Goal: Task Accomplishment & Management: Manage account settings

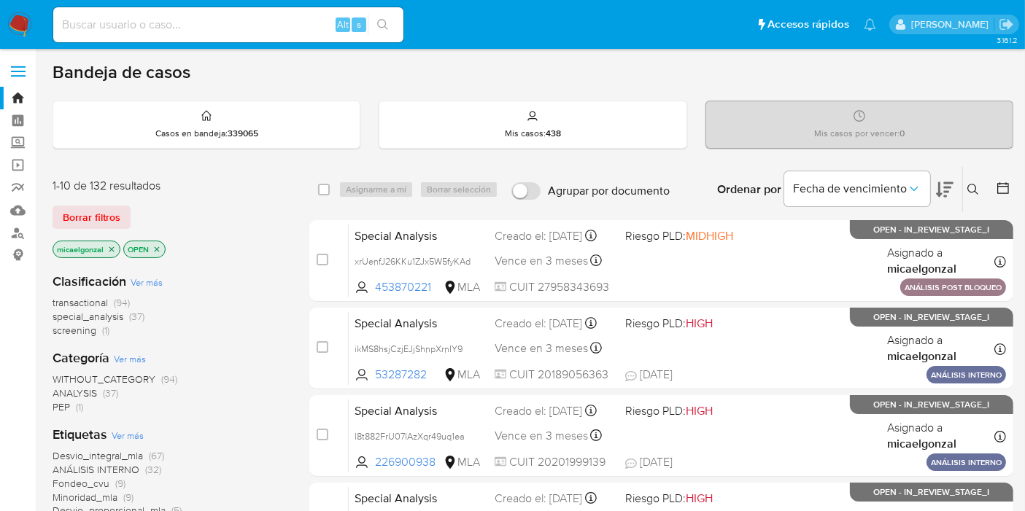
click at [15, 22] on img at bounding box center [19, 24] width 25 height 25
click at [89, 223] on span "Borrar filtros" at bounding box center [92, 217] width 58 height 20
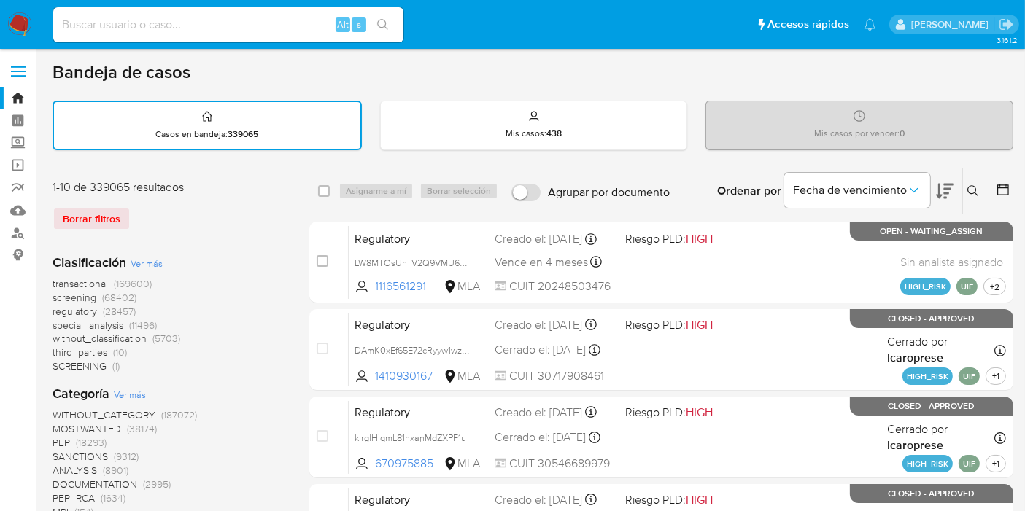
click at [984, 185] on button at bounding box center [975, 191] width 24 height 18
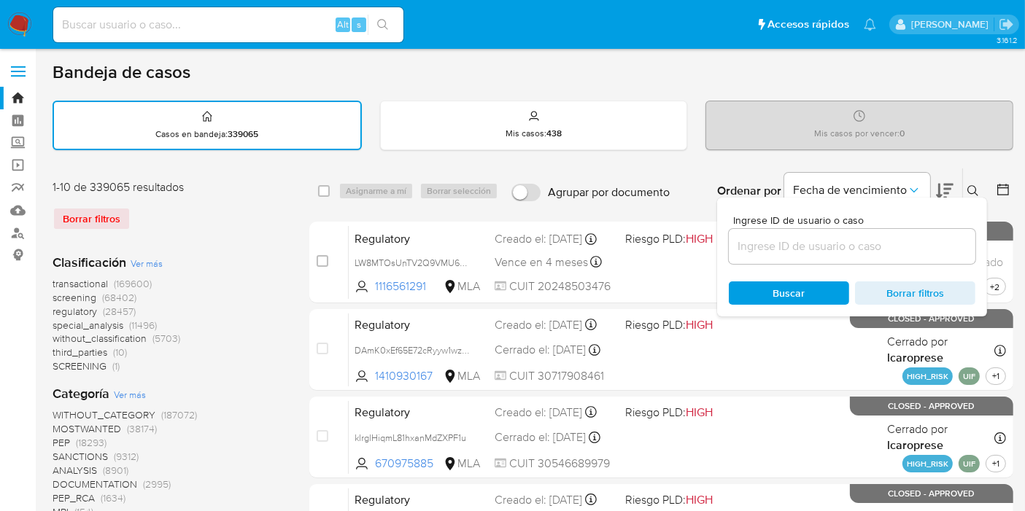
click at [810, 256] on div at bounding box center [852, 246] width 247 height 35
click at [820, 247] on input at bounding box center [852, 246] width 247 height 19
paste input "SfMLZnfiHSkIpy32lGXQfQ7U"
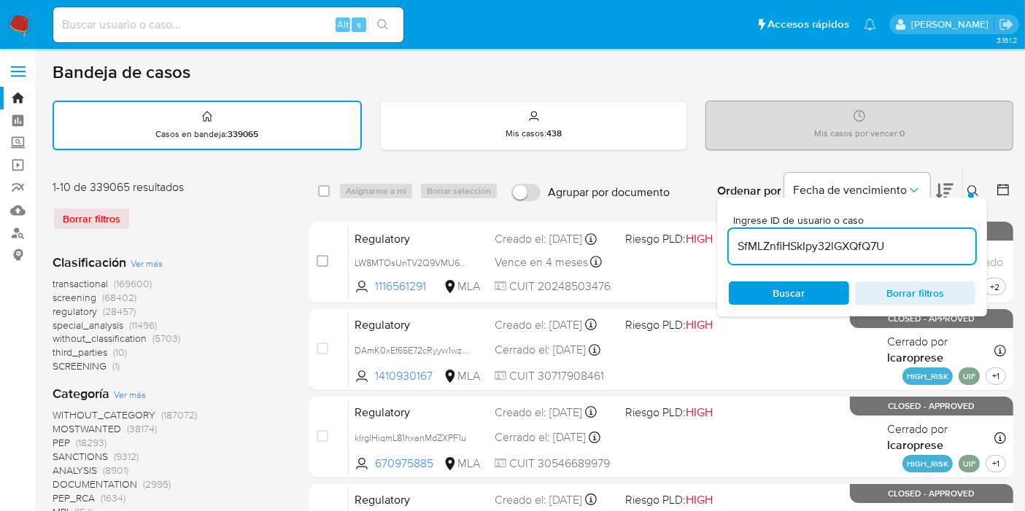
type input "SfMLZnfiHSkIpy32lGXQfQ7U"
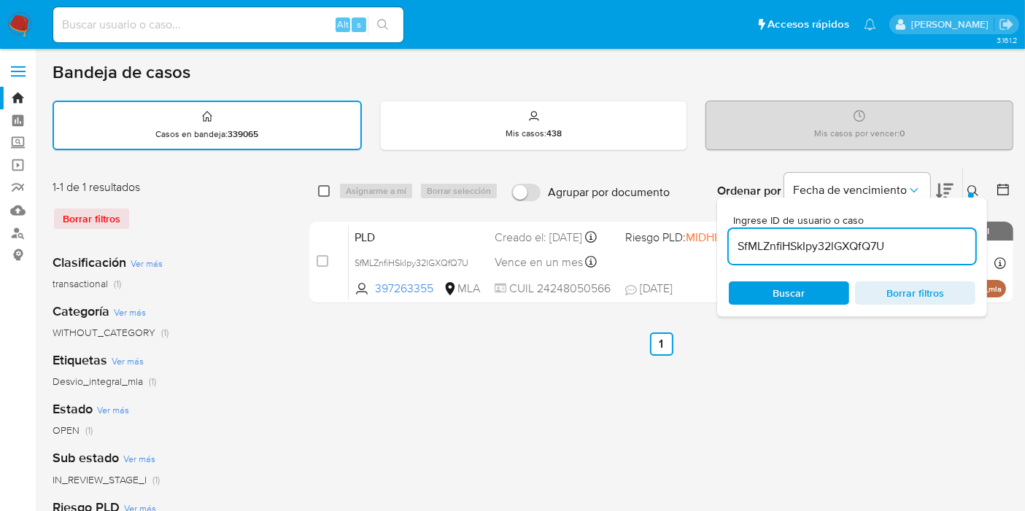
click at [321, 188] on input "checkbox" at bounding box center [324, 191] width 12 height 12
checkbox input "true"
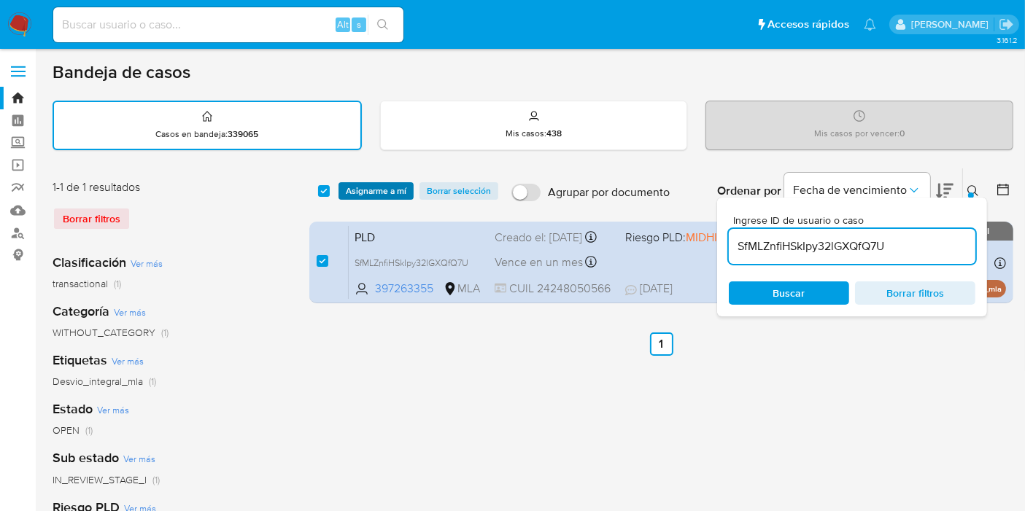
click at [363, 193] on span "Asignarme a mí" at bounding box center [376, 191] width 61 height 15
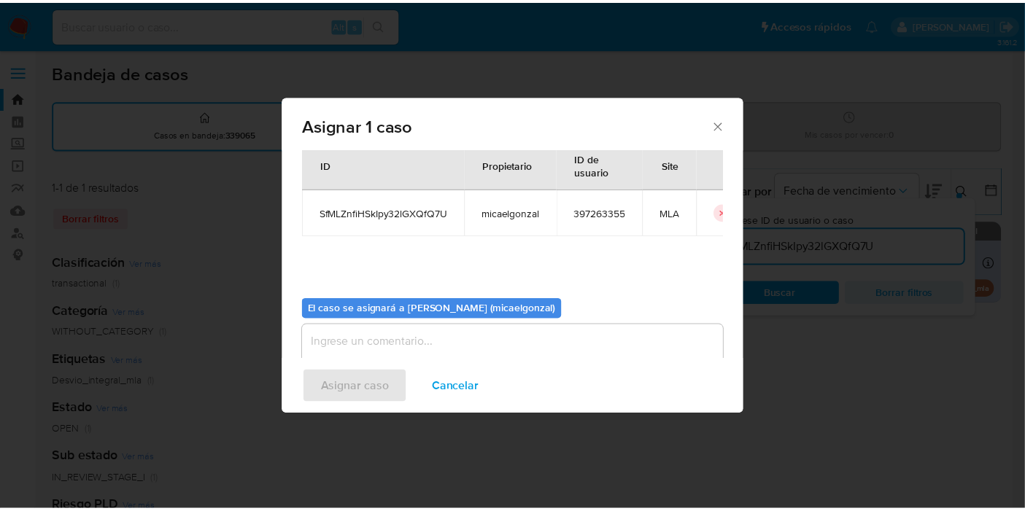
scroll to position [74, 0]
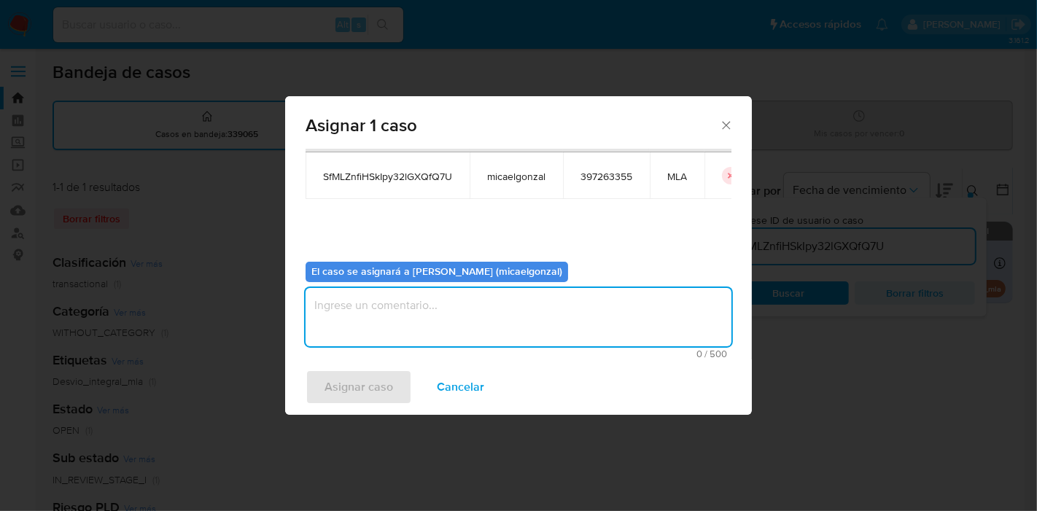
click at [460, 335] on textarea "assign-modal" at bounding box center [519, 317] width 426 height 58
click at [394, 384] on button "Asignar caso" at bounding box center [359, 387] width 107 height 35
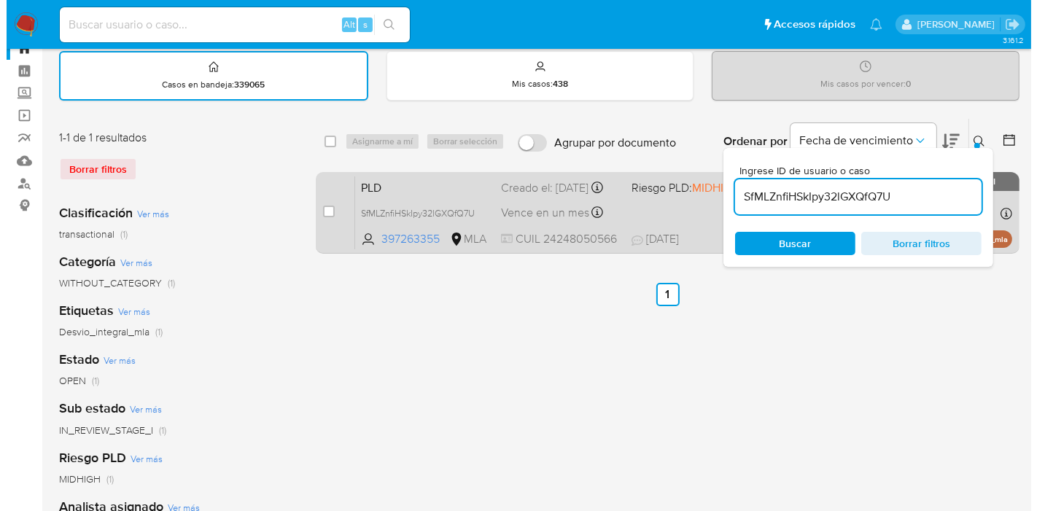
scroll to position [0, 0]
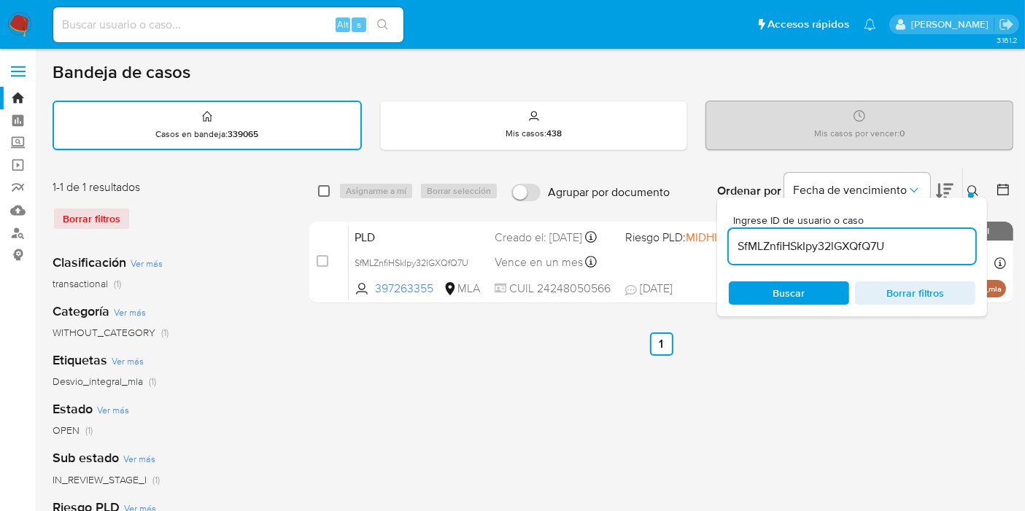
click at [325, 191] on input "checkbox" at bounding box center [324, 191] width 12 height 12
checkbox input "true"
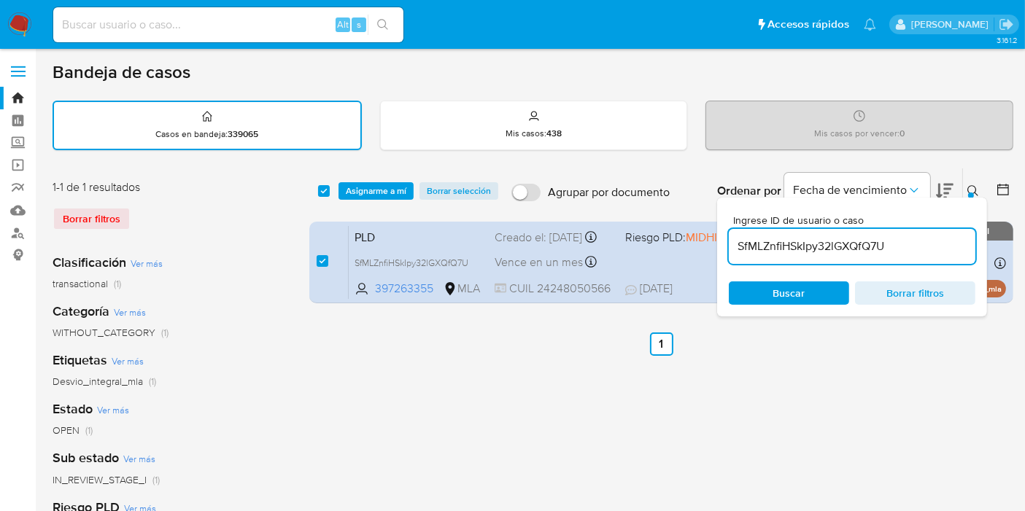
click at [394, 177] on div "select-all-cases-checkbox Asignarme a mí Borrar selección Agrupar por documento…" at bounding box center [661, 191] width 704 height 45
click at [387, 184] on span "Asignarme a mí" at bounding box center [376, 191] width 61 height 15
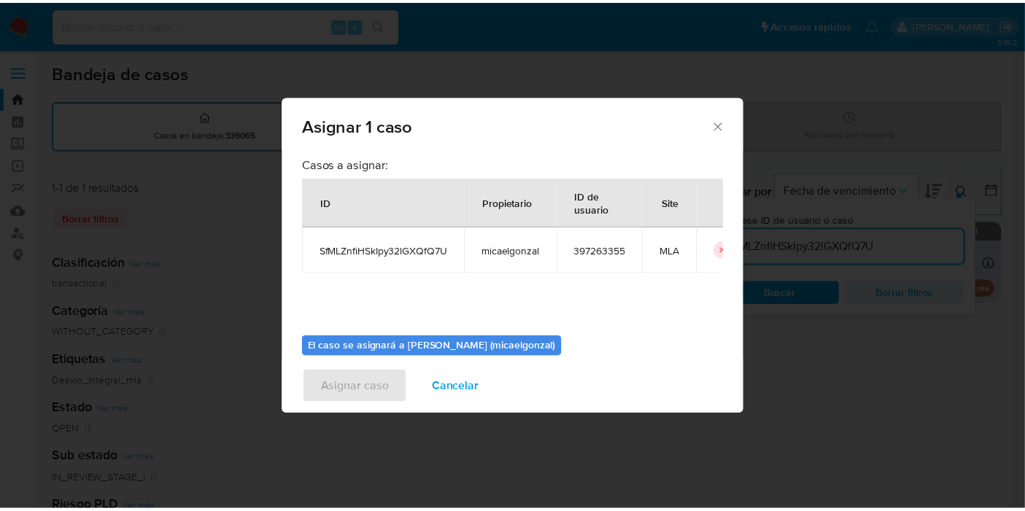
scroll to position [74, 0]
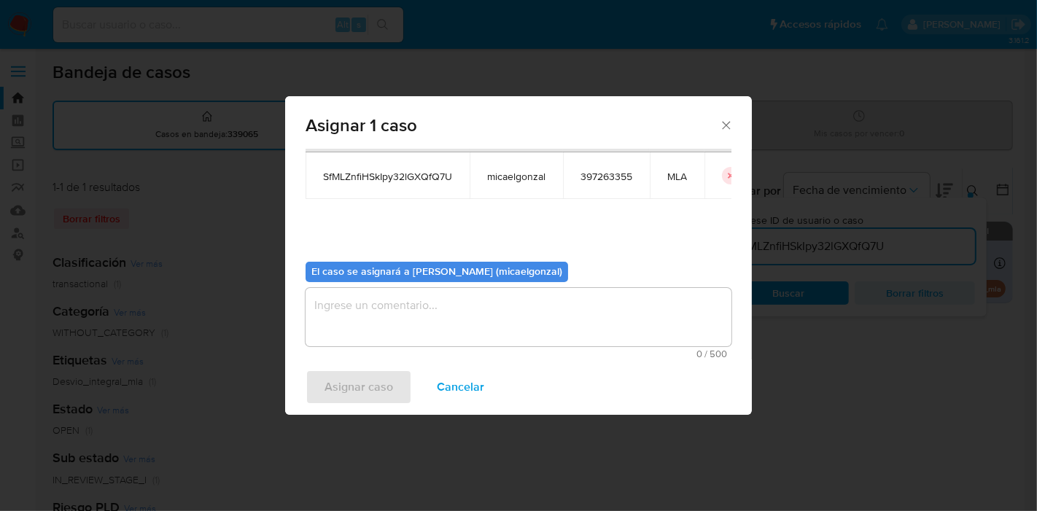
click at [519, 284] on div "El caso se asignará a Micaela Estefania Gonzalez (micaelgonzal) 0 / 500 500 car…" at bounding box center [519, 304] width 426 height 109
click at [492, 326] on textarea "assign-modal" at bounding box center [519, 317] width 426 height 58
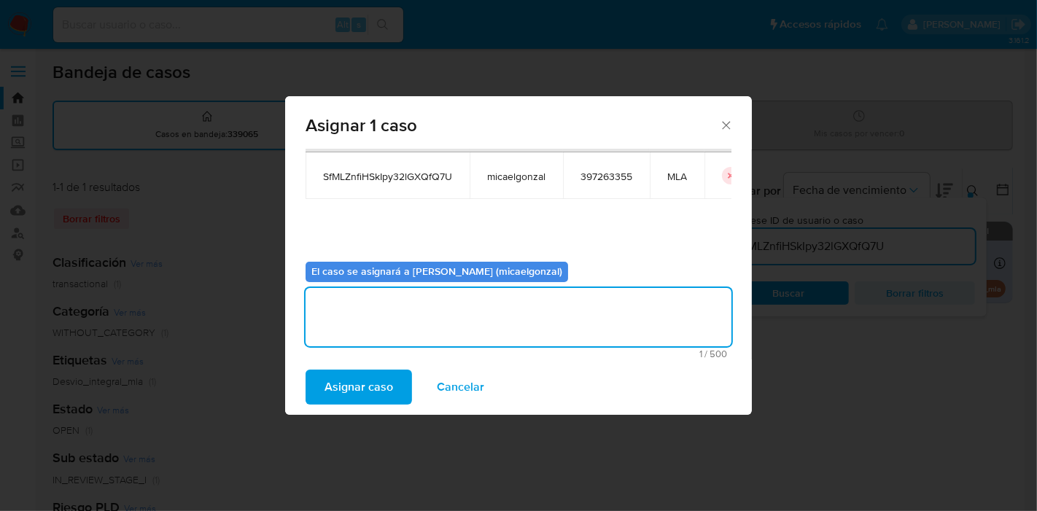
click at [374, 385] on span "Asignar caso" at bounding box center [359, 387] width 69 height 32
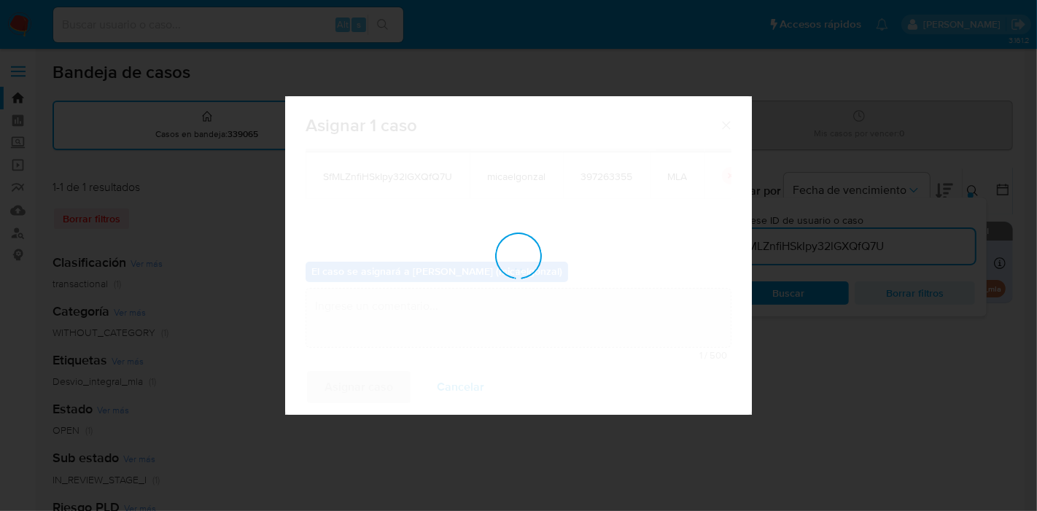
checkbox input "false"
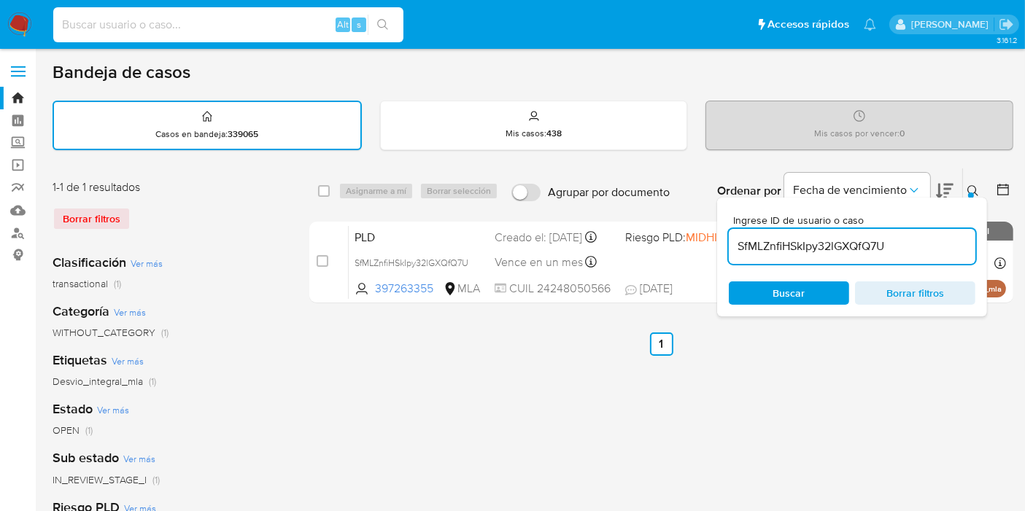
click at [287, 23] on input at bounding box center [228, 24] width 350 height 19
paste input "SfMLZnfiHSkIpy32lGXQfQ7U"
type input "SfMLZnfiHSkIpy32lGXQfQ7U"
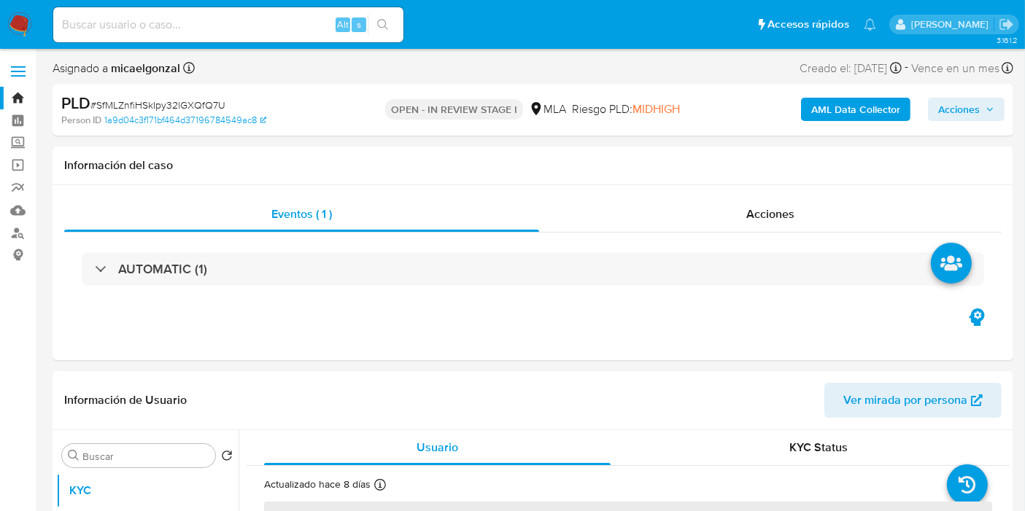
select select "10"
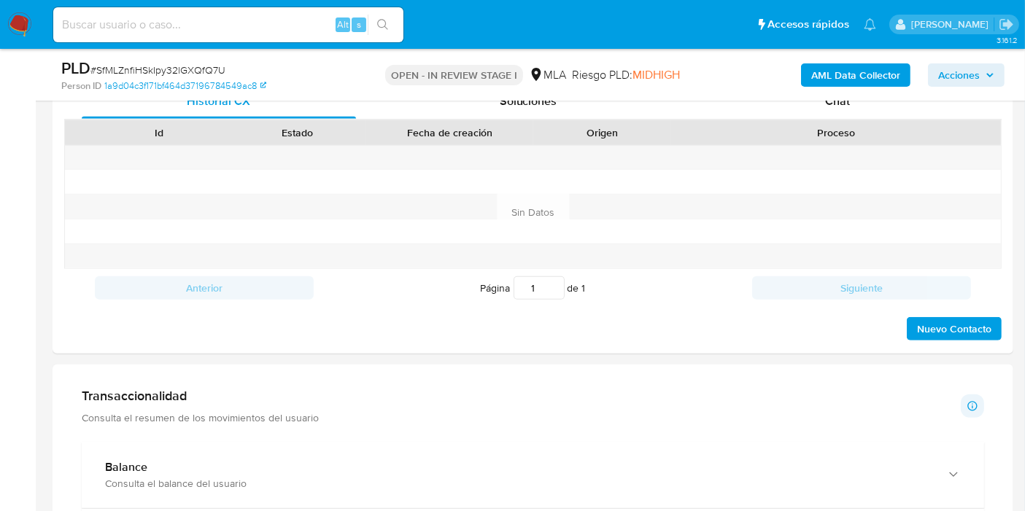
scroll to position [486, 0]
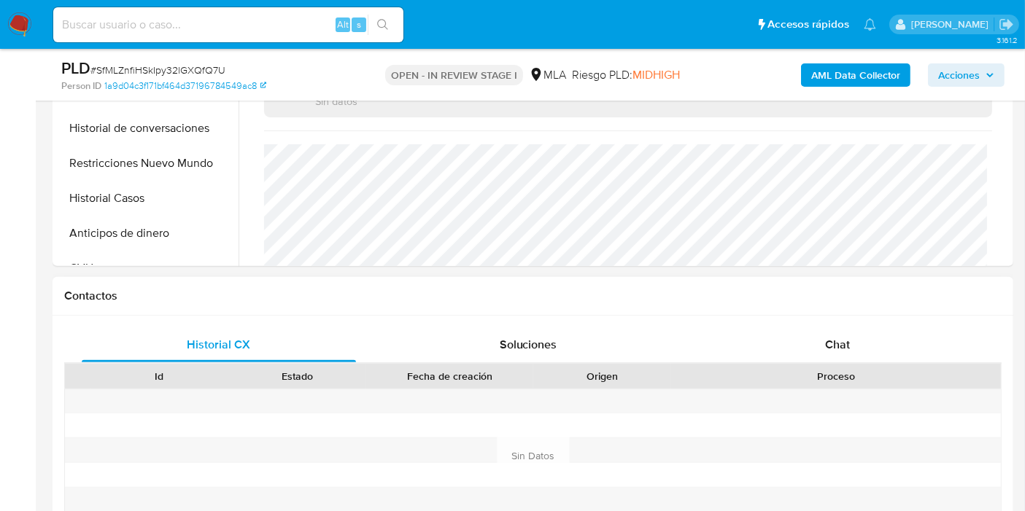
click at [936, 369] on div "Proceso" at bounding box center [835, 376] width 309 height 15
click at [931, 349] on div "Chat" at bounding box center [837, 345] width 274 height 35
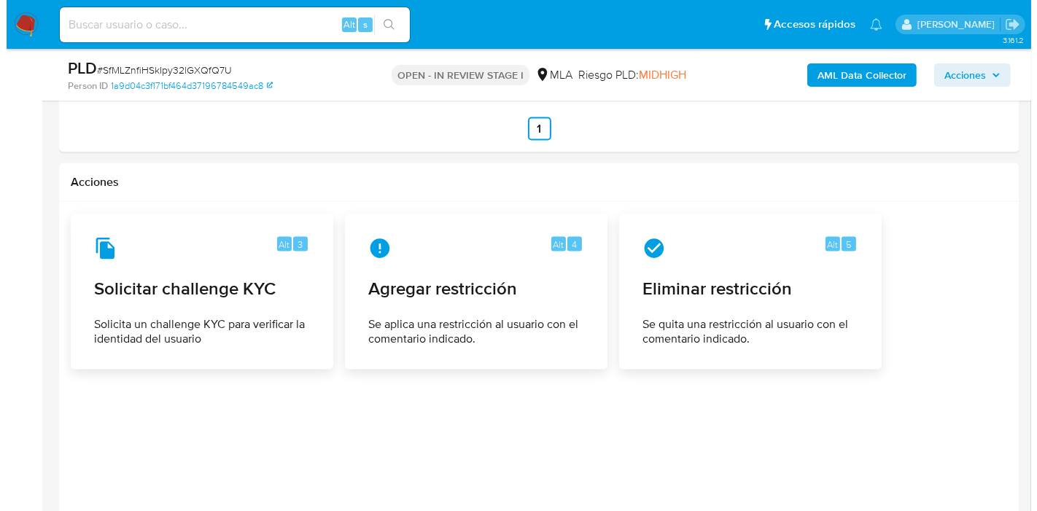
scroll to position [2269, 0]
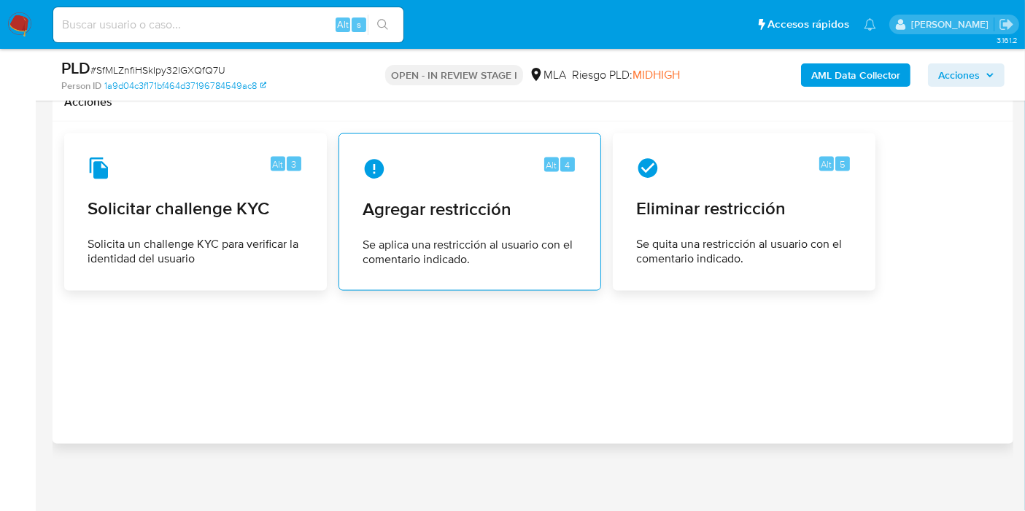
click at [366, 198] on span "Agregar restricción" at bounding box center [470, 209] width 214 height 22
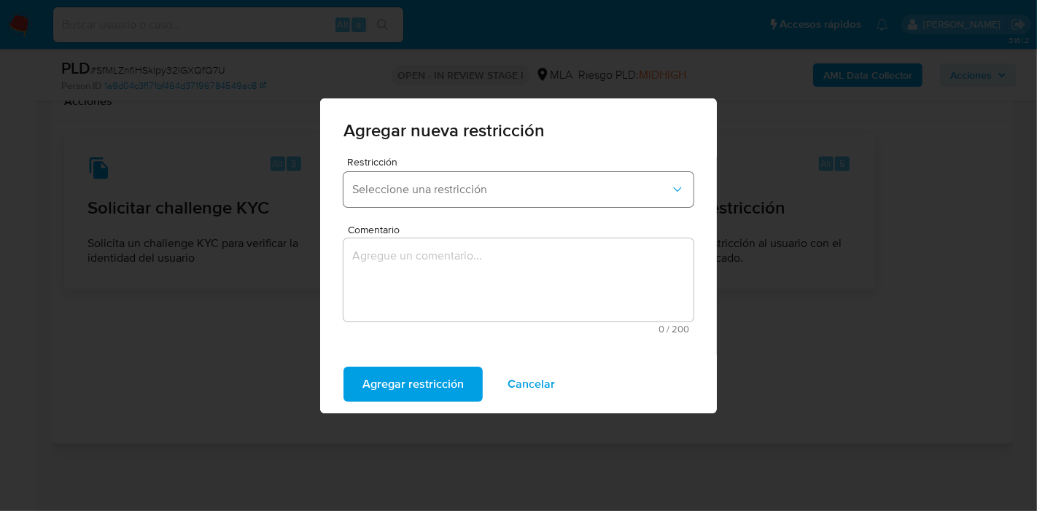
click at [447, 193] on span "Seleccione una restricción" at bounding box center [511, 189] width 318 height 15
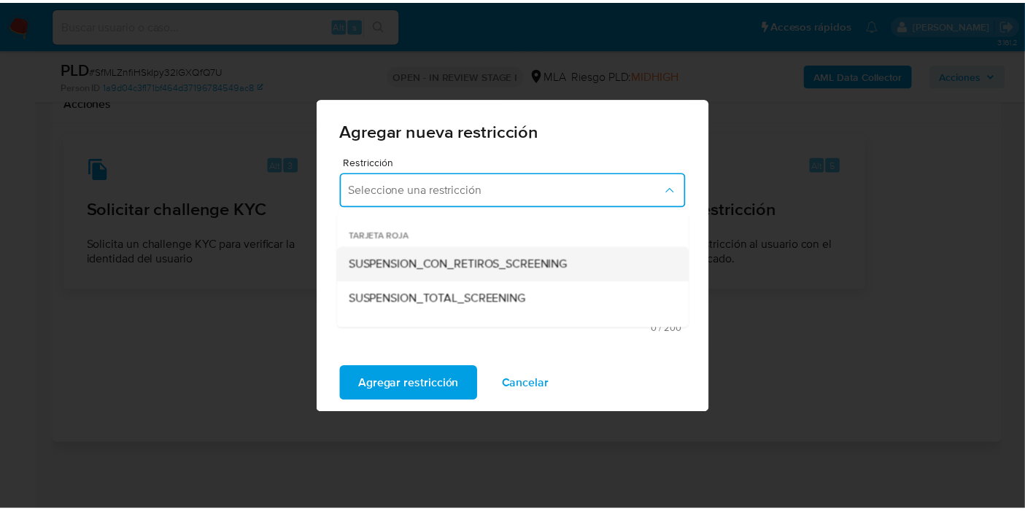
scroll to position [162, 0]
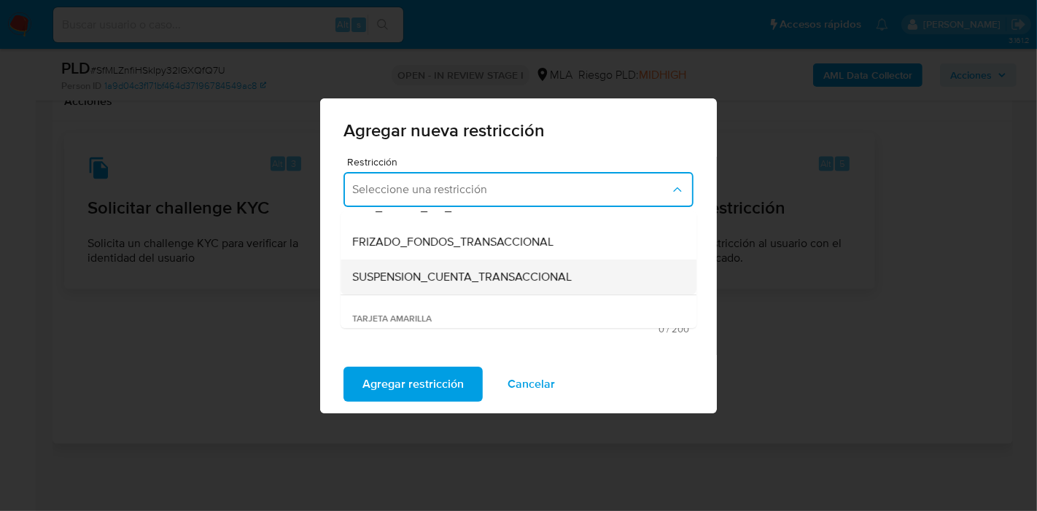
click at [556, 278] on span "SUSPENSION_CUENTA_TRANSACCIONAL" at bounding box center [462, 277] width 220 height 15
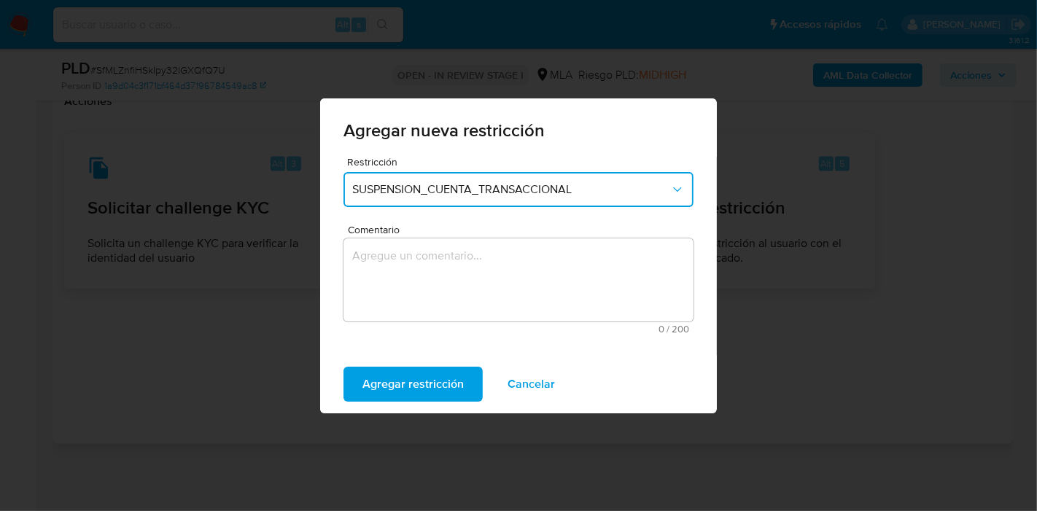
click at [556, 278] on textarea "Comentario" at bounding box center [519, 280] width 350 height 83
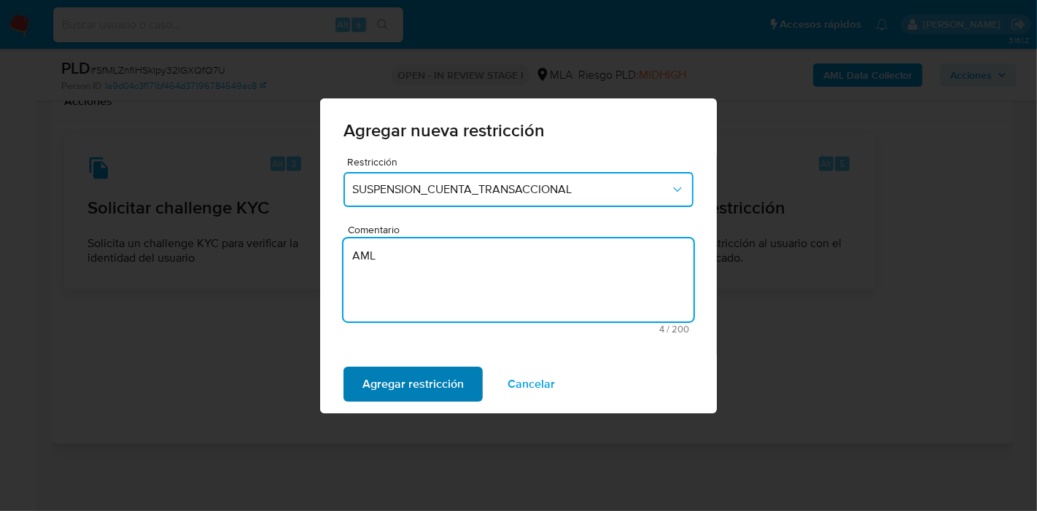
type textarea "AML"
click at [447, 376] on span "Agregar restricción" at bounding box center [413, 384] width 101 height 32
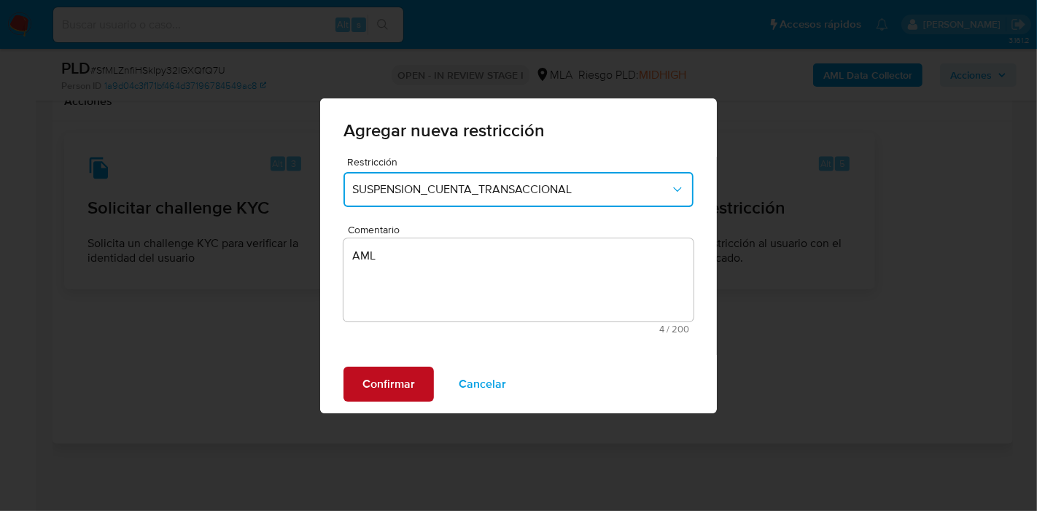
drag, startPoint x: 339, startPoint y: 362, endPoint x: 355, endPoint y: 379, distance: 23.7
click at [339, 365] on div "Confirmar Cancelar" at bounding box center [518, 384] width 397 height 58
click at [355, 379] on button "Confirmar" at bounding box center [389, 384] width 90 height 35
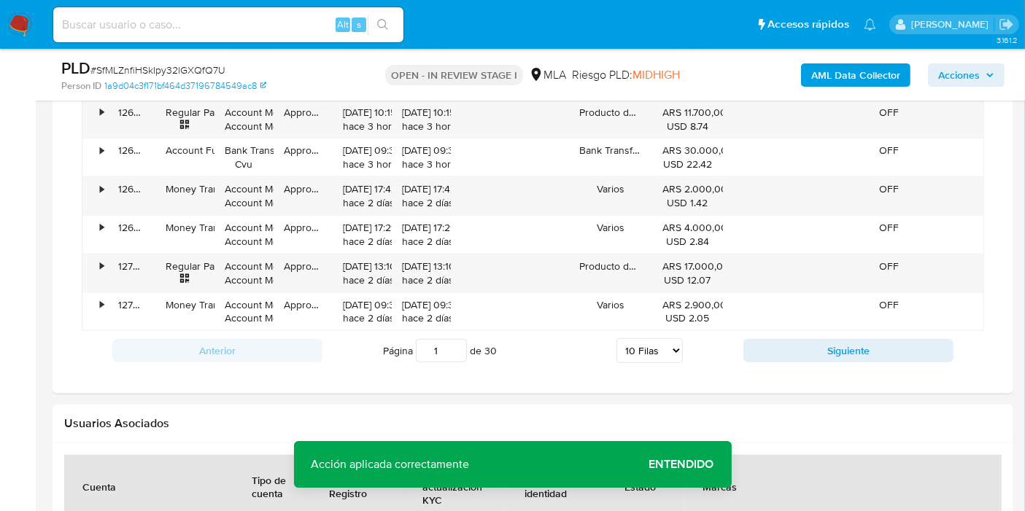
click at [696, 465] on span "Entendido" at bounding box center [681, 465] width 65 height 0
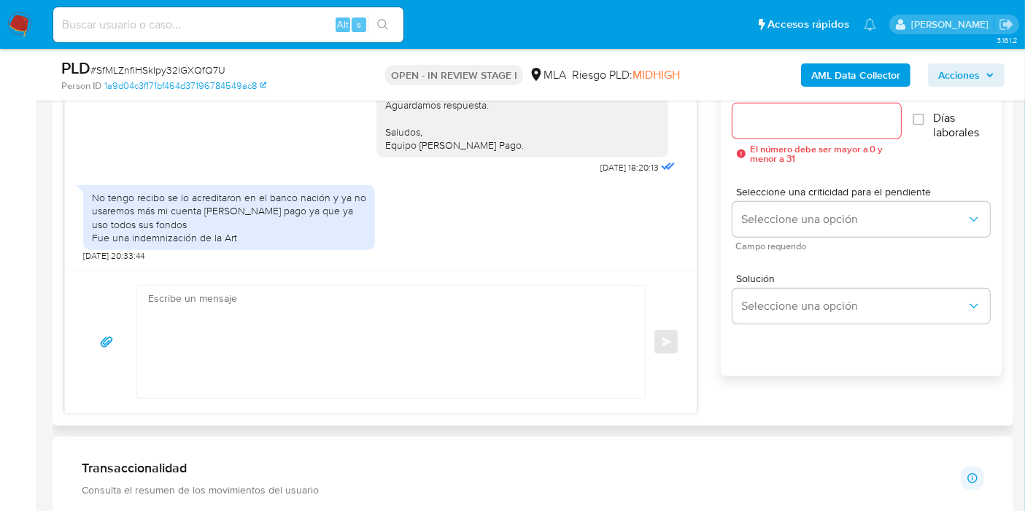
scroll to position [729, 0]
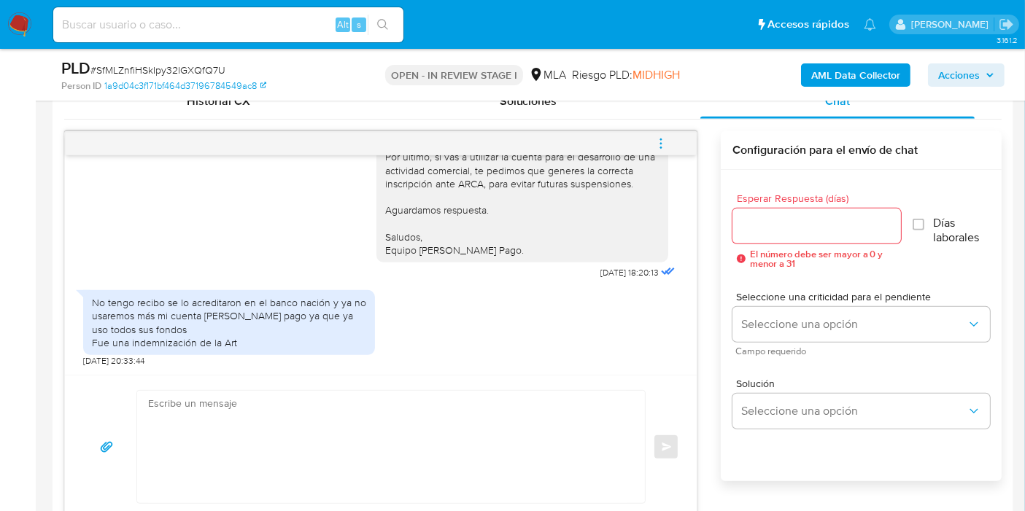
click at [392, 373] on div "18/08/2025 17:40:14 Hola, Esperamos que te encuentres muy bien. Te consultamos …" at bounding box center [381, 265] width 632 height 220
click at [317, 425] on textarea at bounding box center [387, 447] width 479 height 112
click at [282, 441] on textarea at bounding box center [387, 447] width 479 height 112
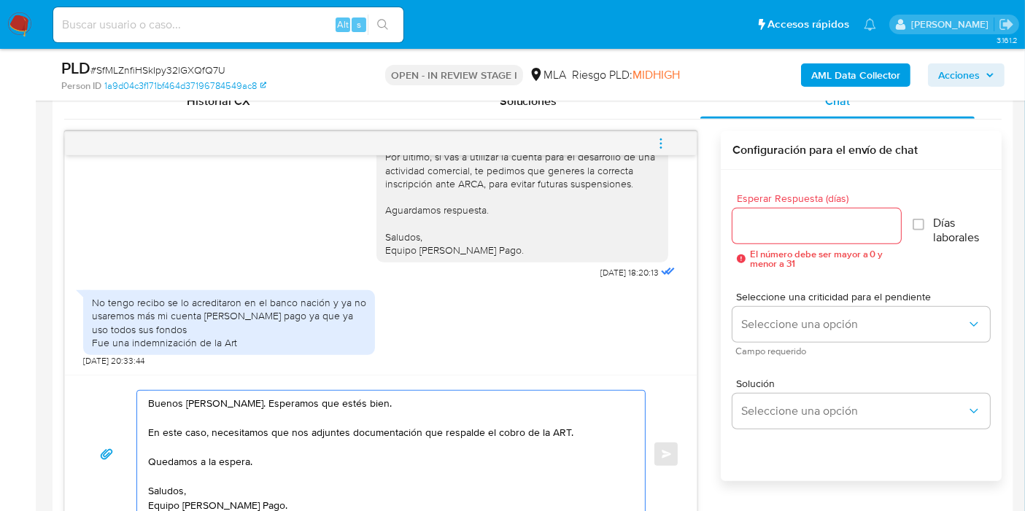
click at [241, 399] on textarea "Buenos días, Marcelo. Esperamos que estés bien. En este caso, necesitamos que n…" at bounding box center [387, 454] width 479 height 127
type textarea "Buenos días, Marcela. Esperamos que estés bien. En este caso, necesitamos que n…"
drag, startPoint x: 811, startPoint y: 208, endPoint x: 810, endPoint y: 224, distance: 16.1
click at [810, 212] on div at bounding box center [816, 226] width 169 height 35
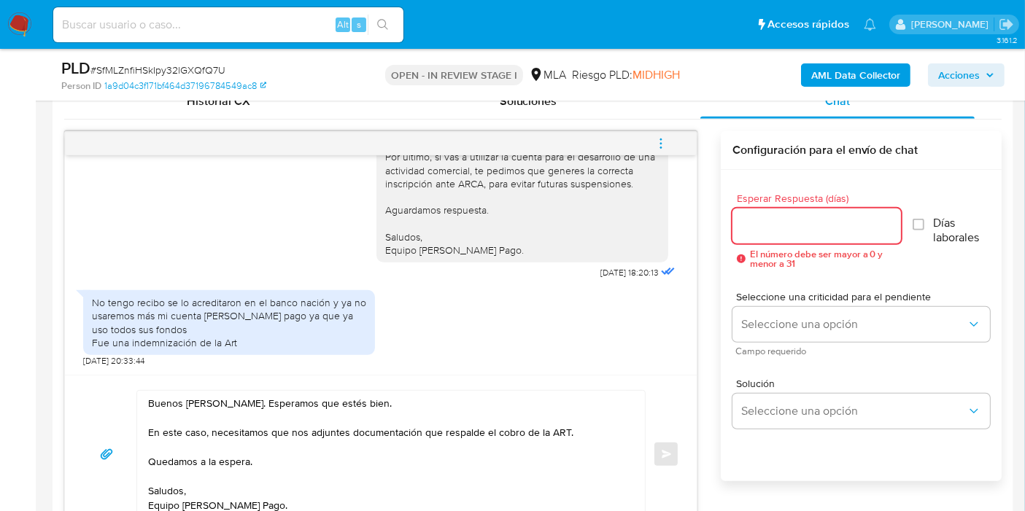
click at [810, 224] on input "Esperar Respuesta (días)" at bounding box center [816, 226] width 169 height 19
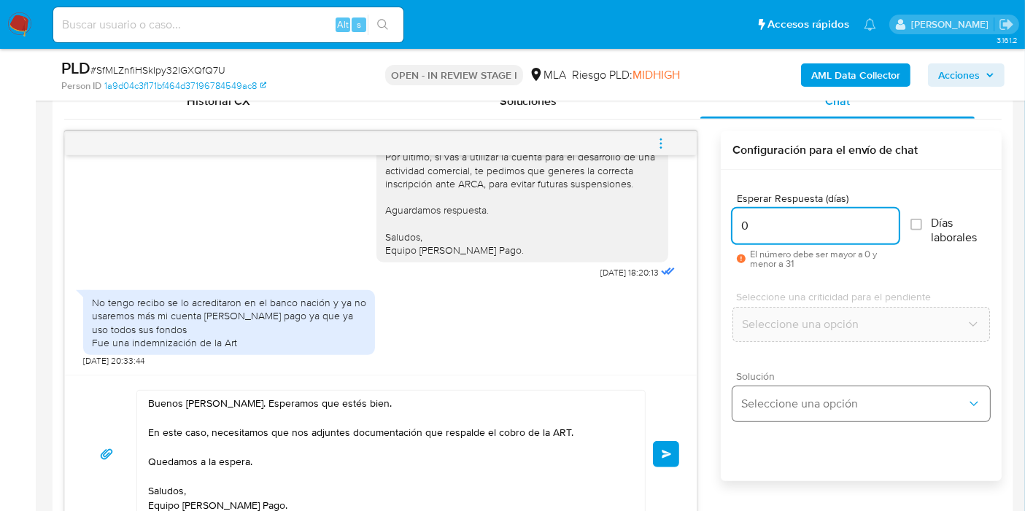
scroll to position [972, 0]
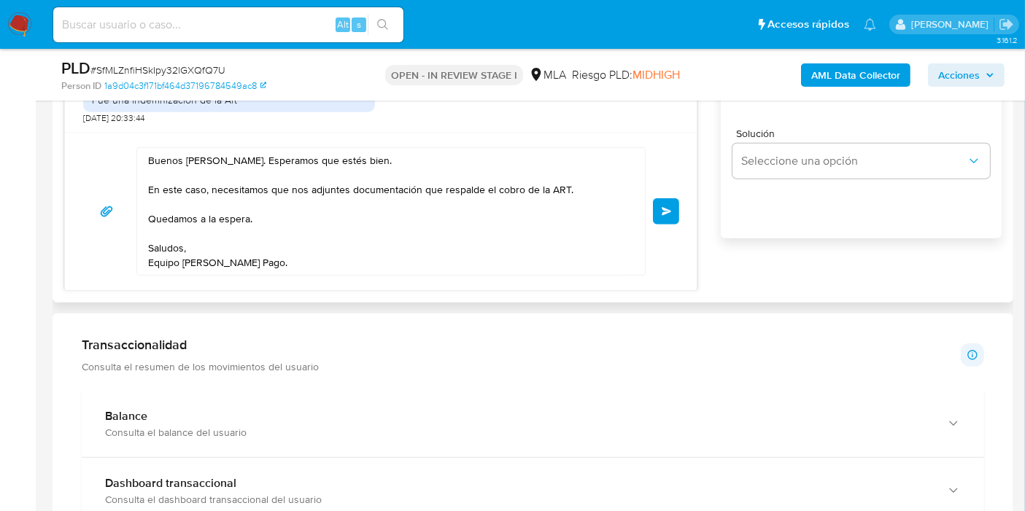
type input "0"
click at [640, 202] on div "Buenos días, Marcela. Esperamos que estés bien. En este caso, necesitamos que n…" at bounding box center [390, 211] width 509 height 128
click at [664, 207] on span "Enviar" at bounding box center [667, 211] width 10 height 9
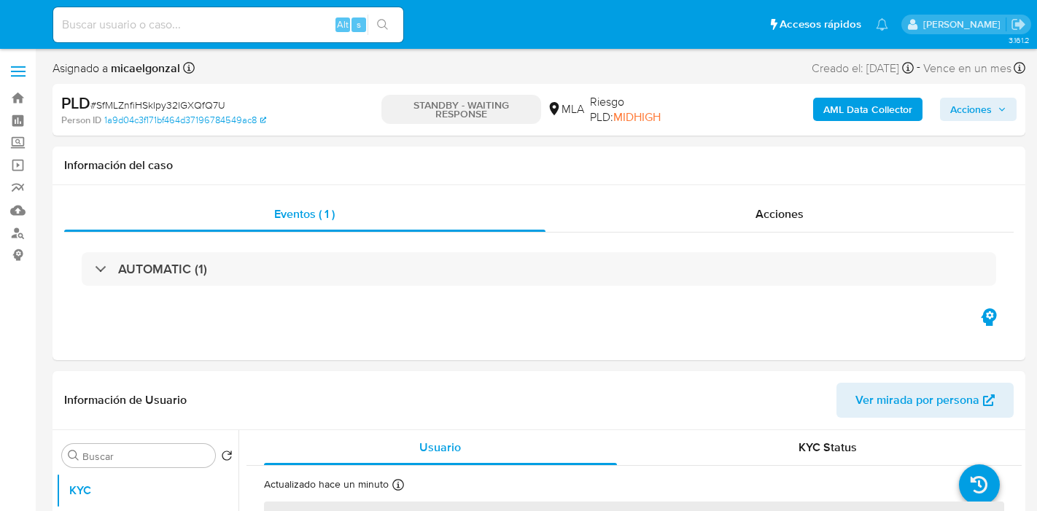
select select "10"
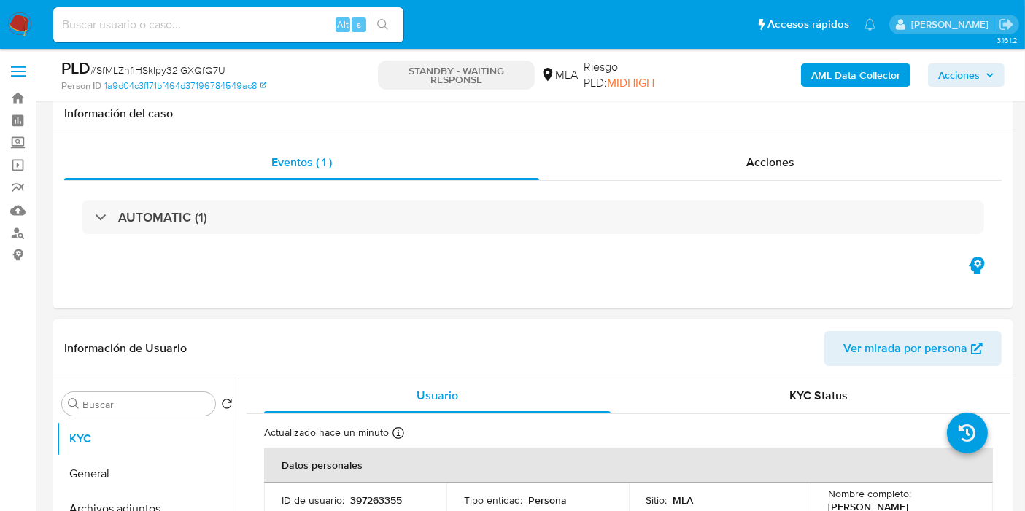
scroll to position [324, 0]
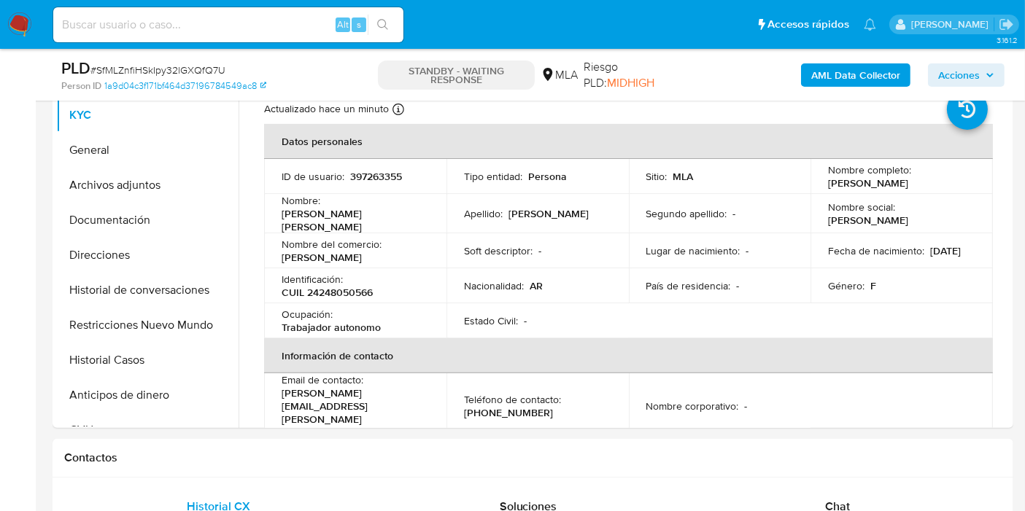
click at [29, 23] on img at bounding box center [19, 24] width 25 height 25
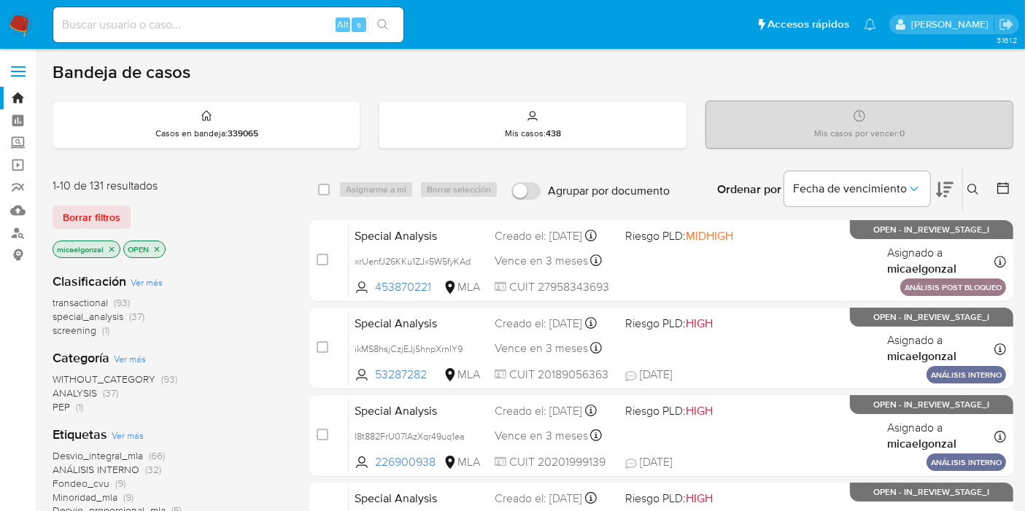
click at [158, 18] on input at bounding box center [228, 24] width 350 height 19
paste input "fnAzQJQGv31MP5f3xLZgvEDP"
type input "fnAzQJQGv31MP5f3xLZgvEDP"
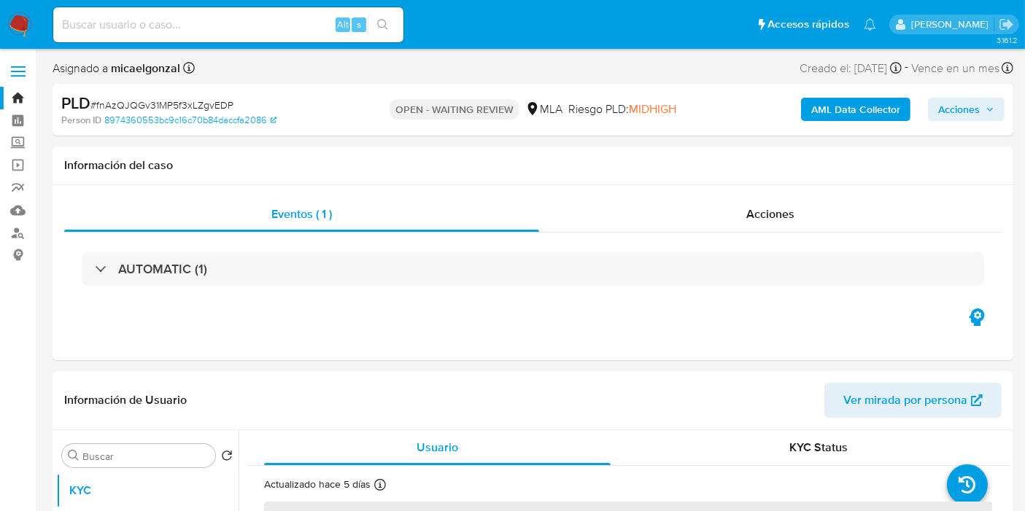
select select "10"
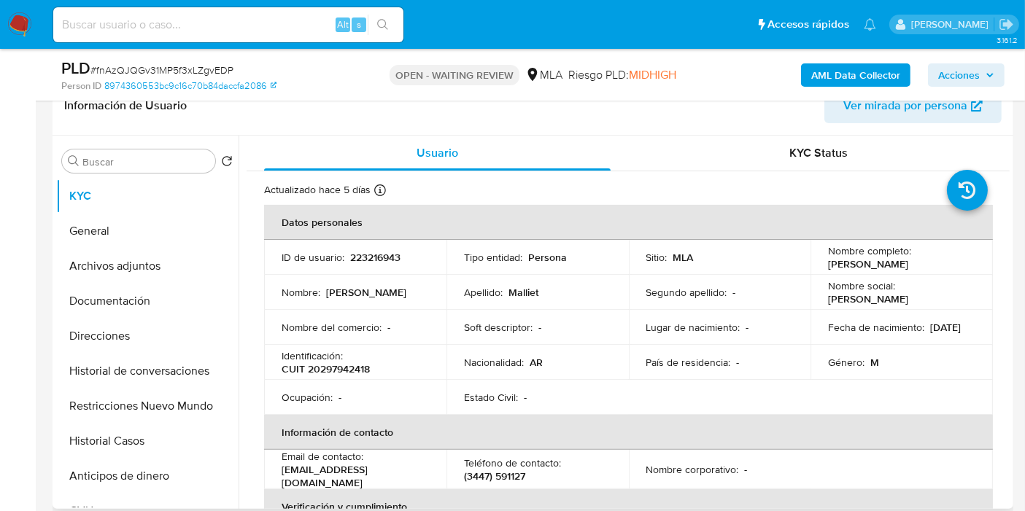
scroll to position [162, 0]
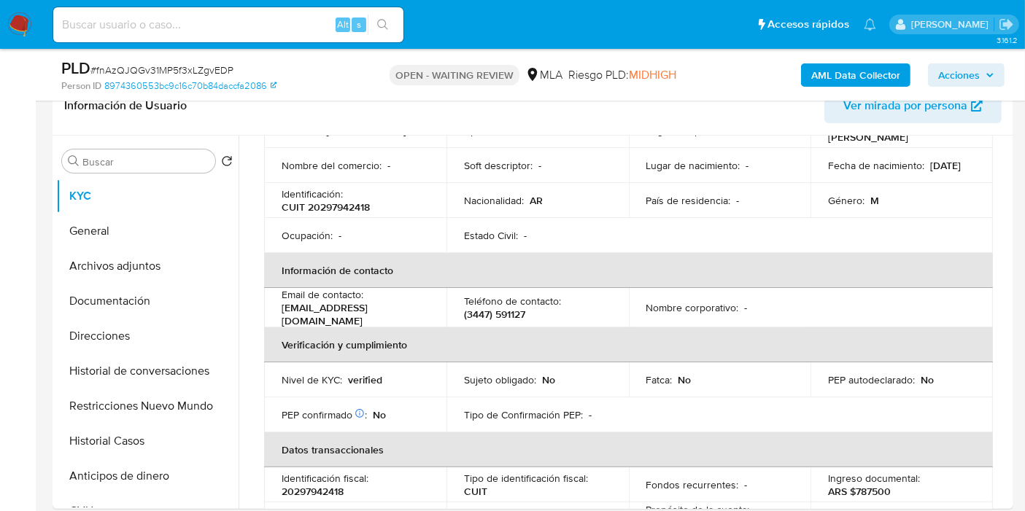
click at [8, 36] on img at bounding box center [19, 24] width 25 height 25
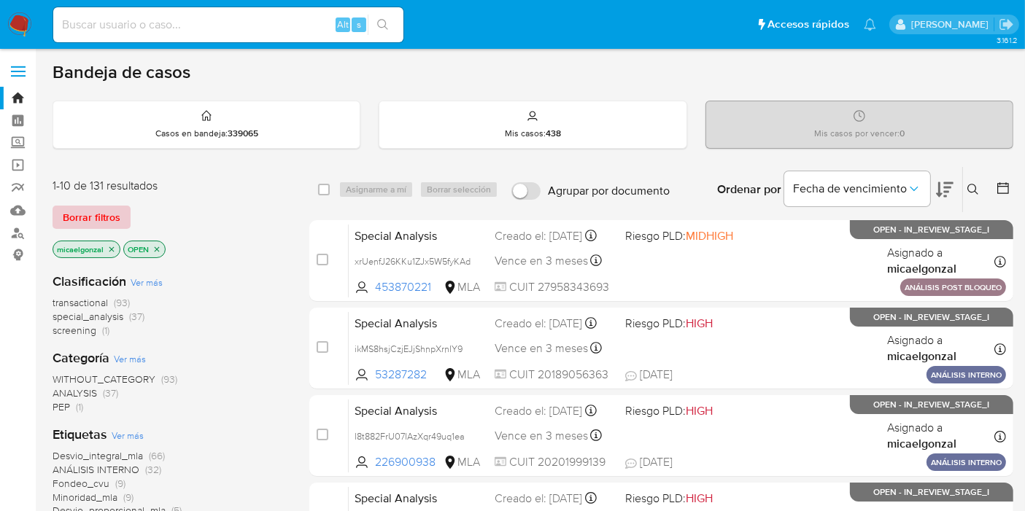
click at [110, 207] on span "Borrar filtros" at bounding box center [92, 217] width 58 height 20
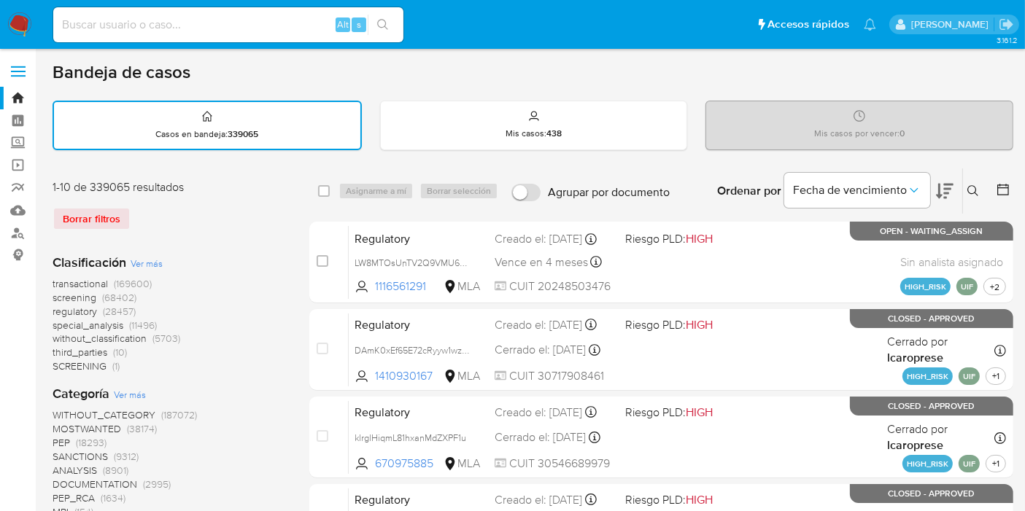
click at [979, 193] on button at bounding box center [975, 191] width 24 height 18
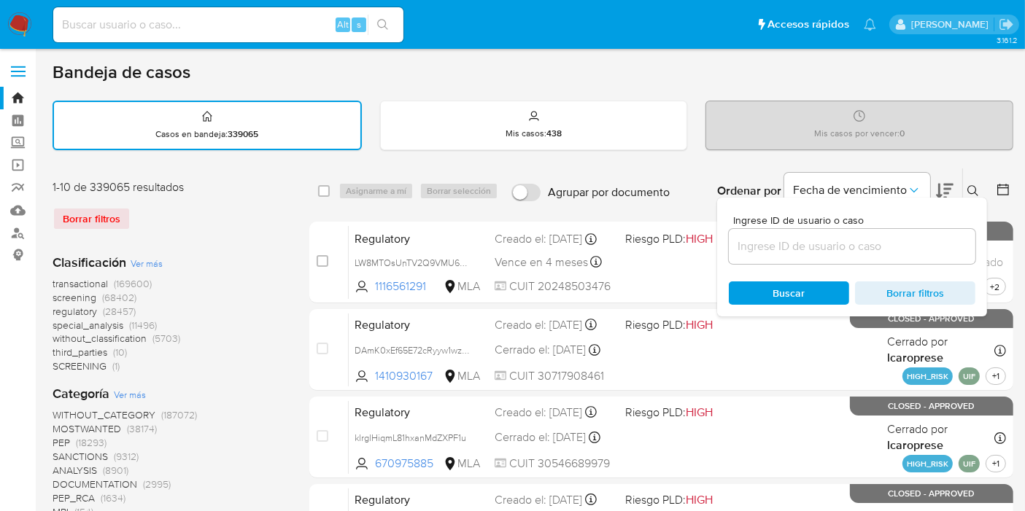
click at [859, 255] on div at bounding box center [852, 246] width 247 height 35
click at [859, 249] on input at bounding box center [852, 246] width 247 height 19
paste input "fnAzQJQGv31MP5f3xLZgvEDP"
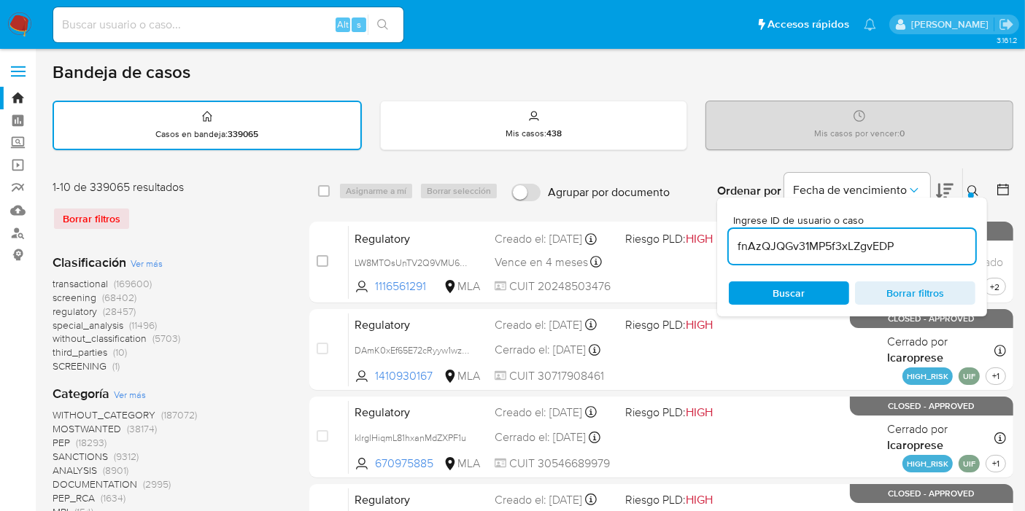
type input "fnAzQJQGv31MP5f3xLZgvEDP"
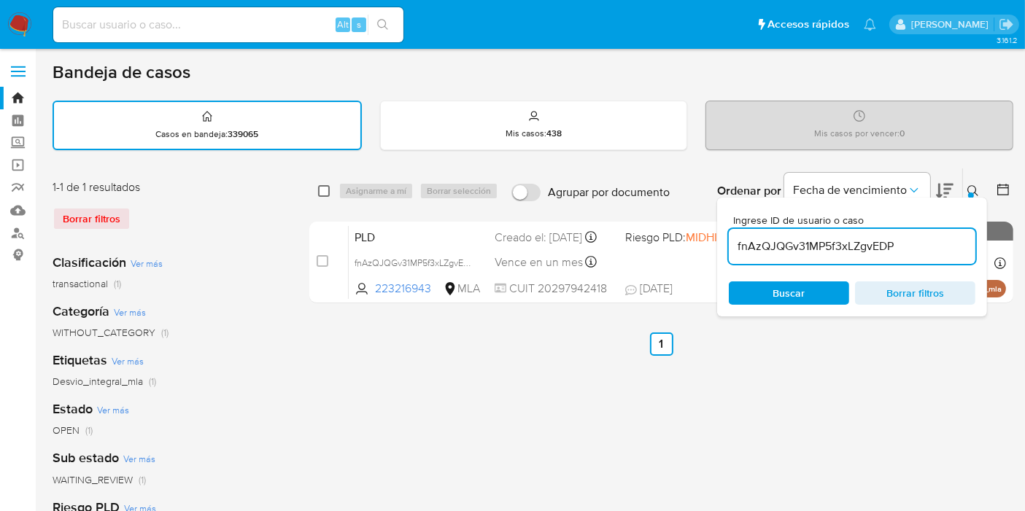
drag, startPoint x: 322, startPoint y: 197, endPoint x: 325, endPoint y: 184, distance: 13.5
click at [325, 185] on div "select-all-cases-checkbox Asignarme a mí Borrar selección Agrupar por documento…" at bounding box center [661, 191] width 704 height 45
click at [325, 185] on input "checkbox" at bounding box center [324, 191] width 12 height 12
checkbox input "true"
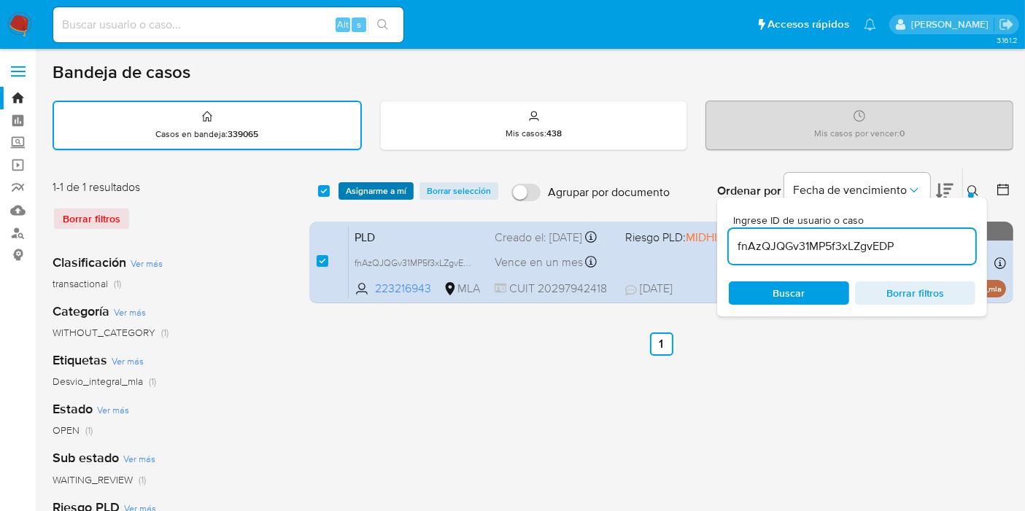
click at [346, 190] on span "Asignarme a mí" at bounding box center [376, 191] width 61 height 15
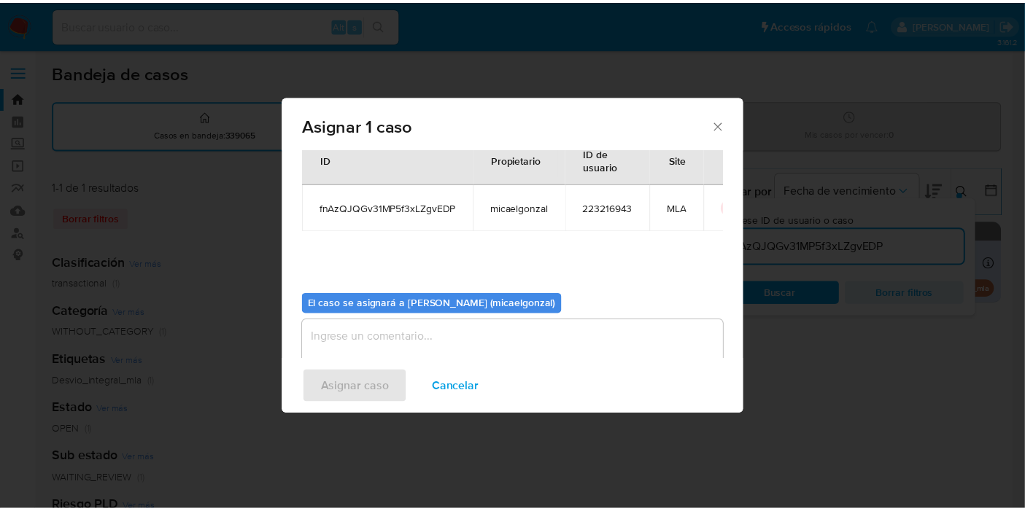
scroll to position [74, 0]
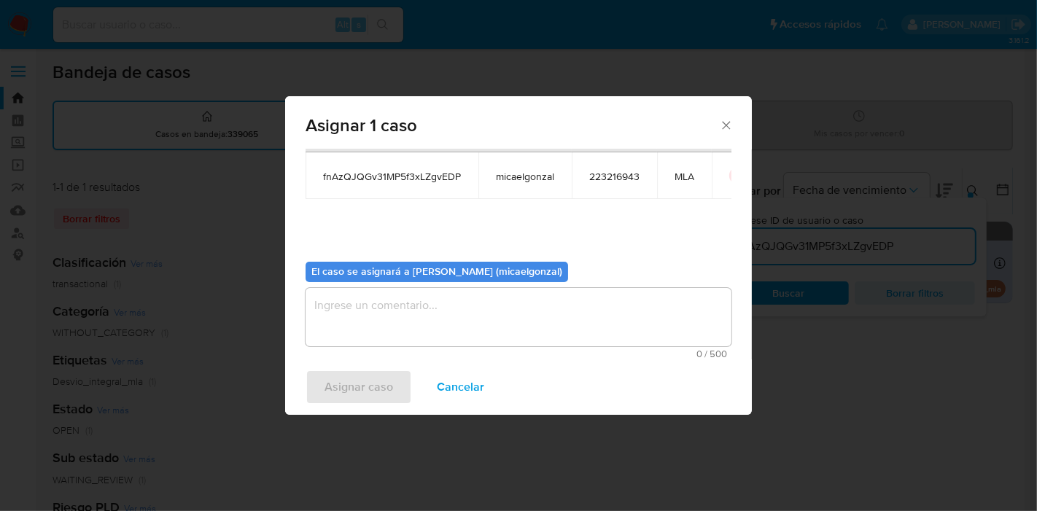
click at [412, 301] on textarea "assign-modal" at bounding box center [519, 317] width 426 height 58
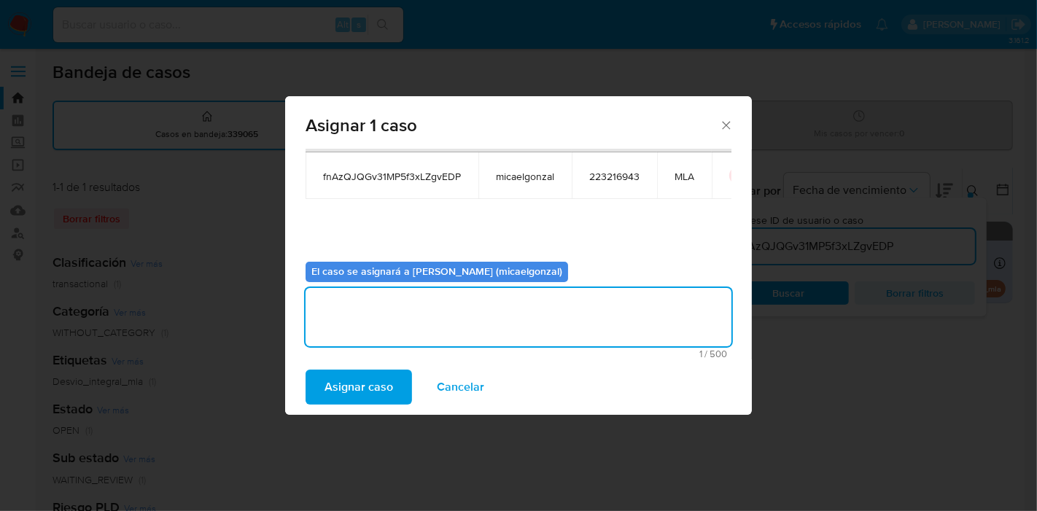
click at [383, 390] on span "Asignar caso" at bounding box center [359, 387] width 69 height 32
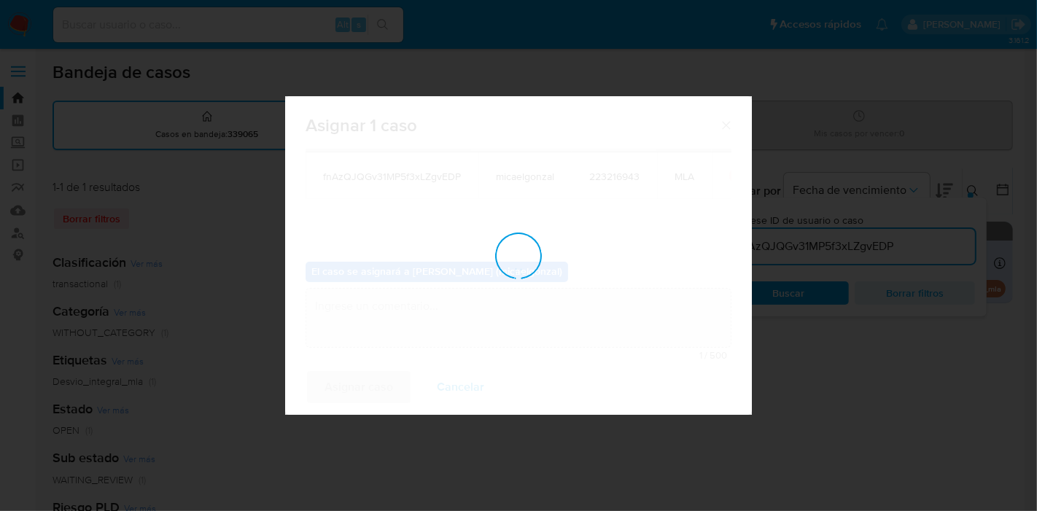
checkbox input "false"
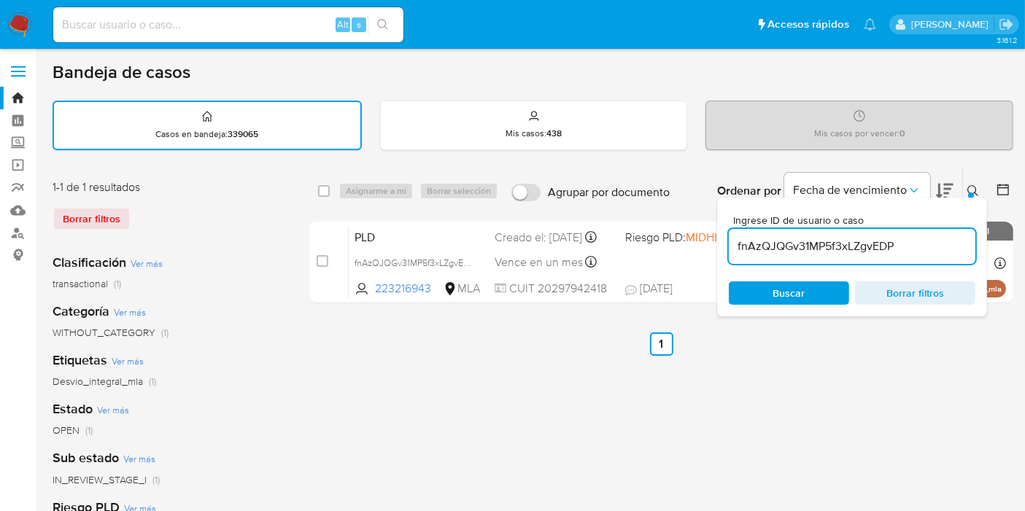
click at [307, 34] on div "Alt s" at bounding box center [228, 24] width 350 height 35
click at [298, 32] on input at bounding box center [228, 24] width 350 height 19
paste input "fnAzQJQGv31MP5f3xLZgvEDP"
type input "fnAzQJQGv31MP5f3xLZgvEDP"
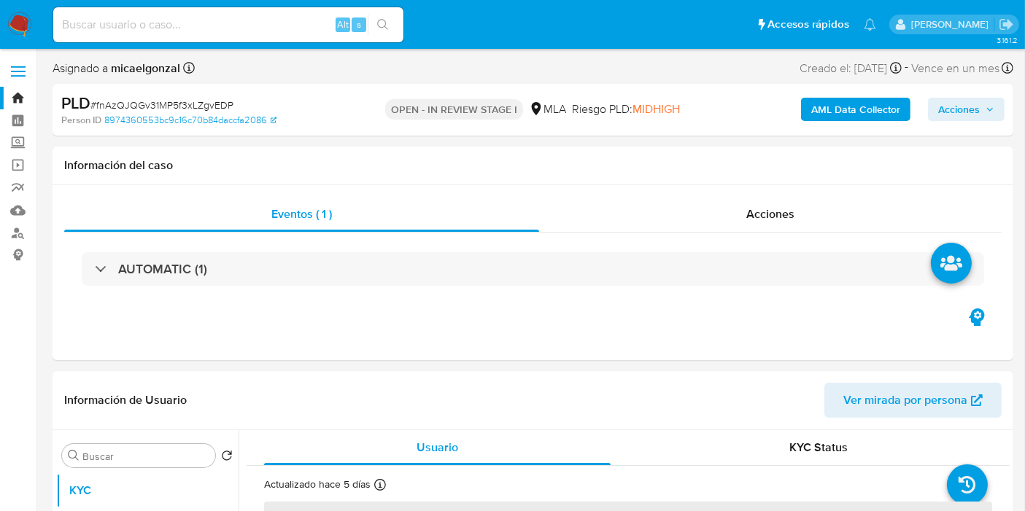
scroll to position [162, 0]
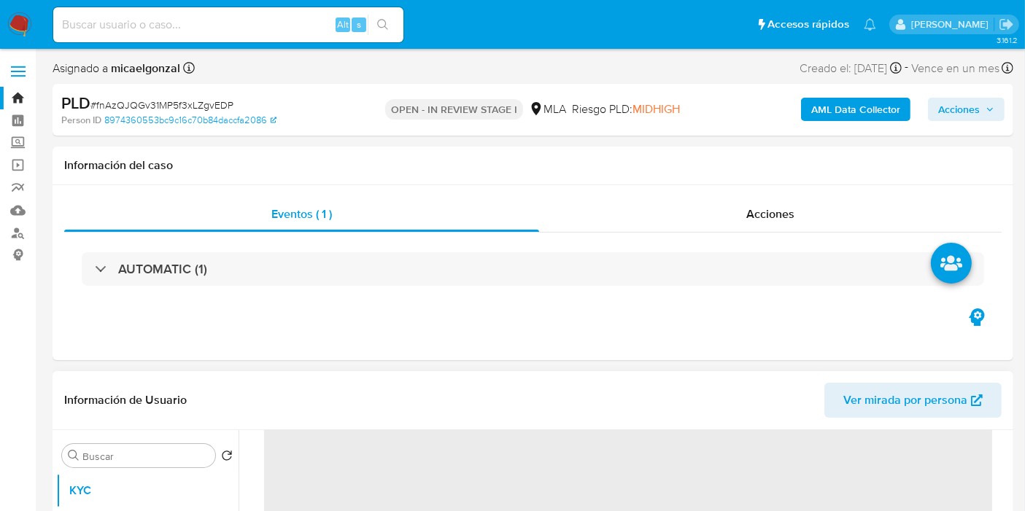
select select "10"
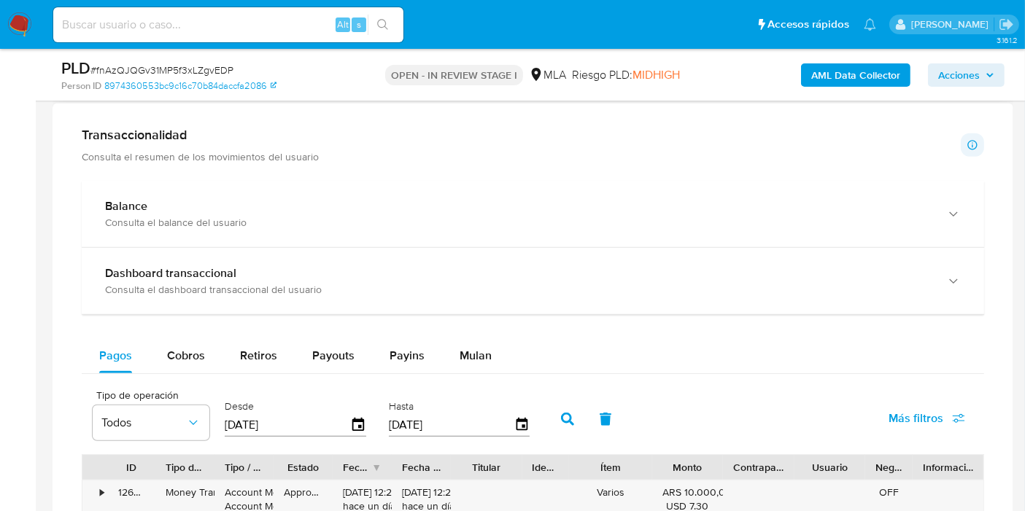
scroll to position [567, 0]
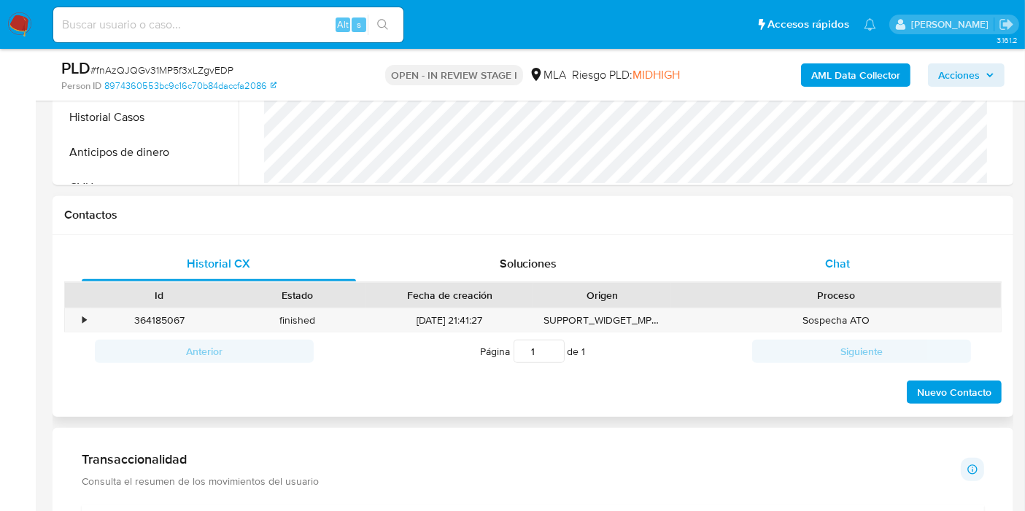
click at [848, 247] on div "Chat" at bounding box center [837, 264] width 274 height 35
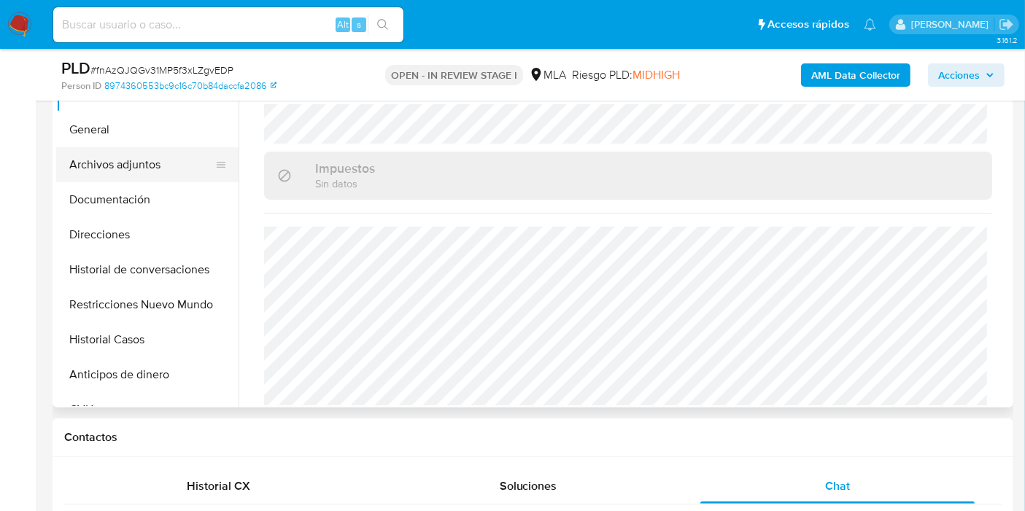
scroll to position [162, 0]
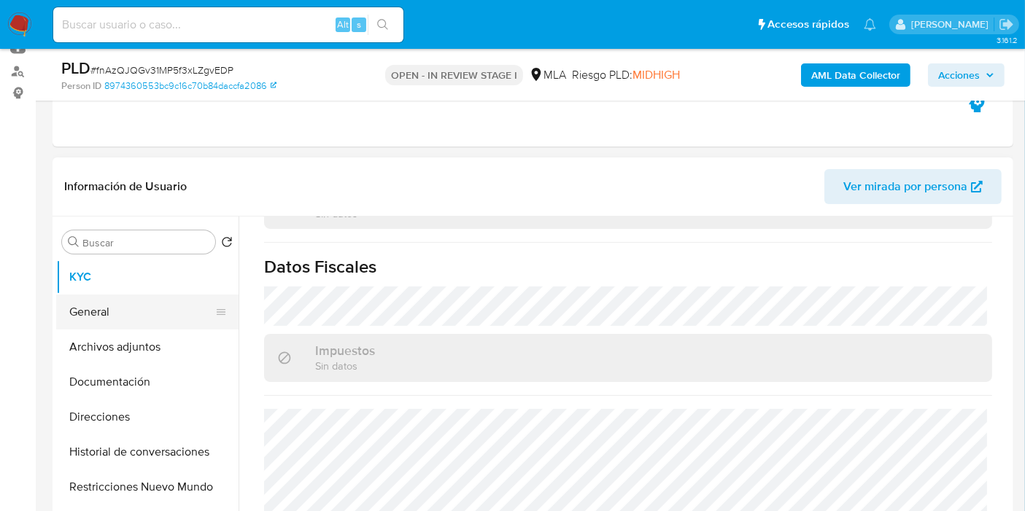
click at [78, 307] on button "General" at bounding box center [141, 312] width 171 height 35
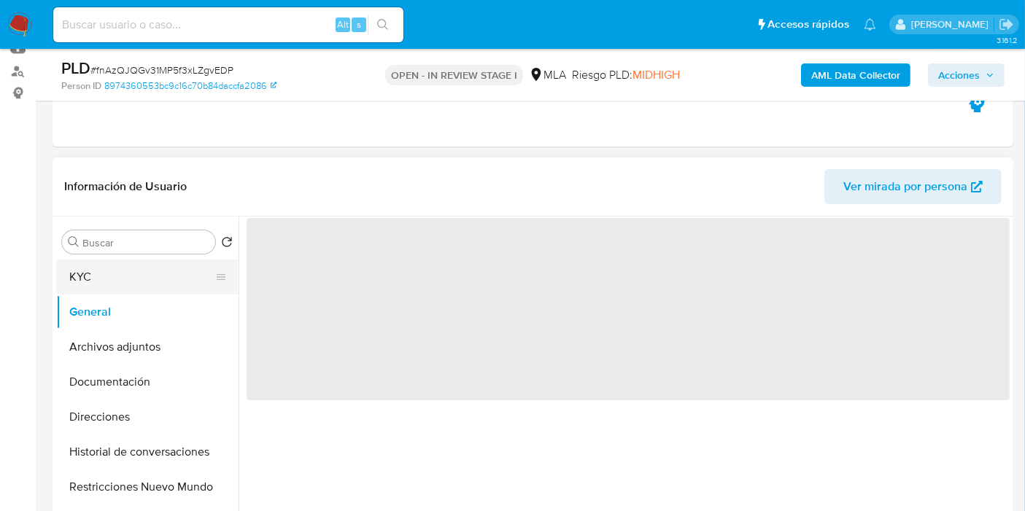
scroll to position [0, 0]
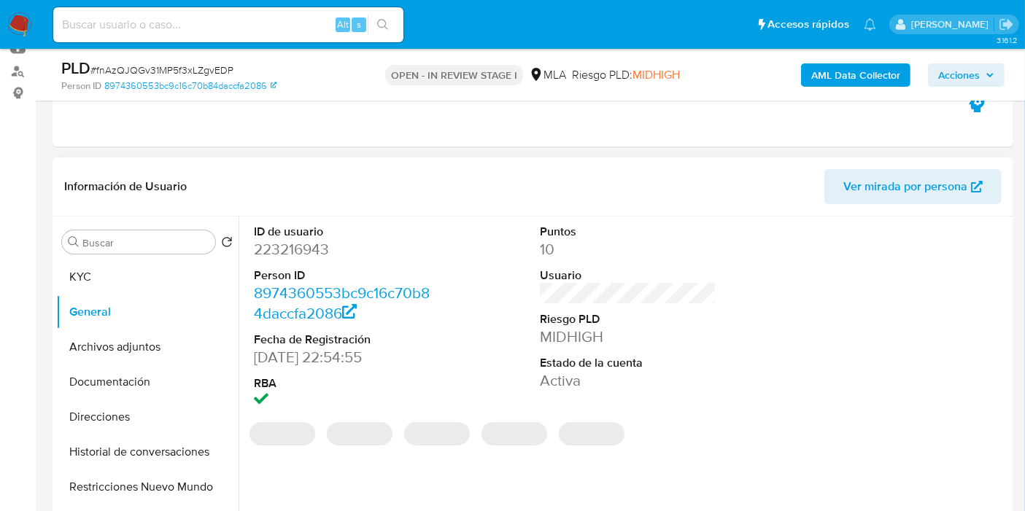
click at [287, 253] on dd "223216943" at bounding box center [342, 249] width 177 height 20
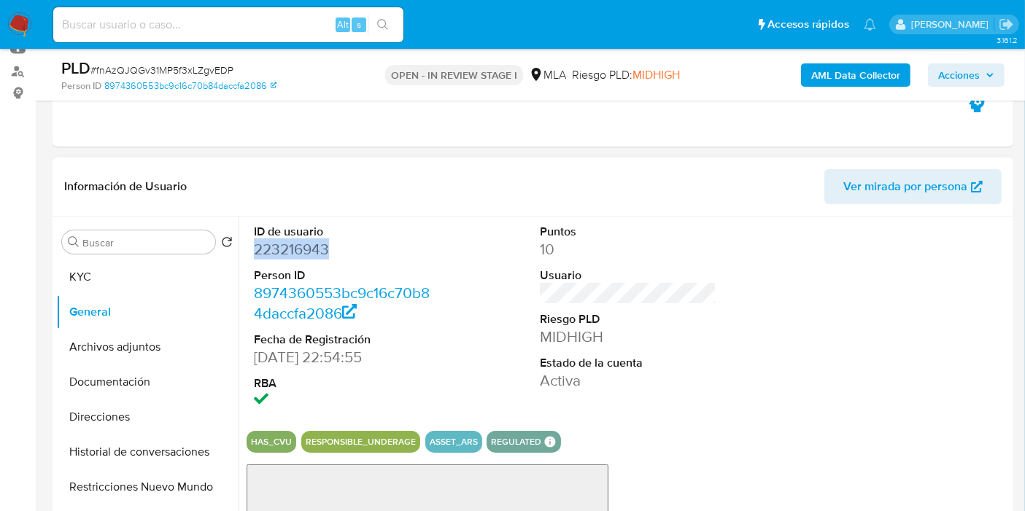
copy dd "223216943"
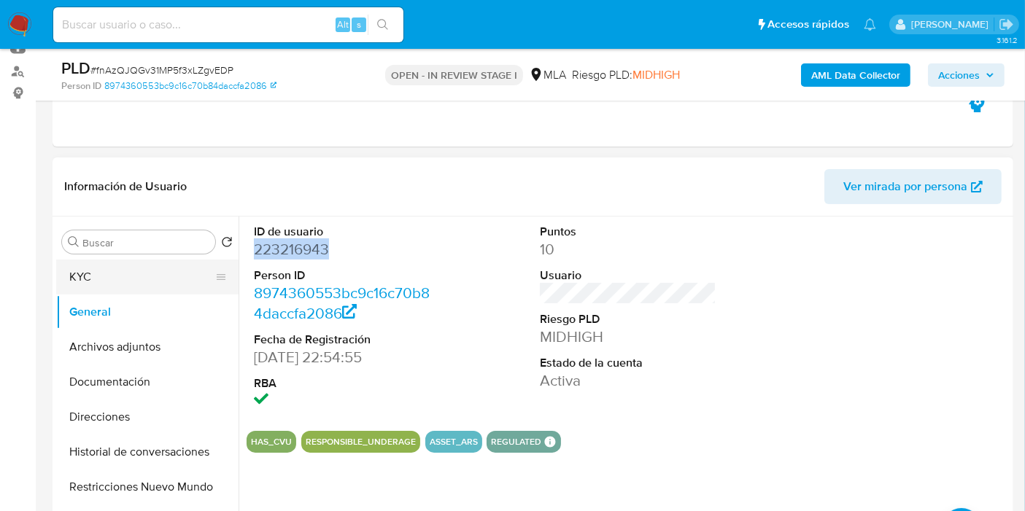
click at [113, 284] on button "KYC" at bounding box center [141, 277] width 171 height 35
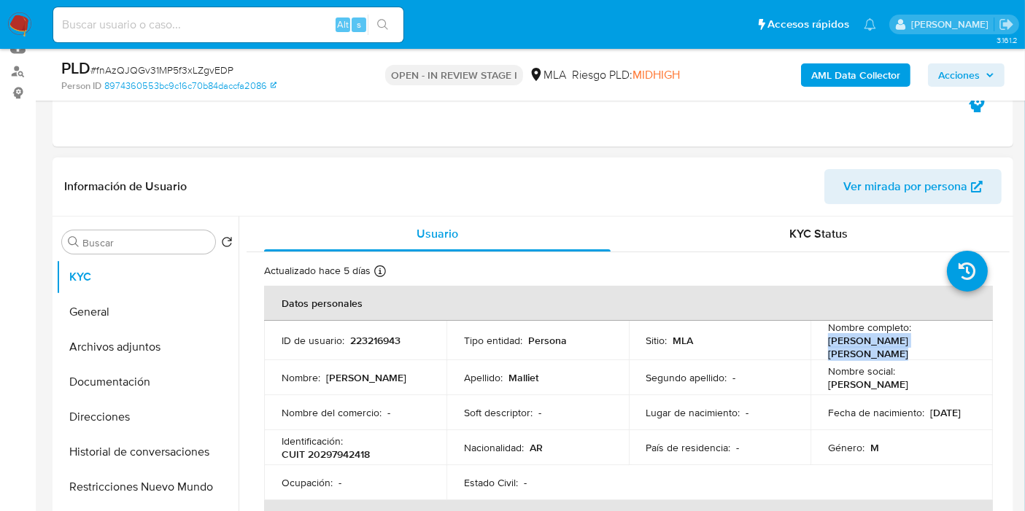
drag, startPoint x: 953, startPoint y: 355, endPoint x: 823, endPoint y: 350, distance: 129.9
click at [823, 350] on td "Nombre completo : Martin Miguel Jesus Malliet" at bounding box center [901, 340] width 182 height 39
copy p "Martin Miguel Jesus Malliet"
click at [119, 313] on button "General" at bounding box center [141, 312] width 171 height 35
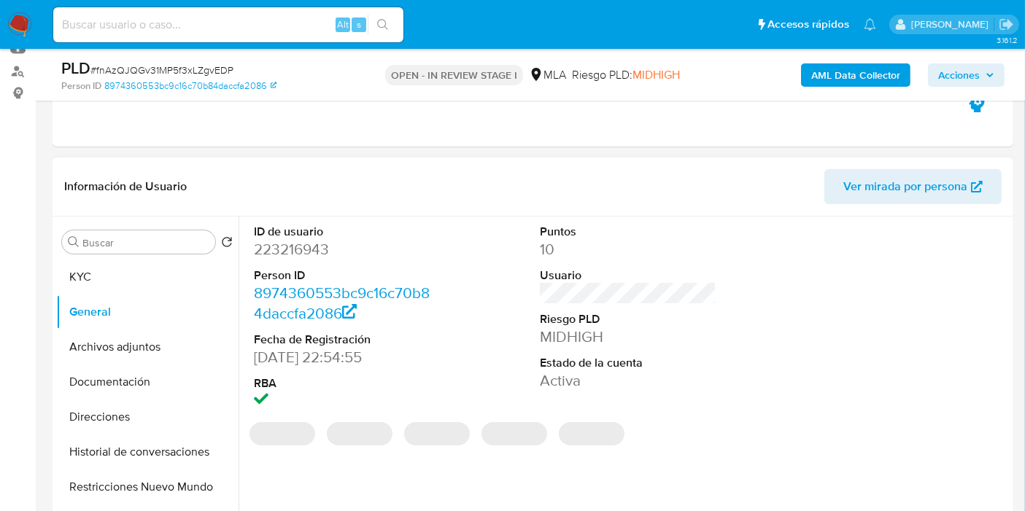
click at [303, 239] on dd "223216943" at bounding box center [342, 249] width 177 height 20
click at [292, 259] on dd "223216943" at bounding box center [342, 249] width 177 height 20
click at [302, 248] on dd "223216943" at bounding box center [342, 249] width 177 height 20
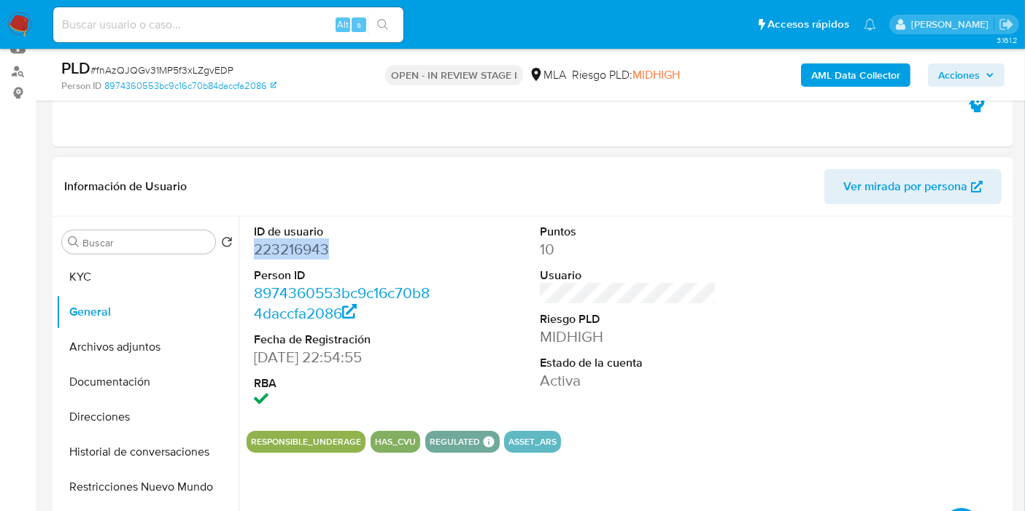
copy dd "223216943"
click at [147, 275] on button "KYC" at bounding box center [141, 277] width 171 height 35
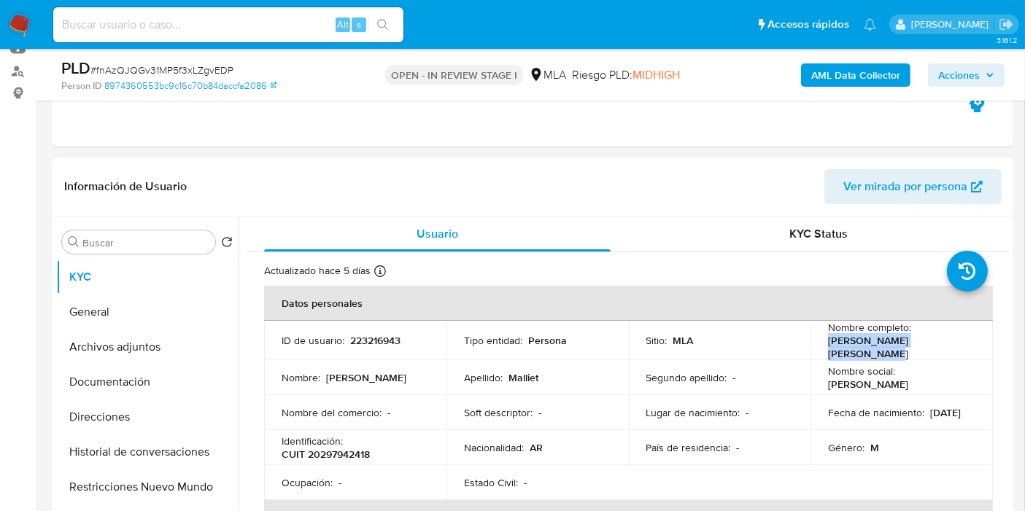
drag, startPoint x: 940, startPoint y: 348, endPoint x: 827, endPoint y: 350, distance: 112.4
click at [828, 350] on p "Martin Miguel Jesus Malliet" at bounding box center [899, 347] width 142 height 26
drag, startPoint x: 827, startPoint y: 350, endPoint x: 966, endPoint y: 342, distance: 138.8
click at [971, 334] on td "Nombre completo : Martin Miguel Jesus Malliet" at bounding box center [901, 340] width 182 height 39
click at [963, 344] on div "Nombre completo : Martin Miguel Jesus Malliet" at bounding box center [901, 340] width 147 height 39
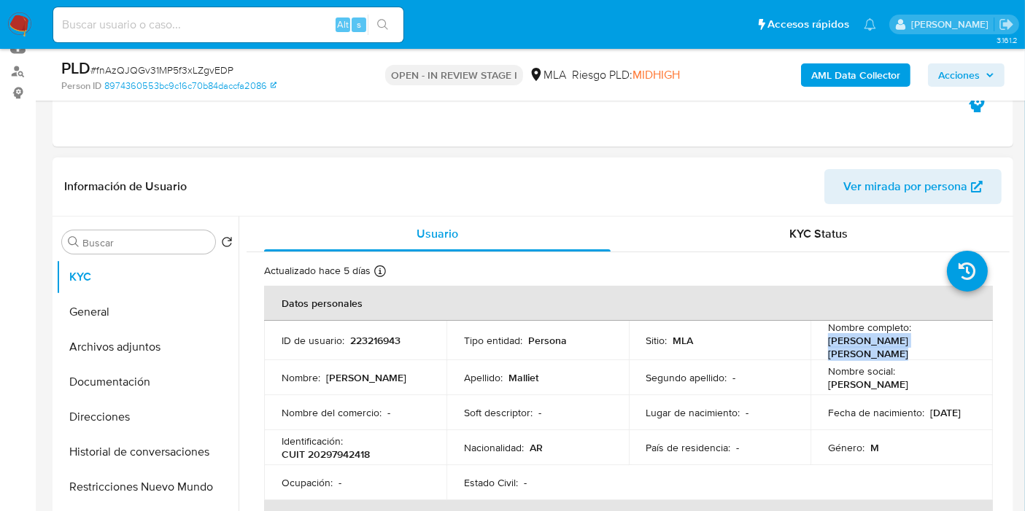
drag, startPoint x: 963, startPoint y: 344, endPoint x: 826, endPoint y: 344, distance: 136.4
click at [828, 344] on div "Nombre completo : Martin Miguel Jesus Malliet" at bounding box center [901, 340] width 147 height 39
copy p "Martin Miguel Jesus Malliet"
click at [332, 453] on p "CUIT 20297942418" at bounding box center [326, 454] width 88 height 13
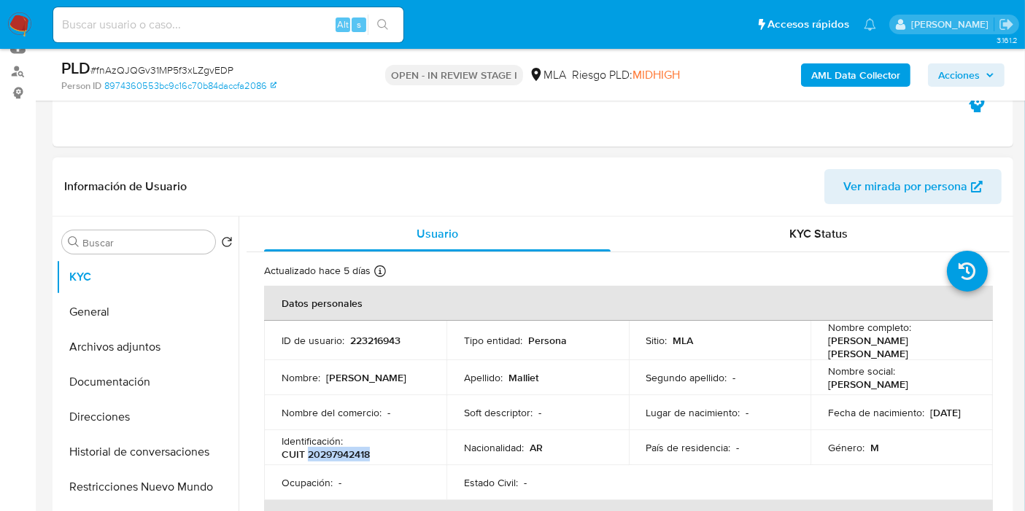
copy p "20297942418"
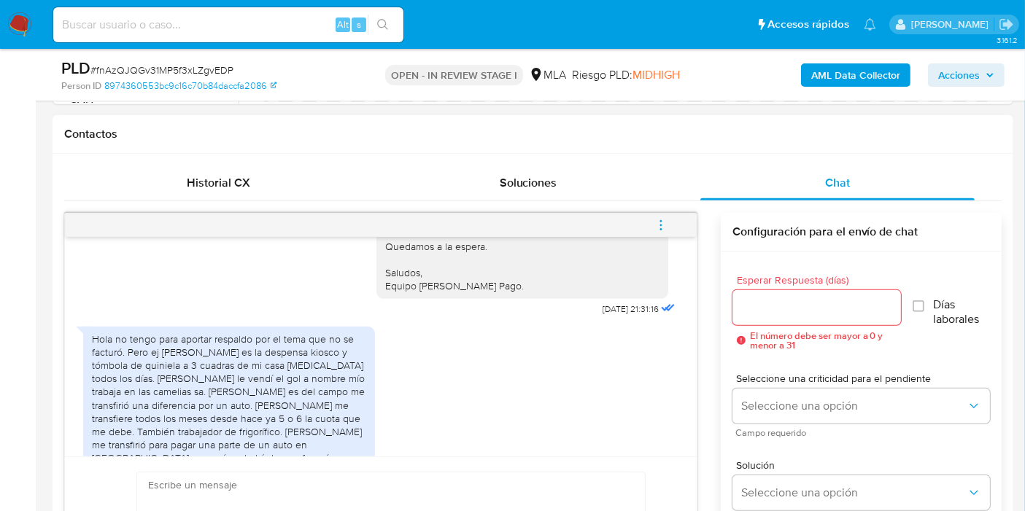
scroll to position [1545, 0]
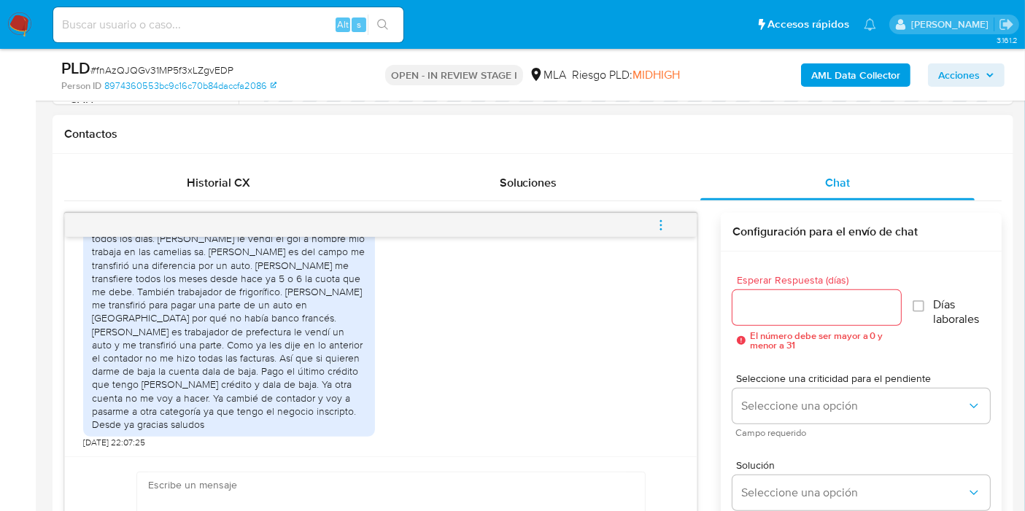
click at [274, 343] on div "Hola no tengo para aportar respaldo por el tema que no se facturó. Pero ej ivan…" at bounding box center [229, 312] width 274 height 239
click at [238, 369] on div "Hola no tengo para aportar respaldo por el tema que no se facturó. Pero ej ivan…" at bounding box center [229, 312] width 274 height 239
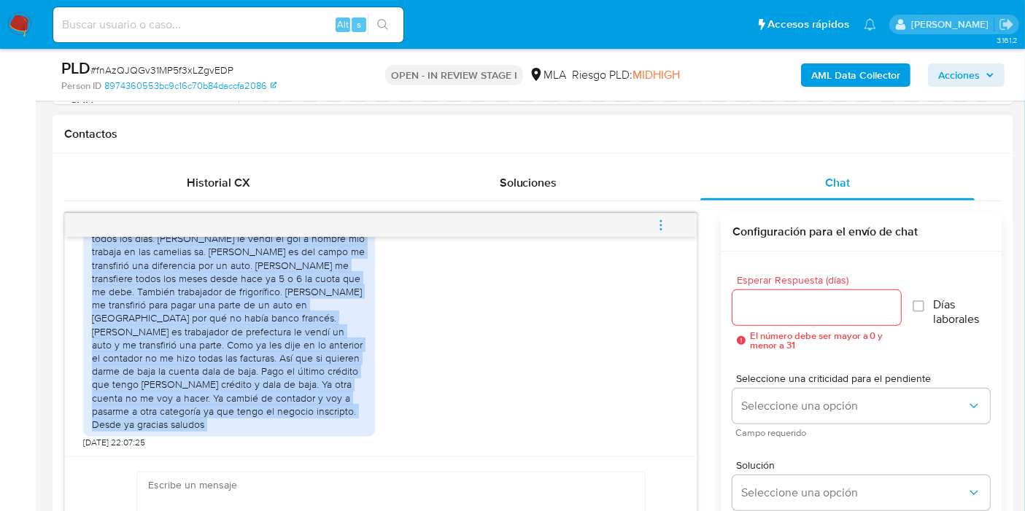
click at [238, 369] on div "Hola no tengo para aportar respaldo por el tema que no se facturó. Pero ej ivan…" at bounding box center [229, 312] width 274 height 239
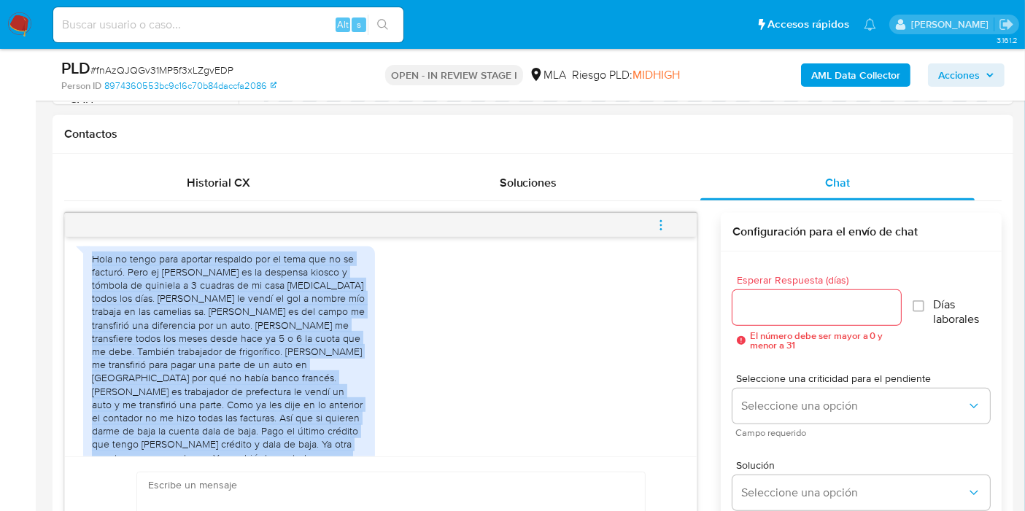
scroll to position [1383, 0]
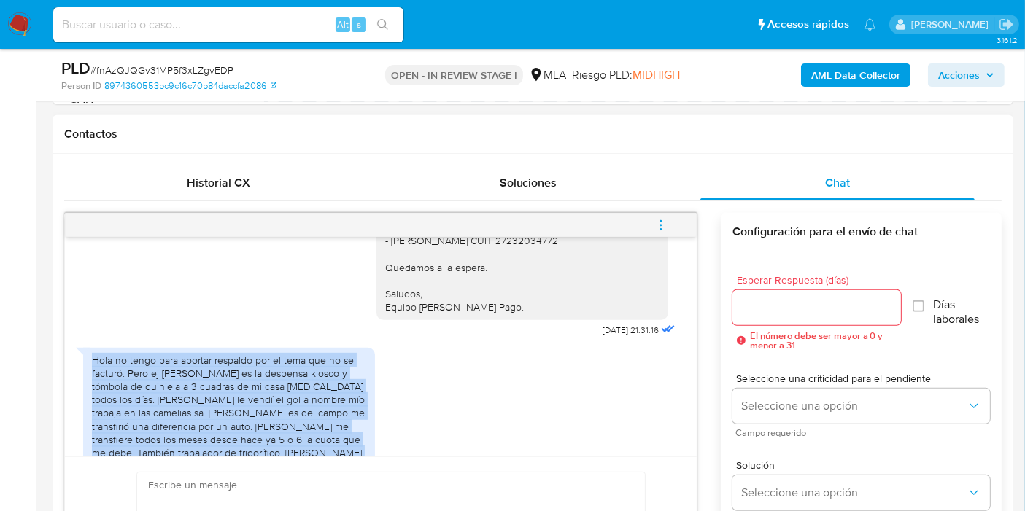
copy div "Hola no tengo para aportar respaldo por el tema que no se facturó. Pero ej ivan…"
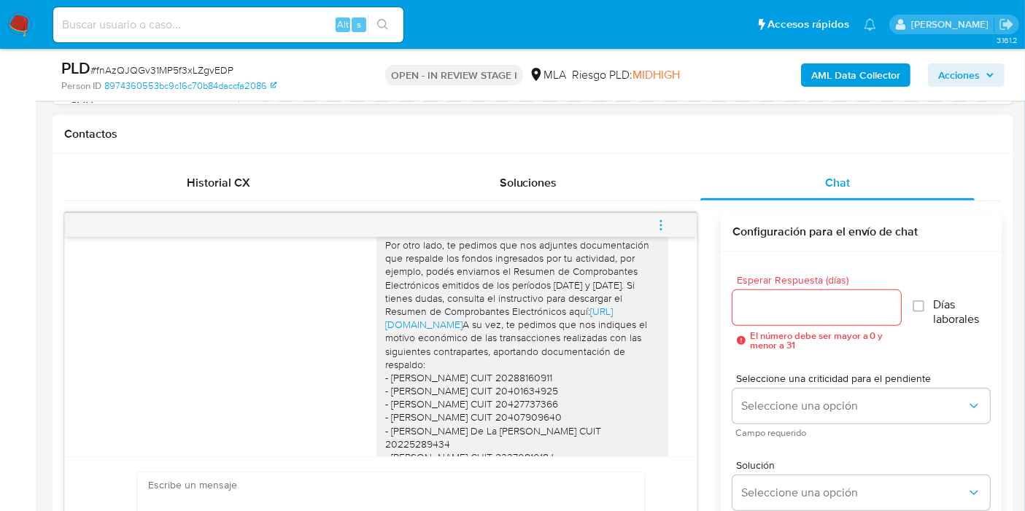
scroll to position [1302, 0]
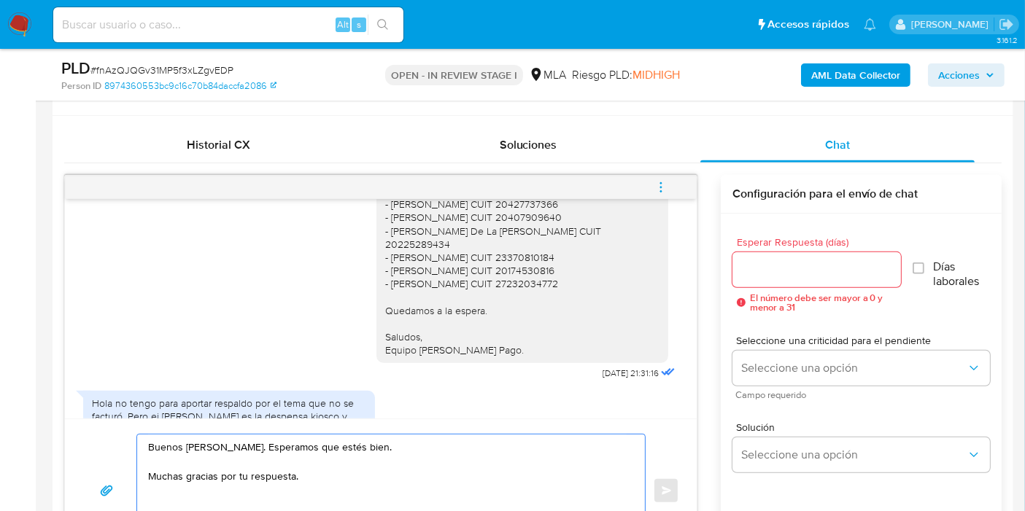
paste textarea "Verificamos que [la documentación aportada no es suficiente para justificar la …"
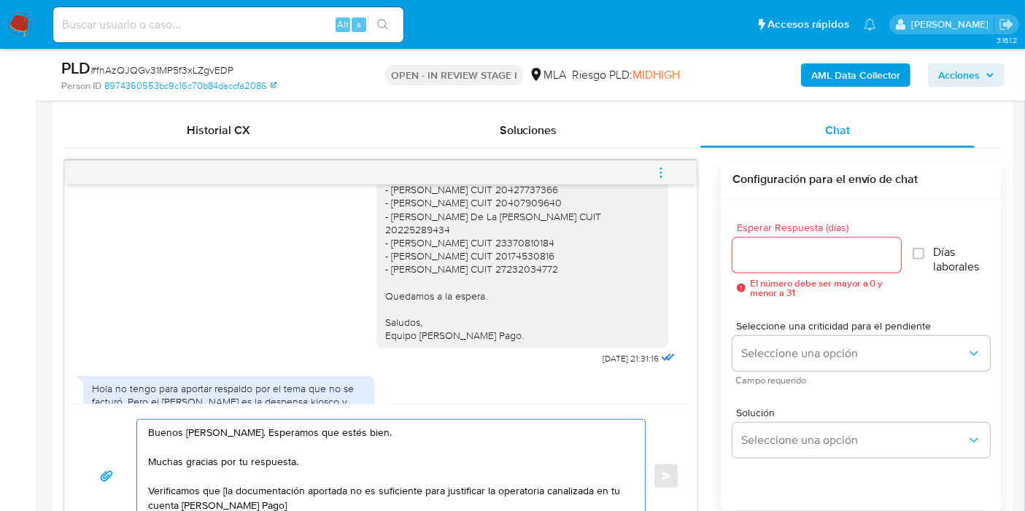
scroll to position [862, 0]
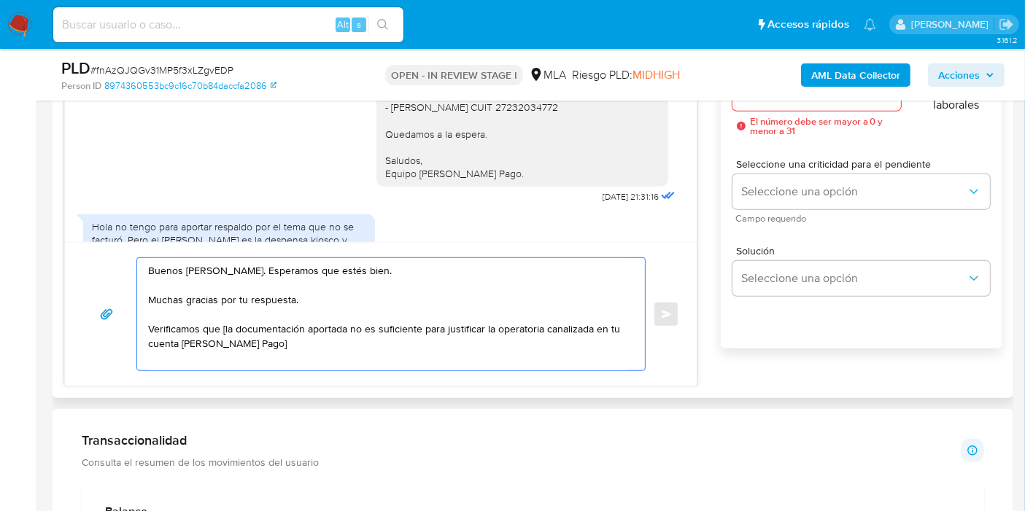
click at [222, 330] on textarea "Buenos días, Martín. Esperamos que estés bien. Muchas gracias por tu respuesta.…" at bounding box center [387, 314] width 479 height 112
click at [241, 326] on textarea "Buenos días, Martín. Esperamos que estés bien. Muchas gracias por tu respuesta.…" at bounding box center [387, 314] width 479 height 112
click at [230, 324] on textarea "Buenos días, Martín. Esperamos que estés bien. Muchas gracias por tu respuesta.…" at bounding box center [387, 314] width 479 height 112
drag, startPoint x: 222, startPoint y: 324, endPoint x: 378, endPoint y: 324, distance: 155.4
click at [378, 324] on textarea "Buenos días, Martín. Esperamos que estés bien. Muchas gracias por tu respuesta.…" at bounding box center [387, 314] width 479 height 112
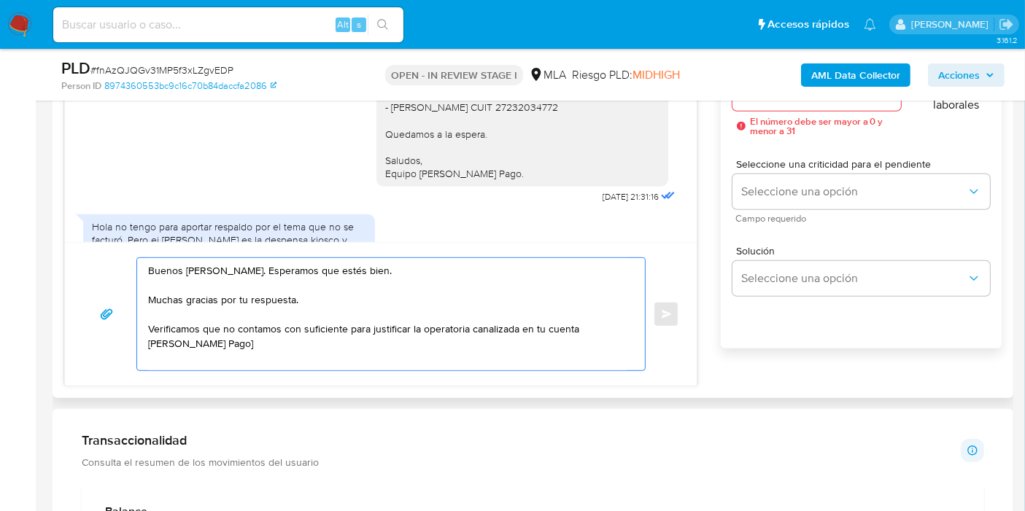
drag, startPoint x: 338, startPoint y: 326, endPoint x: 346, endPoint y: 327, distance: 8.1
click at [346, 327] on textarea "Buenos días, Martín. Esperamos que estés bien. Muchas gracias por tu respuesta.…" at bounding box center [387, 314] width 479 height 112
click at [346, 325] on textarea "Buenos días, Martín. Esperamos que estés bien. Muchas gracias por tu respuesta.…" at bounding box center [387, 314] width 479 height 112
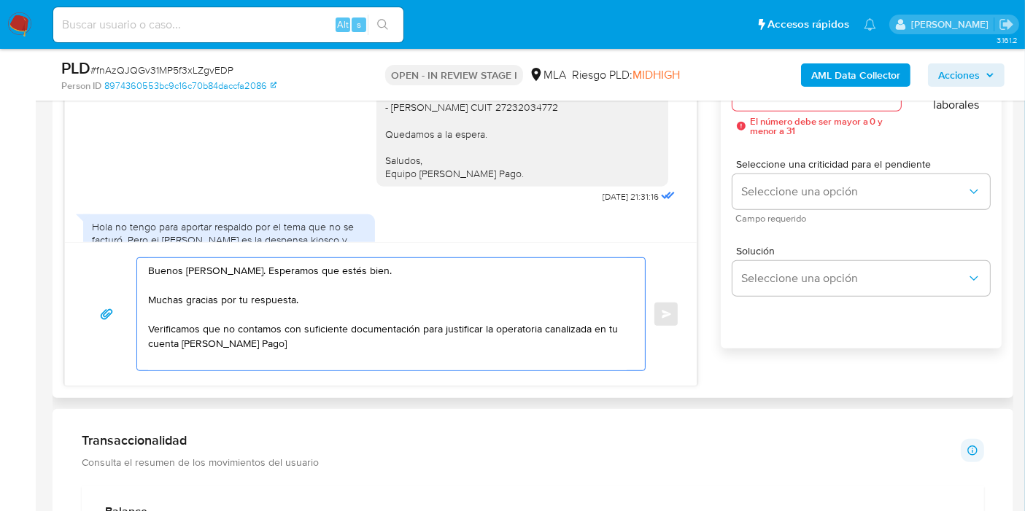
click at [341, 325] on textarea "Buenos días, Martín. Esperamos que estés bien. Muchas gracias por tu respuesta.…" at bounding box center [387, 314] width 479 height 112
click at [384, 328] on textarea "Buenos días, Martín. Esperamos que estés bien. Muchas gracias por tu respuesta.…" at bounding box center [387, 314] width 479 height 112
click at [363, 333] on textarea "Buenos días, Martín. Esperamos que estés bien. Muchas gracias por tu respuesta.…" at bounding box center [387, 314] width 479 height 112
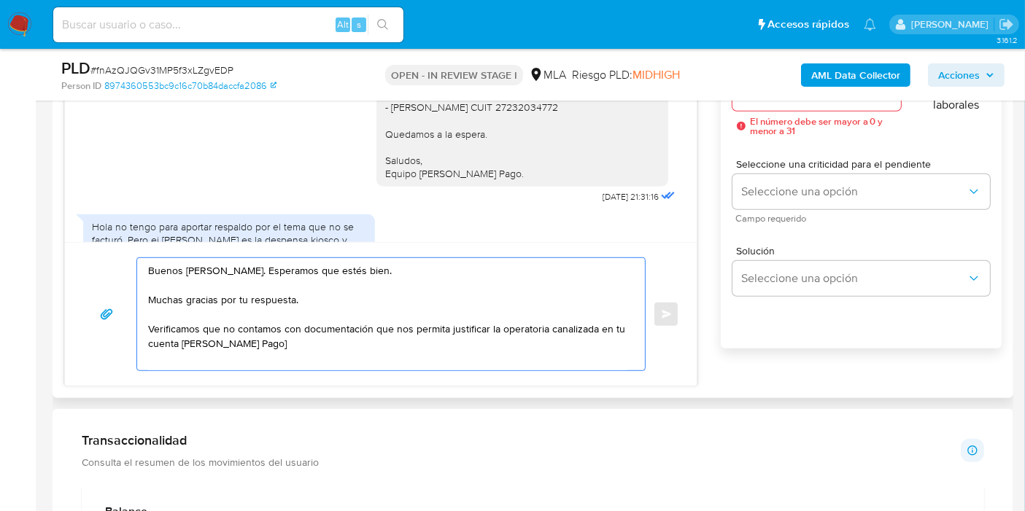
click at [350, 342] on textarea "Buenos días, Martín. Esperamos que estés bien. Muchas gracias por tu respuesta.…" at bounding box center [387, 314] width 479 height 112
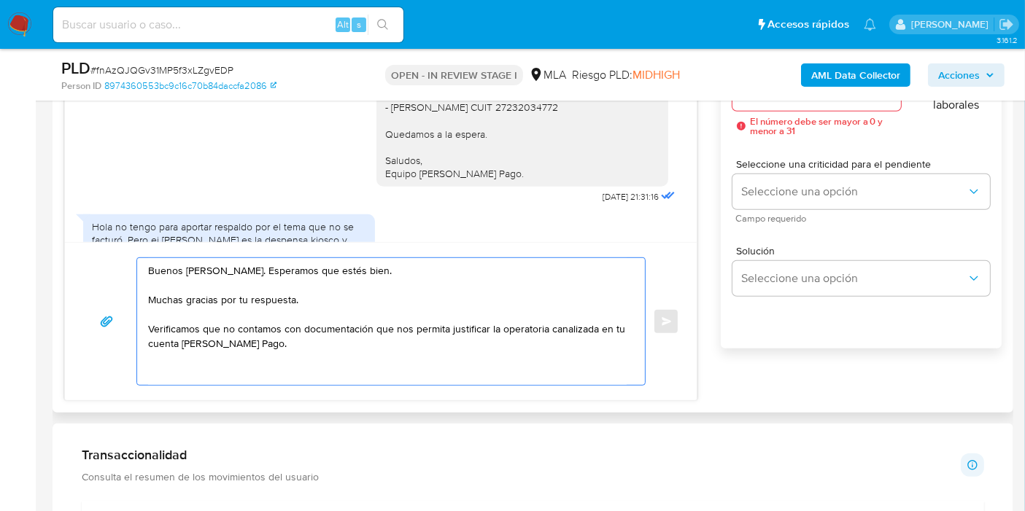
paste textarea "Por este motivo, decidimos suspender tu cuenta de acuerdo con lo previsto en la…"
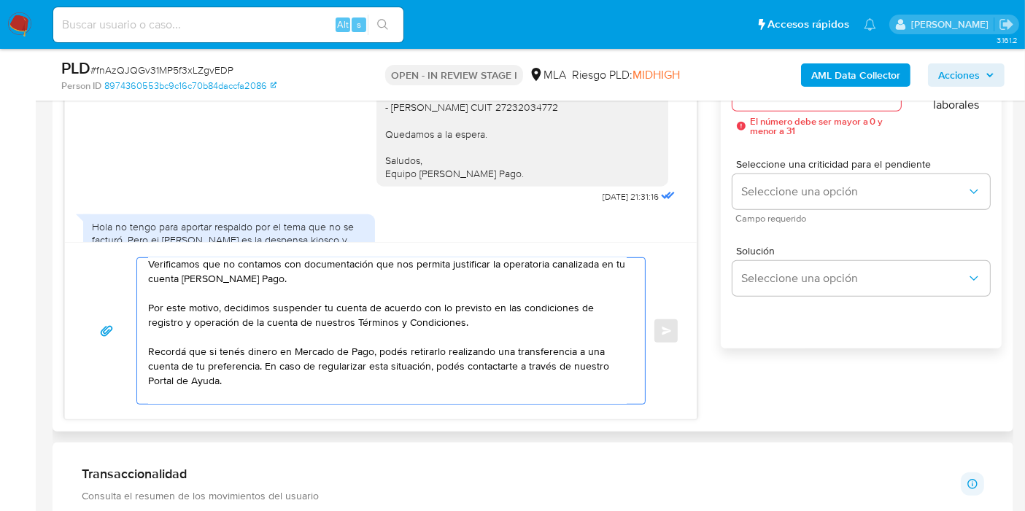
scroll to position [112, 0]
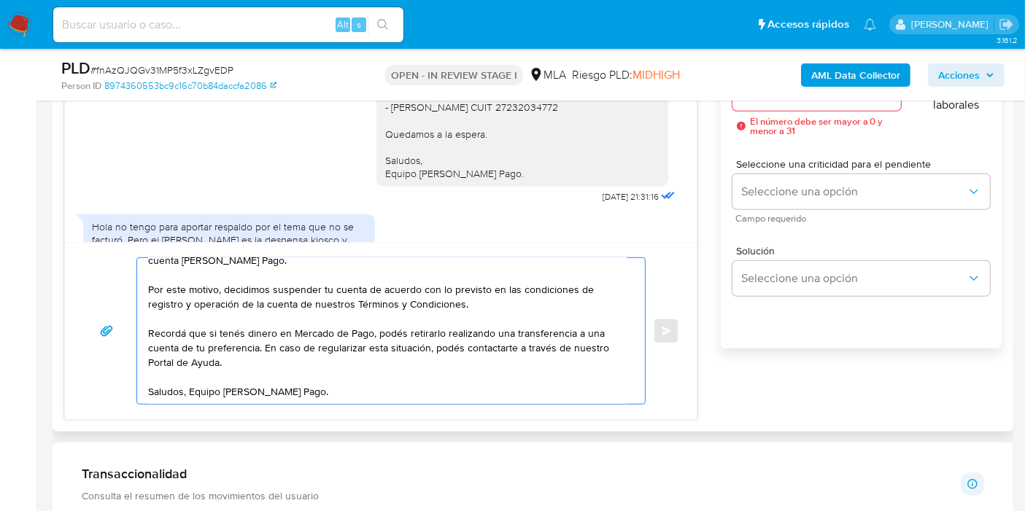
click at [190, 360] on textarea "Buenos días, Martín. Esperamos que estés bien. Muchas gracias por tu respuesta.…" at bounding box center [387, 331] width 479 height 146
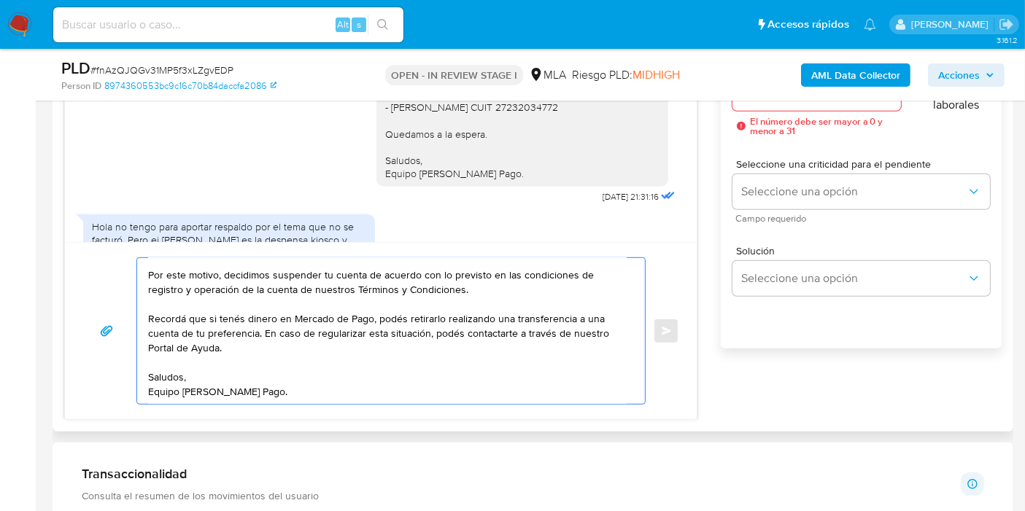
drag, startPoint x: 158, startPoint y: 401, endPoint x: 170, endPoint y: 392, distance: 14.6
click at [160, 399] on textarea "Buenos días, Martín. Esperamos que estés bien. Muchas gracias por tu respuesta.…" at bounding box center [387, 331] width 479 height 146
click at [170, 392] on textarea "Buenos días, Martín. Esperamos que estés bien. Muchas gracias por tu respuesta.…" at bounding box center [387, 331] width 479 height 146
click at [163, 399] on textarea "Buenos días, Martín. Esperamos que estés bien. Muchas gracias por tu respuesta.…" at bounding box center [387, 331] width 479 height 146
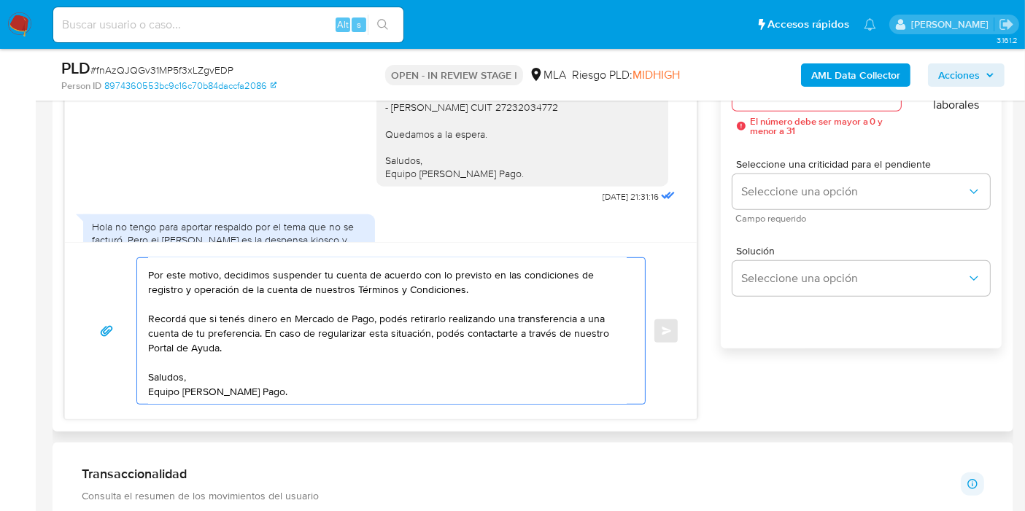
click at [481, 296] on textarea "Buenos días, Martín. Esperamos que estés bien. Muchas gracias por tu respuesta.…" at bounding box center [387, 331] width 479 height 146
paste textarea "https://www.mercadopago.com.ar/ayuda/terminos-y-condiciones_299"
click at [450, 376] on textarea "Buenos días, Martín. Esperamos que estés bien. Muchas gracias por tu respuesta.…" at bounding box center [387, 331] width 479 height 146
click at [456, 365] on textarea "Buenos días, Martín. Esperamos que estés bien. Muchas gracias por tu respuesta.…" at bounding box center [387, 331] width 479 height 146
paste textarea "[URL][DOMAIN_NAME]"
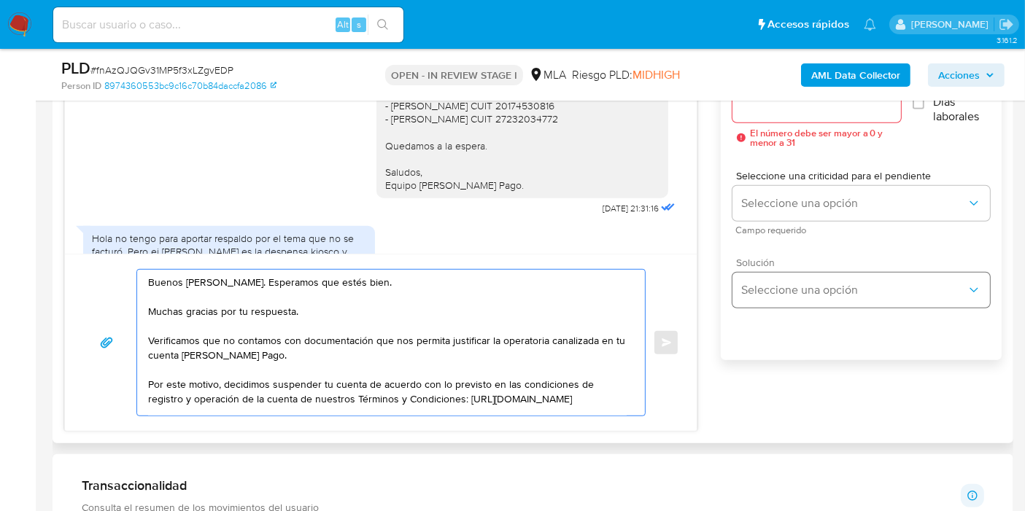
scroll to position [781, 0]
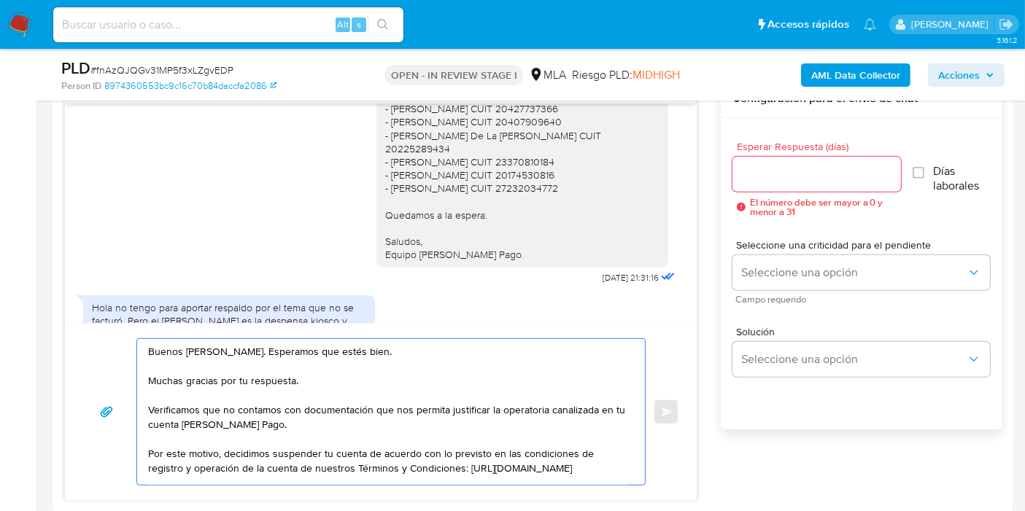
type textarea "Buenos días, Martín. Esperamos que estés bien. Muchas gracias por tu respuesta.…"
click at [796, 182] on input "Esperar Respuesta (días)" at bounding box center [816, 174] width 169 height 19
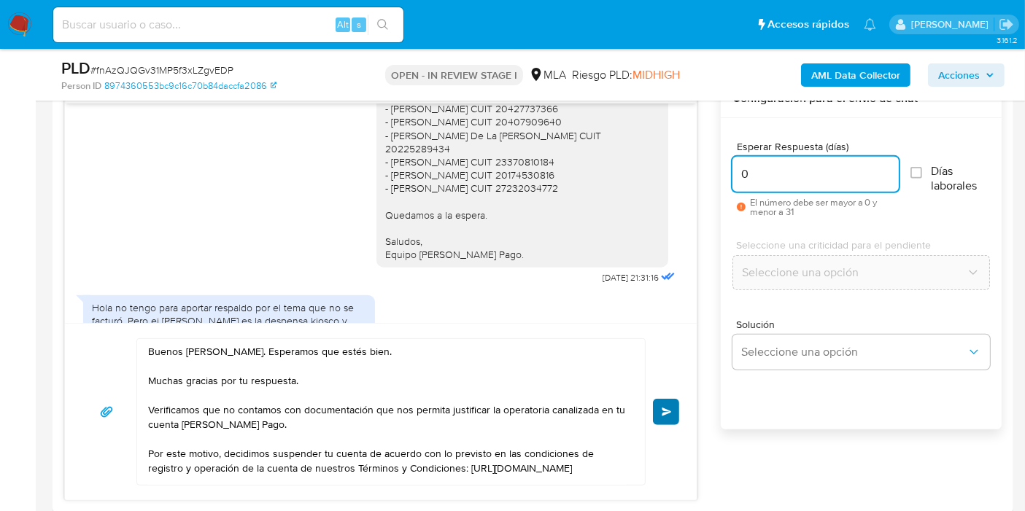
type input "0"
click at [671, 402] on button "Enviar" at bounding box center [666, 412] width 26 height 26
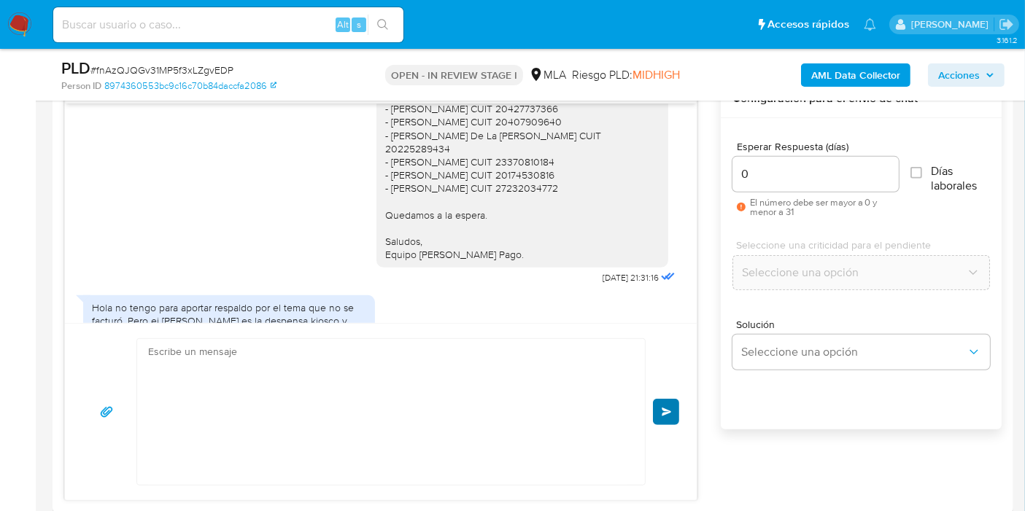
scroll to position [1880, 0]
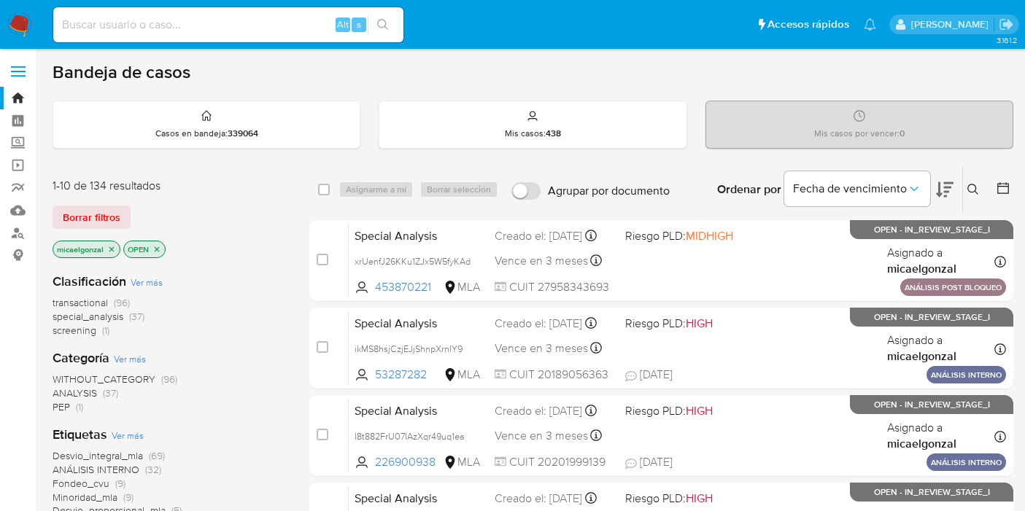
scroll to position [81, 0]
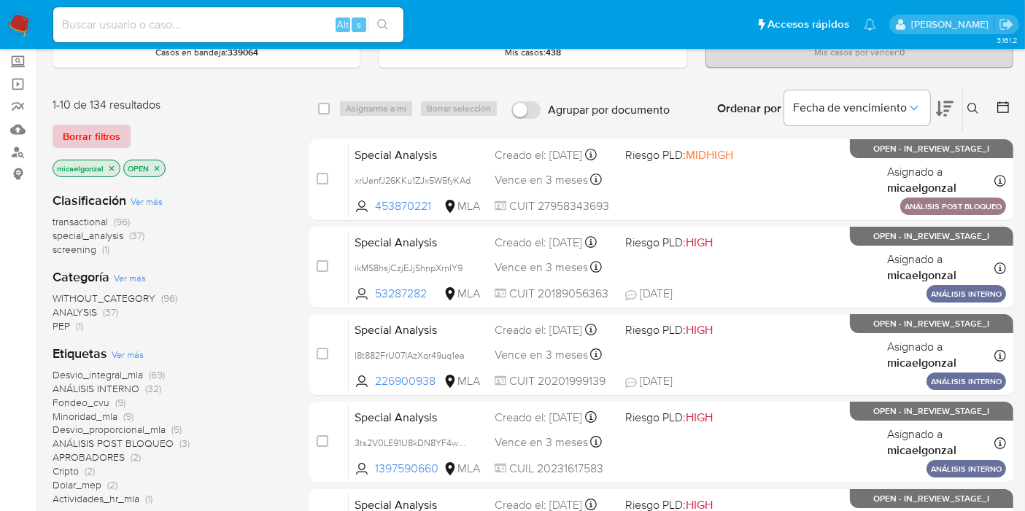
click at [64, 144] on span "Borrar filtros" at bounding box center [92, 136] width 58 height 20
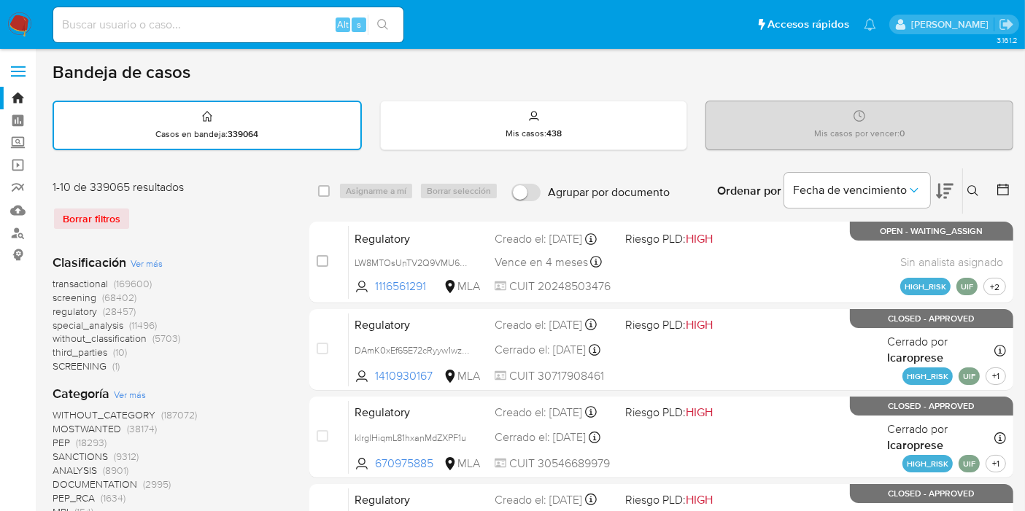
click at [22, 21] on img at bounding box center [19, 24] width 25 height 25
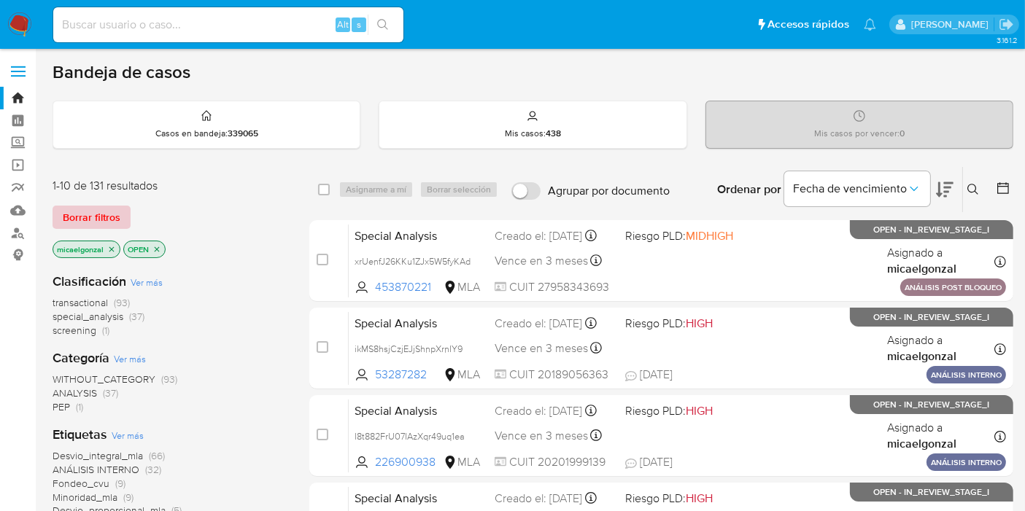
click at [78, 220] on span "Borrar filtros" at bounding box center [92, 217] width 58 height 20
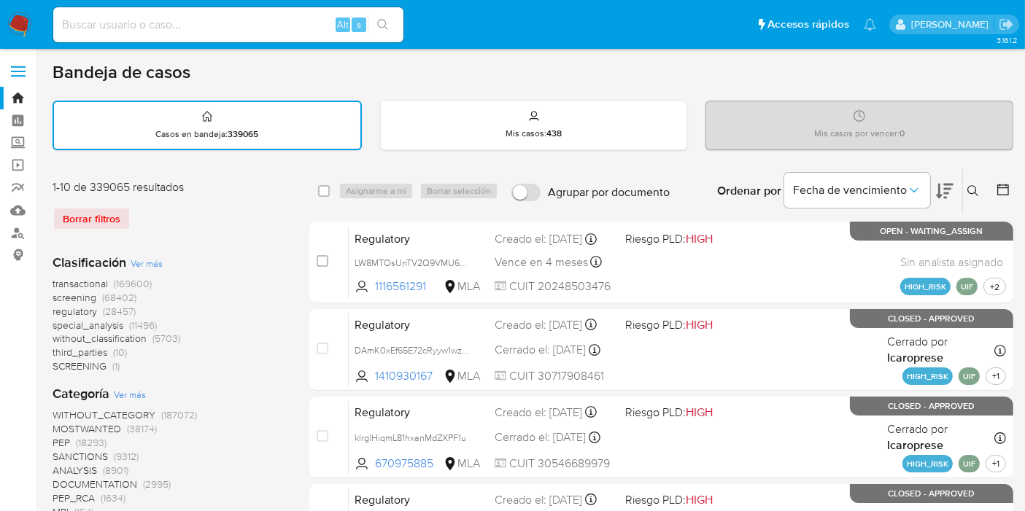
click at [977, 185] on icon at bounding box center [973, 191] width 12 height 12
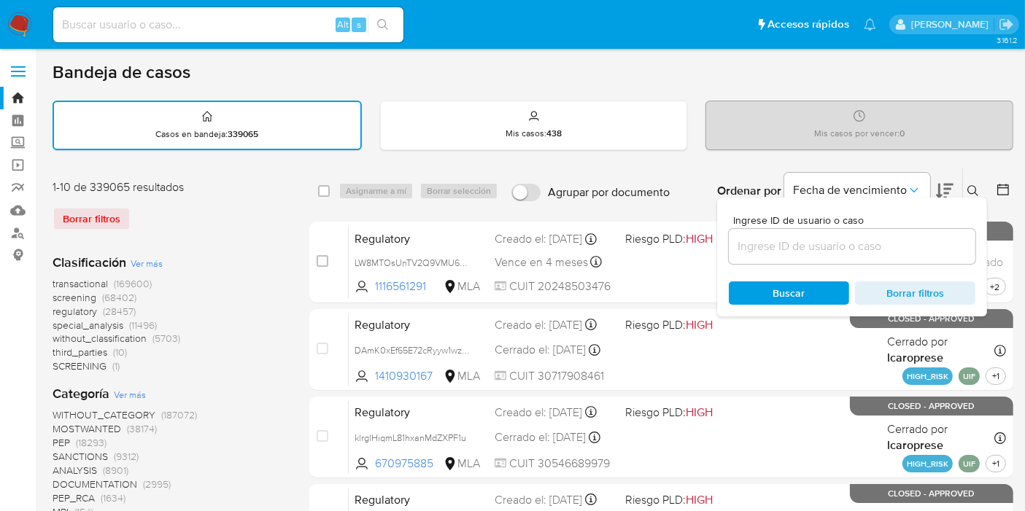
click at [851, 237] on input at bounding box center [852, 246] width 247 height 19
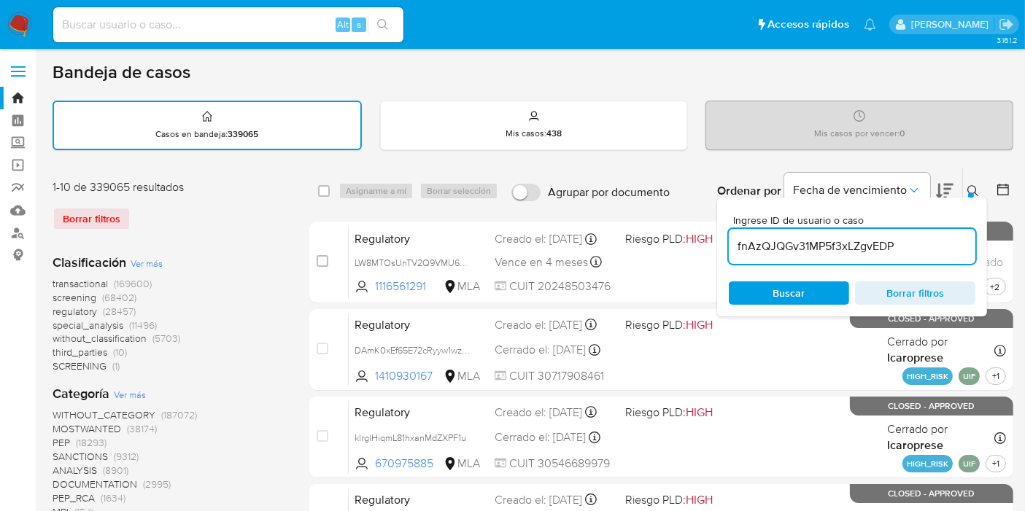
type input "fnAzQJQGv31MP5f3xLZgvEDP"
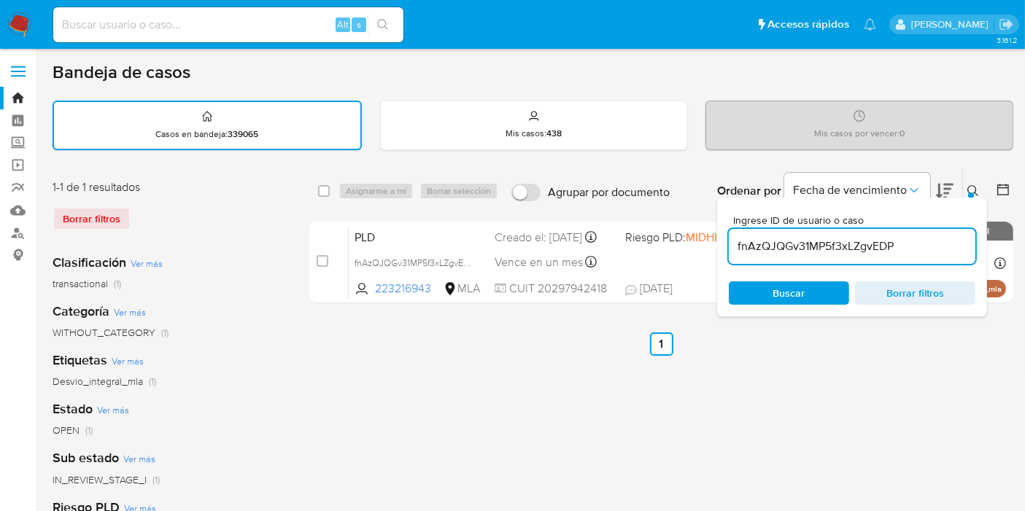
drag, startPoint x: 37, startPoint y: 30, endPoint x: 25, endPoint y: 28, distance: 12.6
click at [321, 195] on div "select-all-cases-checkbox" at bounding box center [324, 191] width 12 height 15
drag, startPoint x: 335, startPoint y: 185, endPoint x: 317, endPoint y: 189, distance: 18.6
click at [330, 186] on div "select-all-cases-checkbox Asignarme a mí Borrar selección" at bounding box center [411, 191] width 186 height 18
click at [317, 189] on div "select-all-cases-checkbox Asignarme a mí Borrar selección Agrupar por documento…" at bounding box center [661, 191] width 704 height 45
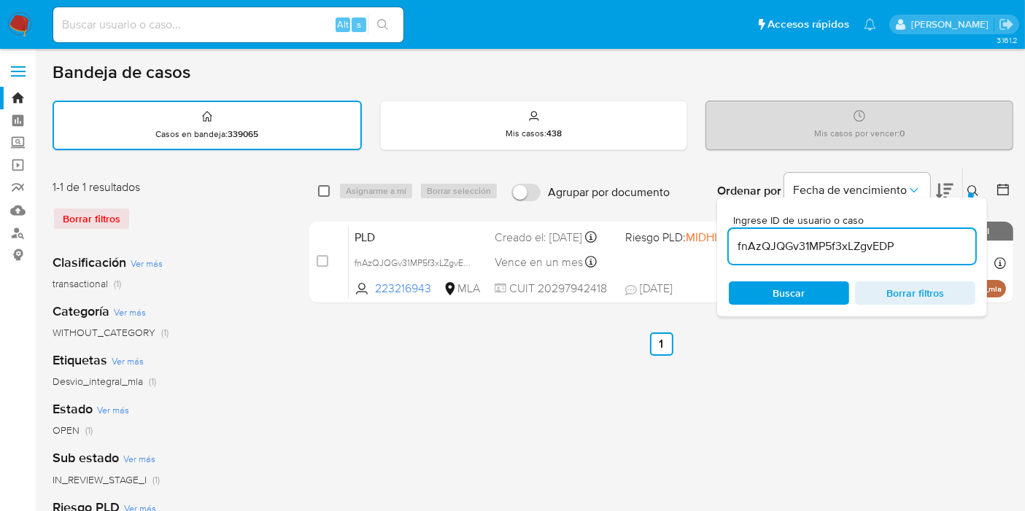
click at [325, 190] on div "select-all-cases-checkbox" at bounding box center [327, 191] width 18 height 18
click at [324, 190] on input "checkbox" at bounding box center [324, 191] width 12 height 12
checkbox input "true"
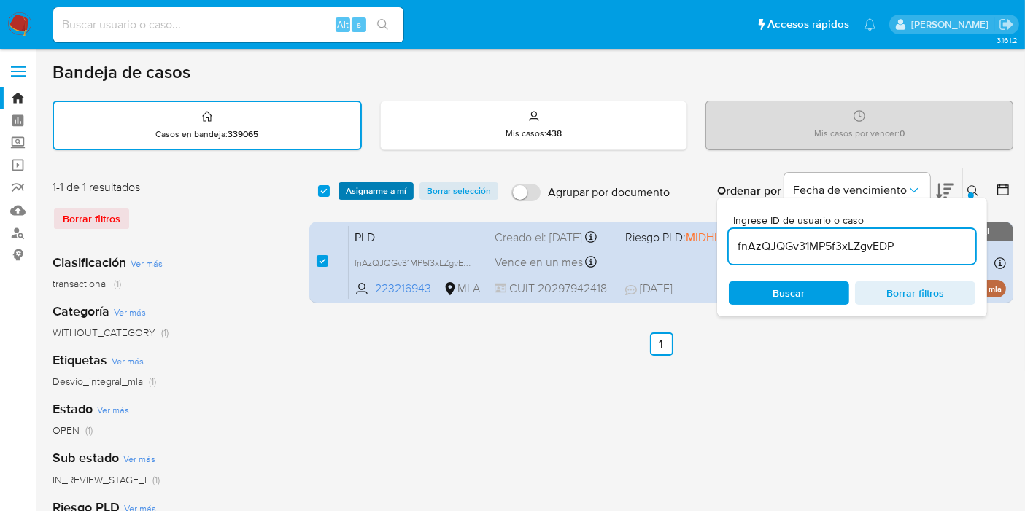
click at [348, 188] on span "Asignarme a mí" at bounding box center [376, 191] width 61 height 15
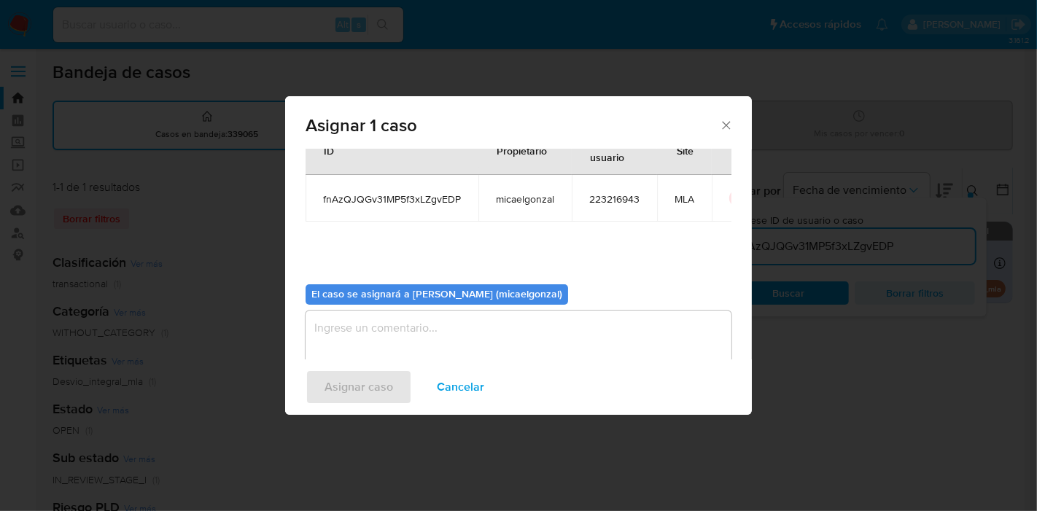
scroll to position [74, 0]
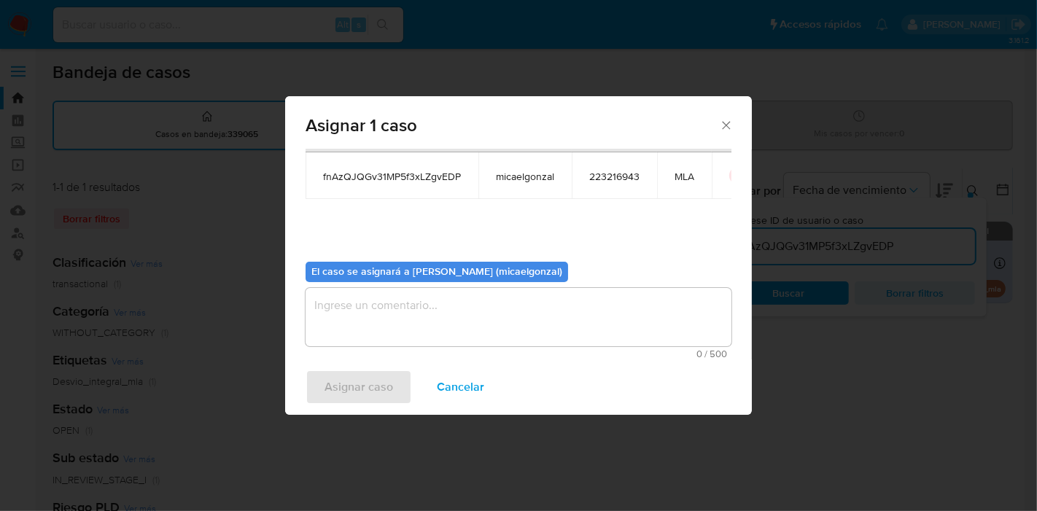
click at [410, 307] on textarea "assign-modal" at bounding box center [519, 317] width 426 height 58
click at [346, 392] on span "Asignar caso" at bounding box center [359, 387] width 69 height 32
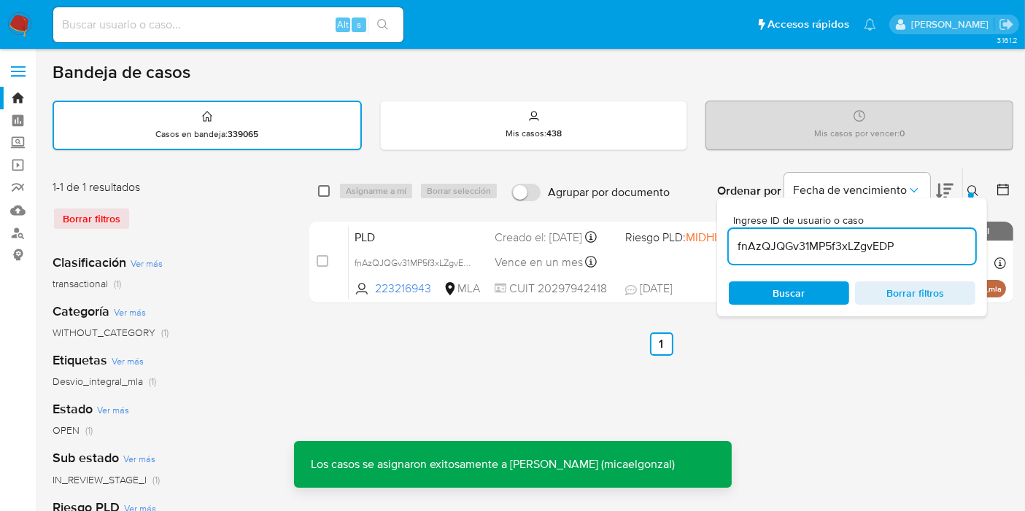
click at [326, 190] on input "checkbox" at bounding box center [324, 191] width 12 height 12
checkbox input "true"
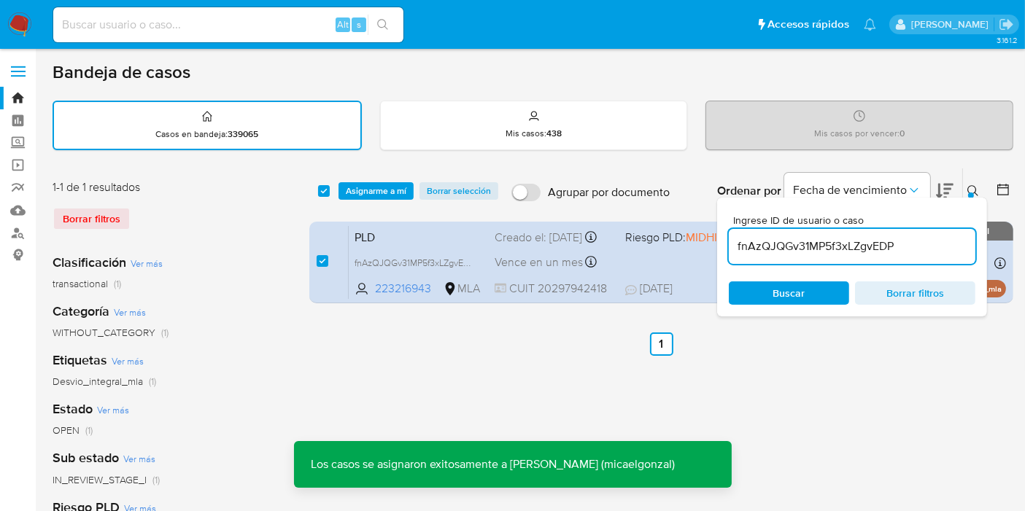
click at [348, 177] on div "select-all-cases-checkbox Asignarme a mí Borrar selección Agrupar por documento…" at bounding box center [661, 191] width 704 height 45
click at [352, 190] on span "Asignarme a mí" at bounding box center [376, 191] width 61 height 15
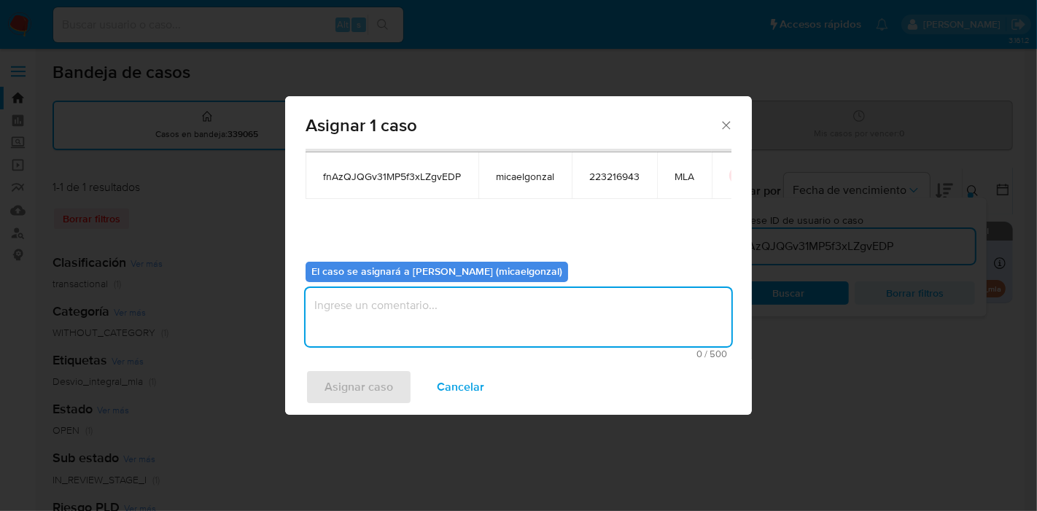
click at [454, 303] on textarea "assign-modal" at bounding box center [519, 317] width 426 height 58
click at [354, 368] on div "Asignar caso Cancelar" at bounding box center [518, 387] width 467 height 55
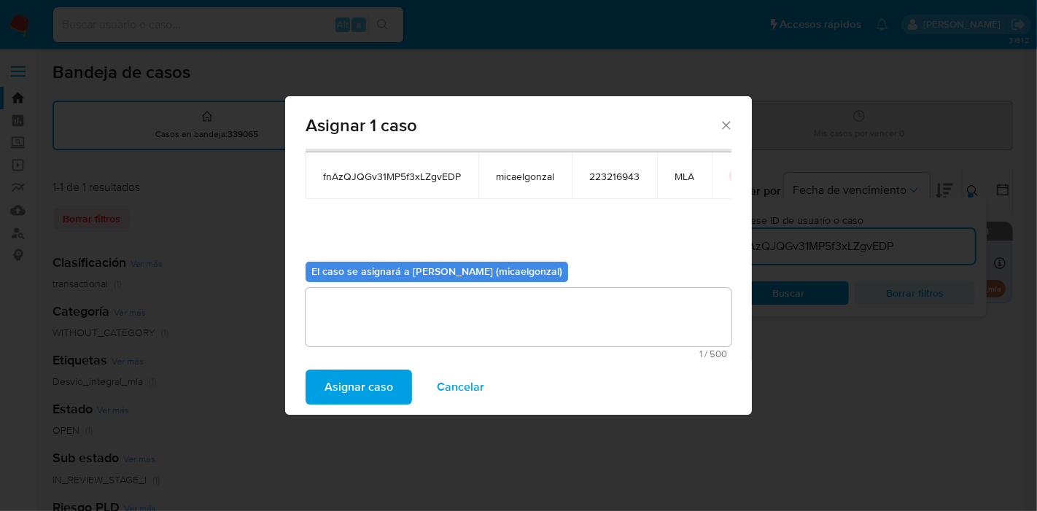
click at [352, 387] on span "Asignar caso" at bounding box center [359, 387] width 69 height 32
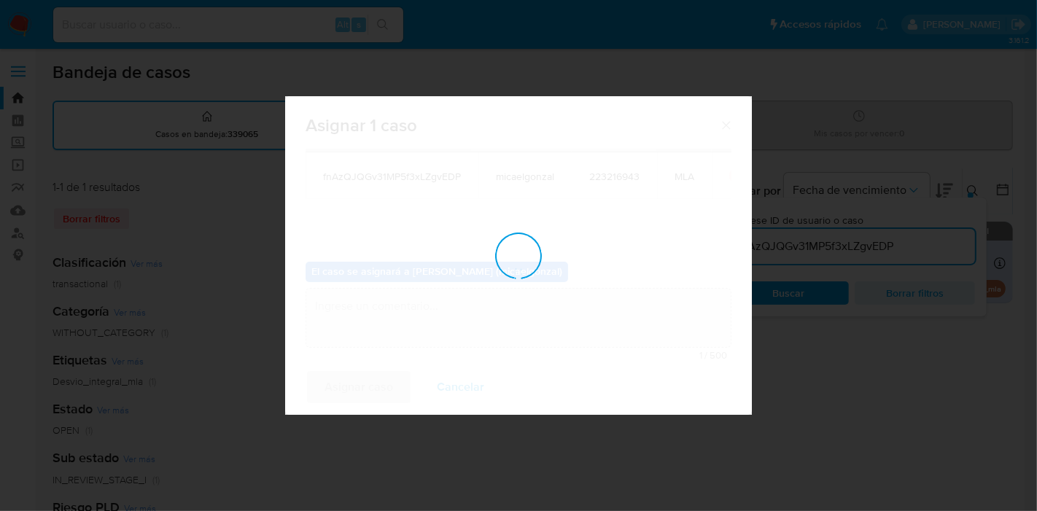
checkbox input "false"
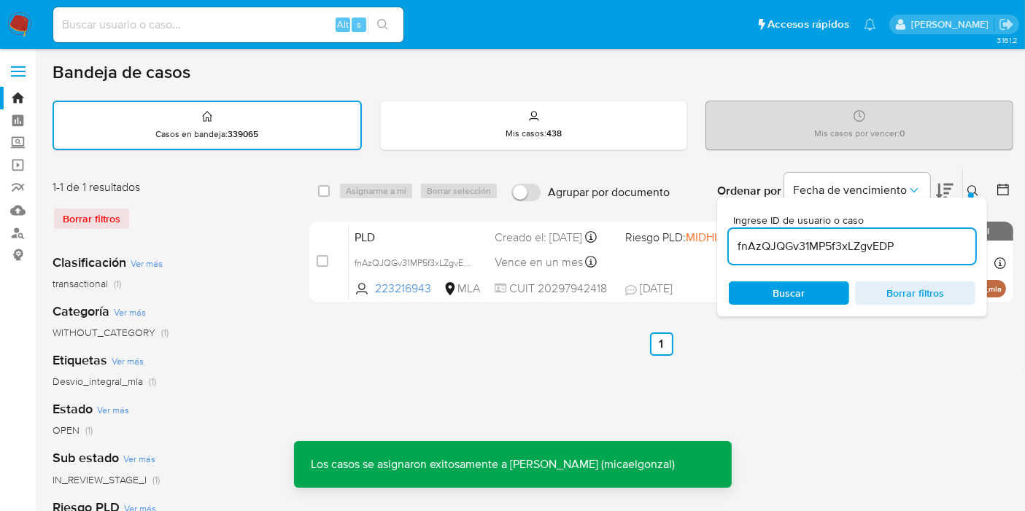
click at [11, 15] on img at bounding box center [19, 24] width 25 height 25
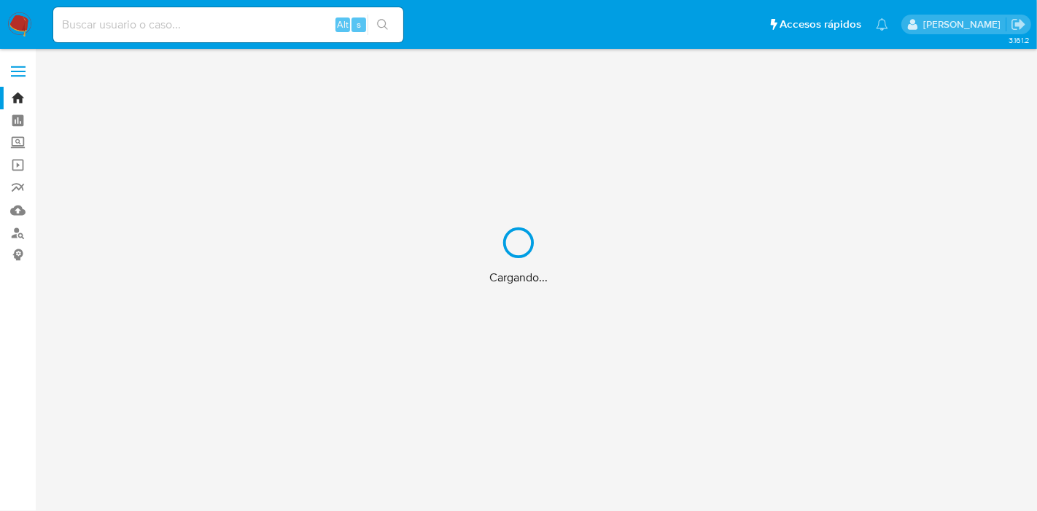
click at [194, 28] on div "Cargando..." at bounding box center [518, 255] width 1037 height 511
click at [201, 20] on div "Cargando..." at bounding box center [518, 255] width 1037 height 511
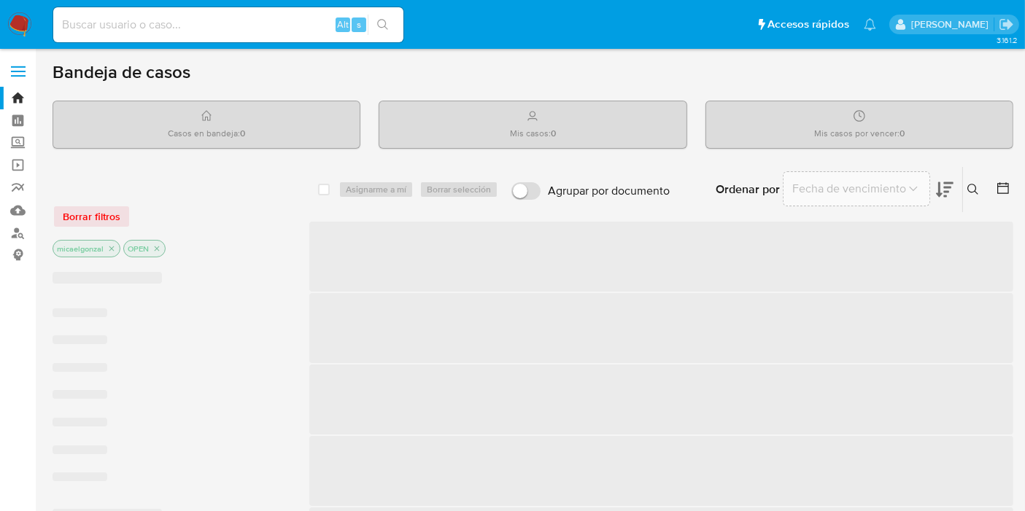
click at [182, 32] on input at bounding box center [228, 24] width 350 height 19
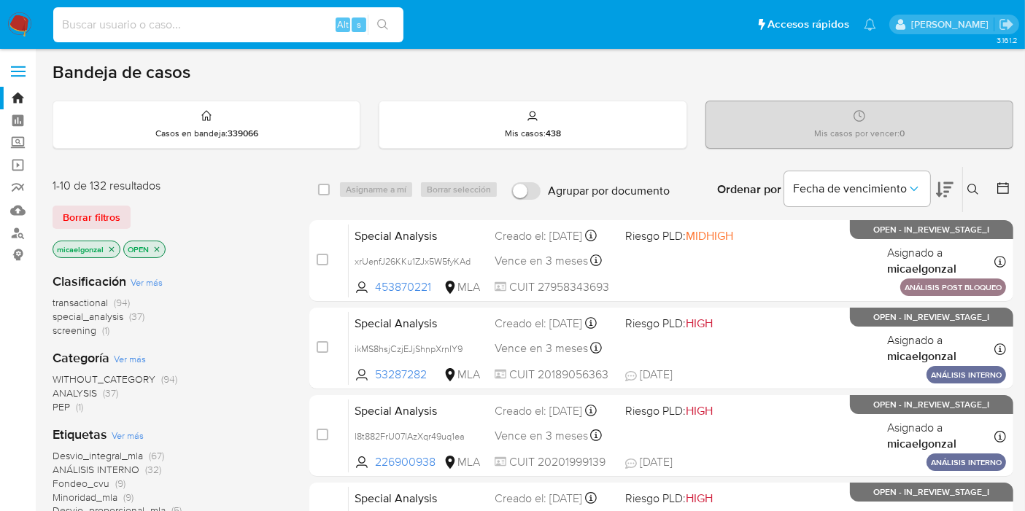
paste input "RXA22WUmzDapToD27YRavm5W"
type input "RXA22WUmzDapToD27YRavm5W"
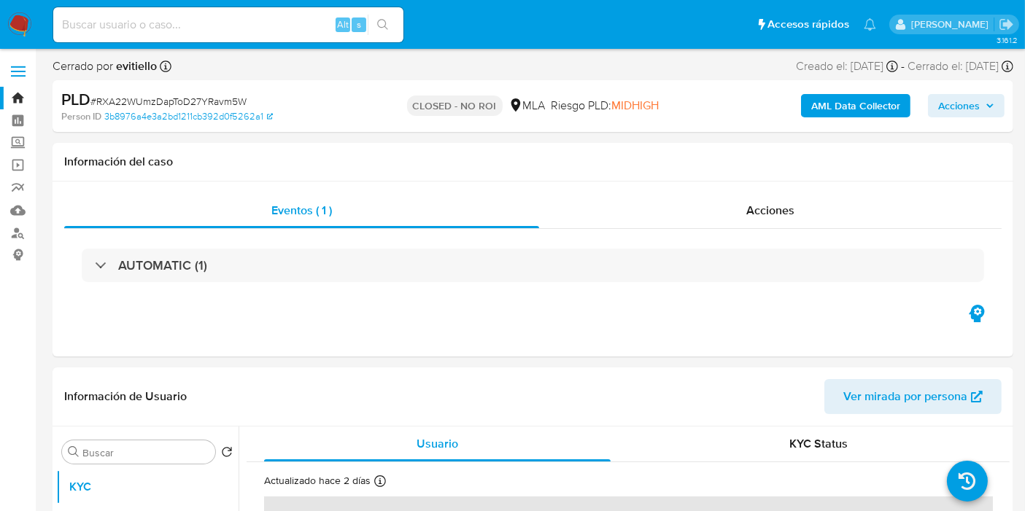
select select "10"
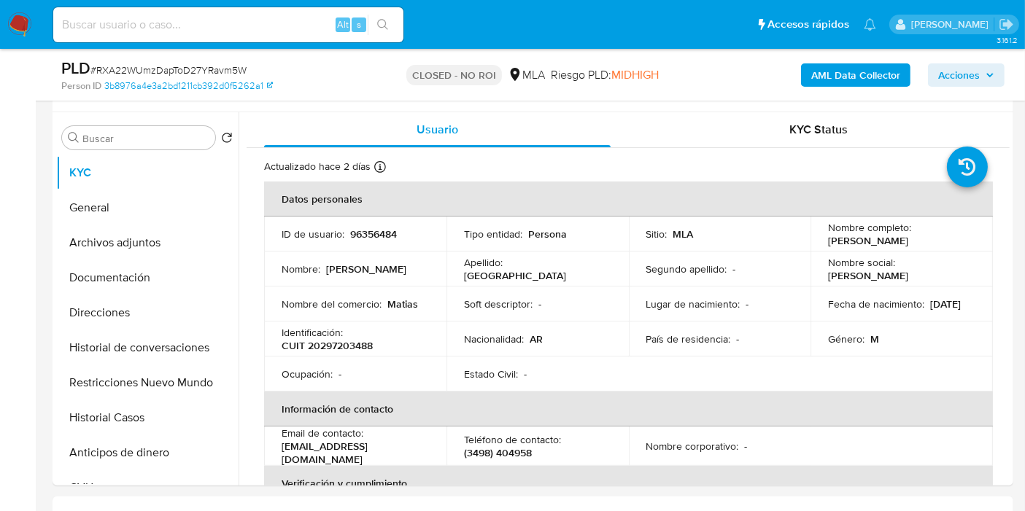
scroll to position [162, 0]
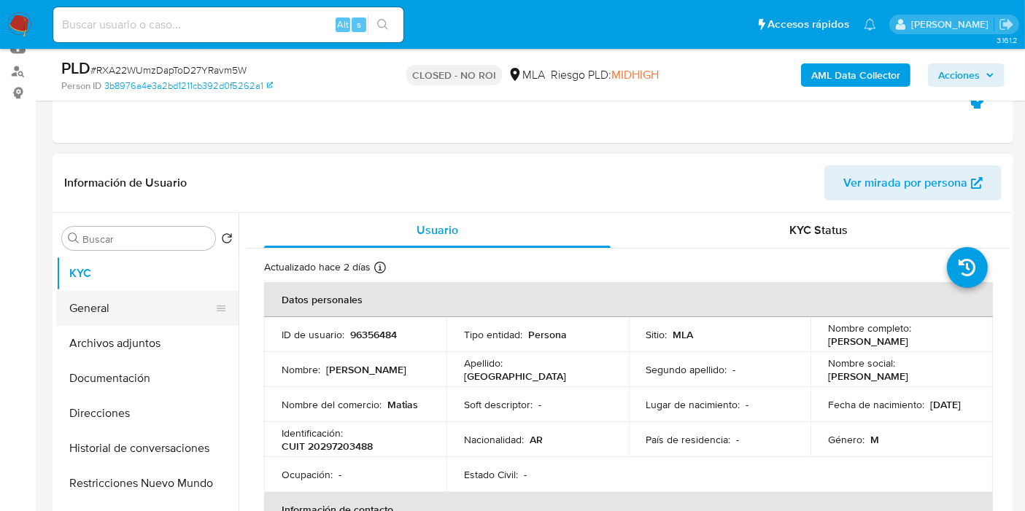
click at [154, 301] on button "General" at bounding box center [141, 308] width 171 height 35
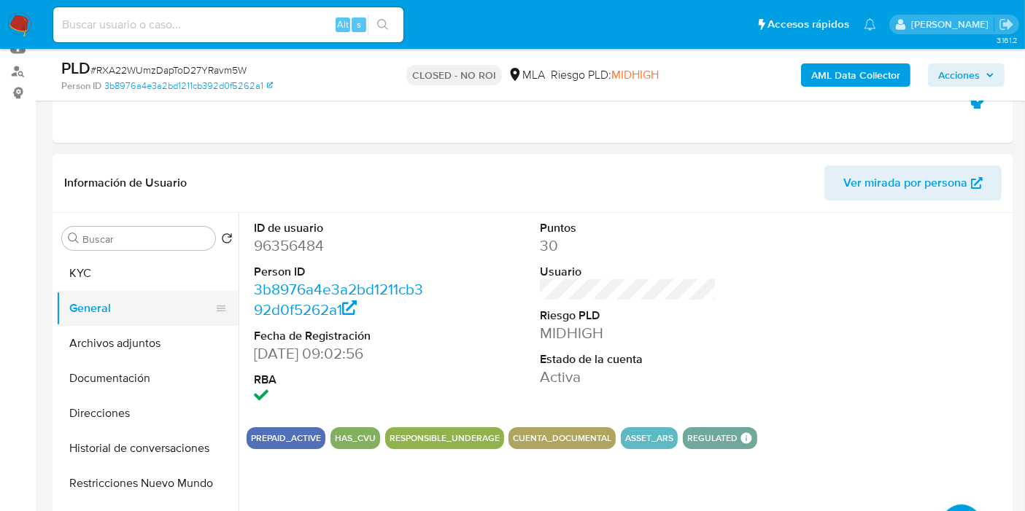
click at [69, 190] on h1 "Información de Usuario" at bounding box center [125, 183] width 123 height 15
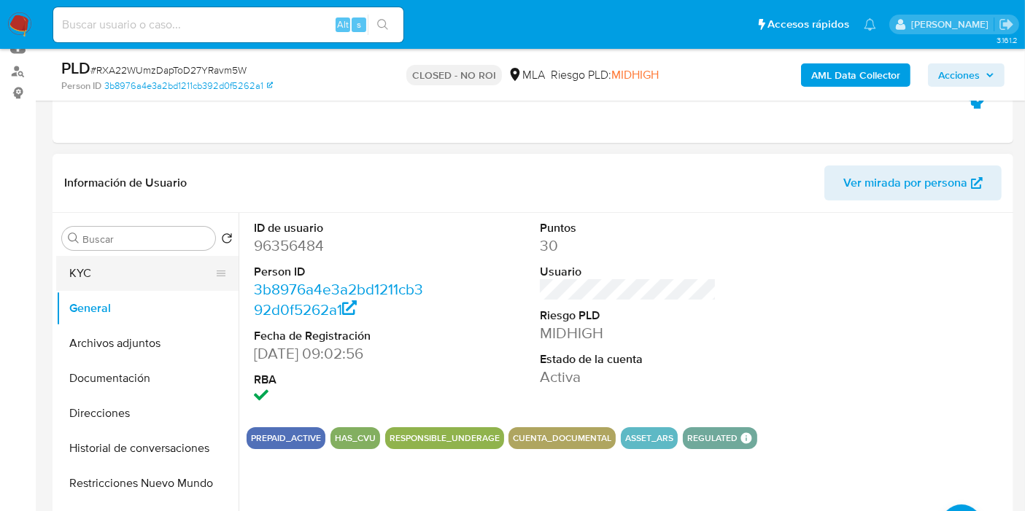
click at [79, 270] on button "KYC" at bounding box center [141, 273] width 171 height 35
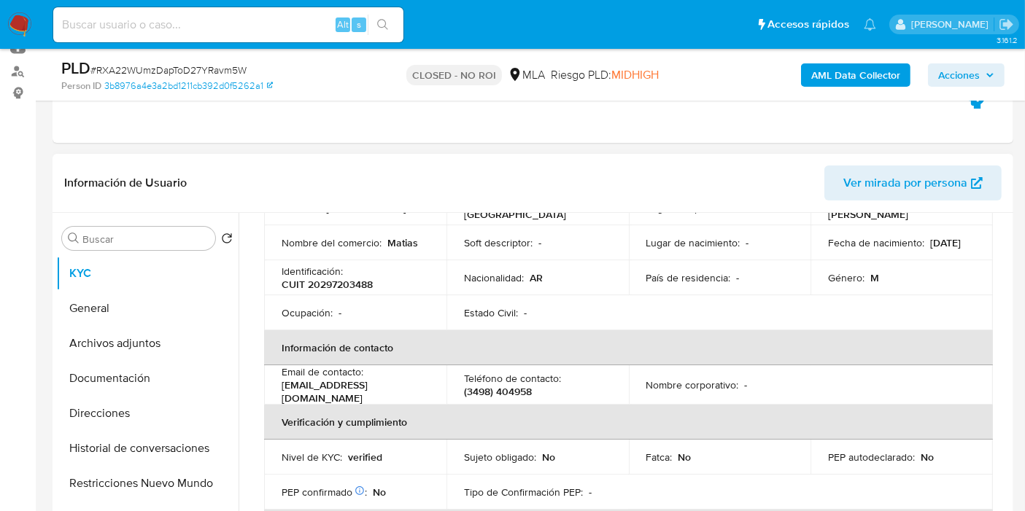
click at [367, 278] on p "CUIT 20297203488" at bounding box center [327, 284] width 91 height 13
click at [360, 279] on p "CUIT 20297203488" at bounding box center [327, 284] width 91 height 13
copy p "20297203488"
click at [93, 357] on button "Archivos adjuntos" at bounding box center [141, 343] width 171 height 35
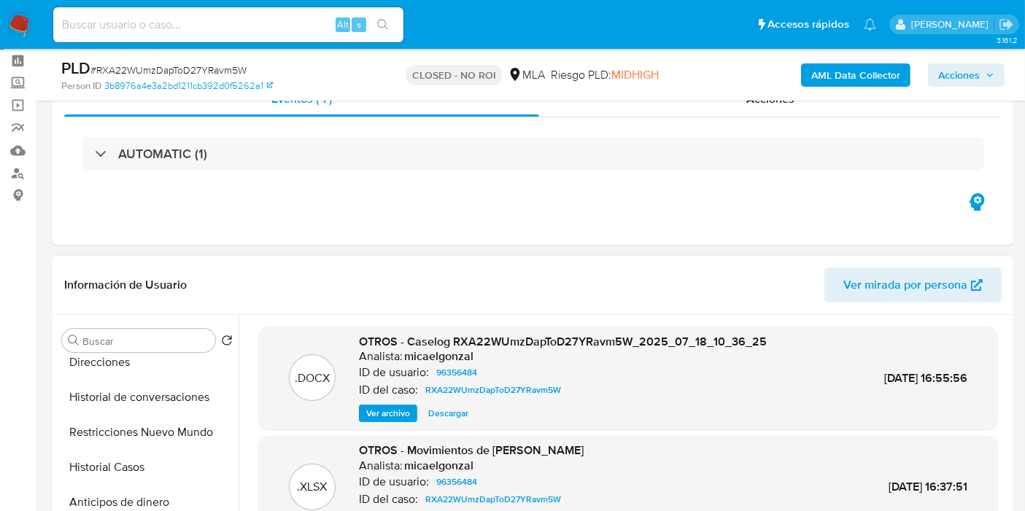
scroll to position [80, 0]
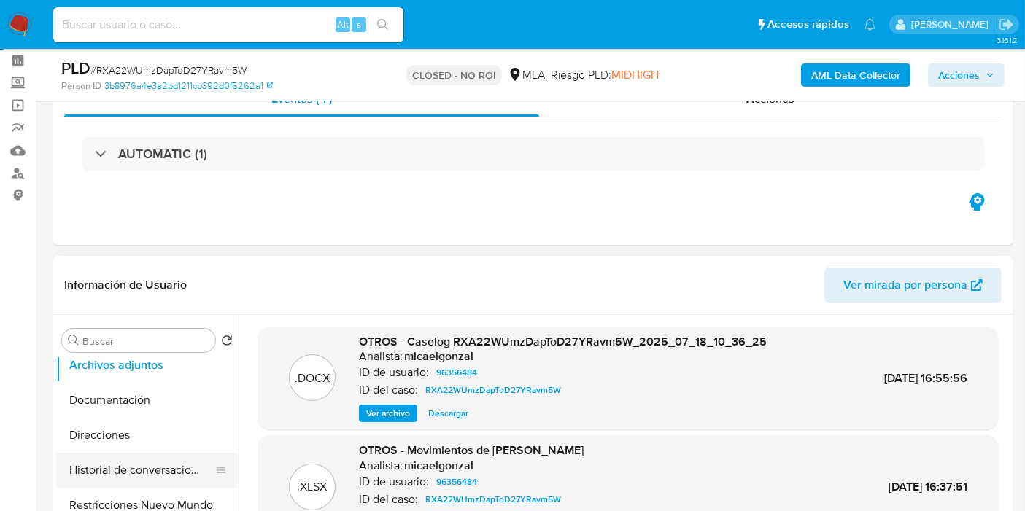
click at [152, 465] on button "Historial de conversaciones" at bounding box center [141, 470] width 171 height 35
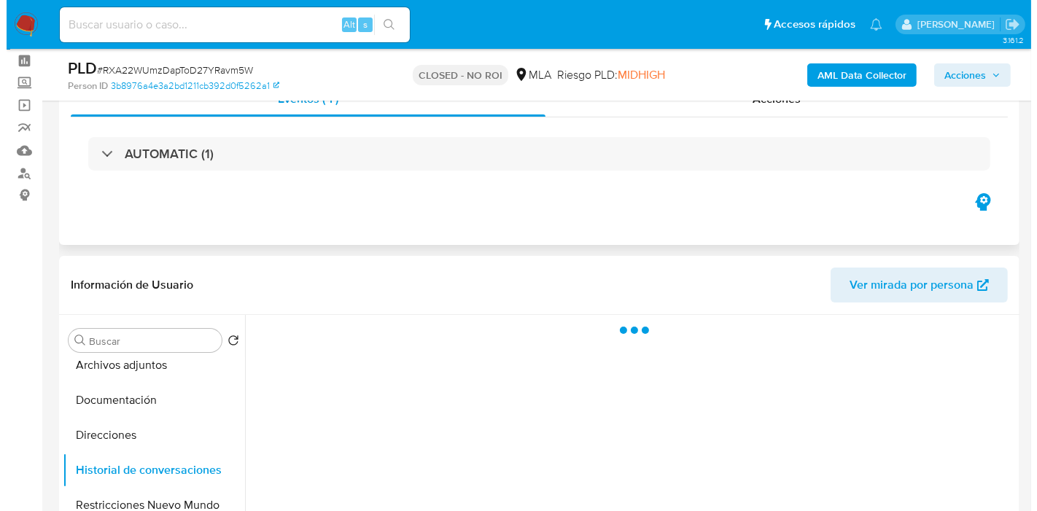
scroll to position [222, 0]
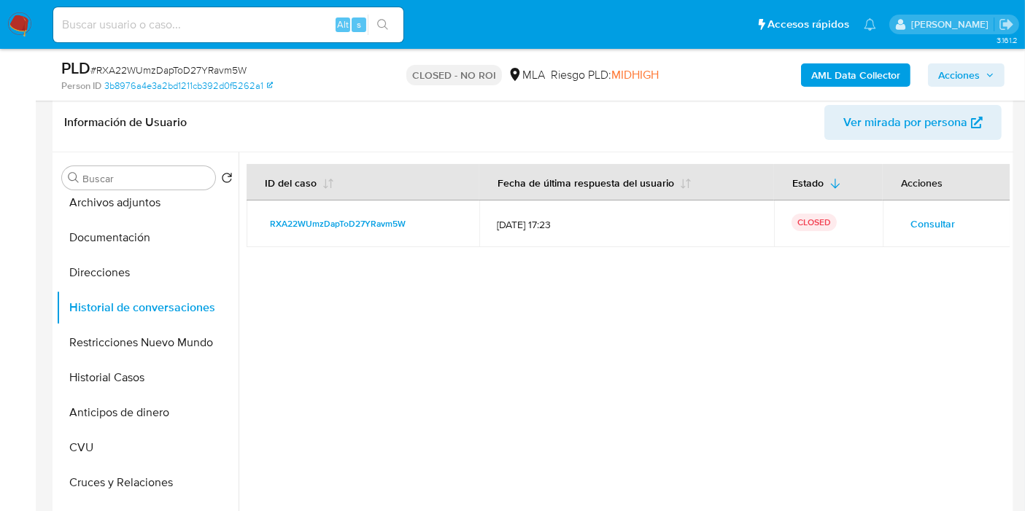
click at [900, 222] on button "Consultar" at bounding box center [932, 223] width 65 height 23
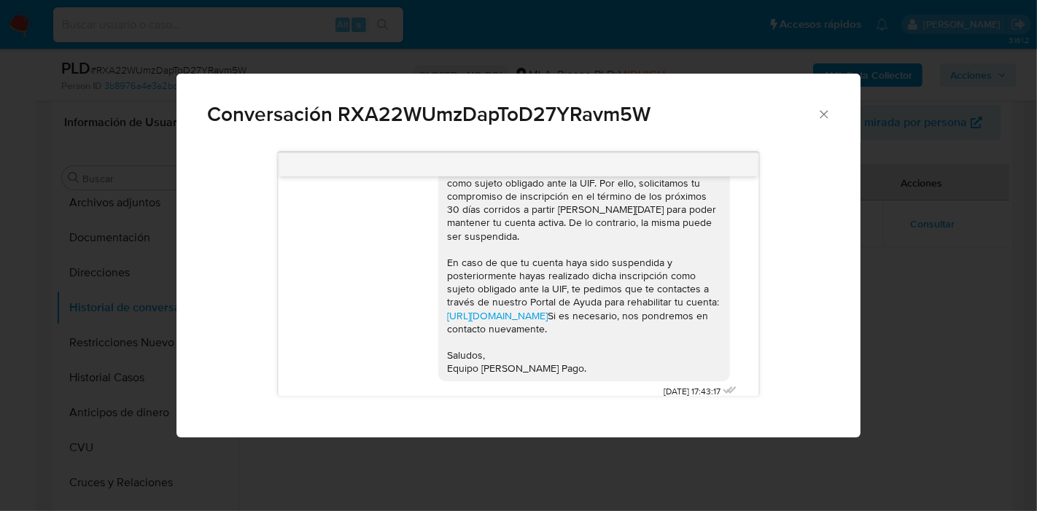
scroll to position [1050, 0]
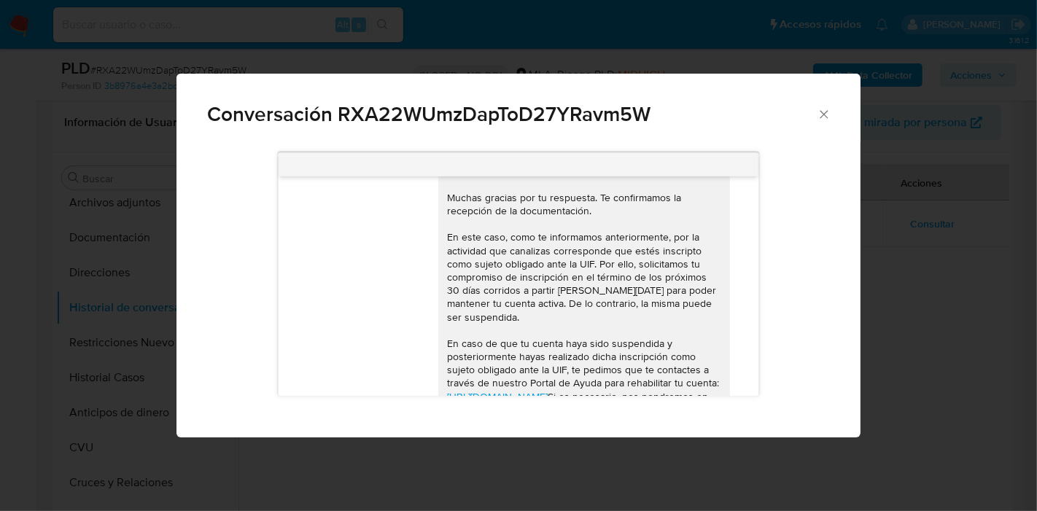
click at [643, 335] on div "Buenos [PERSON_NAME]. Esperamos que estés bien. Muchas gracias por tu respuesta…" at bounding box center [584, 310] width 274 height 292
click at [643, 335] on div "Buenos días, Matías. Esperamos que estés bien. Muchas gracias por tu respuesta.…" at bounding box center [584, 310] width 274 height 292
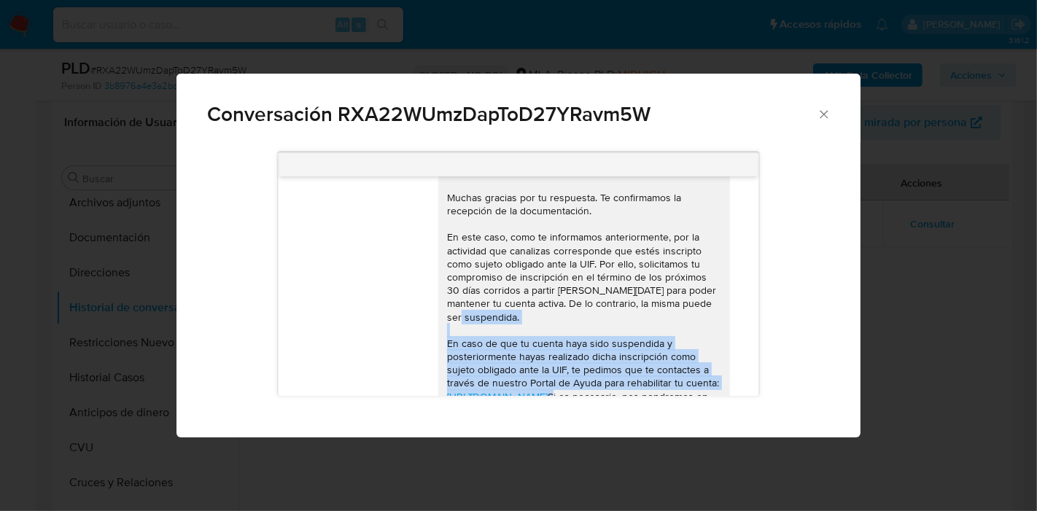
click at [643, 335] on div "Buenos días, Matías. Esperamos que estés bien. Muchas gracias por tu respuesta.…" at bounding box center [584, 310] width 274 height 292
click at [653, 332] on div "Buenos días, Matías. Esperamos que estés bien. Muchas gracias por tu respuesta.…" at bounding box center [584, 310] width 274 height 292
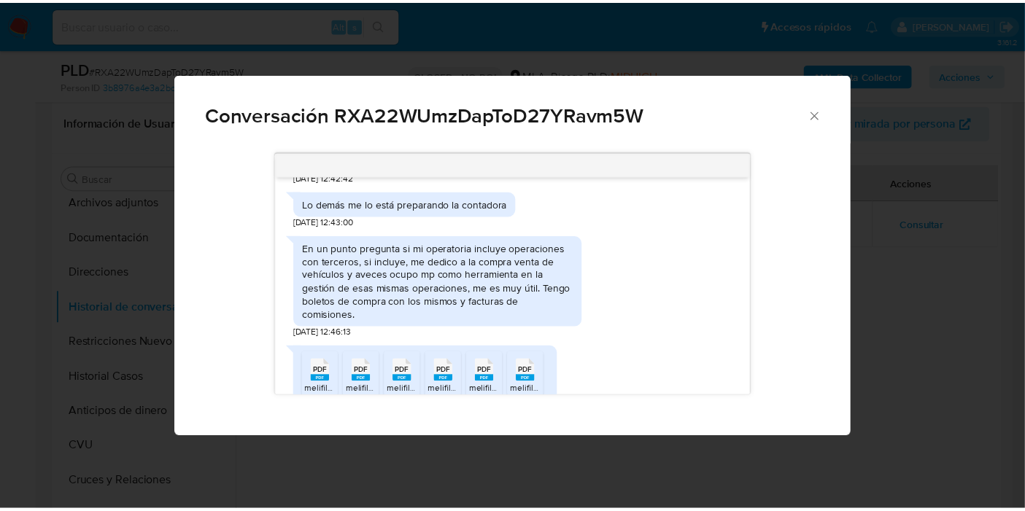
scroll to position [0, 0]
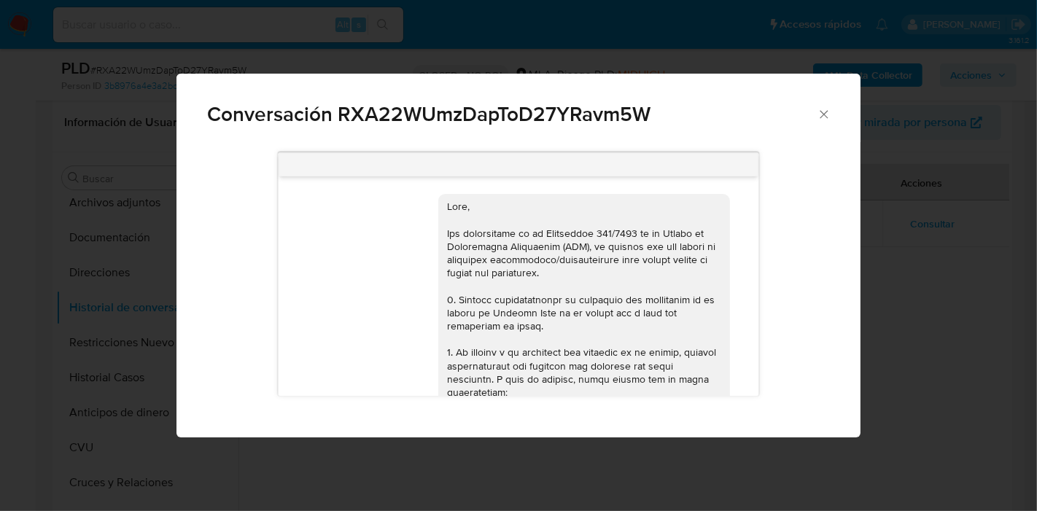
drag, startPoint x: 812, startPoint y: 122, endPoint x: 821, endPoint y: 112, distance: 13.9
click at [815, 120] on span "Conversación RXA22WUmzDapToD27YRavm5W" at bounding box center [512, 114] width 610 height 20
click at [821, 112] on icon "Cerrar" at bounding box center [824, 114] width 8 height 8
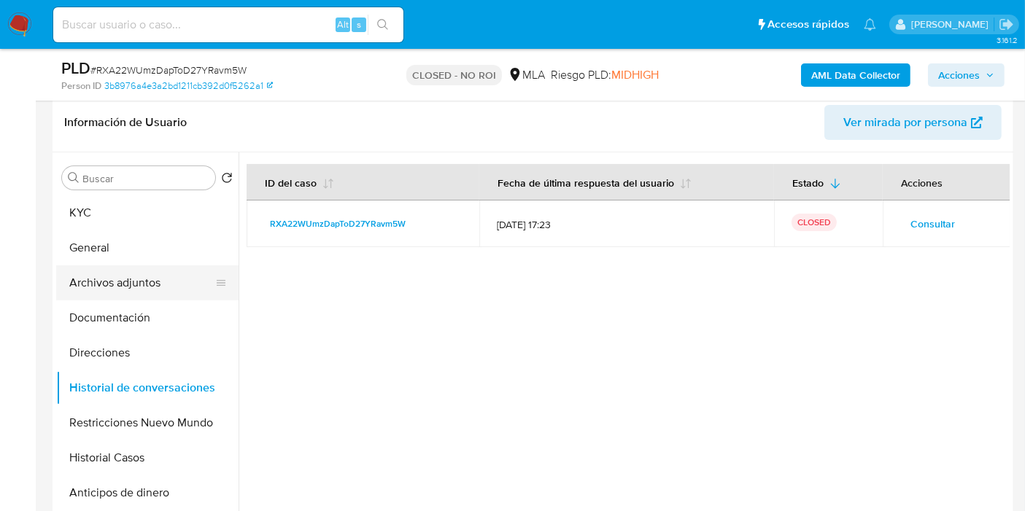
click at [175, 273] on button "Archivos adjuntos" at bounding box center [141, 283] width 171 height 35
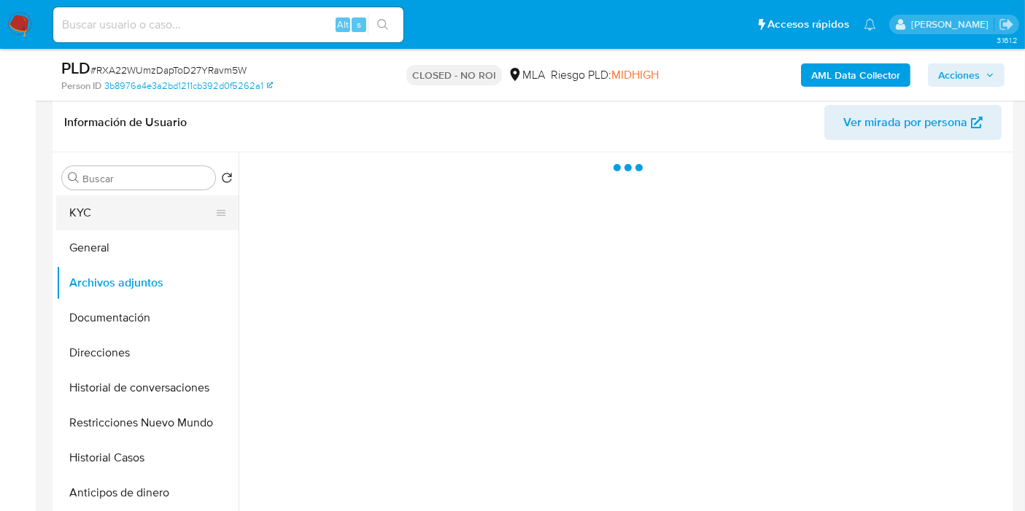
click at [166, 217] on button "KYC" at bounding box center [141, 212] width 171 height 35
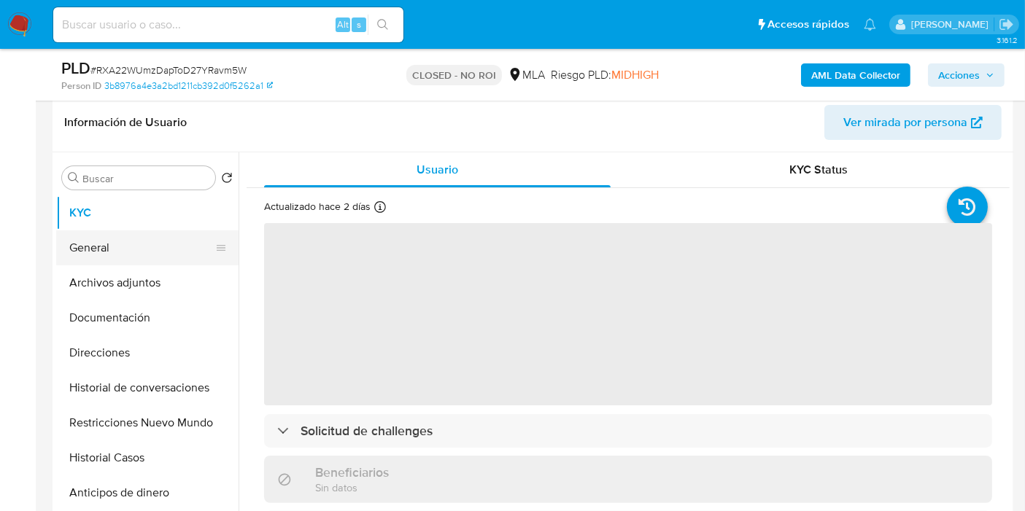
click at [156, 248] on button "General" at bounding box center [141, 248] width 171 height 35
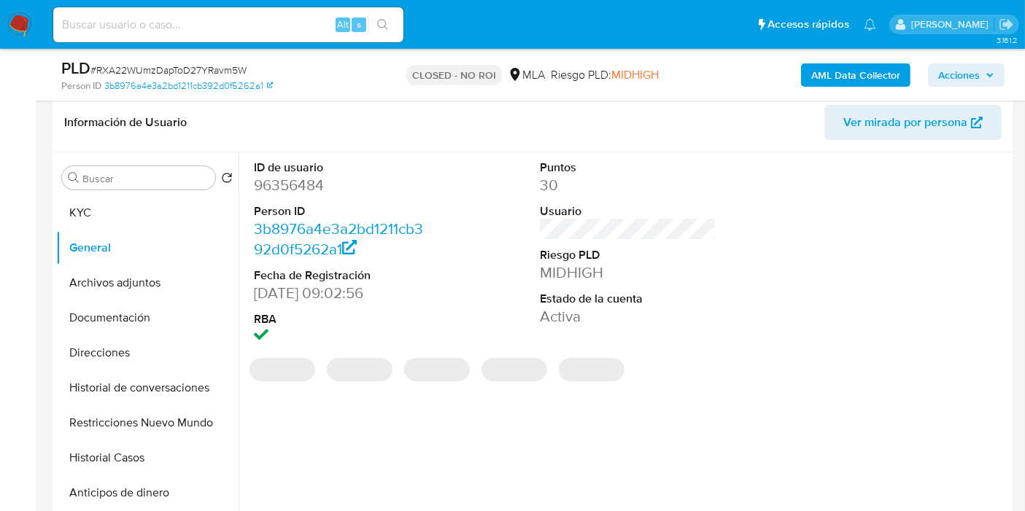
click at [300, 185] on dd "96356484" at bounding box center [342, 185] width 177 height 20
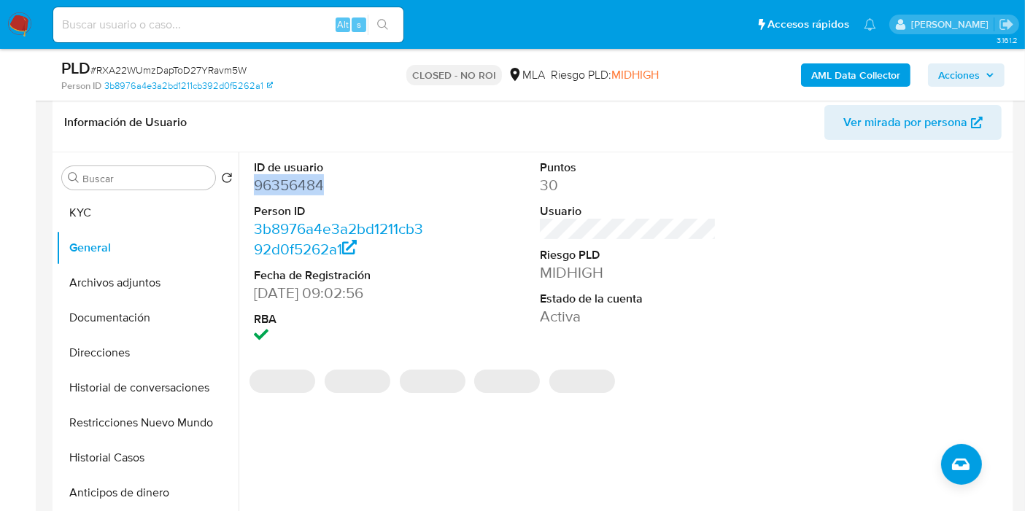
copy dd "96356484"
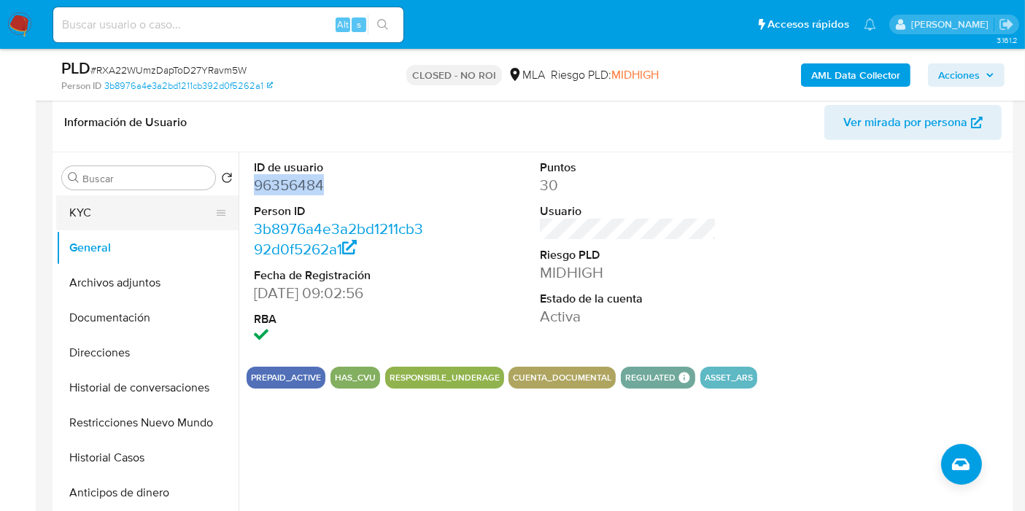
click at [98, 212] on button "KYC" at bounding box center [141, 212] width 171 height 35
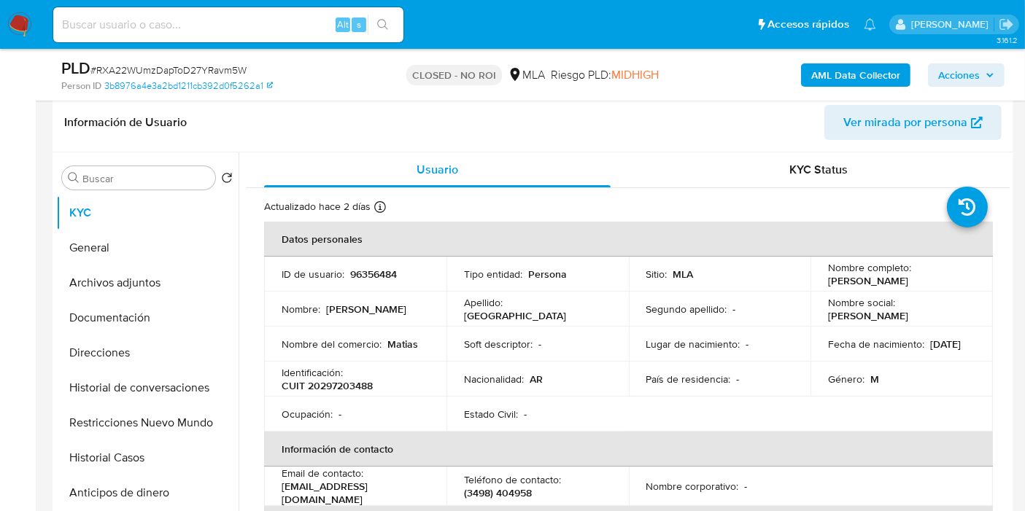
drag, startPoint x: 948, startPoint y: 283, endPoint x: 832, endPoint y: 282, distance: 116.0
click at [814, 282] on td "Nombre completo : Matias Ezequiel Colombo" at bounding box center [901, 274] width 182 height 35
copy p "[PERSON_NAME]"
click at [355, 384] on p "CUIT 20297203488" at bounding box center [327, 385] width 91 height 13
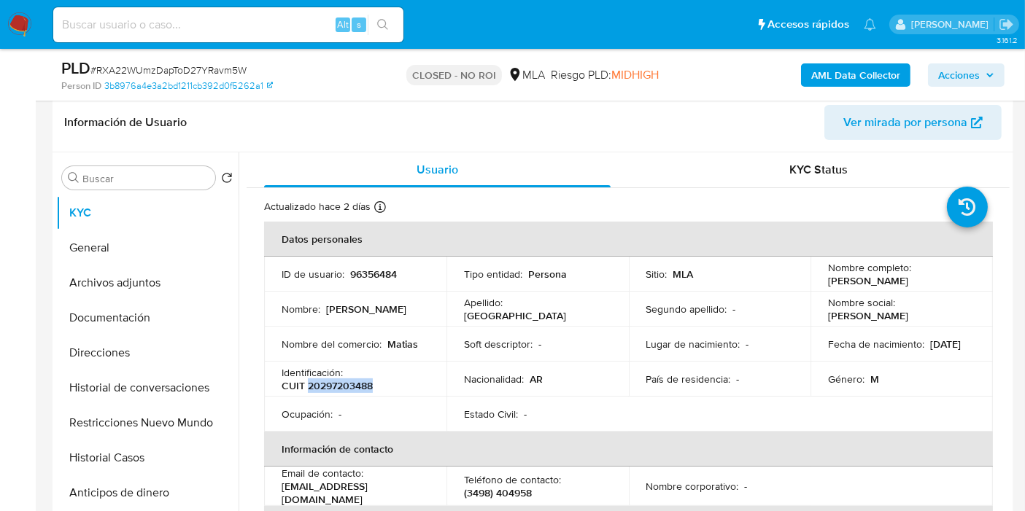
copy p "20297203488"
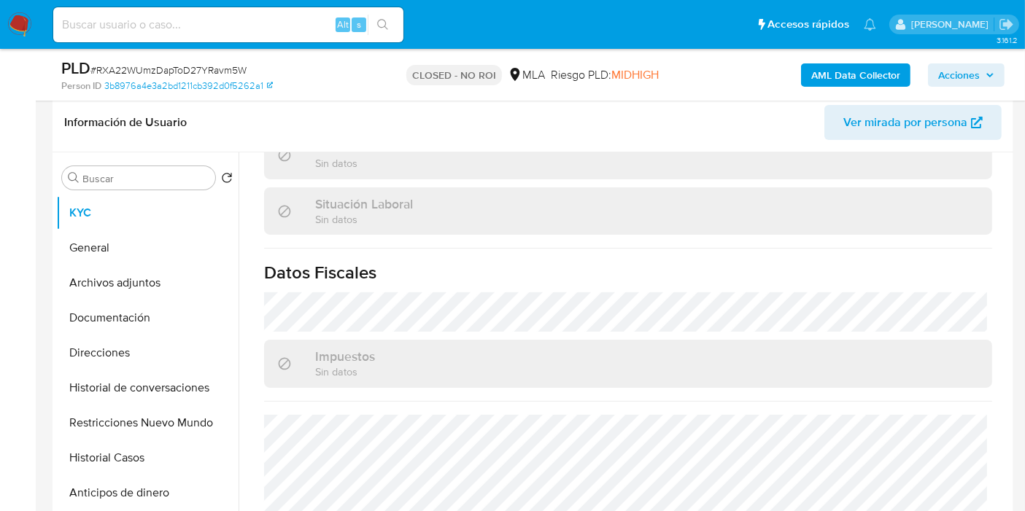
scroll to position [804, 0]
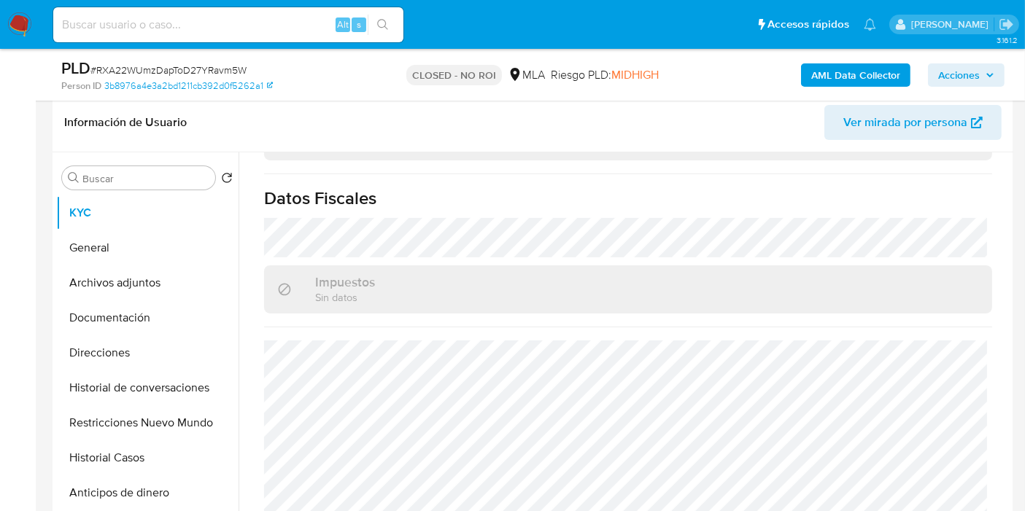
click at [395, 96] on div "PLD # RXA22WUmzDapToD27YRavm5W Person ID 3b8976a4e3a2bd1211cb392d0f5262a1 CLOSE…" at bounding box center [533, 75] width 961 height 52
click at [89, 360] on button "Direcciones" at bounding box center [141, 353] width 171 height 35
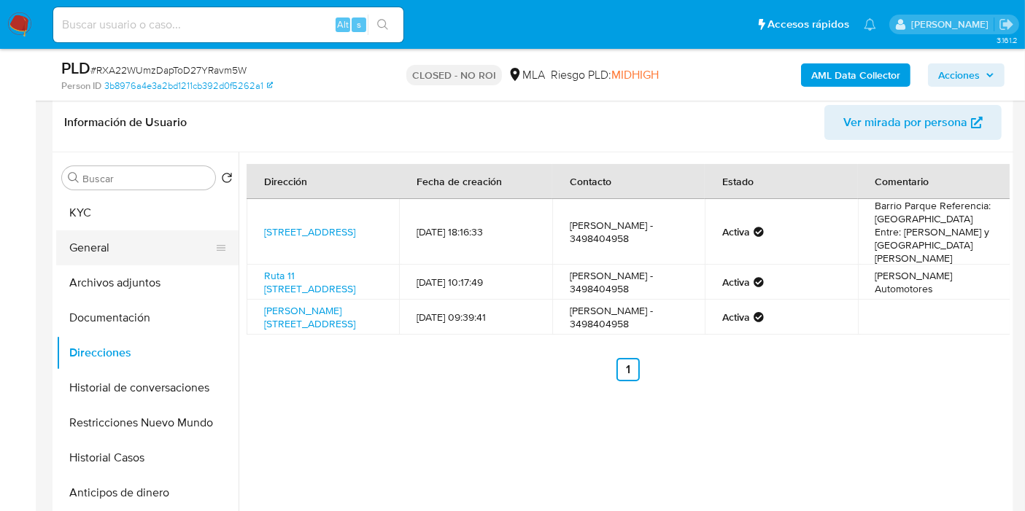
drag, startPoint x: 142, startPoint y: 281, endPoint x: 149, endPoint y: 257, distance: 25.2
click at [142, 276] on button "Archivos adjuntos" at bounding box center [147, 283] width 182 height 35
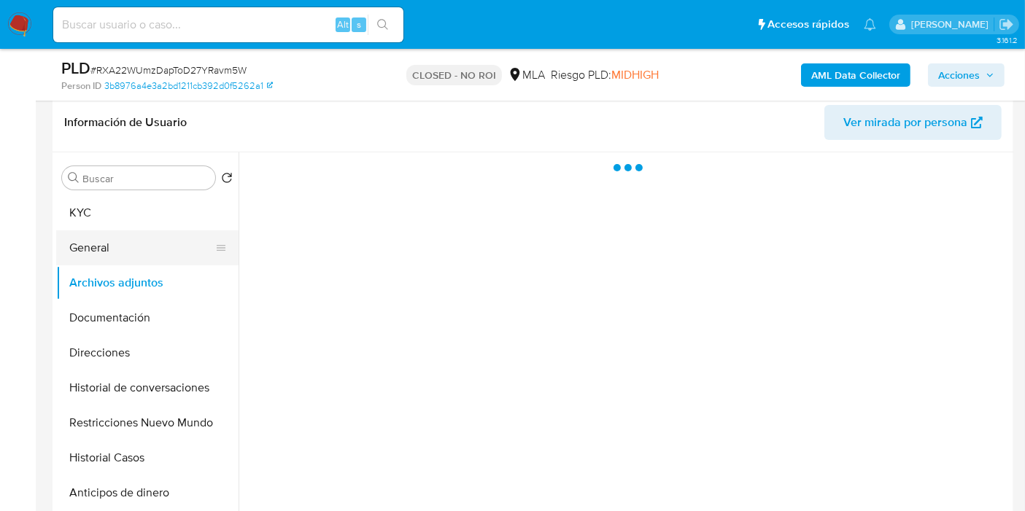
click at [152, 250] on button "General" at bounding box center [141, 248] width 171 height 35
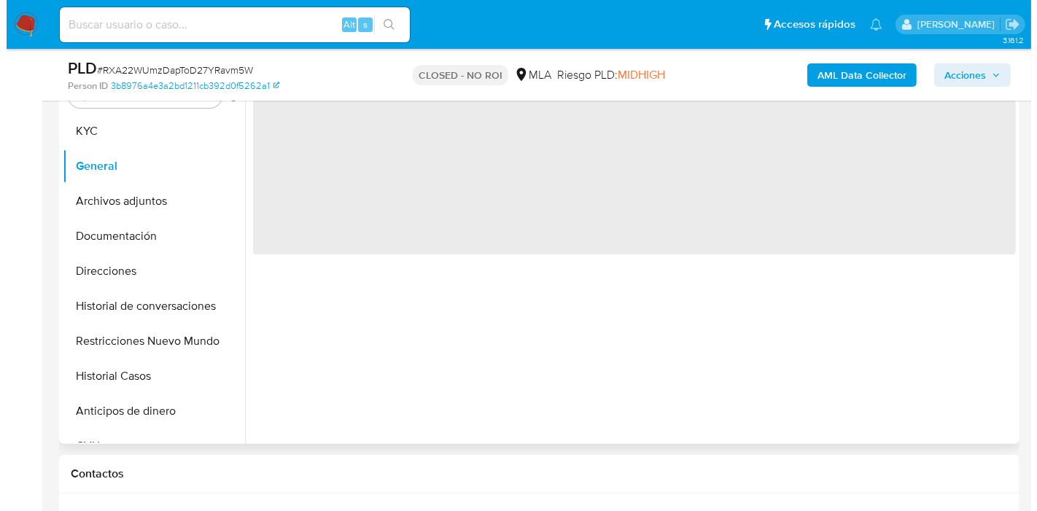
scroll to position [384, 0]
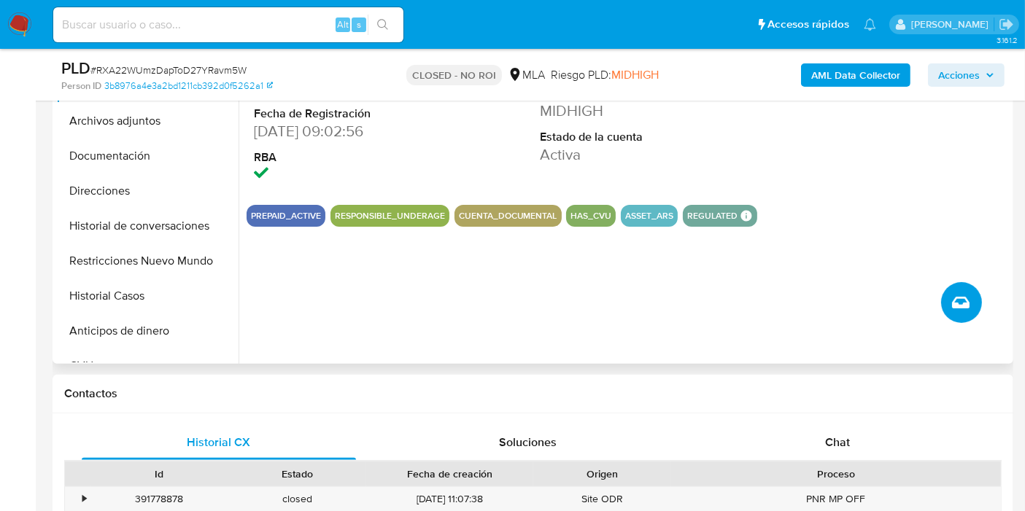
click at [962, 298] on icon "Crear caso manual" at bounding box center [961, 303] width 18 height 18
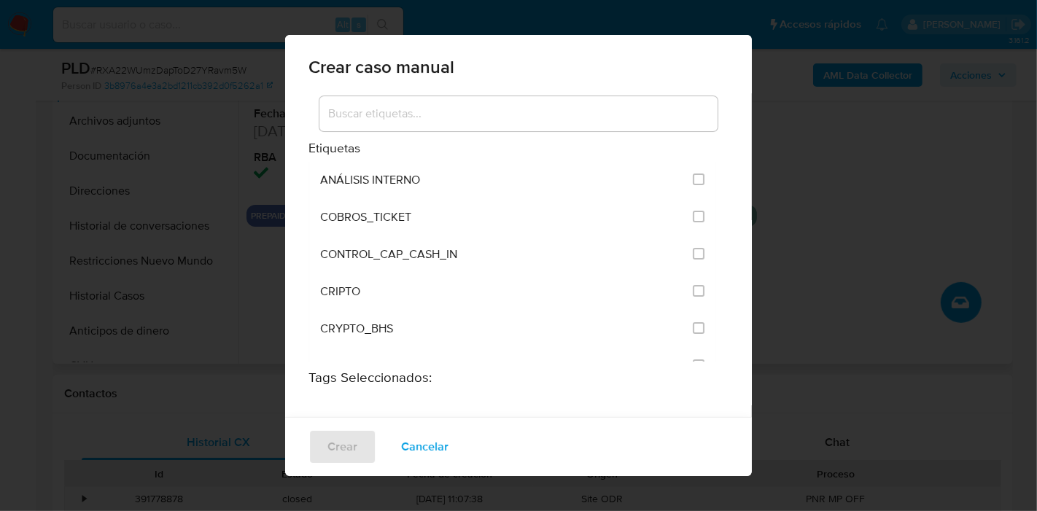
click at [553, 133] on div at bounding box center [519, 116] width 420 height 47
click at [570, 117] on input at bounding box center [519, 113] width 398 height 19
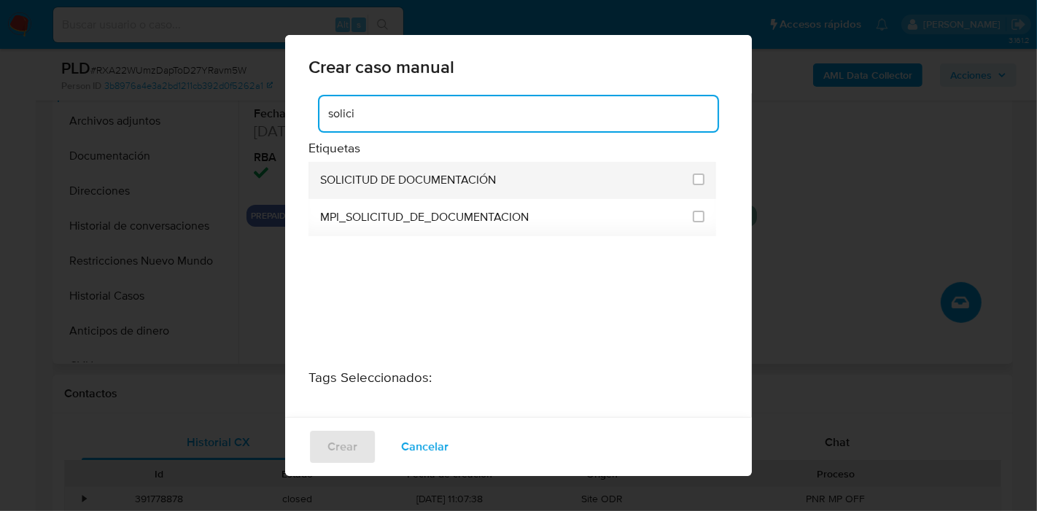
type input "solici"
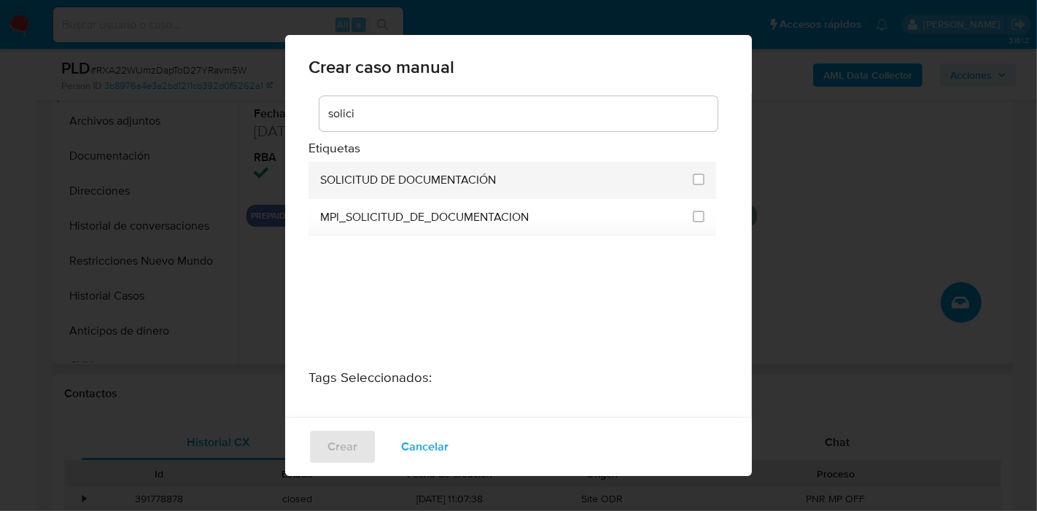
click at [694, 185] on div at bounding box center [699, 179] width 12 height 15
click at [693, 179] on input "2677" at bounding box center [699, 180] width 12 height 12
checkbox input "true"
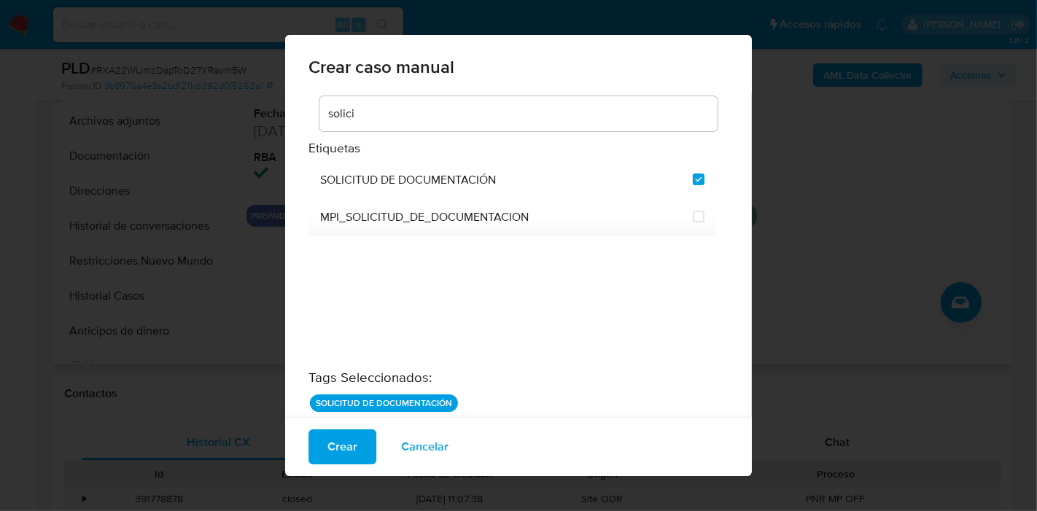
click at [802, 222] on div "Crear caso manual solici Etiquetas SOLICITUD DE DOCUMENTACIÓN MPI_SOLICITUD_DE_…" at bounding box center [518, 255] width 1037 height 511
click at [329, 448] on span "Crear" at bounding box center [343, 447] width 30 height 32
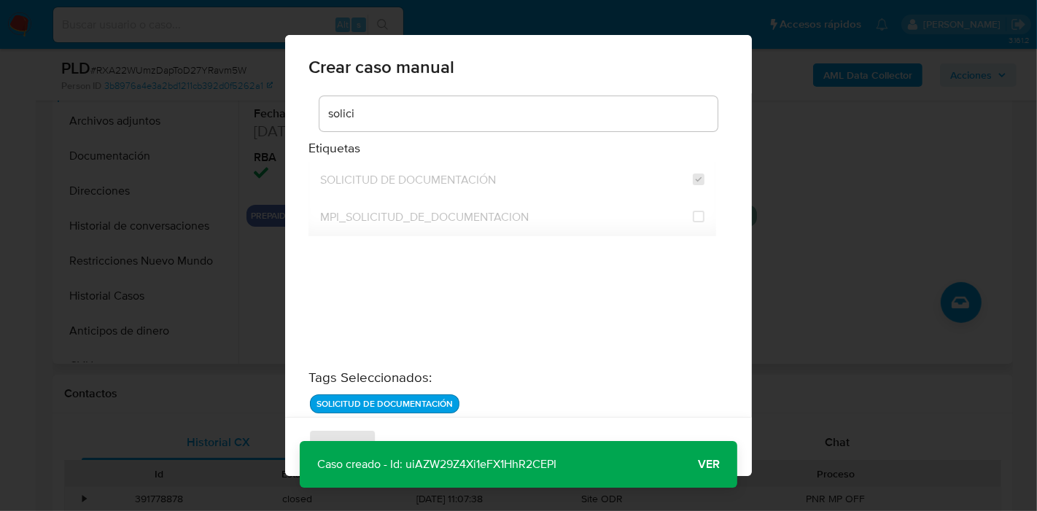
click at [700, 465] on span "Ver" at bounding box center [709, 465] width 22 height 0
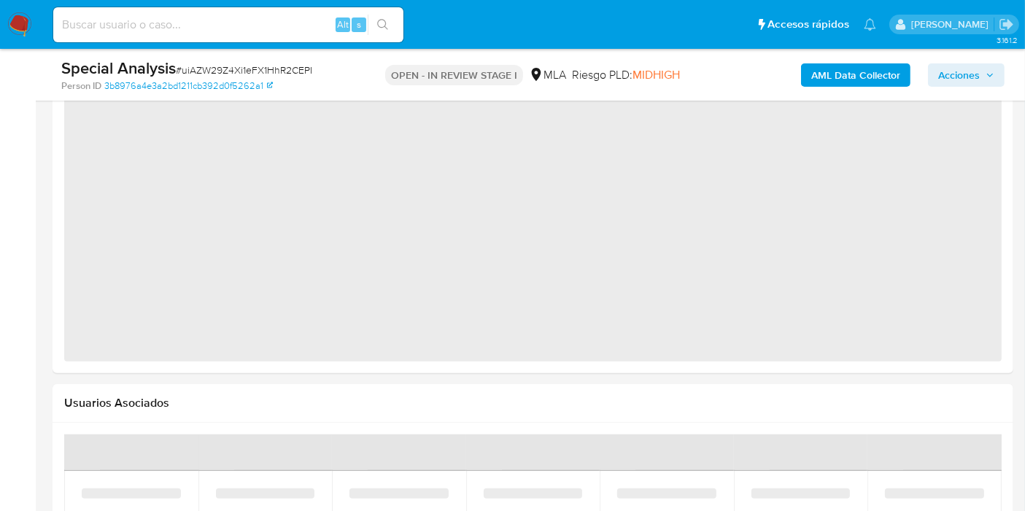
select select "10"
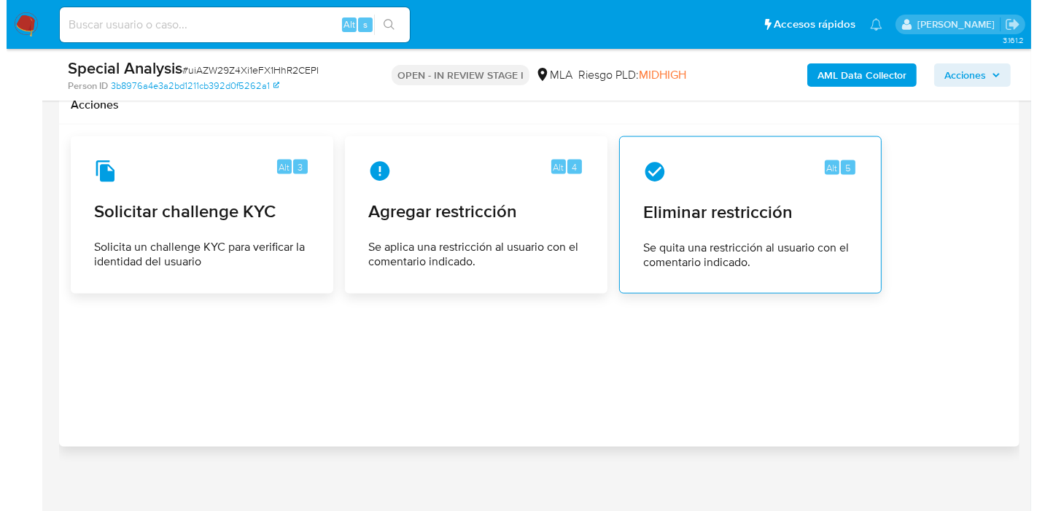
scroll to position [2080, 0]
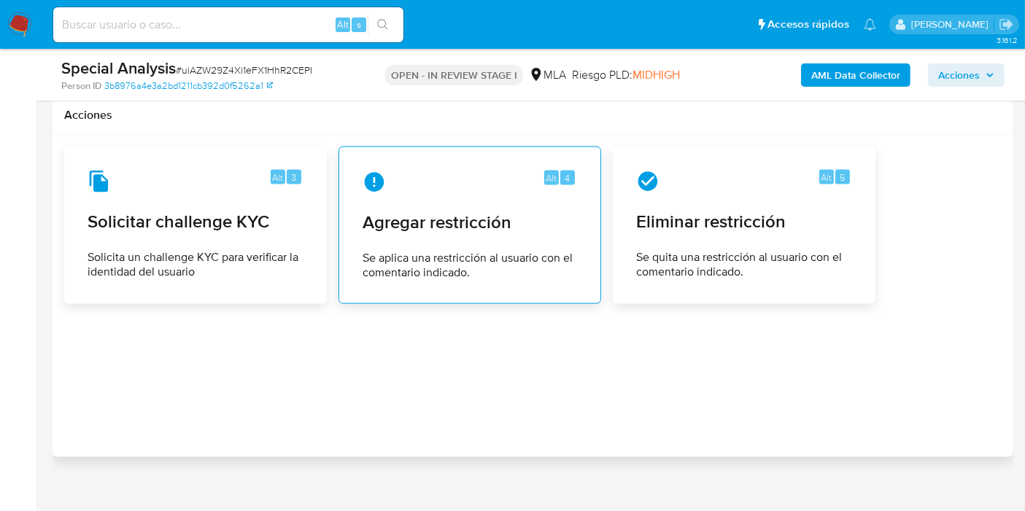
click at [539, 241] on div "Alt 4 Agregar restricción Se aplica una restricción al usuario con el comentari…" at bounding box center [470, 225] width 238 height 133
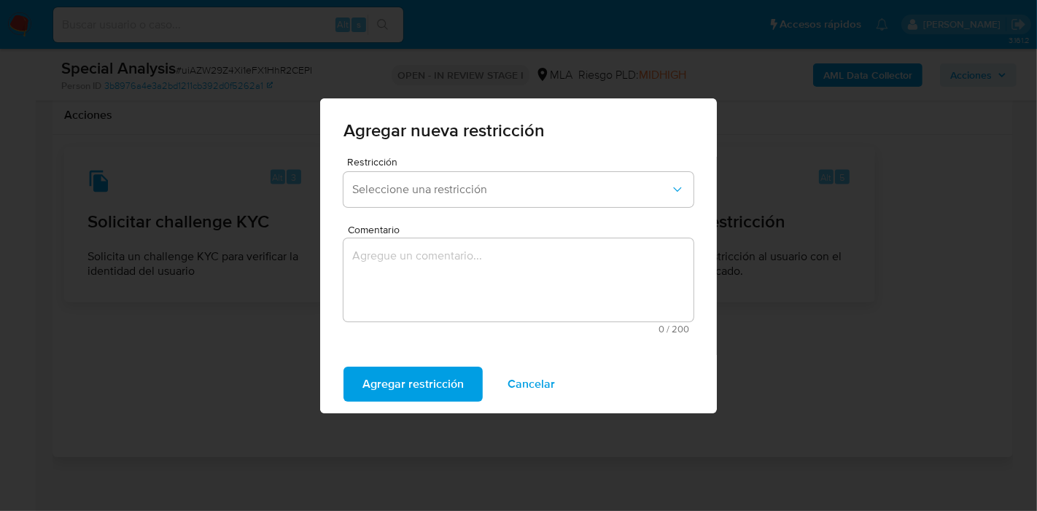
click at [538, 235] on span "Comentario" at bounding box center [523, 230] width 350 height 11
click at [538, 239] on textarea "Comentario" at bounding box center [519, 280] width 350 height 83
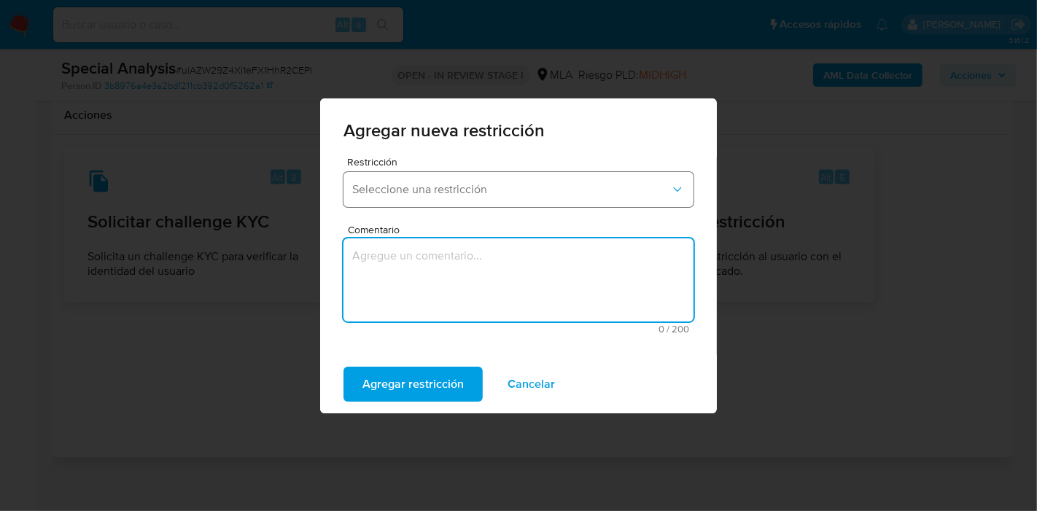
click at [570, 183] on span "Seleccione una restricción" at bounding box center [511, 189] width 318 height 15
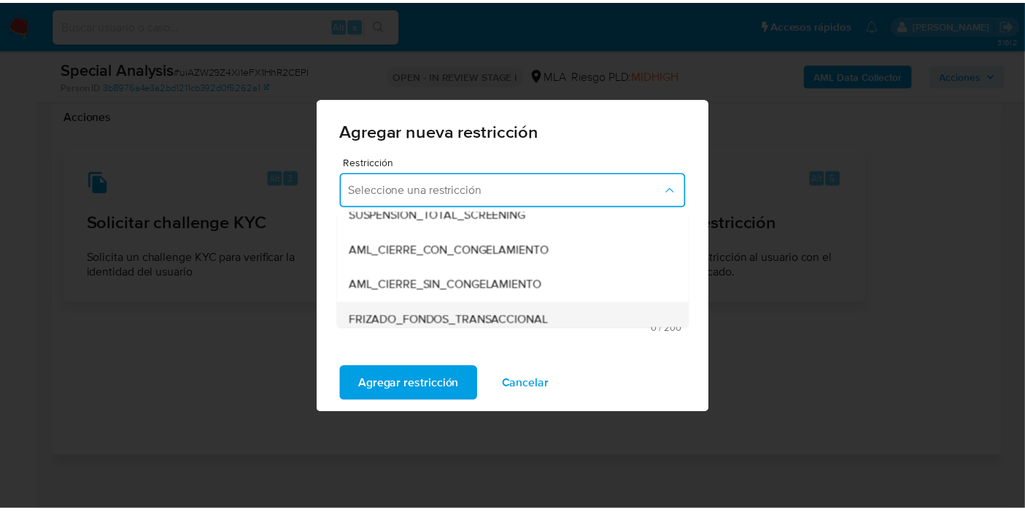
scroll to position [162, 0]
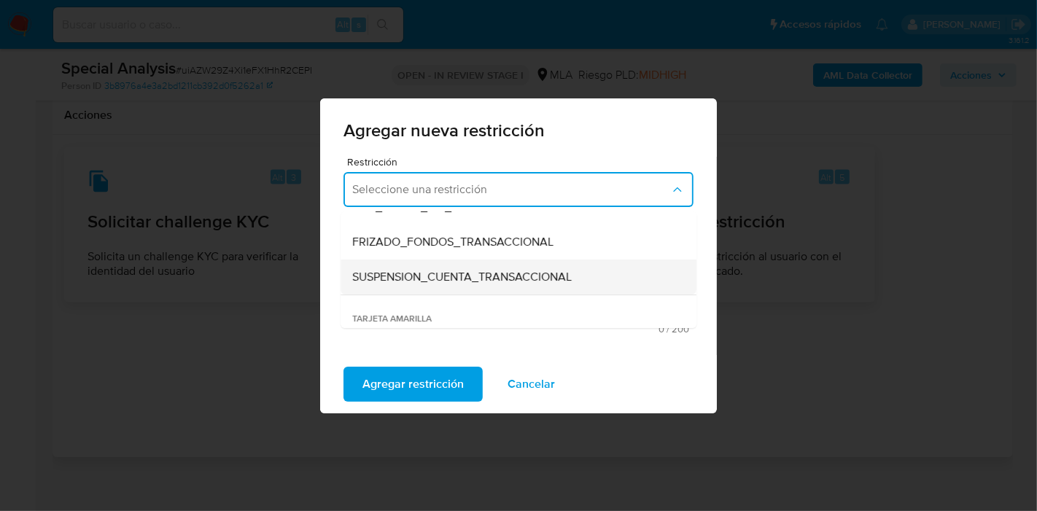
click at [522, 270] on span "SUSPENSION_CUENTA_TRANSACCIONAL" at bounding box center [462, 277] width 220 height 15
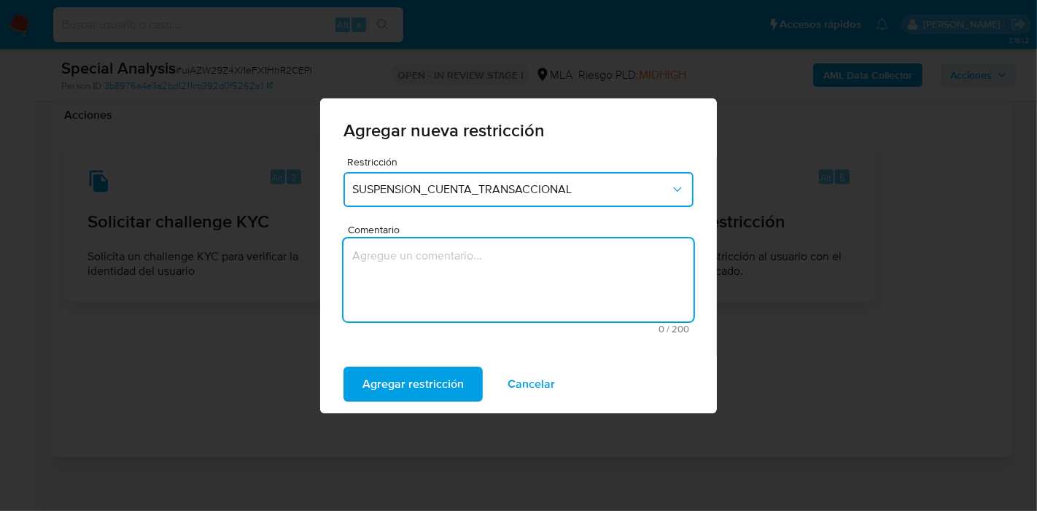
click at [452, 308] on textarea "Comentario" at bounding box center [519, 280] width 350 height 83
type textarea "AML"
click at [438, 365] on div "Agregar restricción Cancelar" at bounding box center [518, 384] width 397 height 58
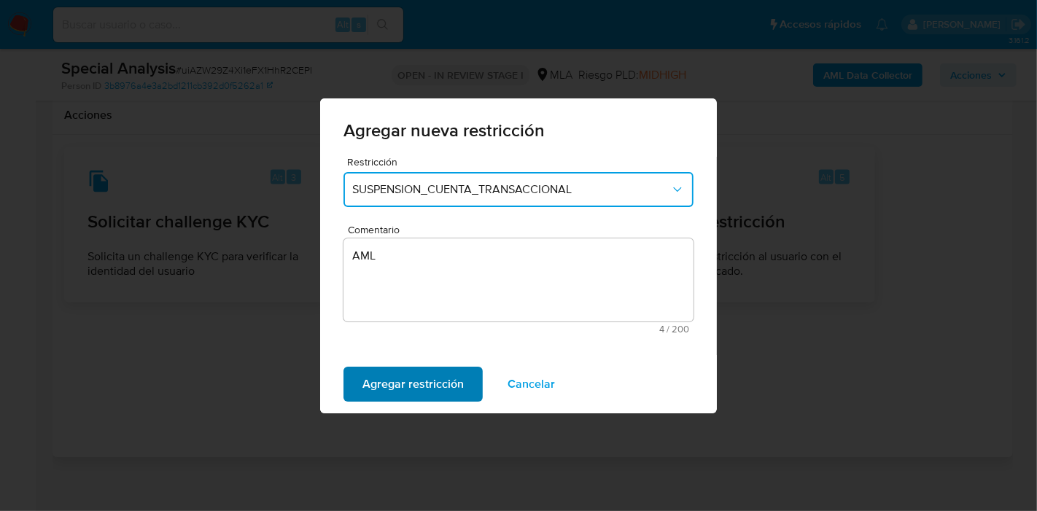
click at [433, 378] on span "Agregar restricción" at bounding box center [413, 384] width 101 height 32
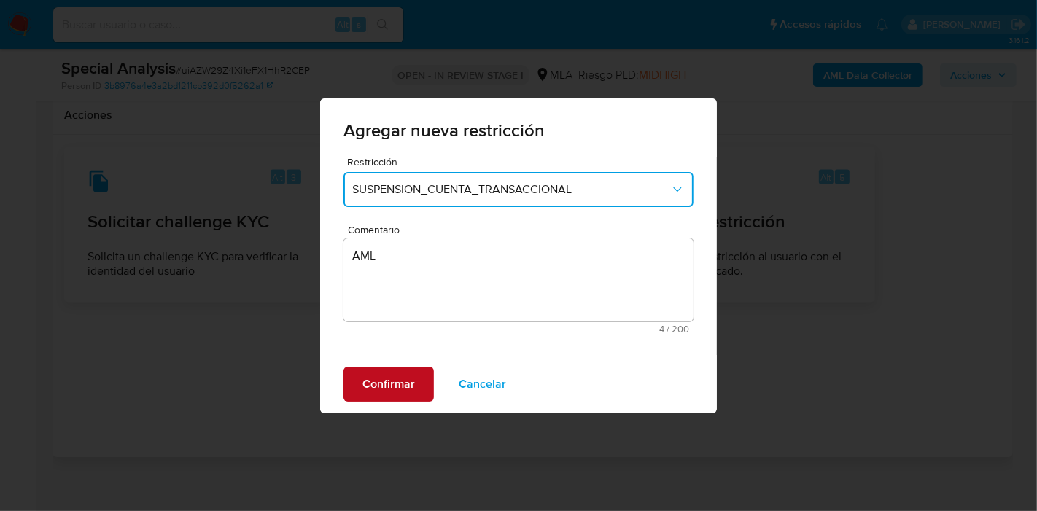
click at [399, 372] on span "Confirmar" at bounding box center [389, 384] width 53 height 32
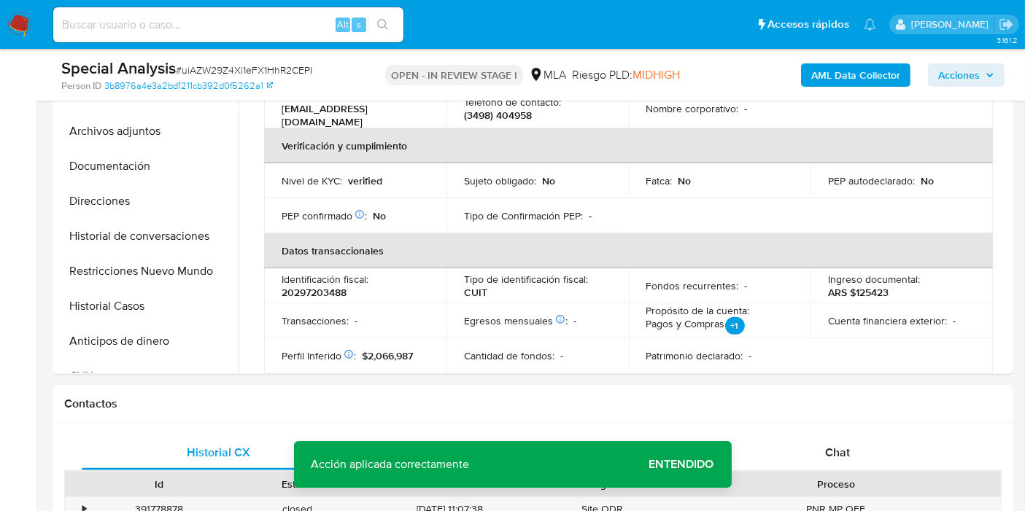
scroll to position [243, 0]
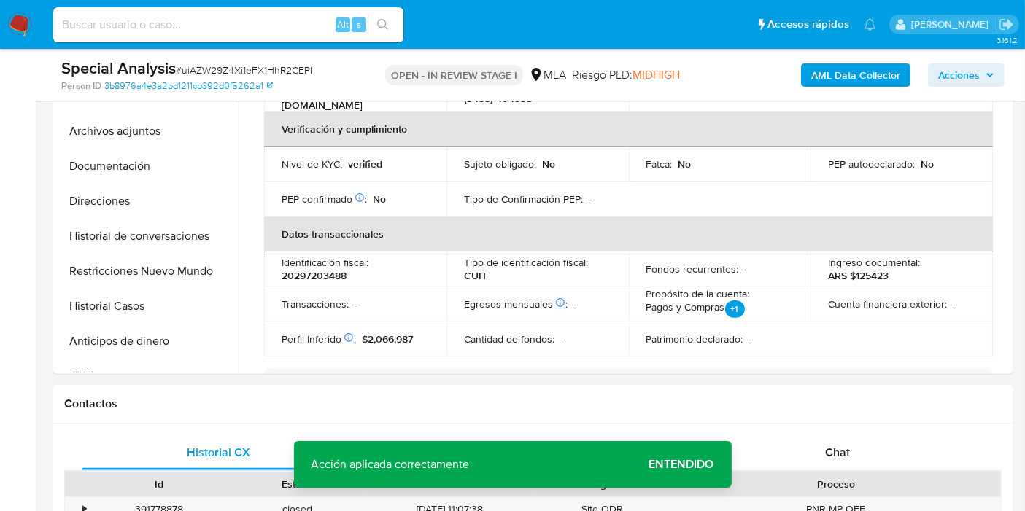
click at [801, 404] on h1 "Contactos" at bounding box center [532, 404] width 937 height 15
click at [800, 452] on div "Chat" at bounding box center [837, 452] width 274 height 35
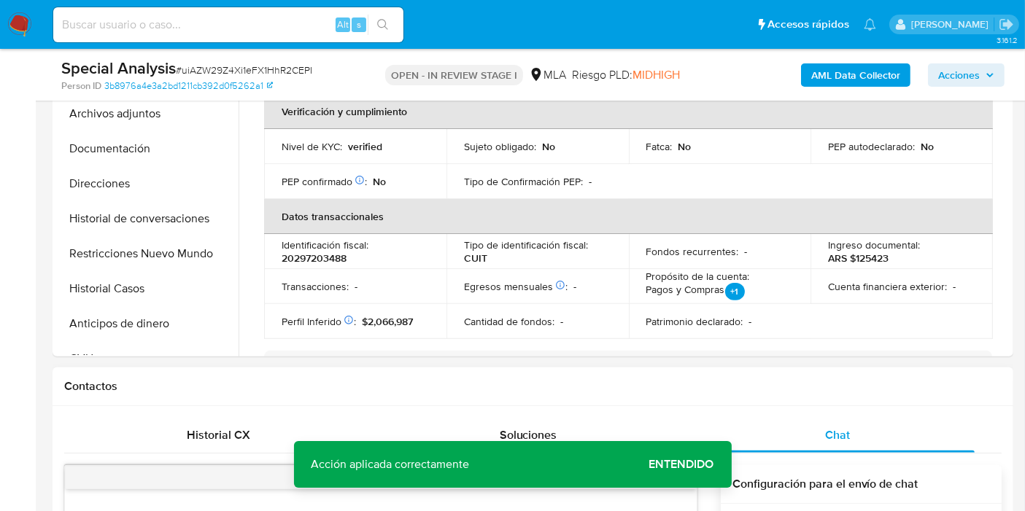
scroll to position [297, 0]
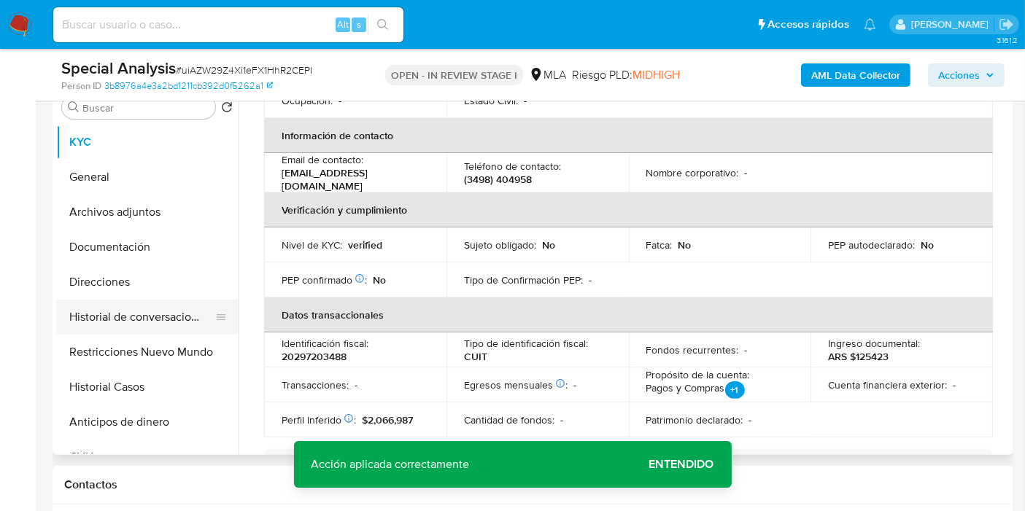
click at [135, 311] on button "Historial de conversaciones" at bounding box center [141, 317] width 171 height 35
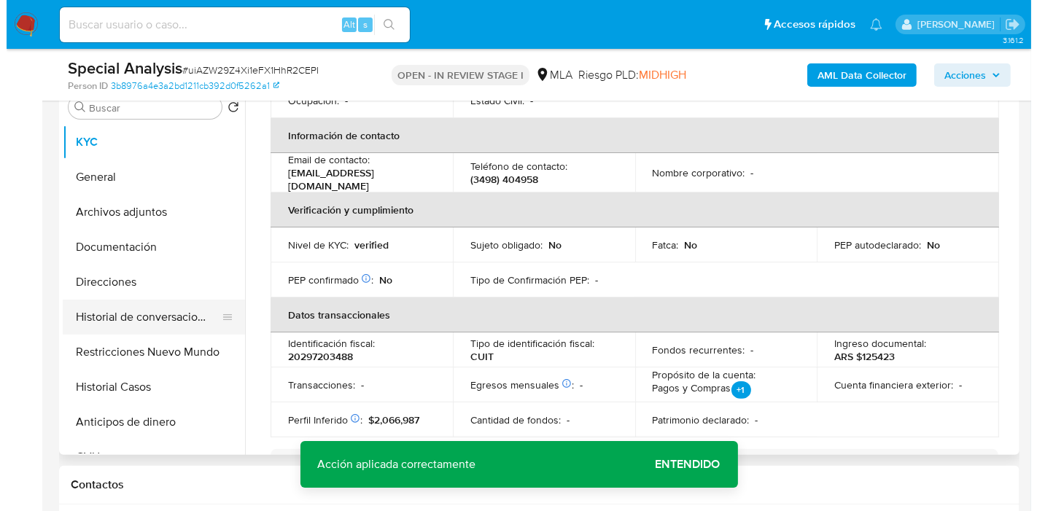
scroll to position [0, 0]
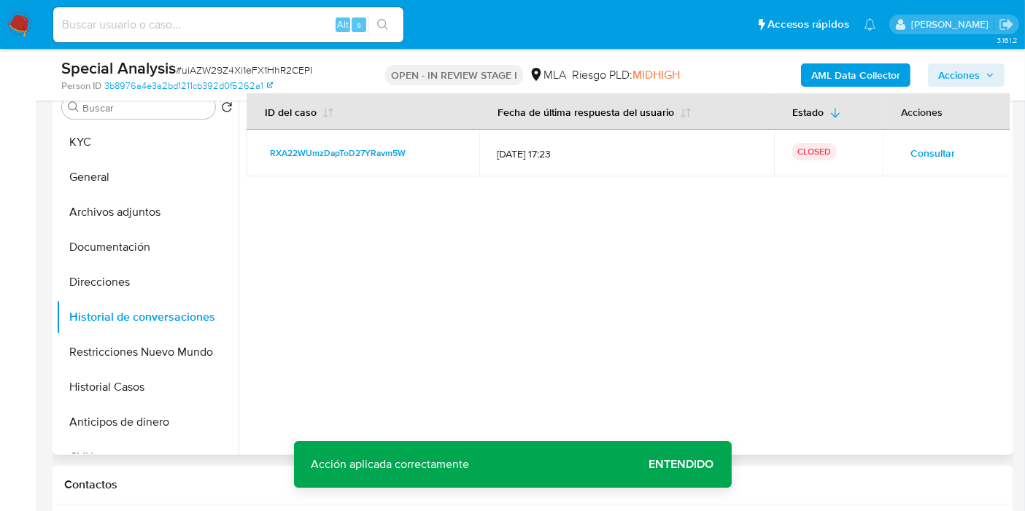
click at [948, 152] on span "Consultar" at bounding box center [932, 153] width 44 height 20
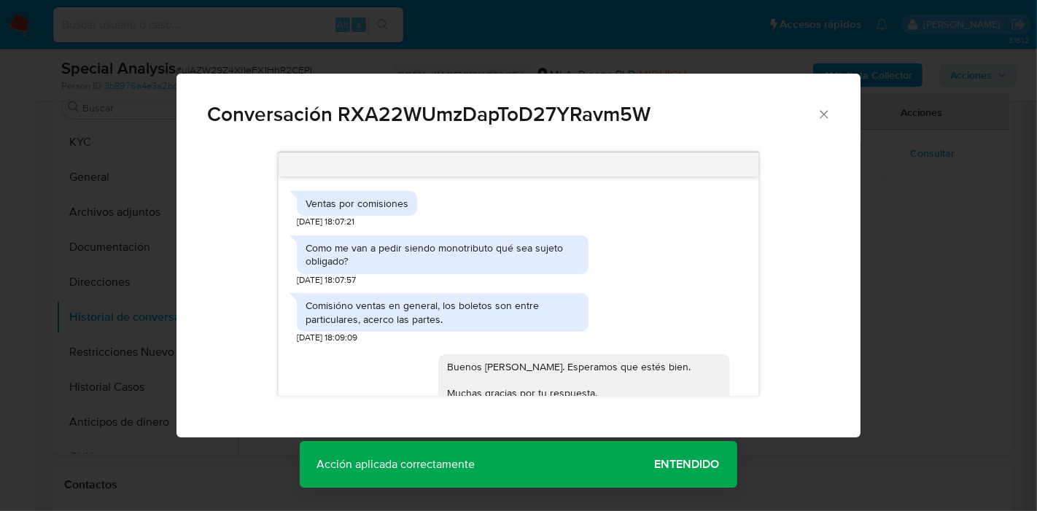
scroll to position [1131, 0]
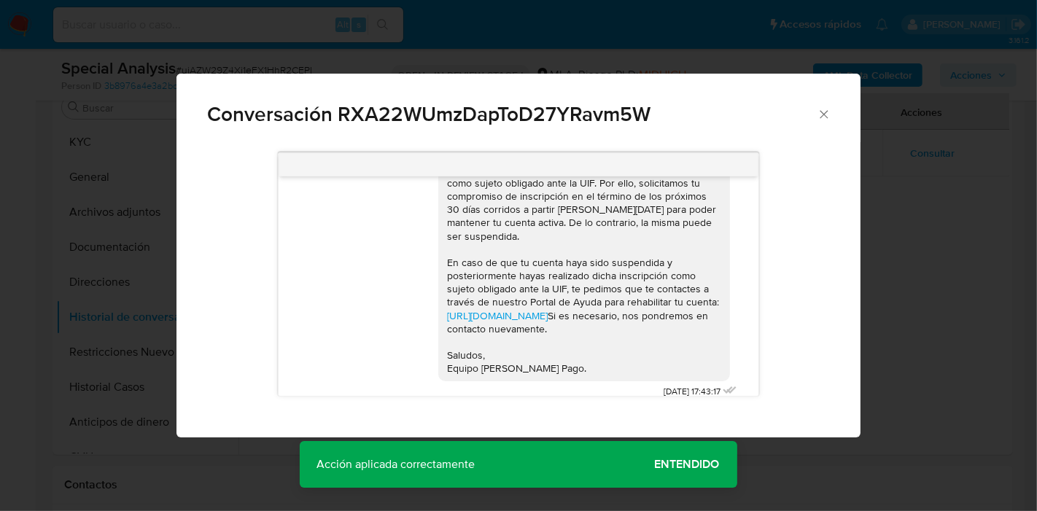
click at [630, 382] on div "Buenos [PERSON_NAME]. Esperamos que estés bien. Muchas gracias por tu respuesta…" at bounding box center [589, 234] width 302 height 335
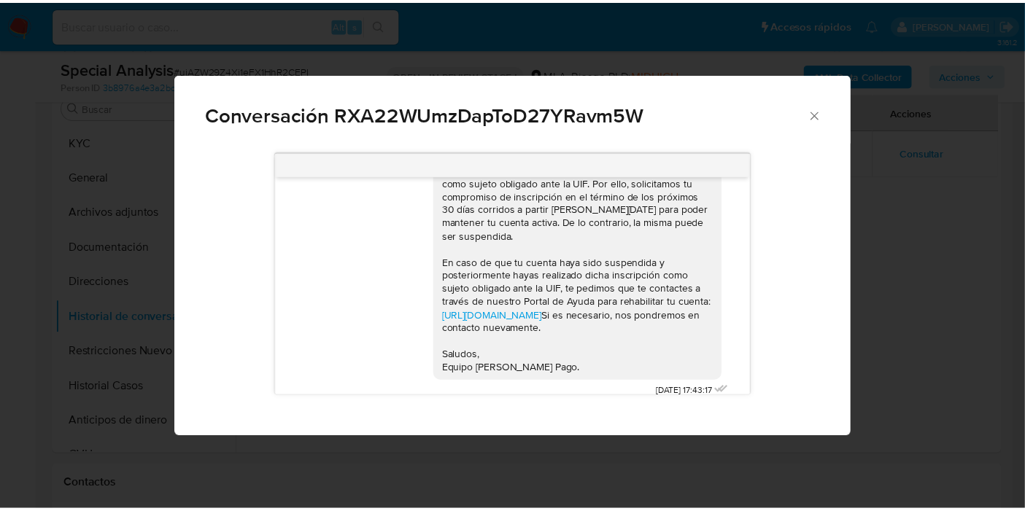
scroll to position [146, 0]
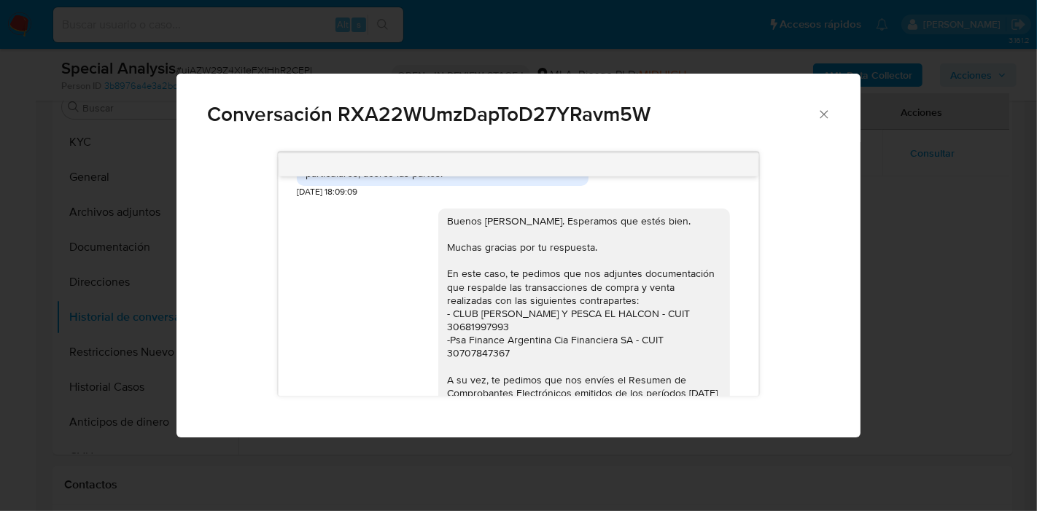
drag, startPoint x: 837, startPoint y: 117, endPoint x: 817, endPoint y: 115, distance: 20.5
click at [835, 117] on div "Conversación RXA22WUmzDapToD27YRavm5W" at bounding box center [519, 108] width 684 height 69
click at [817, 115] on icon "Cerrar" at bounding box center [824, 114] width 15 height 15
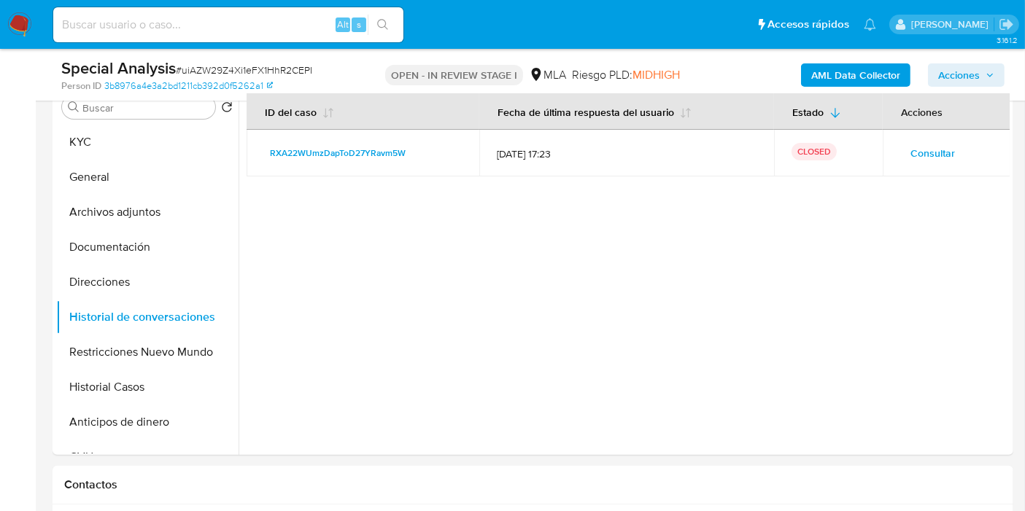
click at [944, 81] on span "Acciones" at bounding box center [959, 74] width 42 height 23
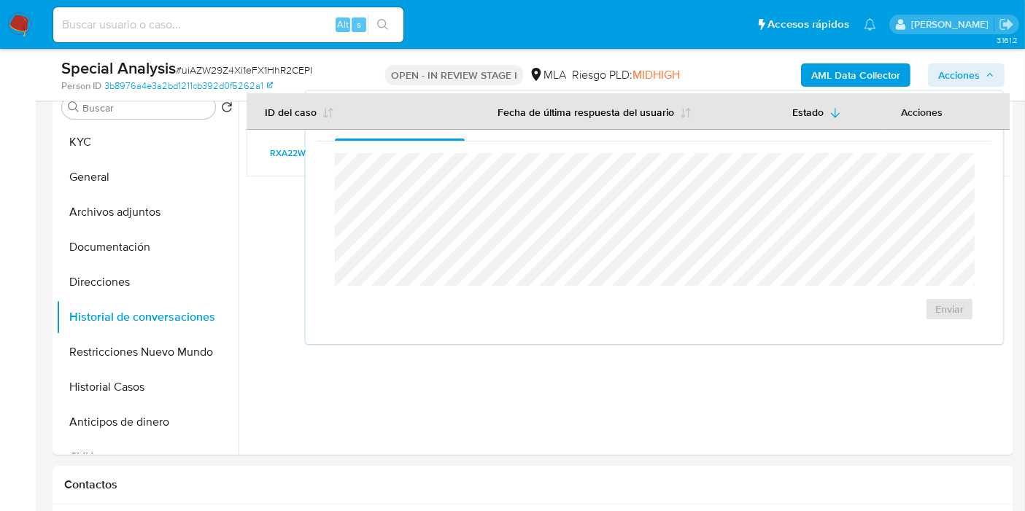
click at [955, 77] on span "Acciones" at bounding box center [959, 74] width 42 height 23
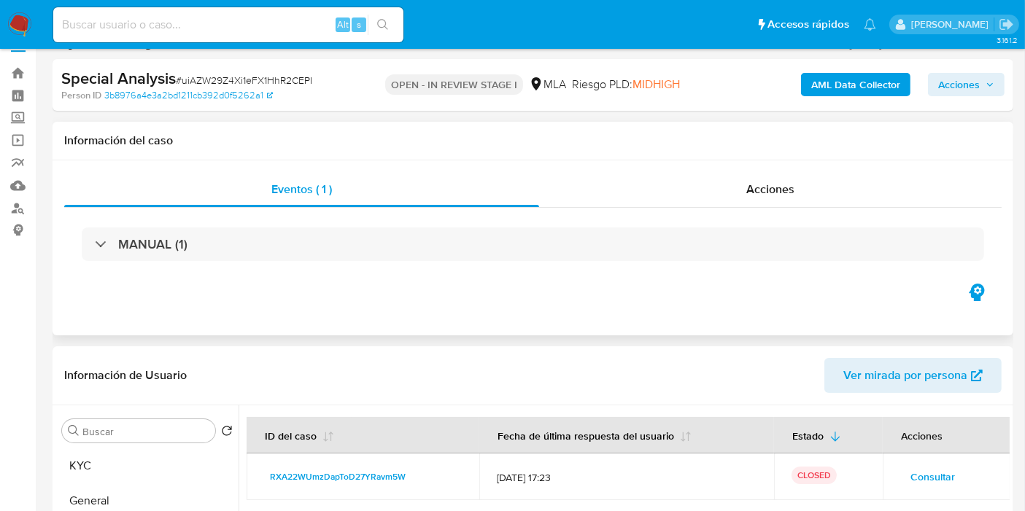
scroll to position [0, 0]
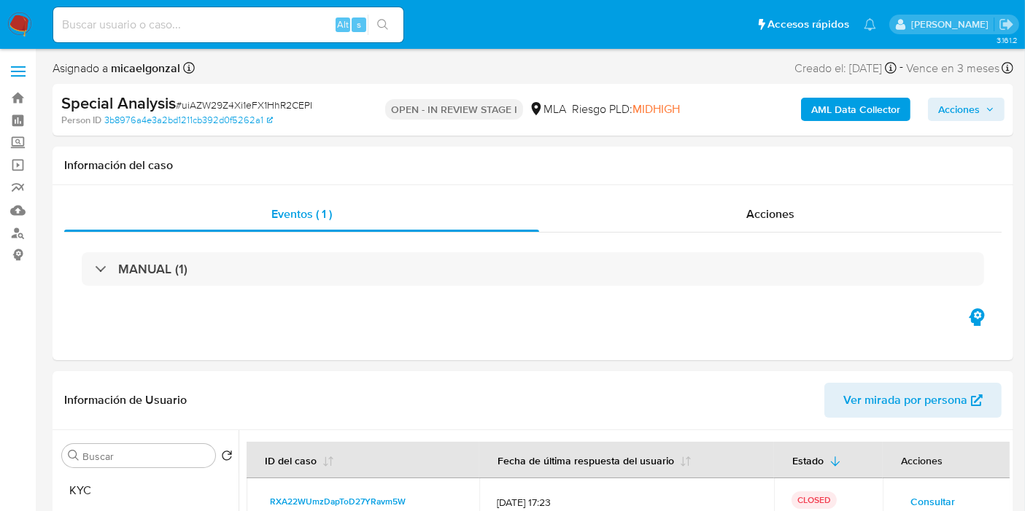
click at [967, 88] on div "Special Analysis # uiAZW29Z4Xi1eFX1HhR2CEPI Person ID 3b8976a4e3a2bd1211cb392d0…" at bounding box center [533, 110] width 961 height 52
click at [959, 107] on span "Acciones" at bounding box center [959, 109] width 42 height 23
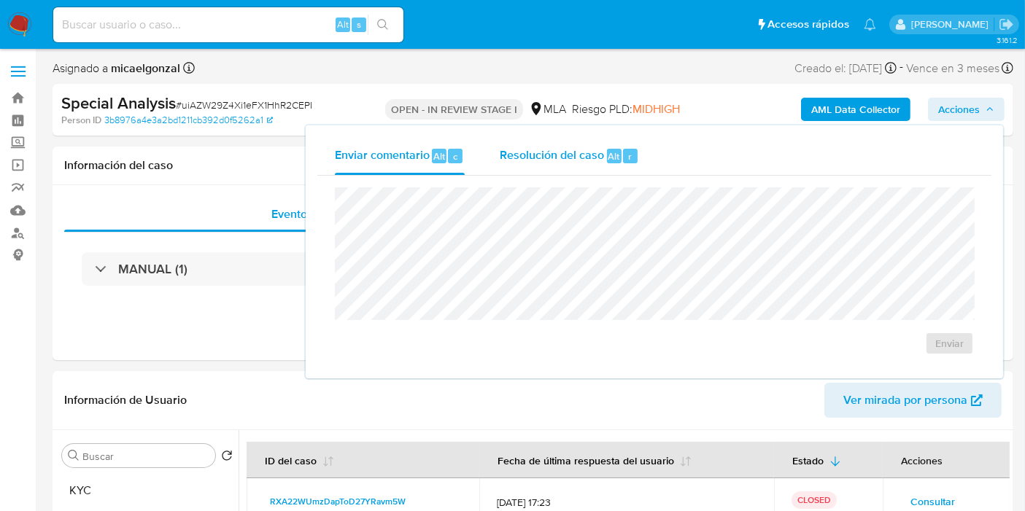
click at [521, 152] on span "Resolución del caso" at bounding box center [552, 155] width 104 height 17
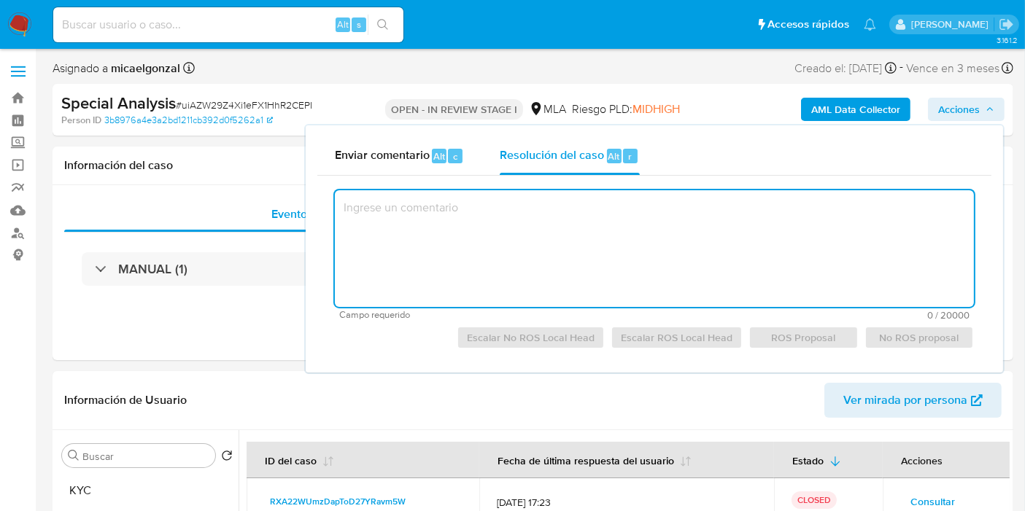
click at [520, 220] on textarea at bounding box center [654, 248] width 639 height 117
paste textarea "Transcurridos más de 30 días desde que se le solicitó al cliente la inscripción…"
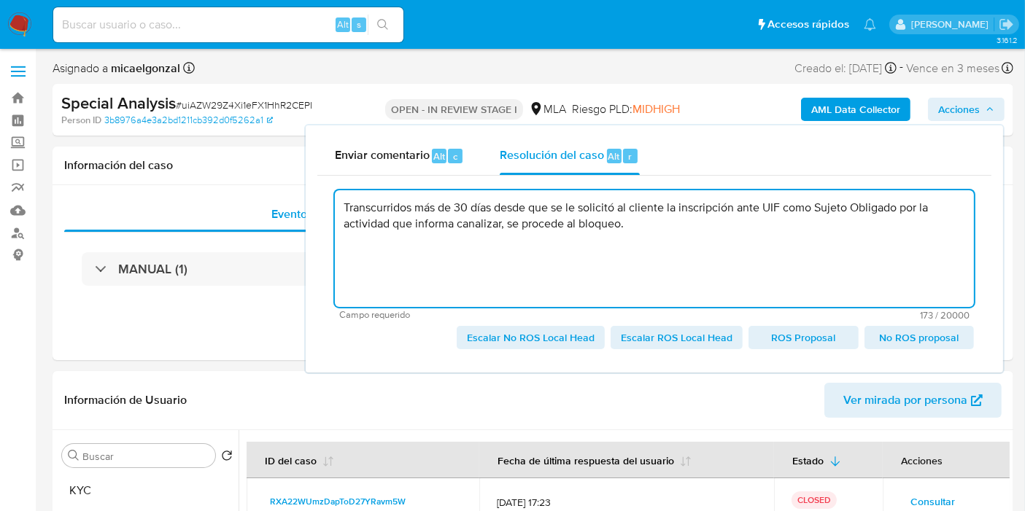
click at [520, 220] on textarea "Transcurridos más de 30 días desde que se le solicitó al cliente la inscripción…" at bounding box center [654, 248] width 639 height 117
drag, startPoint x: 353, startPoint y: 207, endPoint x: 550, endPoint y: 213, distance: 197.0
click at [356, 206] on textarea "Transcurridos más de 30 días desde que se le solicitó al cliente la inscripción…" at bounding box center [654, 248] width 639 height 117
click at [692, 237] on textarea "Transcurridos más de 30 días desde que se le solicitó al cliente la inscripción…" at bounding box center [654, 248] width 639 height 117
click at [626, 224] on textarea "Transcurridos más de 30 días desde que se le solicitó al cliente la inscripción…" at bounding box center [654, 248] width 639 height 117
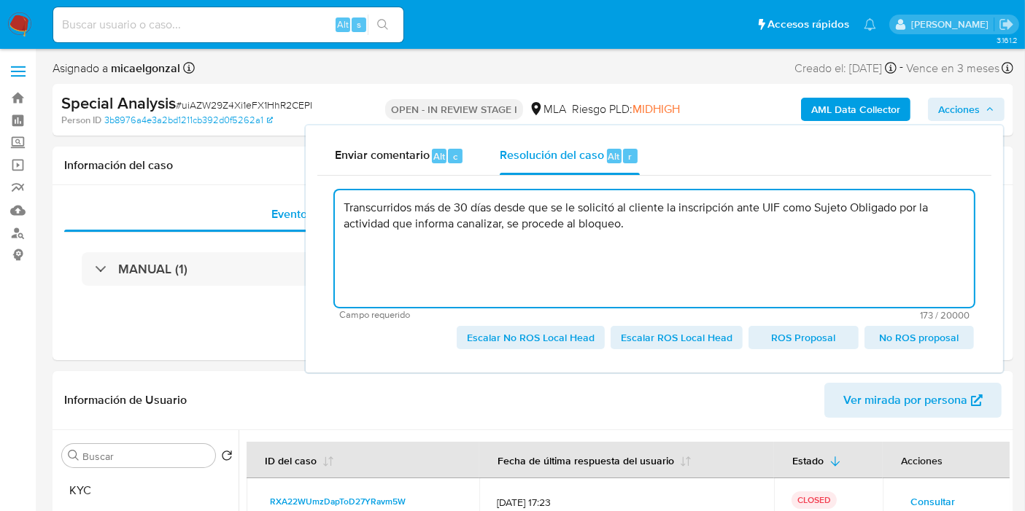
click at [713, 225] on textarea "Transcurridos más de 30 días desde que se le solicitó al cliente la inscripción…" at bounding box center [654, 248] width 639 height 117
click at [818, 216] on textarea "Transcurridos más de 30 días desde que se le solicitó al cliente la inscripción…" at bounding box center [654, 248] width 639 height 117
click at [545, 222] on textarea "Transcurridos más de 30 días desde que se le solicitó al cliente la inscripción…" at bounding box center [654, 248] width 639 height 117
drag, startPoint x: 604, startPoint y: 227, endPoint x: 442, endPoint y: 202, distance: 163.8
click at [598, 228] on textarea "Transcurridos más de 30 días desde que se le solicitó al cliente la inscripción…" at bounding box center [654, 248] width 639 height 117
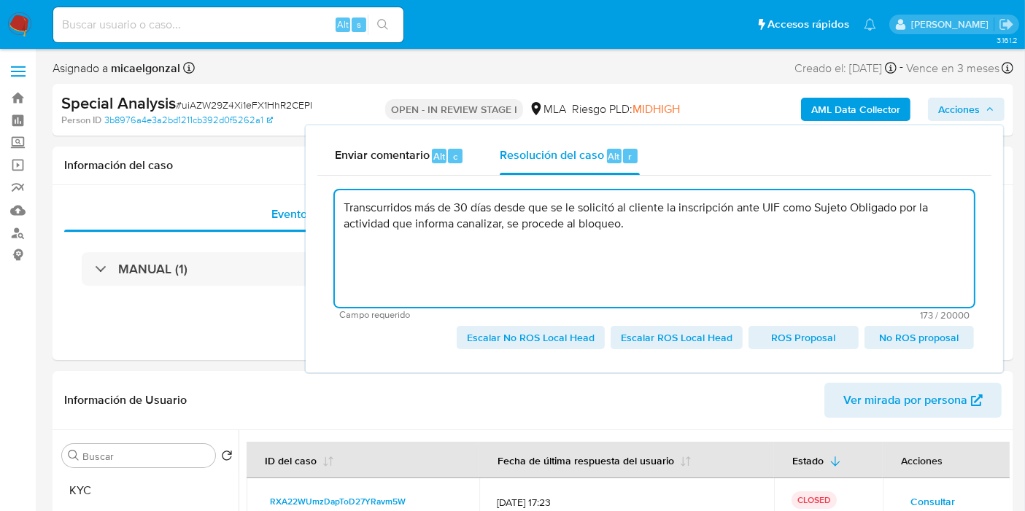
click at [364, 201] on textarea "Transcurridos más de 30 días desde que se le solicitó al cliente la inscripción…" at bounding box center [654, 248] width 639 height 117
click at [348, 204] on textarea "Transcurridos más de 30 días desde que se le solicitó al cliente la inscripción…" at bounding box center [654, 248] width 639 height 117
click at [369, 206] on textarea "Transcurridos más de 30 días desde que se le solicitó al cliente la inscripción…" at bounding box center [654, 248] width 639 height 117
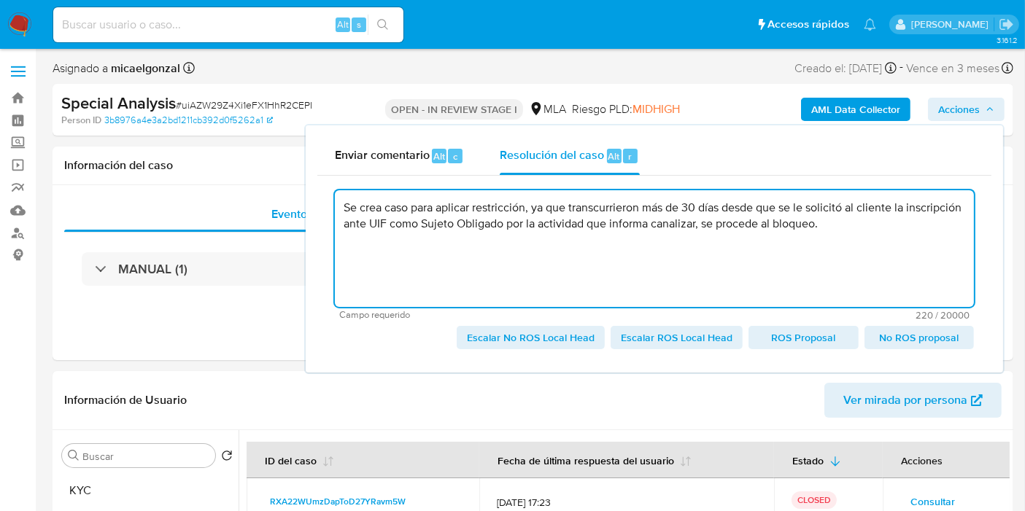
click at [880, 238] on textarea "Se crea caso para aplicar restricción, ya que transcurrieron más de 30 días des…" at bounding box center [654, 248] width 639 height 117
click at [516, 227] on textarea "Se crea caso para aplicar restricción, ya que transcurrieron más de 30 días des…" at bounding box center [654, 248] width 639 height 117
click at [803, 278] on textarea "Se crea caso para aplicar restricción, ya que transcurrieron más de 30 días des…" at bounding box center [654, 248] width 639 height 117
click at [658, 253] on textarea "Se crea caso para aplicar restricción, ya que transcurrieron más de 30 días des…" at bounding box center [654, 248] width 639 height 117
click at [641, 228] on textarea "Se crea caso para aplicar restricción, ya que transcurrieron más de 30 días des…" at bounding box center [654, 248] width 639 height 117
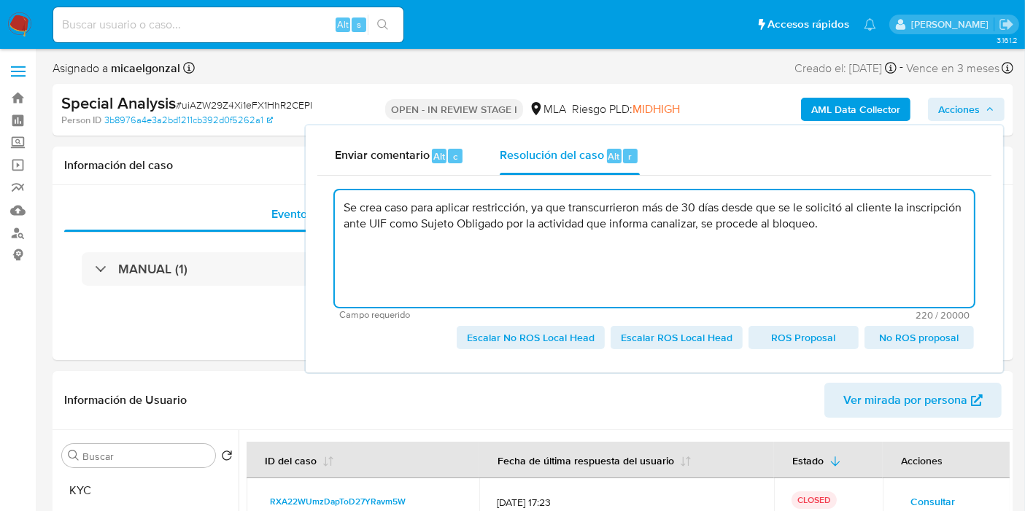
click at [641, 228] on textarea "Se crea caso para aplicar restricción, ya que transcurrieron más de 30 días des…" at bounding box center [654, 248] width 639 height 117
drag, startPoint x: 686, startPoint y: 228, endPoint x: 940, endPoint y: 247, distance: 254.6
click at [940, 247] on textarea "Se crea caso para aplicar restricción, ya que transcurrieron más de 30 días des…" at bounding box center [654, 248] width 639 height 117
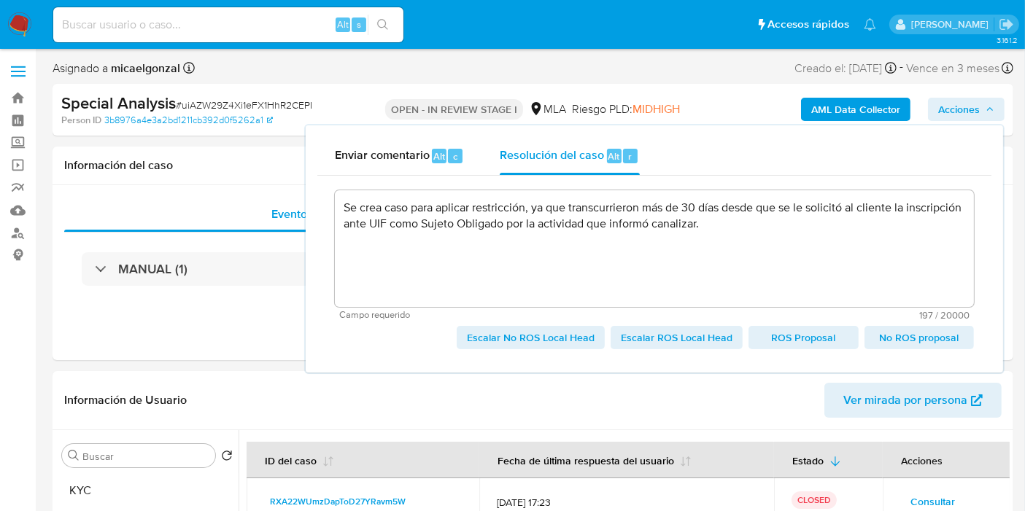
click at [535, 338] on span "Escalar No ROS Local Head" at bounding box center [531, 338] width 128 height 20
type textarea "Se crea caso para aplicar restricción, ya que transcurrieron más de 30 días des…"
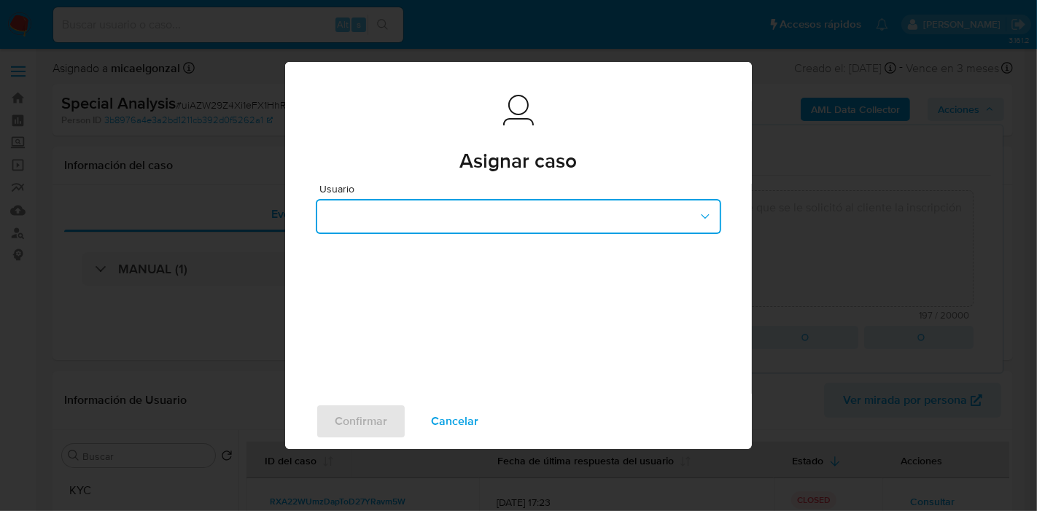
click at [529, 222] on button "button" at bounding box center [519, 216] width 406 height 35
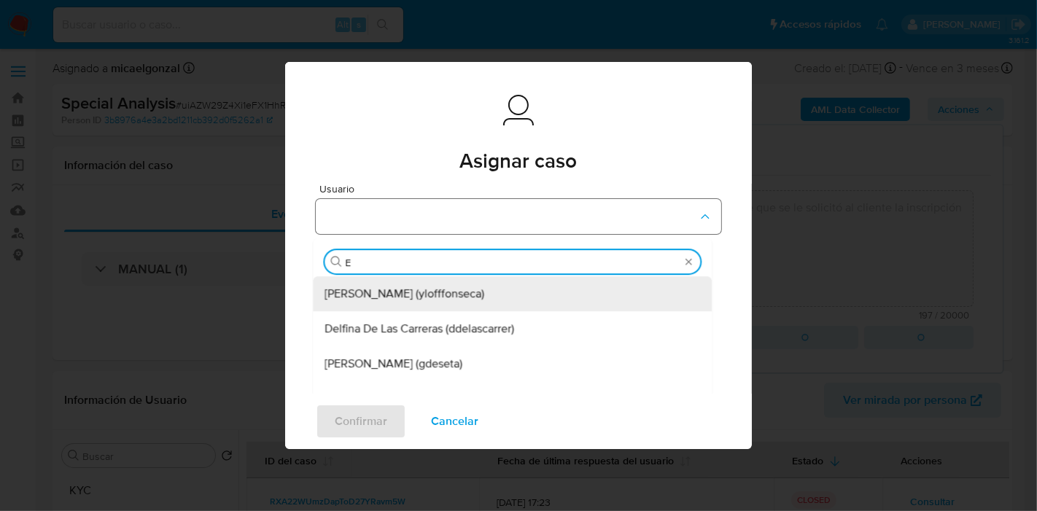
type input "EM"
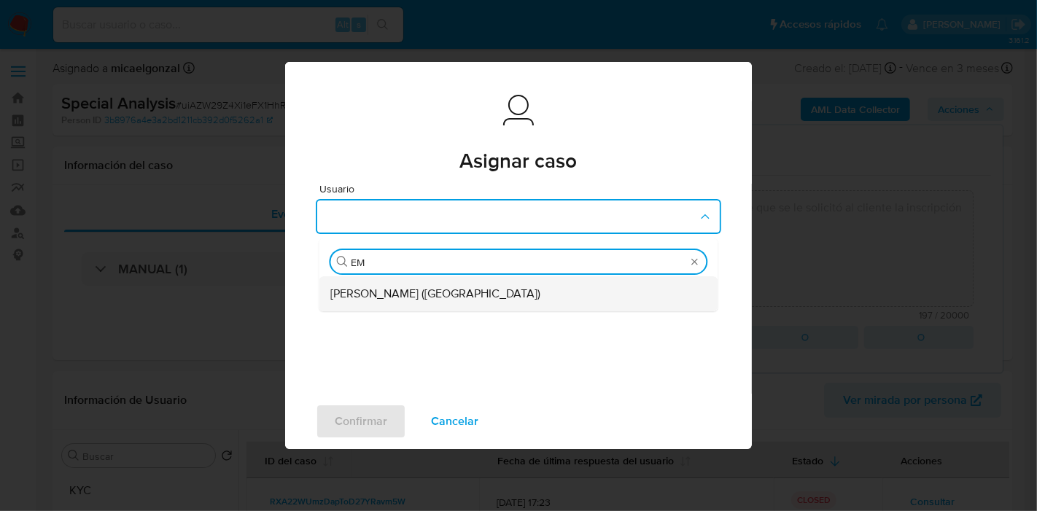
click at [520, 292] on div "Emmanuel Hernan Vitiello (evitiello)" at bounding box center [513, 293] width 367 height 35
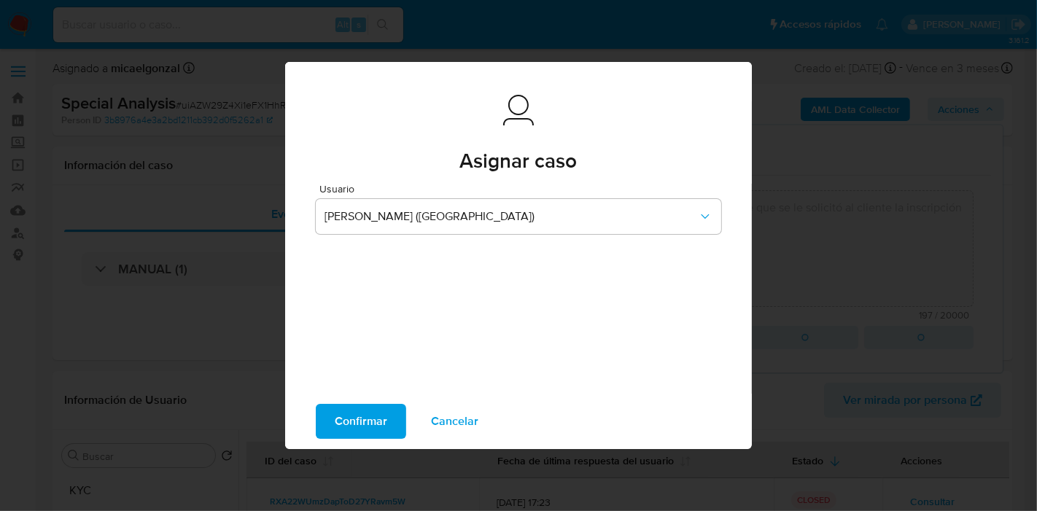
click at [342, 417] on span "Confirmar" at bounding box center [361, 422] width 53 height 32
type textarea "Se crea caso para aplicar restricción, ya que transcurrieron más de 30 días des…"
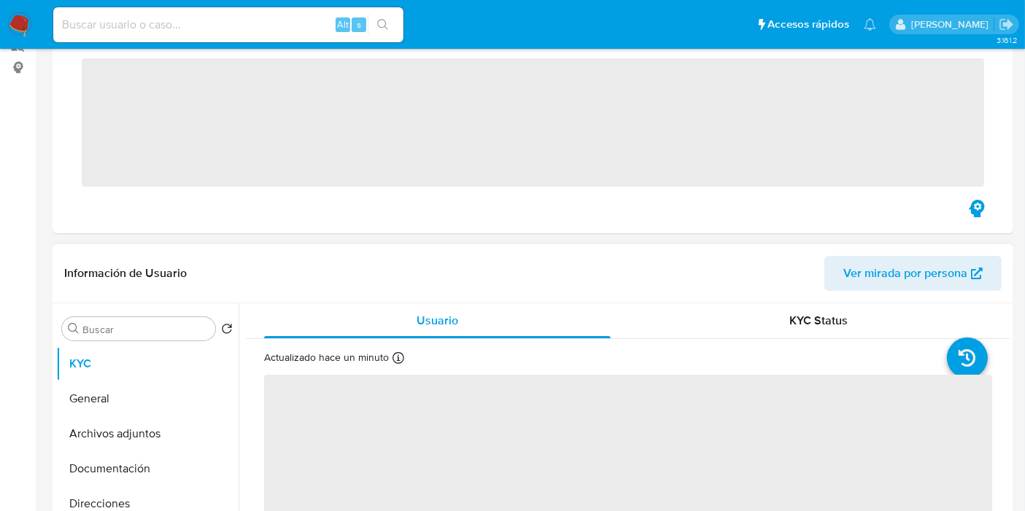
scroll to position [405, 0]
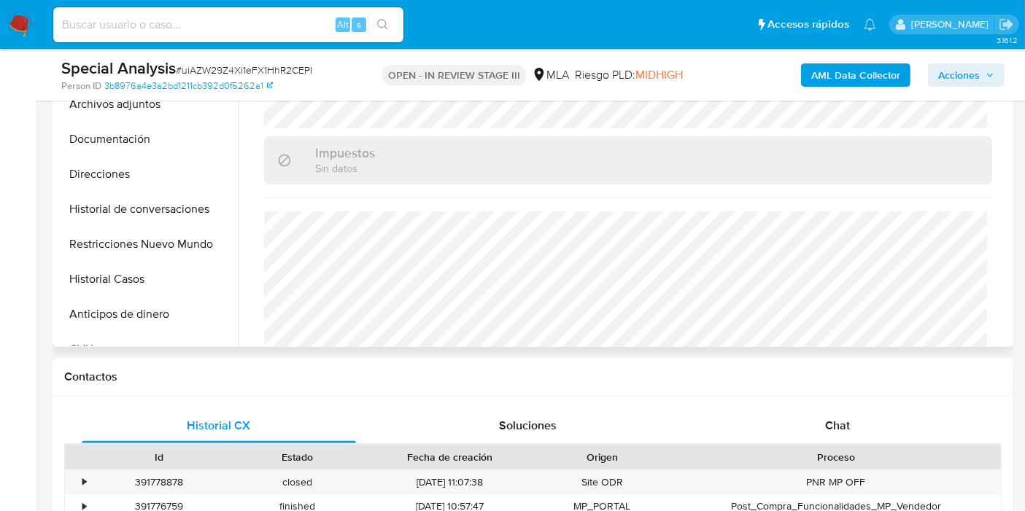
select select "10"
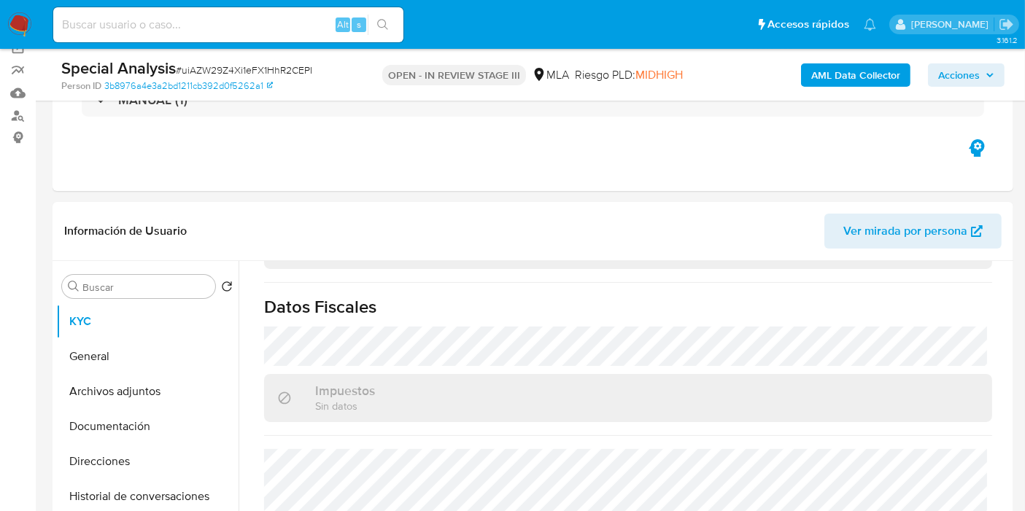
scroll to position [0, 0]
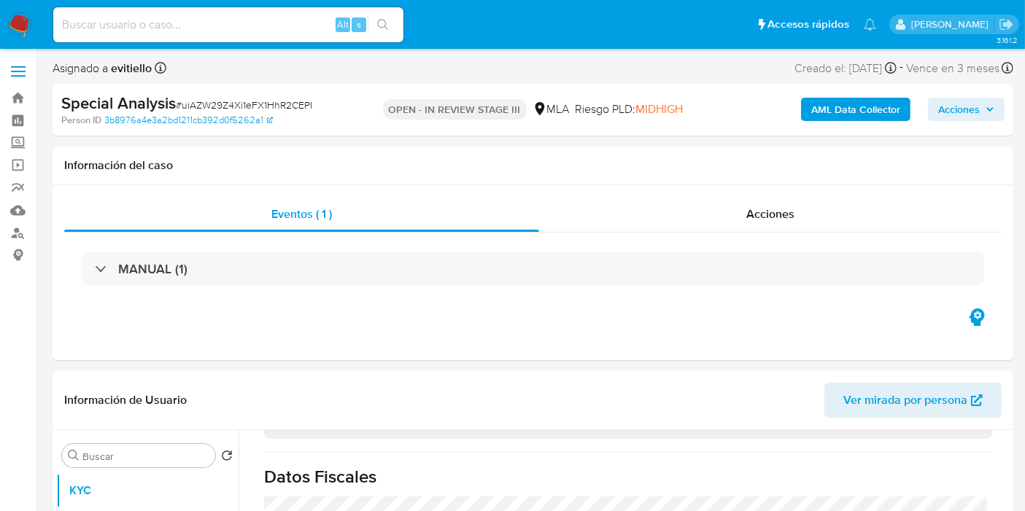
click at [27, 19] on img at bounding box center [19, 24] width 25 height 25
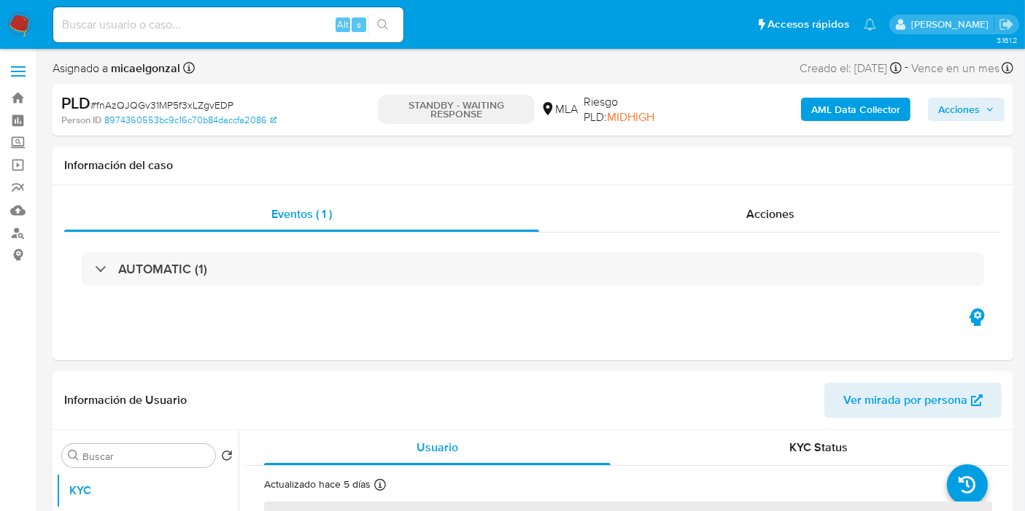
select select "10"
click at [163, 103] on span "# fnAzQJQGv31MP5f3xLZgvEDP" at bounding box center [161, 105] width 143 height 15
copy span "fnAzQJQGv31MP5f3xLZgvEDP"
click at [15, 10] on nav "Pausado Ver notificaciones Alt s Accesos rápidos Presiona las siguientes teclas…" at bounding box center [512, 24] width 1025 height 49
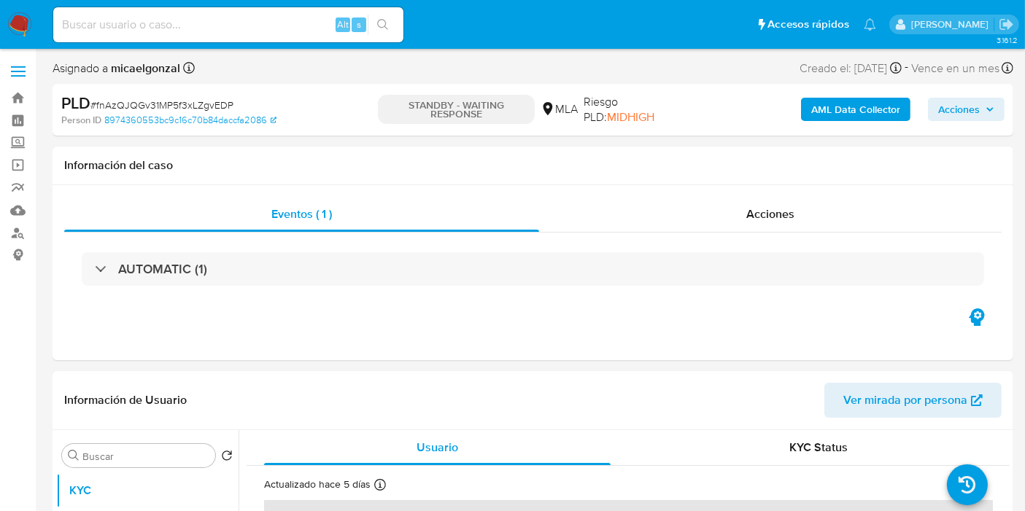
click at [20, 20] on img at bounding box center [19, 24] width 25 height 25
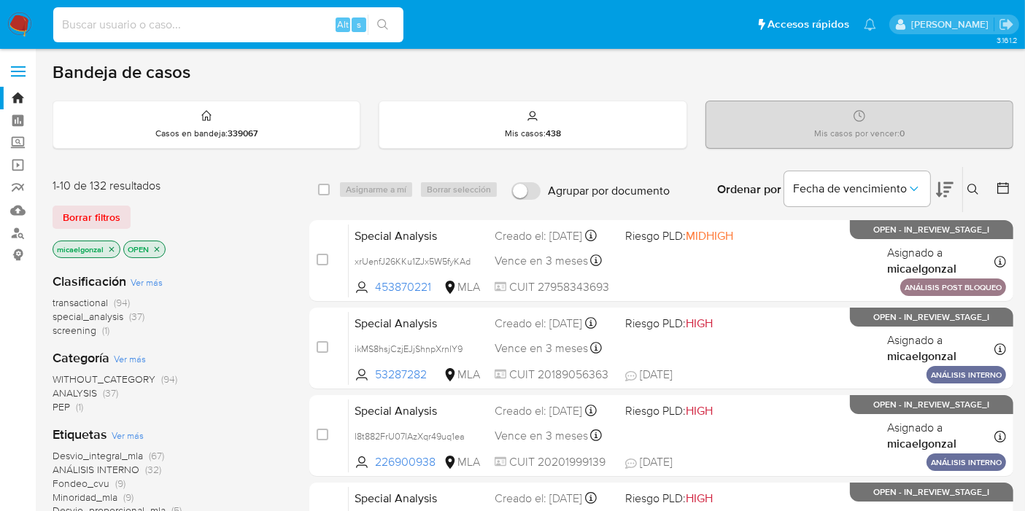
click at [208, 18] on input at bounding box center [228, 24] width 350 height 19
paste input "fnAzQJQGv31MP5f3xLZgvEDP"
type input "fnAzQJQGv31MP5f3xLZgvEDP"
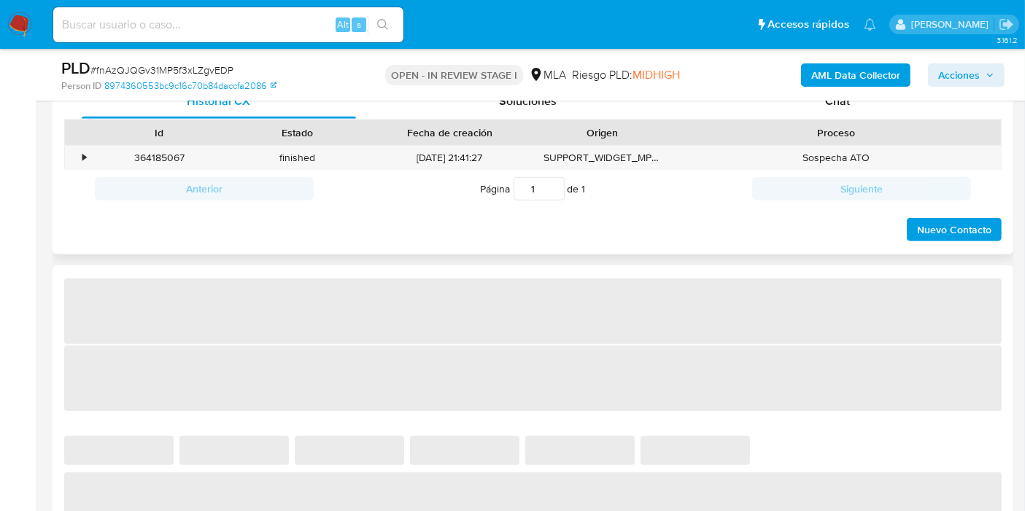
select select "10"
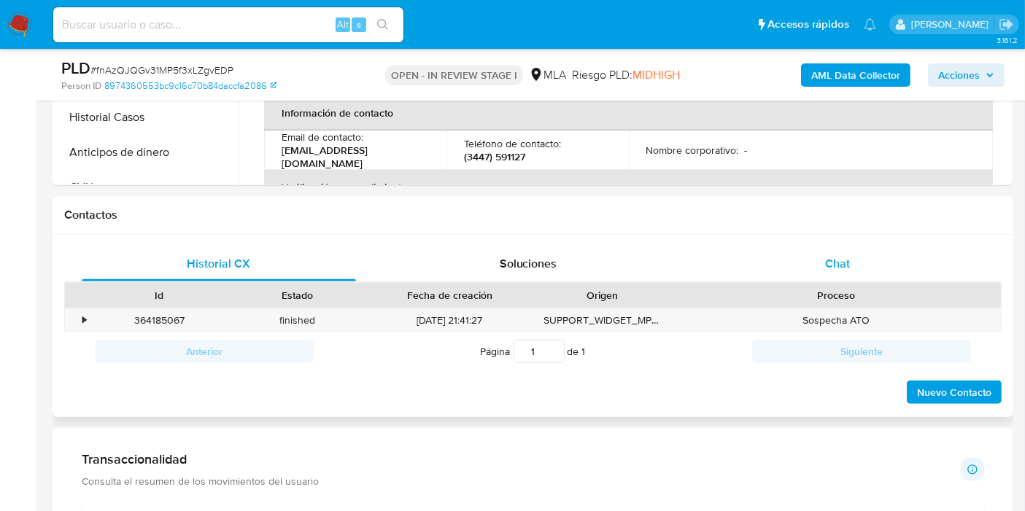
click at [846, 263] on span "Chat" at bounding box center [837, 263] width 25 height 17
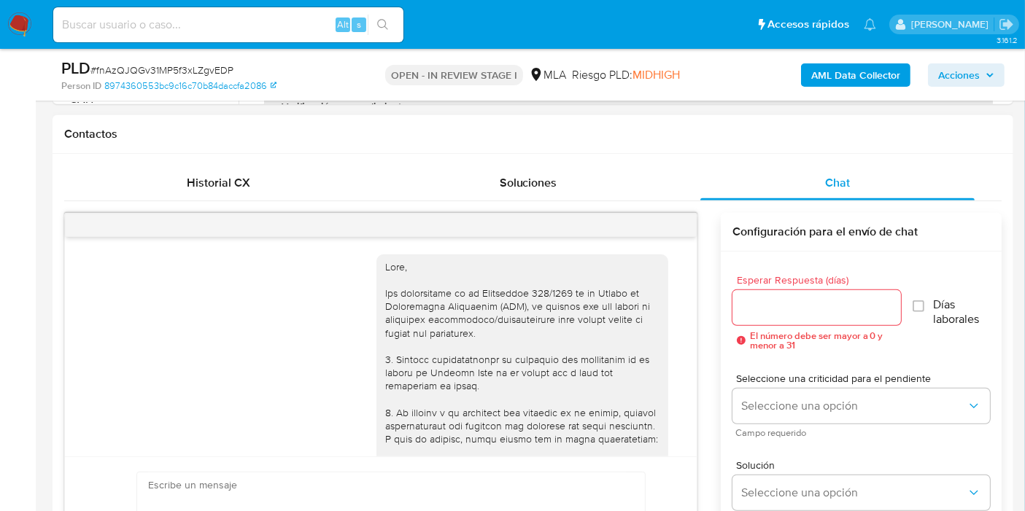
scroll to position [1880, 0]
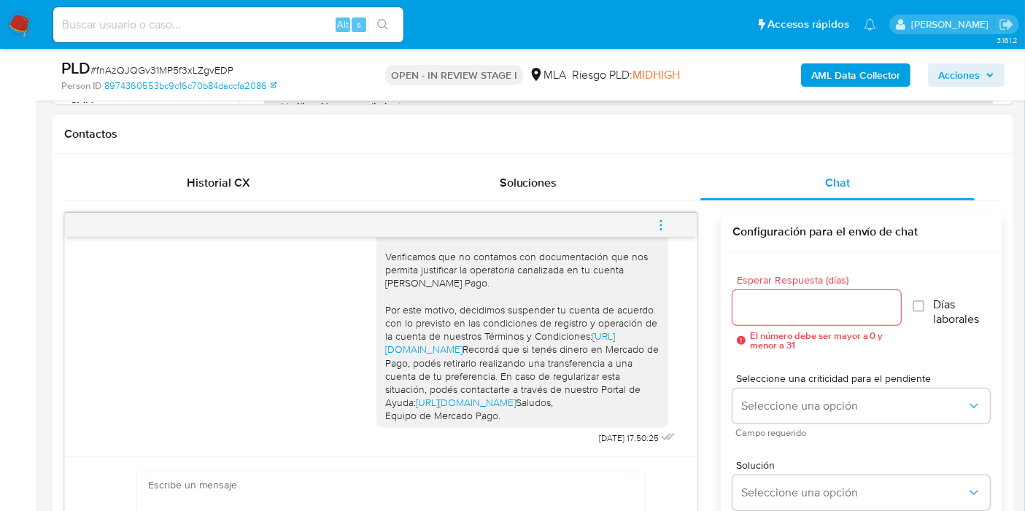
click at [657, 224] on icon "menu-action" at bounding box center [660, 225] width 13 height 13
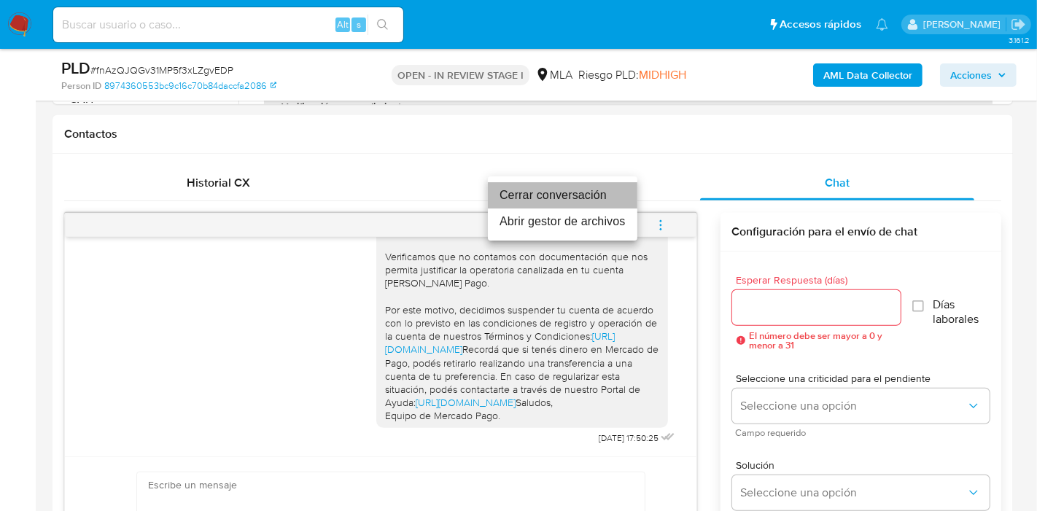
click at [595, 188] on li "Cerrar conversación" at bounding box center [563, 195] width 150 height 26
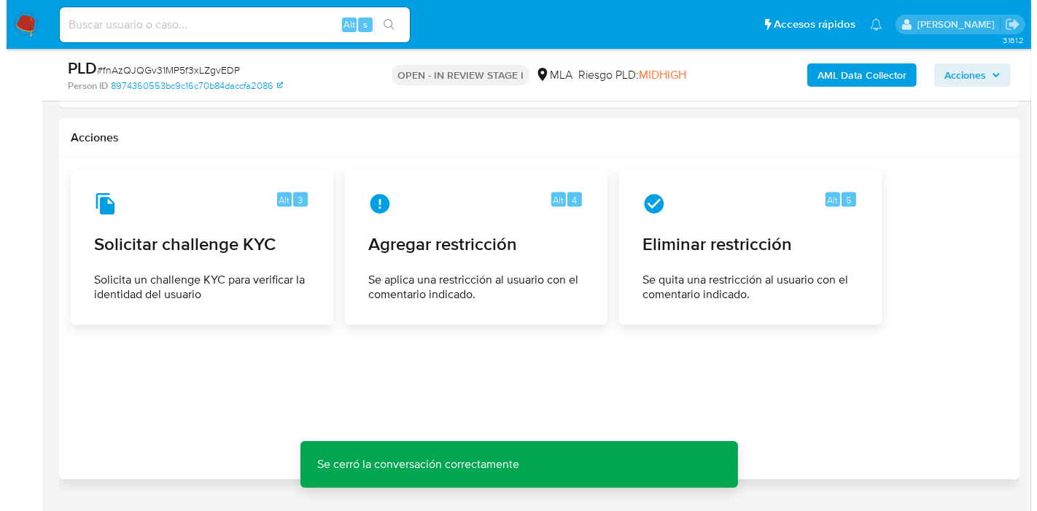
scroll to position [2269, 0]
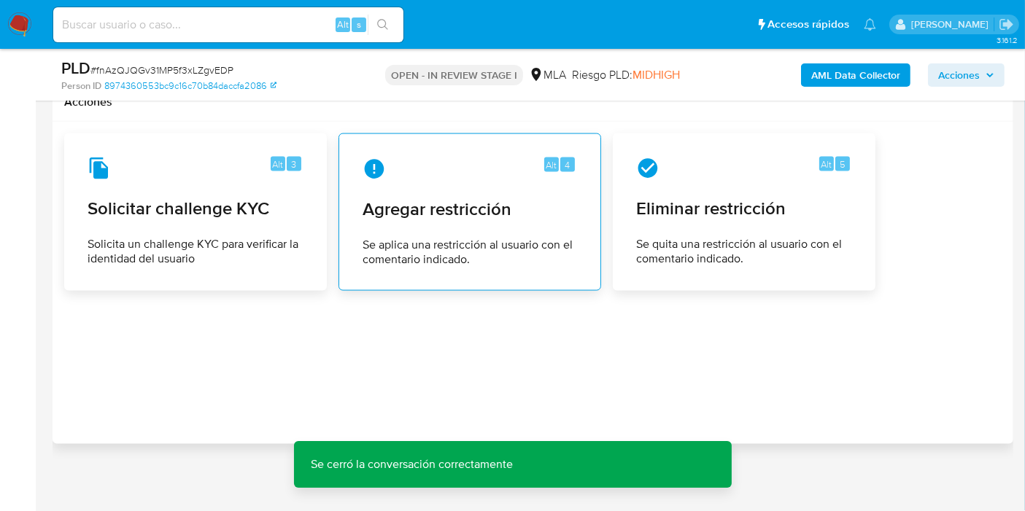
click at [481, 215] on span "Agregar restricción" at bounding box center [470, 209] width 214 height 22
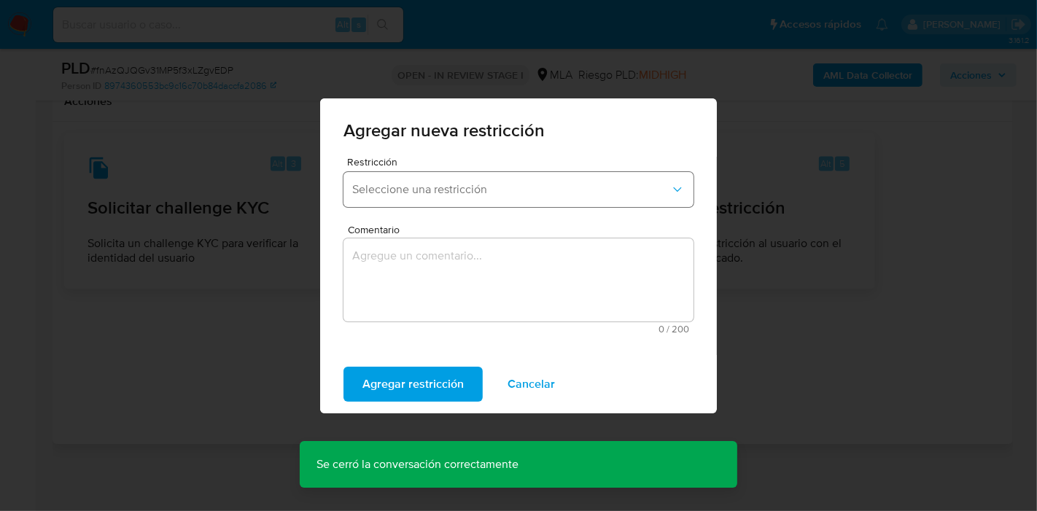
click at [500, 174] on button "Seleccione una restricción" at bounding box center [519, 189] width 350 height 35
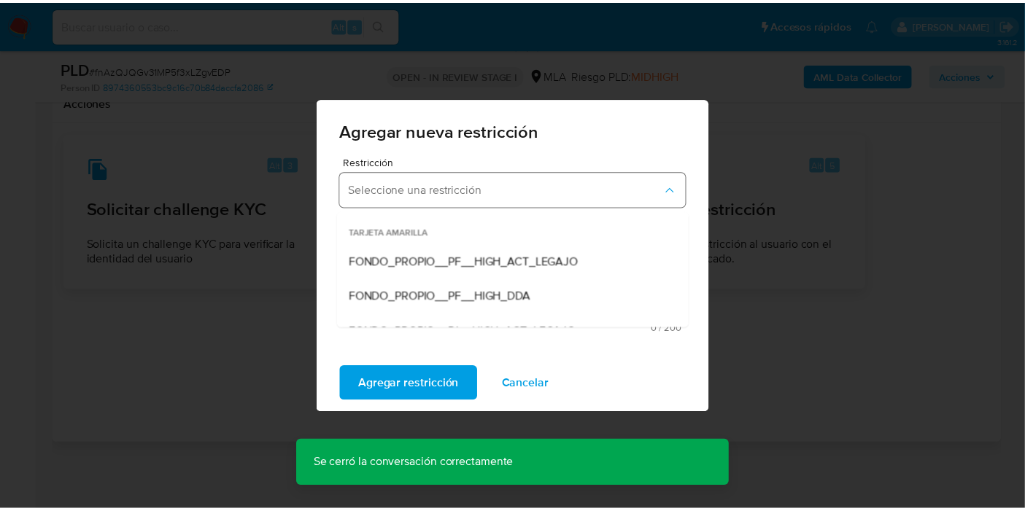
scroll to position [162, 0]
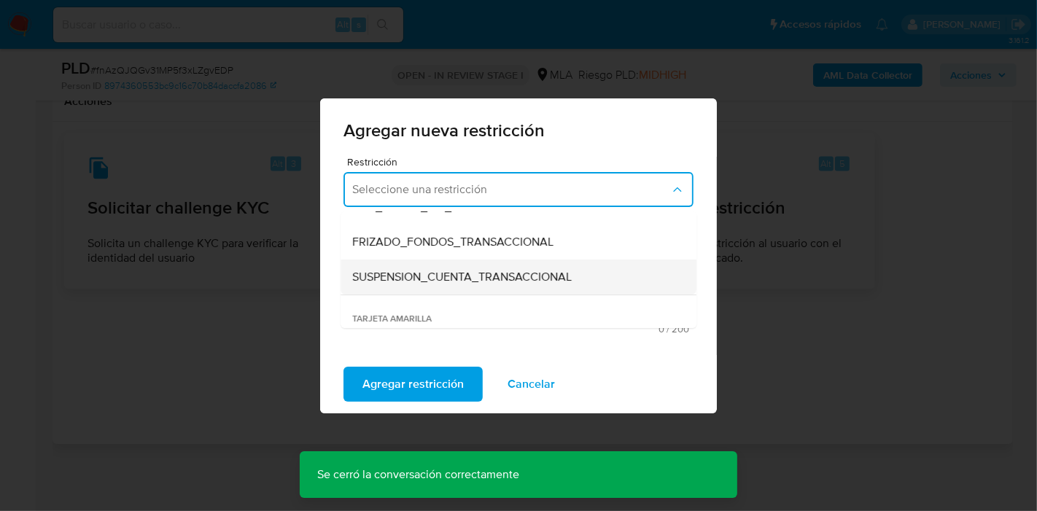
click at [477, 282] on span "SUSPENSION_CUENTA_TRANSACCIONAL" at bounding box center [462, 277] width 220 height 15
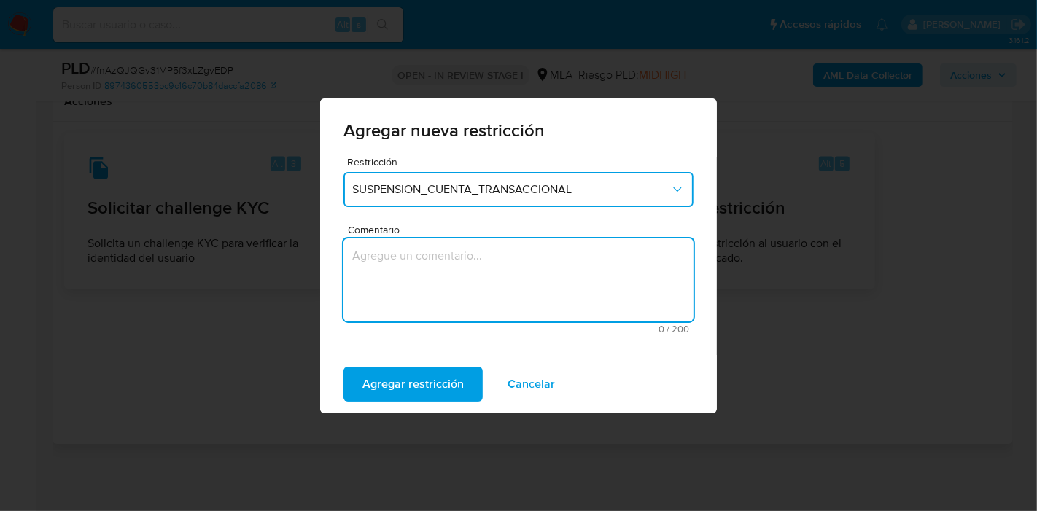
click at [476, 315] on textarea "Comentario" at bounding box center [519, 280] width 350 height 83
type textarea "AML"
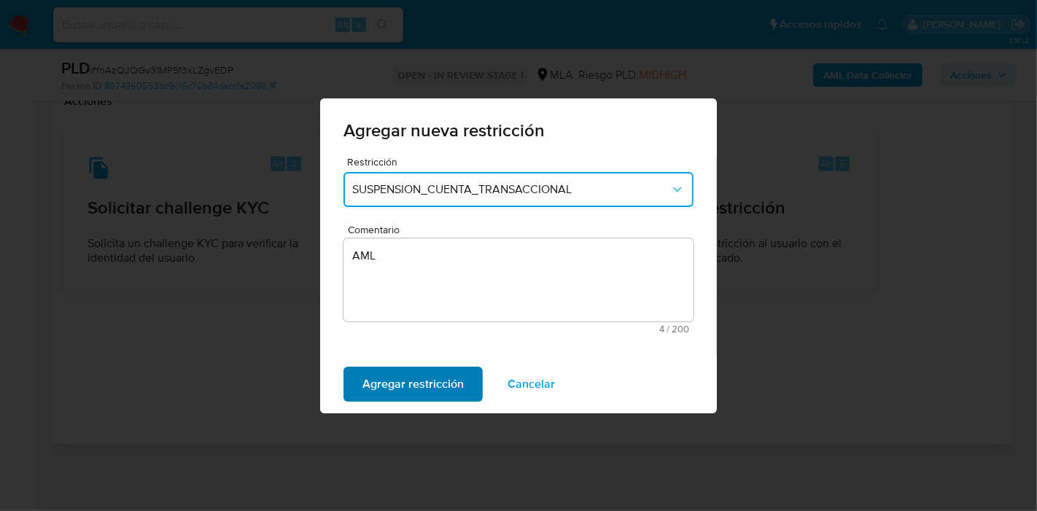
click at [447, 375] on span "Agregar restricción" at bounding box center [413, 384] width 101 height 32
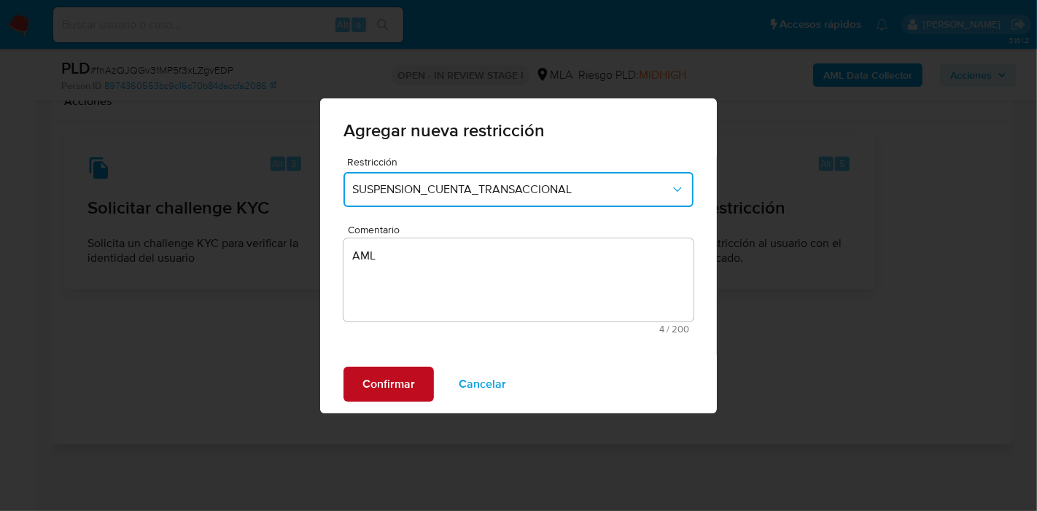
click at [393, 374] on span "Confirmar" at bounding box center [389, 384] width 53 height 32
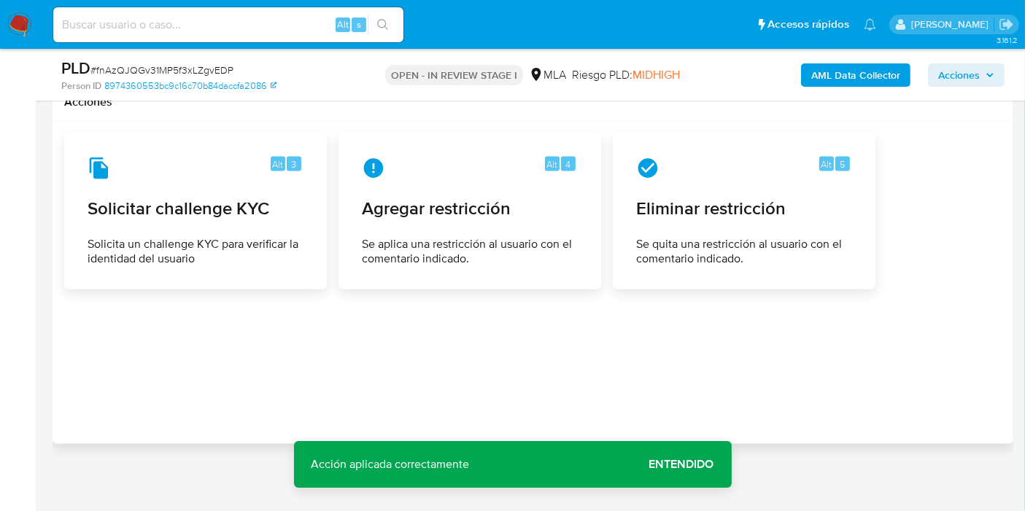
click at [671, 465] on span "Entendido" at bounding box center [681, 465] width 65 height 0
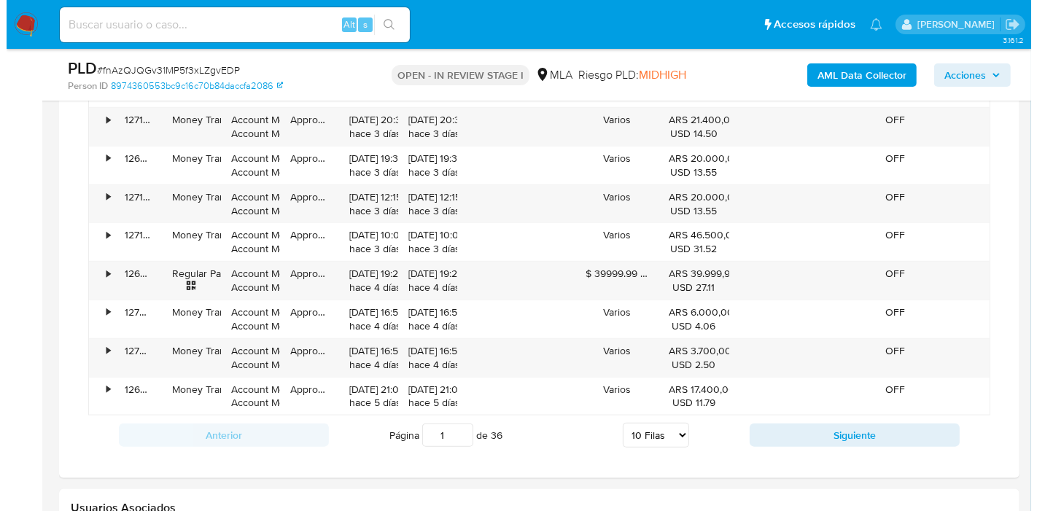
scroll to position [1377, 0]
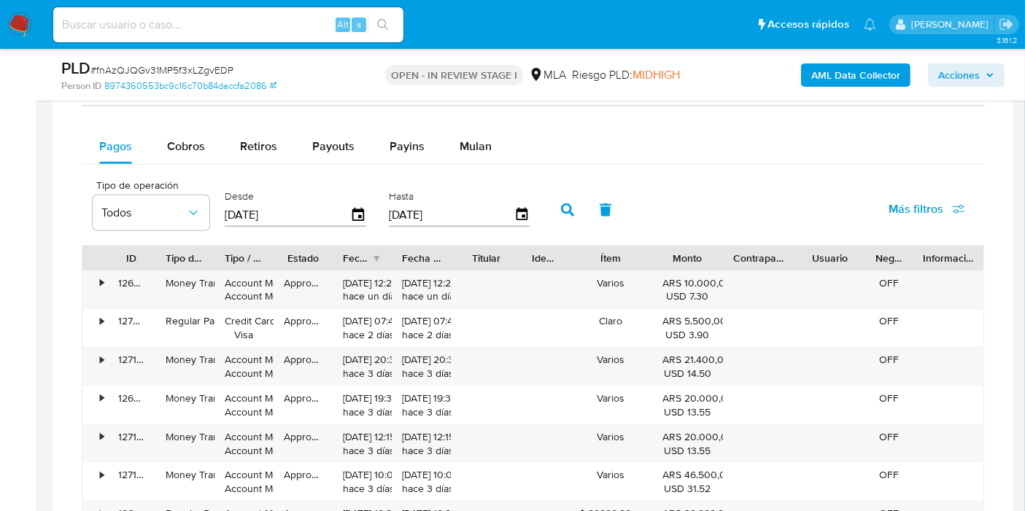
click at [886, 75] on b "AML Data Collector" at bounding box center [855, 74] width 89 height 23
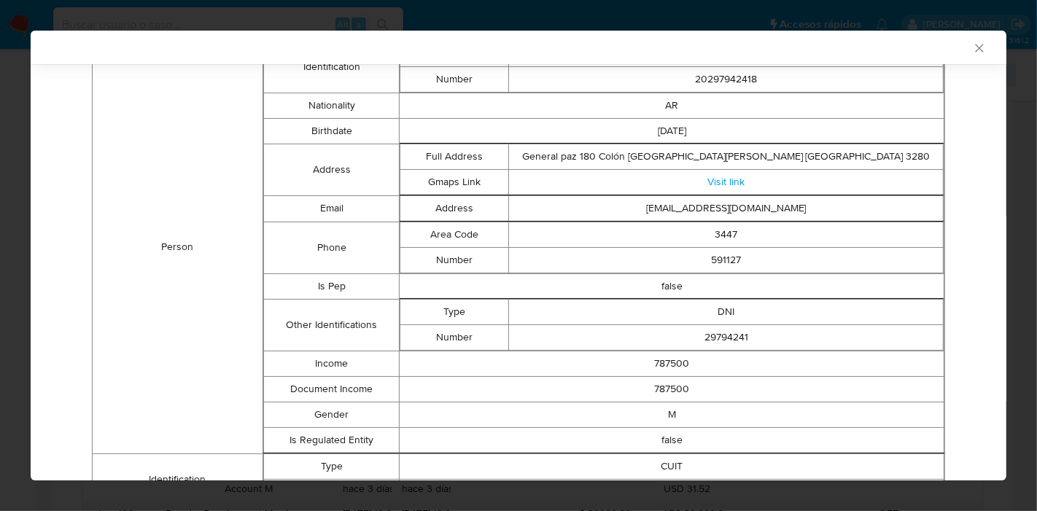
scroll to position [176, 0]
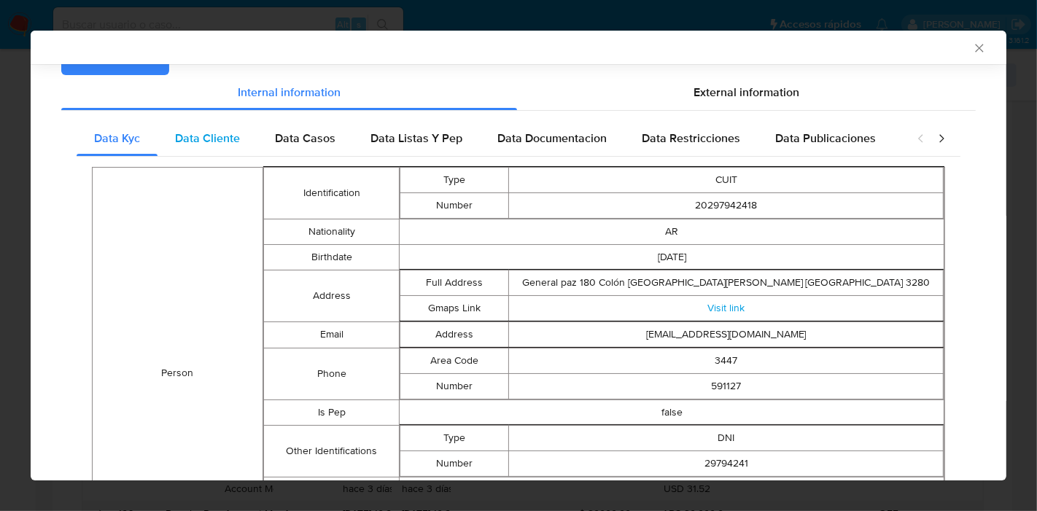
drag, startPoint x: 234, startPoint y: 140, endPoint x: 353, endPoint y: 157, distance: 120.1
click at [253, 144] on div "Data Cliente" at bounding box center [208, 138] width 100 height 35
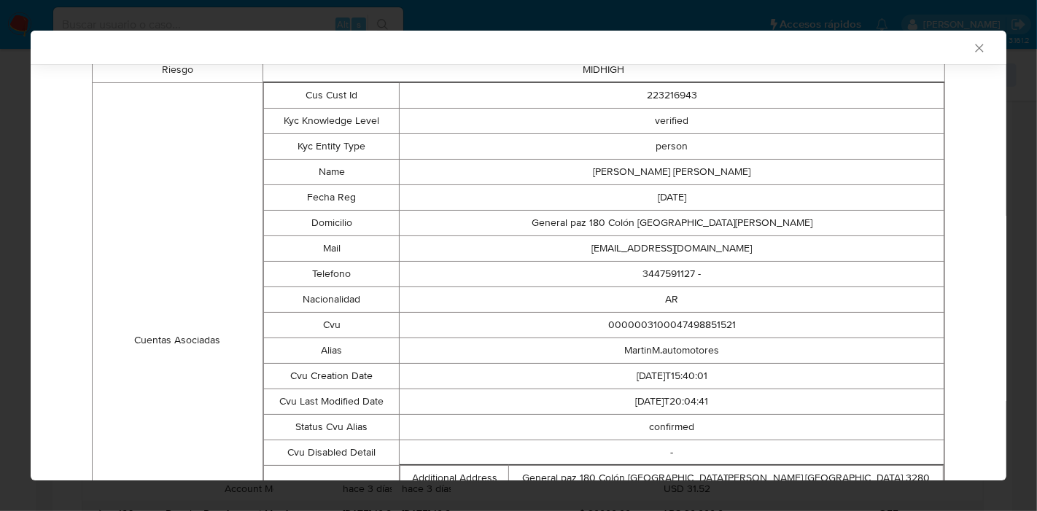
scroll to position [101, 0]
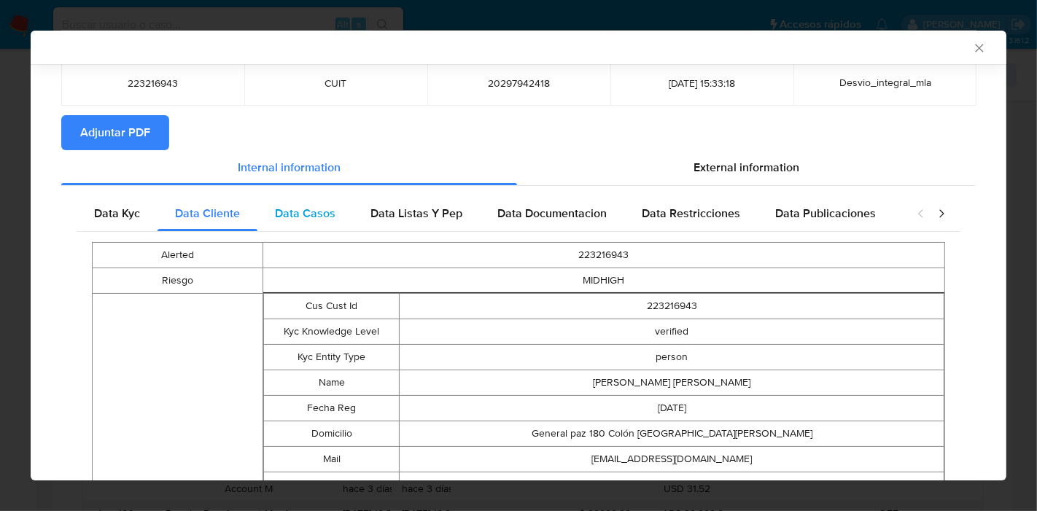
click at [333, 228] on div "Data Casos" at bounding box center [306, 213] width 96 height 35
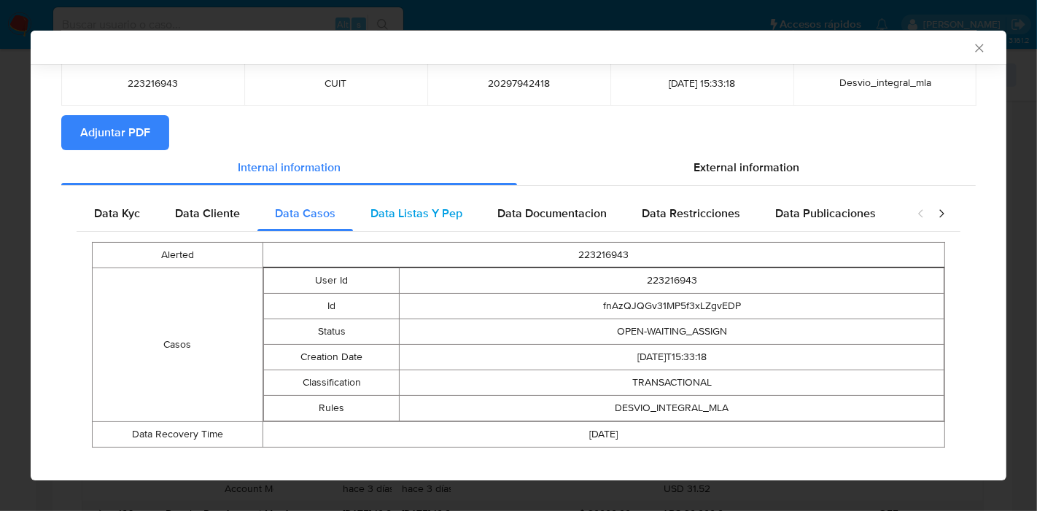
click at [459, 230] on div "Data Listas Y Pep" at bounding box center [416, 213] width 127 height 35
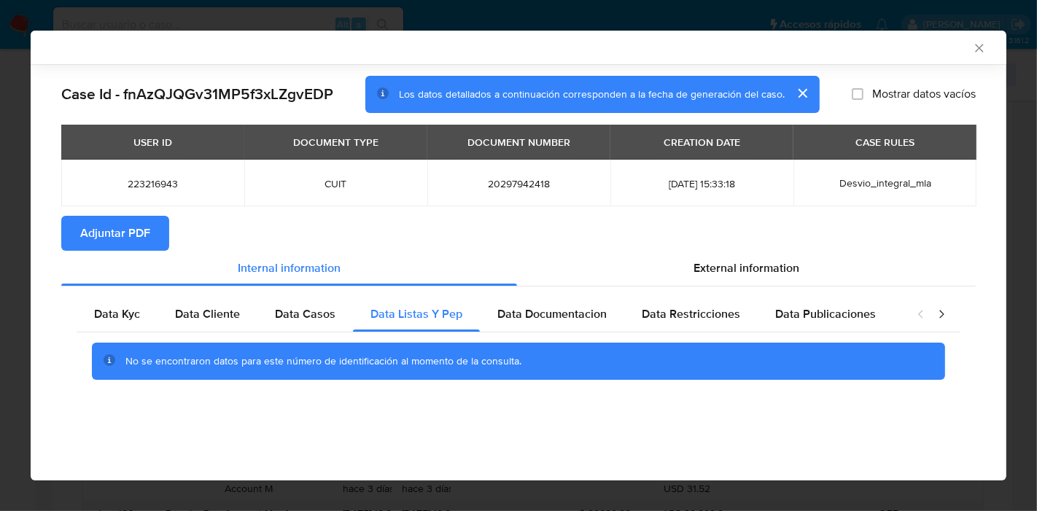
scroll to position [0, 0]
click at [568, 306] on span "Data Documentacion" at bounding box center [551, 314] width 109 height 17
click at [760, 336] on div "No se encontraron datos para este número de identificación al momento de la con…" at bounding box center [519, 362] width 884 height 58
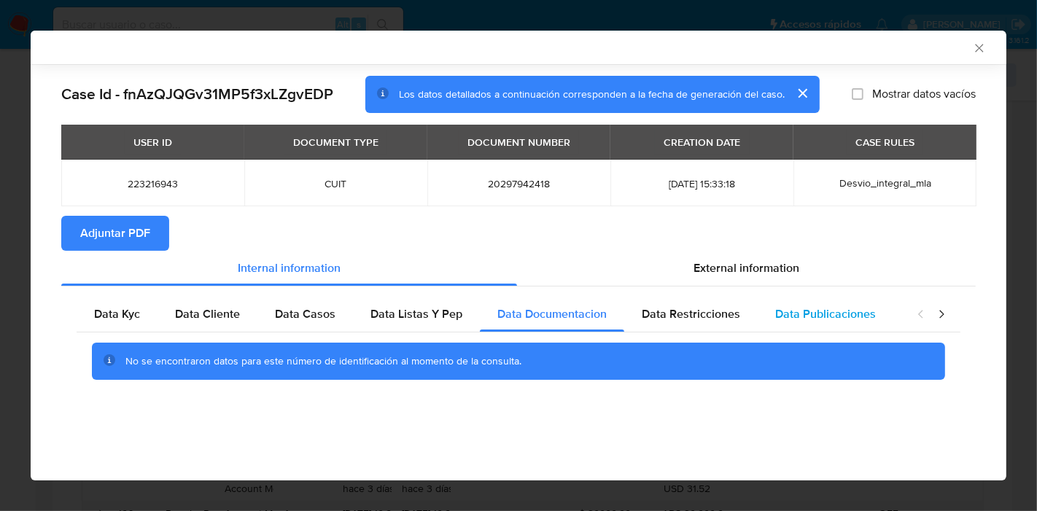
drag, startPoint x: 719, startPoint y: 322, endPoint x: 832, endPoint y: 322, distance: 113.1
click at [740, 325] on div "Data Restricciones" at bounding box center [690, 314] width 133 height 35
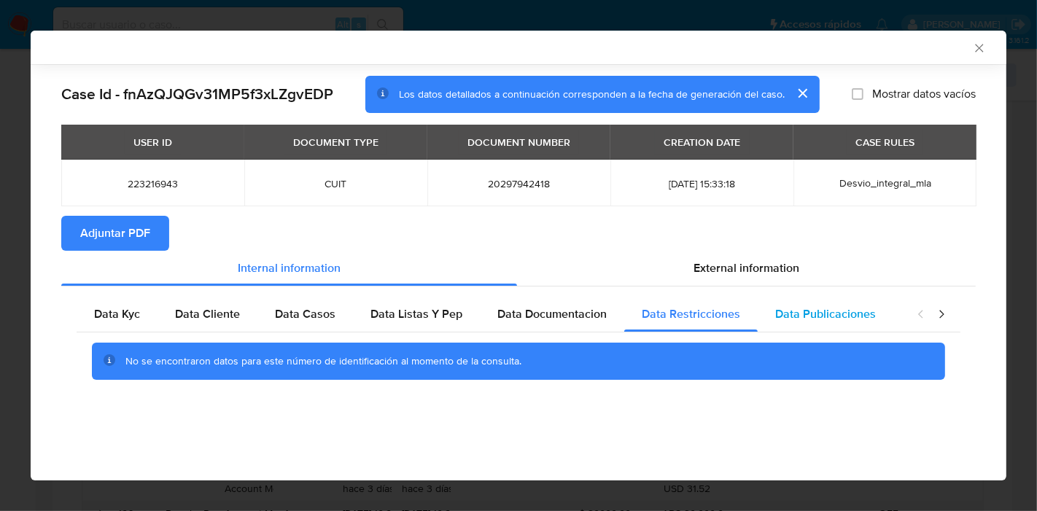
click at [833, 320] on div "Data Publicaciones" at bounding box center [826, 314] width 136 height 35
click at [940, 311] on icon "closure-recommendation-modal" at bounding box center [941, 314] width 15 height 15
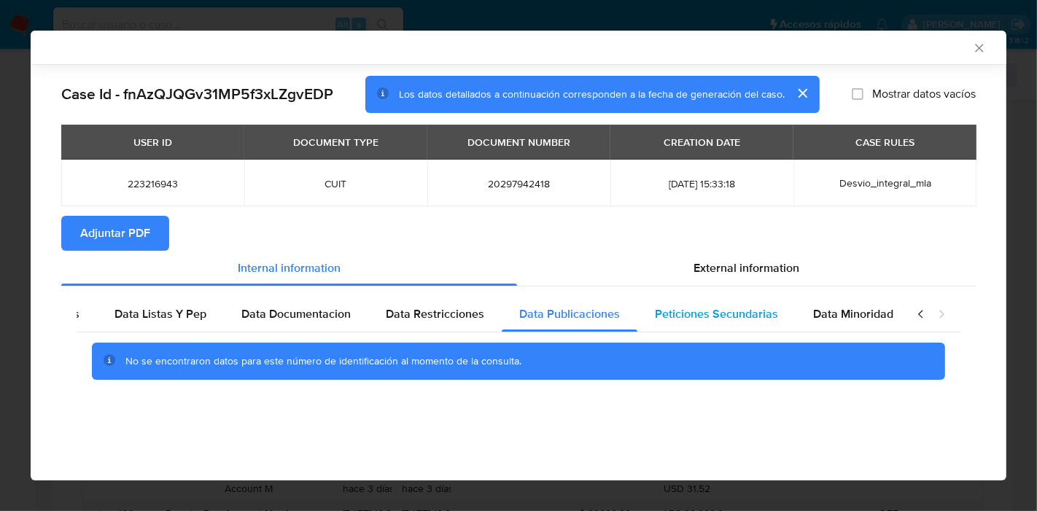
click at [776, 326] on div "Peticiones Secundarias" at bounding box center [717, 314] width 158 height 35
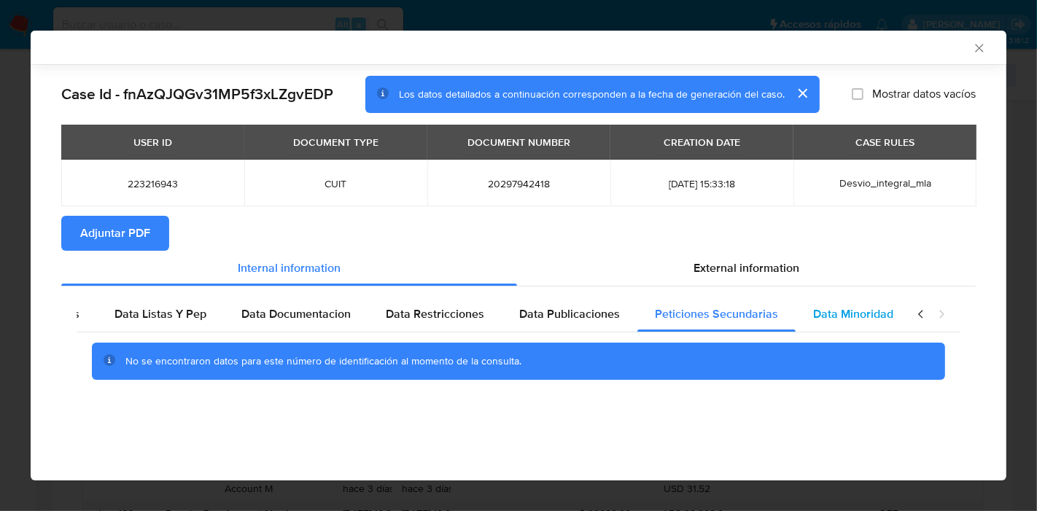
click at [813, 317] on span "Data Minoridad" at bounding box center [853, 314] width 80 height 17
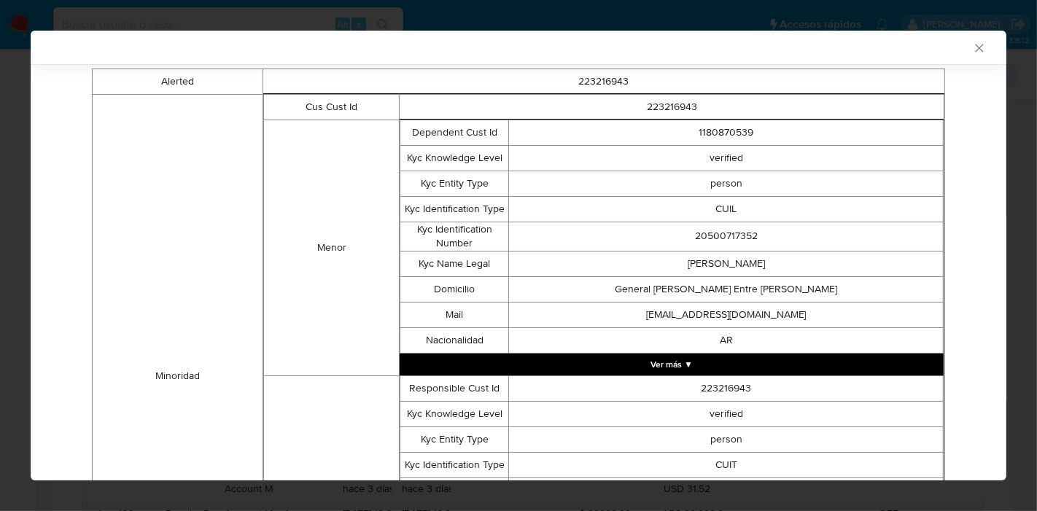
scroll to position [204, 0]
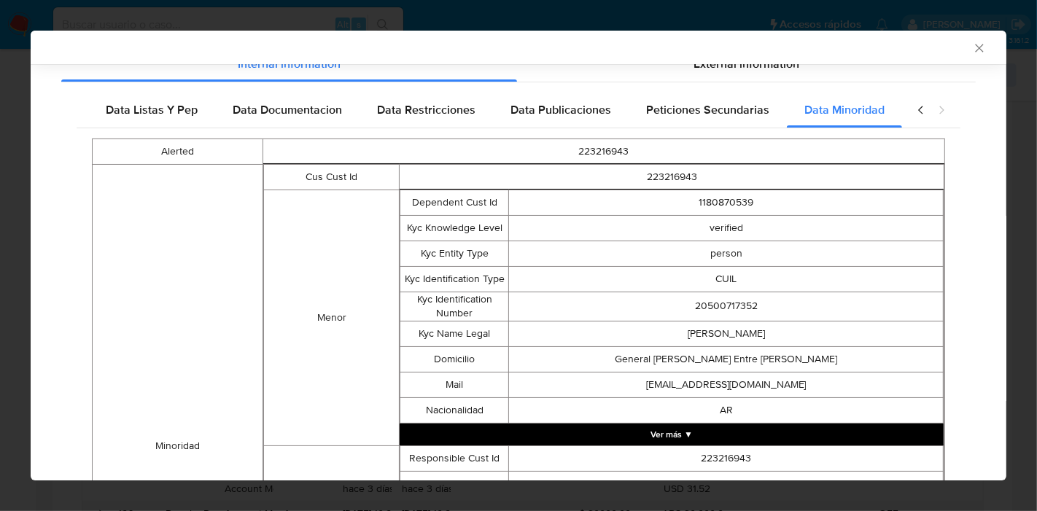
click at [914, 111] on icon "closure-recommendation-modal" at bounding box center [921, 110] width 15 height 15
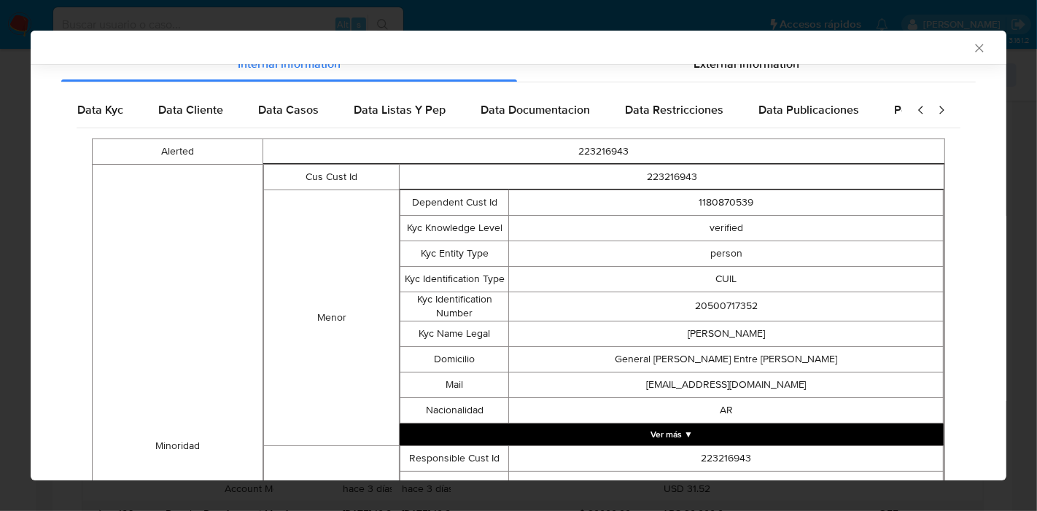
scroll to position [0, 0]
click at [914, 111] on icon "closure-recommendation-modal" at bounding box center [921, 110] width 15 height 15
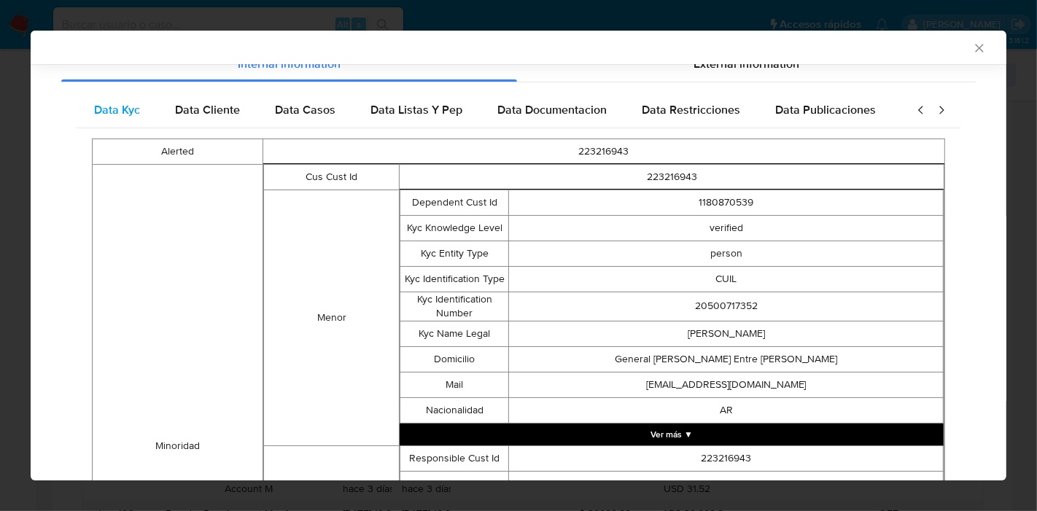
click at [125, 122] on div "Data Kyc" at bounding box center [117, 110] width 81 height 35
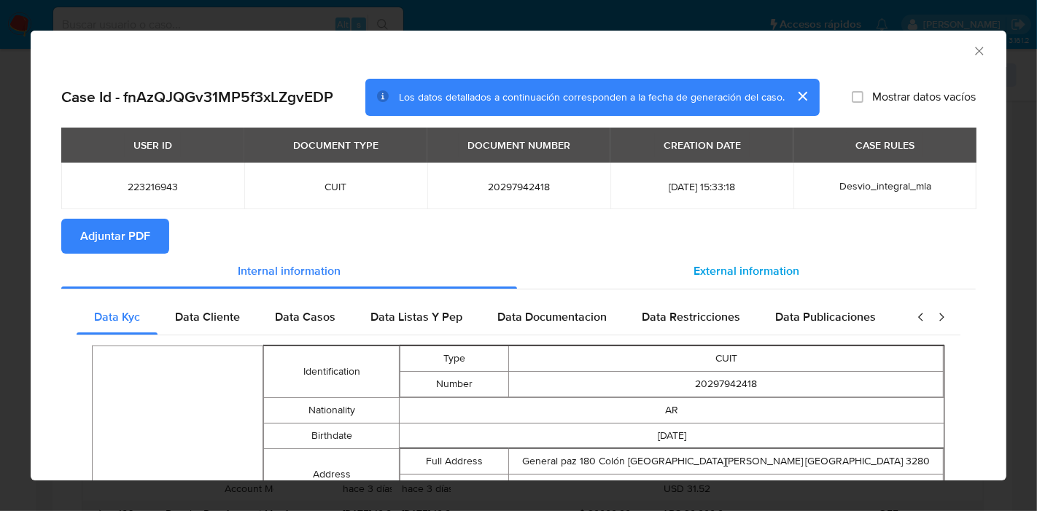
click at [816, 267] on div "External information" at bounding box center [746, 271] width 459 height 35
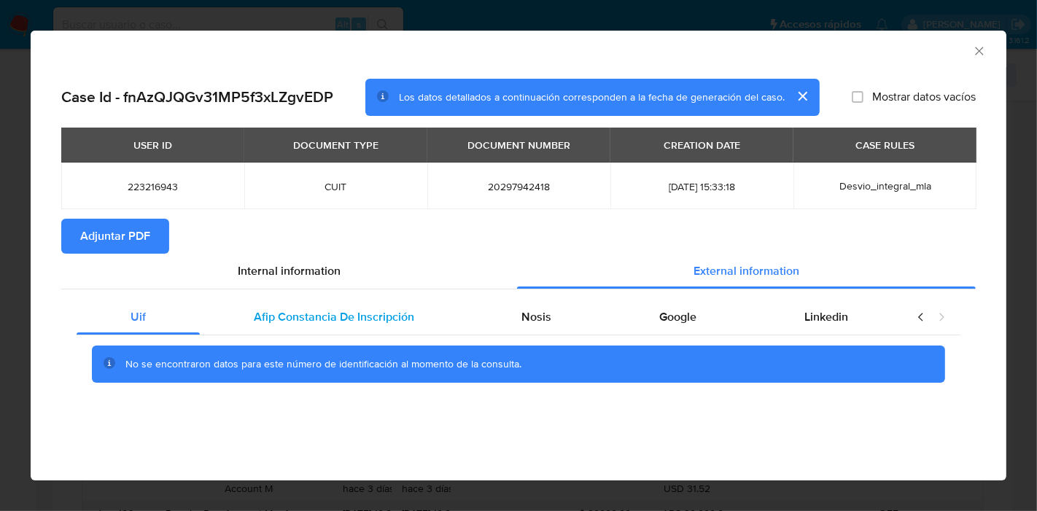
click at [398, 330] on div "Afip Constancia De Inscripción" at bounding box center [334, 317] width 268 height 35
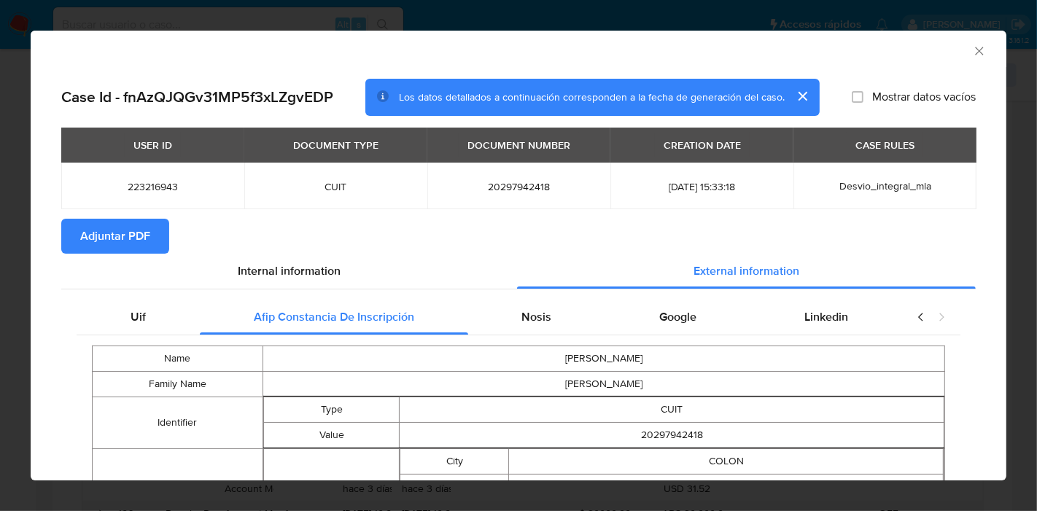
click at [538, 328] on div "Nosis" at bounding box center [537, 317] width 138 height 35
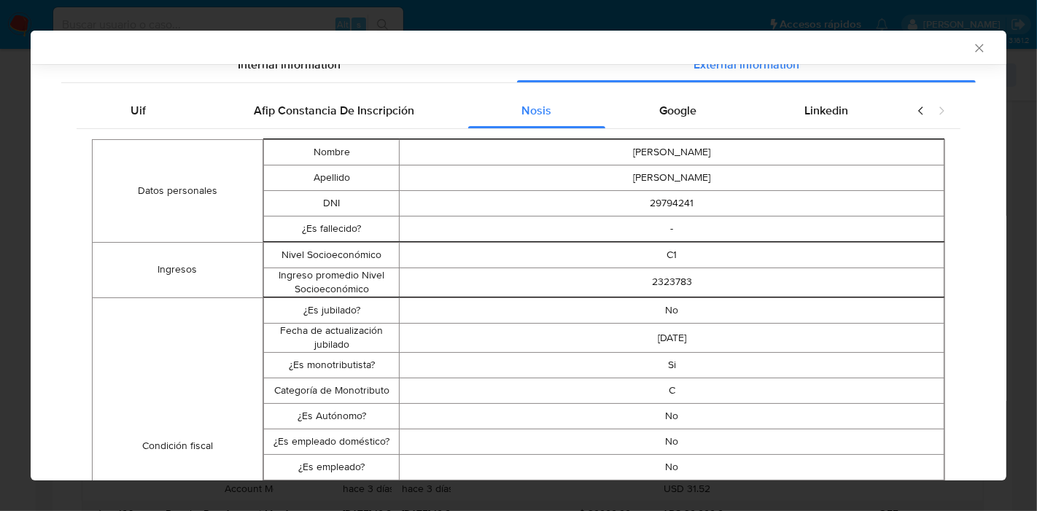
scroll to position [1, 0]
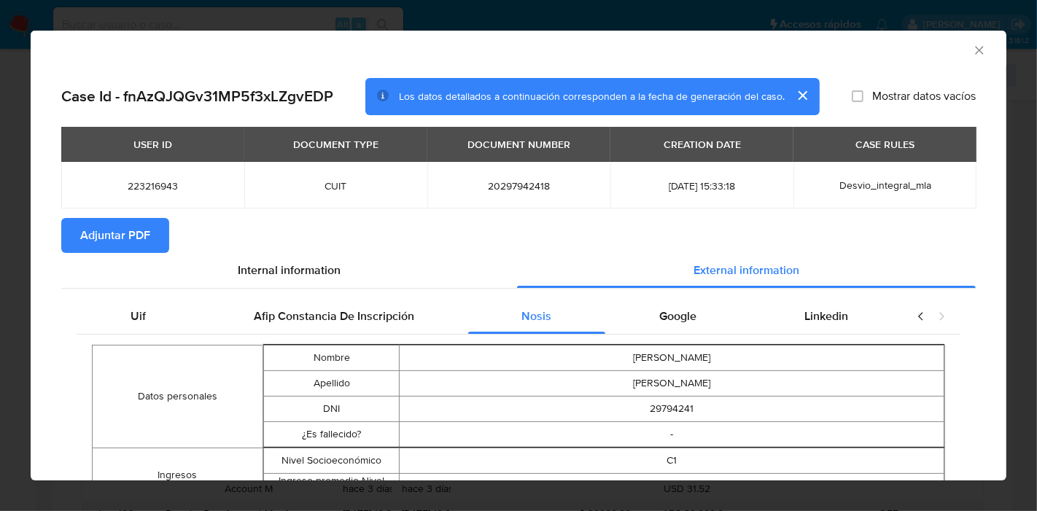
drag, startPoint x: 696, startPoint y: 332, endPoint x: 794, endPoint y: 317, distance: 98.8
click at [703, 328] on div "Google" at bounding box center [677, 316] width 145 height 35
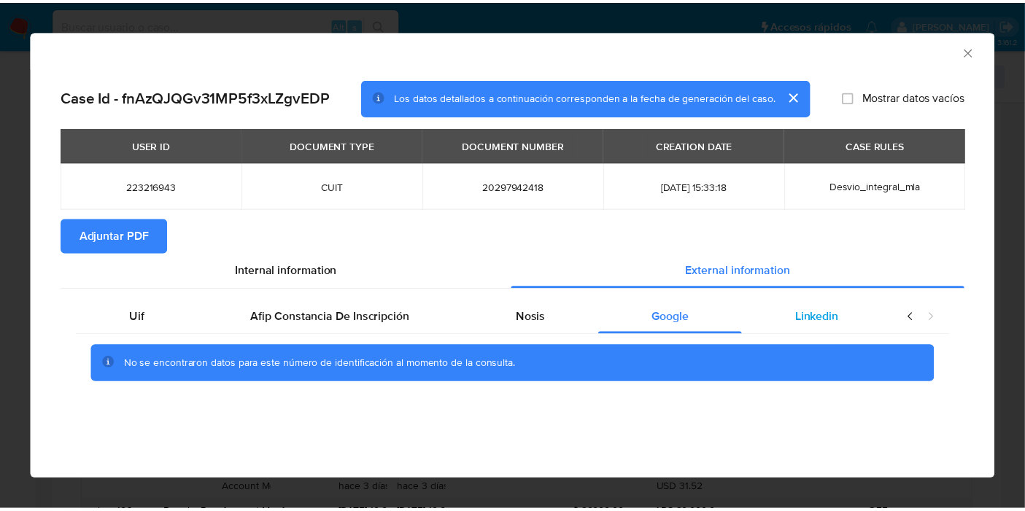
scroll to position [0, 0]
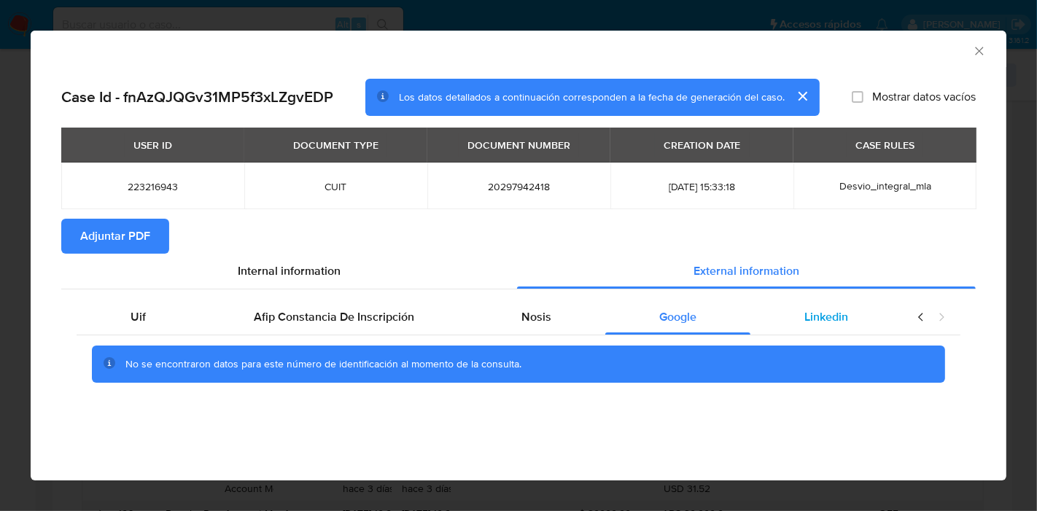
click at [803, 317] on div "Linkedin" at bounding box center [827, 317] width 152 height 35
click at [919, 326] on div "closure-recommendation-modal" at bounding box center [931, 317] width 58 height 35
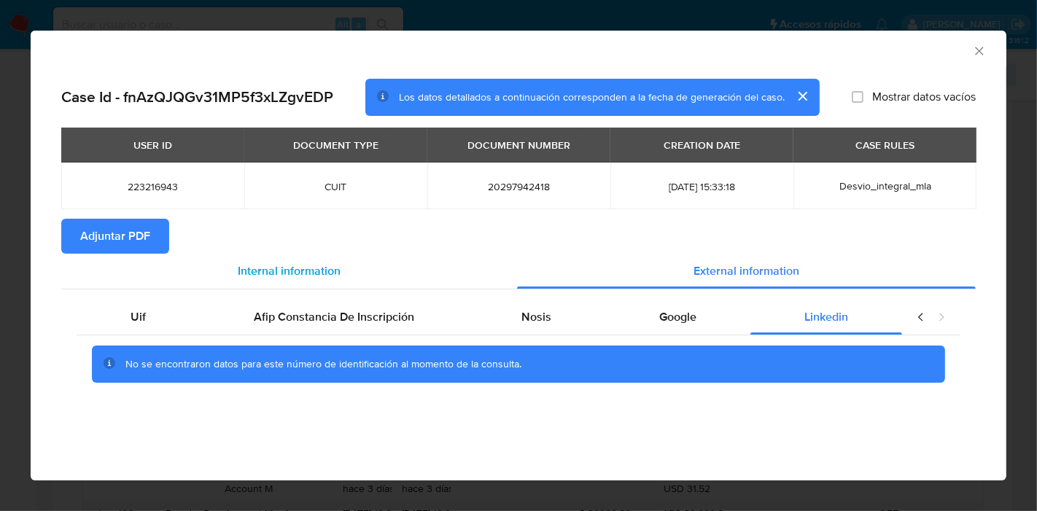
drag, startPoint x: 136, startPoint y: 306, endPoint x: 235, endPoint y: 270, distance: 105.7
click at [138, 306] on div "Uif" at bounding box center [138, 317] width 123 height 35
click at [235, 270] on div "Internal information" at bounding box center [289, 271] width 456 height 35
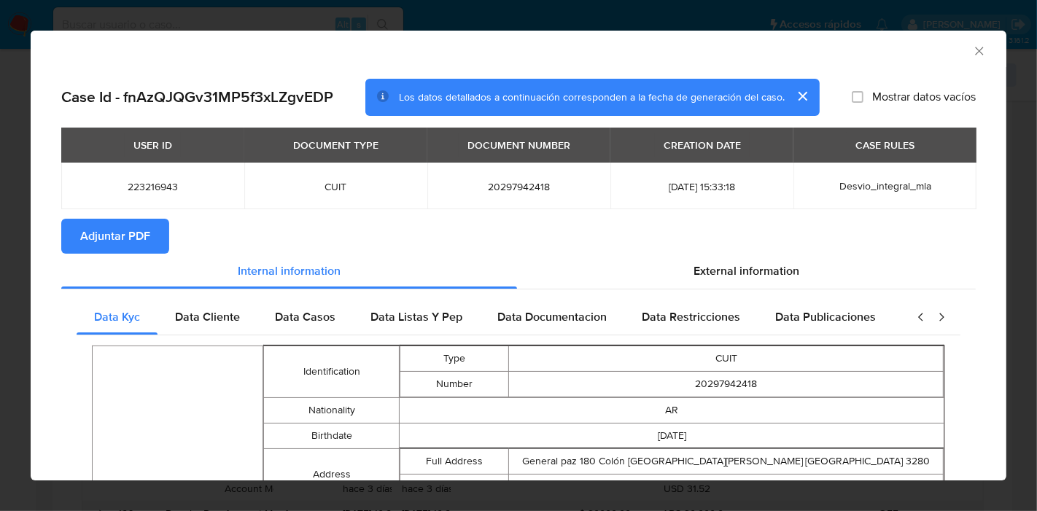
click at [126, 226] on span "Adjuntar PDF" at bounding box center [115, 236] width 70 height 32
click at [972, 44] on icon "Cerrar ventana" at bounding box center [979, 51] width 15 height 15
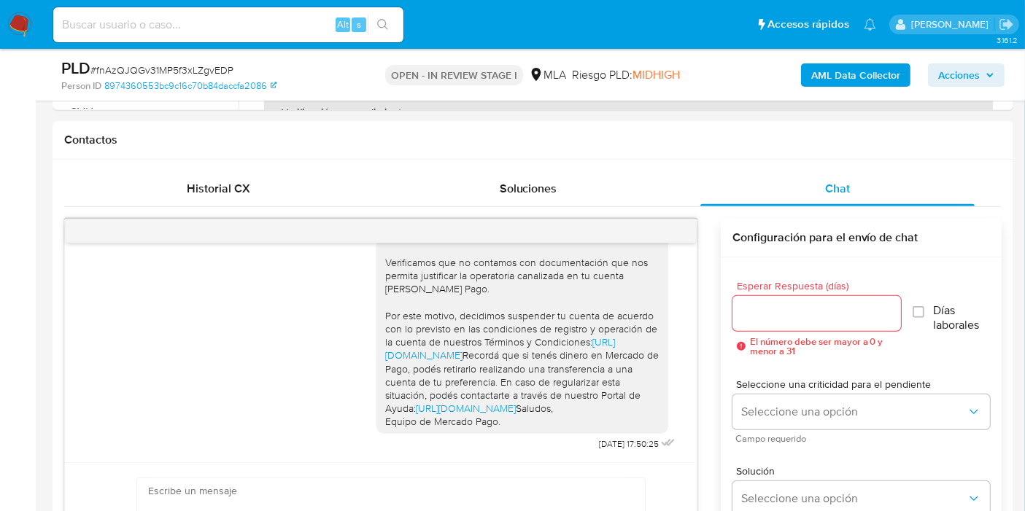
scroll to position [162, 0]
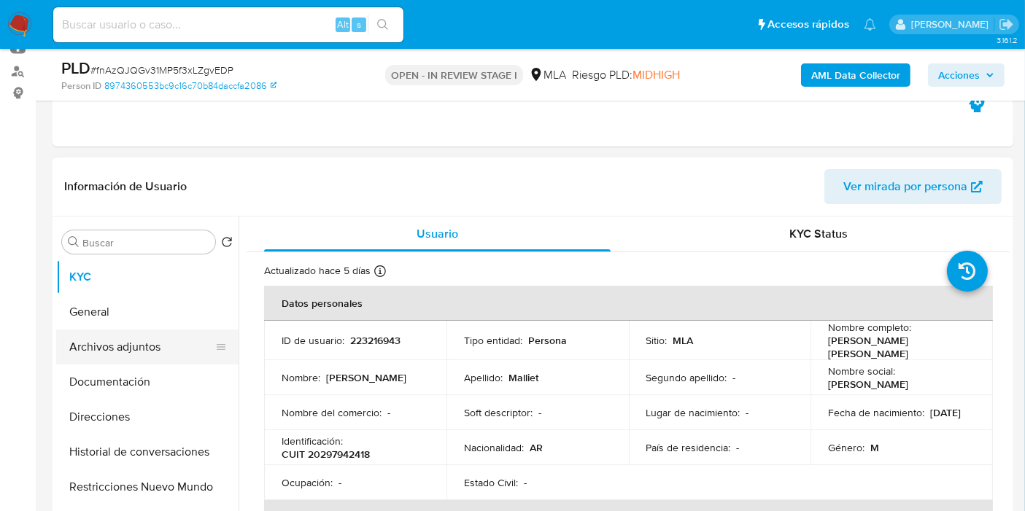
click at [118, 336] on button "Archivos adjuntos" at bounding box center [141, 347] width 171 height 35
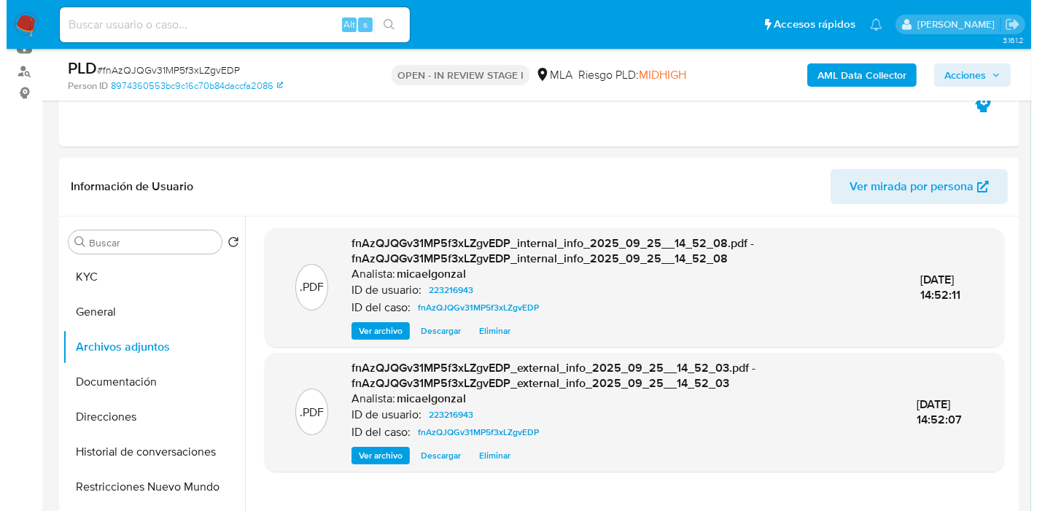
scroll to position [324, 0]
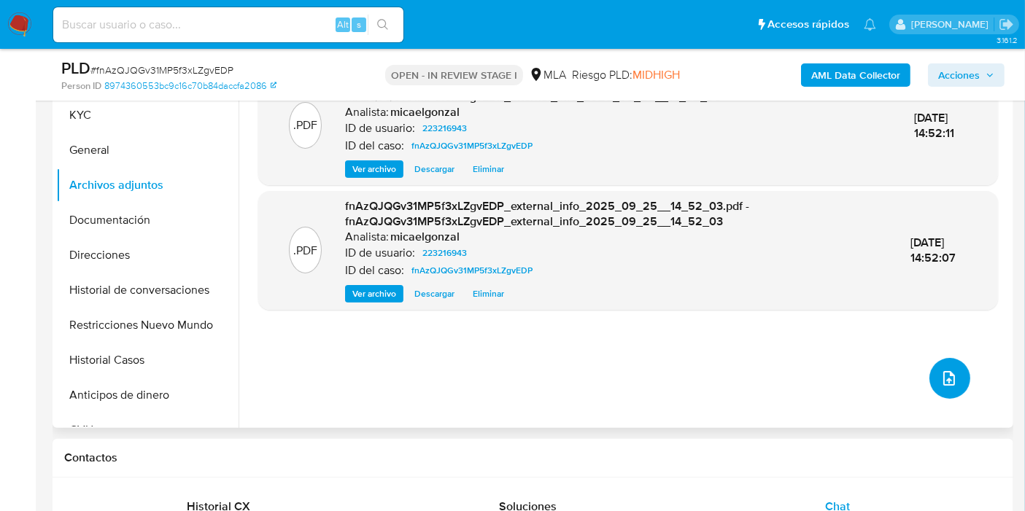
click at [950, 374] on icon "upload-file" at bounding box center [949, 379] width 18 height 18
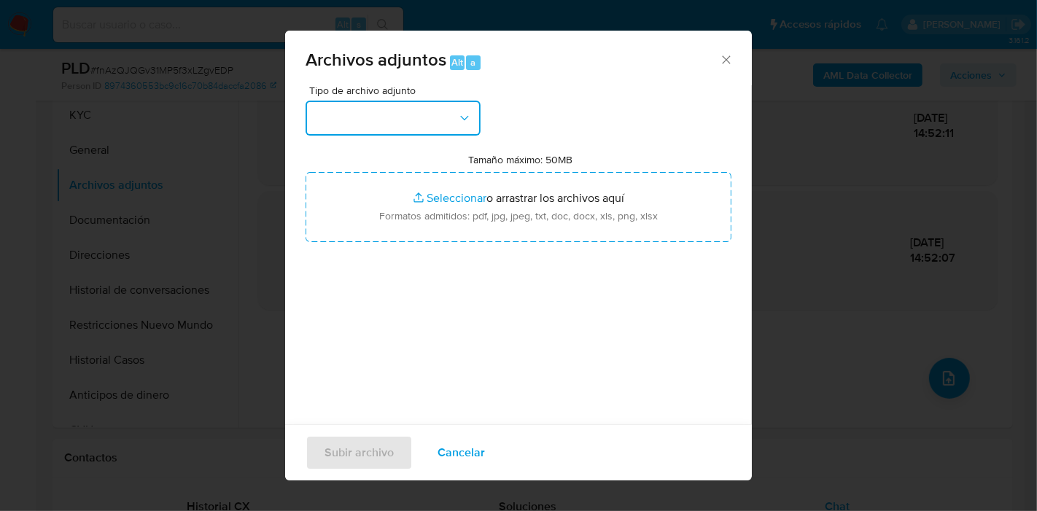
click at [379, 134] on button "button" at bounding box center [393, 118] width 175 height 35
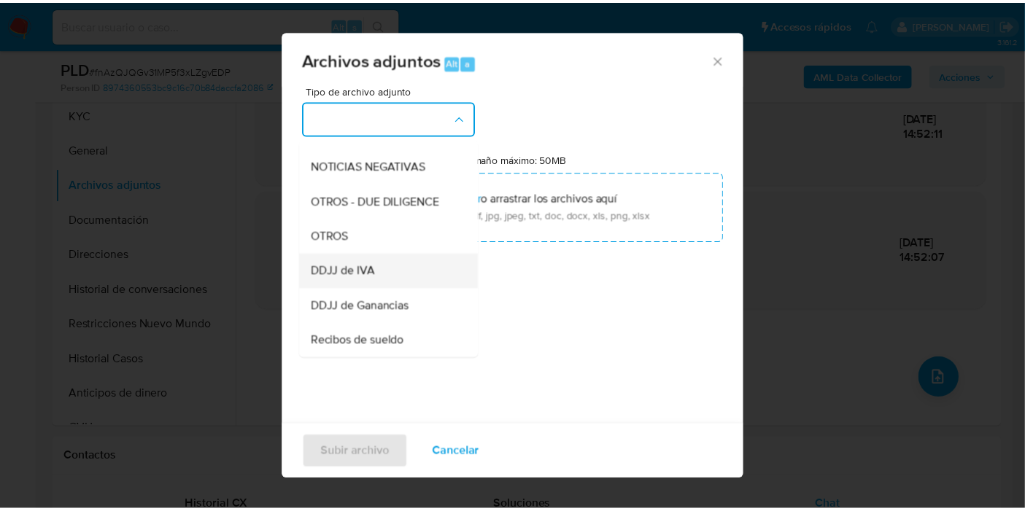
scroll to position [243, 0]
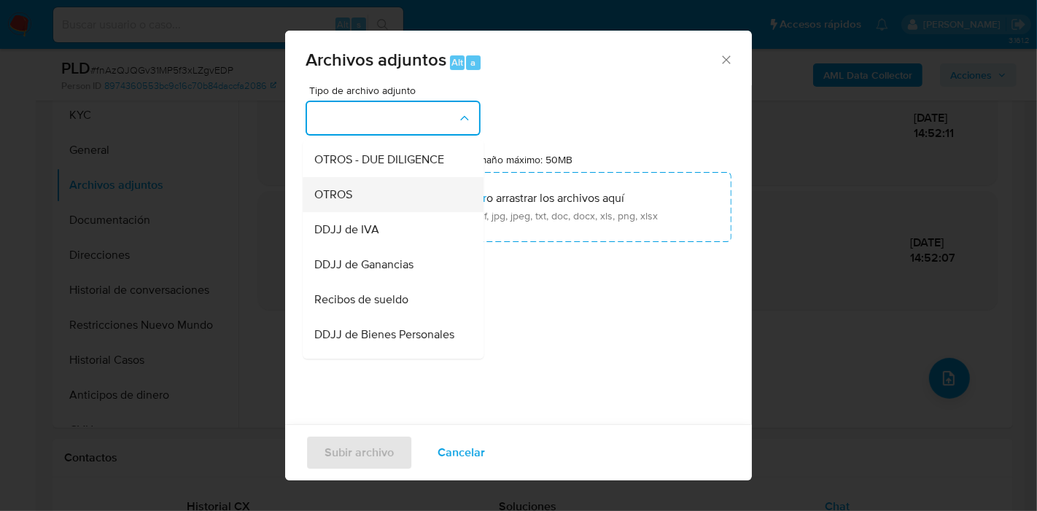
click at [404, 212] on div "OTROS" at bounding box center [388, 194] width 149 height 35
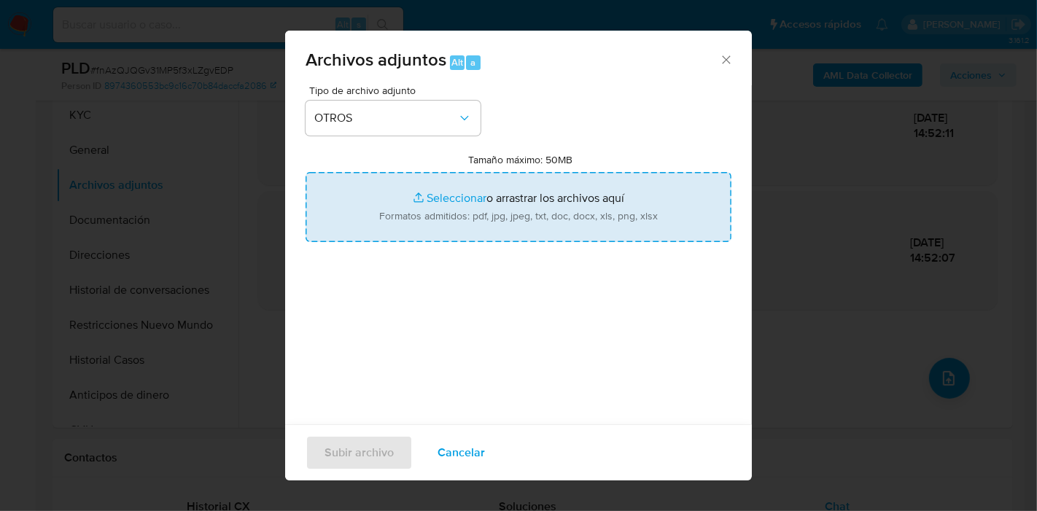
click at [433, 209] on input "Tamaño máximo: 50MB Seleccionar archivos" at bounding box center [519, 207] width 426 height 70
type input "C:\fakepath\Explicación y Excel de Comprobantes Emitidos .pdf"
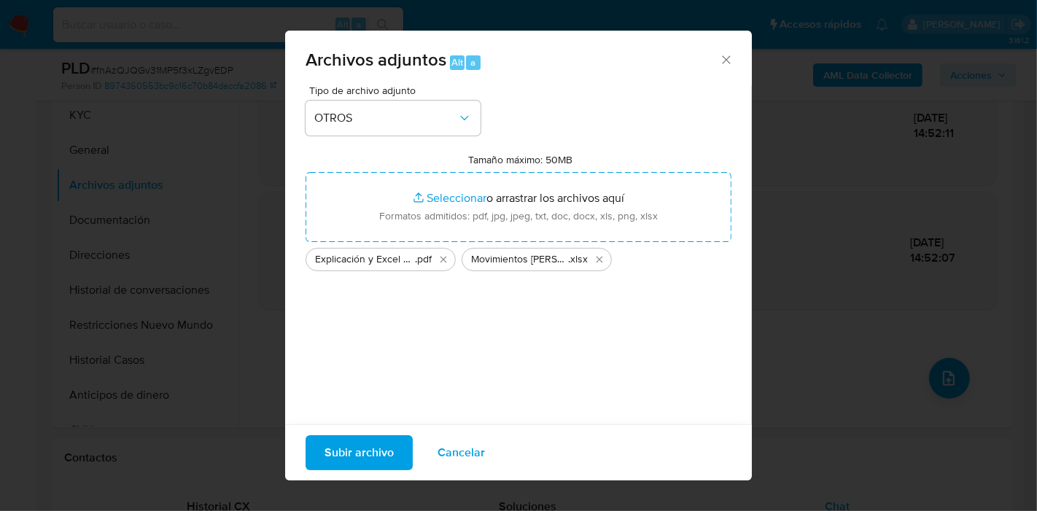
click at [366, 460] on span "Subir archivo" at bounding box center [359, 453] width 69 height 32
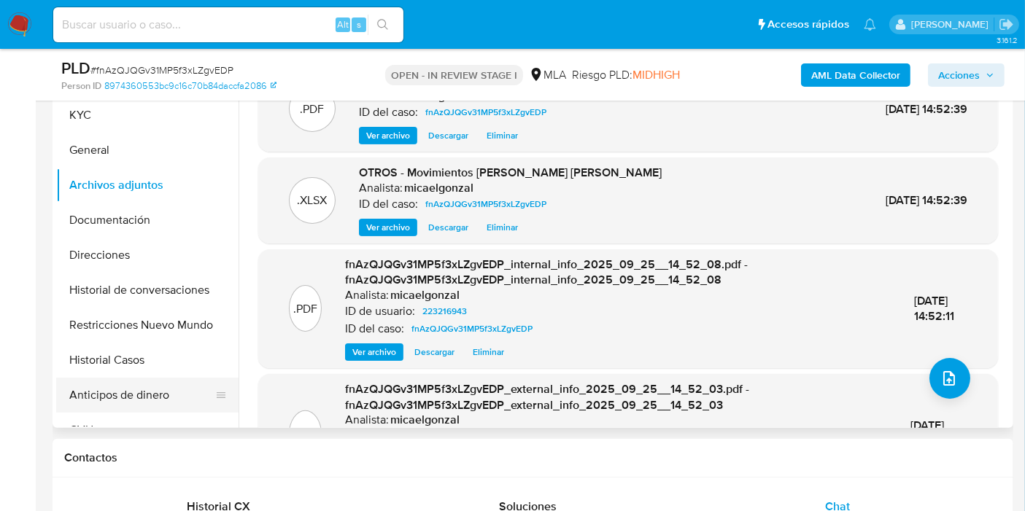
click at [139, 381] on button "Anticipos de dinero" at bounding box center [141, 395] width 171 height 35
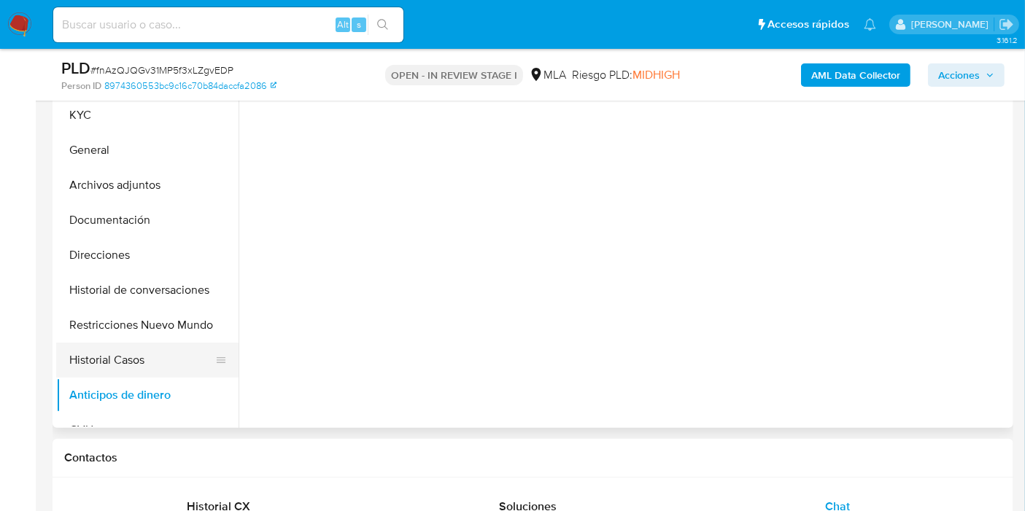
click at [148, 344] on button "Historial Casos" at bounding box center [141, 360] width 171 height 35
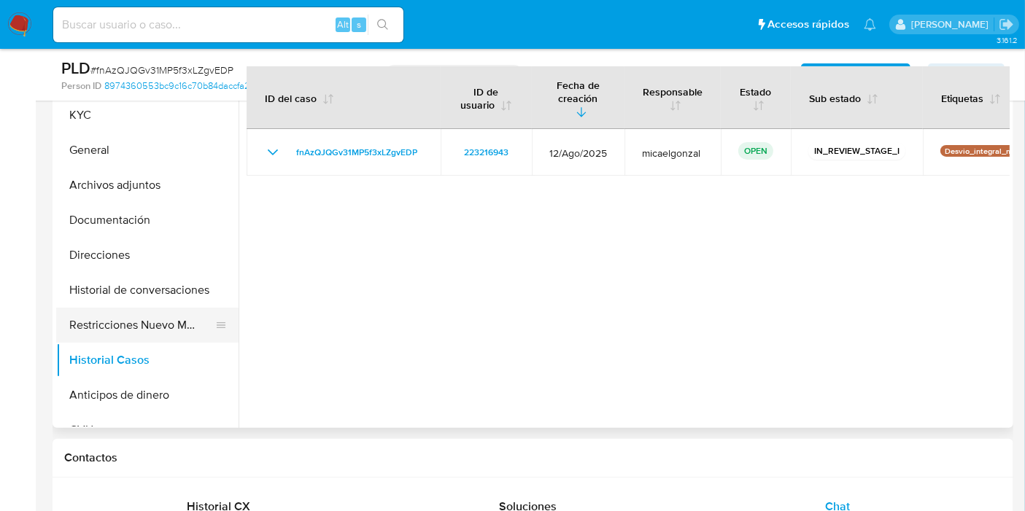
click at [192, 310] on button "Restricciones Nuevo Mundo" at bounding box center [141, 325] width 171 height 35
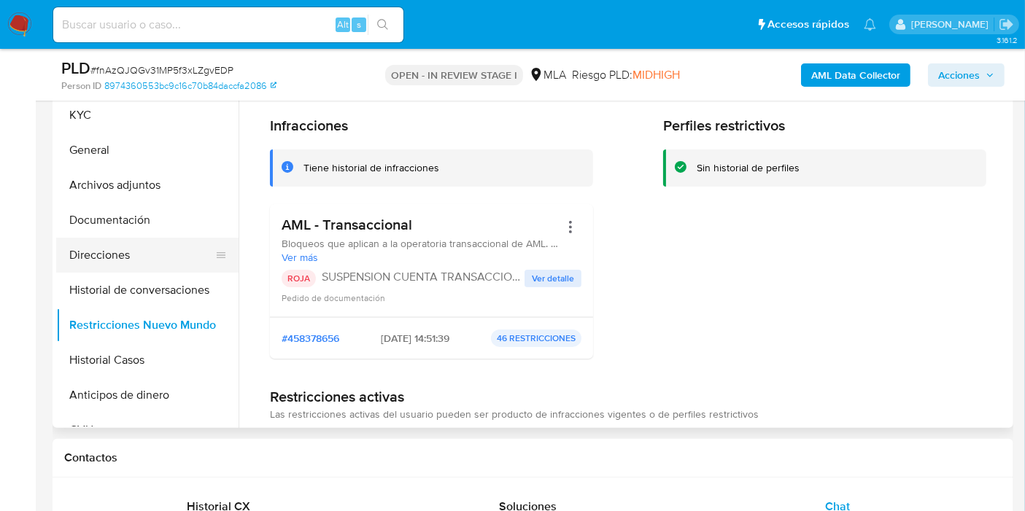
click at [155, 263] on button "Direcciones" at bounding box center [141, 255] width 171 height 35
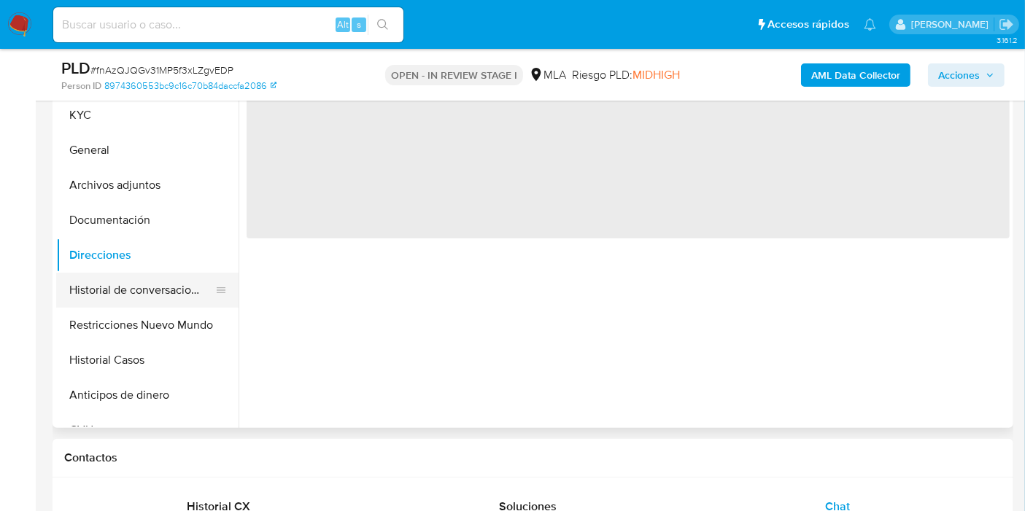
click at [154, 293] on button "Historial de conversaciones" at bounding box center [141, 290] width 171 height 35
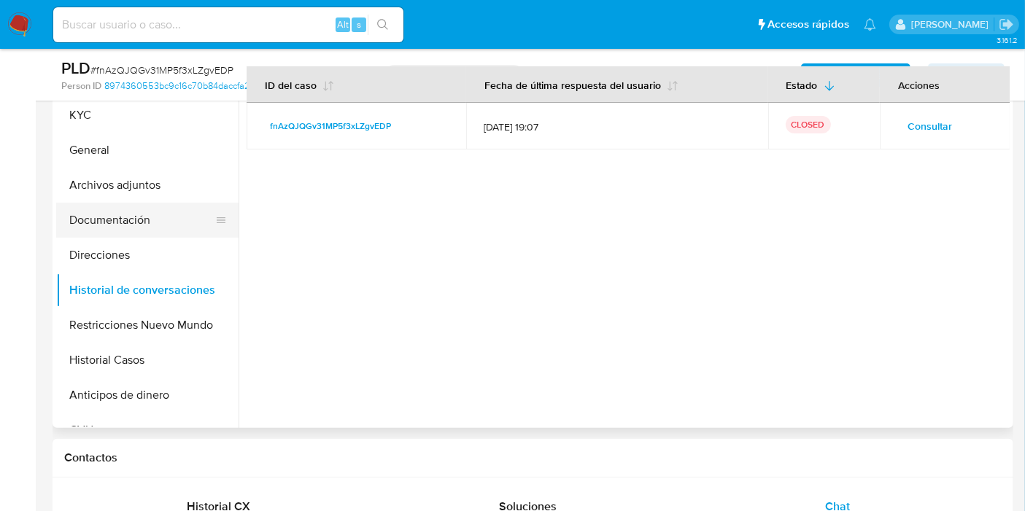
click at [140, 228] on button "Documentación" at bounding box center [141, 220] width 171 height 35
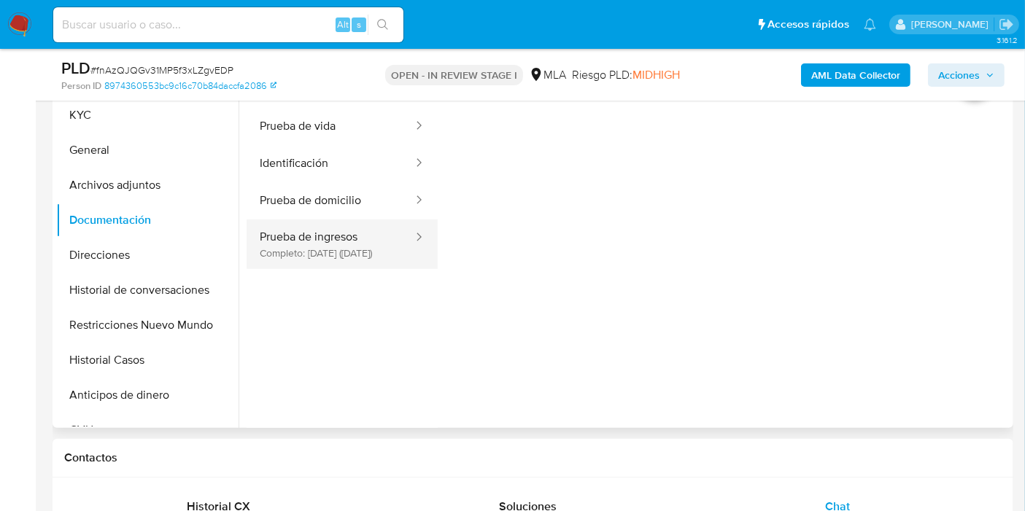
click at [293, 247] on button "Prueba de ingresos Completo: 22/10/2024 (hace un año)" at bounding box center [331, 245] width 168 height 50
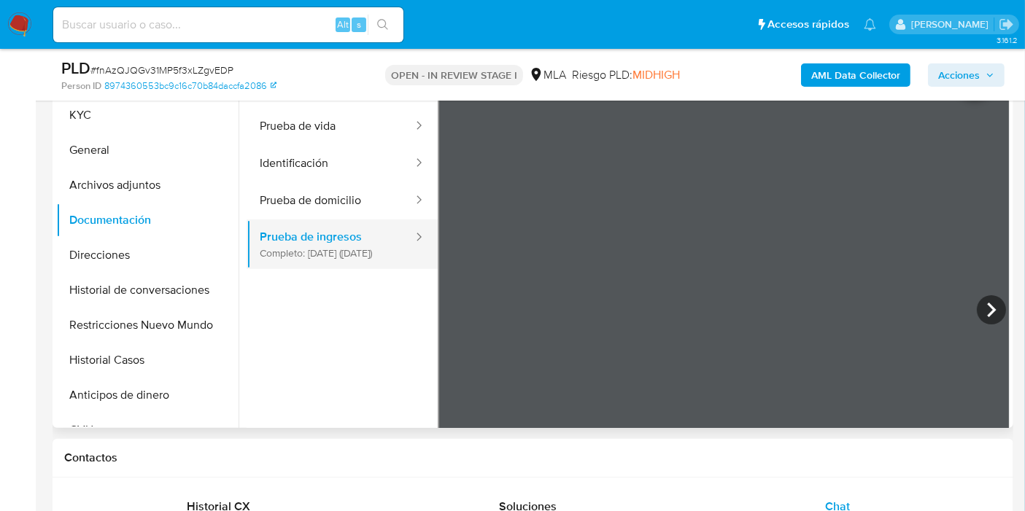
click at [317, 226] on button "Prueba de ingresos Completo: 22/10/2024 (hace un año)" at bounding box center [331, 245] width 168 height 50
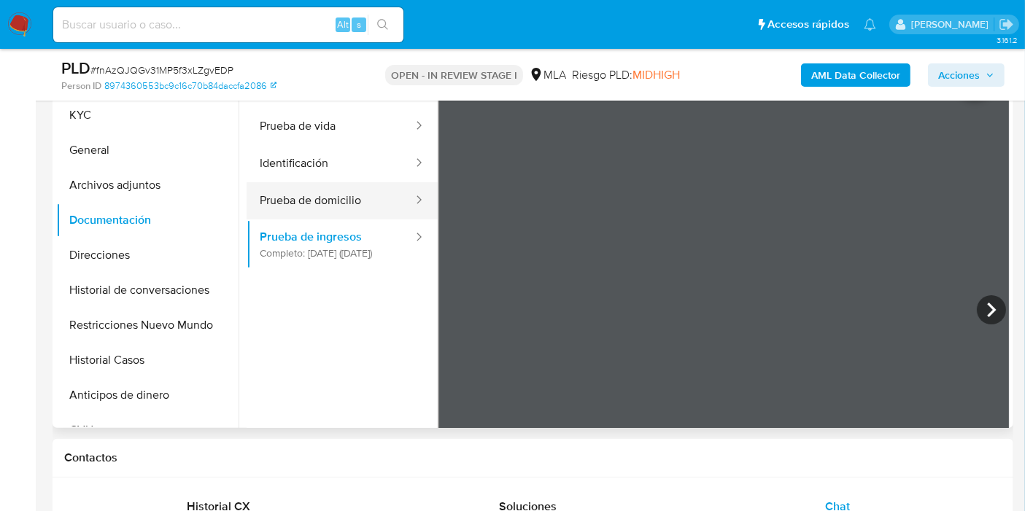
click at [332, 208] on button "Prueba de domicilio" at bounding box center [331, 200] width 168 height 37
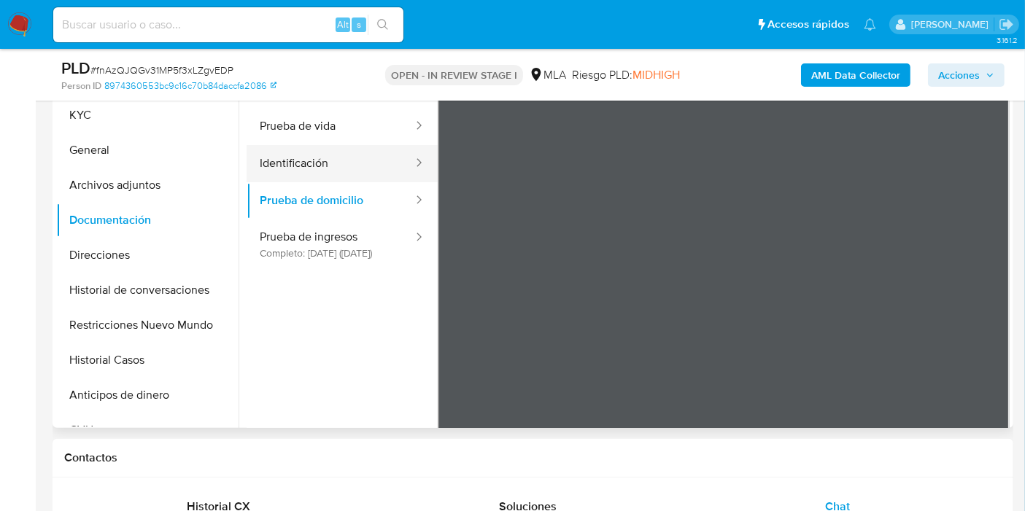
click at [336, 177] on button "Identificación" at bounding box center [331, 163] width 168 height 37
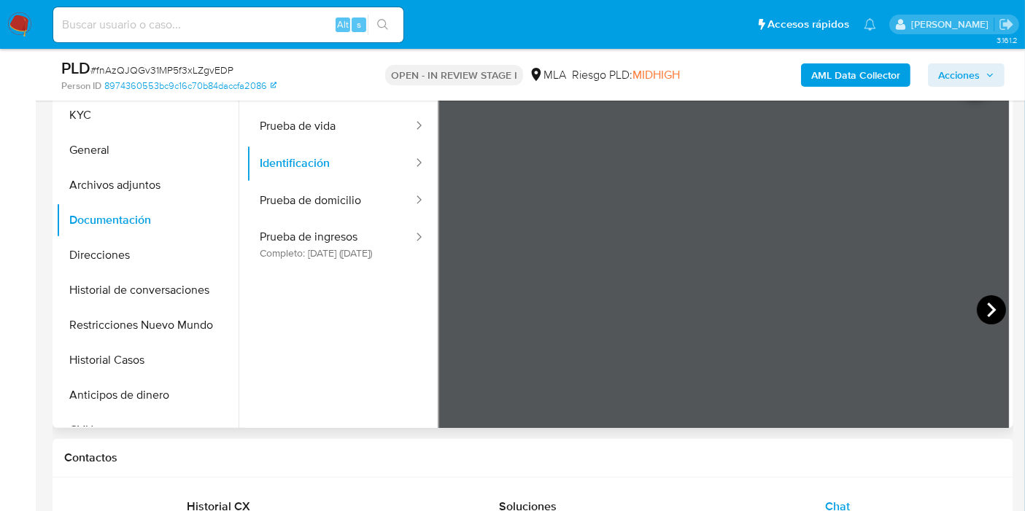
click at [999, 306] on icon at bounding box center [991, 309] width 29 height 29
click at [311, 122] on button "Prueba de vida" at bounding box center [331, 126] width 168 height 37
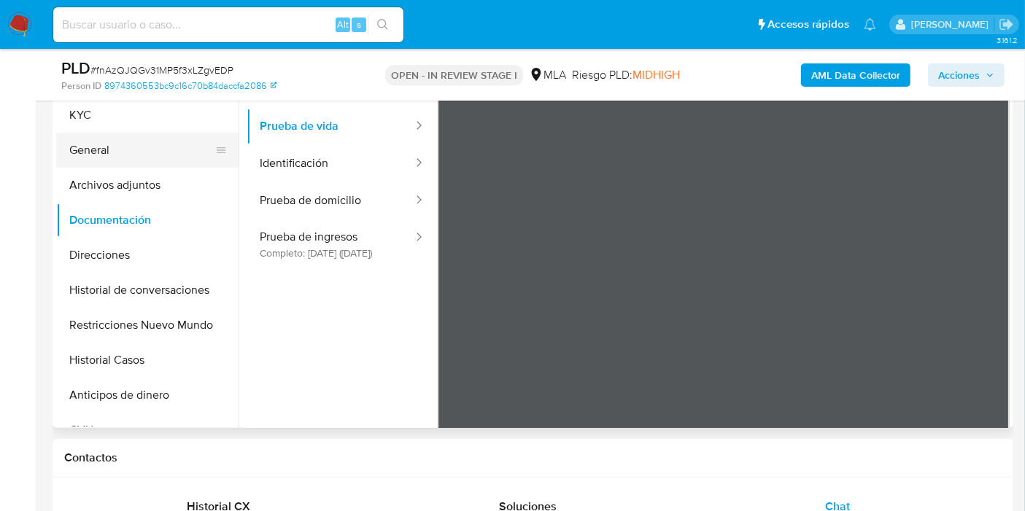
click at [161, 154] on button "General" at bounding box center [141, 150] width 171 height 35
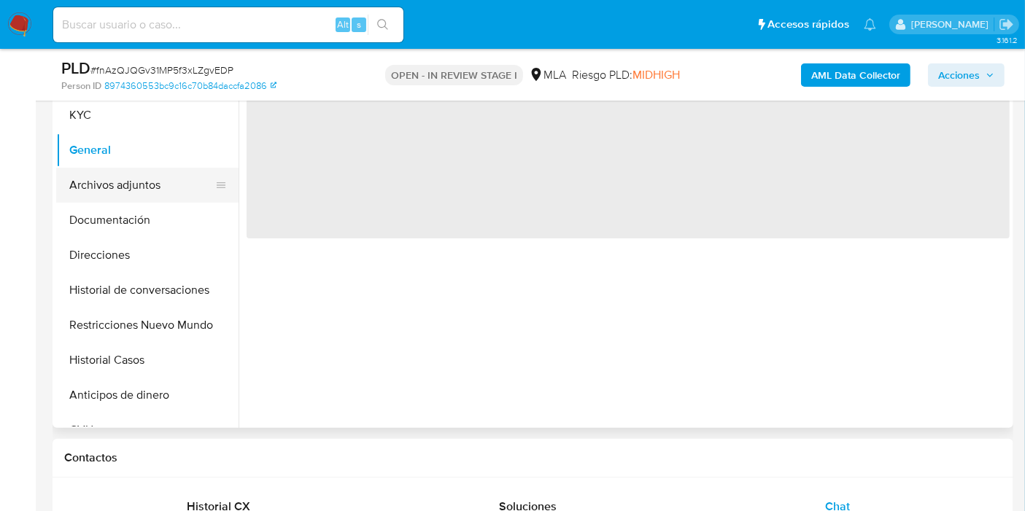
click at [132, 182] on button "Archivos adjuntos" at bounding box center [141, 185] width 171 height 35
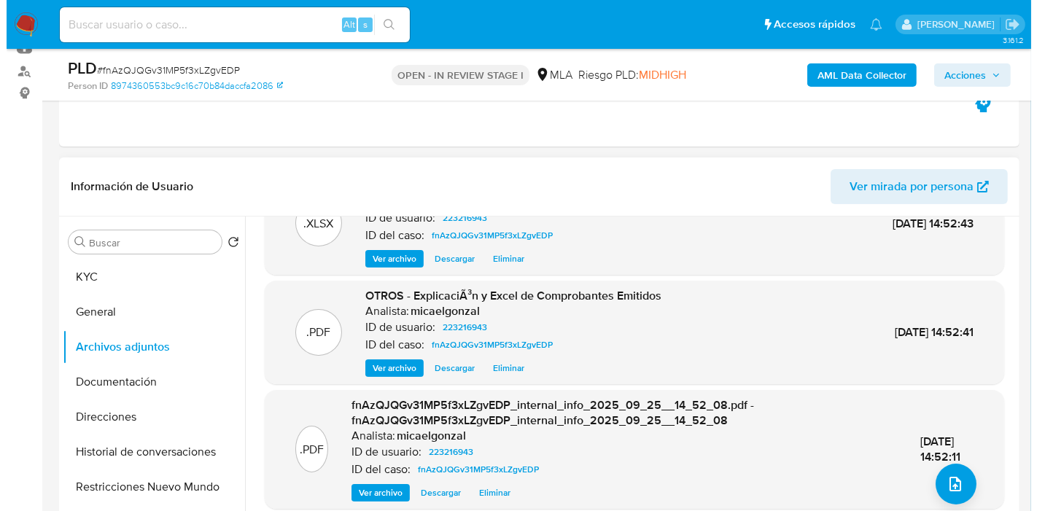
scroll to position [113, 0]
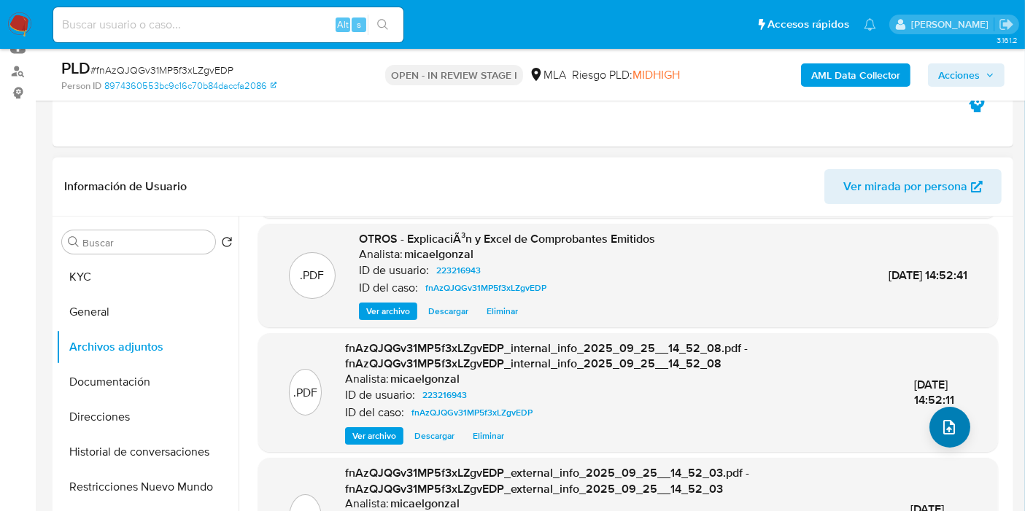
drag, startPoint x: 962, startPoint y: 449, endPoint x: 960, endPoint y: 432, distance: 16.9
click at [962, 439] on div ".PDF fnAzQJQGv31MP5f3xLZgvEDP_internal_info_2025_09_25__14_52_08.pdf - fnAzQJQG…" at bounding box center [628, 392] width 740 height 119
click at [960, 432] on button "upload-file" at bounding box center [949, 427] width 41 height 41
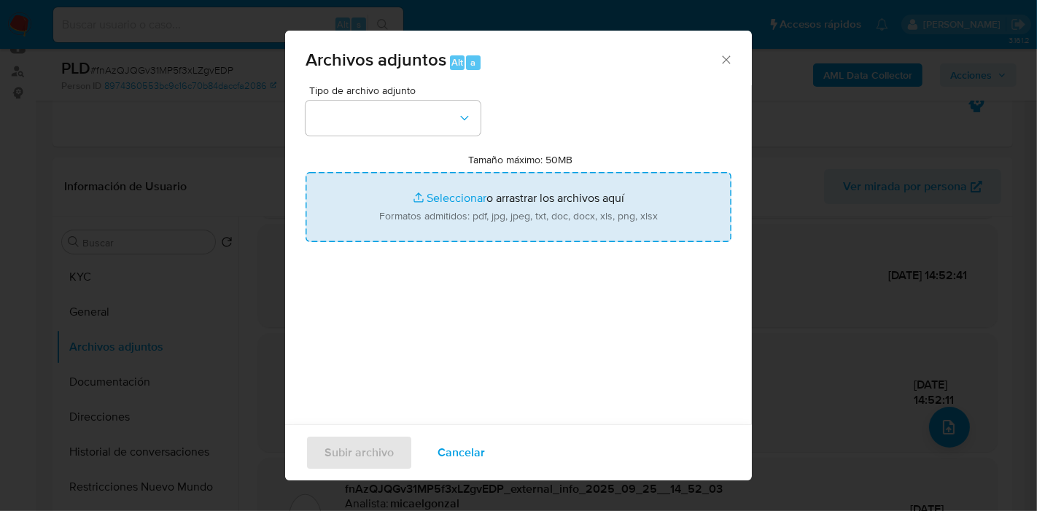
click at [502, 201] on input "Tamaño máximo: 50MB Seleccionar archivos" at bounding box center [519, 207] width 426 height 70
type input "C:\fakepath\Caselog fnAzQJQGv31MP5f3xLZgvEDP_2025_08_19_08_54_45.docx"
click at [676, 363] on div "Tipo de archivo adjunto Tamaño máximo: 50MB Seleccionar archivos Seleccionar o …" at bounding box center [519, 257] width 426 height 344
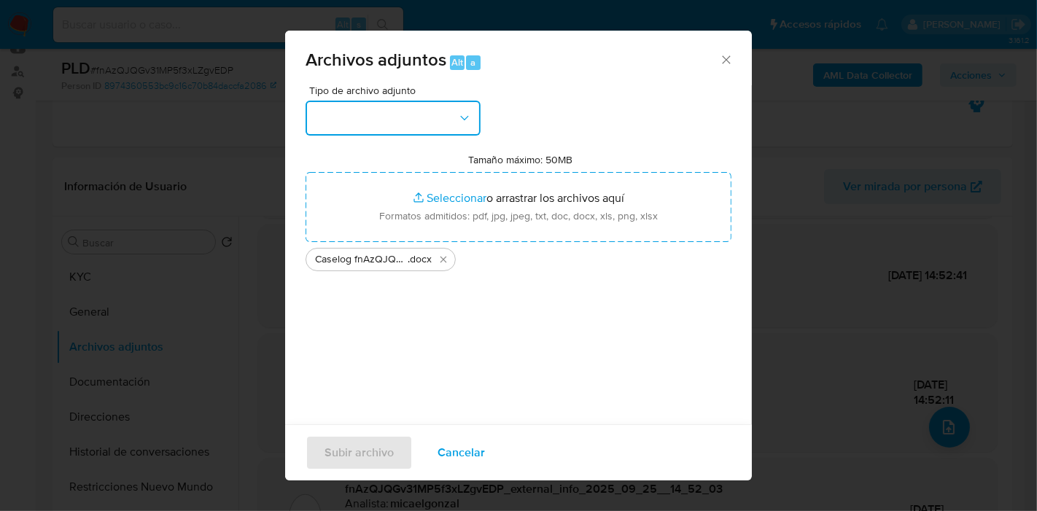
click at [438, 109] on button "button" at bounding box center [393, 118] width 175 height 35
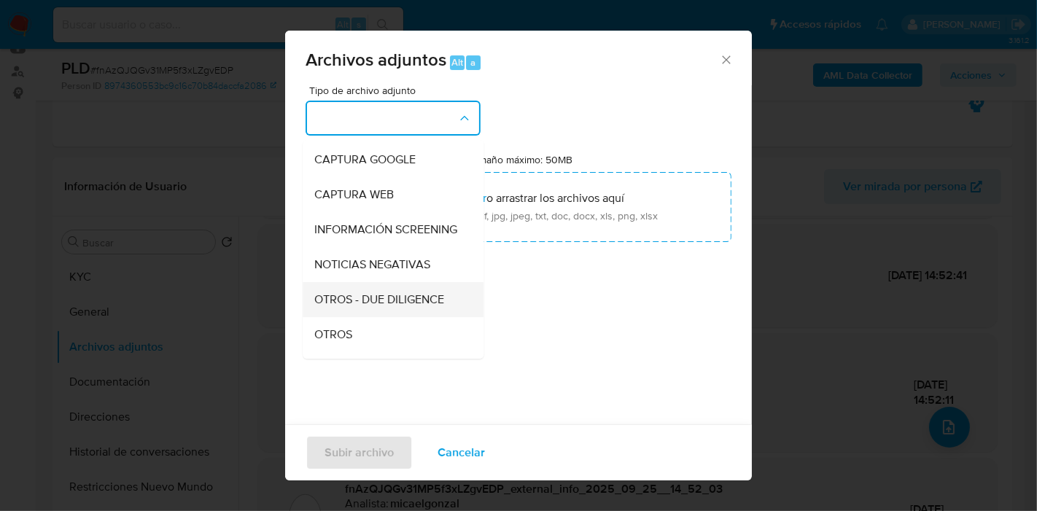
scroll to position [162, 0]
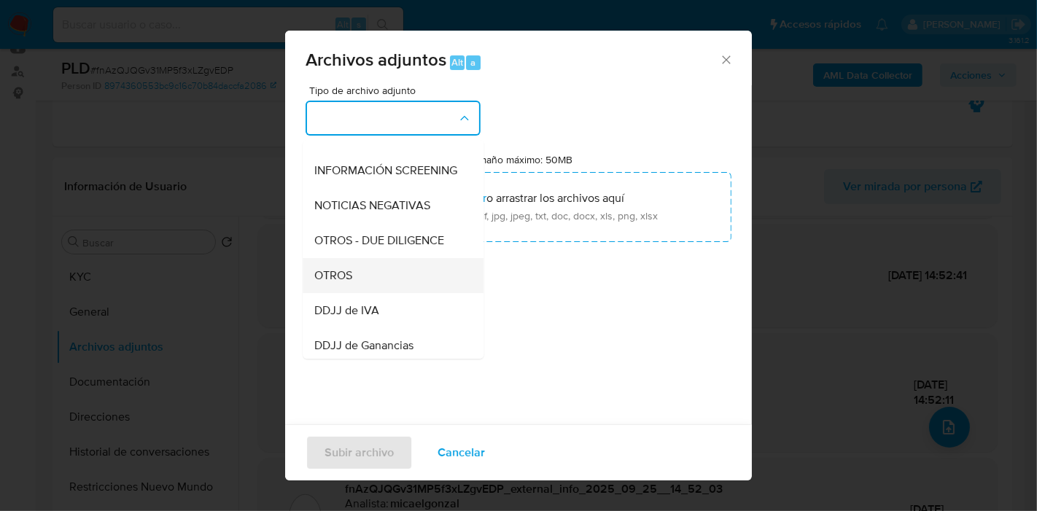
click at [368, 286] on div "OTROS" at bounding box center [388, 275] width 149 height 35
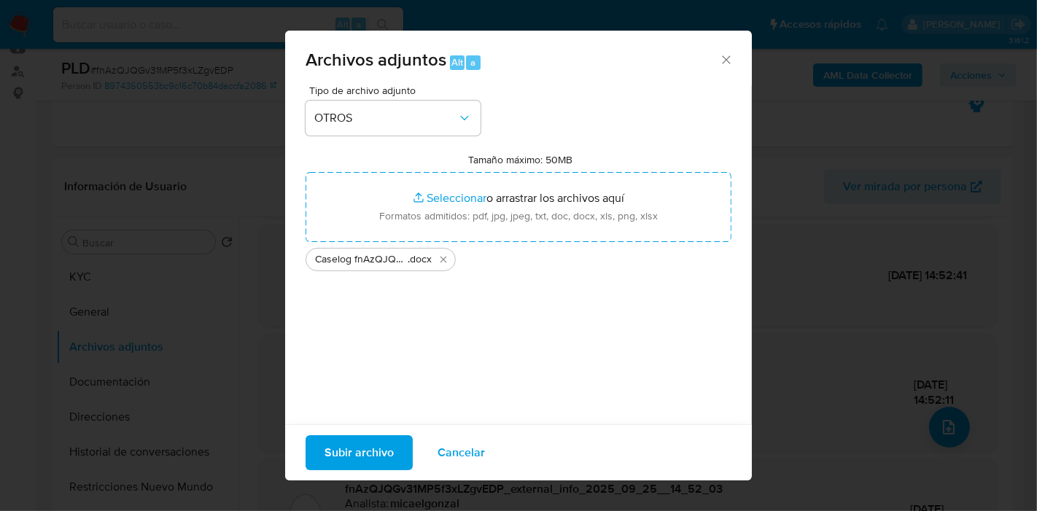
click at [357, 455] on span "Subir archivo" at bounding box center [359, 453] width 69 height 32
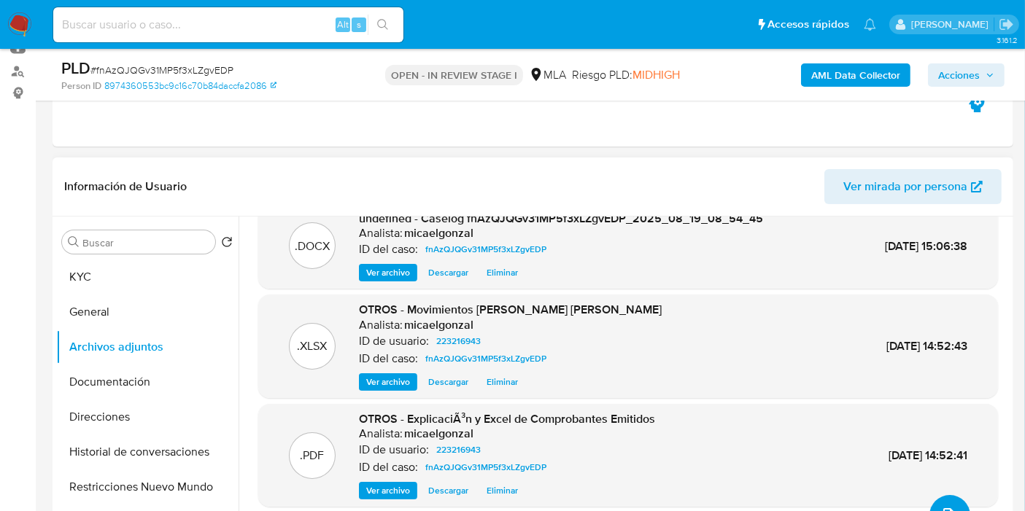
scroll to position [0, 0]
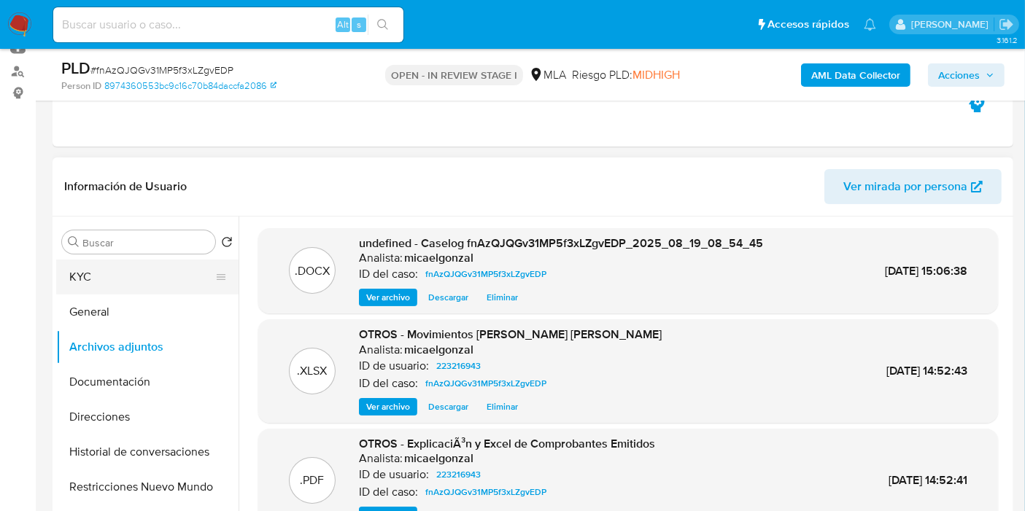
click at [195, 276] on button "KYC" at bounding box center [141, 277] width 171 height 35
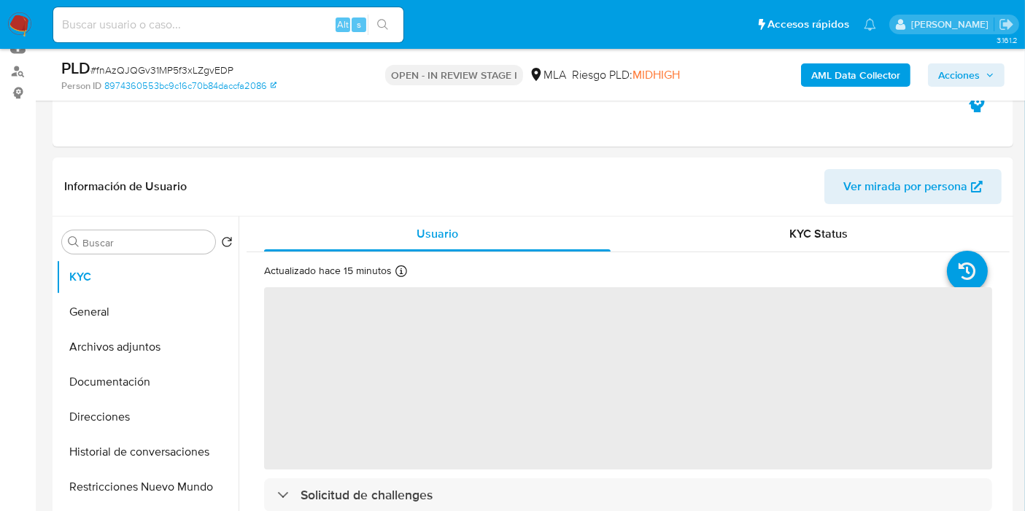
click at [973, 83] on span "Acciones" at bounding box center [959, 74] width 42 height 23
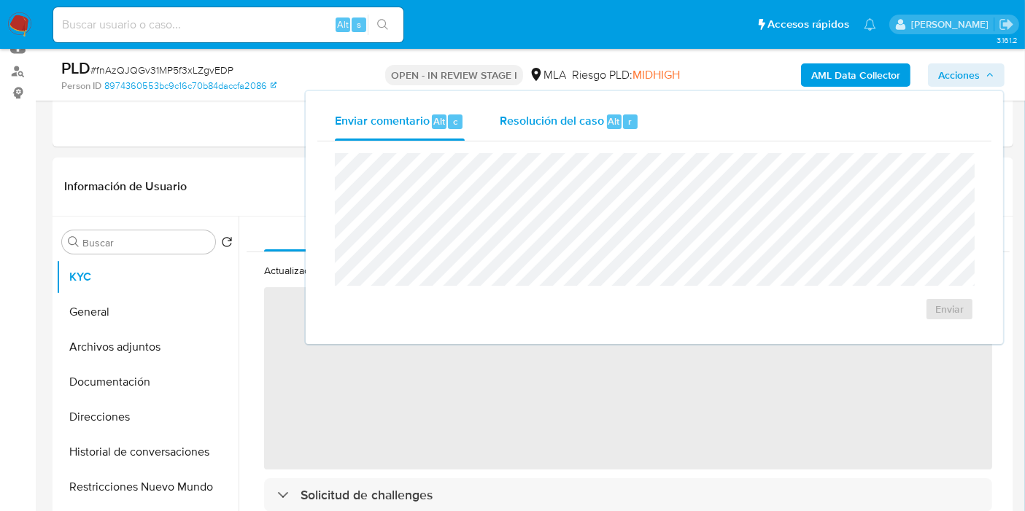
click at [505, 117] on span "Resolución del caso" at bounding box center [552, 120] width 104 height 17
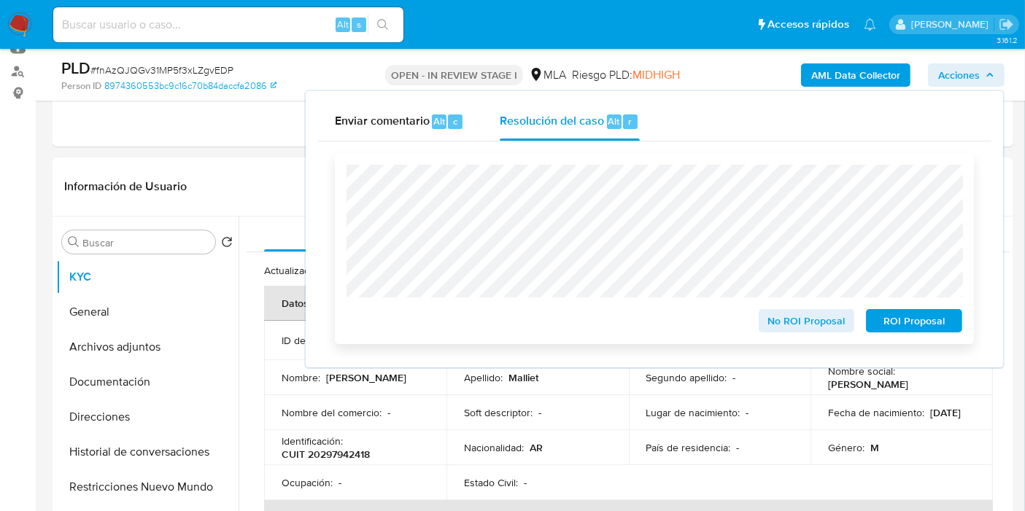
click at [919, 326] on span "ROI Proposal" at bounding box center [914, 321] width 76 height 20
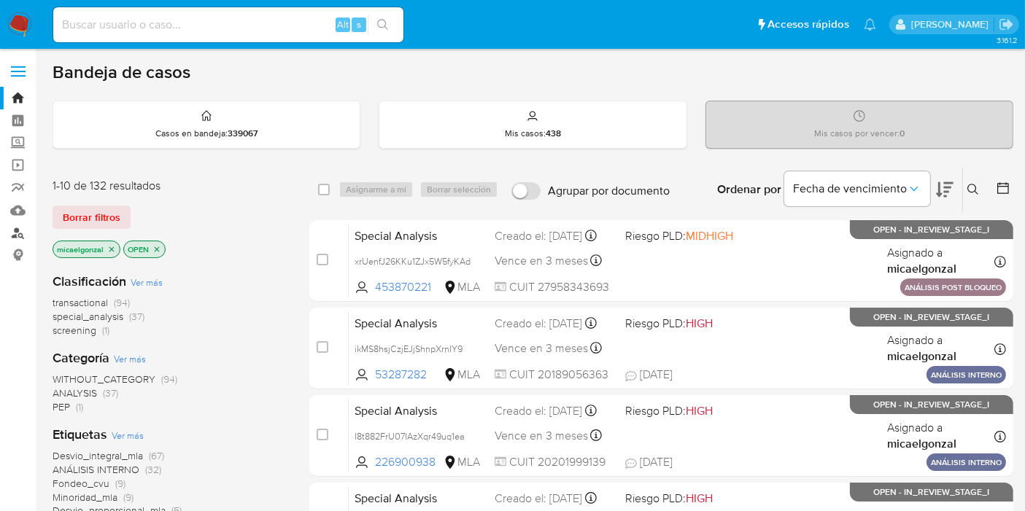
click at [20, 231] on link "Buscador de personas" at bounding box center [87, 233] width 174 height 23
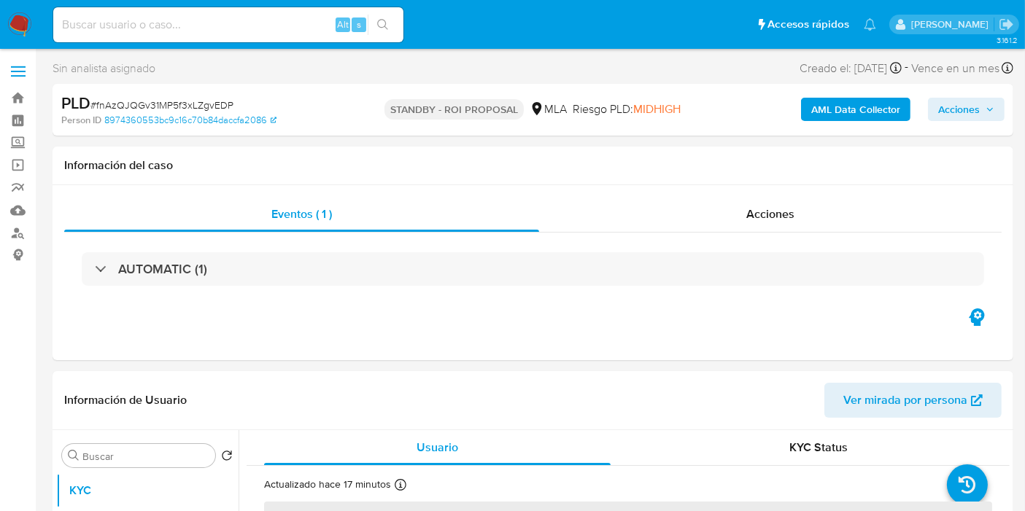
select select "10"
click at [12, 15] on img at bounding box center [19, 24] width 25 height 25
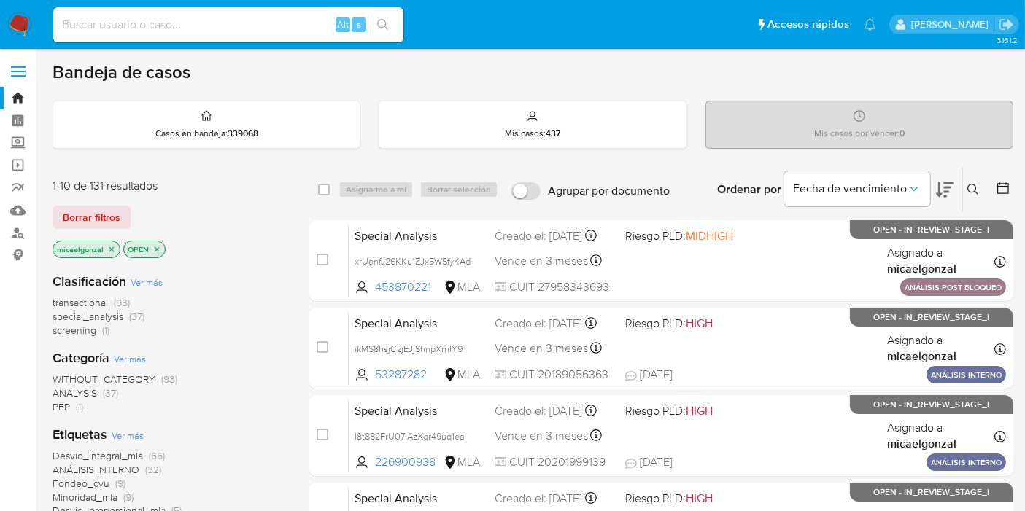
click at [34, 23] on nav "Pausado Ver notificaciones Alt s Accesos rápidos Presiona las siguientes teclas…" at bounding box center [512, 24] width 1025 height 49
click at [33, 23] on nav "Pausado Ver notificaciones Alt s Accesos rápidos Presiona las siguientes teclas…" at bounding box center [512, 24] width 1025 height 49
click at [28, 26] on img at bounding box center [19, 24] width 25 height 25
click at [133, 217] on div "Borrar filtros" at bounding box center [169, 217] width 233 height 23
click at [112, 217] on span "Borrar filtros" at bounding box center [92, 217] width 58 height 20
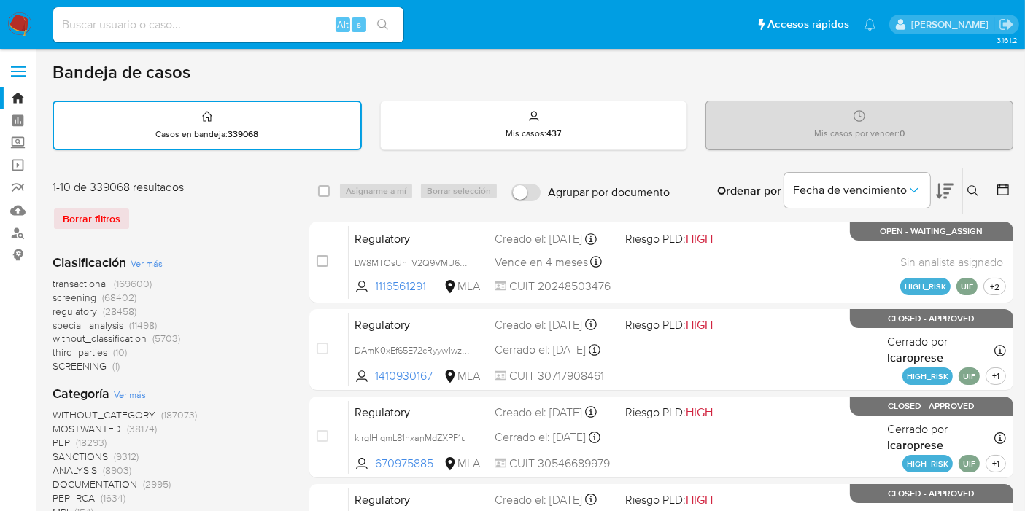
click at [971, 187] on icon at bounding box center [973, 191] width 12 height 12
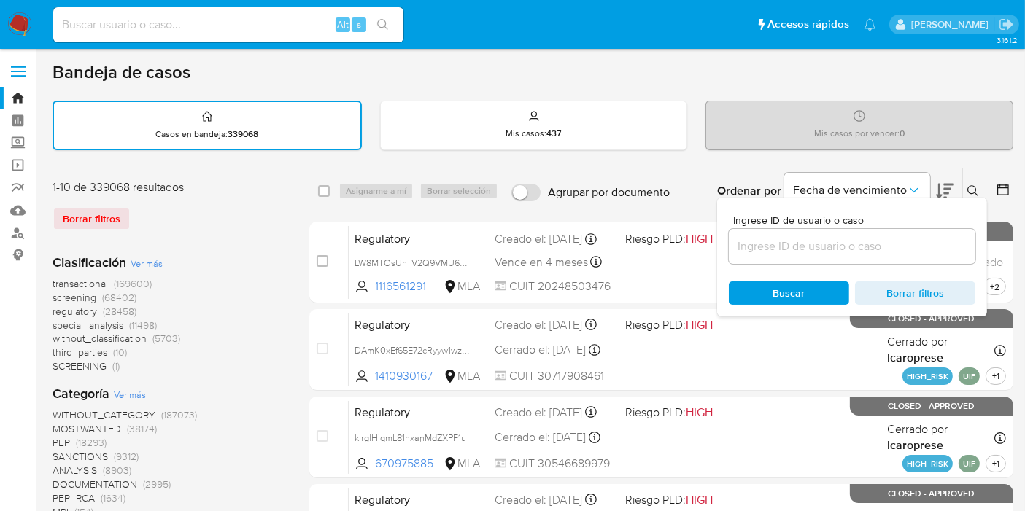
click at [853, 232] on div at bounding box center [852, 246] width 247 height 35
click at [828, 246] on input at bounding box center [852, 246] width 247 height 19
paste input "s7y0OrSfQbmw9CBYkDBDgs31"
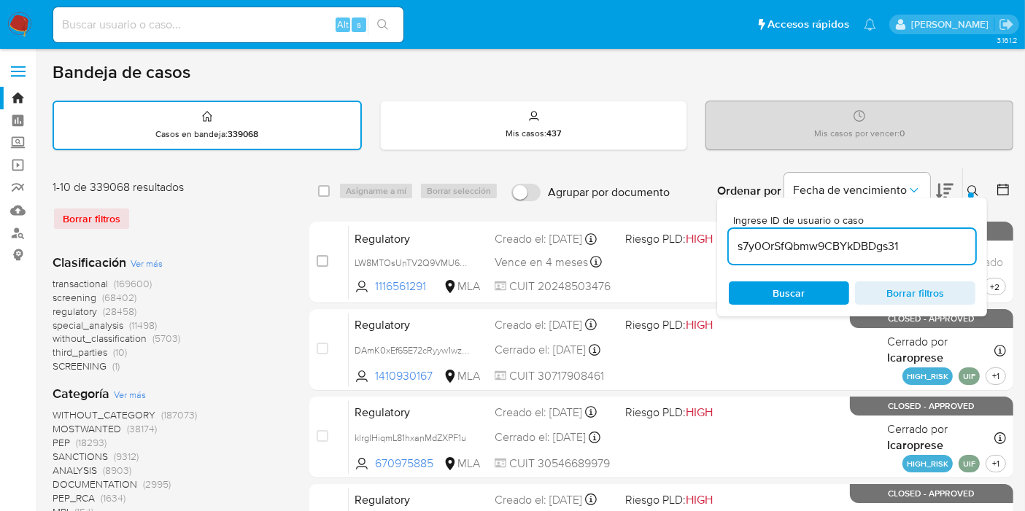
type input "s7y0OrSfQbmw9CBYkDBDgs31"
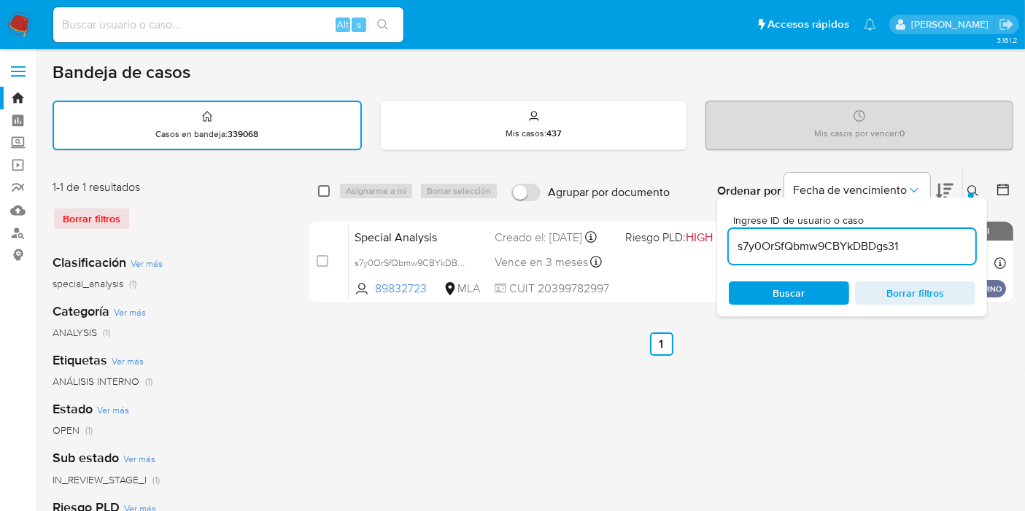
click at [325, 193] on input "checkbox" at bounding box center [324, 191] width 12 height 12
checkbox input "true"
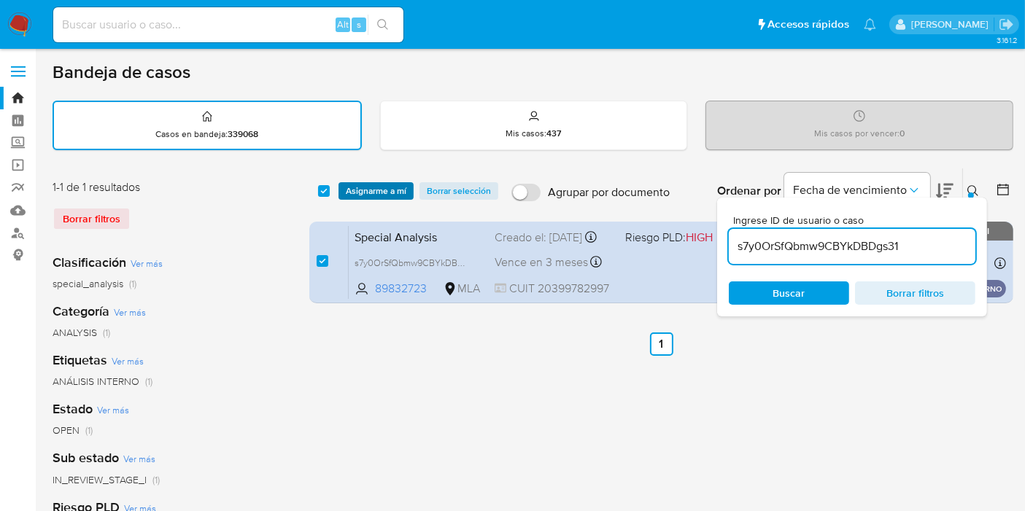
click at [349, 188] on span "Asignarme a mí" at bounding box center [376, 191] width 61 height 15
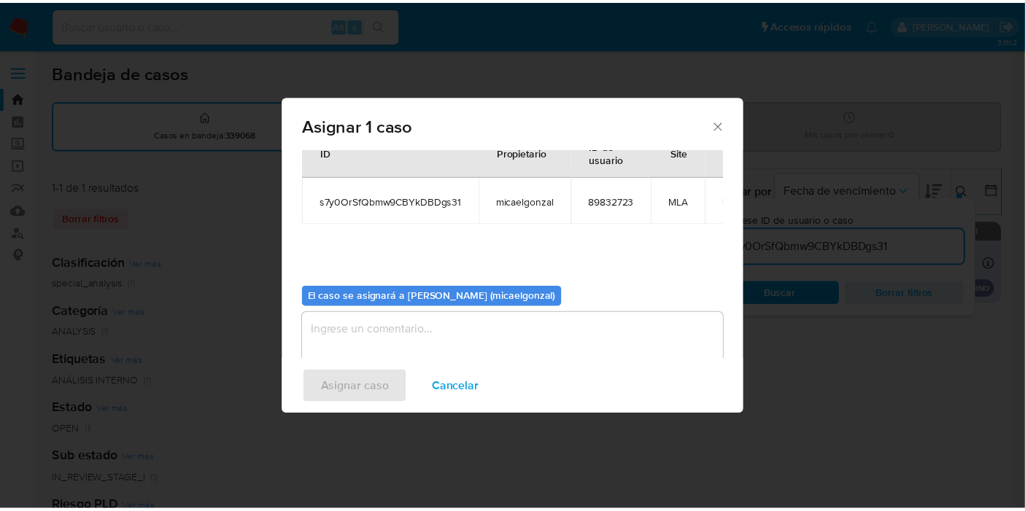
scroll to position [74, 0]
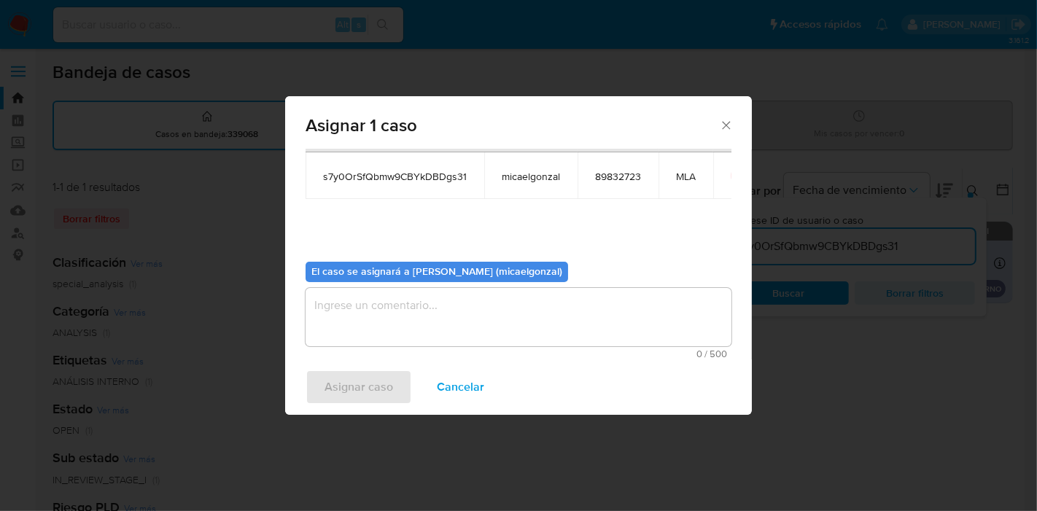
click at [465, 341] on textarea "assign-modal" at bounding box center [519, 317] width 426 height 58
click at [374, 401] on span "Asignar caso" at bounding box center [359, 387] width 69 height 32
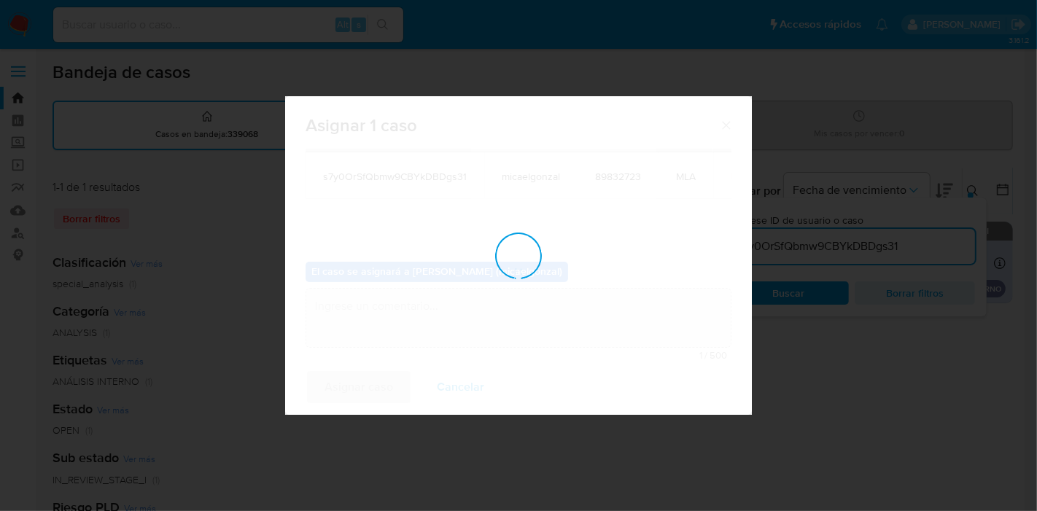
checkbox input "false"
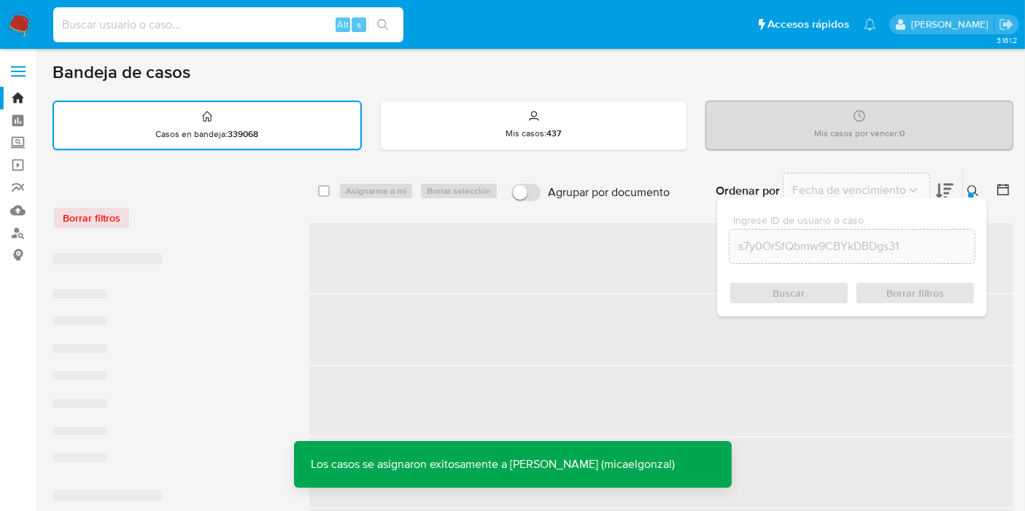
click at [279, 28] on input at bounding box center [228, 24] width 350 height 19
paste input "s7y0OrSfQbmw9CBYkDBDgs31"
type input "s7y0OrSfQbmw9CBYkDBDgs31"
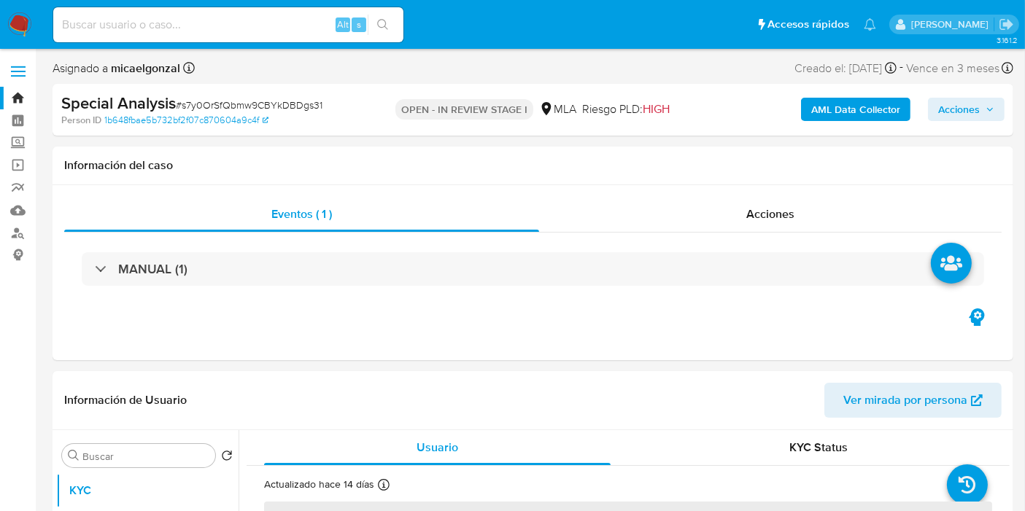
select select "10"
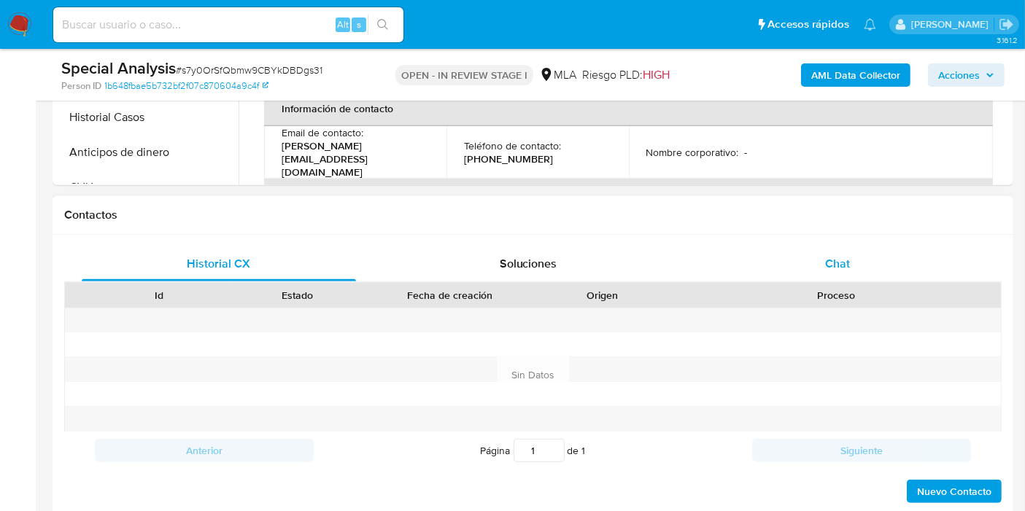
click at [861, 260] on div "Chat" at bounding box center [837, 264] width 274 height 35
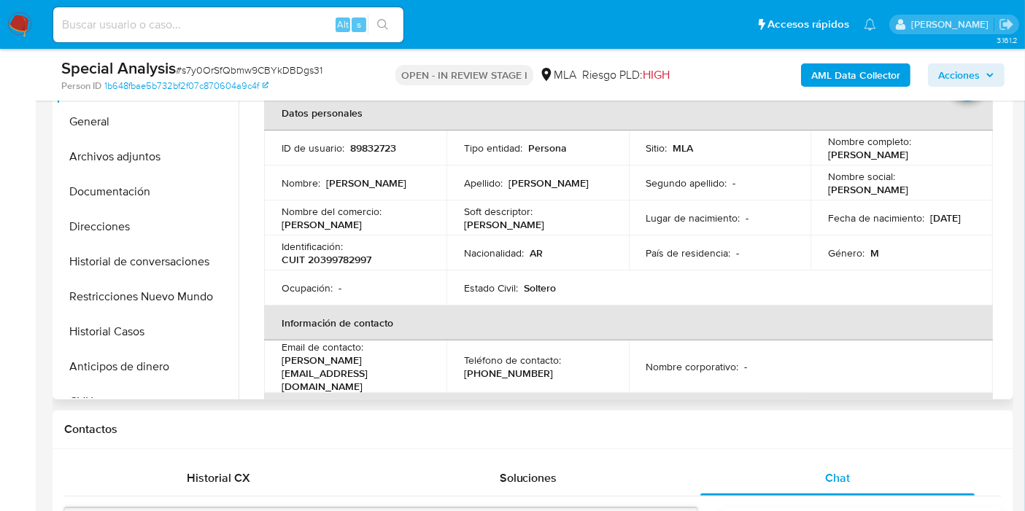
scroll to position [243, 0]
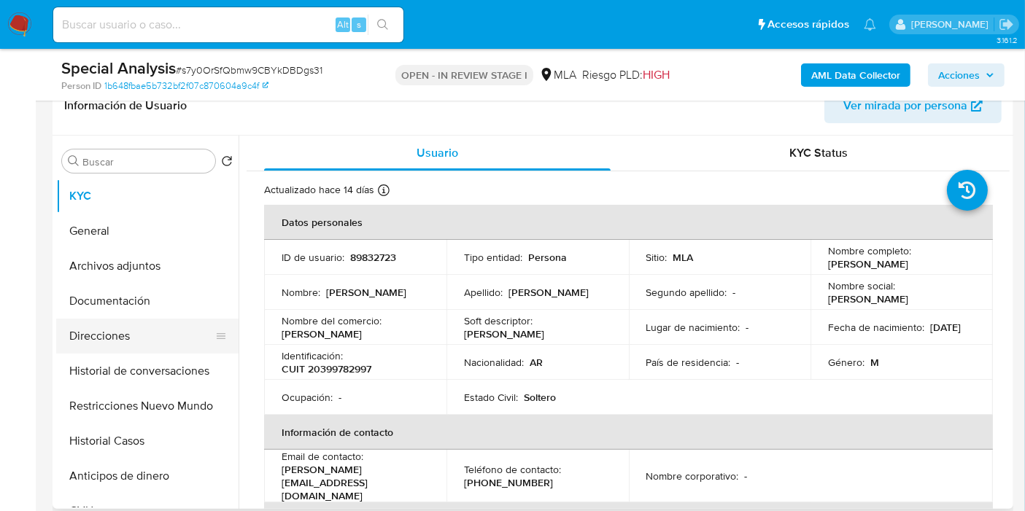
click at [217, 325] on div at bounding box center [221, 336] width 12 height 32
click at [164, 303] on button "Documentación" at bounding box center [141, 301] width 171 height 35
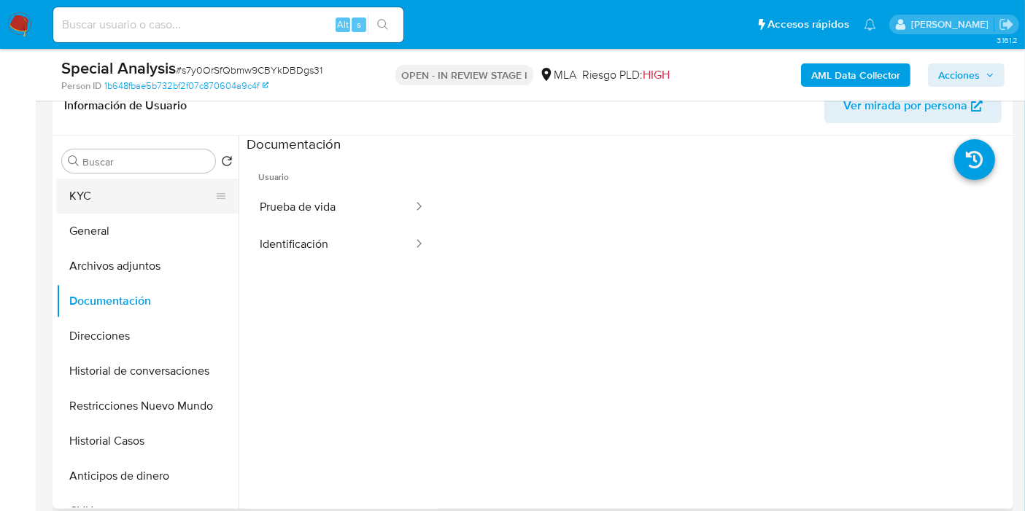
click at [150, 176] on div "Buscar Volver al orden por defecto KYC General Archivos adjuntos Documentación …" at bounding box center [147, 323] width 182 height 371
click at [135, 207] on button "KYC" at bounding box center [141, 196] width 171 height 35
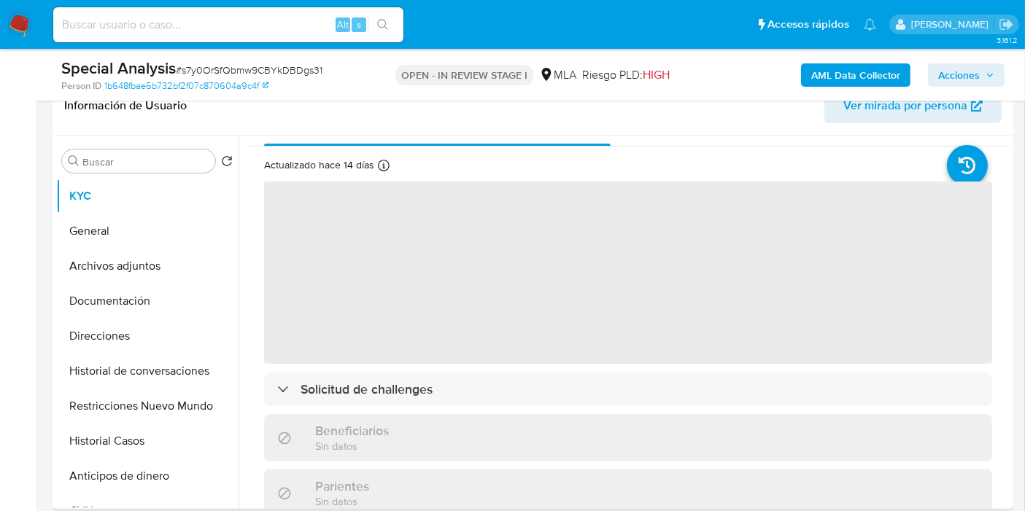
scroll to position [0, 0]
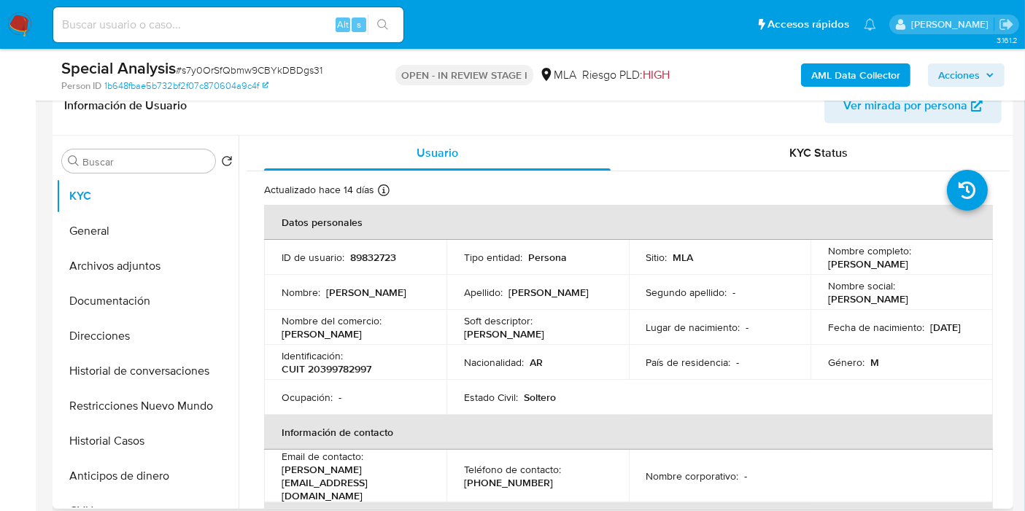
click at [329, 368] on p "CUIT 20399782997" at bounding box center [327, 369] width 90 height 13
copy p "20399782997"
click at [66, 330] on button "Direcciones" at bounding box center [141, 336] width 171 height 35
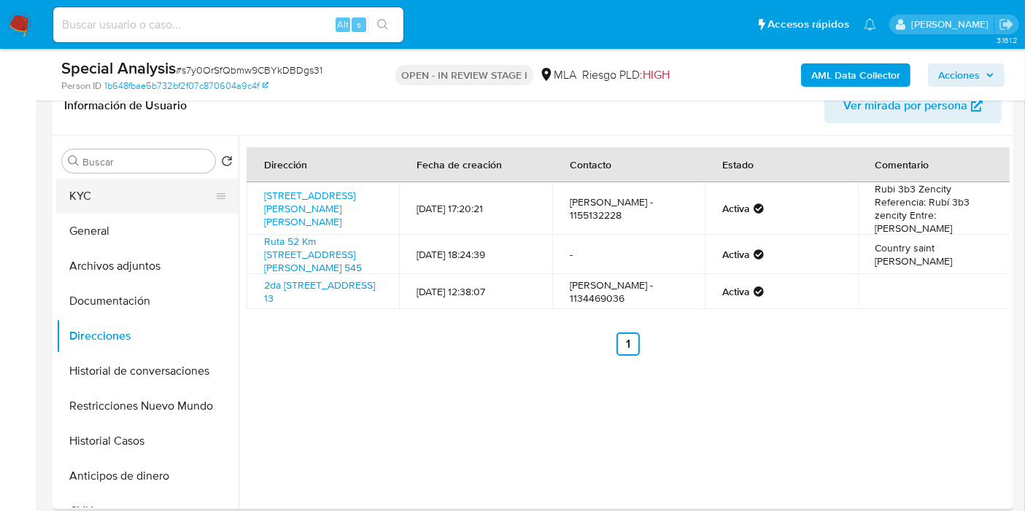
click at [107, 210] on button "KYC" at bounding box center [141, 196] width 171 height 35
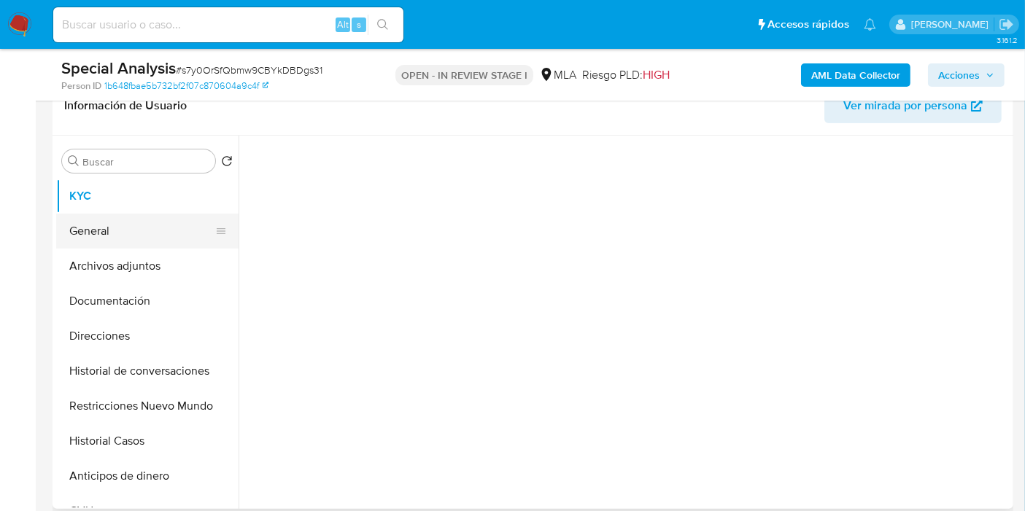
click at [117, 228] on button "General" at bounding box center [141, 231] width 171 height 35
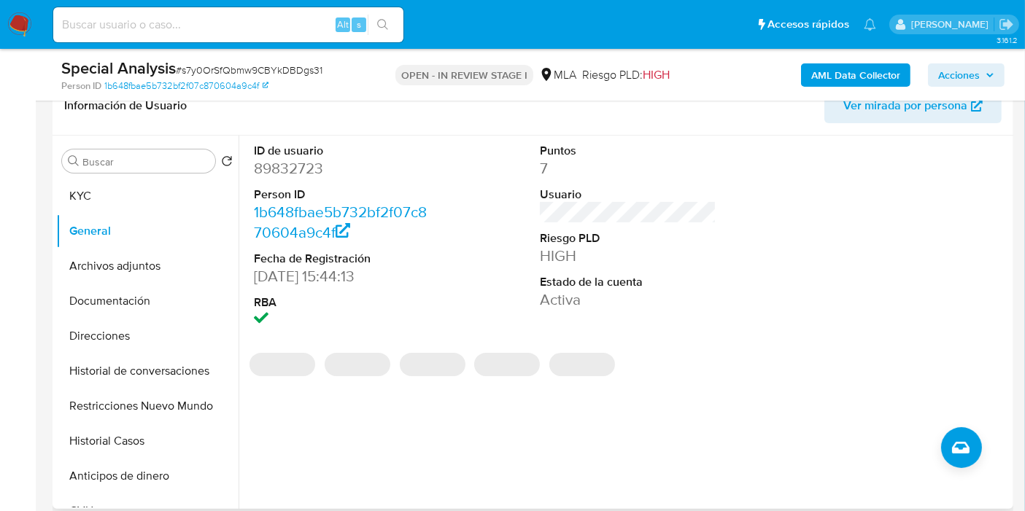
click at [258, 166] on dd "89832723" at bounding box center [342, 168] width 177 height 20
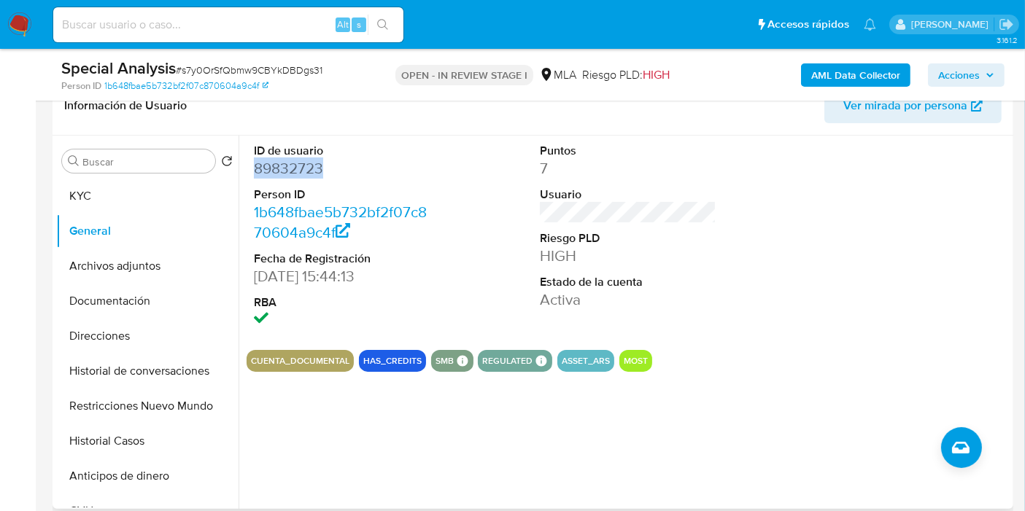
copy dd "89832723"
click at [152, 195] on button "KYC" at bounding box center [141, 196] width 171 height 35
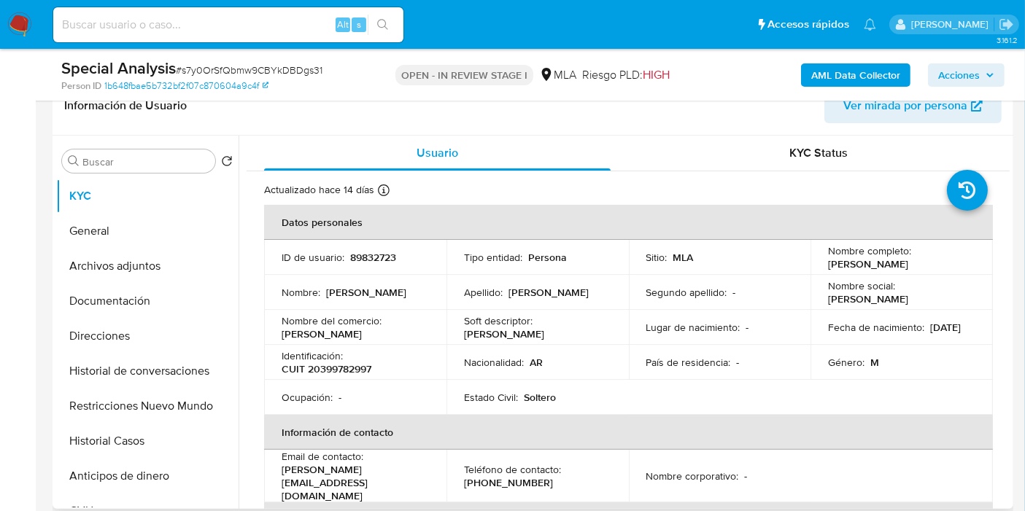
click at [972, 271] on td "Nombre completo : [PERSON_NAME]" at bounding box center [901, 257] width 182 height 35
drag, startPoint x: 950, startPoint y: 265, endPoint x: 883, endPoint y: 259, distance: 68.1
click at [821, 263] on td "Nombre completo : [PERSON_NAME]" at bounding box center [901, 257] width 182 height 35
copy p "[PERSON_NAME]"
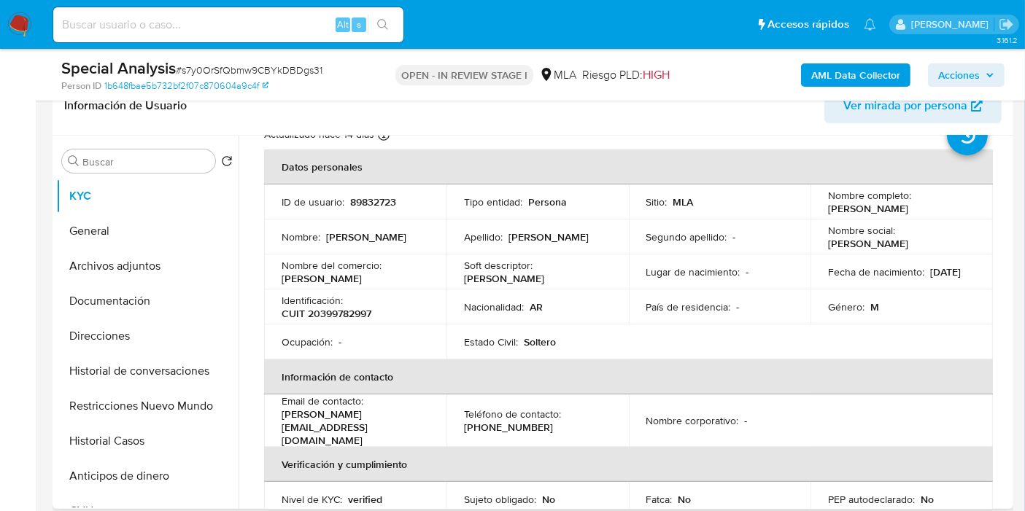
scroll to position [81, 0]
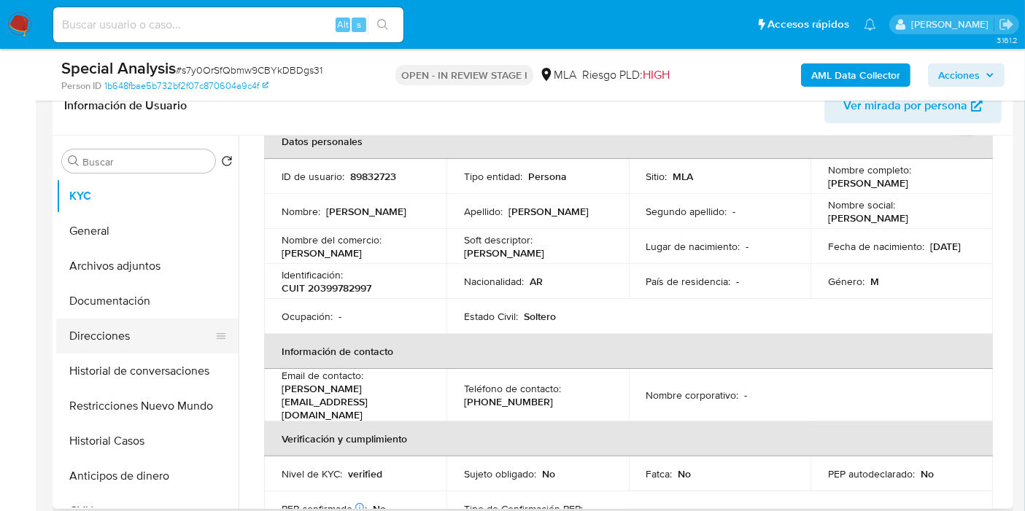
click at [123, 327] on button "Direcciones" at bounding box center [141, 336] width 171 height 35
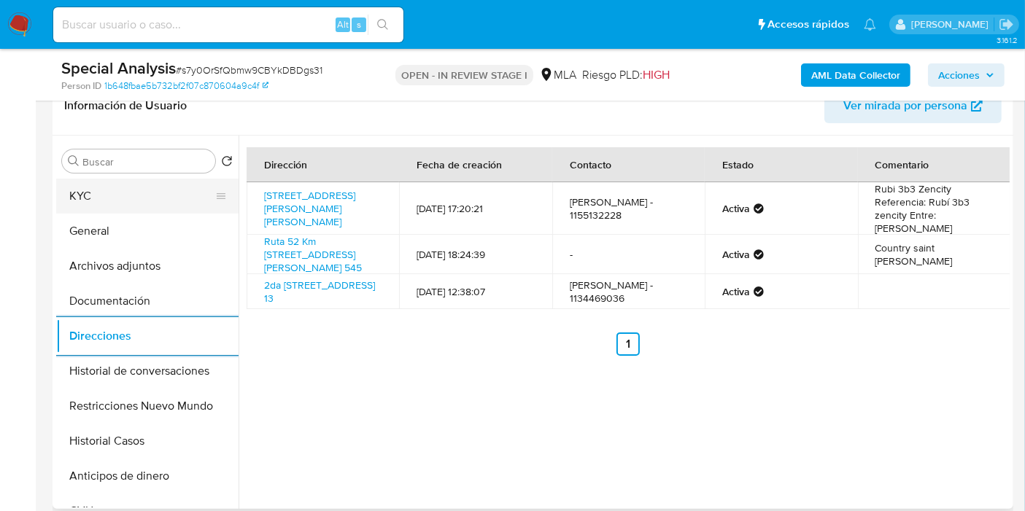
drag, startPoint x: 153, startPoint y: 189, endPoint x: 171, endPoint y: 209, distance: 26.9
click at [153, 189] on button "KYC" at bounding box center [141, 196] width 171 height 35
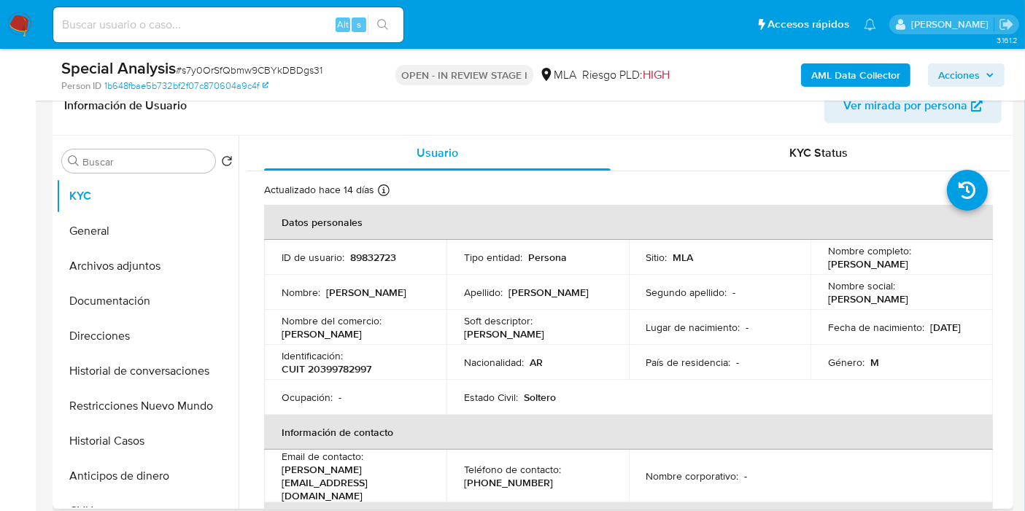
drag, startPoint x: 950, startPoint y: 263, endPoint x: 844, endPoint y: 260, distance: 105.8
click at [818, 266] on td "Nombre completo : [PERSON_NAME]" at bounding box center [901, 257] width 182 height 35
copy p "[PERSON_NAME]"
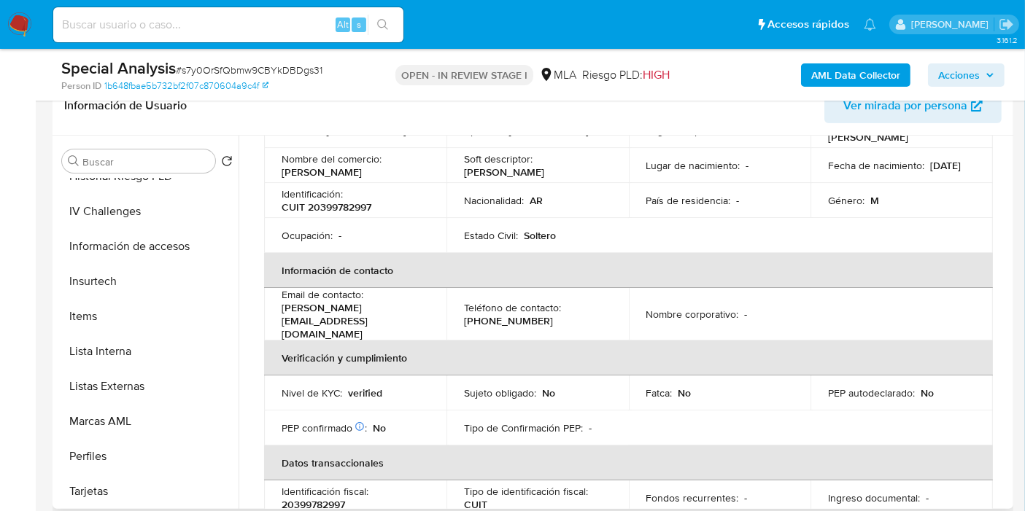
scroll to position [648, 0]
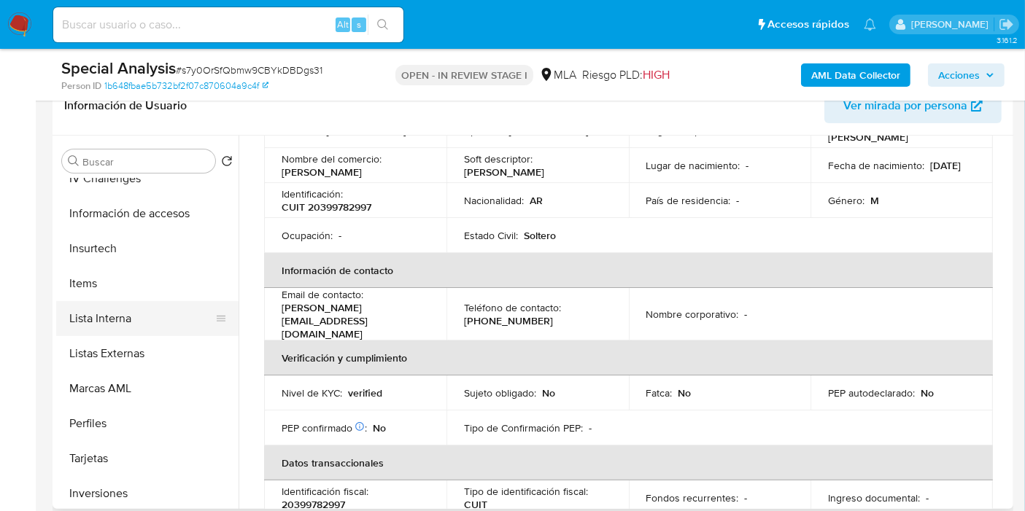
click at [136, 322] on button "Lista Interna" at bounding box center [141, 318] width 171 height 35
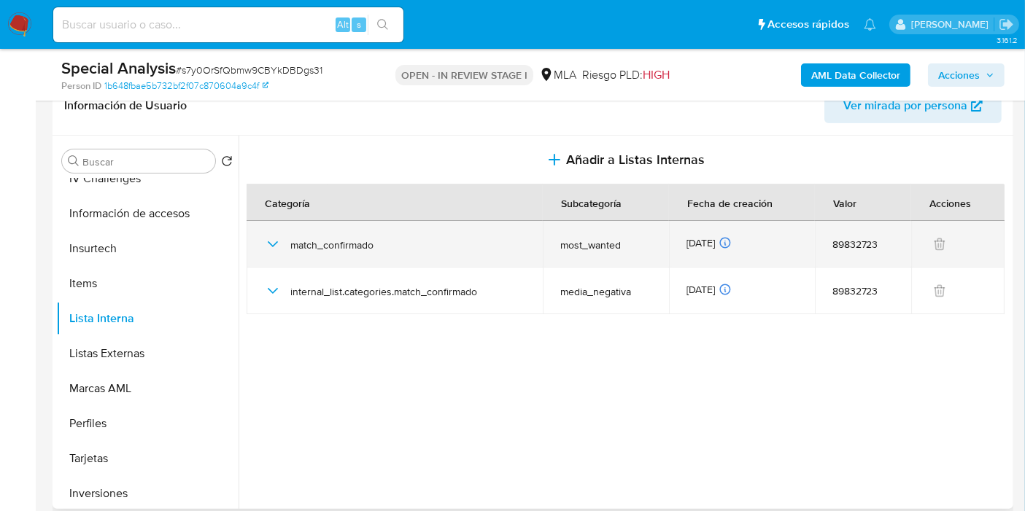
click at [269, 239] on icon "button" at bounding box center [273, 245] width 18 height 18
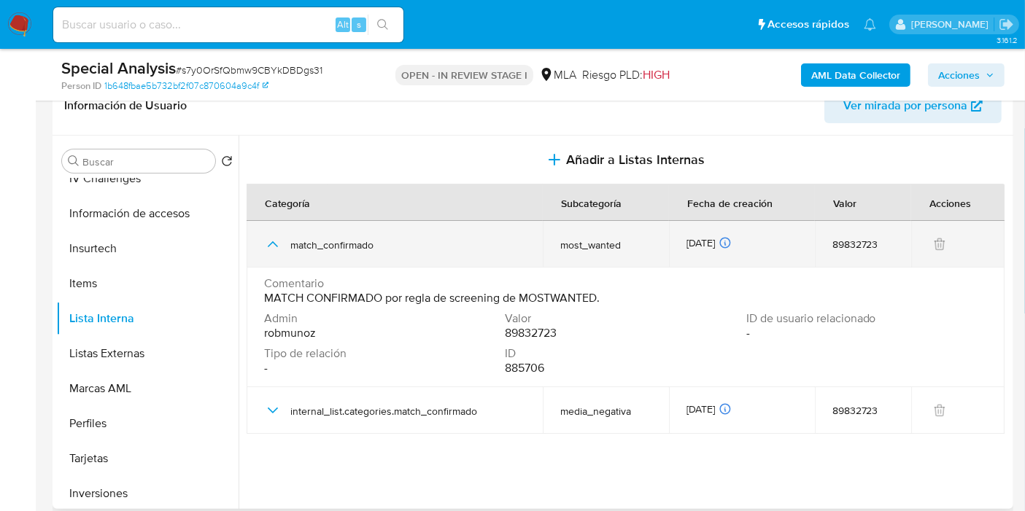
click at [269, 239] on icon "button" at bounding box center [273, 245] width 18 height 18
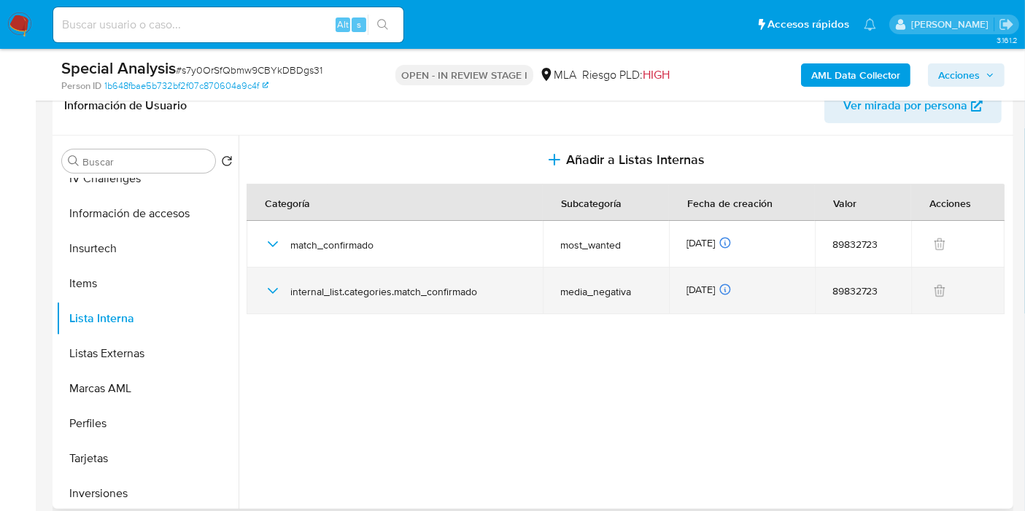
click at [275, 299] on div "internal_list.categories.match_confirmado" at bounding box center [394, 291] width 261 height 47
click at [274, 295] on icon "button" at bounding box center [273, 291] width 18 height 18
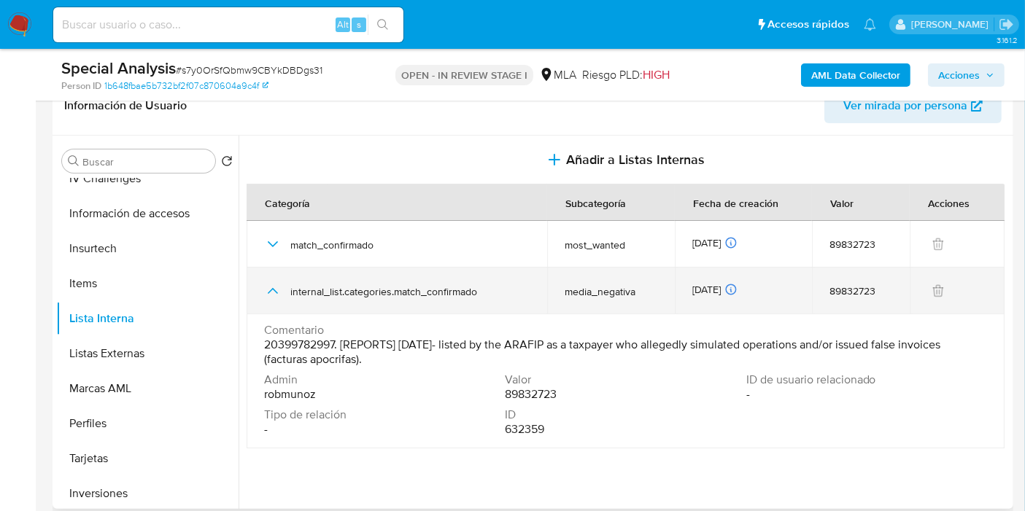
click at [274, 295] on icon "button" at bounding box center [273, 291] width 18 height 18
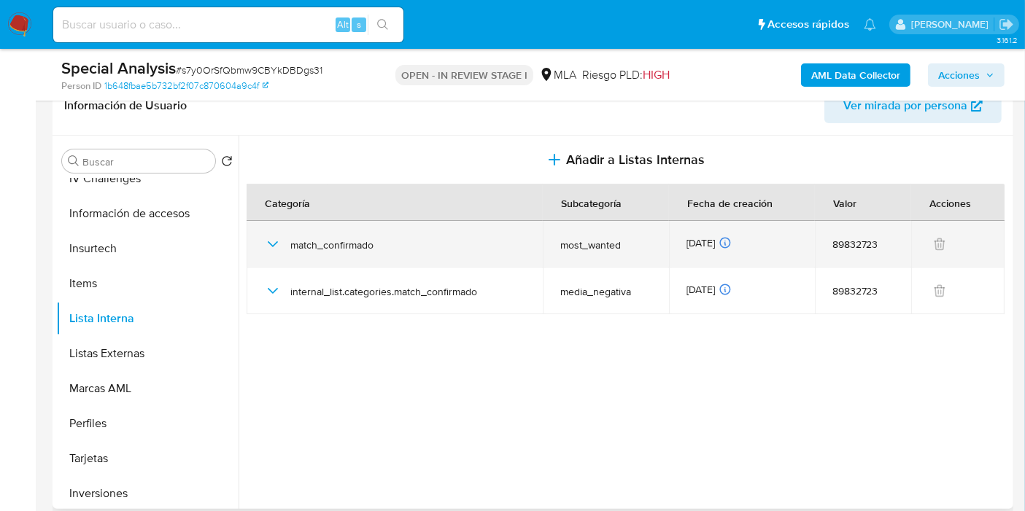
click at [279, 236] on icon "button" at bounding box center [273, 245] width 18 height 18
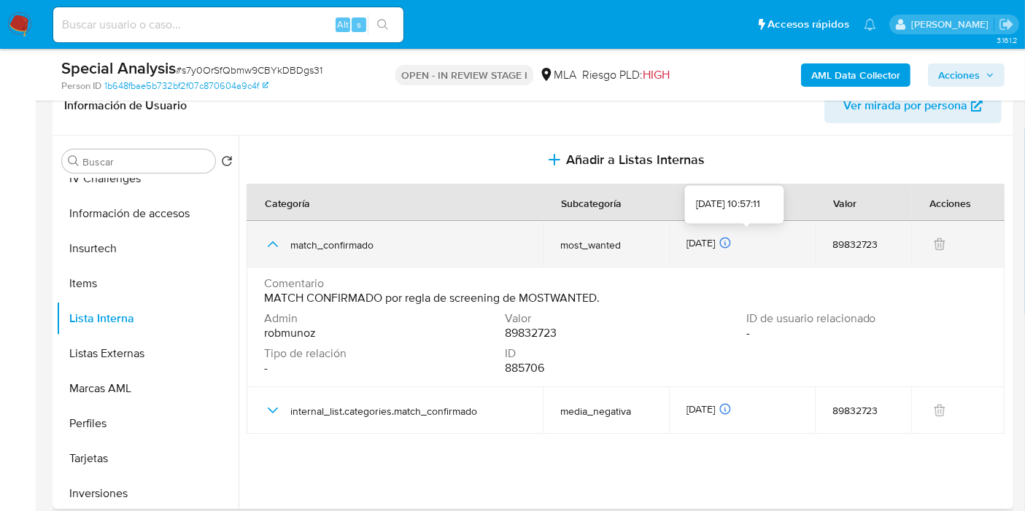
click at [732, 239] on icon at bounding box center [725, 242] width 13 height 13
click at [837, 248] on div "89832723" at bounding box center [863, 244] width 62 height 13
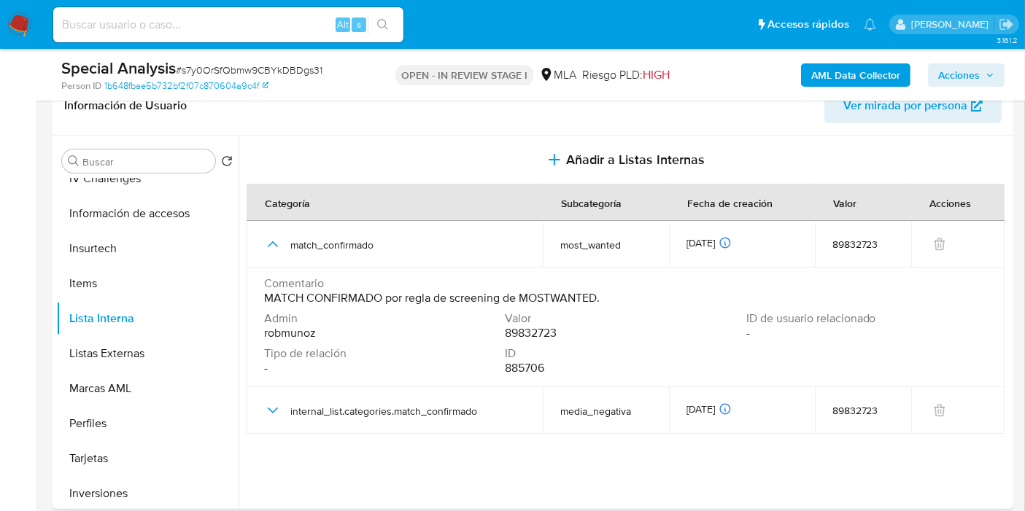
click at [489, 272] on td "Comentario MATCH CONFIRMADO por regla de screening de MOSTWANTED. Admin robmuno…" at bounding box center [626, 328] width 758 height 120
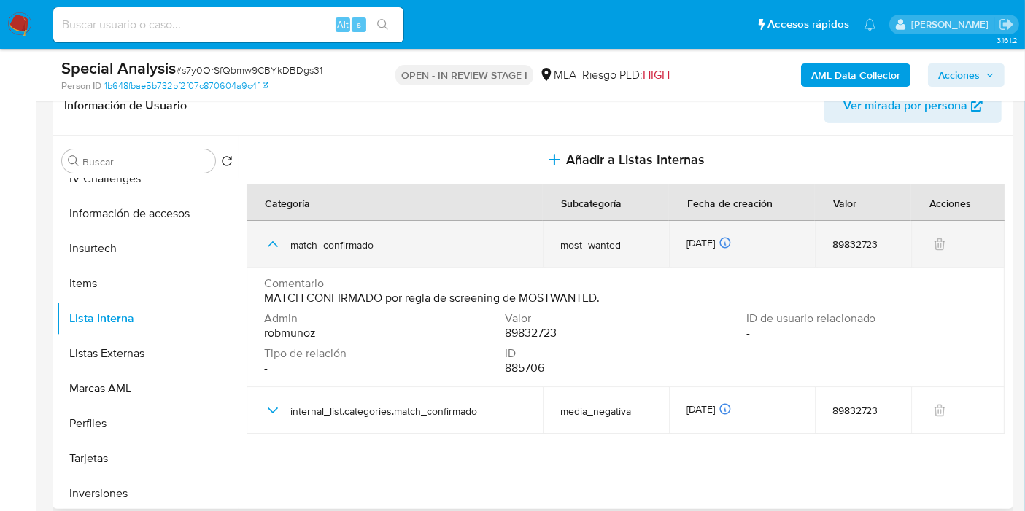
click at [306, 250] on span "match_confirmado" at bounding box center [407, 245] width 235 height 13
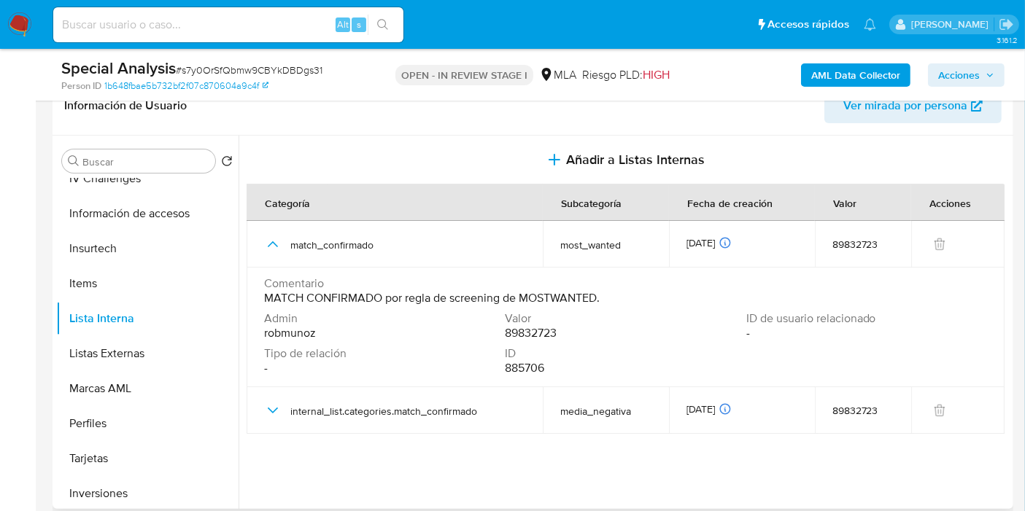
click at [298, 188] on div "Categoría" at bounding box center [287, 202] width 80 height 35
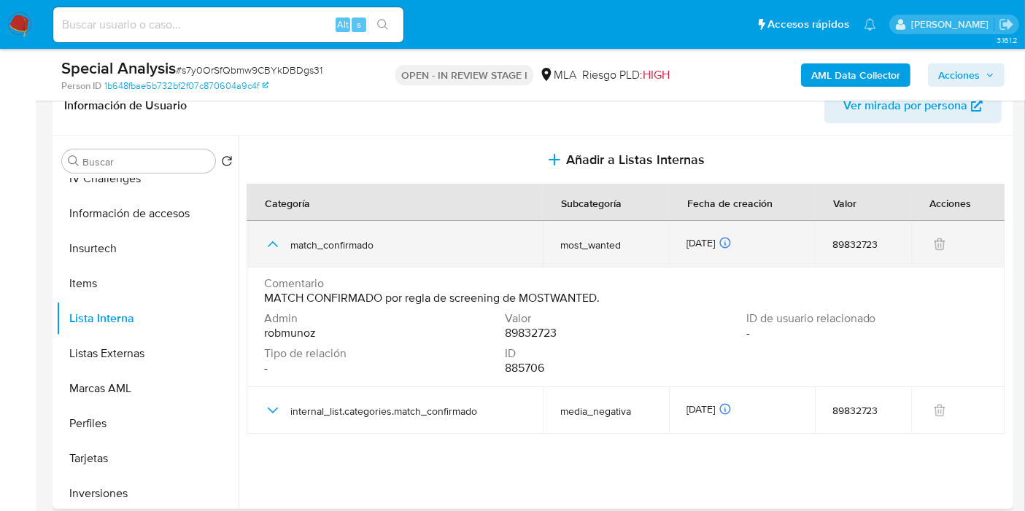
click at [273, 259] on div "match_confirmado" at bounding box center [394, 244] width 261 height 47
click at [270, 255] on div "match_confirmado" at bounding box center [394, 244] width 261 height 47
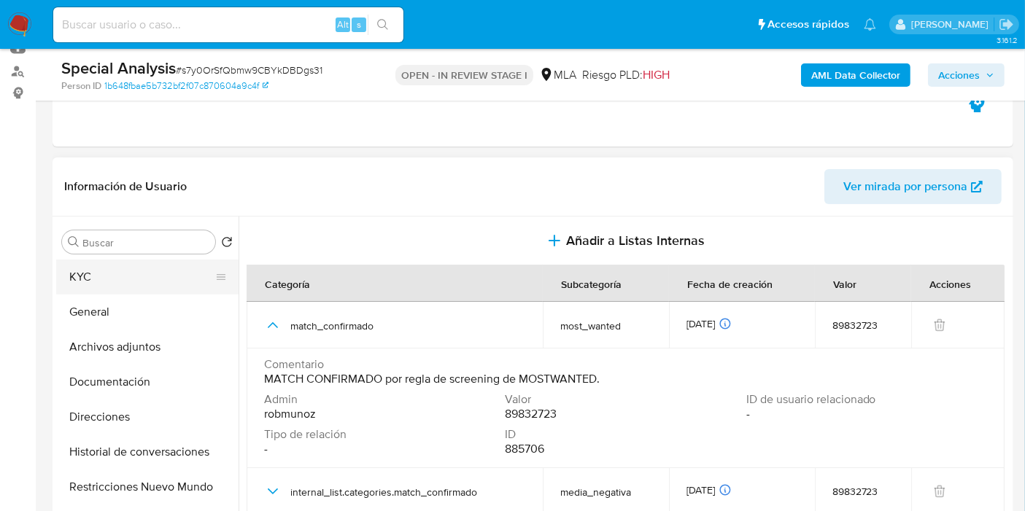
click at [121, 275] on button "KYC" at bounding box center [141, 277] width 171 height 35
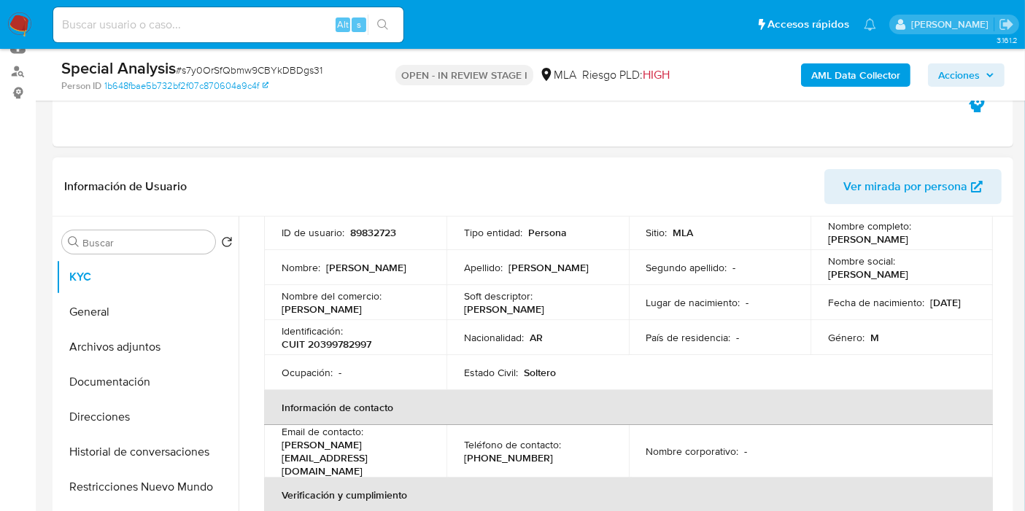
scroll to position [81, 0]
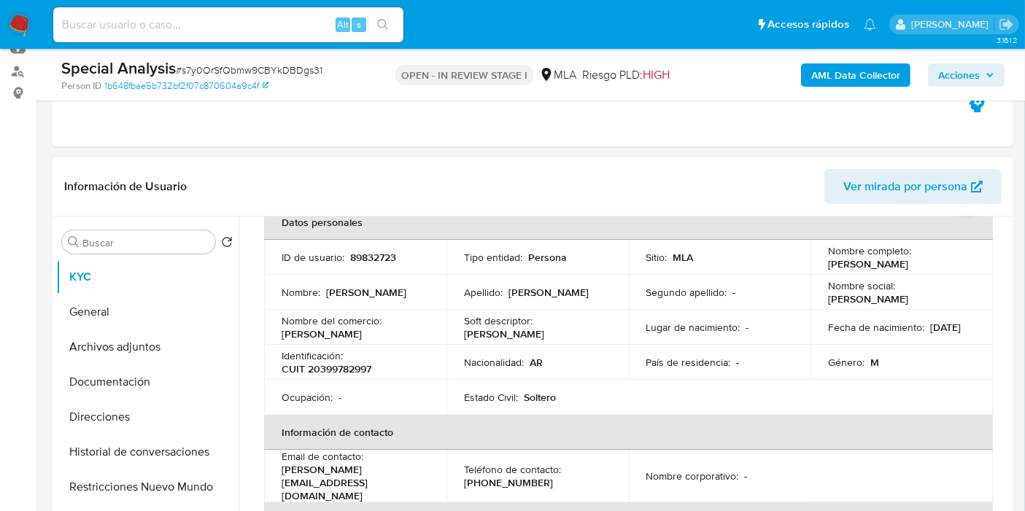
drag, startPoint x: 948, startPoint y: 268, endPoint x: 817, endPoint y: 260, distance: 131.5
click at [817, 260] on td "Nombre completo : Ramiro Emmanuel de Bonis" at bounding box center [901, 257] width 182 height 35
copy p "Ramiro Emmanuel de Bonis"
click at [173, 324] on button "General" at bounding box center [141, 312] width 171 height 35
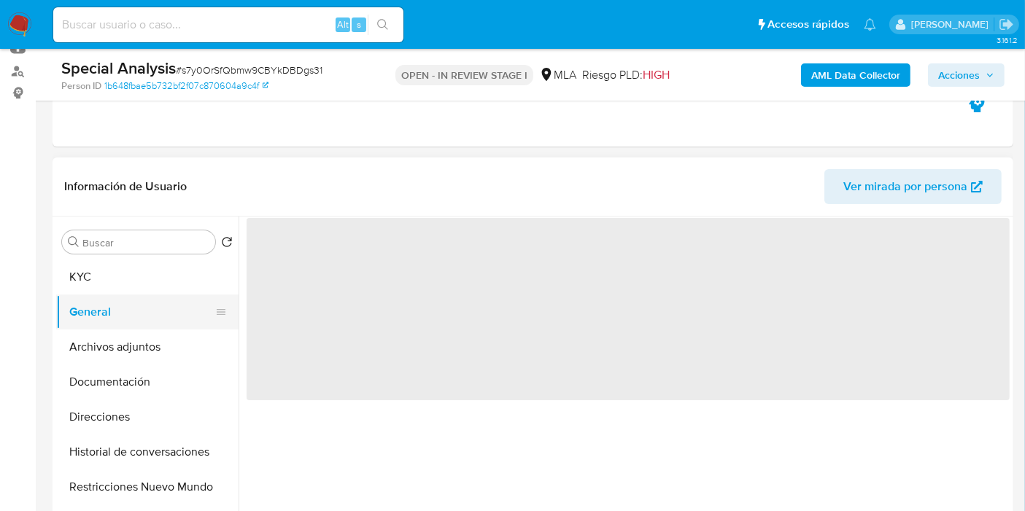
scroll to position [0, 0]
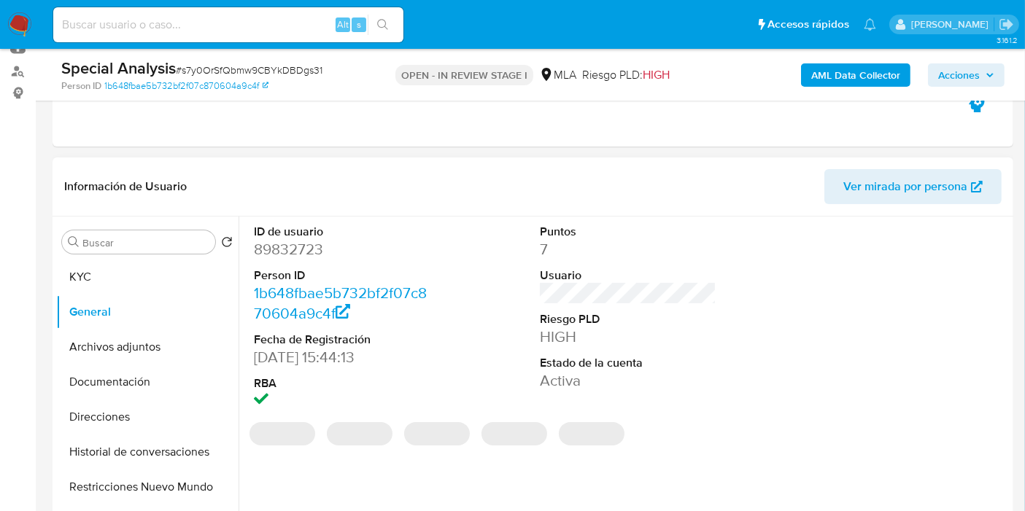
click at [287, 251] on dd "89832723" at bounding box center [342, 249] width 177 height 20
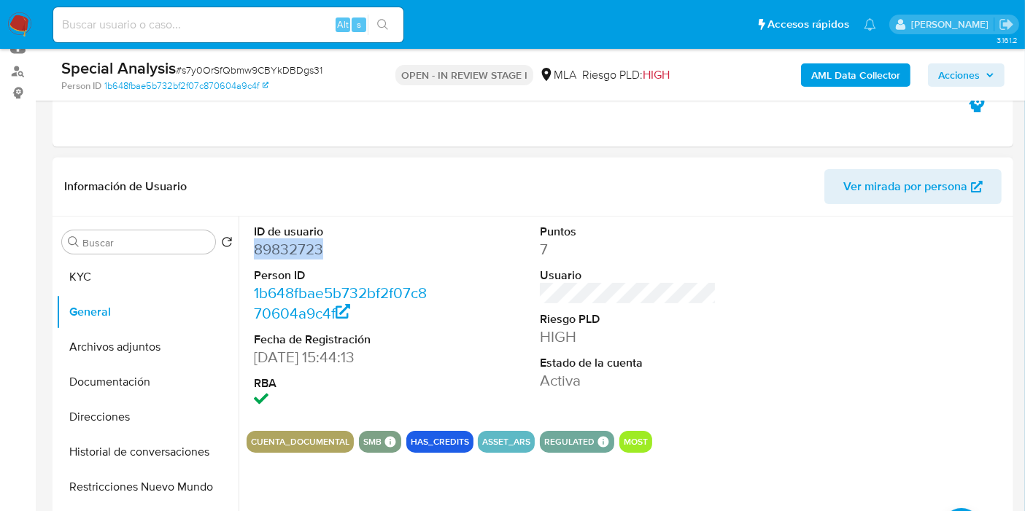
copy dd "89832723"
click at [179, 441] on button "Historial de conversaciones" at bounding box center [141, 452] width 171 height 35
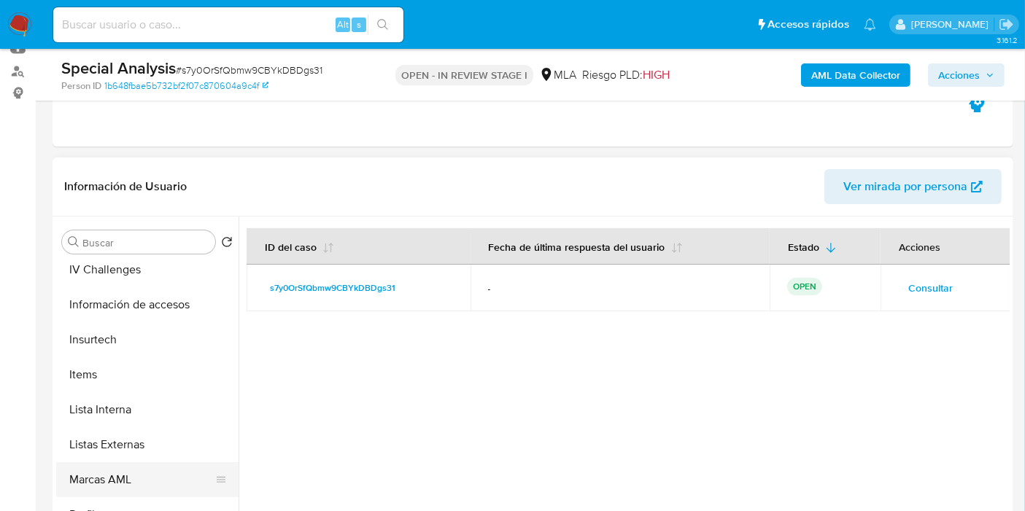
scroll to position [729, 0]
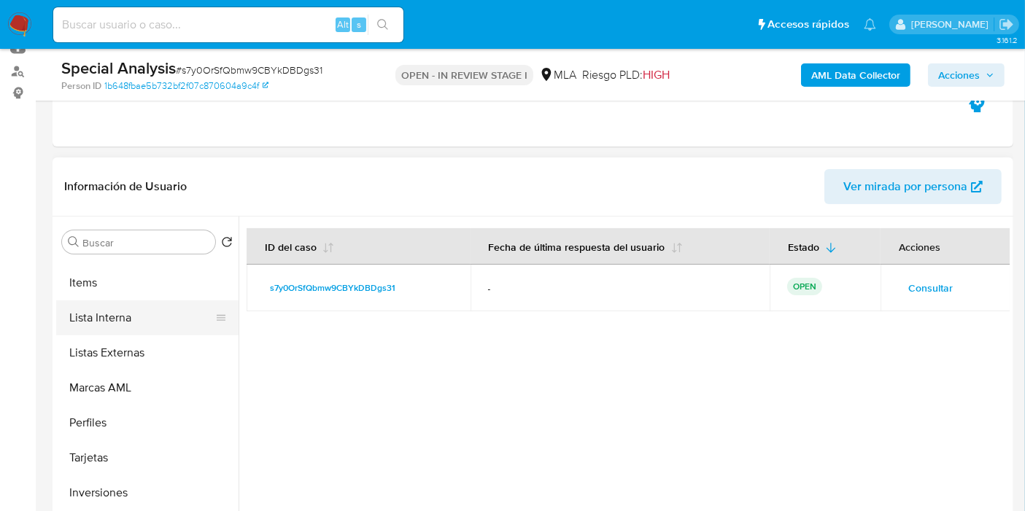
click at [146, 320] on button "Lista Interna" at bounding box center [141, 318] width 171 height 35
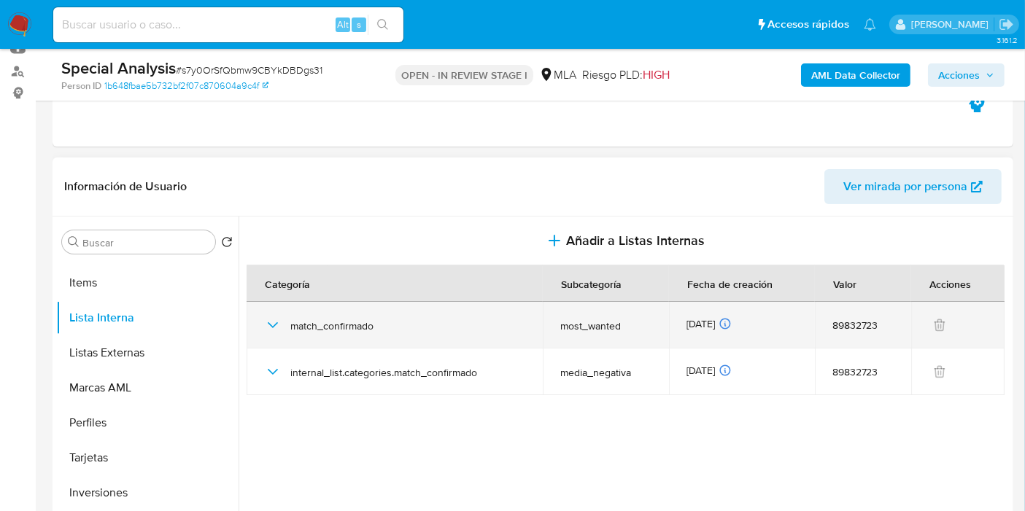
click at [269, 333] on div "match_confirmado" at bounding box center [394, 325] width 261 height 47
click at [268, 330] on icon "button" at bounding box center [273, 326] width 18 height 18
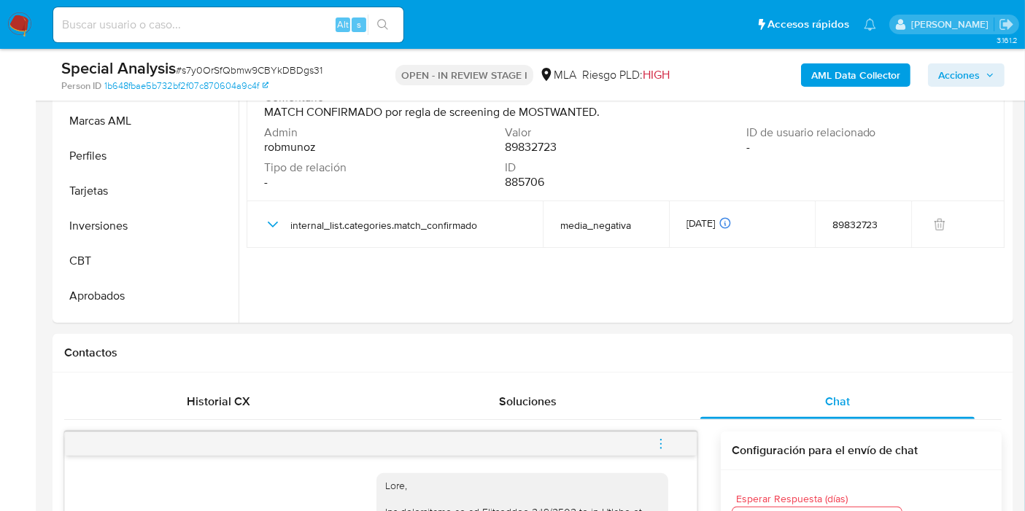
scroll to position [324, 0]
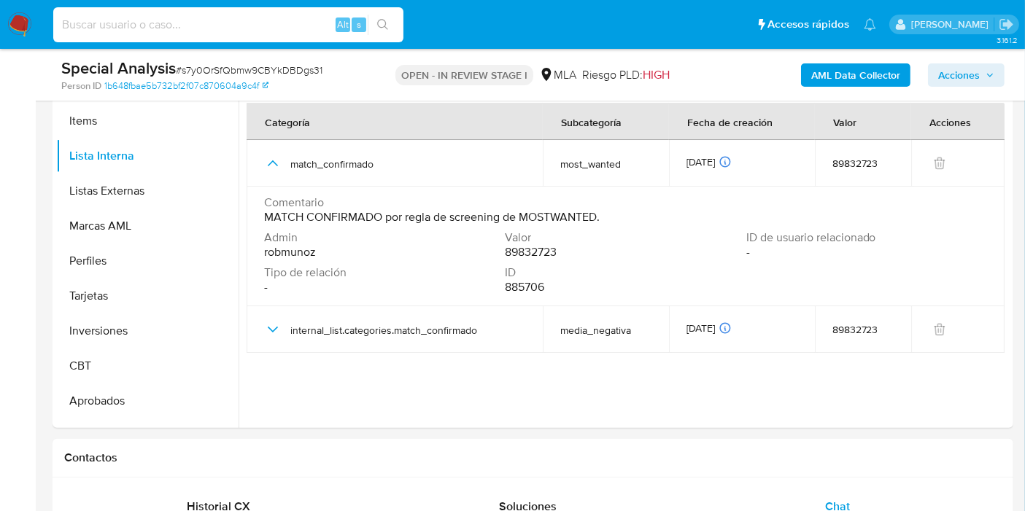
click at [200, 26] on input at bounding box center [228, 24] width 350 height 19
click at [259, 39] on div "Alt s" at bounding box center [228, 24] width 350 height 35
click at [253, 18] on input at bounding box center [228, 24] width 350 height 19
paste input "3ts2V0LE91U8kDN8YF4wDPpr"
type input "3ts2V0LE91U8kDN8YF4wDPpr"
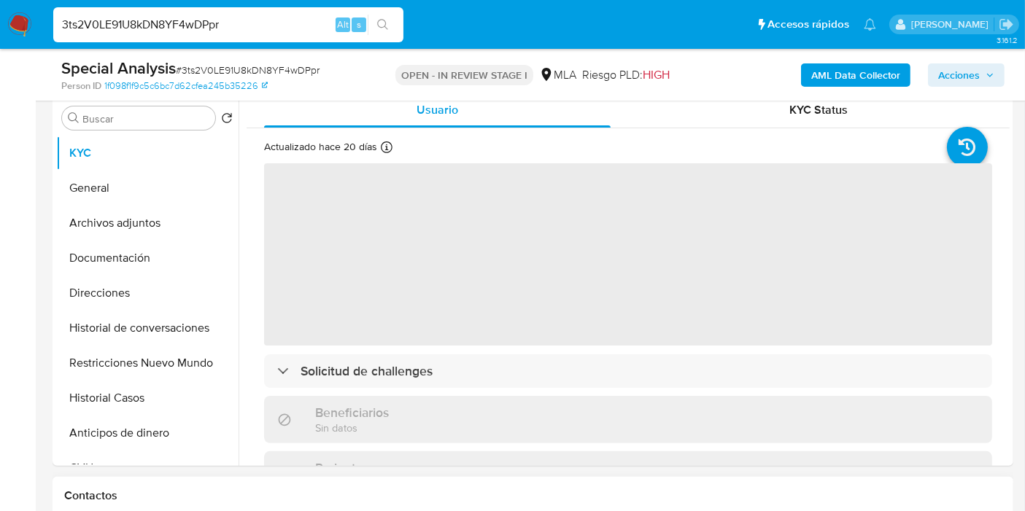
scroll to position [405, 0]
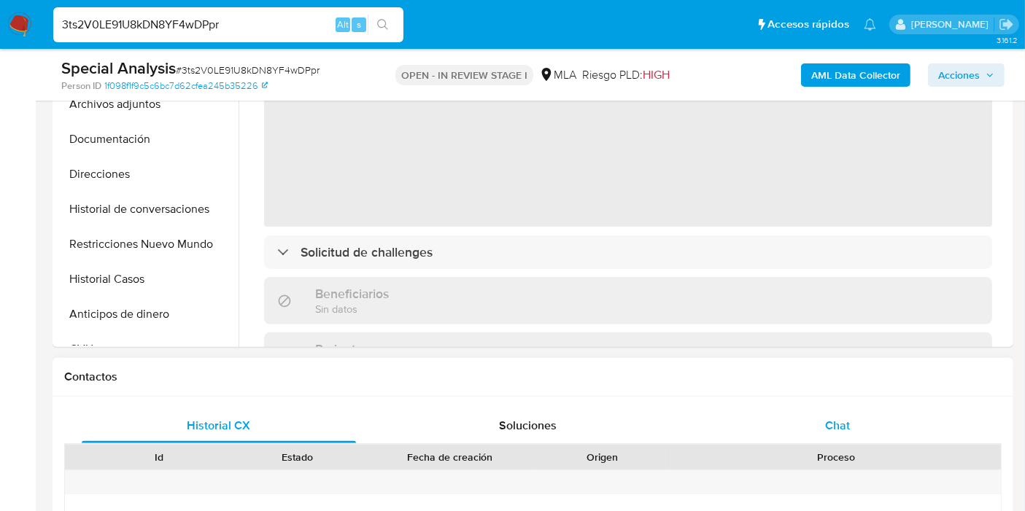
click at [883, 439] on div "Chat" at bounding box center [837, 426] width 274 height 35
select select "10"
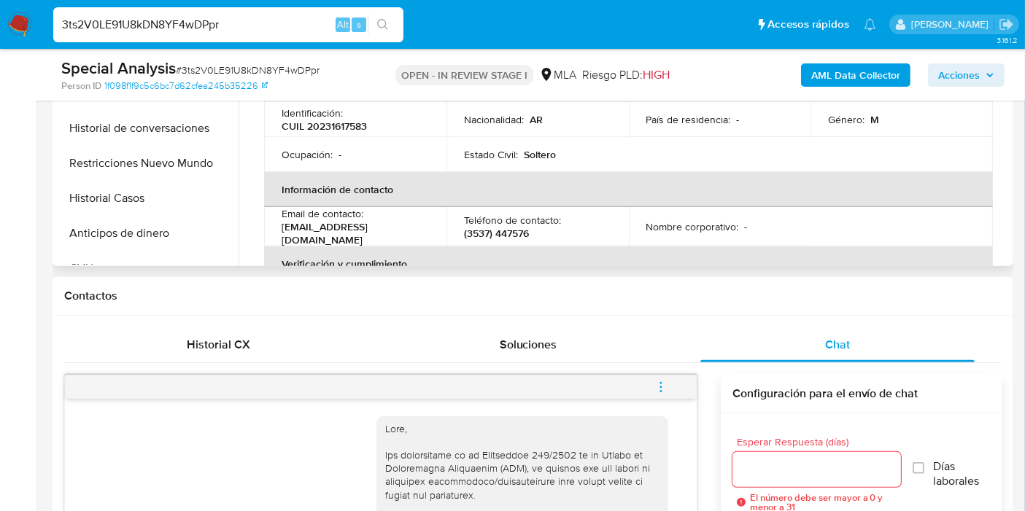
scroll to position [243, 0]
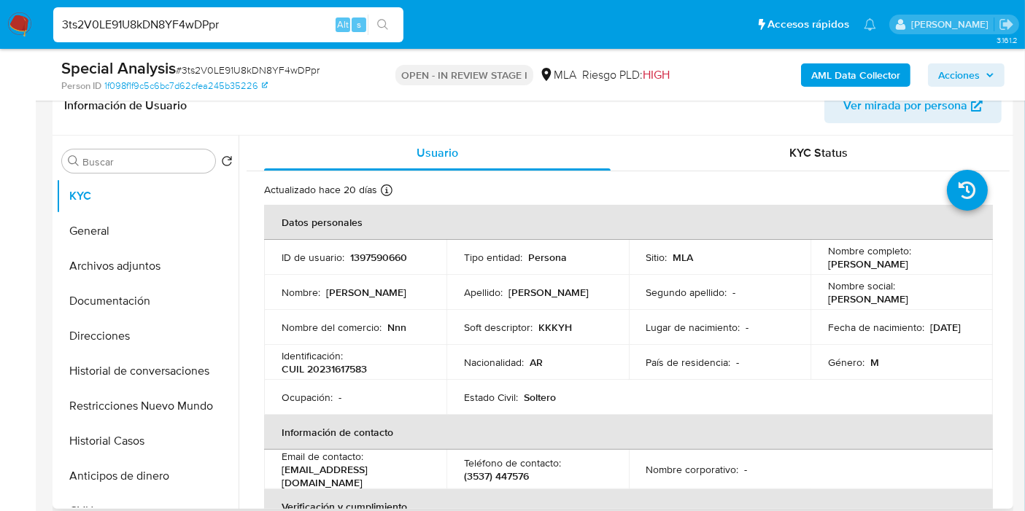
click at [348, 372] on p "CUIL 20231617583" at bounding box center [324, 369] width 85 height 13
copy p "20231617583"
click at [84, 233] on button "General" at bounding box center [141, 231] width 171 height 35
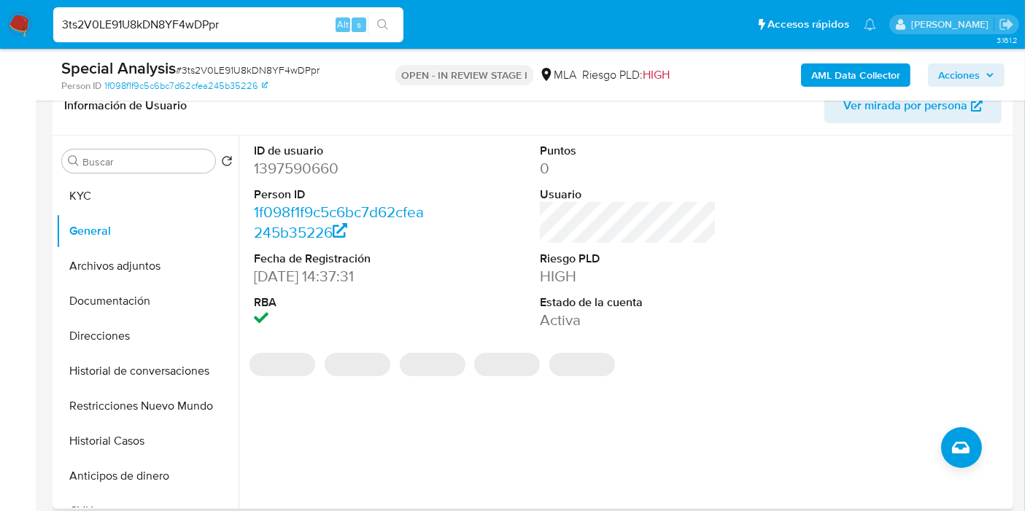
click at [311, 166] on dd "1397590660" at bounding box center [342, 168] width 177 height 20
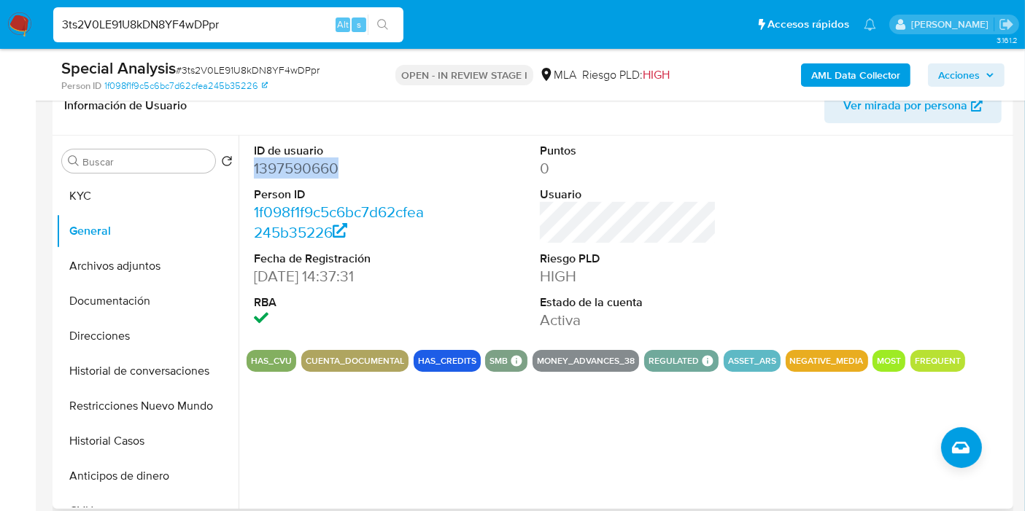
click at [311, 166] on dd "1397590660" at bounding box center [342, 168] width 177 height 20
copy dd "1397590660"
click at [152, 320] on button "Direcciones" at bounding box center [141, 336] width 171 height 35
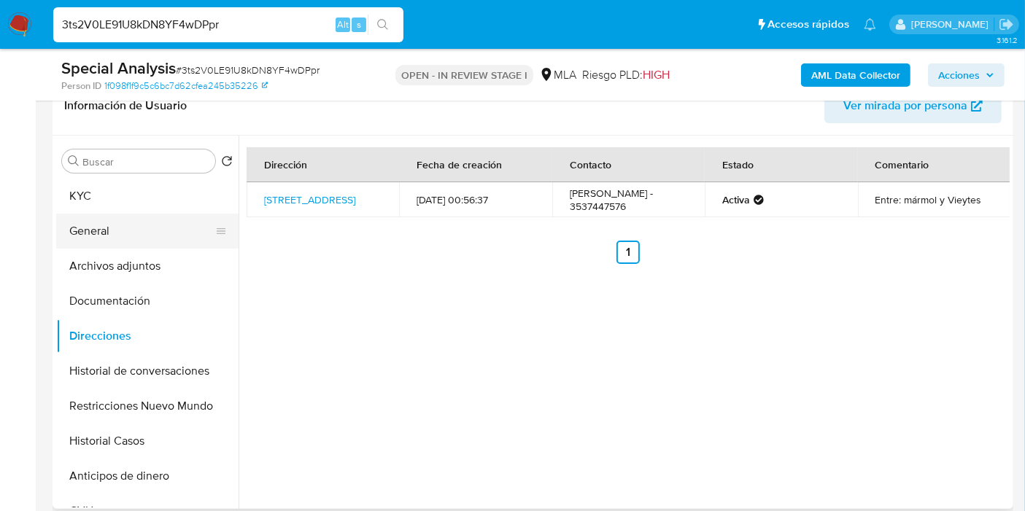
click at [146, 230] on button "General" at bounding box center [141, 231] width 171 height 35
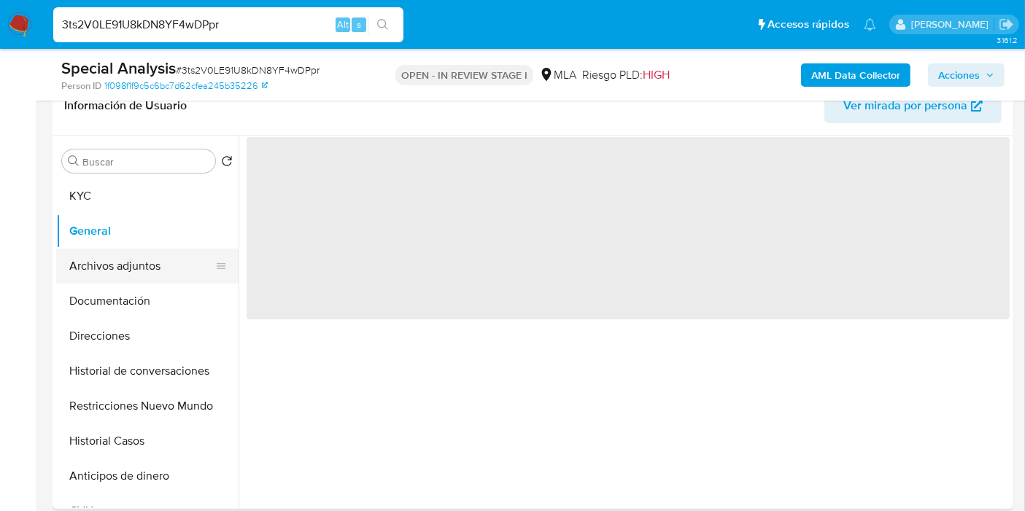
click at [151, 258] on button "Archivos adjuntos" at bounding box center [141, 266] width 171 height 35
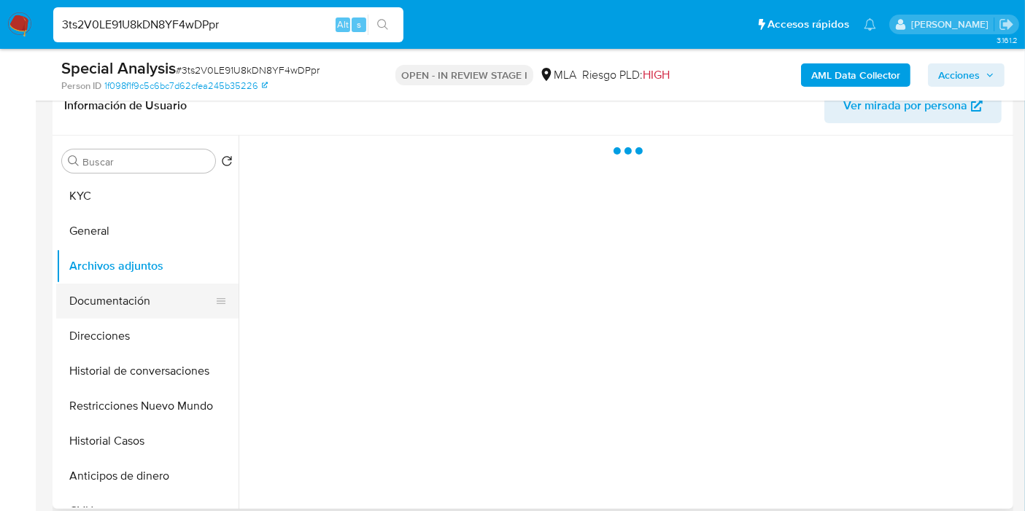
click at [142, 287] on button "Documentación" at bounding box center [141, 301] width 171 height 35
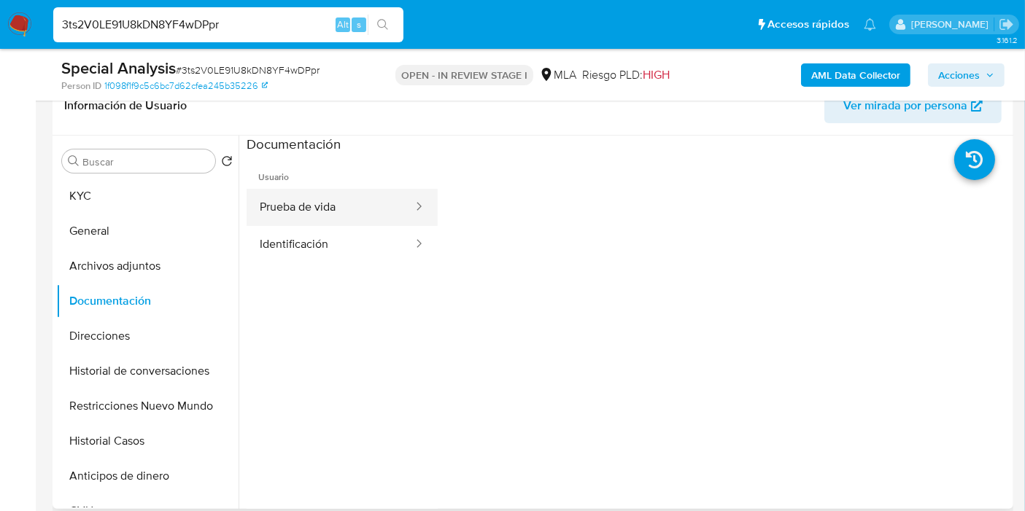
click at [292, 214] on button "Prueba de vida" at bounding box center [331, 207] width 168 height 37
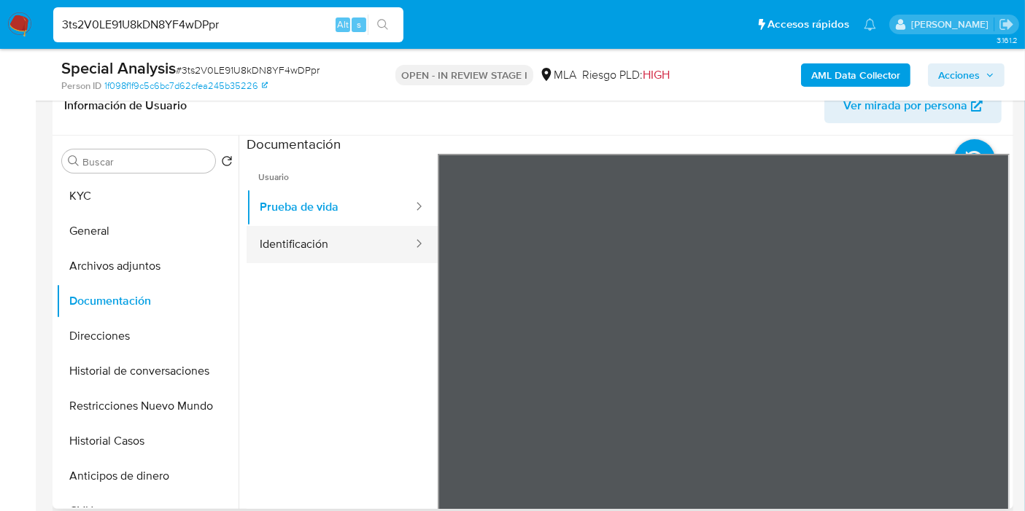
click at [285, 253] on button "Identificación" at bounding box center [331, 244] width 168 height 37
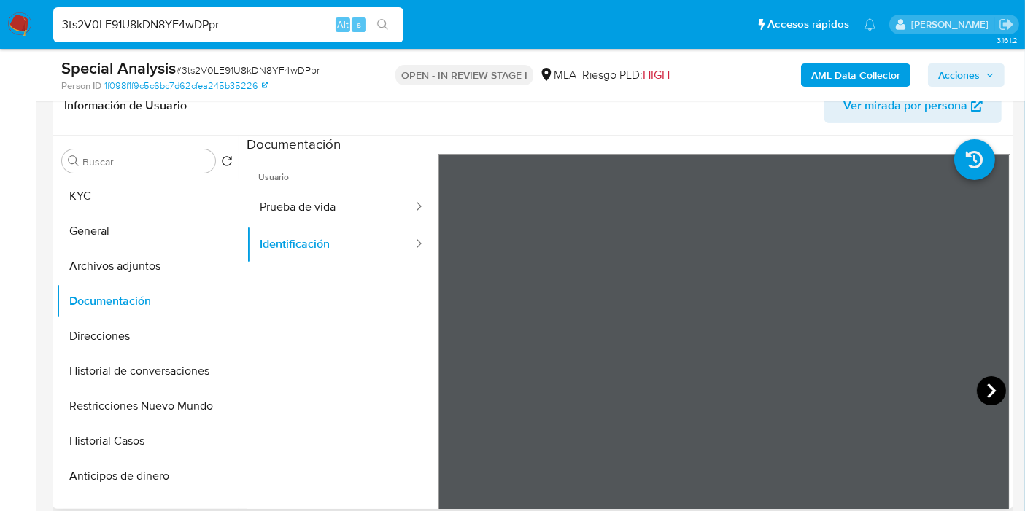
click at [980, 387] on icon at bounding box center [991, 390] width 29 height 29
drag, startPoint x: 192, startPoint y: 210, endPoint x: 179, endPoint y: 203, distance: 15.0
click at [184, 206] on button "KYC" at bounding box center [141, 196] width 171 height 35
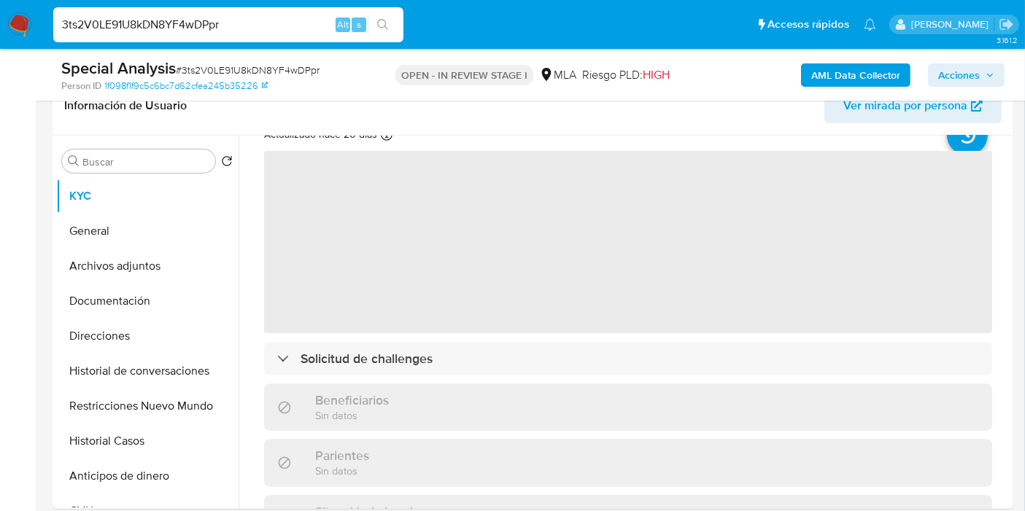
scroll to position [81, 0]
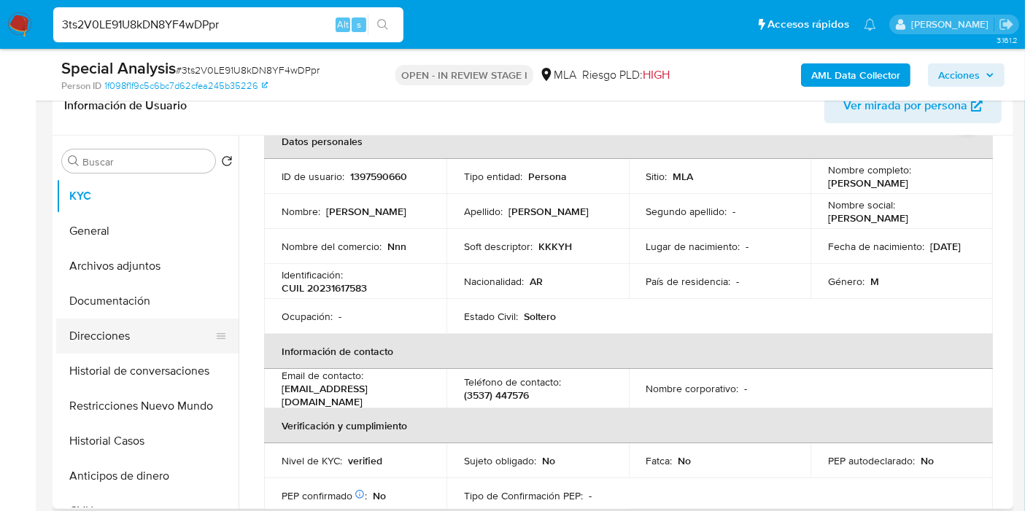
click at [126, 319] on button "Direcciones" at bounding box center [141, 336] width 171 height 35
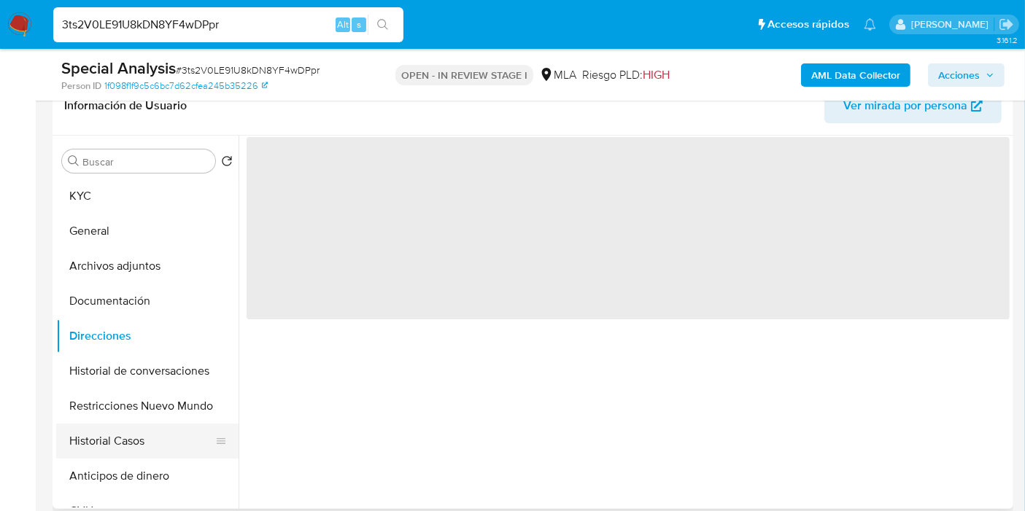
click at [110, 453] on button "Historial Casos" at bounding box center [141, 441] width 171 height 35
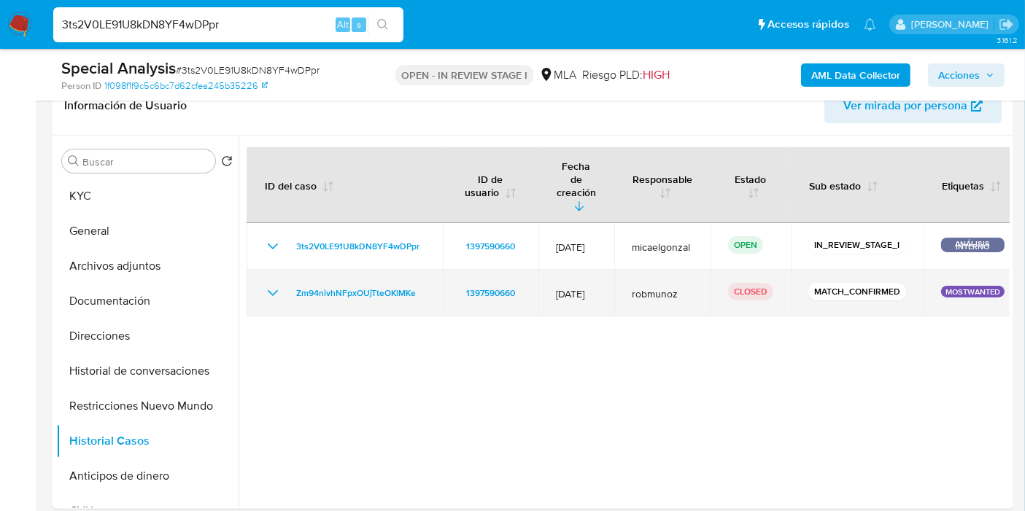
click at [983, 286] on p "MOSTWANTED" at bounding box center [972, 292] width 63 height 12
click at [281, 284] on icon "Mostrar/Ocultar" at bounding box center [273, 293] width 18 height 18
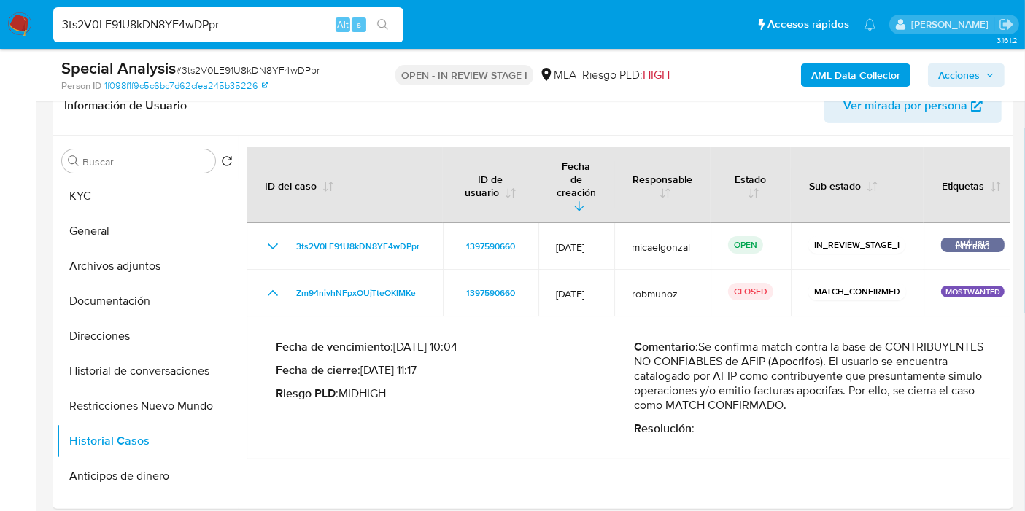
click at [713, 353] on p "Comentario : Se confirma match contra la base de CONTRIBUYENTES NO CONFIABLES d…" at bounding box center [814, 376] width 359 height 73
click at [787, 351] on p "Comentario : Se confirma match contra la base de CONTRIBUYENTES NO CONFIABLES d…" at bounding box center [814, 376] width 359 height 73
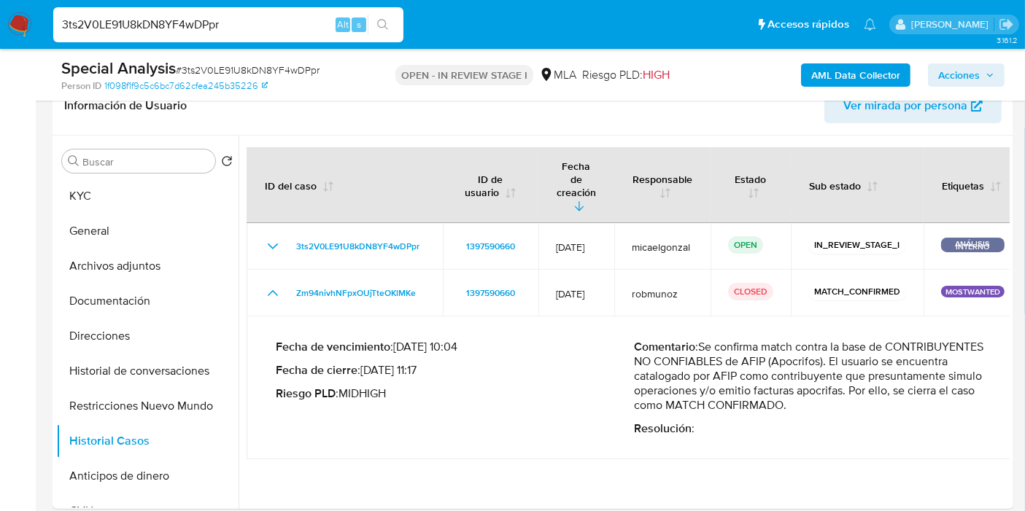
click at [787, 351] on p "Comentario : Se confirma match contra la base de CONTRIBUYENTES NO CONFIABLES d…" at bounding box center [814, 376] width 359 height 73
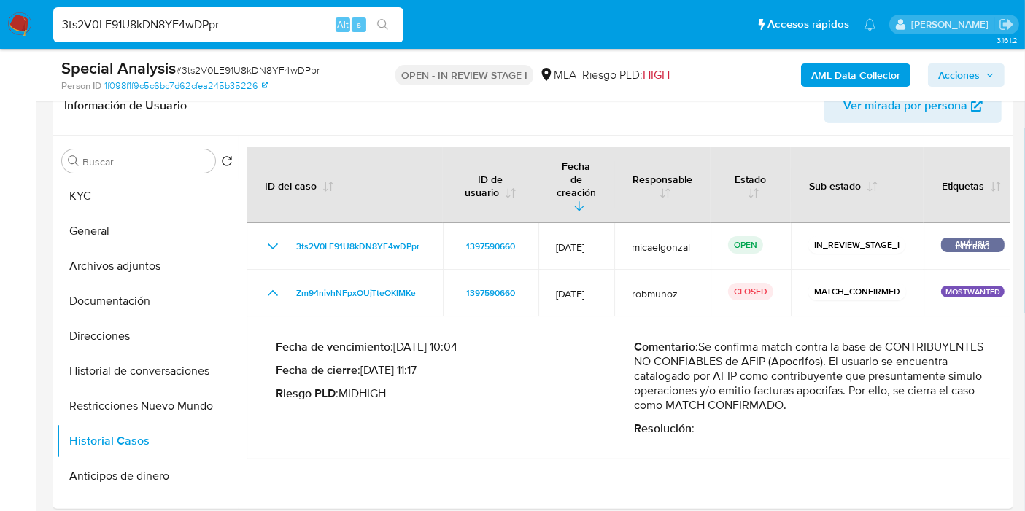
click at [787, 351] on p "Comentario : Se confirma match contra la base de CONTRIBUYENTES NO CONFIABLES d…" at bounding box center [814, 376] width 359 height 73
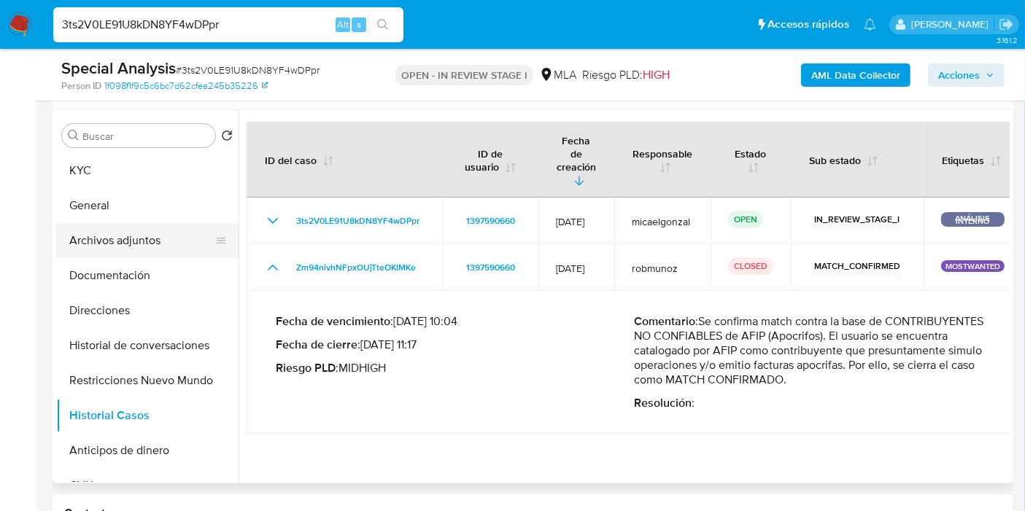
scroll to position [243, 0]
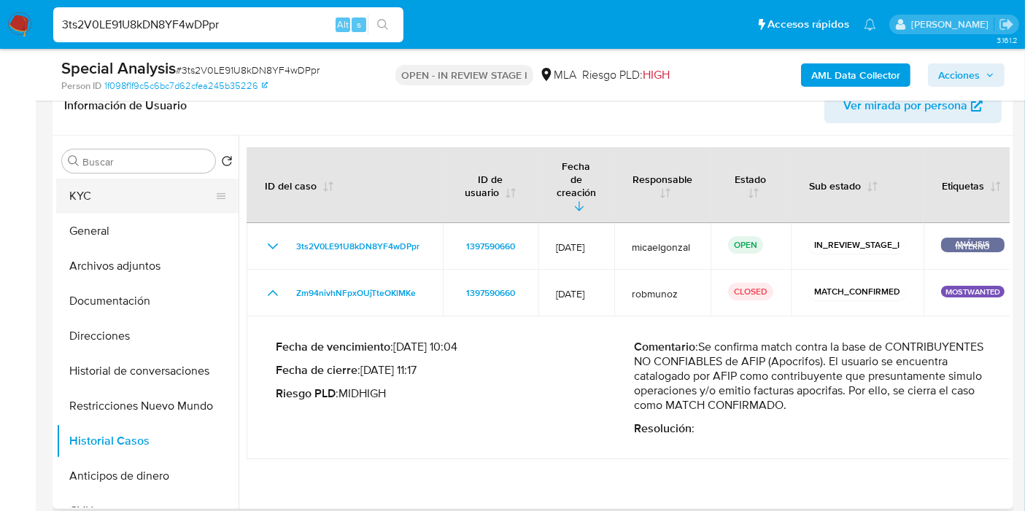
click at [161, 194] on button "KYC" at bounding box center [141, 196] width 171 height 35
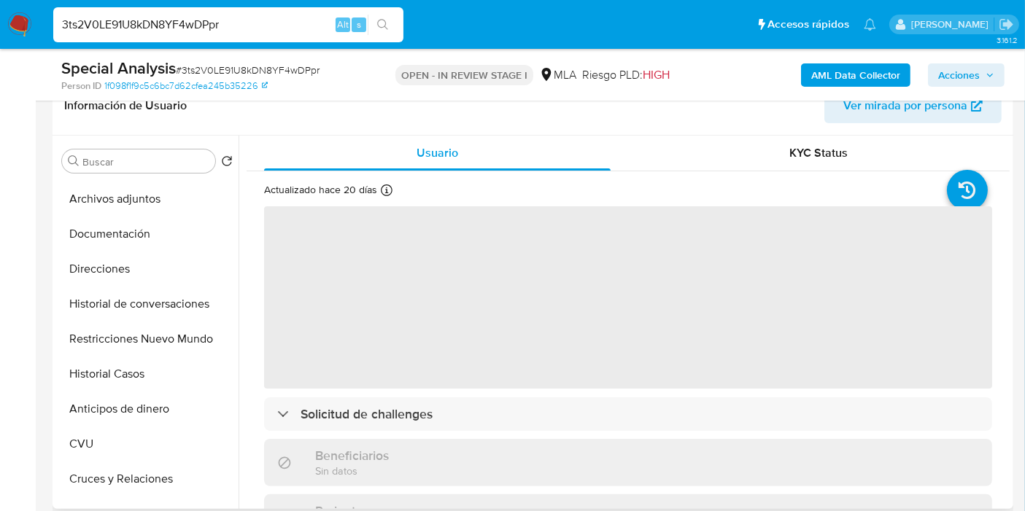
scroll to position [162, 0]
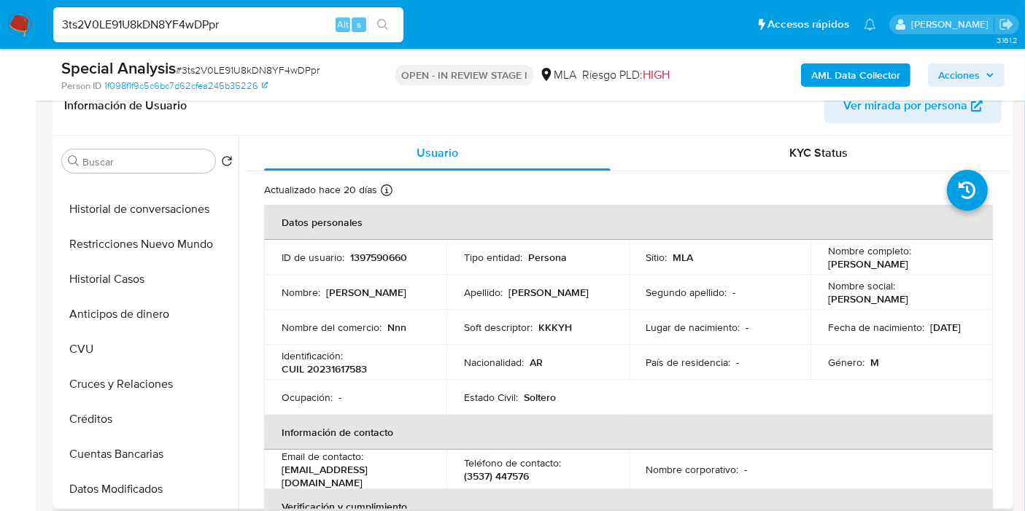
drag, startPoint x: 341, startPoint y: 374, endPoint x: 321, endPoint y: 371, distance: 20.7
click at [321, 371] on p "CUIL 20231617583" at bounding box center [324, 369] width 85 height 13
copy p "20231617583"
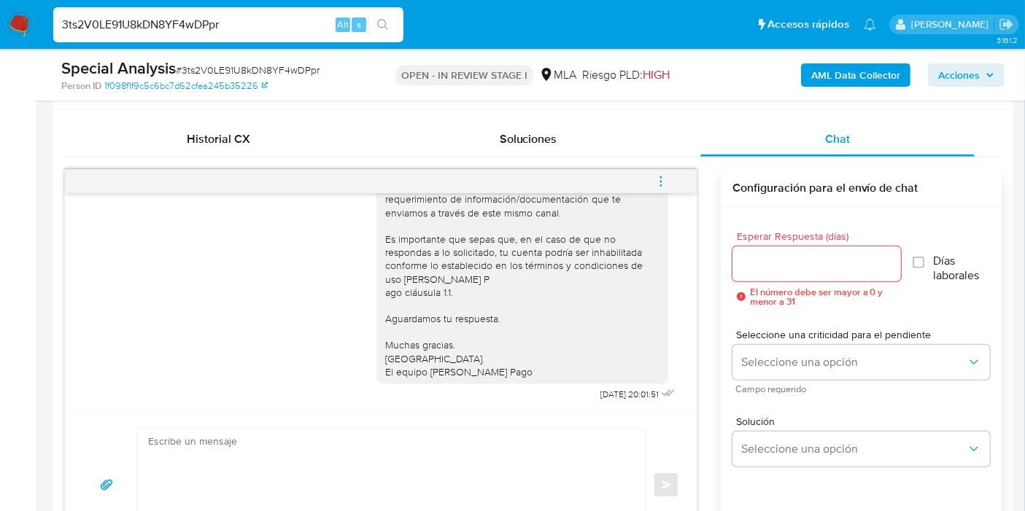
scroll to position [729, 0]
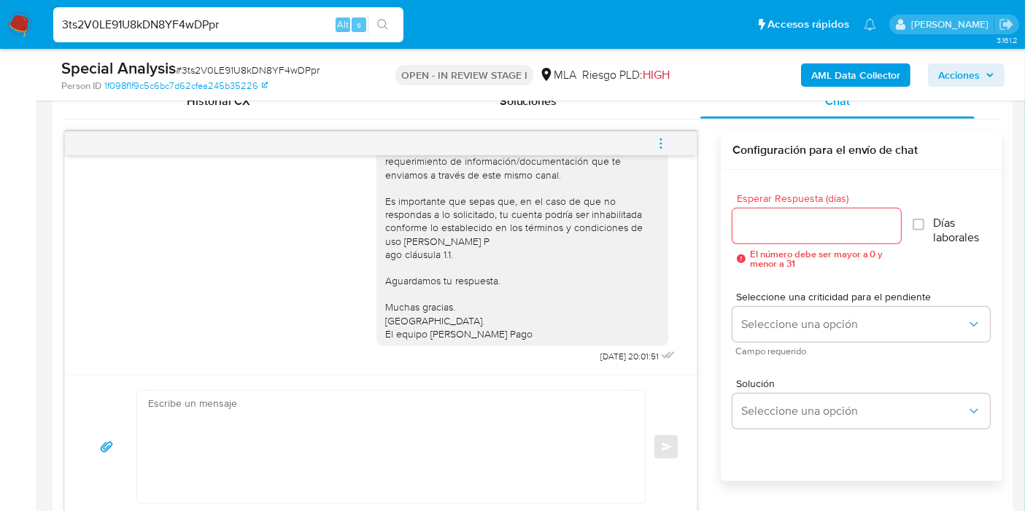
drag, startPoint x: 650, startPoint y: 134, endPoint x: 624, endPoint y: 150, distance: 29.8
click at [651, 134] on button "menu-action" at bounding box center [661, 143] width 48 height 35
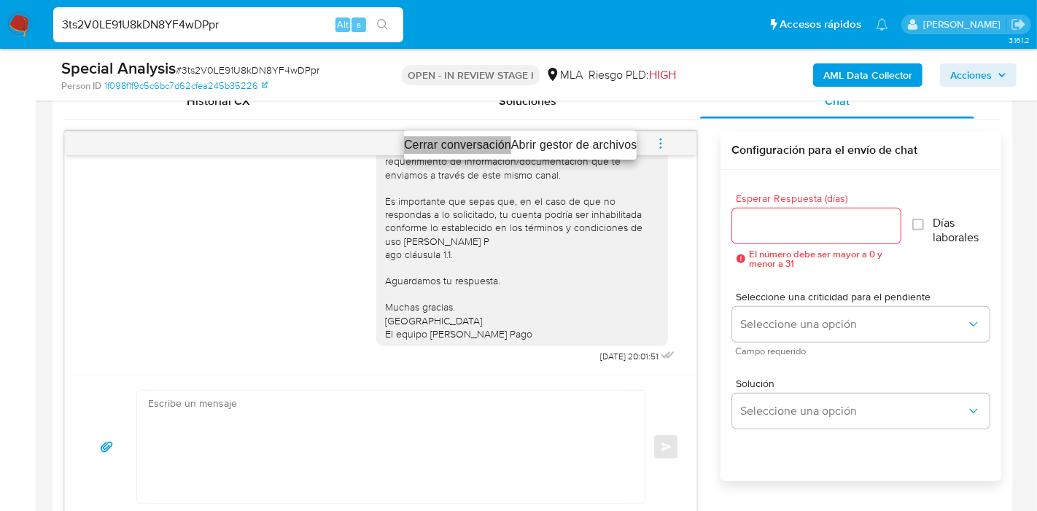
click at [440, 136] on li "Cerrar conversación" at bounding box center [457, 145] width 107 height 18
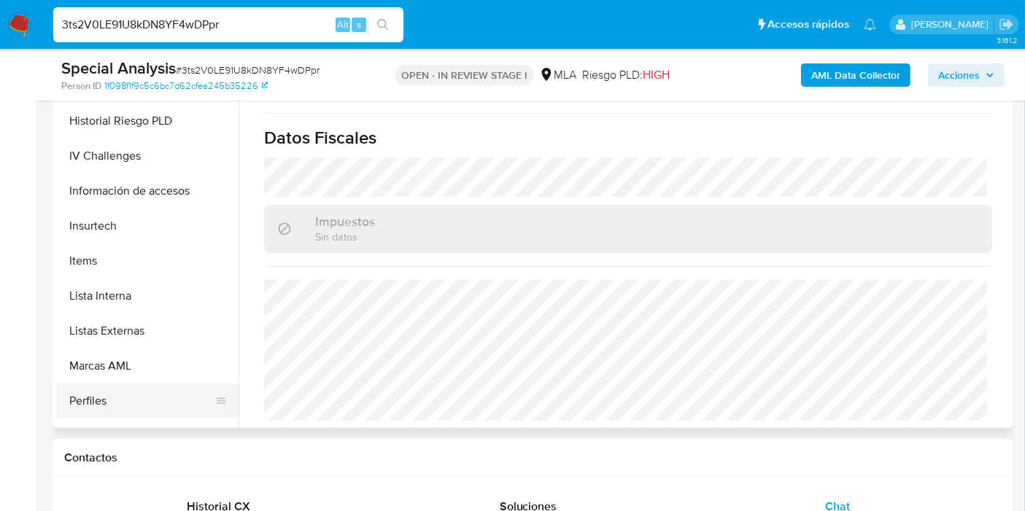
scroll to position [648, 0]
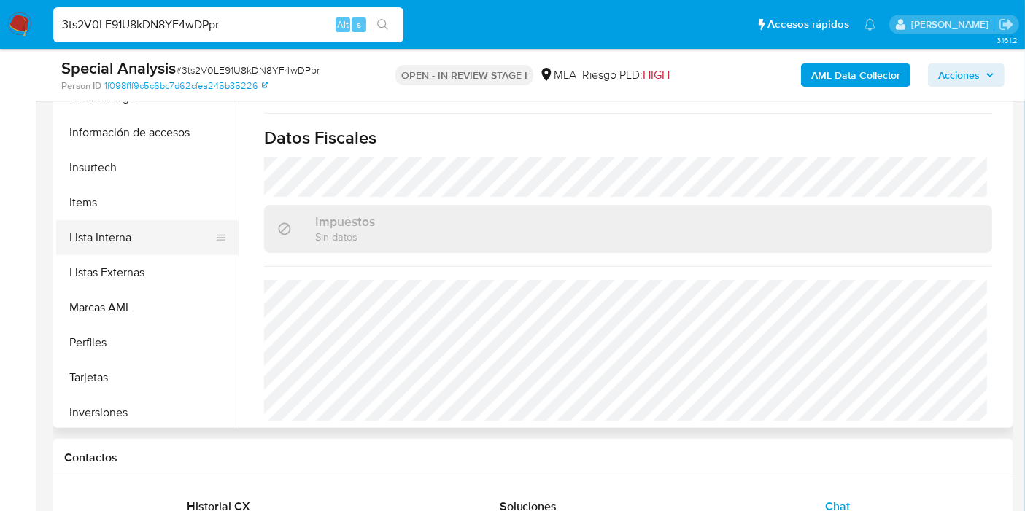
click at [152, 248] on button "Lista Interna" at bounding box center [141, 237] width 171 height 35
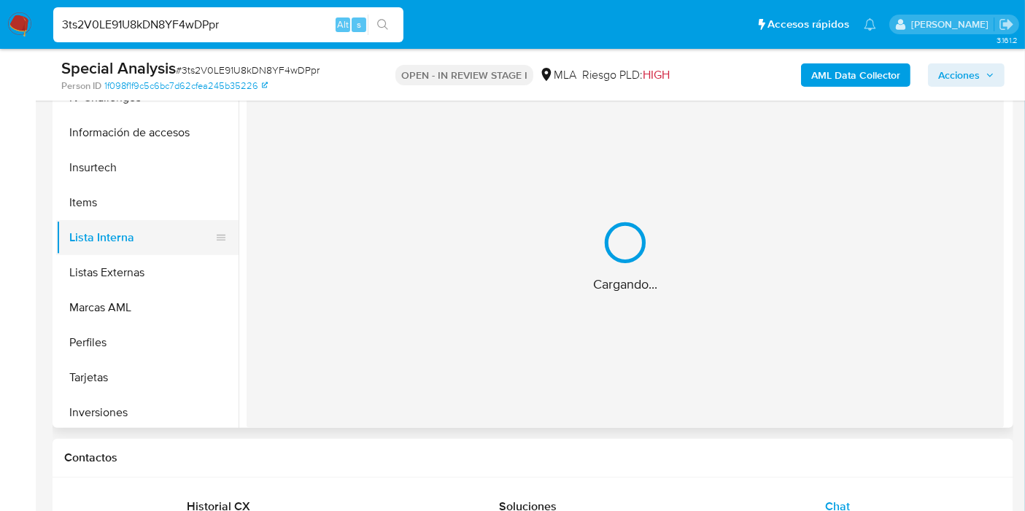
scroll to position [0, 0]
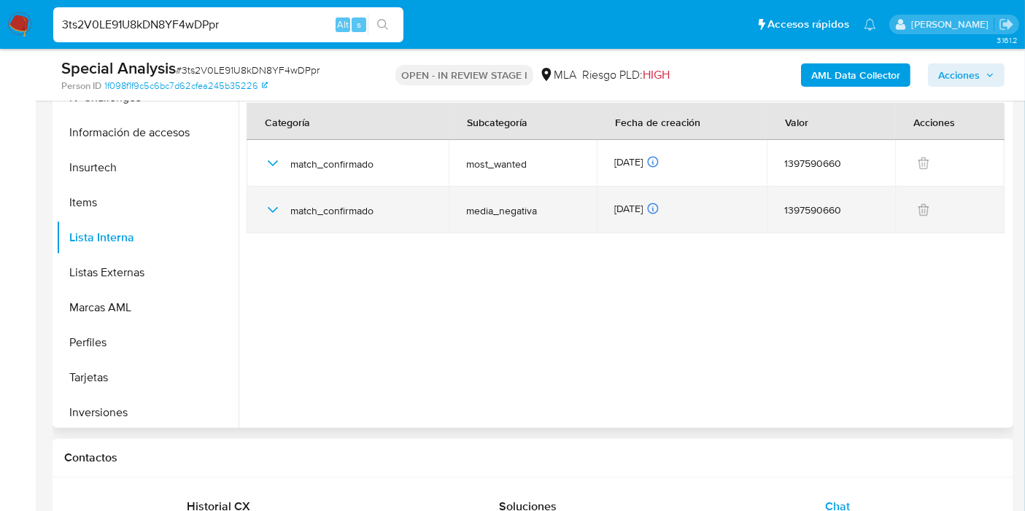
click at [287, 218] on div "match_confirmado" at bounding box center [347, 210] width 167 height 47
click at [274, 216] on icon "button" at bounding box center [273, 210] width 18 height 18
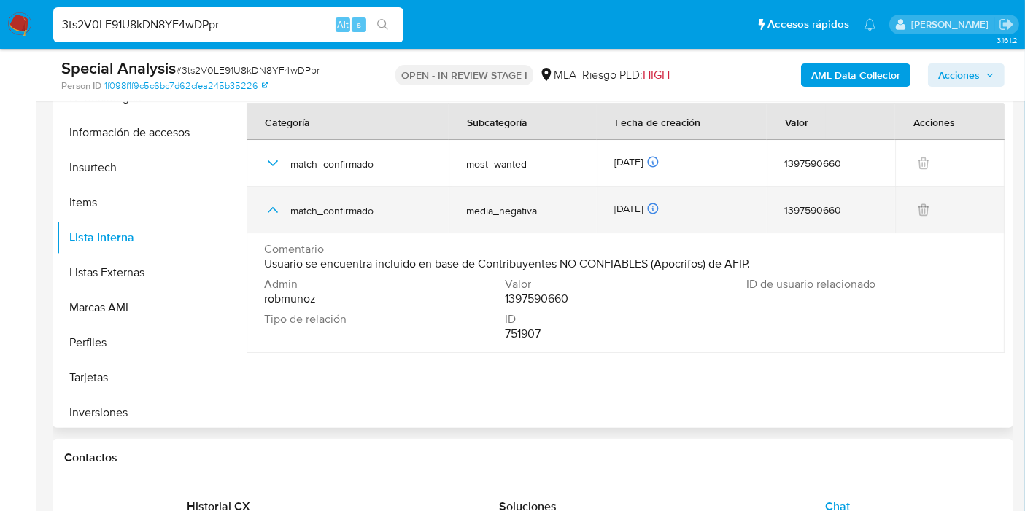
click at [274, 216] on icon "button" at bounding box center [273, 210] width 18 height 18
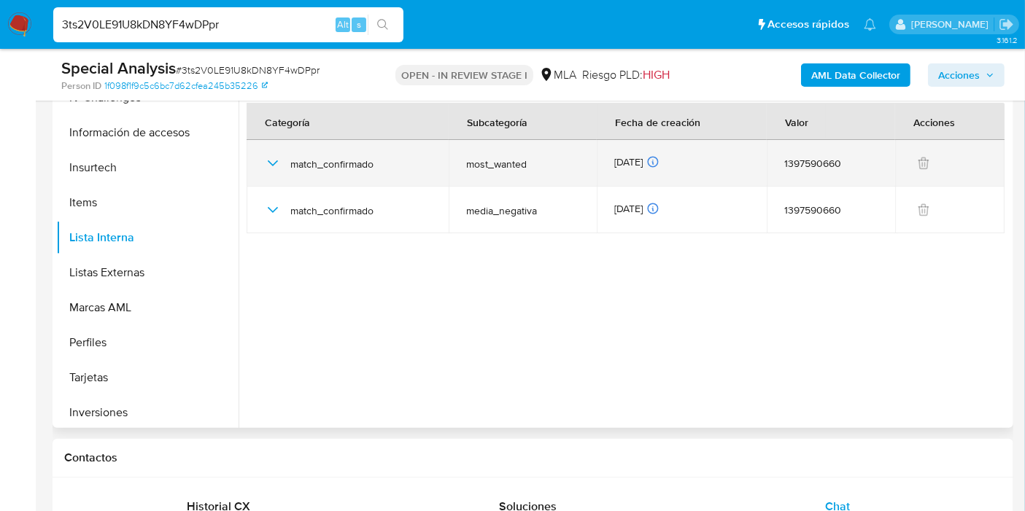
click at [275, 160] on icon "button" at bounding box center [273, 163] width 10 height 6
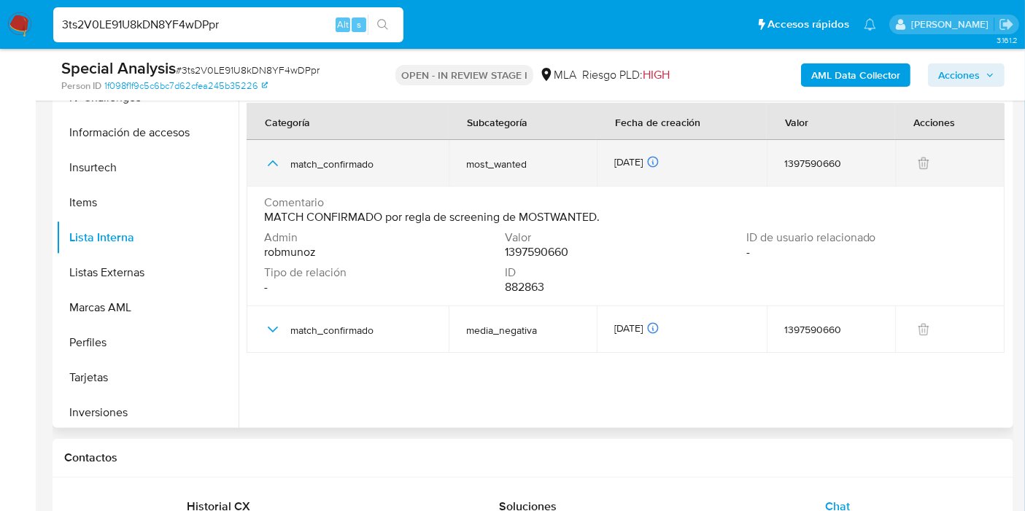
click at [275, 160] on icon "button" at bounding box center [273, 164] width 18 height 18
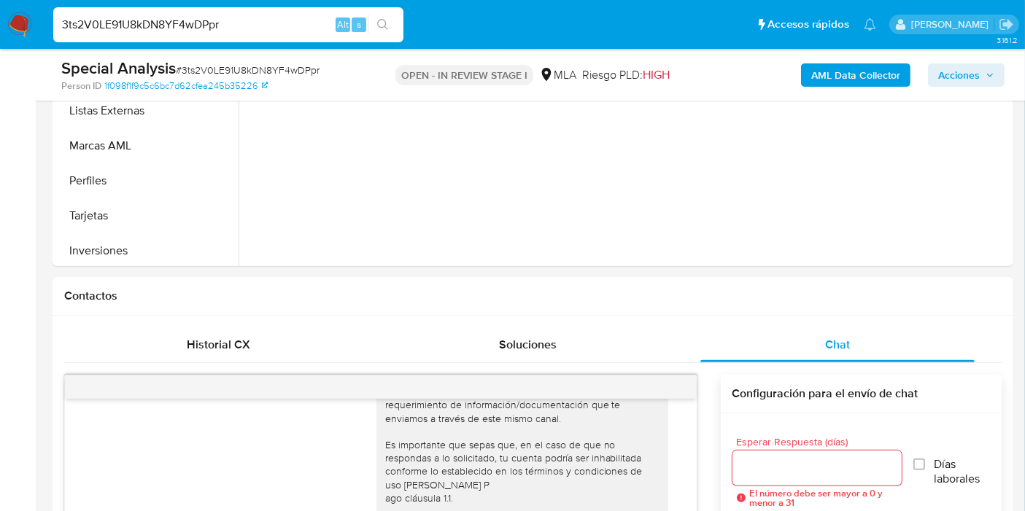
scroll to position [162, 0]
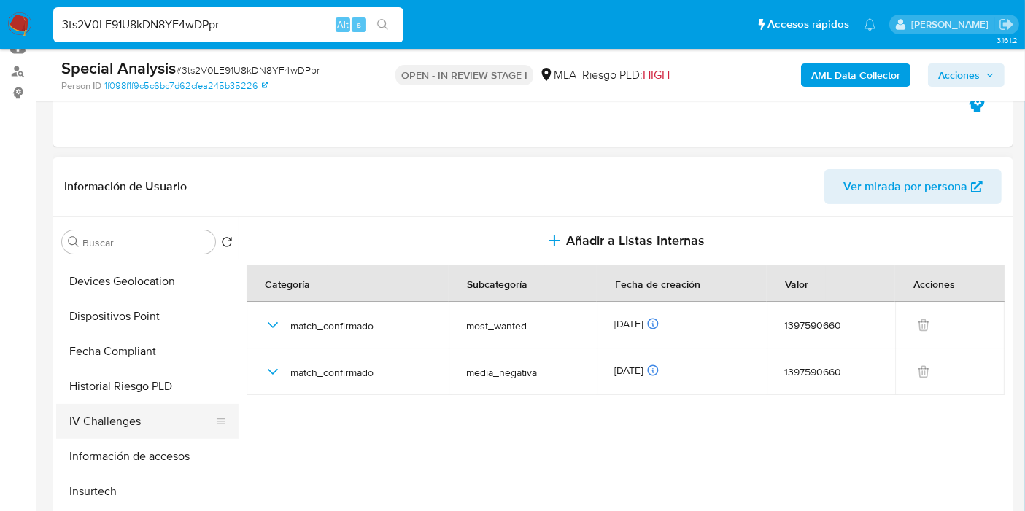
click at [154, 435] on button "IV Challenges" at bounding box center [141, 421] width 171 height 35
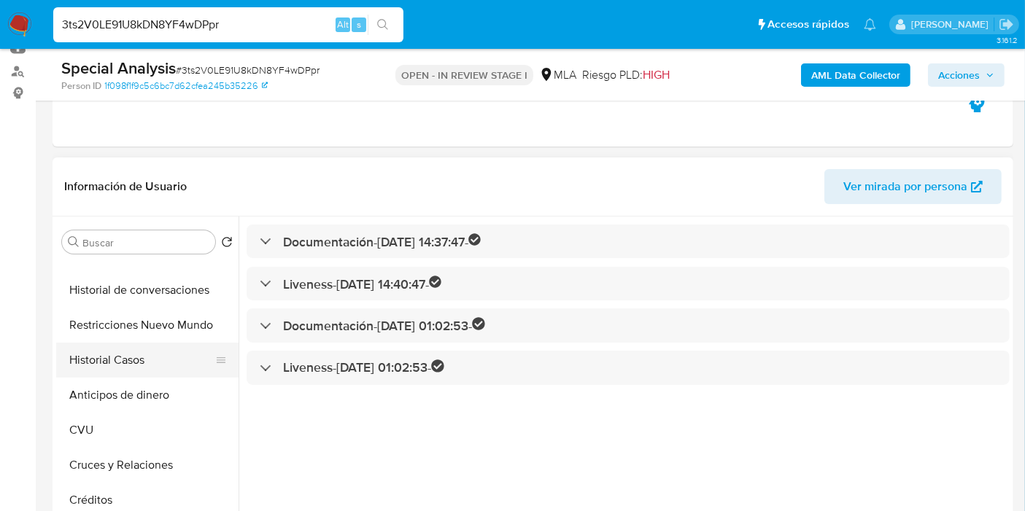
click at [174, 343] on button "Historial Casos" at bounding box center [141, 360] width 171 height 35
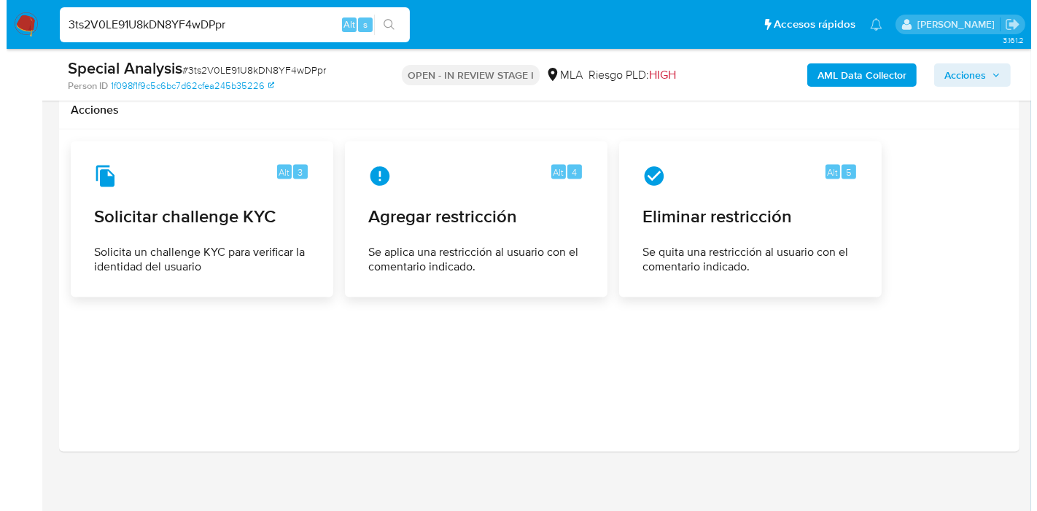
scroll to position [2394, 0]
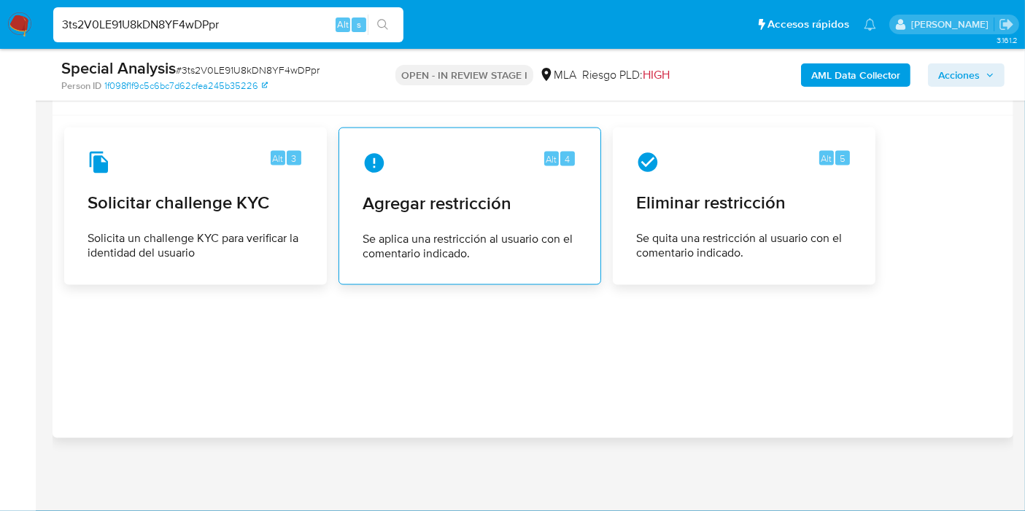
click at [460, 207] on span "Agregar restricción" at bounding box center [470, 204] width 214 height 22
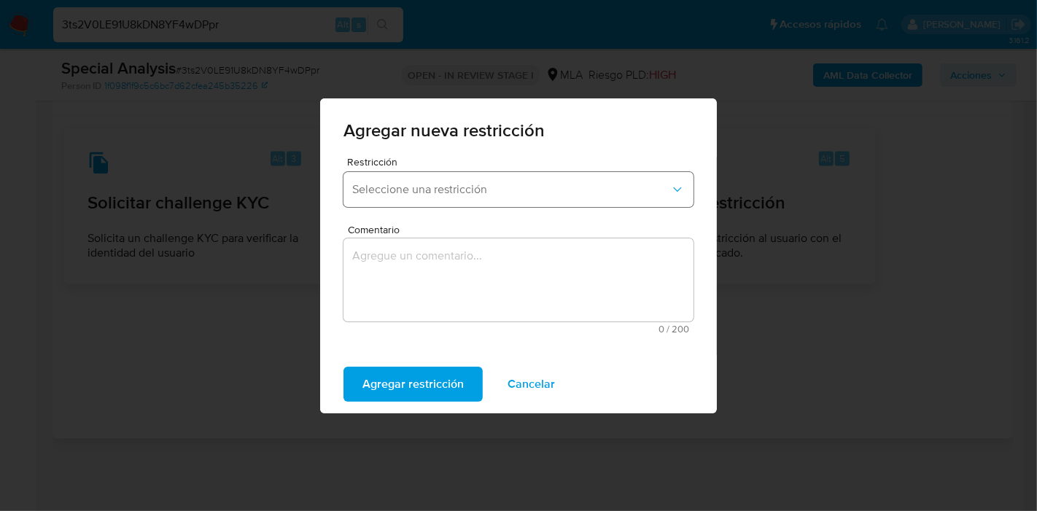
click at [468, 187] on span "Seleccione una restricción" at bounding box center [511, 189] width 318 height 15
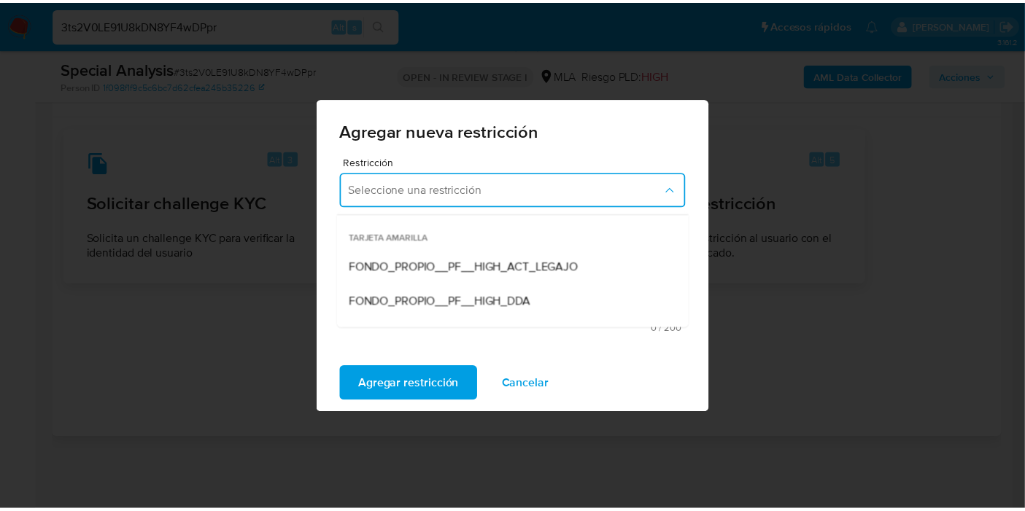
scroll to position [162, 0]
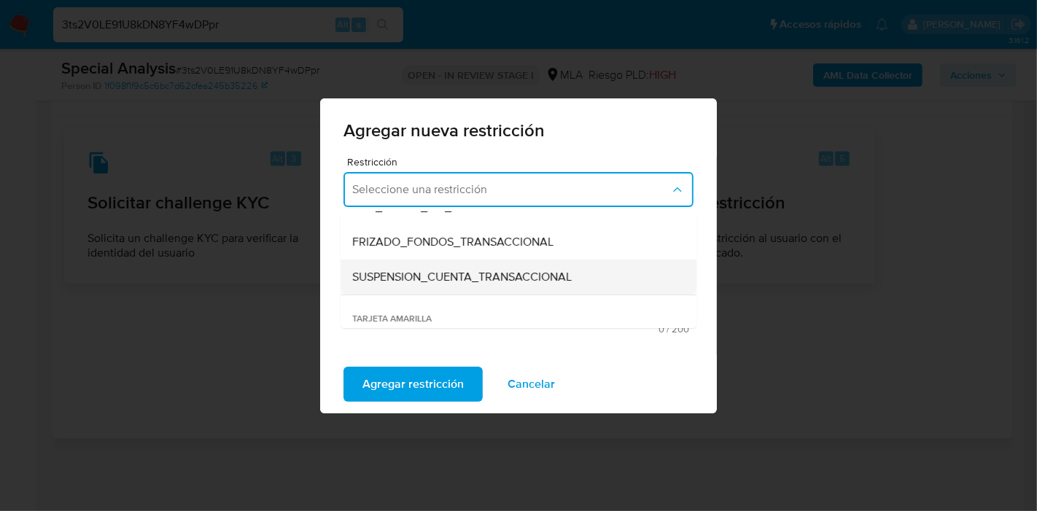
click at [446, 266] on div "SUSPENSION_CUENTA_TRANSACCIONAL" at bounding box center [514, 277] width 324 height 35
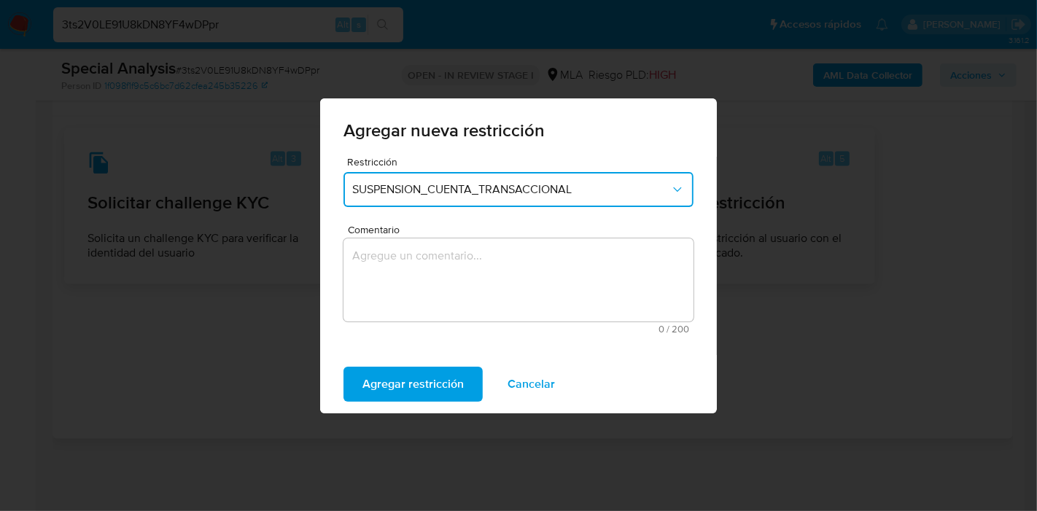
click at [448, 287] on textarea "Comentario" at bounding box center [519, 280] width 350 height 83
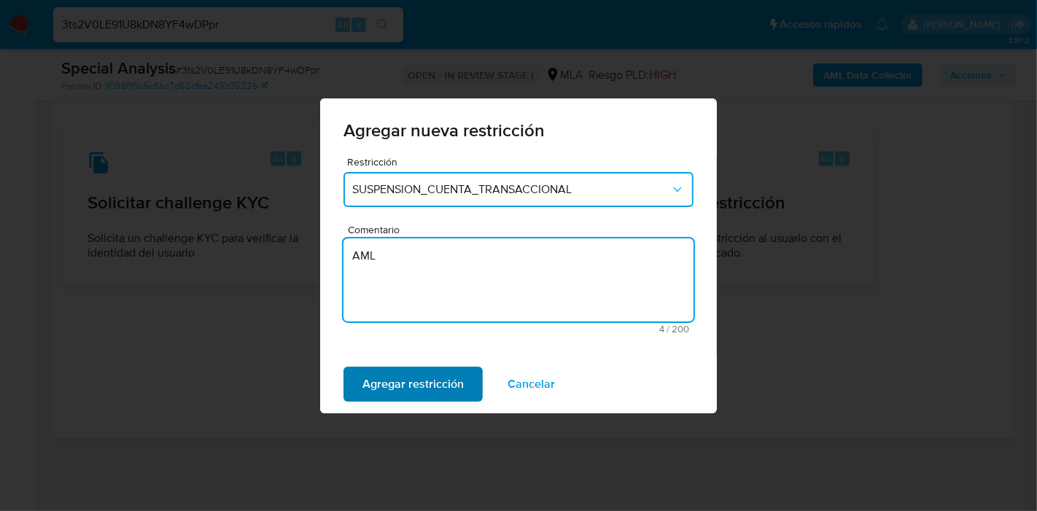
type textarea "AML"
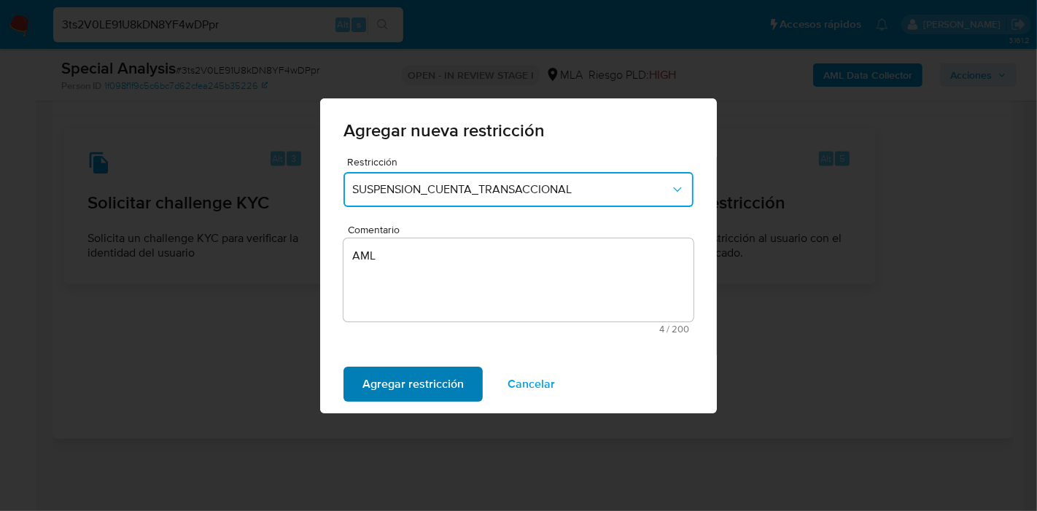
click at [438, 388] on span "Agregar restricción" at bounding box center [413, 384] width 101 height 32
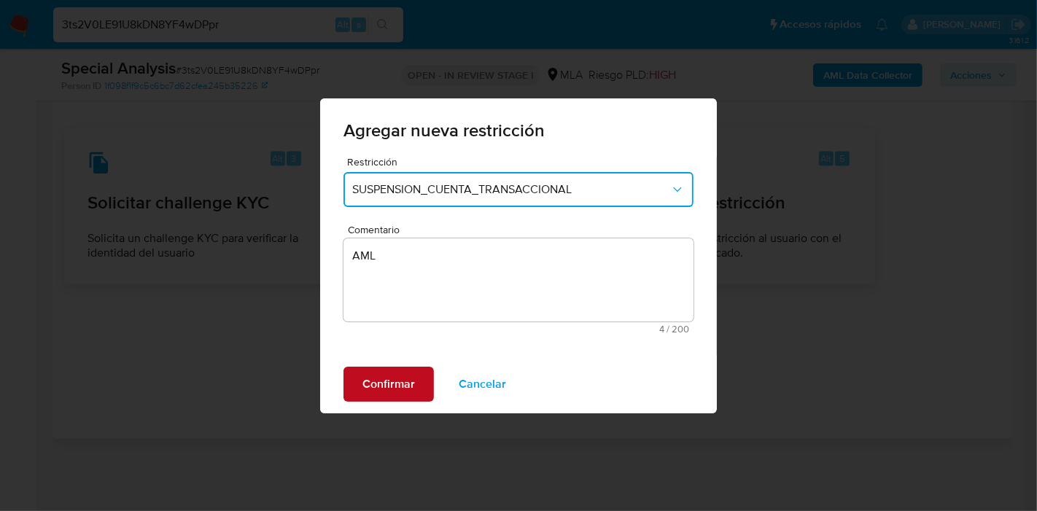
click at [365, 373] on span "Confirmar" at bounding box center [389, 384] width 53 height 32
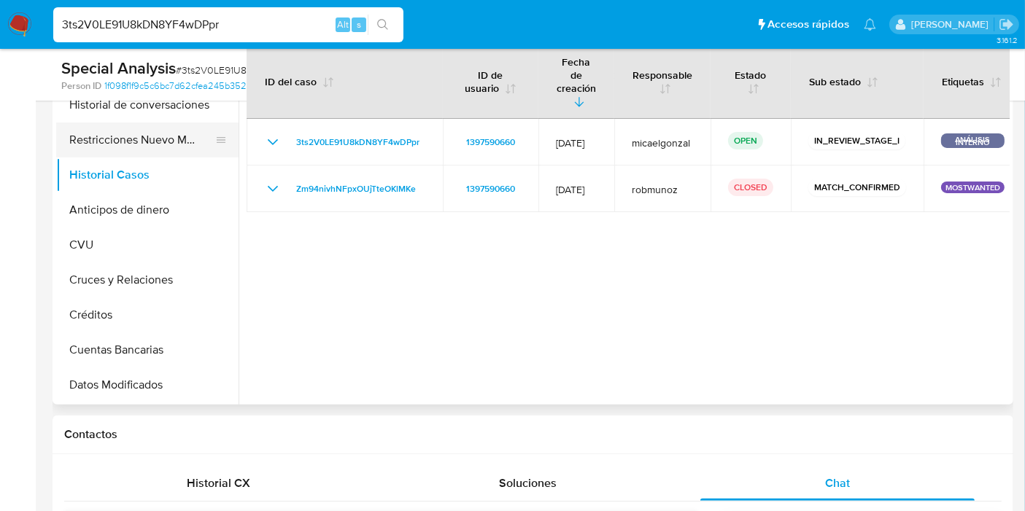
scroll to position [287, 0]
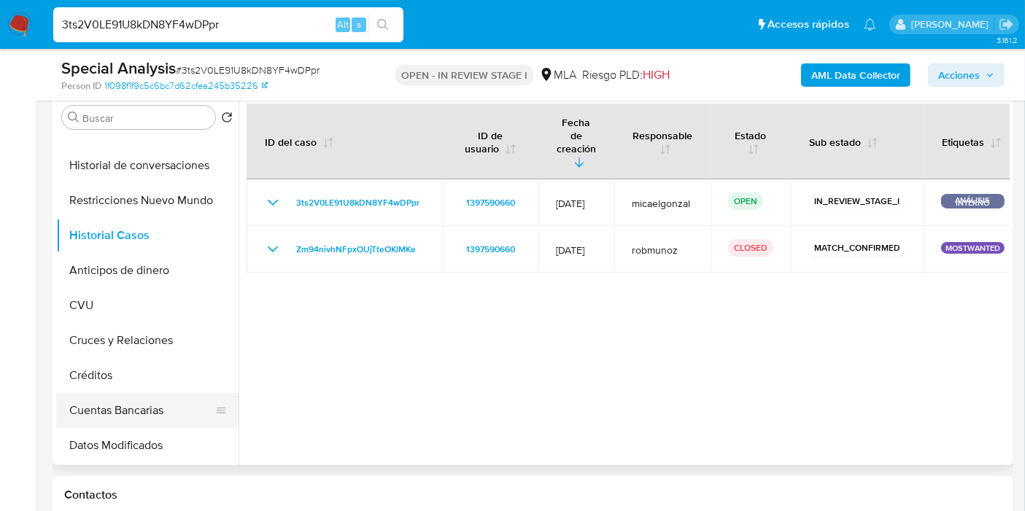
click at [144, 401] on button "Cuentas Bancarias" at bounding box center [141, 410] width 171 height 35
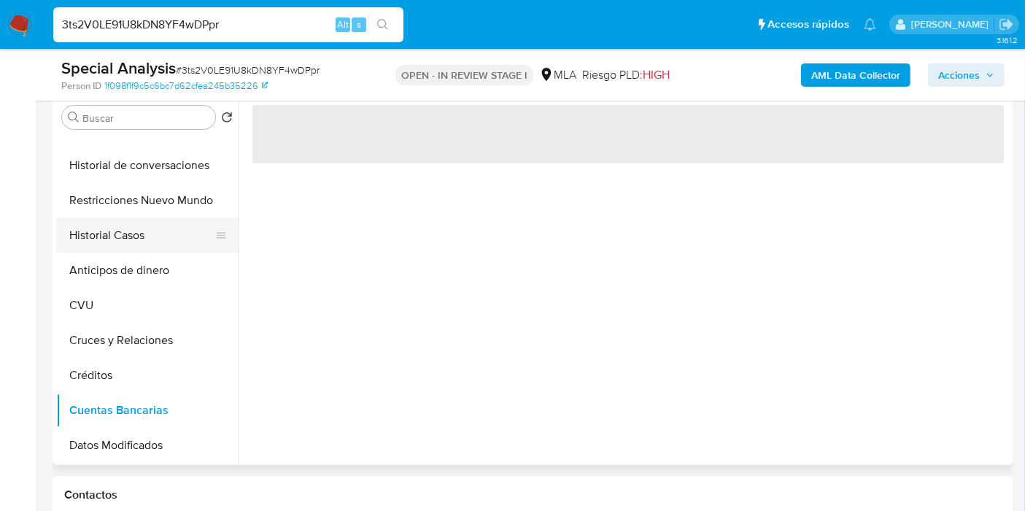
click at [147, 232] on button "Historial Casos" at bounding box center [141, 235] width 171 height 35
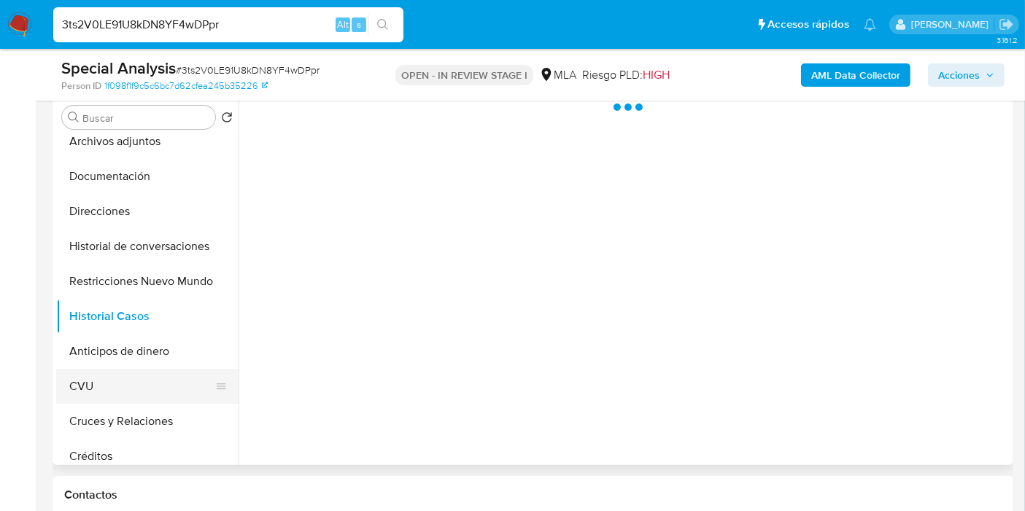
scroll to position [0, 0]
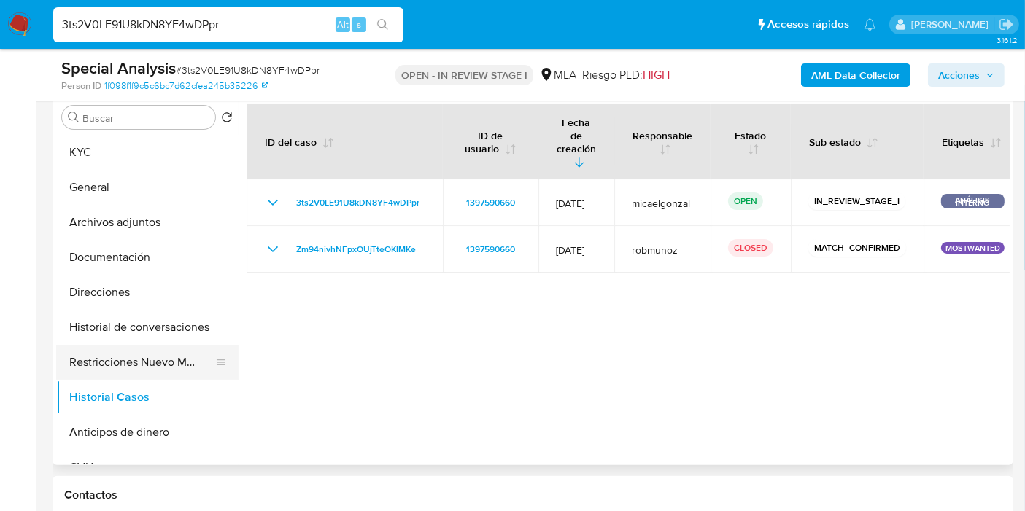
click at [173, 351] on button "Restricciones Nuevo Mundo" at bounding box center [141, 362] width 171 height 35
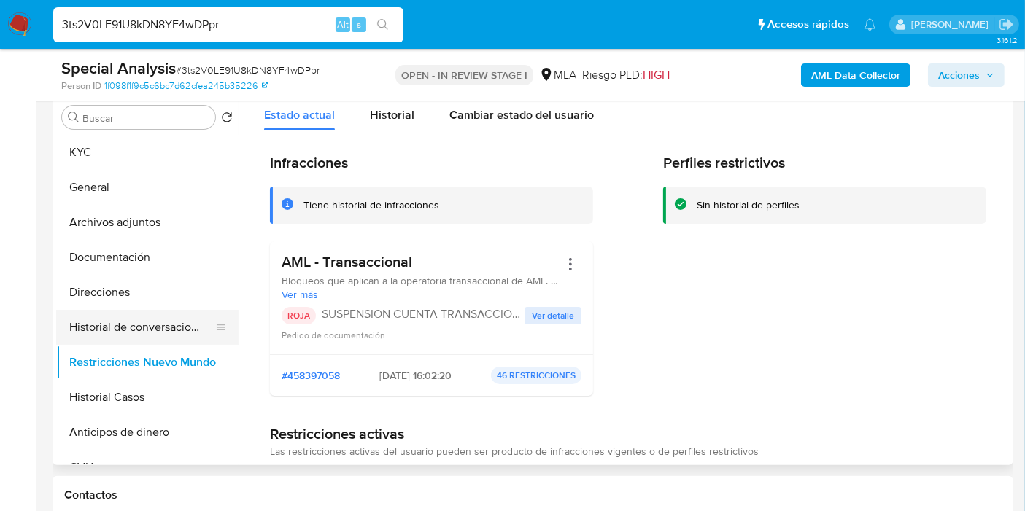
click at [177, 316] on button "Historial de conversaciones" at bounding box center [141, 327] width 171 height 35
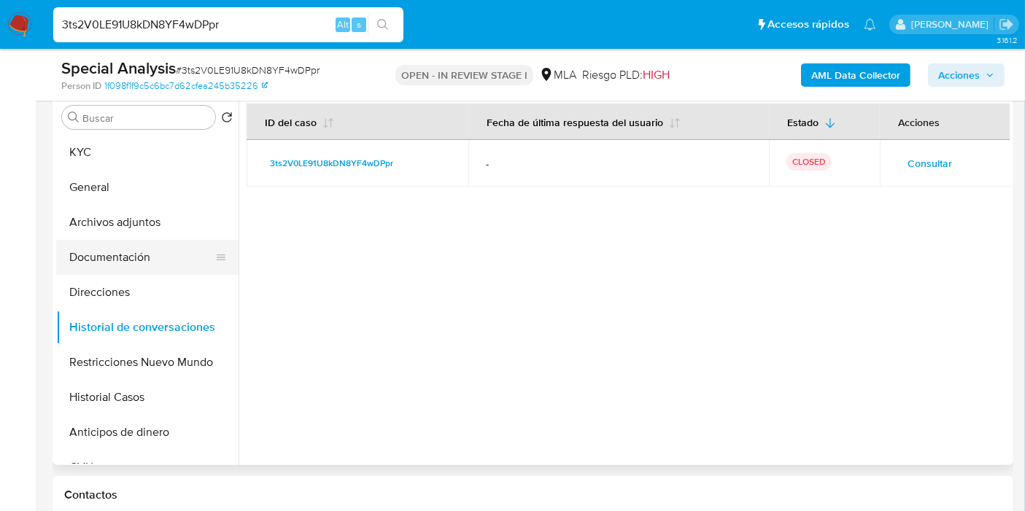
click at [157, 247] on button "Documentación" at bounding box center [141, 257] width 171 height 35
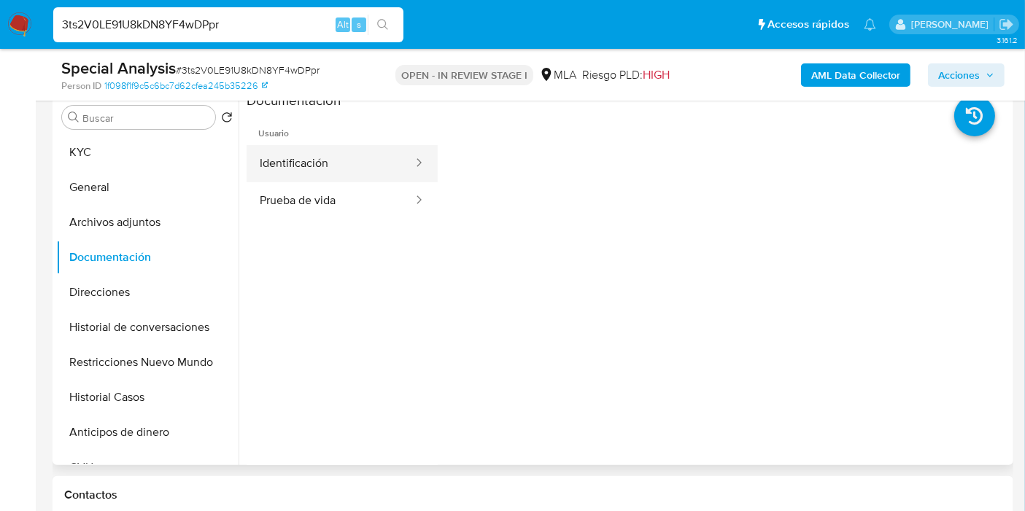
click at [298, 150] on button "Identificación" at bounding box center [331, 163] width 168 height 37
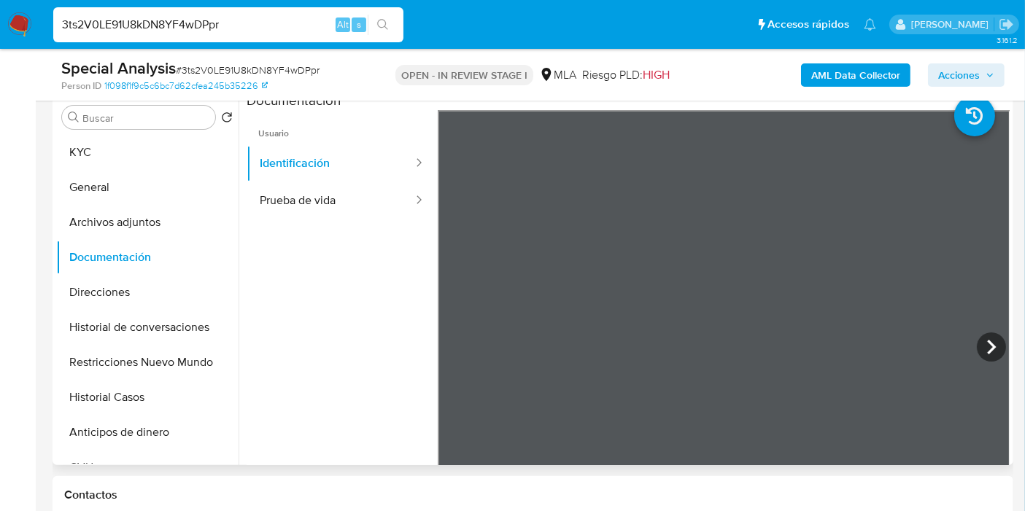
scroll to position [419, 0]
click at [977, 345] on icon at bounding box center [991, 347] width 29 height 29
drag, startPoint x: 467, startPoint y: 348, endPoint x: 398, endPoint y: 282, distance: 95.5
click at [462, 344] on icon at bounding box center [455, 347] width 29 height 29
click at [349, 225] on ul "Usuario Identificación Prueba de vida" at bounding box center [342, 320] width 191 height 420
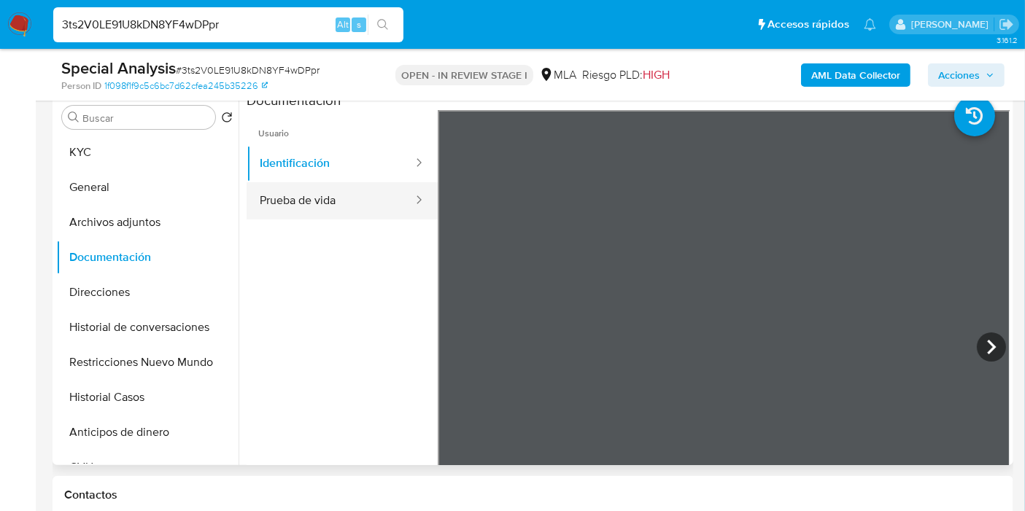
click at [366, 201] on button "Prueba de vida" at bounding box center [331, 200] width 168 height 37
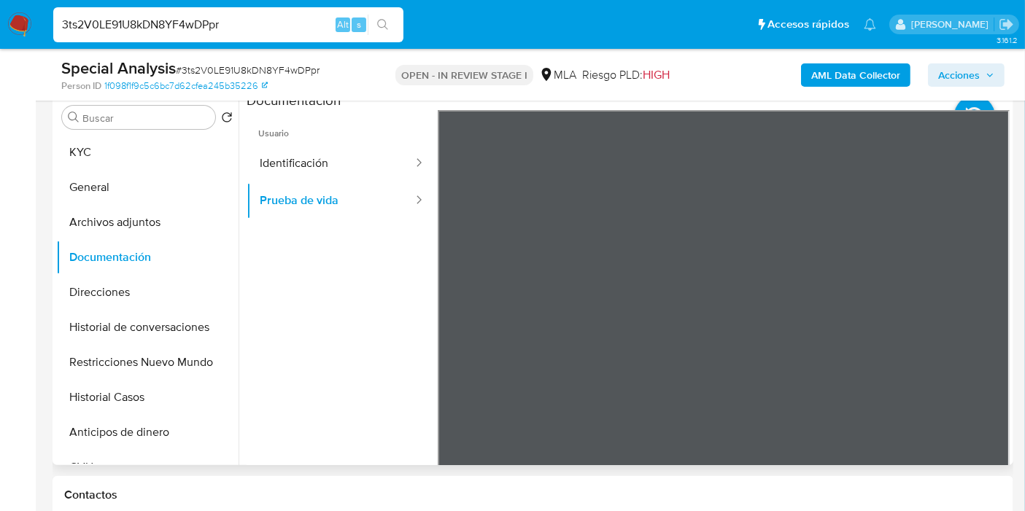
scroll to position [105, 0]
click at [123, 241] on button "Documentación" at bounding box center [141, 257] width 171 height 35
click at [154, 207] on button "Archivos adjuntos" at bounding box center [141, 222] width 171 height 35
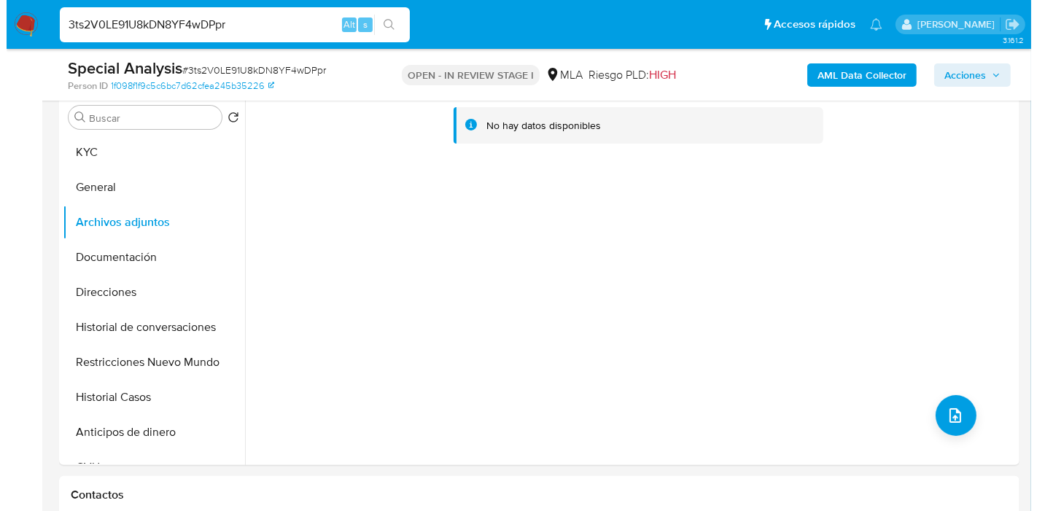
scroll to position [44, 0]
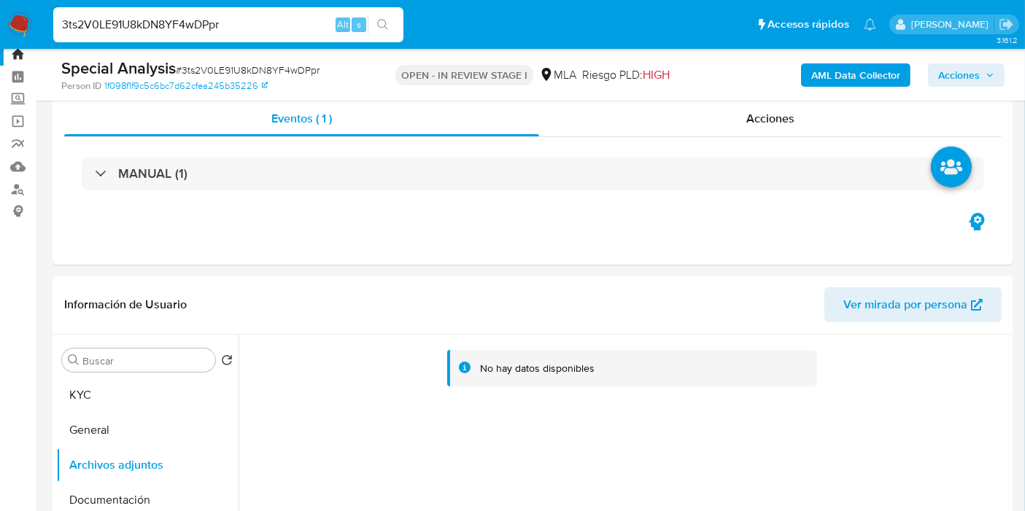
click at [864, 63] on b "AML Data Collector" at bounding box center [855, 74] width 89 height 23
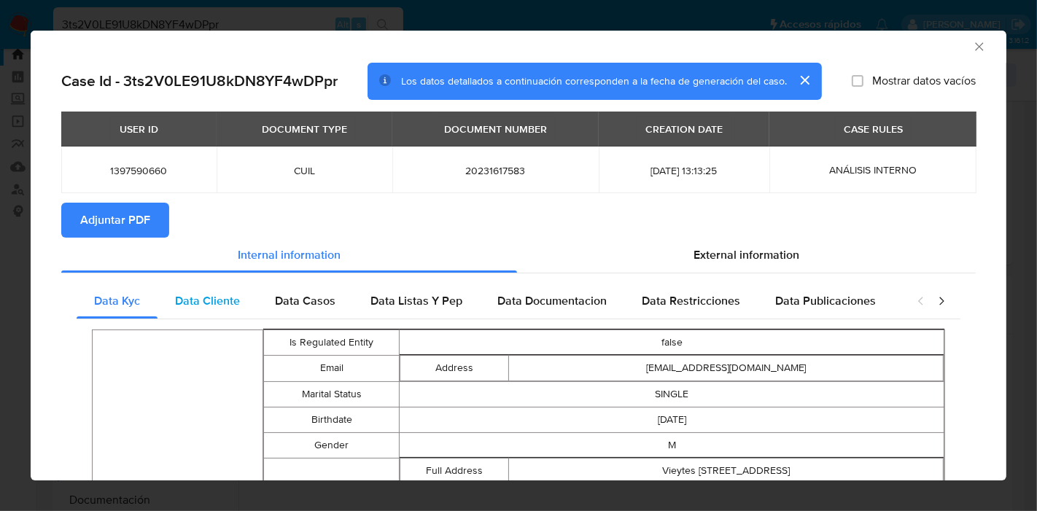
scroll to position [0, 0]
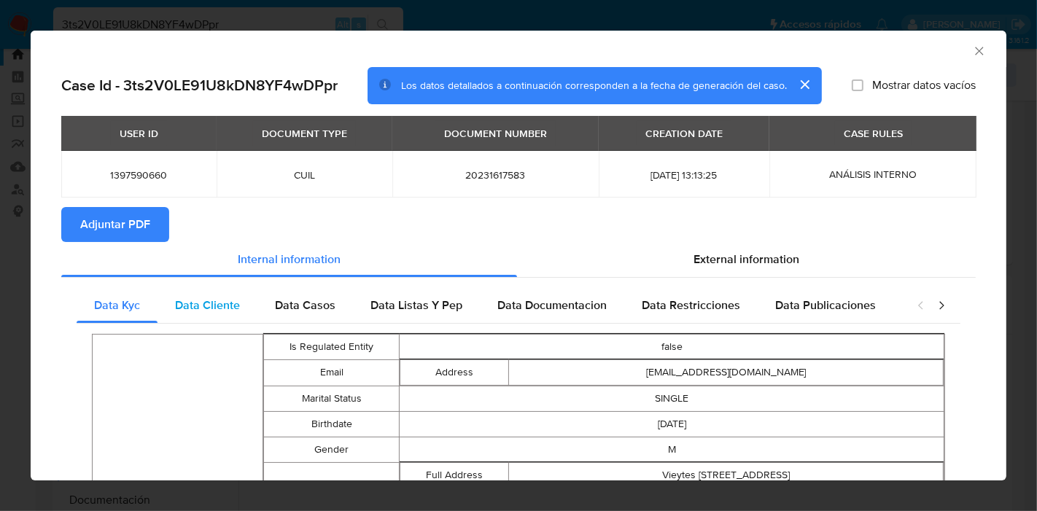
click at [181, 294] on div "Data Cliente" at bounding box center [208, 305] width 100 height 35
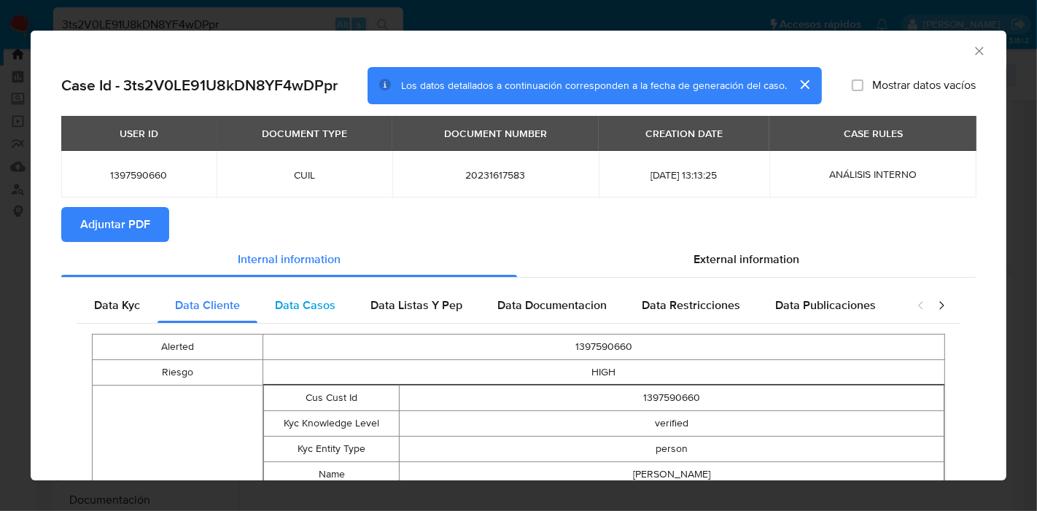
drag, startPoint x: 326, startPoint y: 309, endPoint x: 346, endPoint y: 306, distance: 20.6
click at [328, 308] on span "Data Casos" at bounding box center [305, 305] width 61 height 17
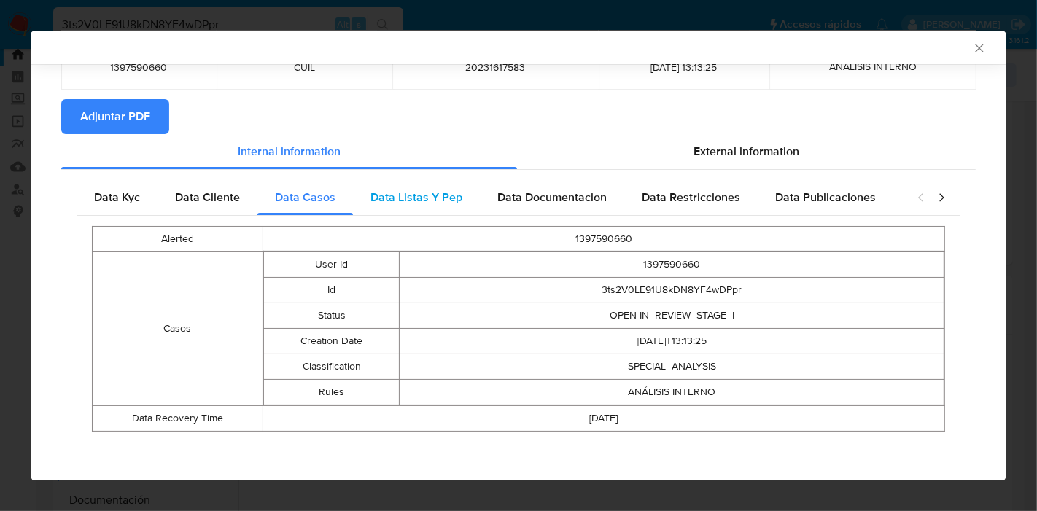
scroll to position [106, 0]
click at [395, 177] on div "Data Kyc Data Cliente Data Casos Data Listas Y Pep Data Documentacion Data Rest…" at bounding box center [518, 310] width 915 height 282
click at [406, 184] on div "Data Listas Y Pep" at bounding box center [416, 196] width 127 height 35
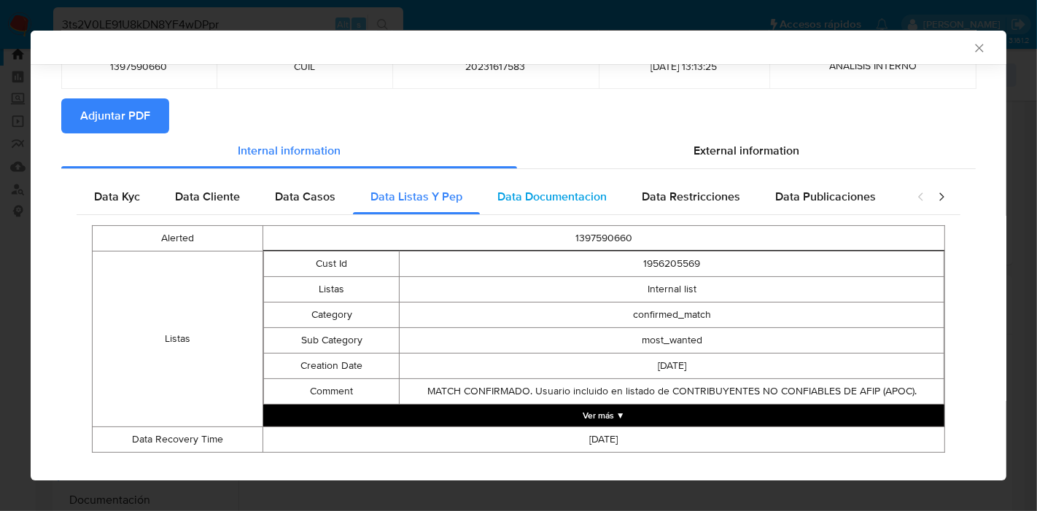
click at [527, 206] on div "Data Documentacion" at bounding box center [552, 196] width 144 height 35
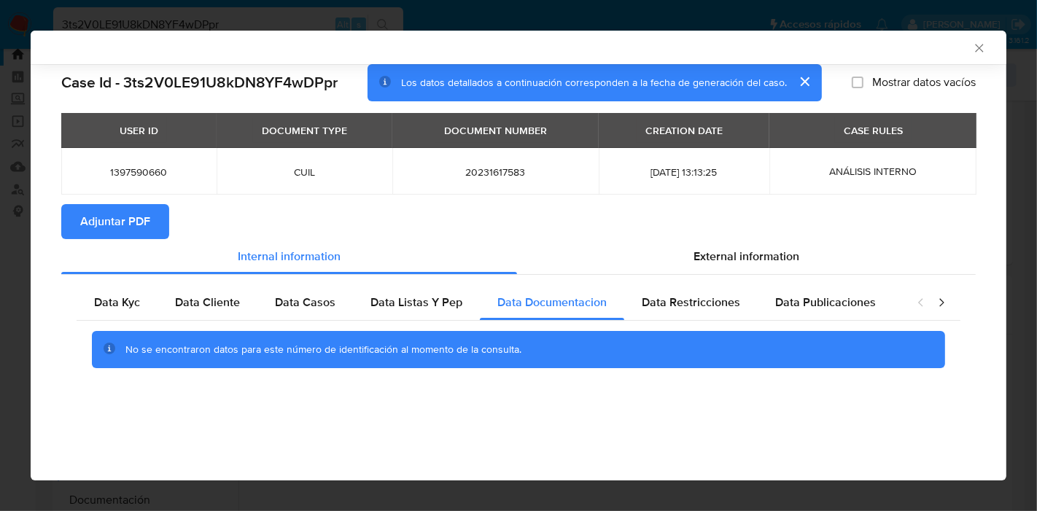
click at [713, 276] on div "Data Kyc Data Cliente Data Casos Data Listas Y Pep Data Documentacion Data Rest…" at bounding box center [518, 332] width 915 height 115
drag, startPoint x: 702, startPoint y: 299, endPoint x: 869, endPoint y: 295, distance: 167.1
click at [703, 299] on span "Data Restricciones" at bounding box center [691, 302] width 98 height 17
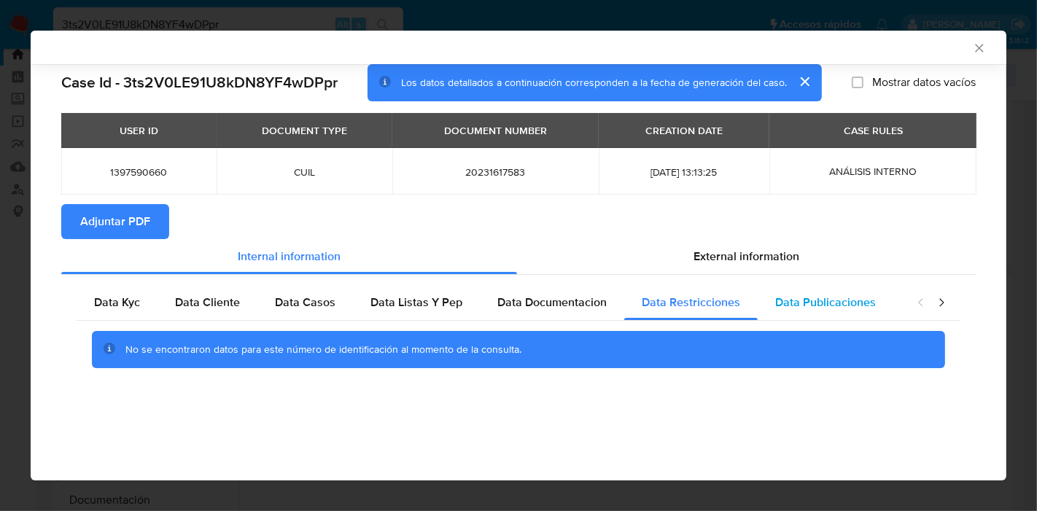
drag, startPoint x: 821, startPoint y: 284, endPoint x: 831, endPoint y: 290, distance: 11.4
click at [824, 287] on div "Data Publicaciones" at bounding box center [826, 302] width 136 height 35
click at [937, 297] on icon "closure-recommendation-modal" at bounding box center [941, 302] width 15 height 15
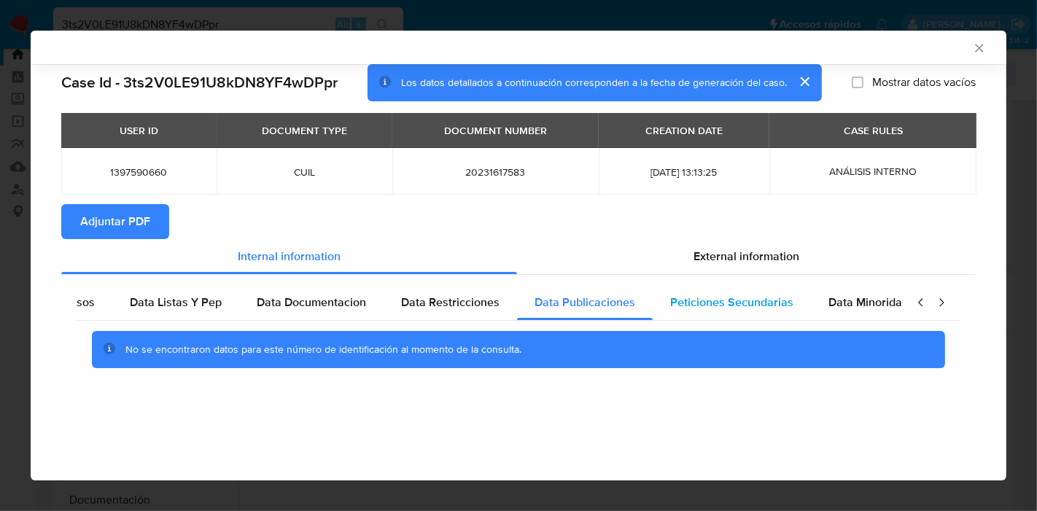
scroll to position [0, 256]
click at [684, 306] on span "Peticiones Secundarias" at bounding box center [716, 302] width 123 height 17
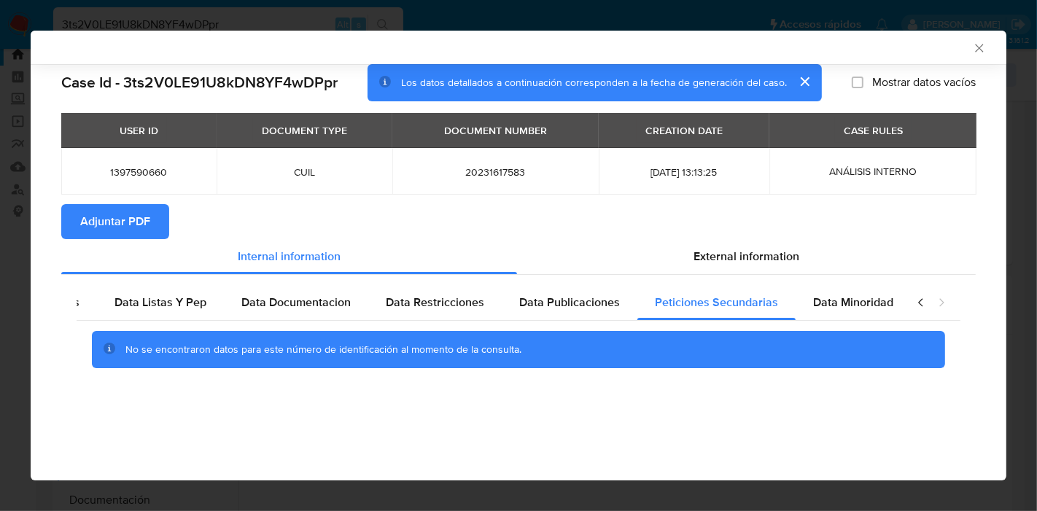
drag, startPoint x: 845, startPoint y: 311, endPoint x: 921, endPoint y: 307, distance: 76.7
click at [846, 311] on div "Data Minoridad" at bounding box center [853, 302] width 115 height 35
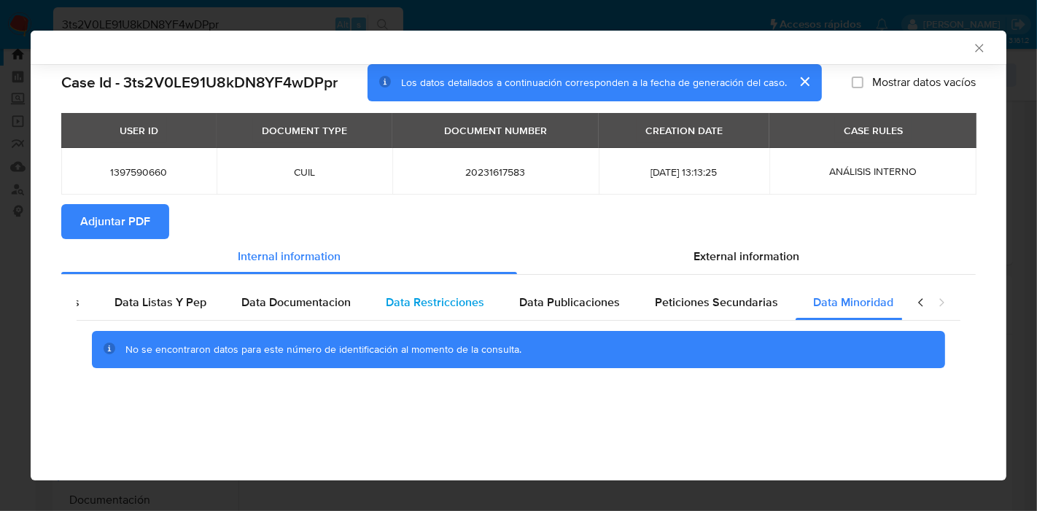
drag, startPoint x: 919, startPoint y: 303, endPoint x: 572, endPoint y: 315, distance: 347.4
click at [918, 303] on icon "closure-recommendation-modal" at bounding box center [921, 302] width 15 height 15
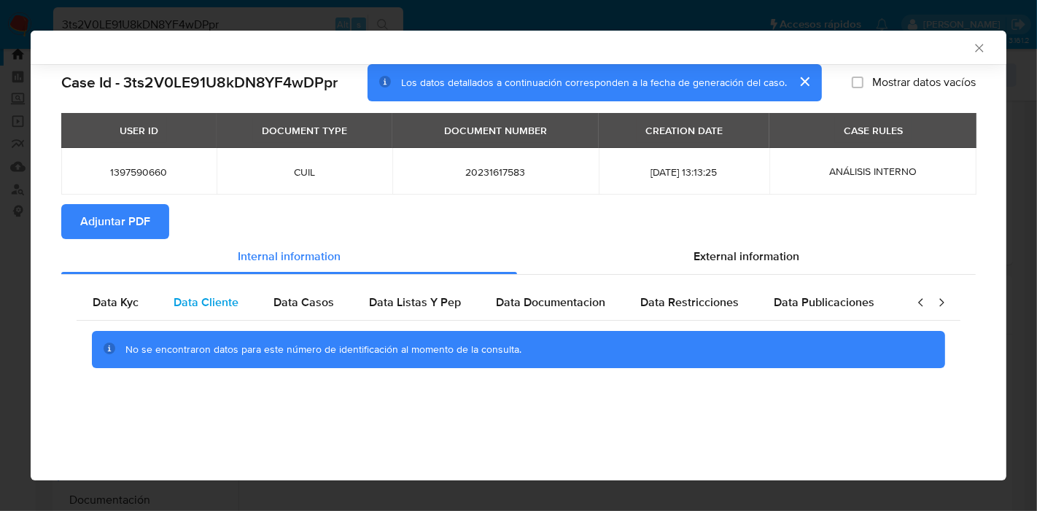
scroll to position [0, 0]
click at [104, 310] on span "Data Kyc" at bounding box center [117, 302] width 46 height 17
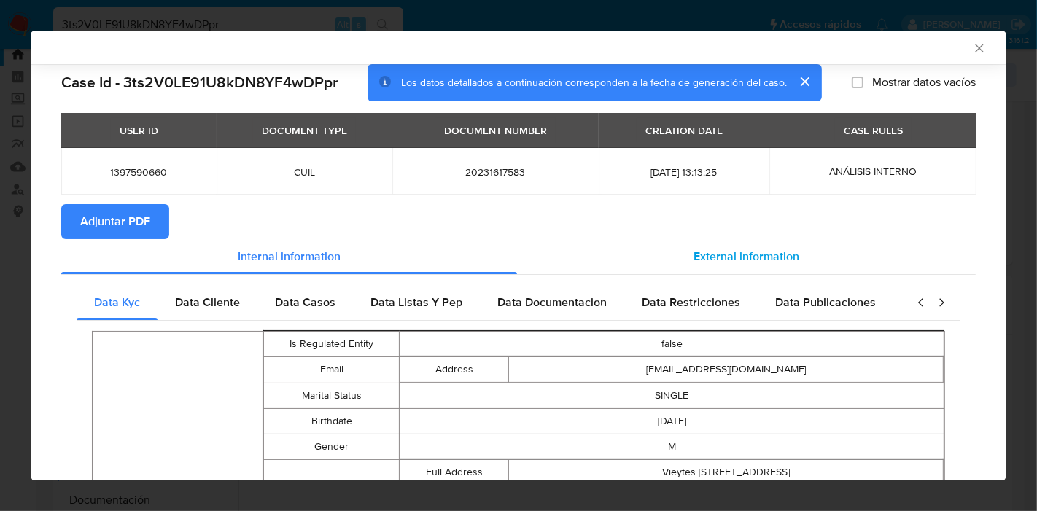
click at [716, 260] on span "External information" at bounding box center [747, 256] width 106 height 17
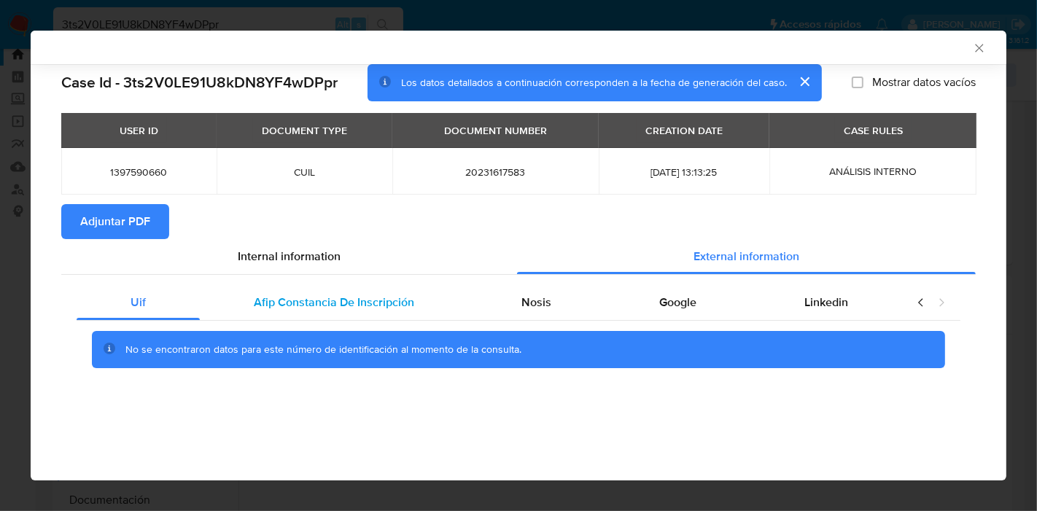
click at [352, 293] on div "Afip Constancia De Inscripción" at bounding box center [334, 302] width 268 height 35
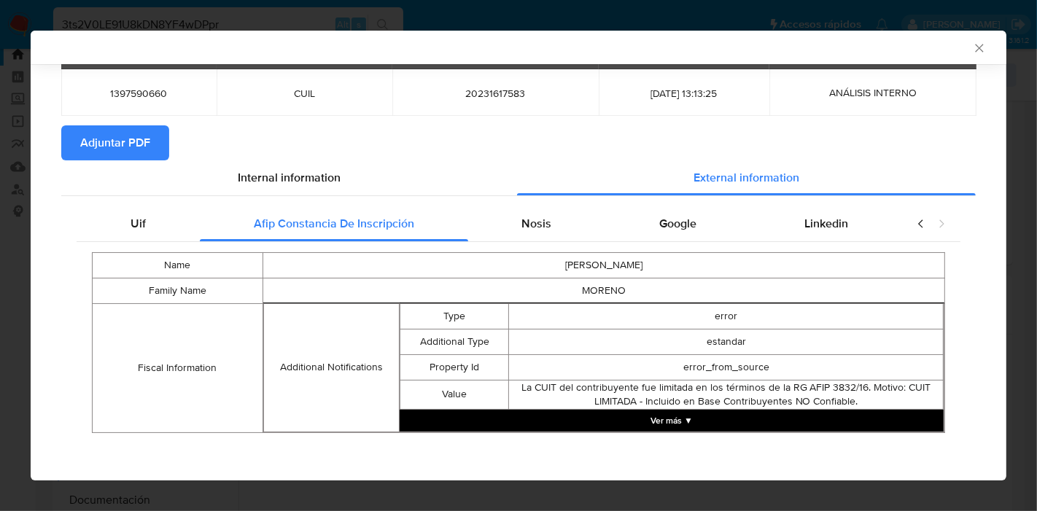
scroll to position [82, 0]
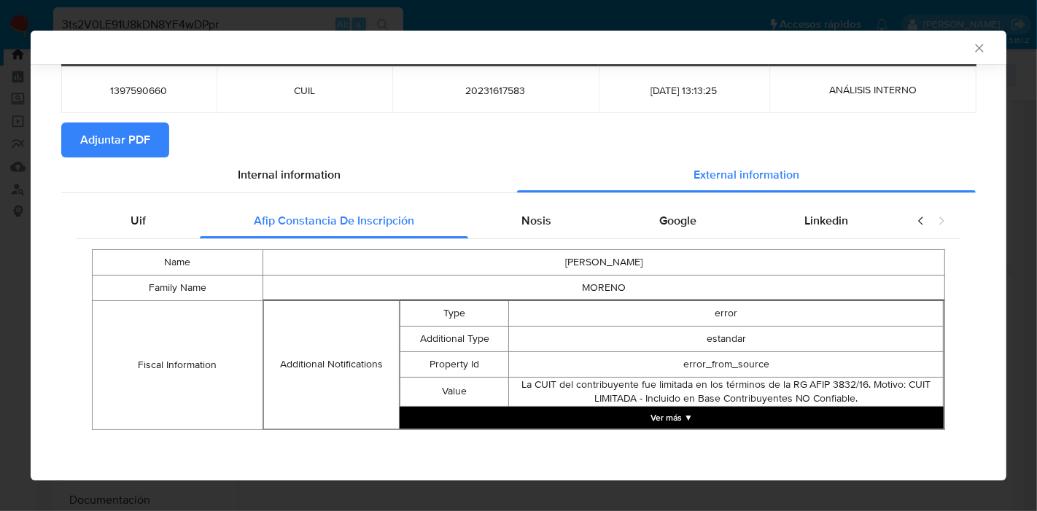
click at [526, 239] on div "Name ROBERTO JOSE Family Name MORENO Fiscal Information Additional Notification…" at bounding box center [519, 339] width 884 height 201
drag, startPoint x: 539, startPoint y: 222, endPoint x: 635, endPoint y: 233, distance: 96.9
click at [540, 222] on span "Nosis" at bounding box center [537, 220] width 30 height 17
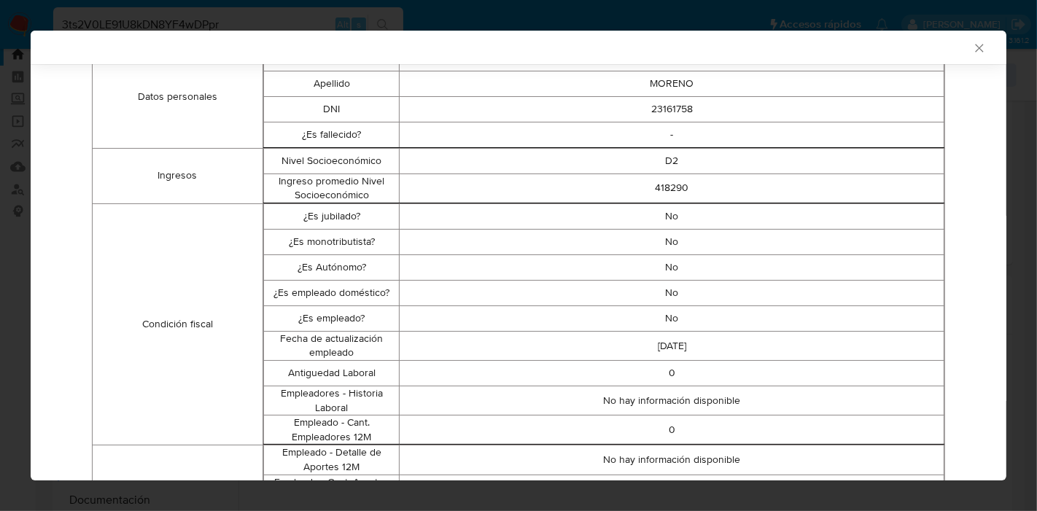
scroll to position [169, 0]
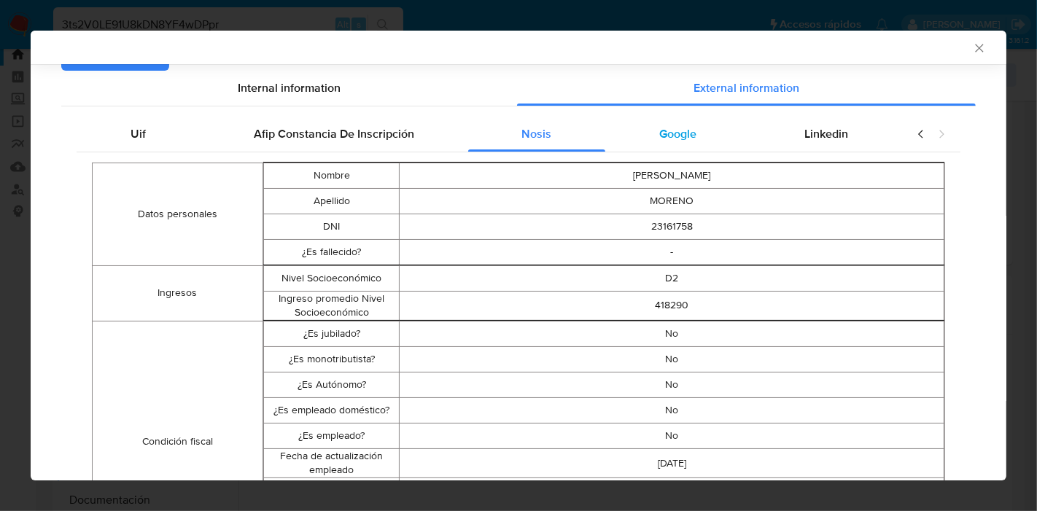
click at [711, 133] on div "Google" at bounding box center [677, 134] width 145 height 35
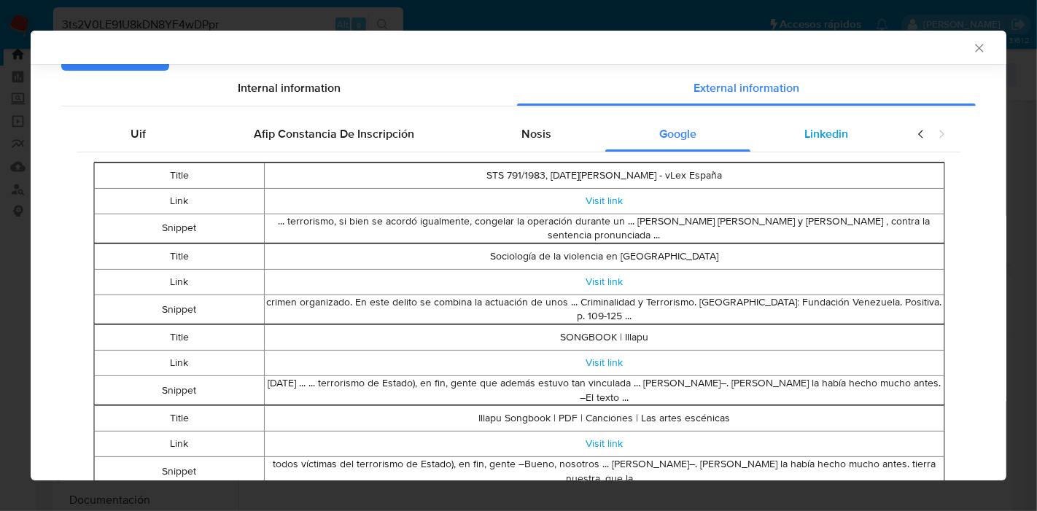
click at [805, 133] on span "Linkedin" at bounding box center [827, 133] width 44 height 17
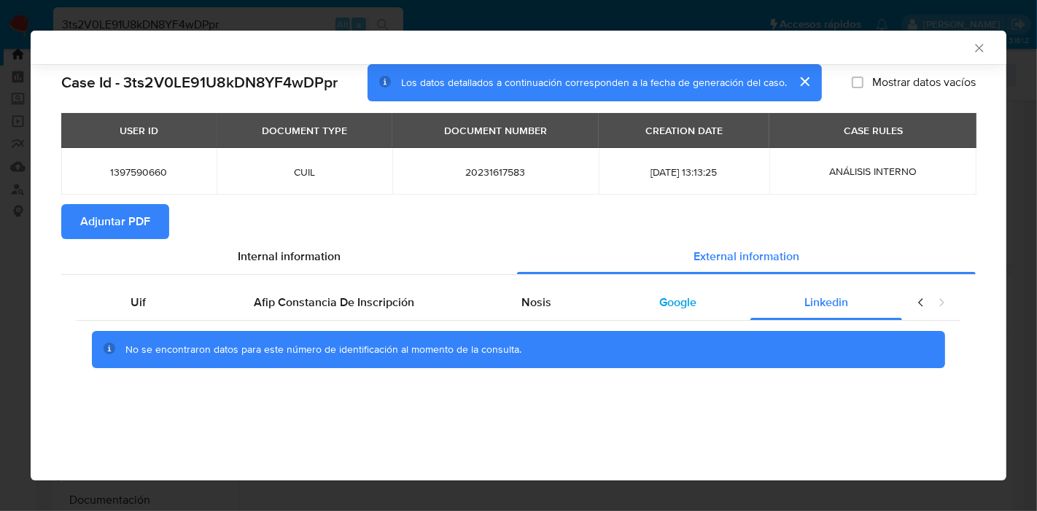
click at [675, 293] on div "Google" at bounding box center [677, 302] width 145 height 35
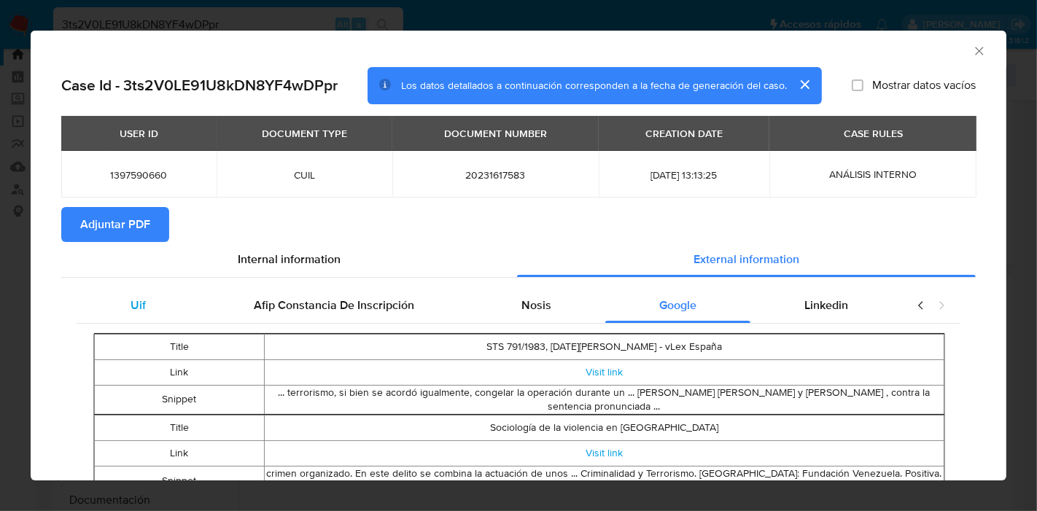
click at [179, 306] on div "Uif" at bounding box center [138, 305] width 123 height 35
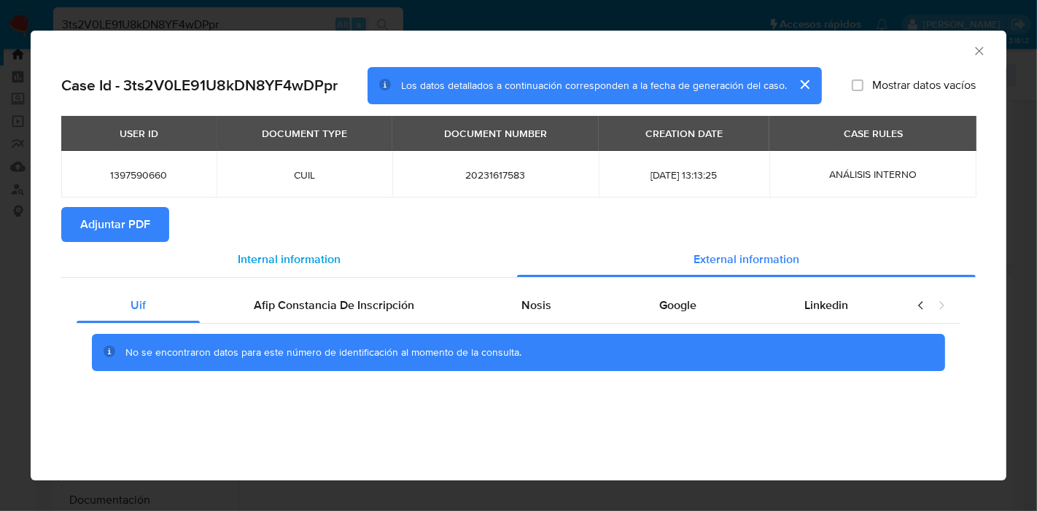
click at [309, 266] on span "Internal information" at bounding box center [289, 259] width 103 height 17
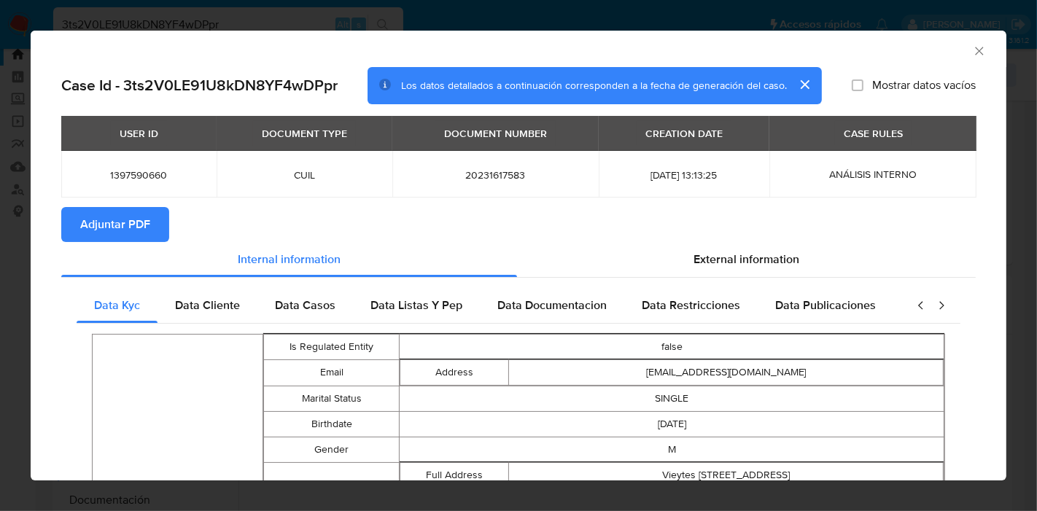
click at [156, 233] on button "Adjuntar PDF" at bounding box center [115, 224] width 108 height 35
click at [972, 55] on icon "Cerrar ventana" at bounding box center [979, 51] width 15 height 15
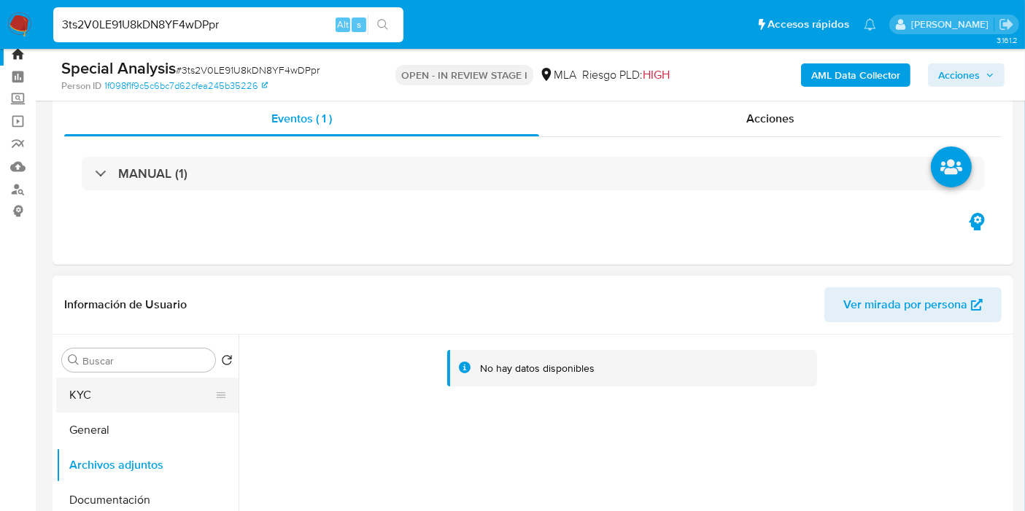
click at [195, 392] on button "KYC" at bounding box center [141, 395] width 171 height 35
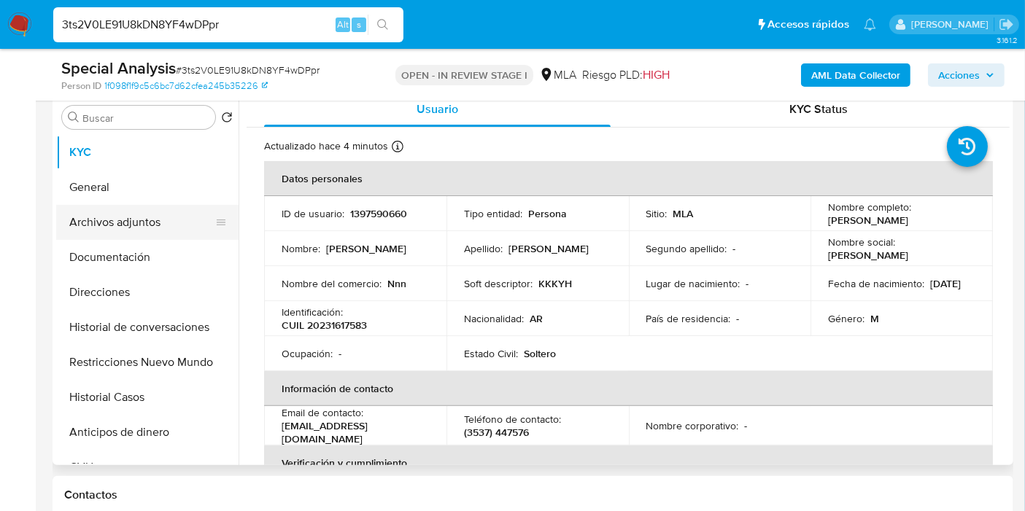
click at [146, 218] on button "Archivos adjuntos" at bounding box center [141, 222] width 171 height 35
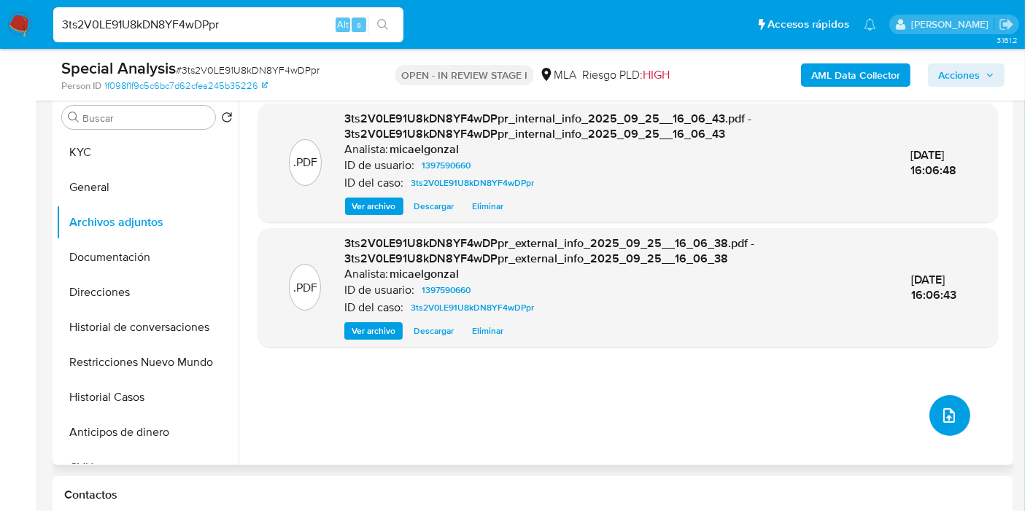
click at [932, 411] on button "upload-file" at bounding box center [949, 415] width 41 height 41
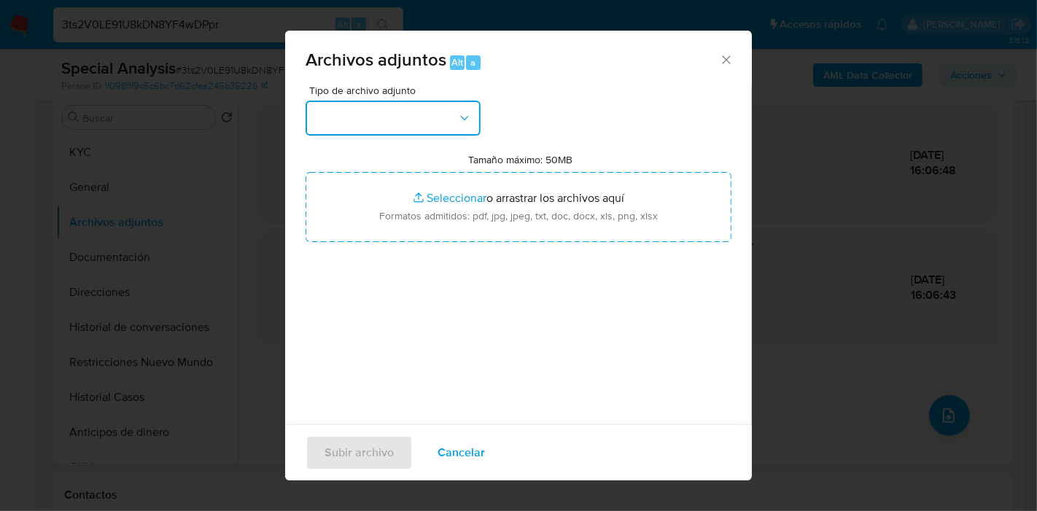
click at [399, 128] on button "button" at bounding box center [393, 118] width 175 height 35
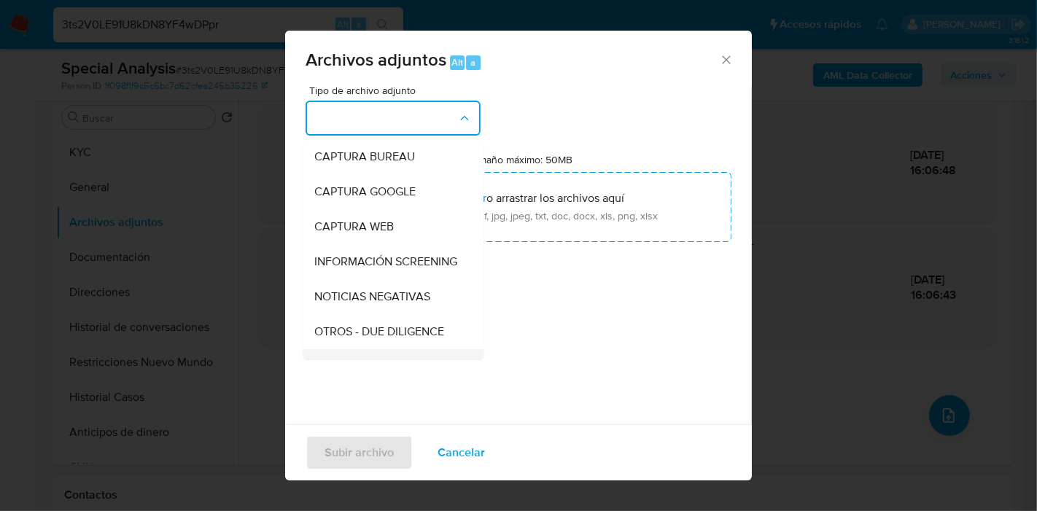
scroll to position [162, 0]
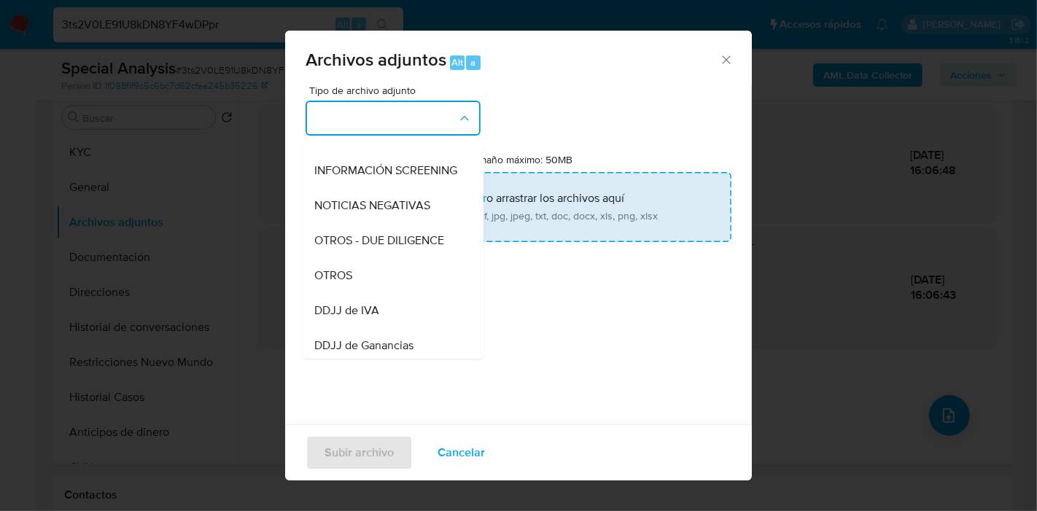
drag, startPoint x: 377, startPoint y: 282, endPoint x: 439, endPoint y: 206, distance: 98.5
click at [379, 277] on div "OTROS" at bounding box center [388, 275] width 149 height 35
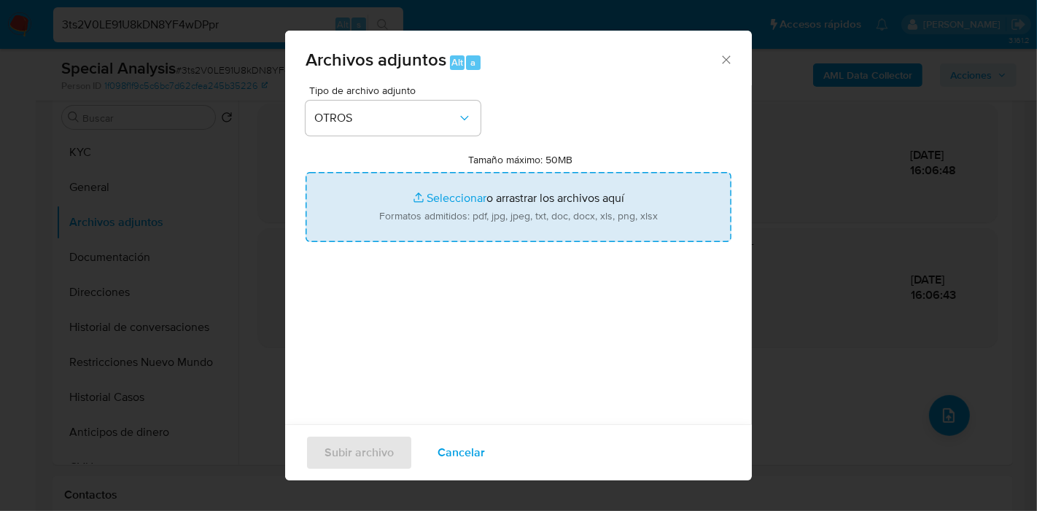
click at [439, 206] on input "Tamaño máximo: 50MB Seleccionar archivos" at bounding box center [519, 207] width 426 height 70
type input "C:\fakepath\AFIP - Administración Federal de Ingresos Públicos.pdf"
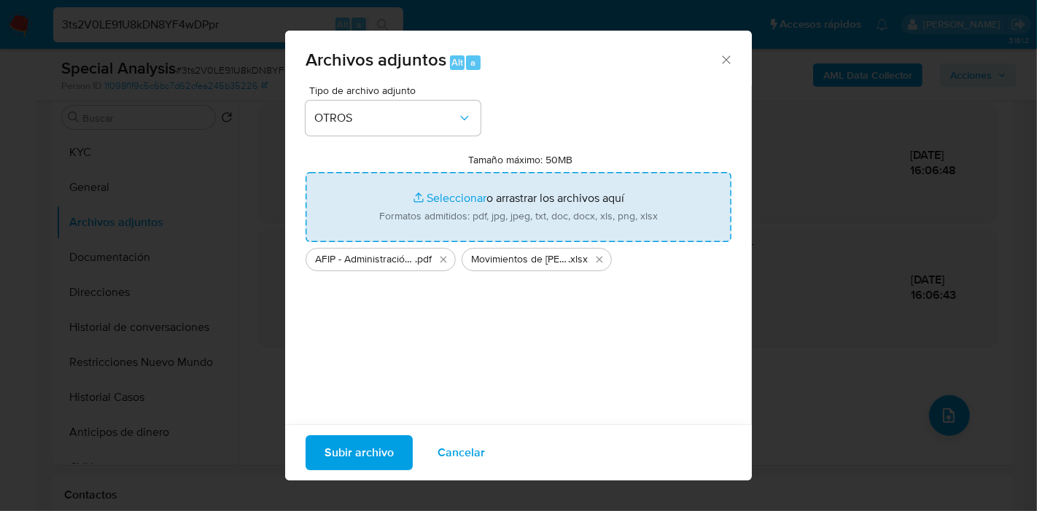
click at [370, 379] on div "Tipo de archivo adjunto OTROS Tamaño máximo: 50MB Seleccionar archivos Seleccio…" at bounding box center [519, 257] width 426 height 344
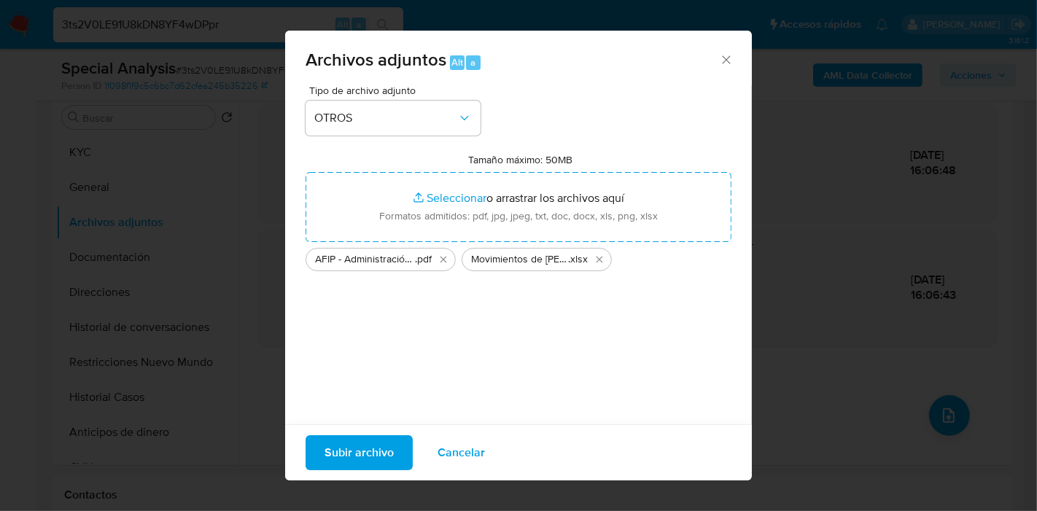
click at [383, 446] on span "Subir archivo" at bounding box center [359, 453] width 69 height 32
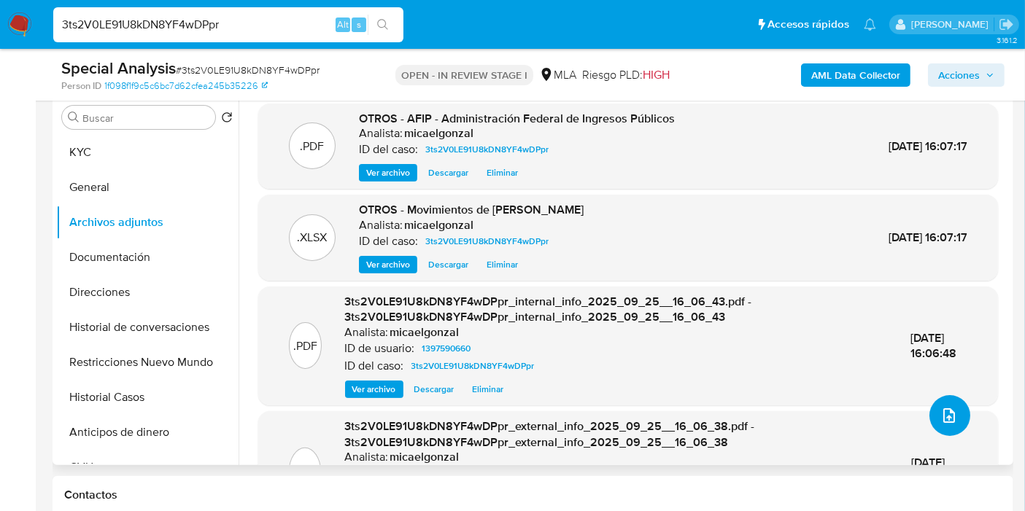
click at [959, 409] on button "upload-file" at bounding box center [949, 415] width 41 height 41
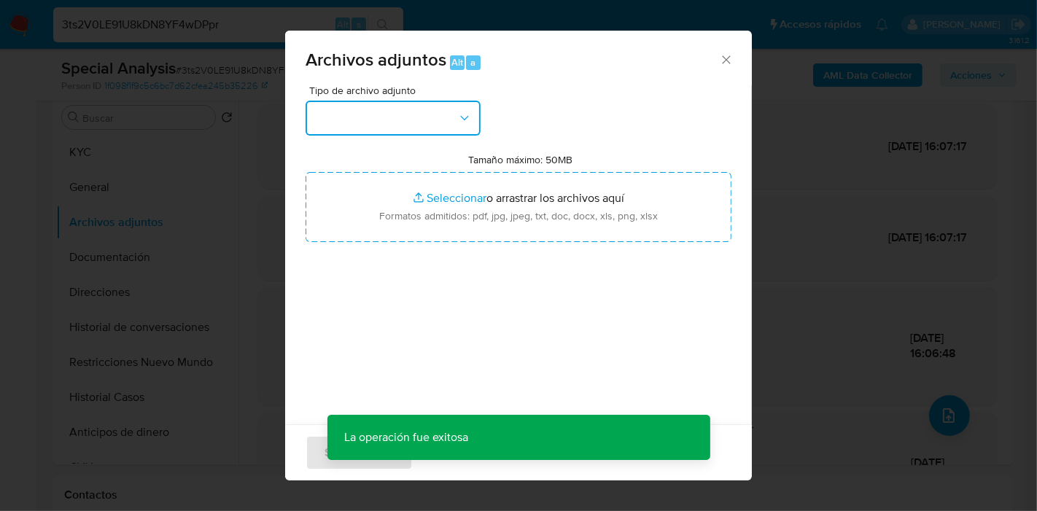
click at [455, 109] on button "button" at bounding box center [393, 118] width 175 height 35
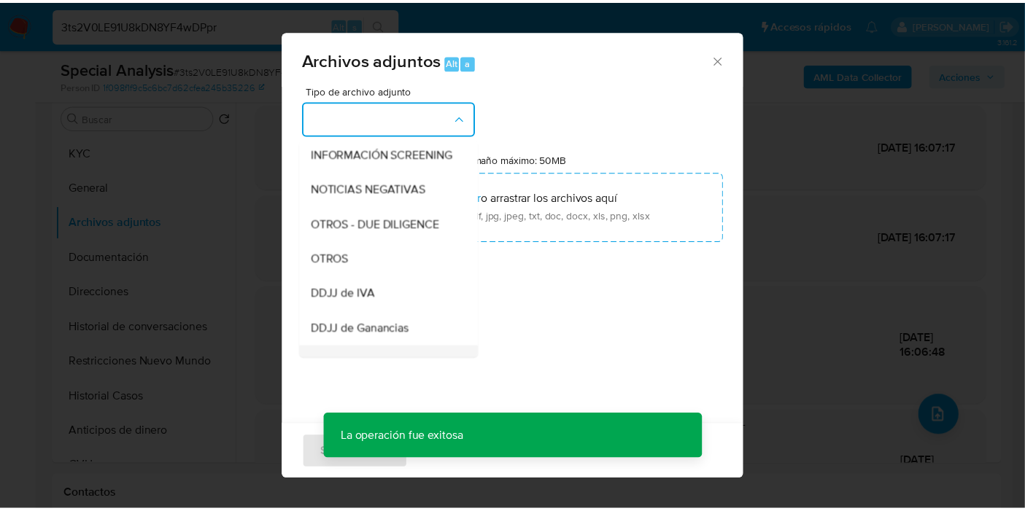
scroll to position [243, 0]
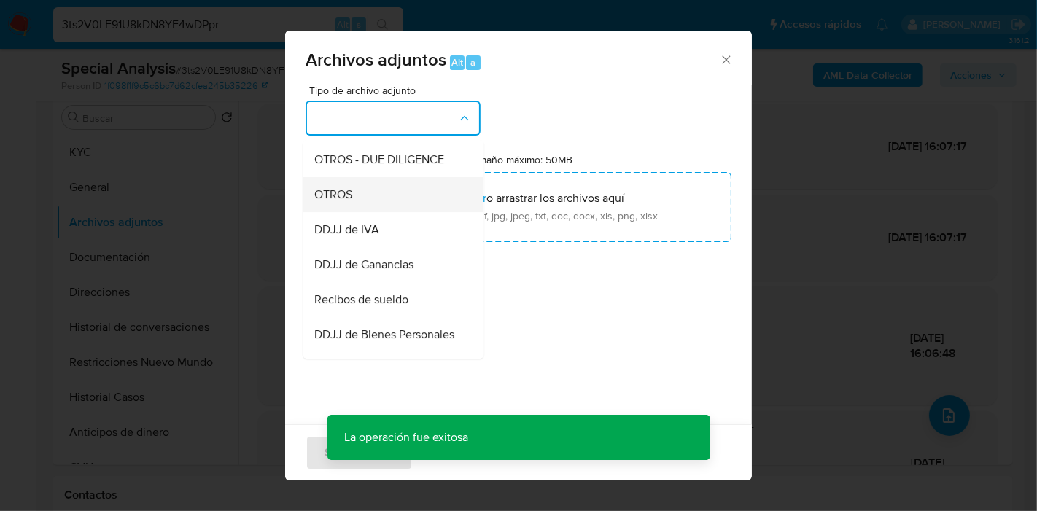
click at [409, 205] on div "OTROS" at bounding box center [388, 194] width 149 height 35
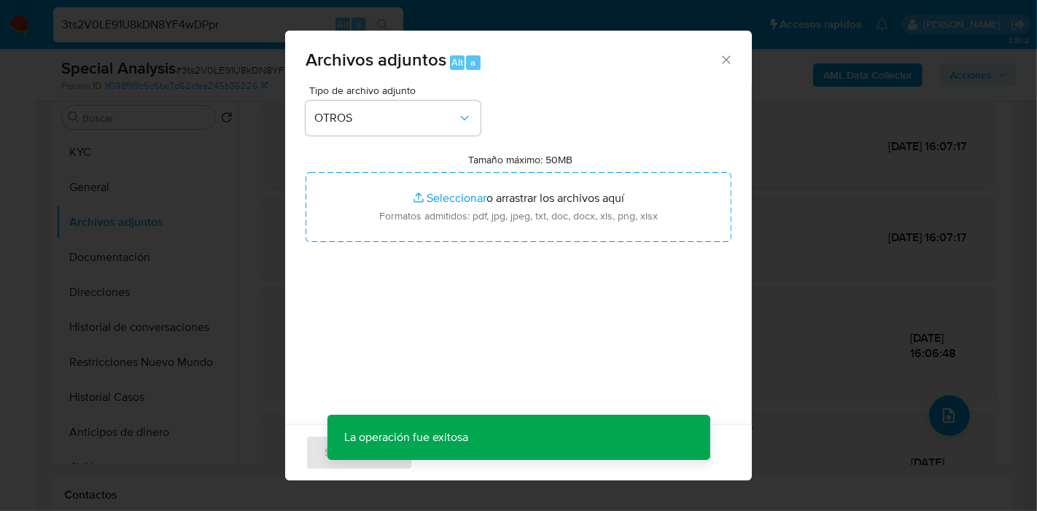
click at [409, 205] on input "Tamaño máximo: 50MB Seleccionar archivos" at bounding box center [519, 207] width 426 height 70
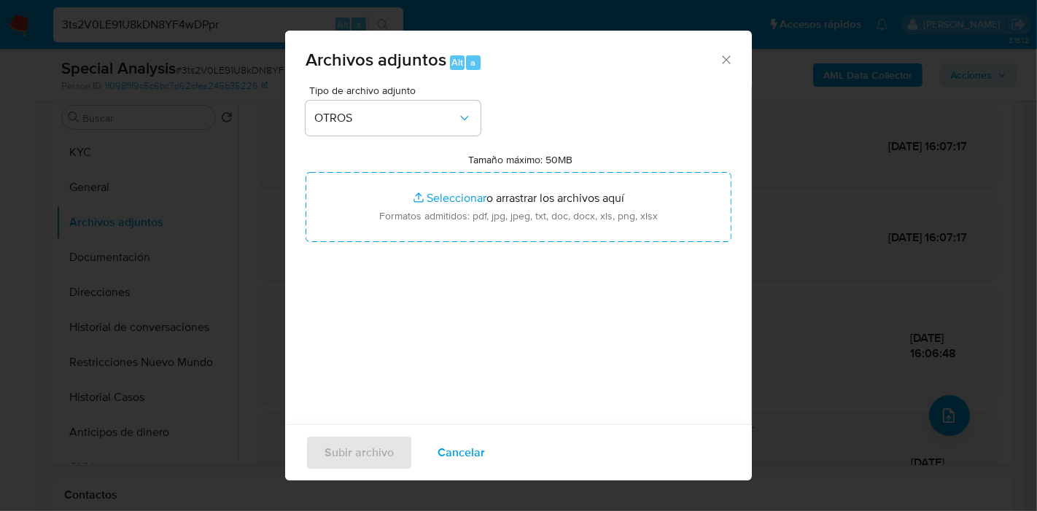
type input "C:\fakepath\Caselog 3ts2V0LE91U8kDN8YF4wDPpr_2025_09_23_16_51_53.docx"
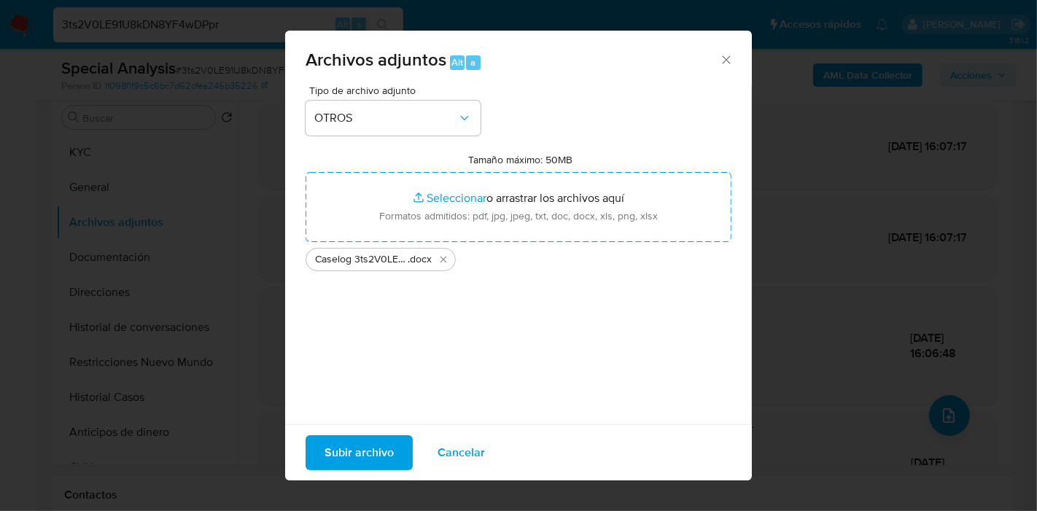
click at [359, 430] on div "Subir archivo Cancelar" at bounding box center [518, 453] width 467 height 56
click at [366, 442] on span "Subir archivo" at bounding box center [359, 453] width 69 height 32
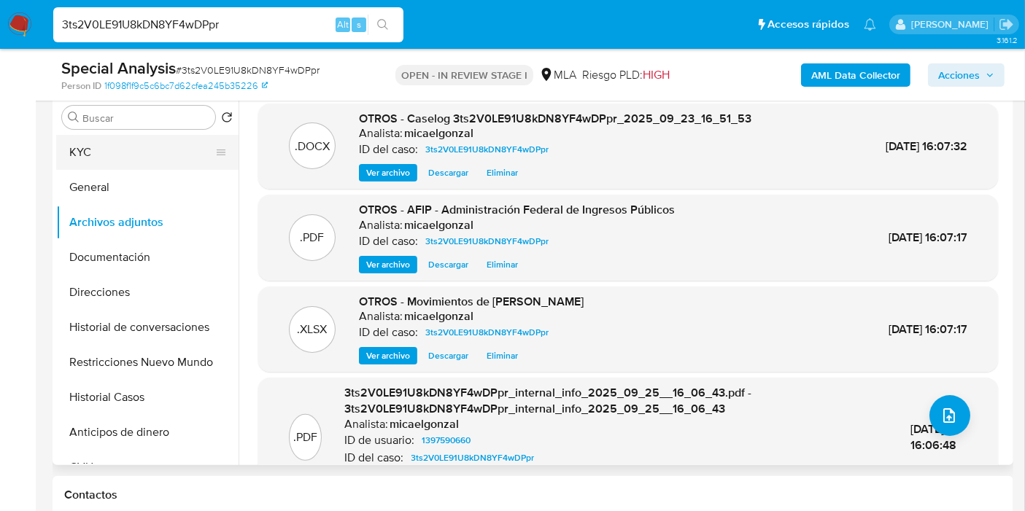
click at [125, 155] on button "KYC" at bounding box center [141, 152] width 171 height 35
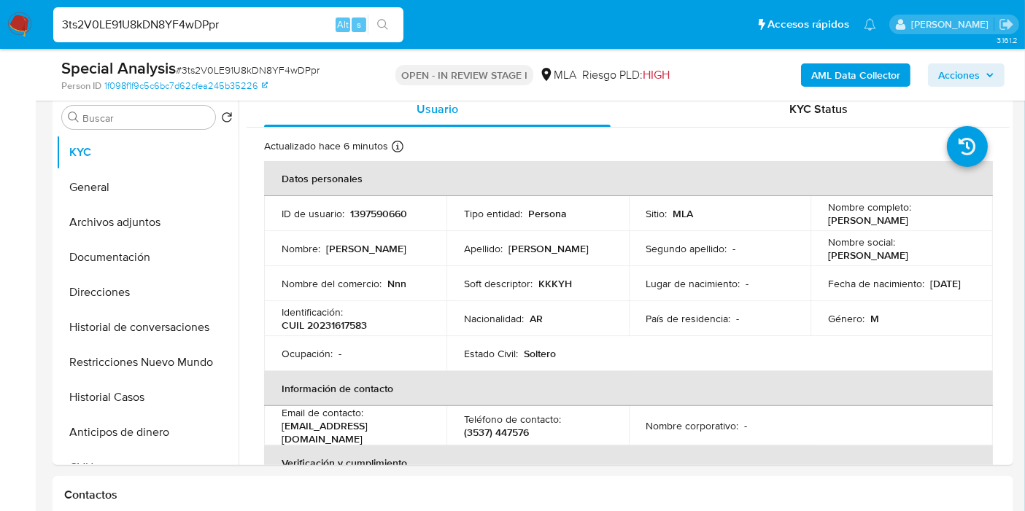
click at [1000, 67] on button "Acciones" at bounding box center [966, 74] width 77 height 23
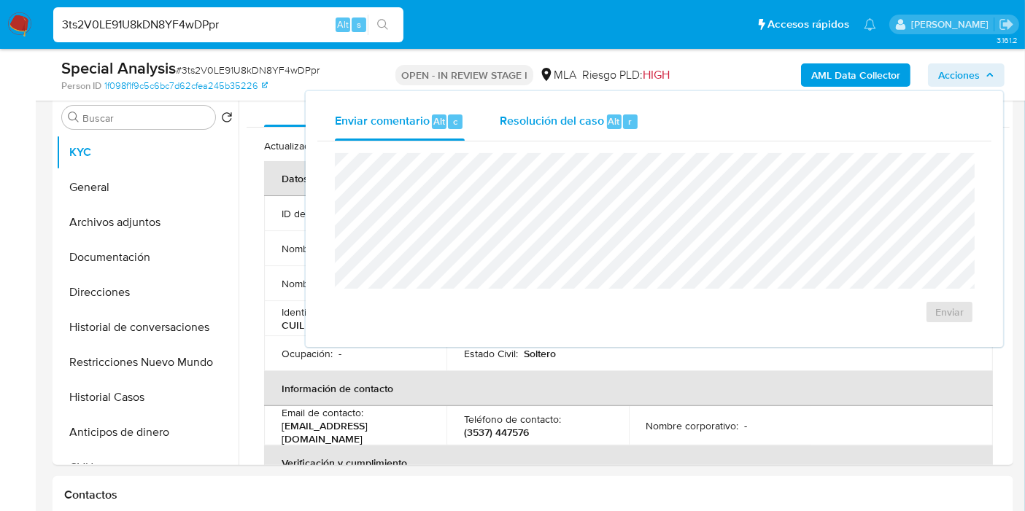
click at [631, 115] on div "r" at bounding box center [630, 122] width 15 height 15
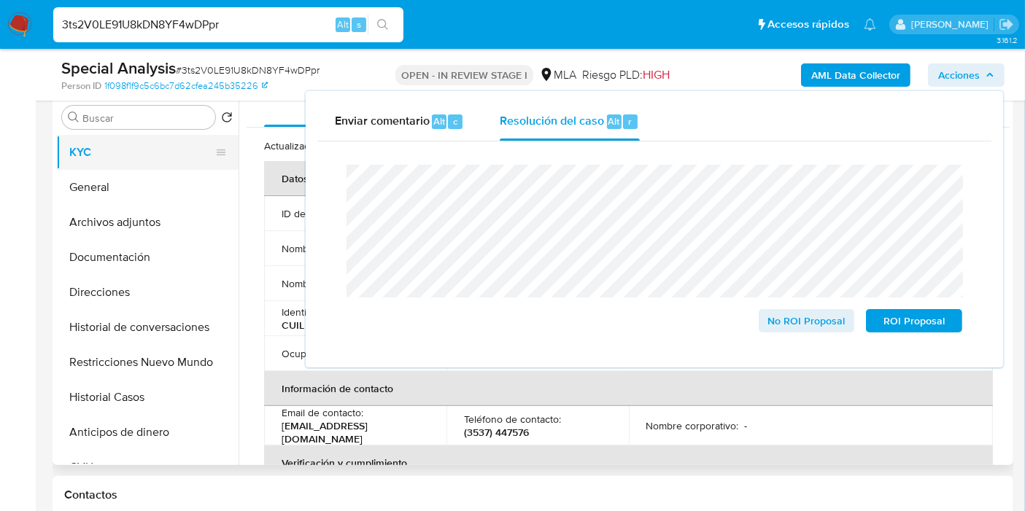
click at [215, 161] on div at bounding box center [221, 152] width 12 height 32
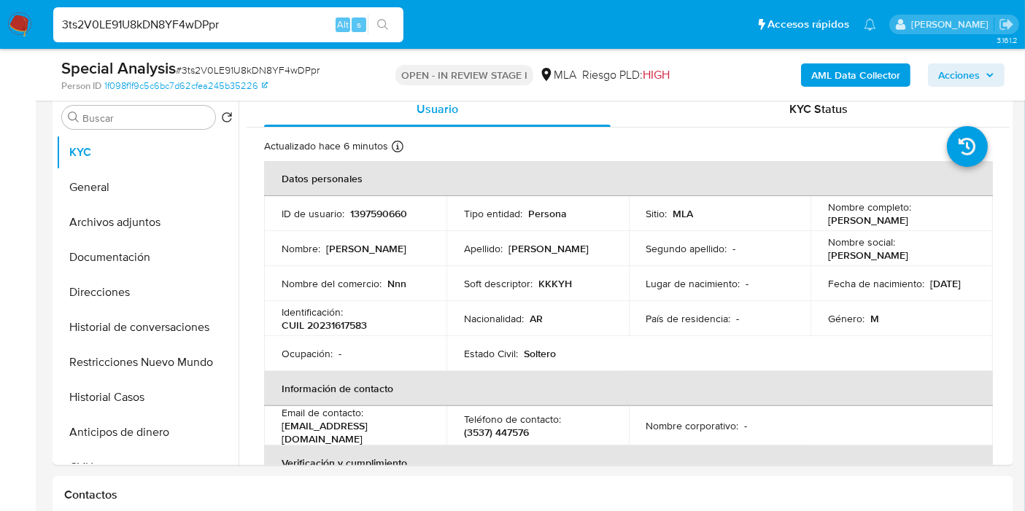
click at [973, 74] on span "Acciones" at bounding box center [959, 74] width 42 height 23
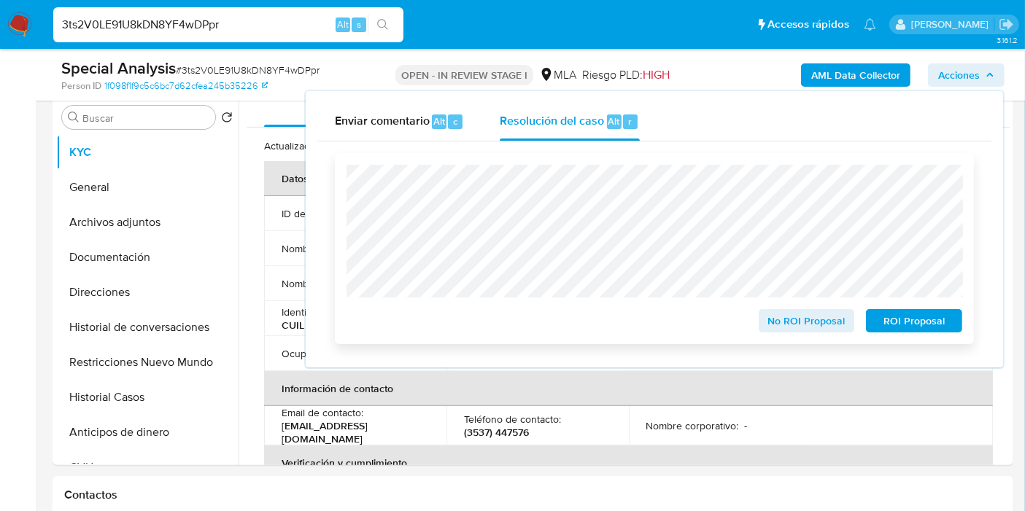
click at [887, 317] on span "ROI Proposal" at bounding box center [914, 321] width 76 height 20
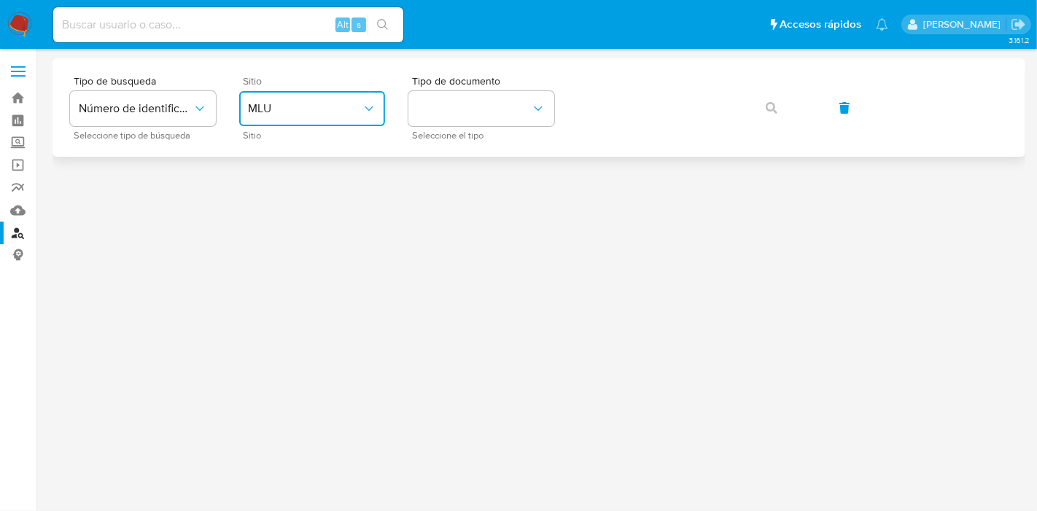
drag, startPoint x: 357, startPoint y: 115, endPoint x: 349, endPoint y: 123, distance: 10.8
click at [356, 117] on button "MLU" at bounding box center [312, 108] width 146 height 35
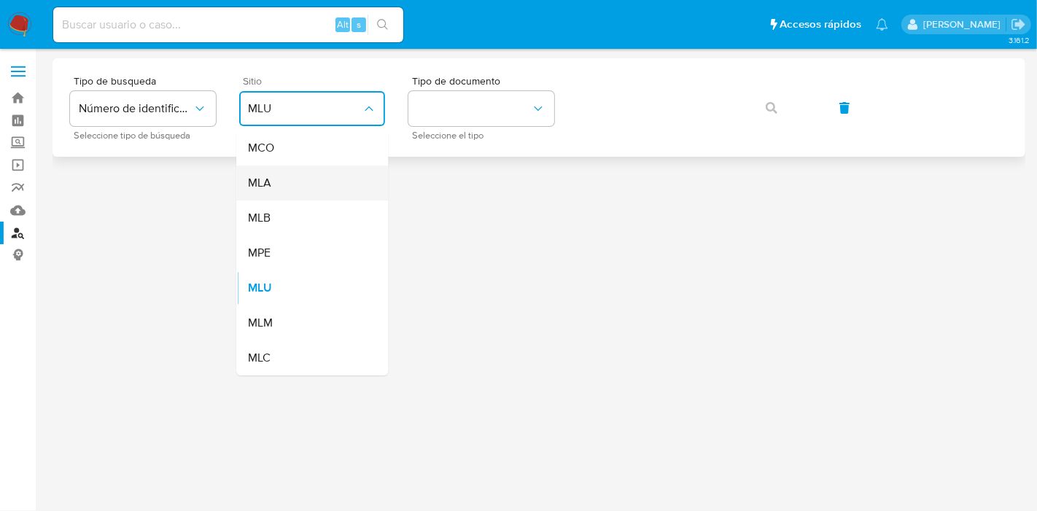
click at [324, 179] on div "MLA" at bounding box center [308, 183] width 120 height 35
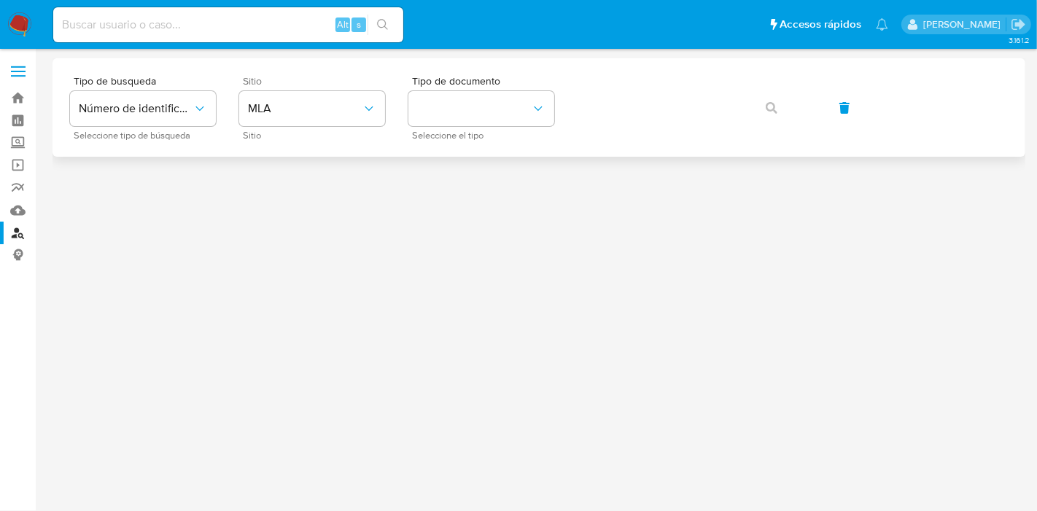
click at [556, 113] on div "Tipo de busqueda Número de identificación Seleccione tipo de búsqueda Sitio MLA…" at bounding box center [539, 107] width 938 height 63
drag, startPoint x: 511, startPoint y: 114, endPoint x: 511, endPoint y: 122, distance: 8.0
click at [511, 122] on button "identificationType" at bounding box center [482, 108] width 146 height 35
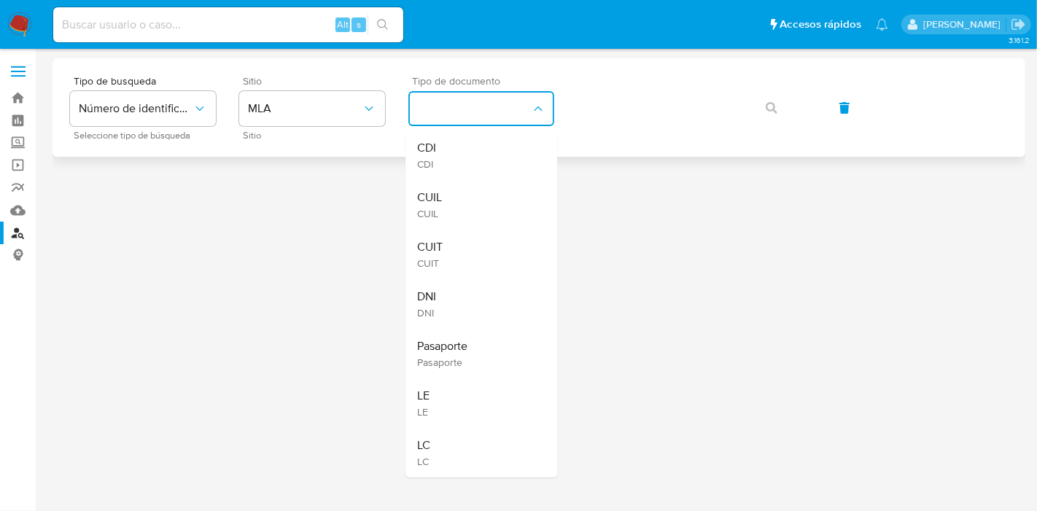
drag, startPoint x: 511, startPoint y: 122, endPoint x: 553, endPoint y: 117, distance: 41.8
click at [485, 193] on div "CUIL CUIL" at bounding box center [477, 205] width 120 height 50
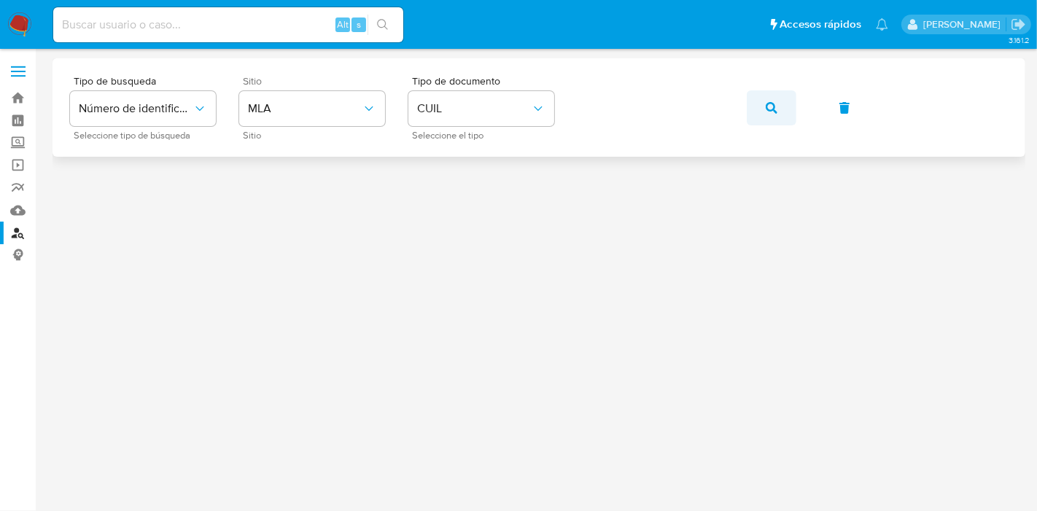
click at [789, 101] on button "button" at bounding box center [772, 107] width 50 height 35
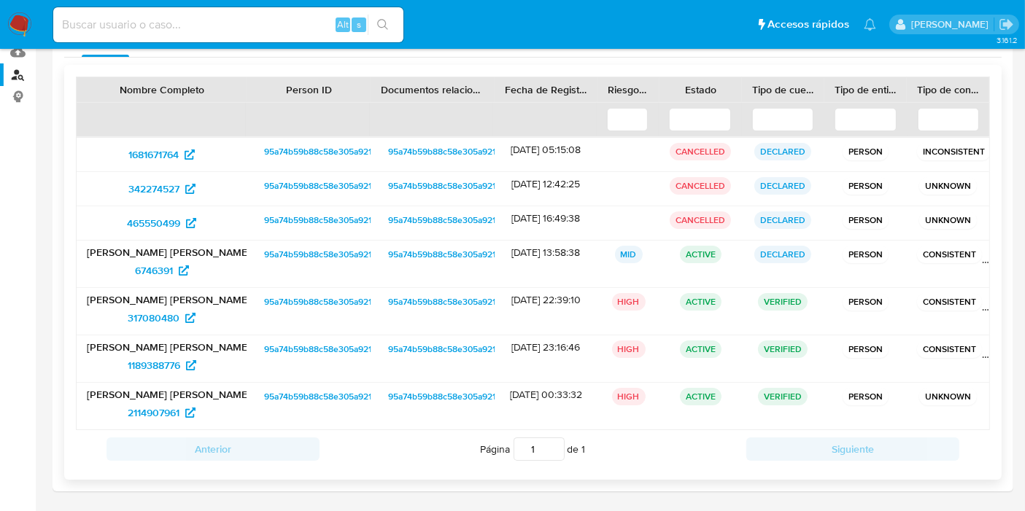
scroll to position [162, 0]
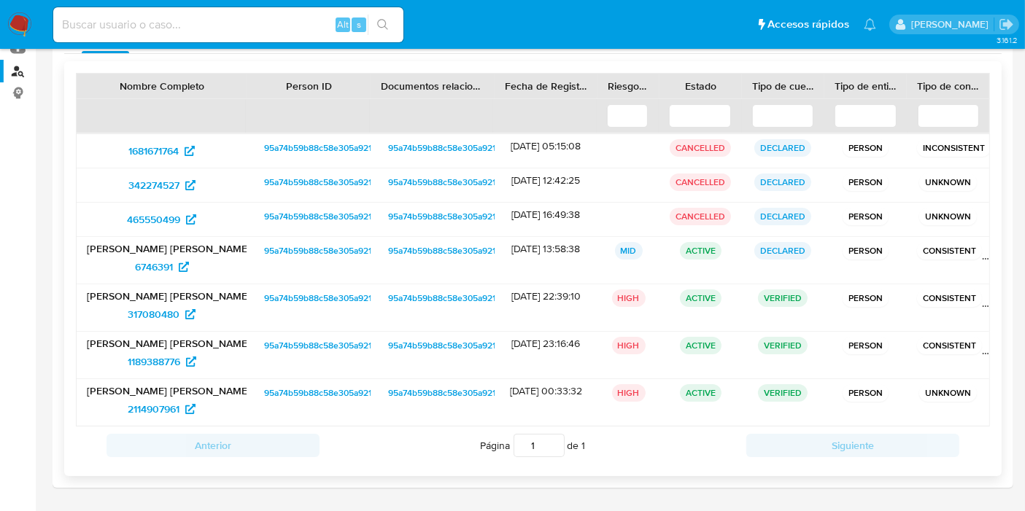
click at [303, 299] on span "95a74b59b88c58e305a9219818481ae3" at bounding box center [341, 299] width 155 height 18
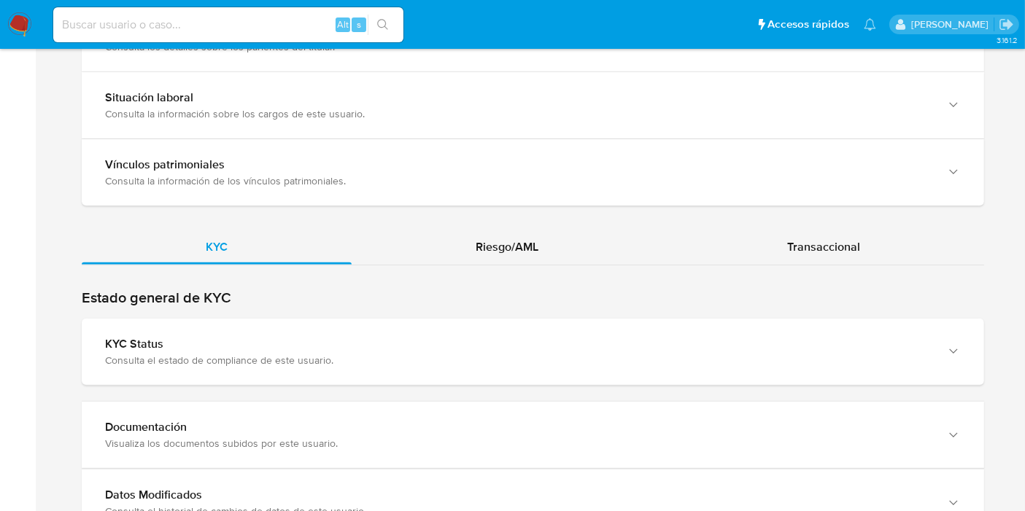
scroll to position [1377, 0]
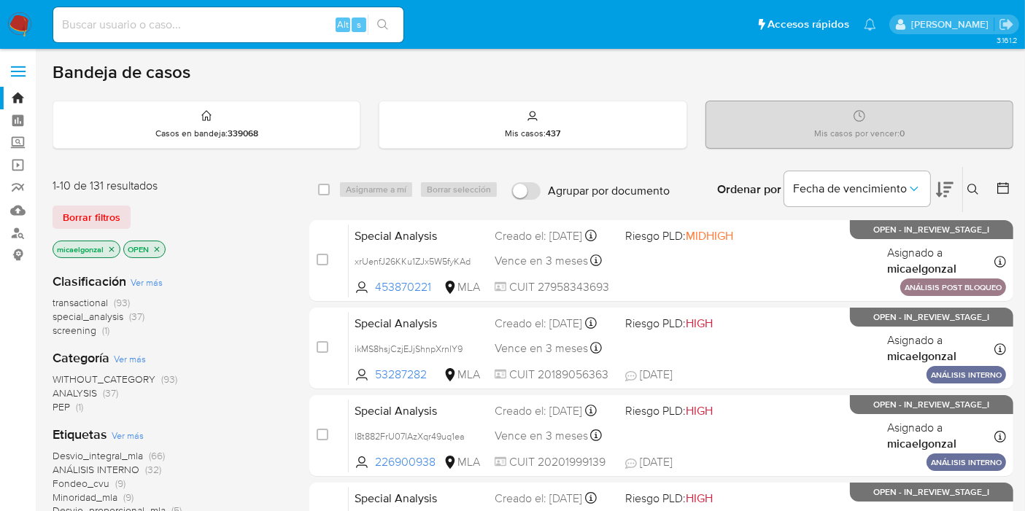
click at [202, 23] on input at bounding box center [228, 24] width 350 height 19
paste input "p9O8bSUJ2W4un2PRknKUZKhs"
type input "p9O8bSUJ2W4un2PRknKUZKhs"
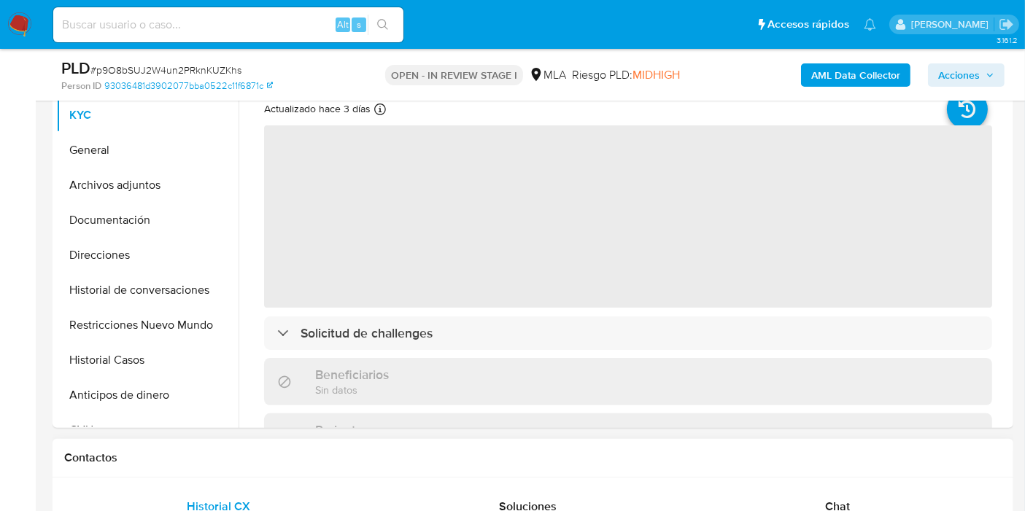
scroll to position [567, 0]
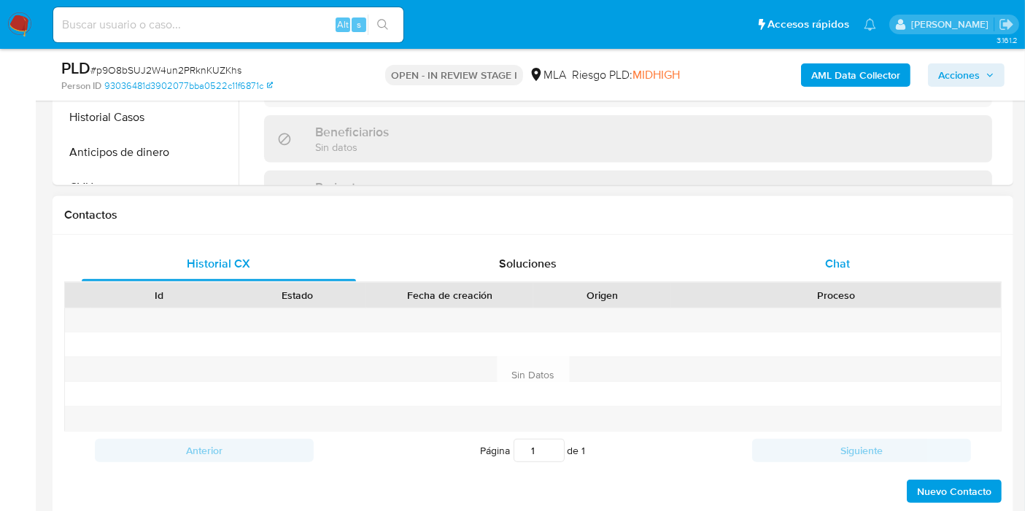
click at [862, 268] on div "Chat" at bounding box center [837, 264] width 274 height 35
select select "10"
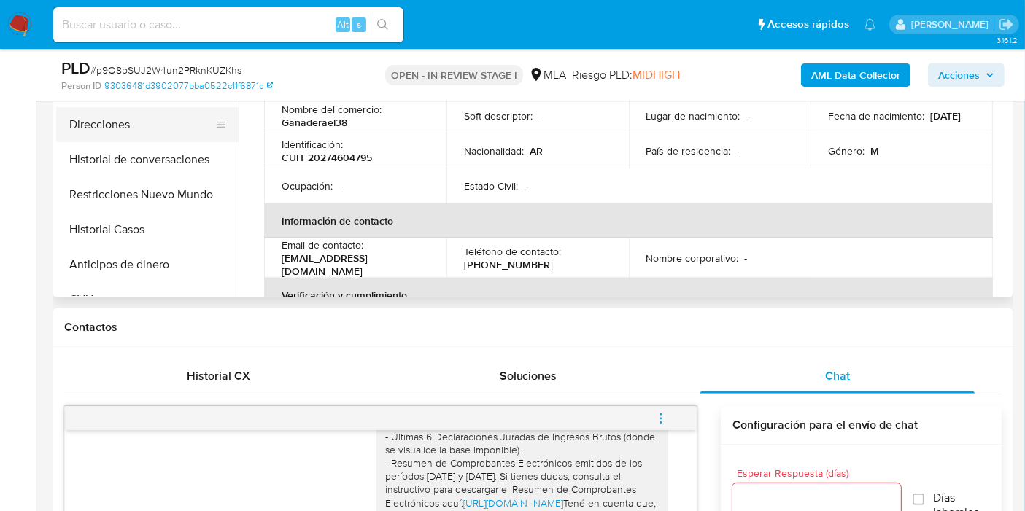
scroll to position [324, 0]
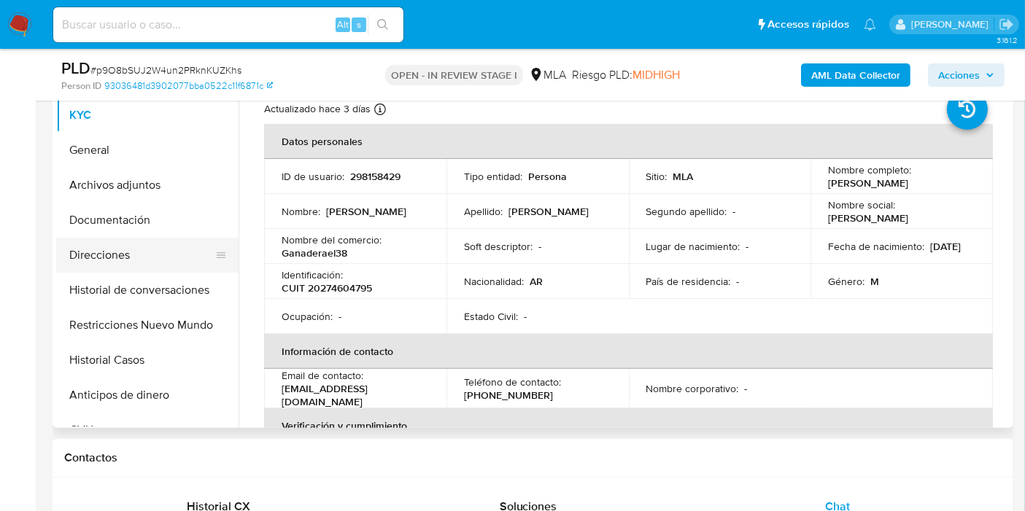
click at [133, 257] on button "Direcciones" at bounding box center [141, 255] width 171 height 35
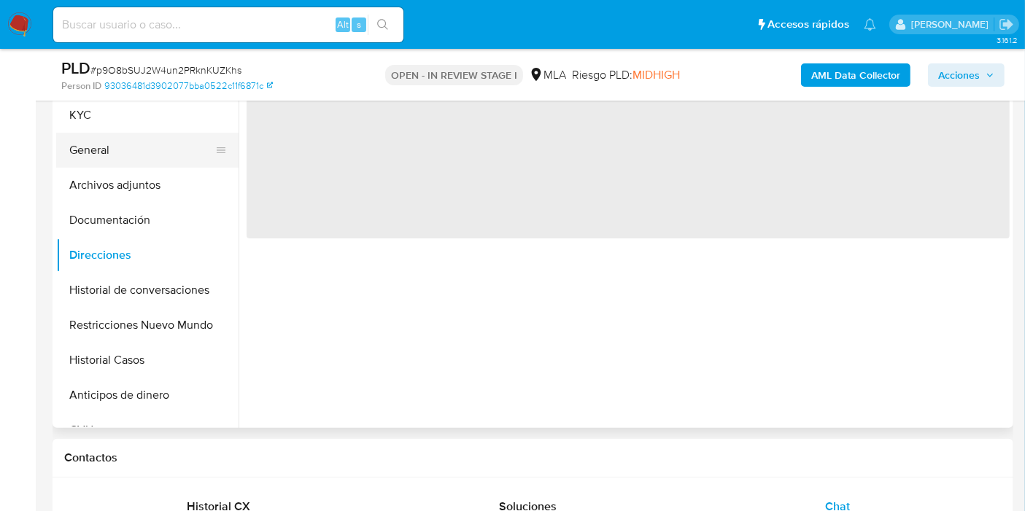
click at [187, 152] on button "General" at bounding box center [141, 150] width 171 height 35
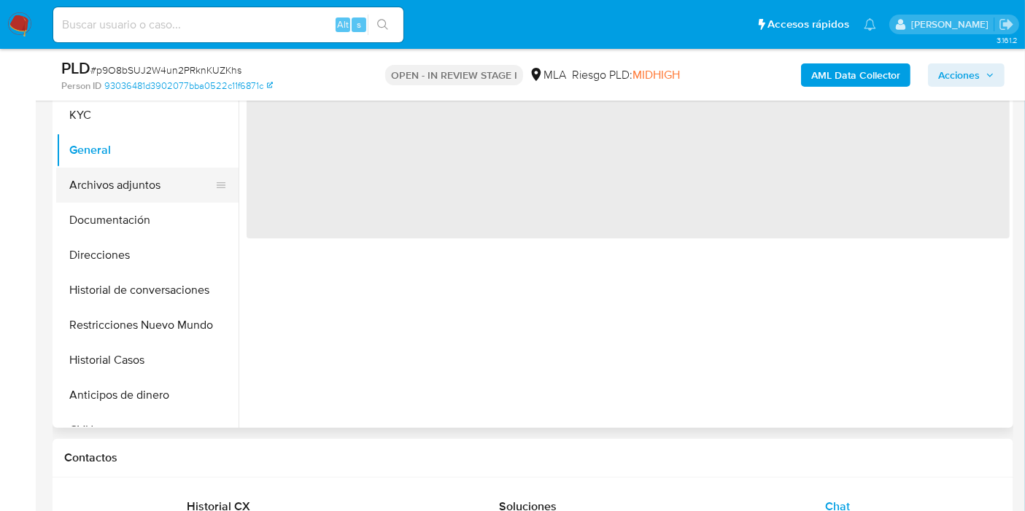
click at [171, 169] on button "Archivos adjuntos" at bounding box center [141, 185] width 171 height 35
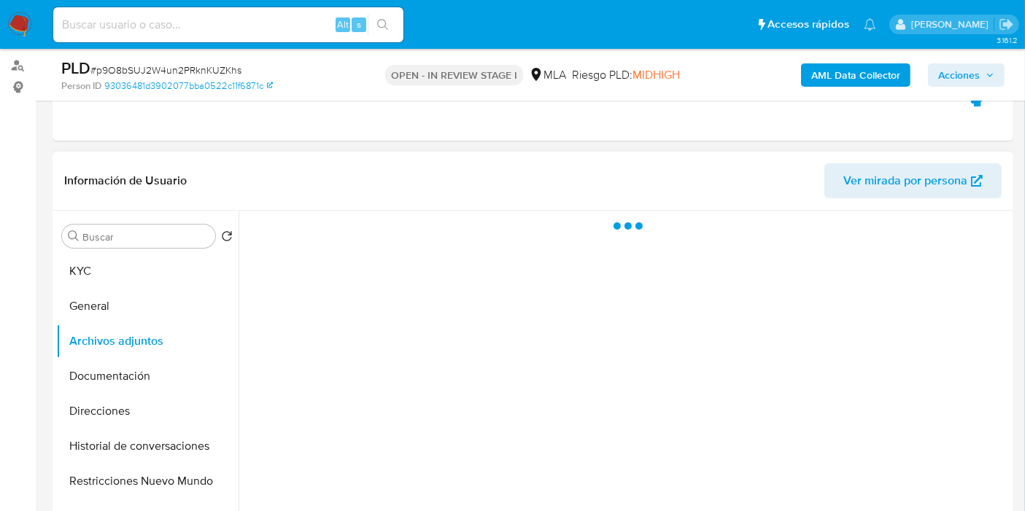
scroll to position [162, 0]
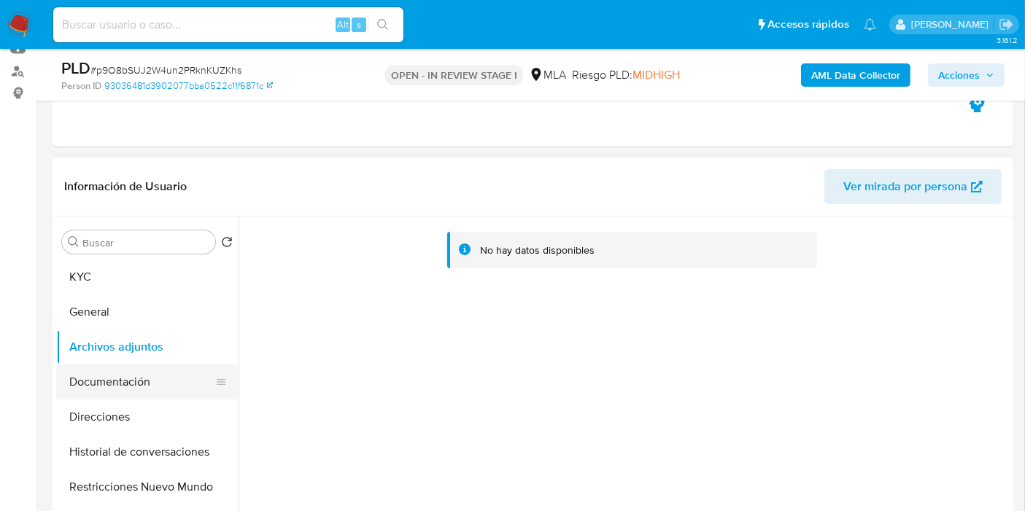
click at [152, 374] on button "Documentación" at bounding box center [141, 382] width 171 height 35
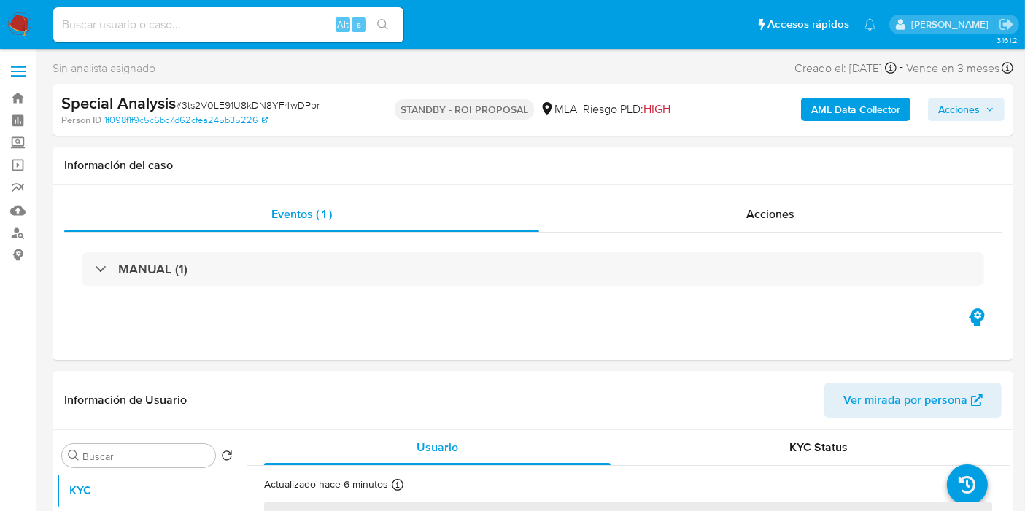
select select "10"
click at [14, 28] on img at bounding box center [19, 24] width 25 height 25
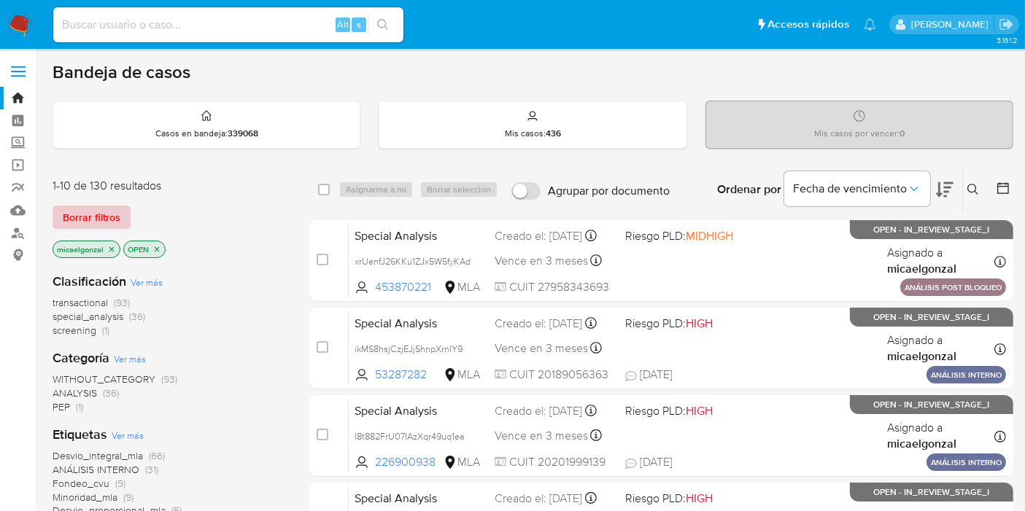
click at [85, 212] on span "Borrar filtros" at bounding box center [92, 217] width 58 height 20
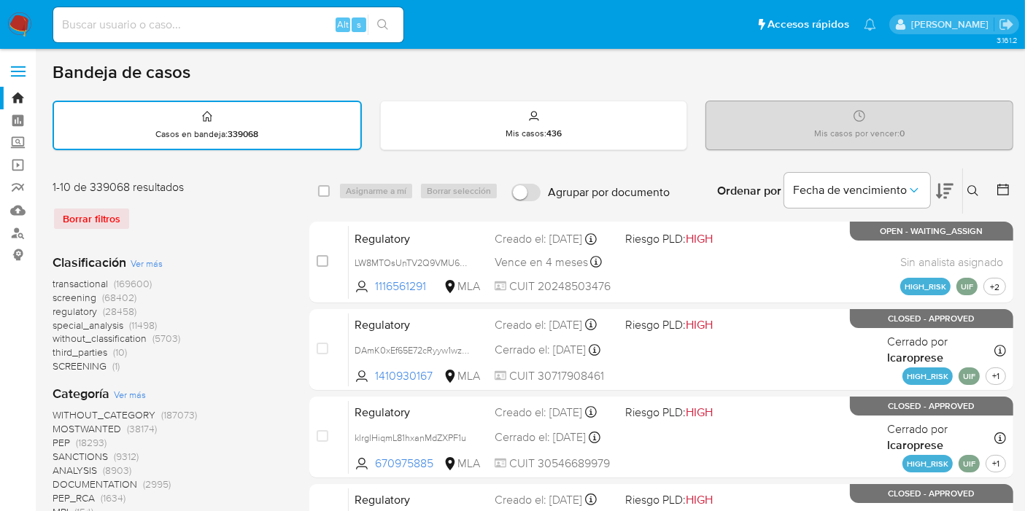
click at [983, 184] on button at bounding box center [975, 191] width 24 height 18
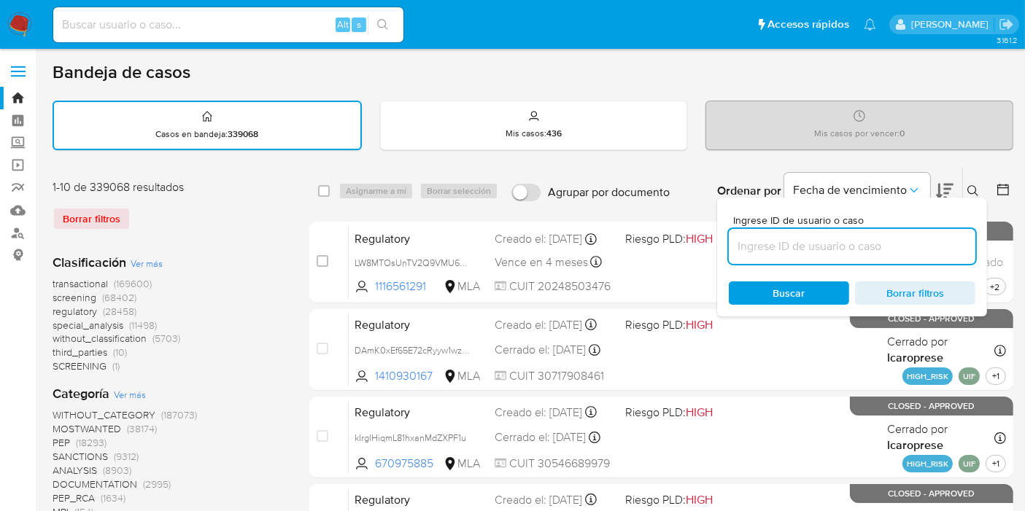
click at [832, 241] on input at bounding box center [852, 246] width 247 height 19
type input "wmYiNugBuxsws22sBTNxJspv"
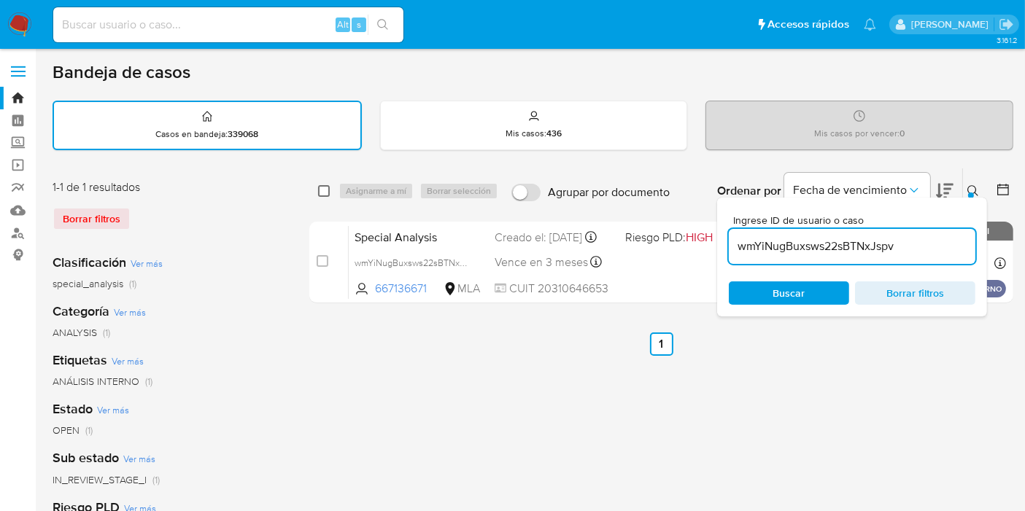
click at [328, 185] on input "checkbox" at bounding box center [324, 191] width 12 height 12
checkbox input "true"
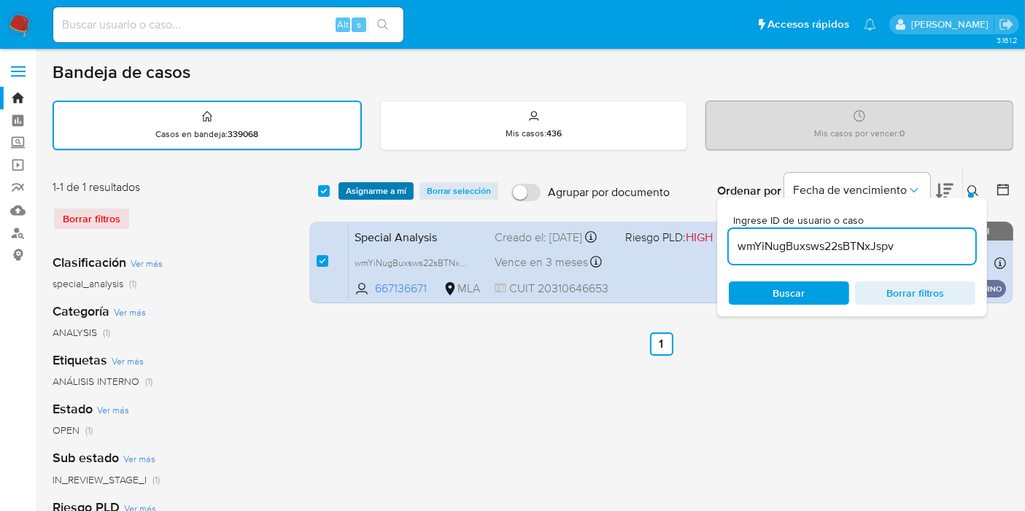
click at [347, 187] on span "Asignarme a mí" at bounding box center [376, 191] width 61 height 15
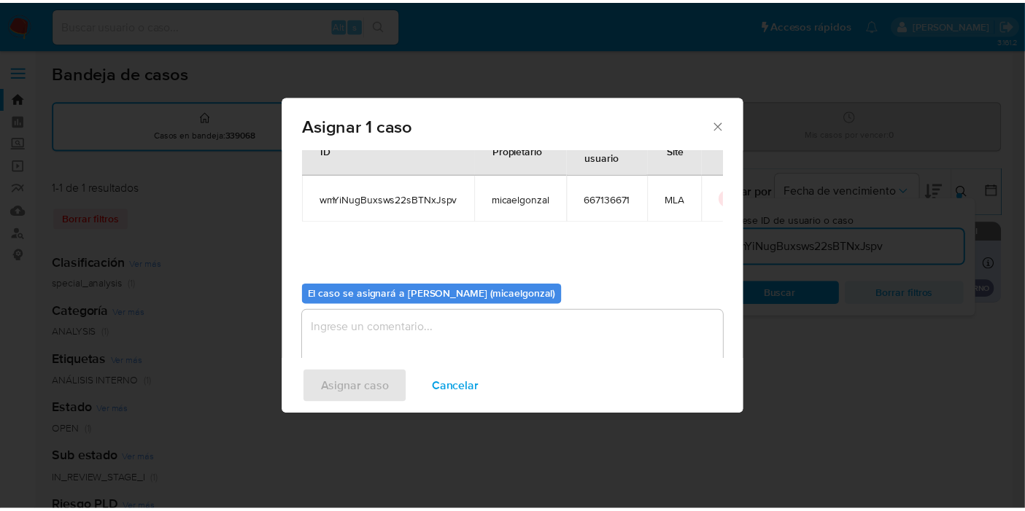
scroll to position [74, 0]
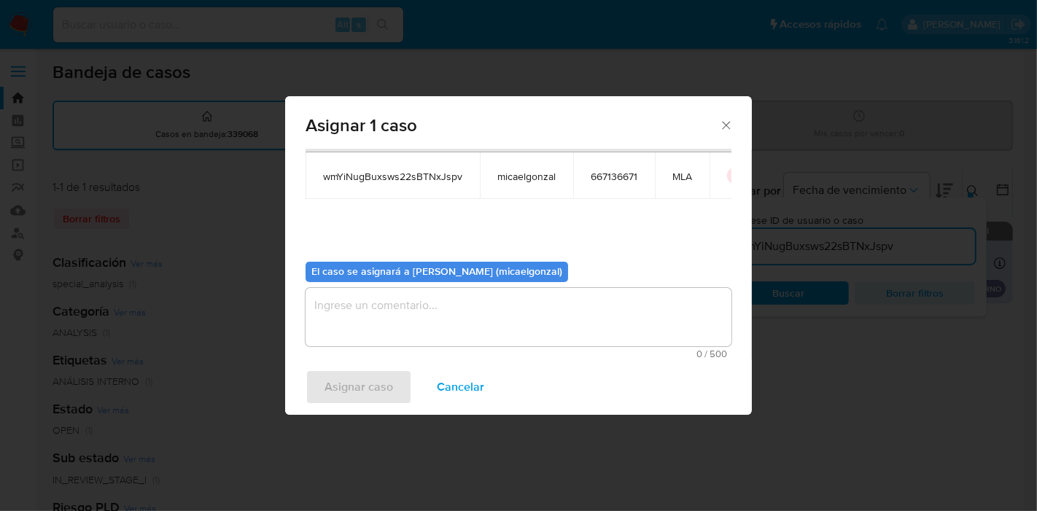
click at [417, 298] on textarea "assign-modal" at bounding box center [519, 317] width 426 height 58
click at [360, 375] on span "Asignar caso" at bounding box center [359, 387] width 69 height 32
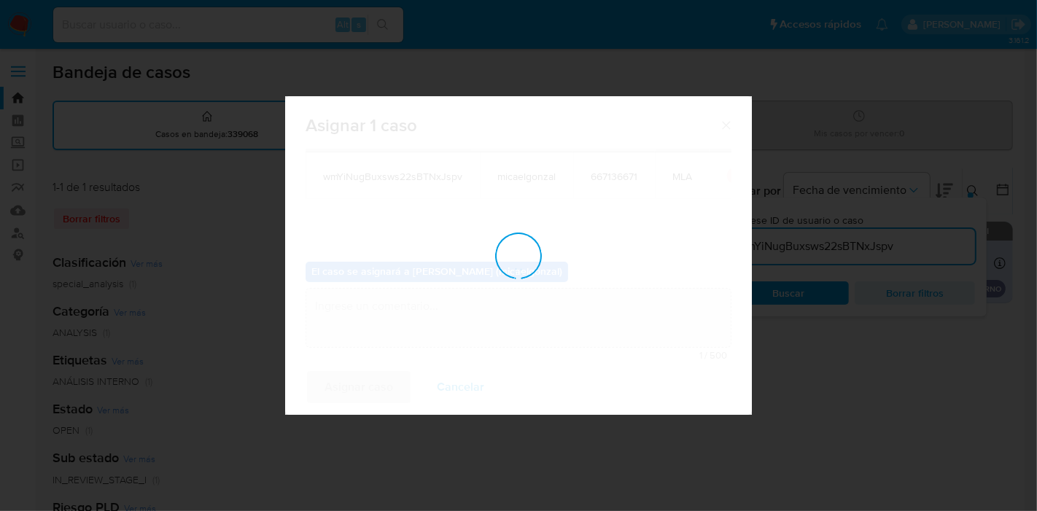
checkbox input "false"
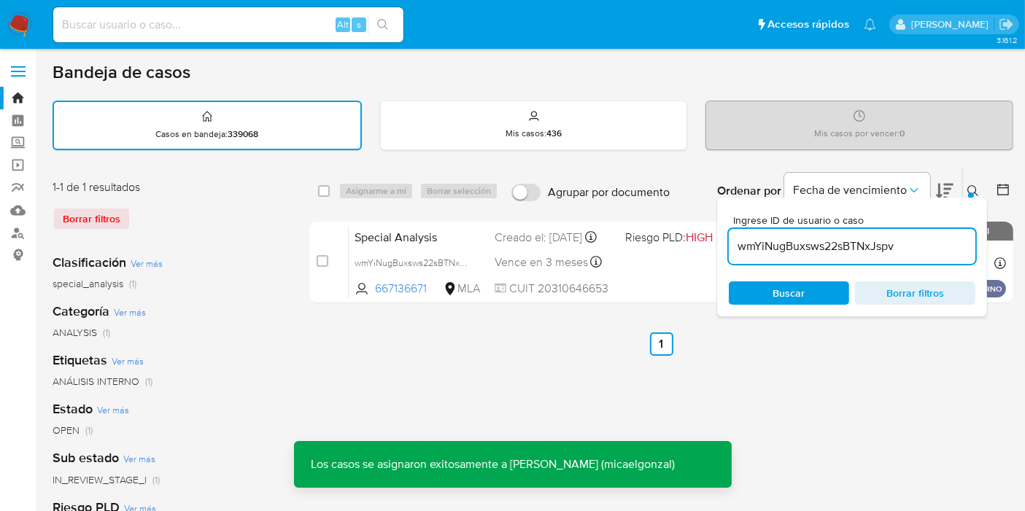
drag, startPoint x: 194, startPoint y: 35, endPoint x: 200, endPoint y: 30, distance: 7.8
click at [200, 31] on div "Alt s" at bounding box center [228, 24] width 350 height 35
click at [200, 30] on input at bounding box center [228, 24] width 350 height 19
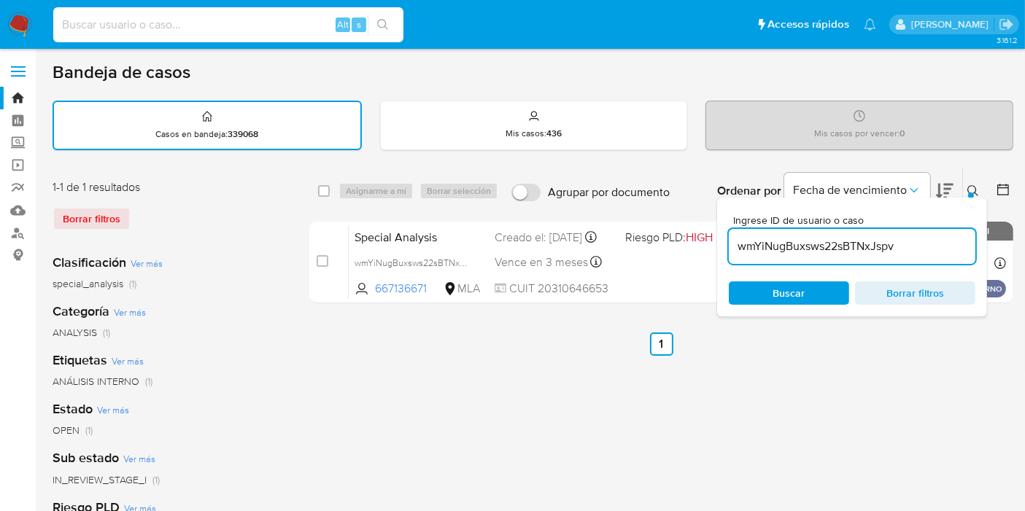
paste input "wmYiNugBuxsws22sBTNxJspv"
type input "wmYiNugBuxsws22sBTNxJspv"
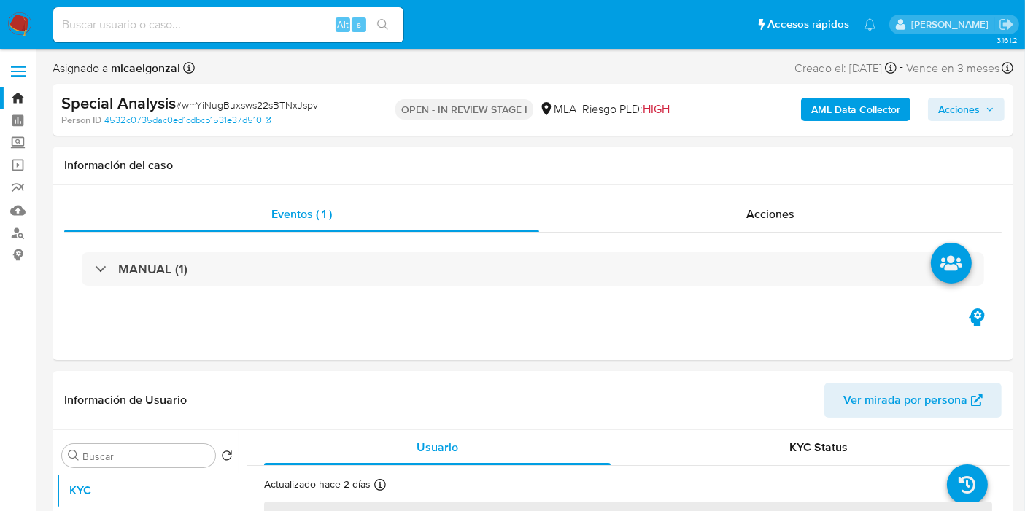
select select "10"
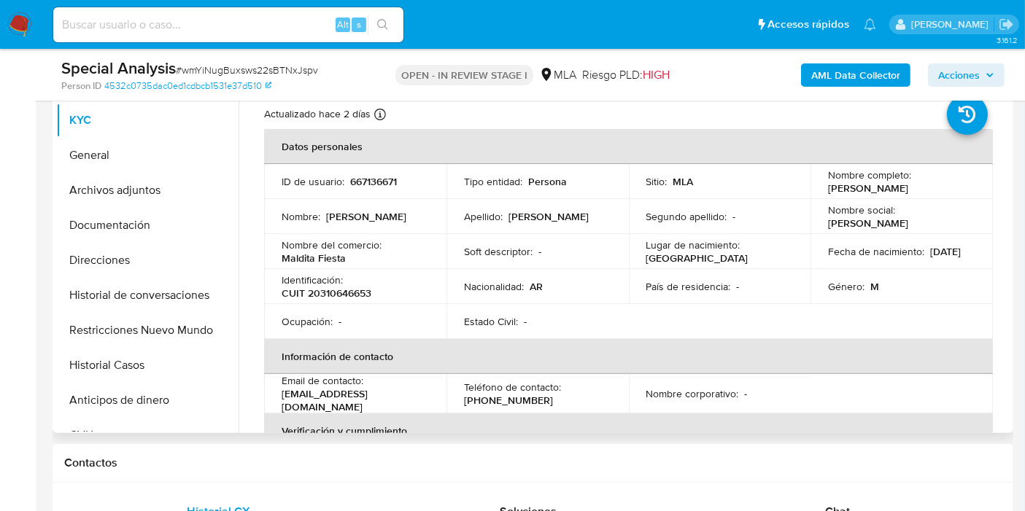
scroll to position [324, 0]
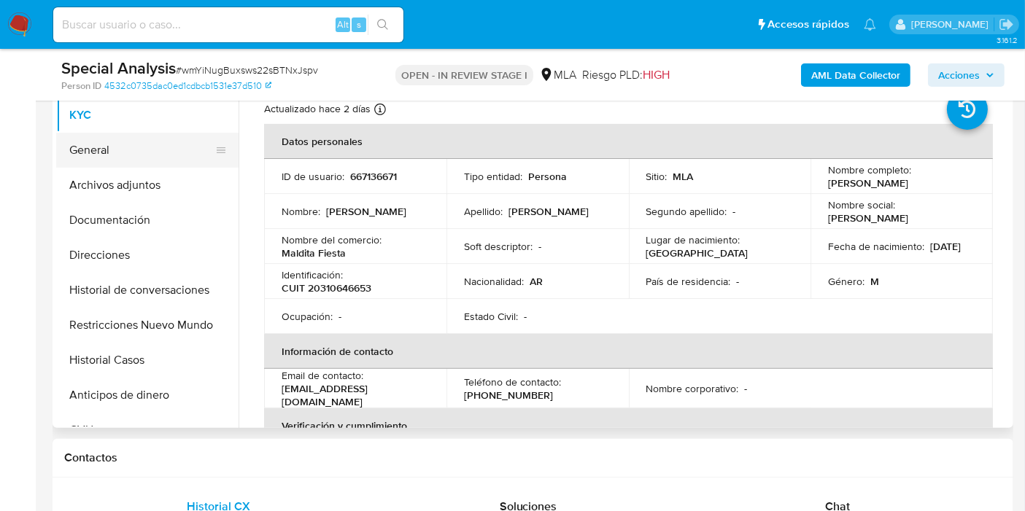
click at [123, 161] on button "General" at bounding box center [141, 150] width 171 height 35
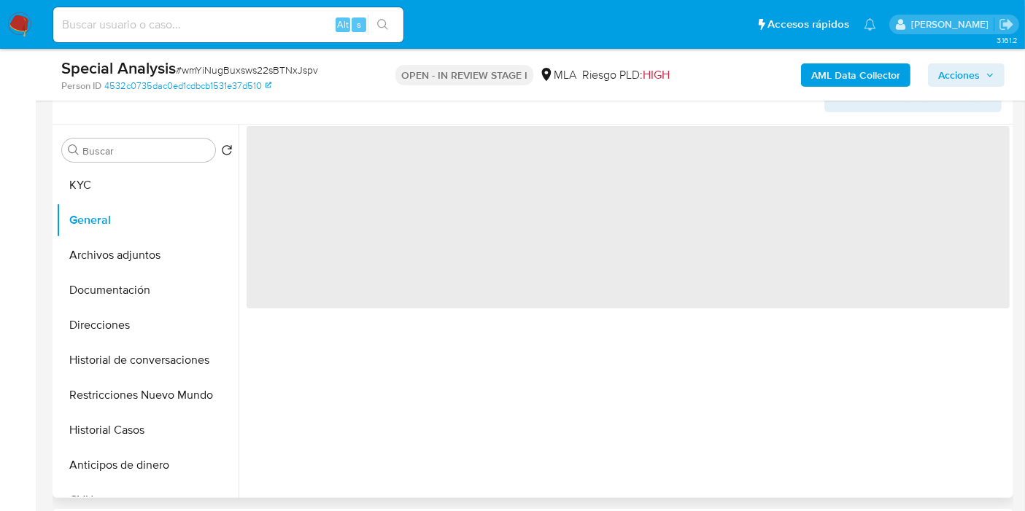
scroll to position [162, 0]
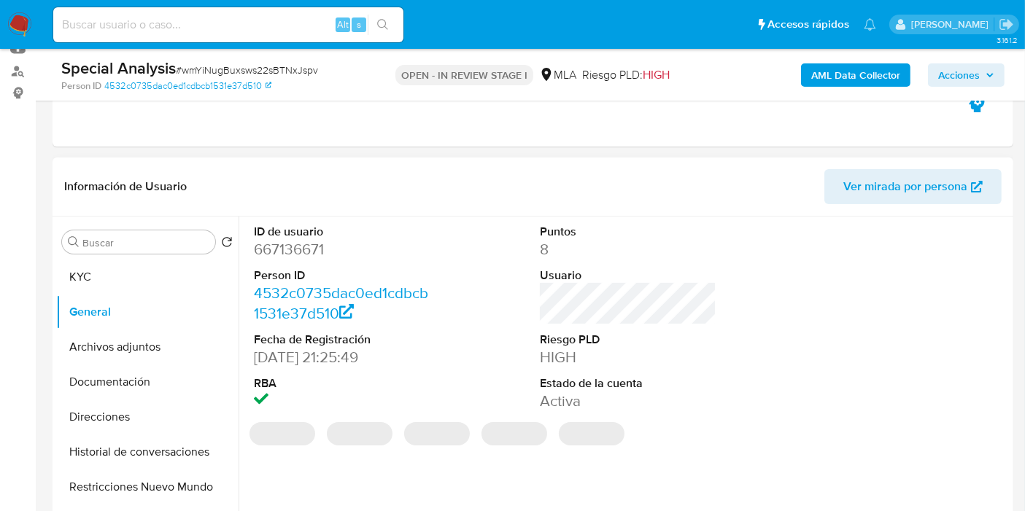
click at [258, 244] on dd "667136671" at bounding box center [342, 249] width 177 height 20
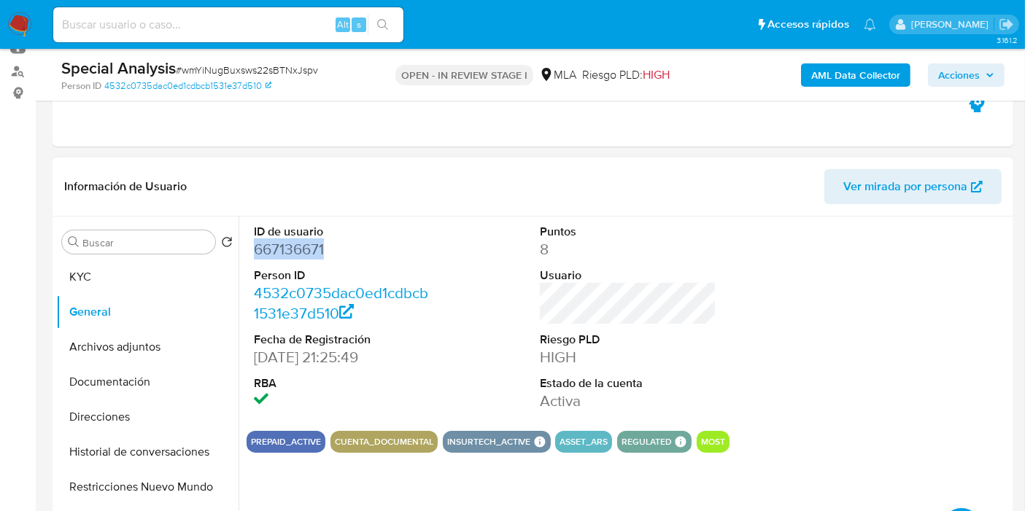
copy dd "667136671"
click at [128, 271] on button "KYC" at bounding box center [141, 277] width 171 height 35
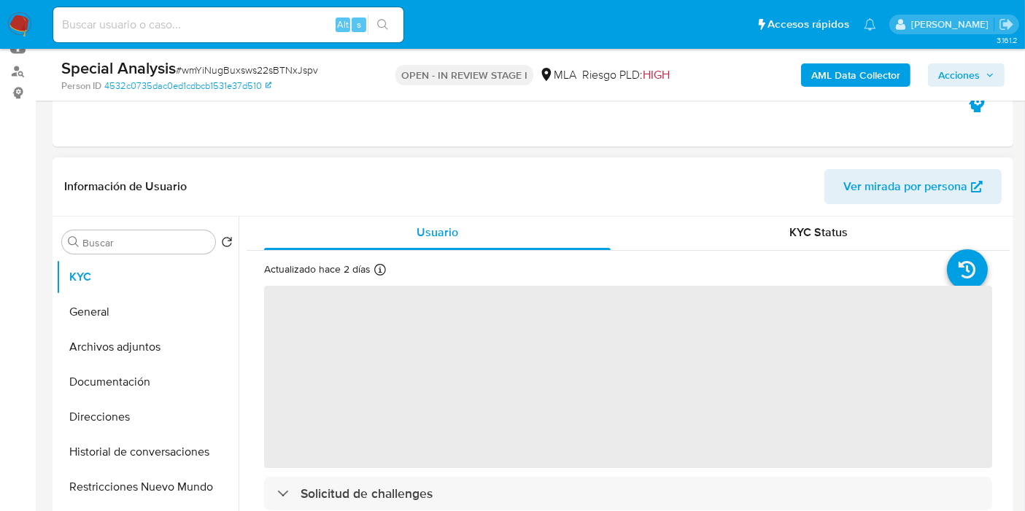
scroll to position [0, 0]
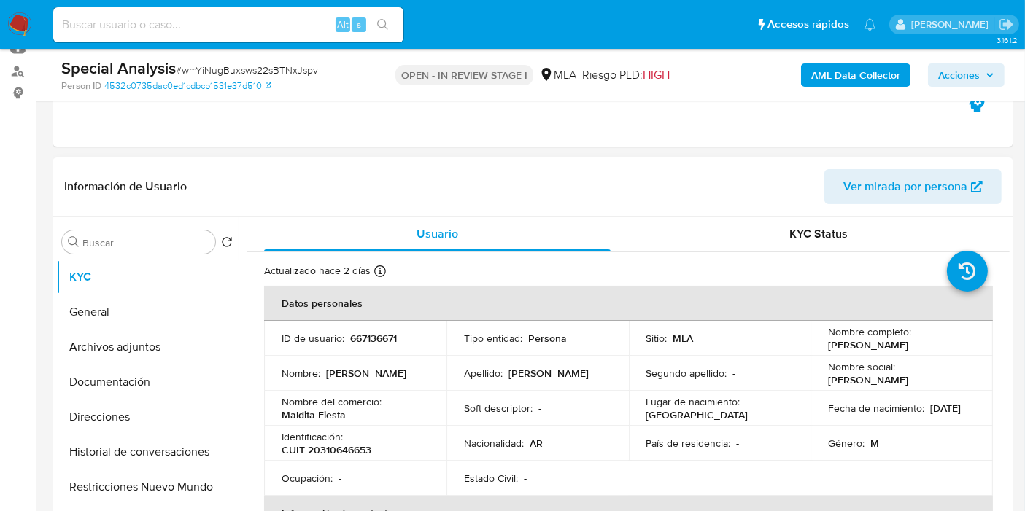
drag, startPoint x: 950, startPoint y: 350, endPoint x: 819, endPoint y: 343, distance: 131.5
click at [819, 343] on td "Nombre completo : [PERSON_NAME]" at bounding box center [901, 338] width 182 height 35
copy p "[PERSON_NAME]"
click at [118, 400] on button "Direcciones" at bounding box center [141, 417] width 171 height 35
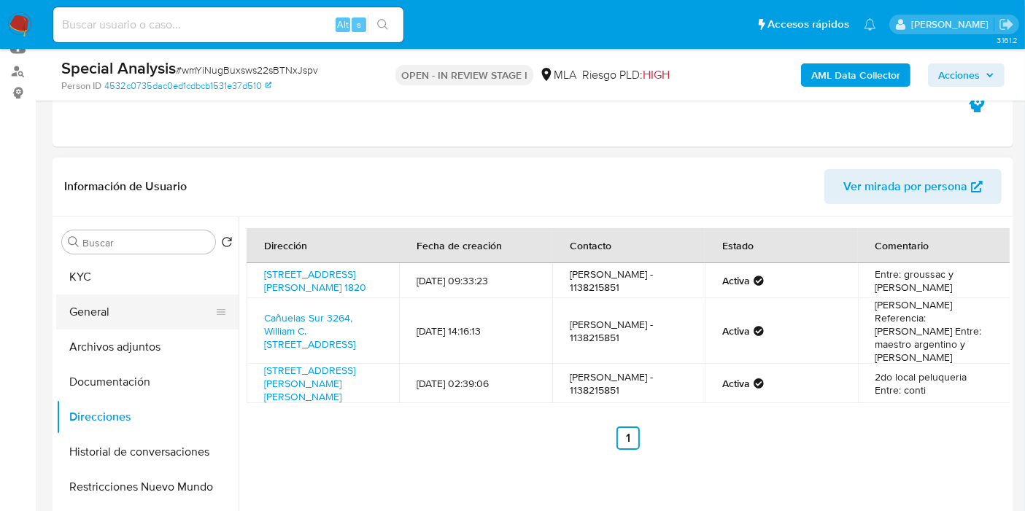
click at [158, 298] on button "General" at bounding box center [141, 312] width 171 height 35
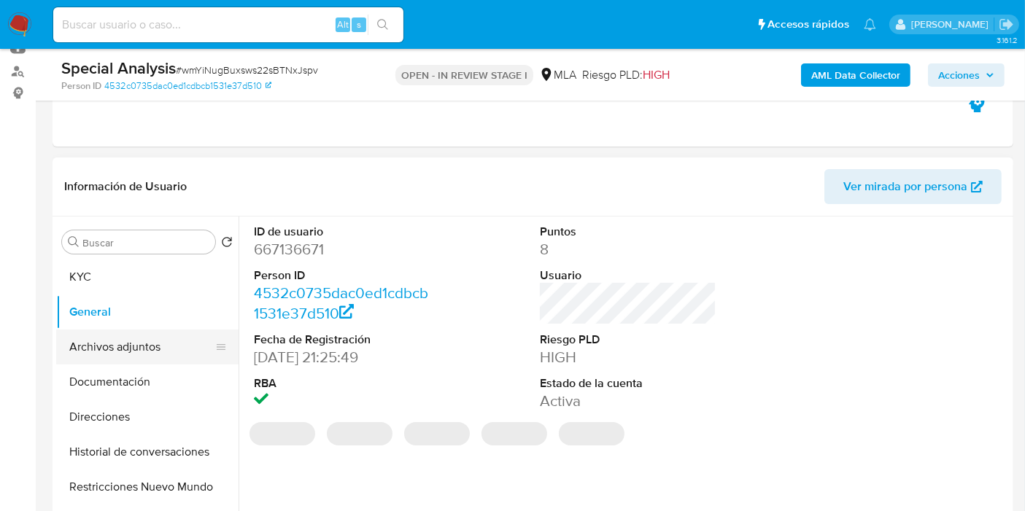
click at [150, 348] on button "Archivos adjuntos" at bounding box center [141, 347] width 171 height 35
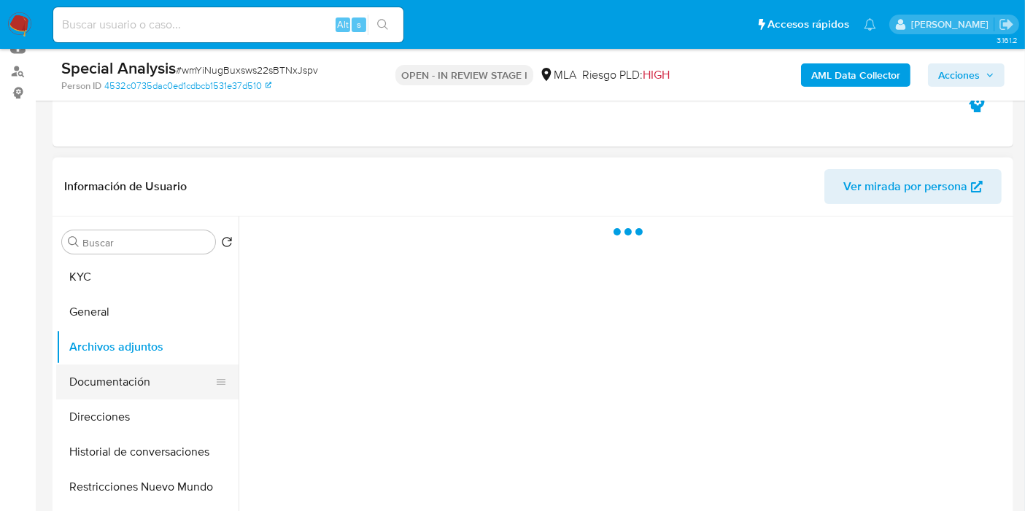
click at [142, 378] on button "Documentación" at bounding box center [141, 382] width 171 height 35
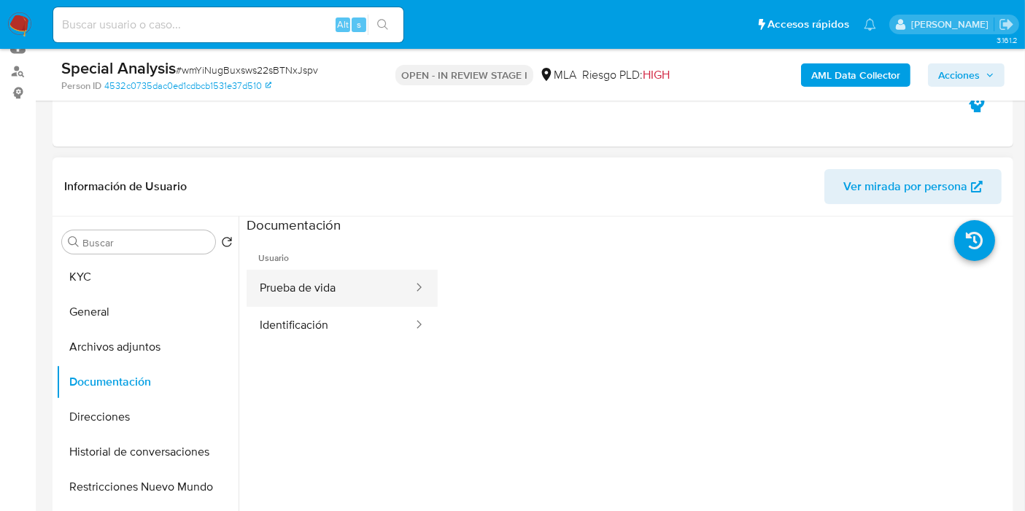
click at [298, 301] on button "Prueba de vida" at bounding box center [331, 288] width 168 height 37
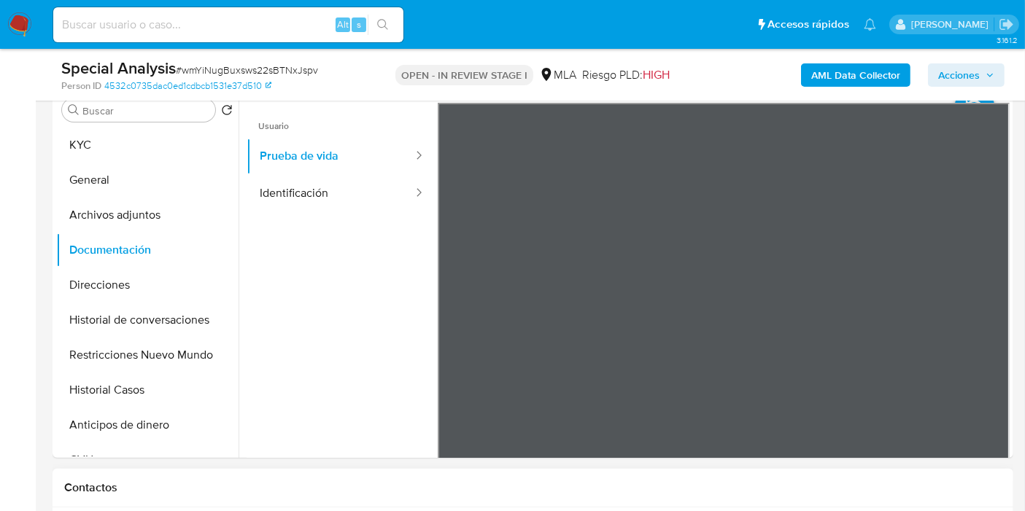
scroll to position [243, 0]
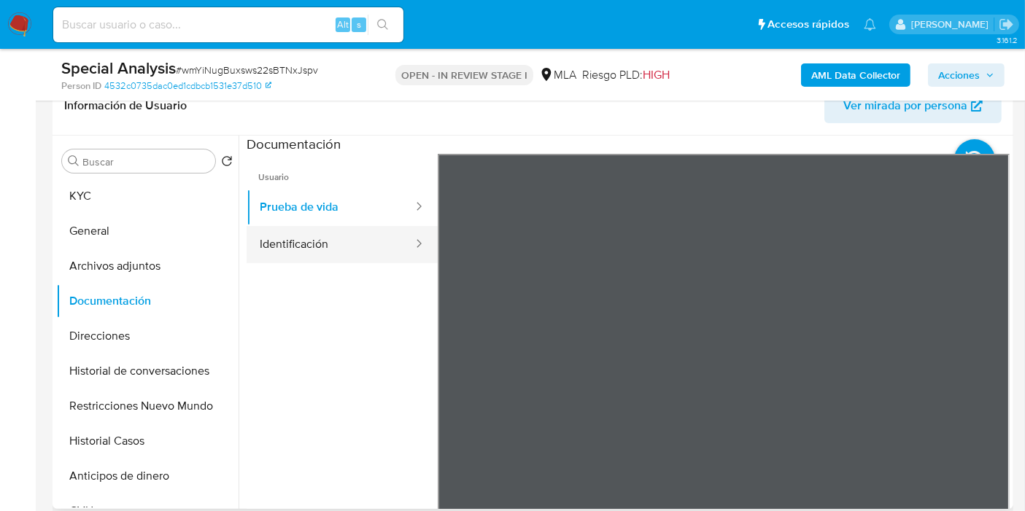
click at [304, 239] on button "Identificación" at bounding box center [331, 244] width 168 height 37
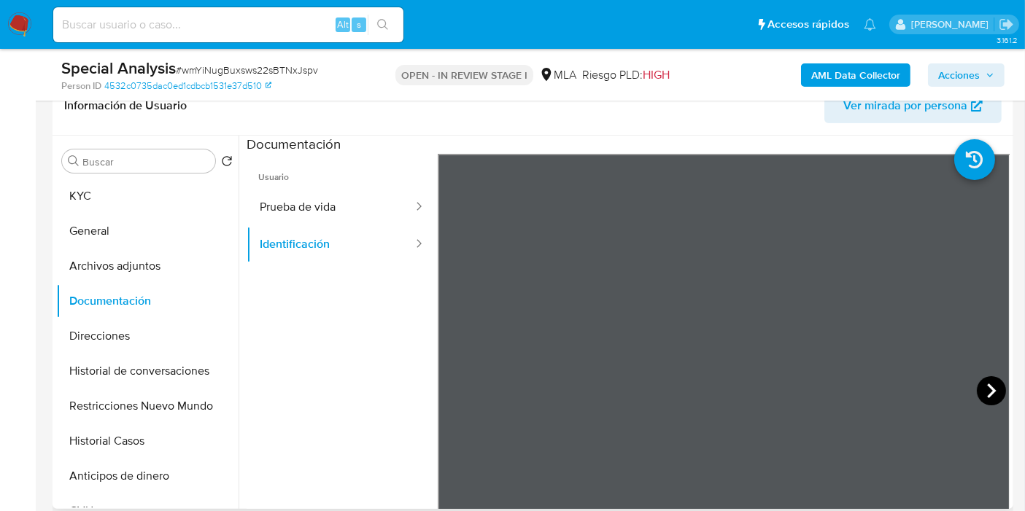
click at [981, 392] on icon at bounding box center [991, 390] width 29 height 29
click at [104, 228] on button "General" at bounding box center [141, 231] width 171 height 35
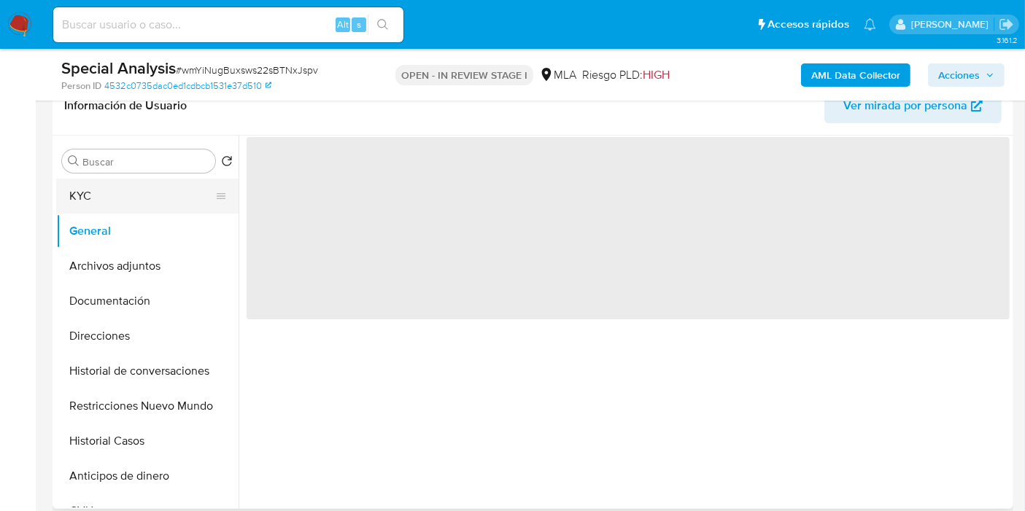
click at [131, 195] on button "KYC" at bounding box center [141, 196] width 171 height 35
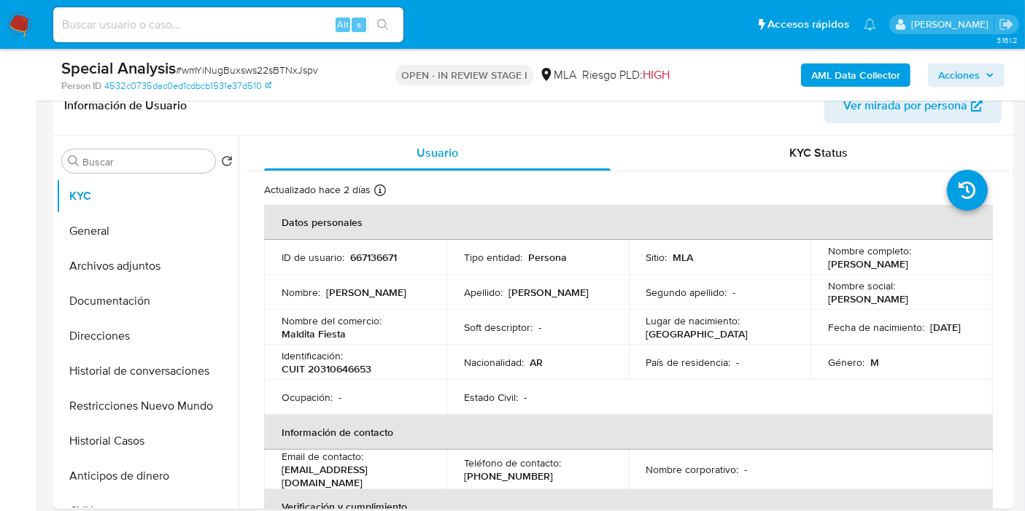
click at [356, 363] on p "CUIT 20310646653" at bounding box center [327, 369] width 90 height 13
copy p "20310646653"
click at [117, 342] on button "Direcciones" at bounding box center [141, 336] width 171 height 35
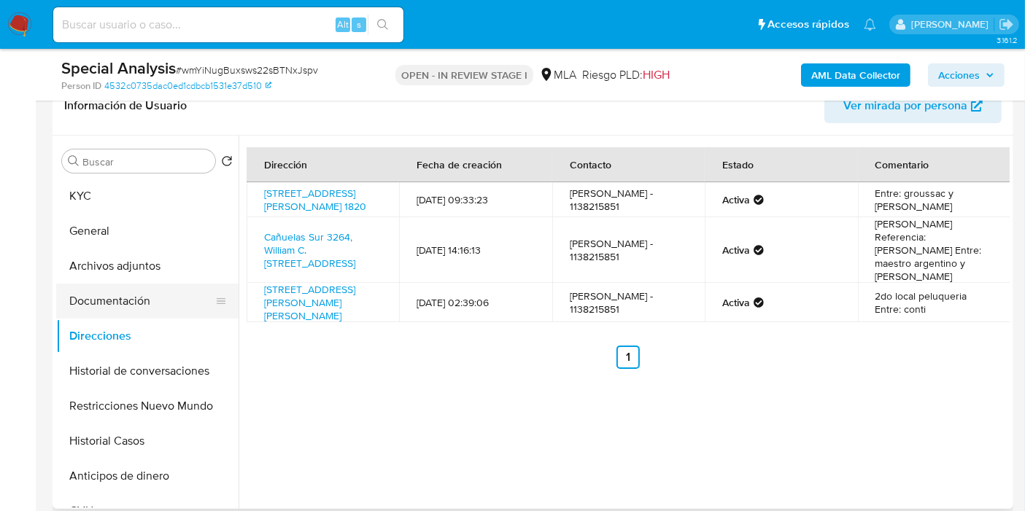
click at [120, 284] on button "Documentación" at bounding box center [141, 301] width 171 height 35
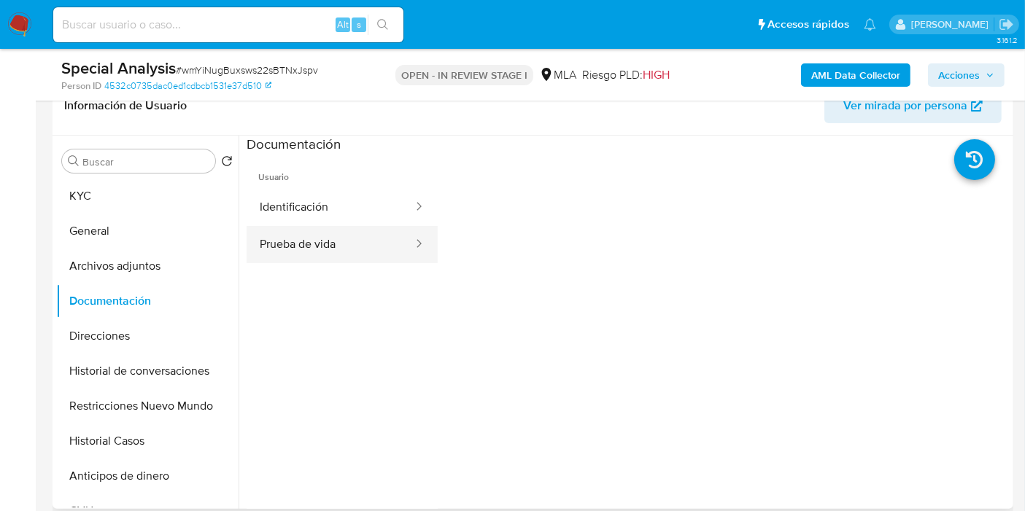
click at [291, 251] on button "Prueba de vida" at bounding box center [331, 244] width 168 height 37
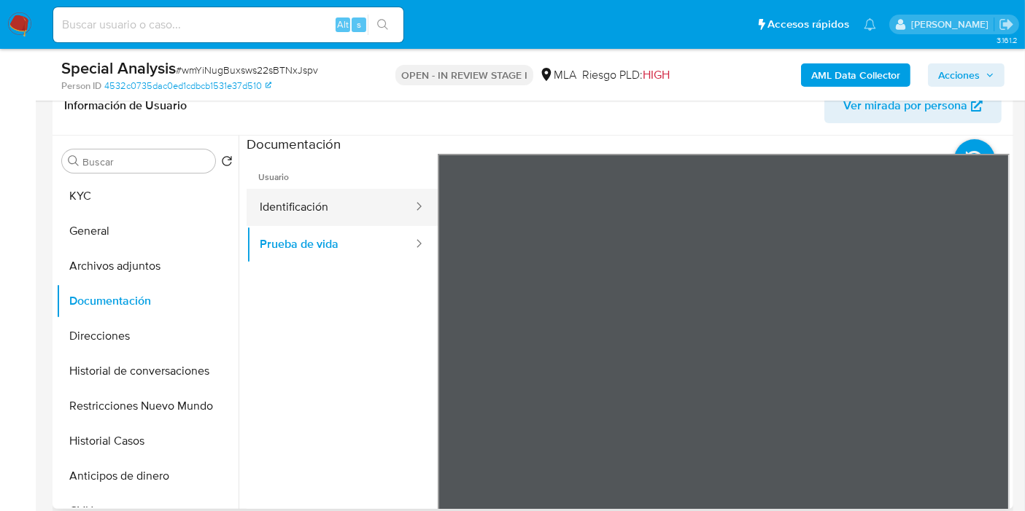
click at [339, 203] on button "Identificación" at bounding box center [331, 207] width 168 height 37
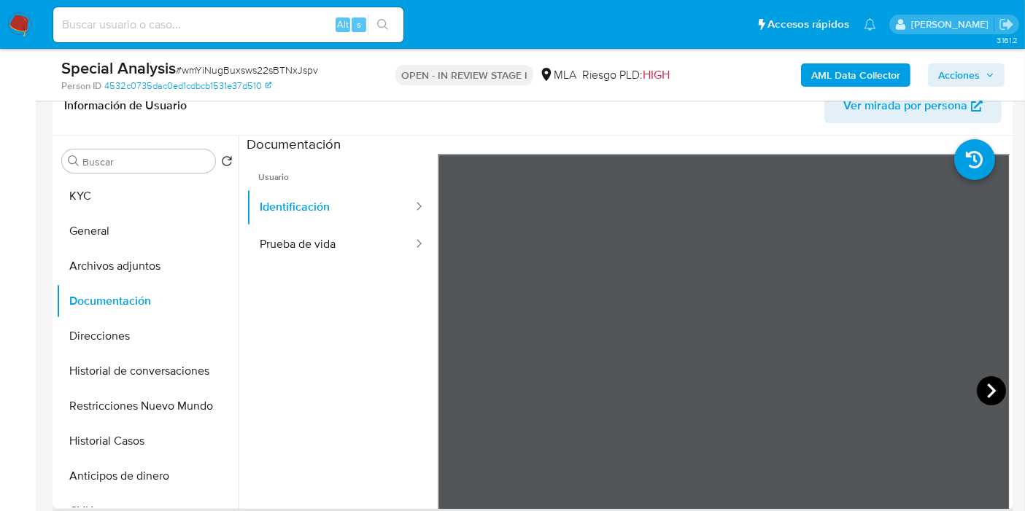
click at [988, 382] on icon at bounding box center [991, 390] width 29 height 29
click at [115, 342] on button "Direcciones" at bounding box center [141, 336] width 171 height 35
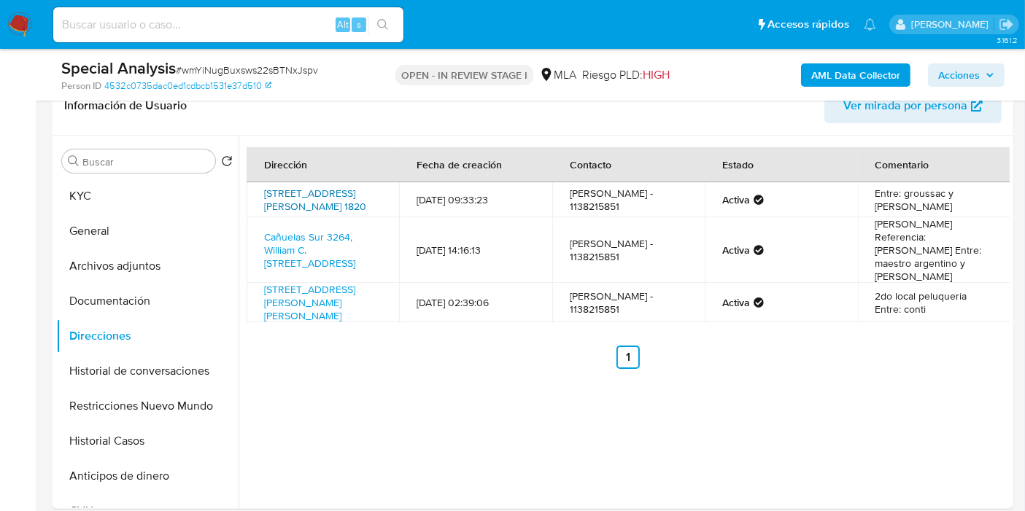
click at [289, 193] on link "[STREET_ADDRESS][PERSON_NAME] 1820" at bounding box center [315, 200] width 102 height 28
click at [347, 244] on link "Cañuelas Sur 3264, William C. [STREET_ADDRESS]" at bounding box center [309, 250] width 91 height 41
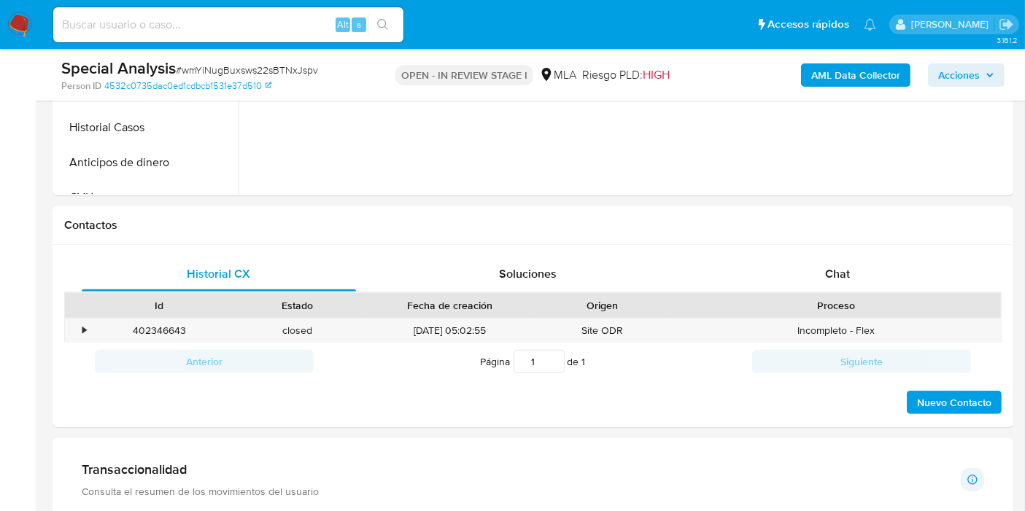
scroll to position [486, 0]
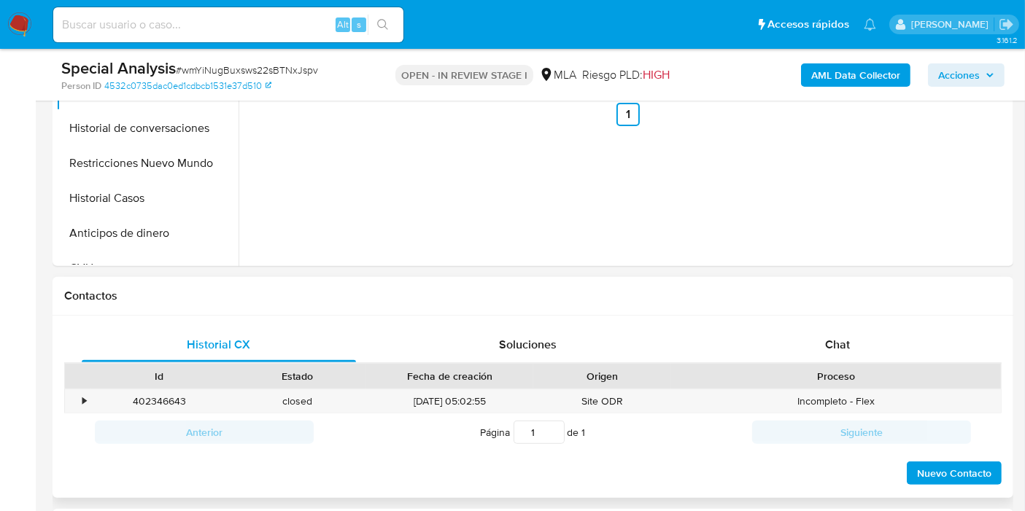
drag, startPoint x: 906, startPoint y: 270, endPoint x: 845, endPoint y: 323, distance: 80.6
click at [845, 324] on div "Historial CX Soluciones Chat Id Estado Fecha de creación Origen Proceso • 40234…" at bounding box center [533, 407] width 961 height 183
click at [817, 341] on div "Chat" at bounding box center [837, 345] width 274 height 35
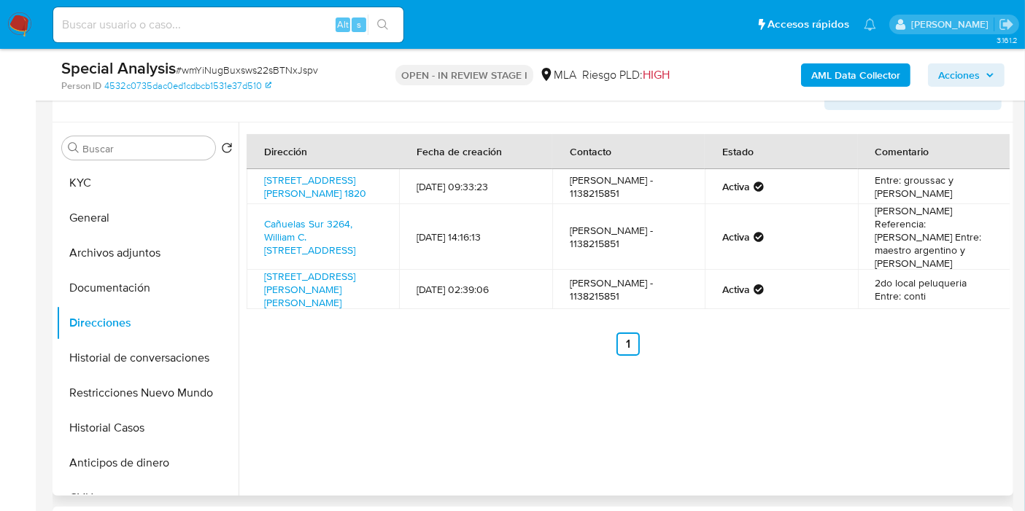
scroll to position [162, 0]
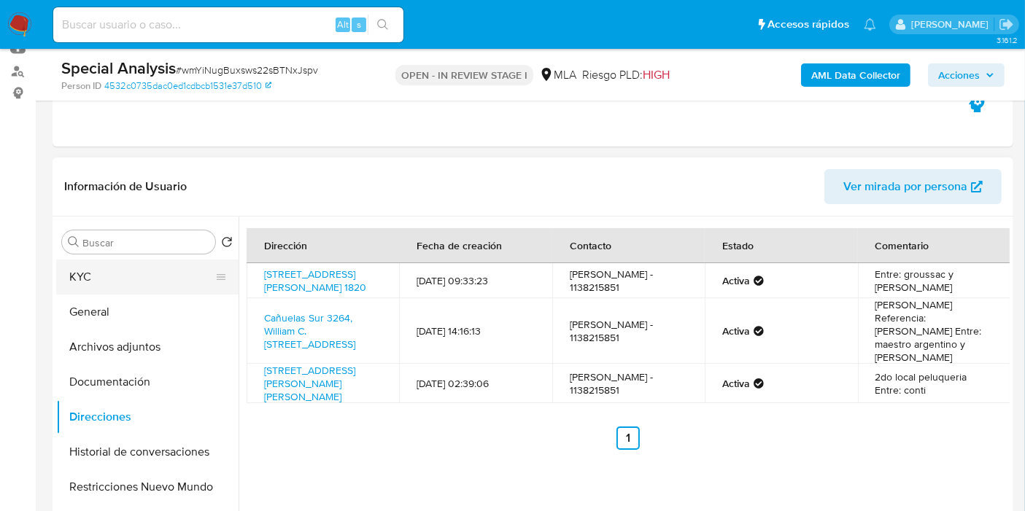
click at [133, 269] on button "KYC" at bounding box center [141, 277] width 171 height 35
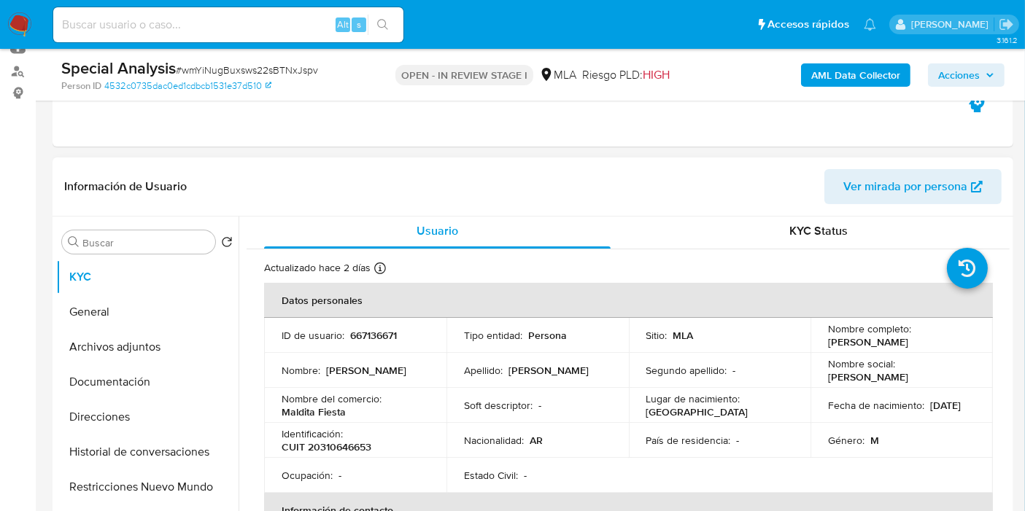
scroll to position [0, 0]
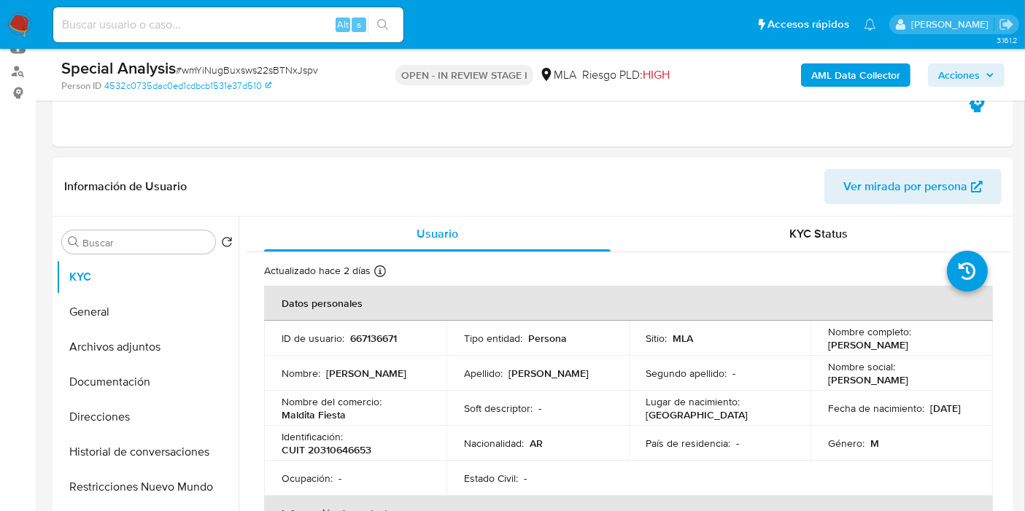
click at [346, 441] on div "Identificación : CUIT 20310646653" at bounding box center [355, 443] width 147 height 26
click at [352, 448] on p "CUIT 20310646653" at bounding box center [327, 450] width 90 height 13
click at [348, 452] on p "CUIT 20310646653" at bounding box center [327, 450] width 90 height 13
copy p "20310646653"
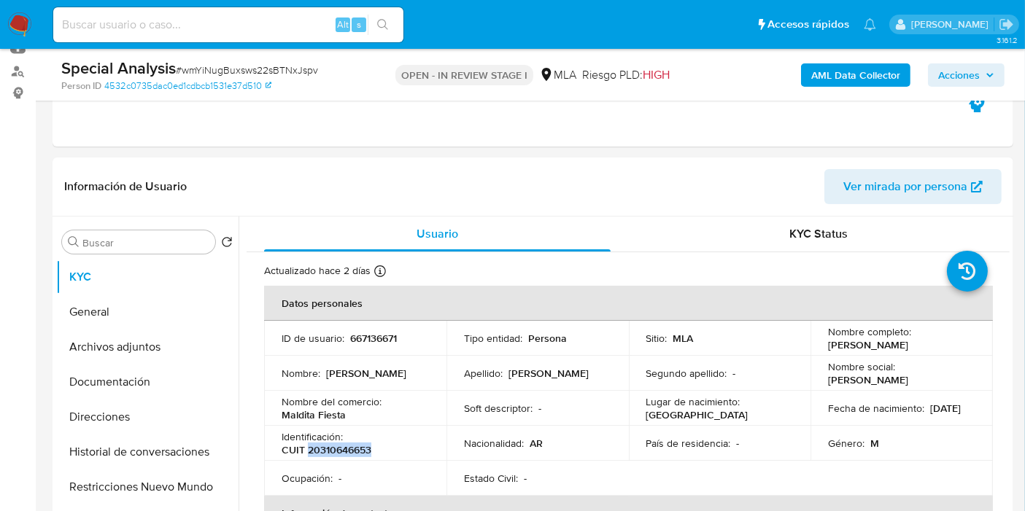
click at [859, 77] on b "AML Data Collector" at bounding box center [855, 74] width 89 height 23
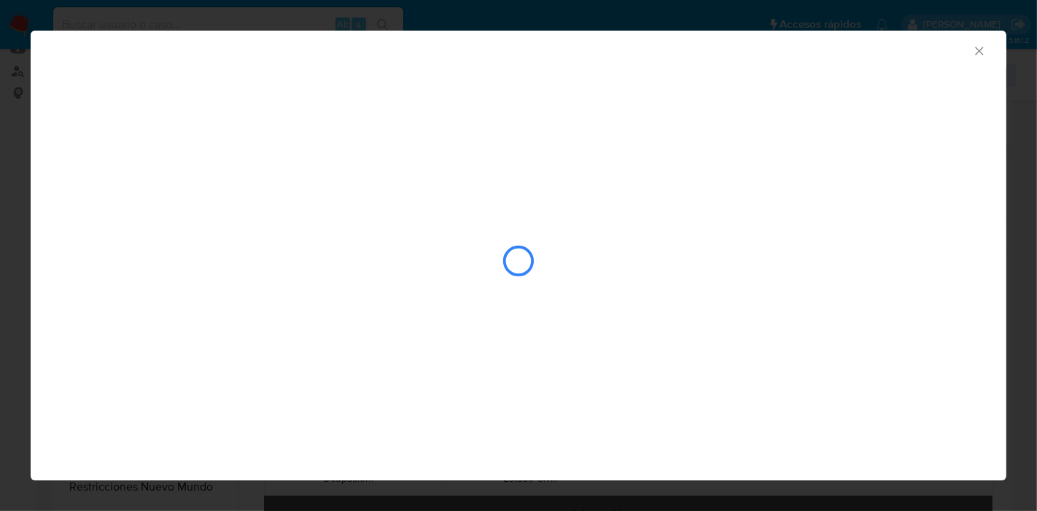
click at [982, 47] on icon "Cerrar ventana" at bounding box center [979, 51] width 15 height 15
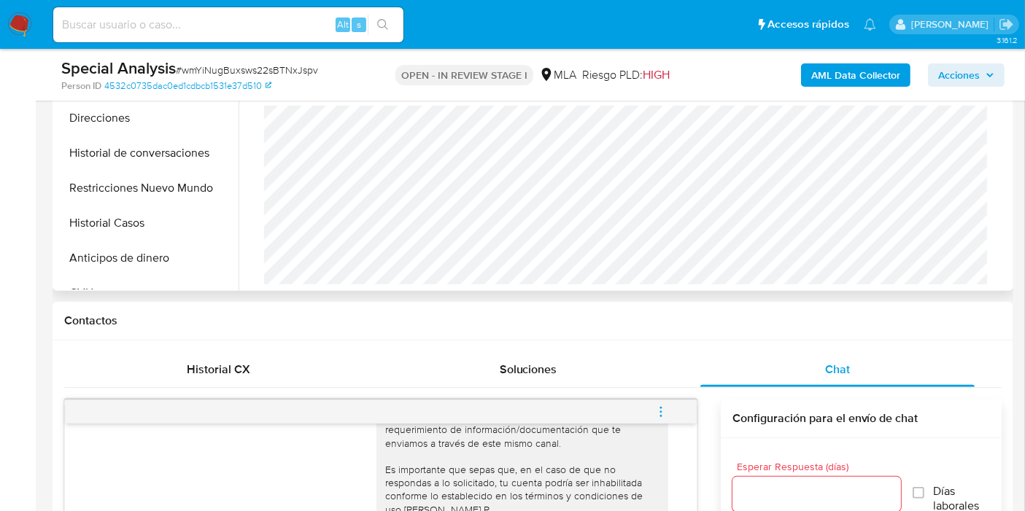
scroll to position [648, 0]
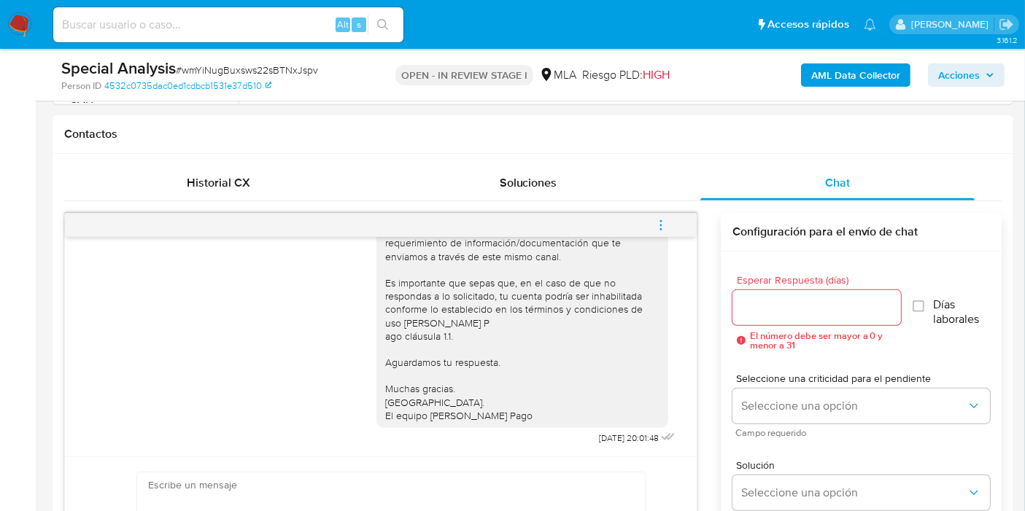
click at [660, 220] on icon "menu-action" at bounding box center [660, 225] width 13 height 13
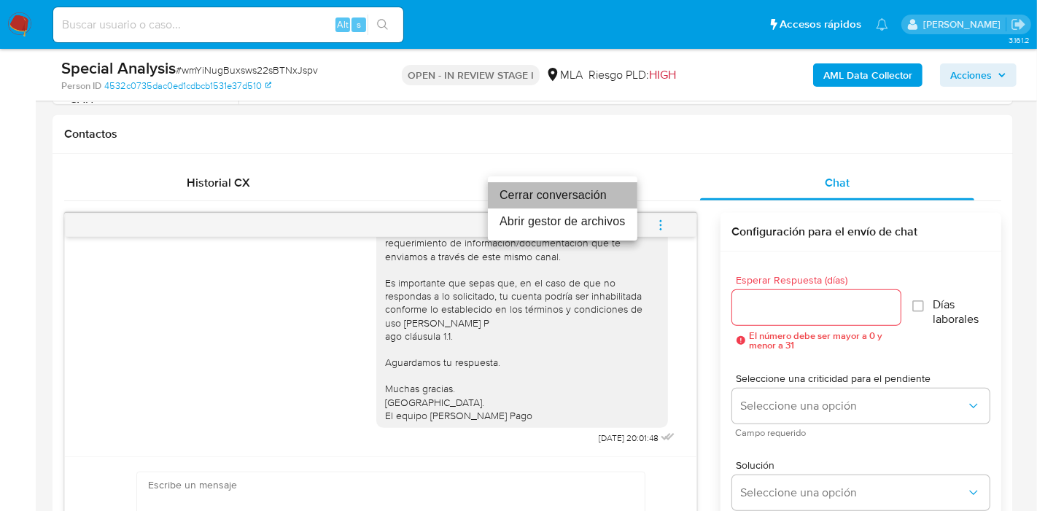
click at [568, 207] on li "Cerrar conversación" at bounding box center [563, 195] width 150 height 26
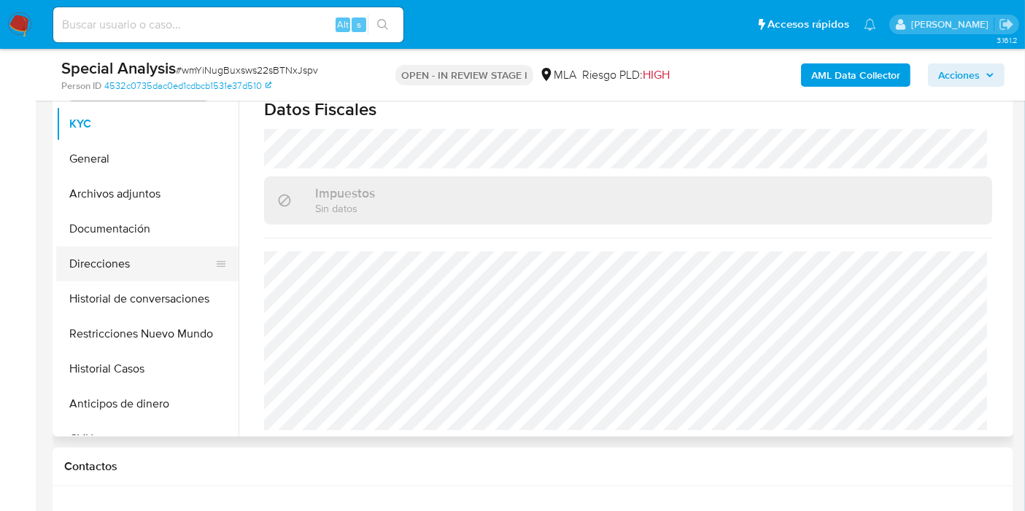
scroll to position [243, 0]
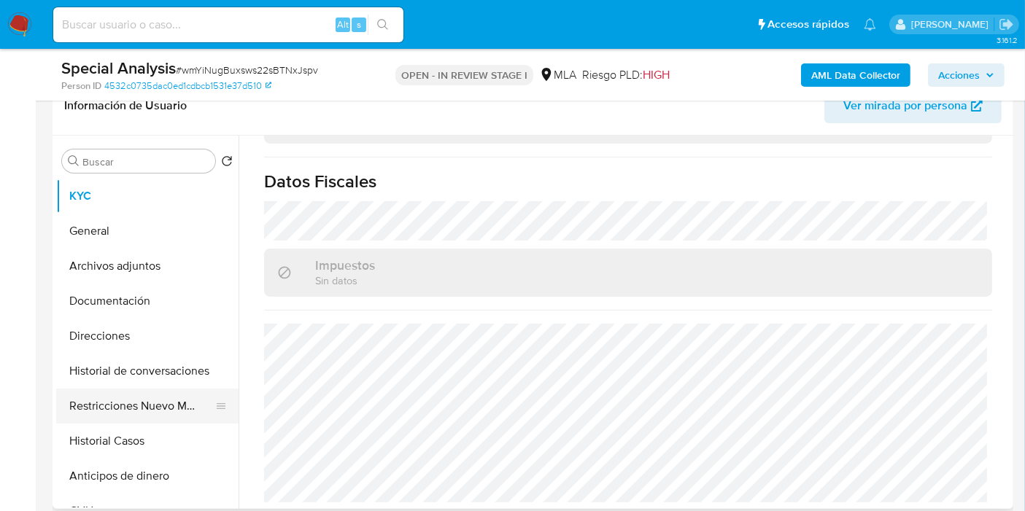
click at [146, 413] on button "Restricciones Nuevo Mundo" at bounding box center [141, 406] width 171 height 35
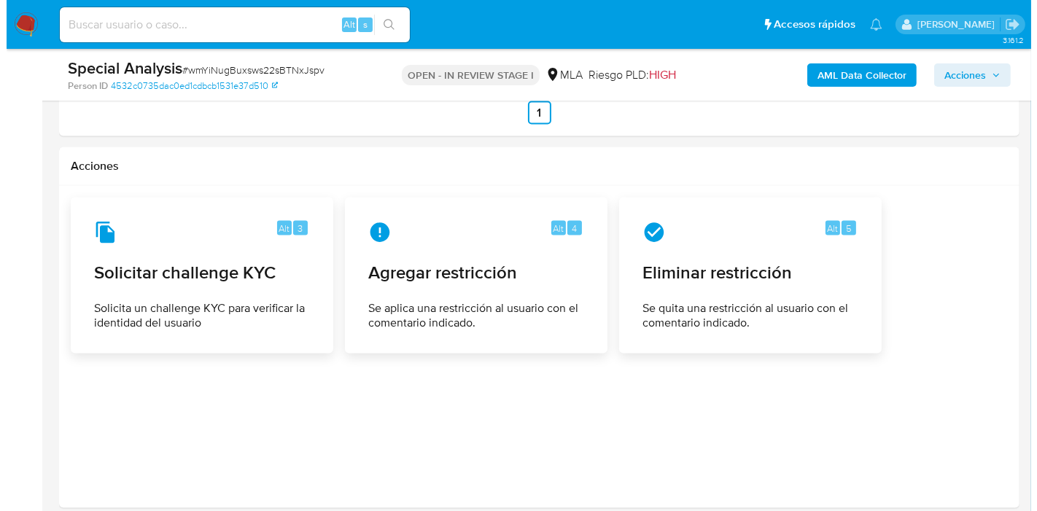
scroll to position [2277, 0]
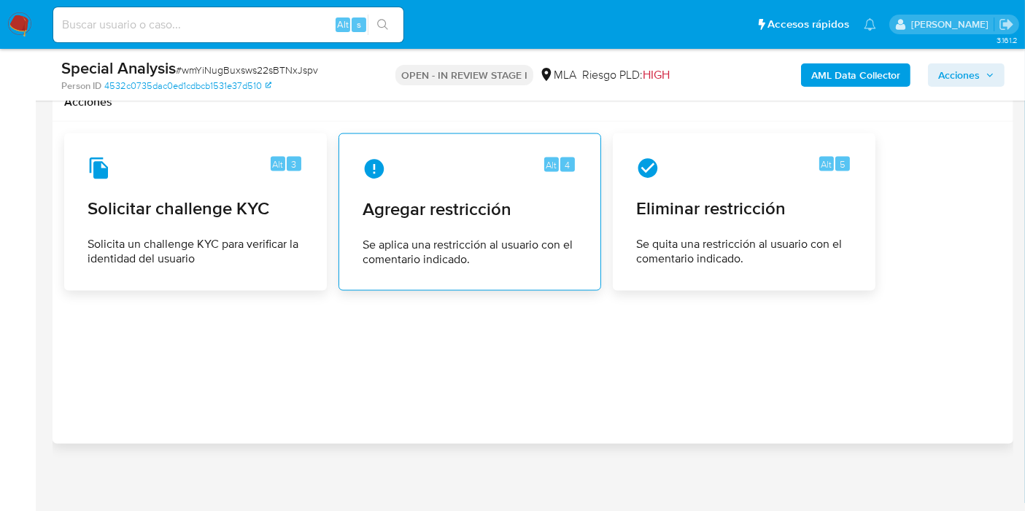
click at [490, 182] on div "Alt 4 Agregar restricción Se aplica una restricción al usuario con el comentari…" at bounding box center [470, 212] width 238 height 133
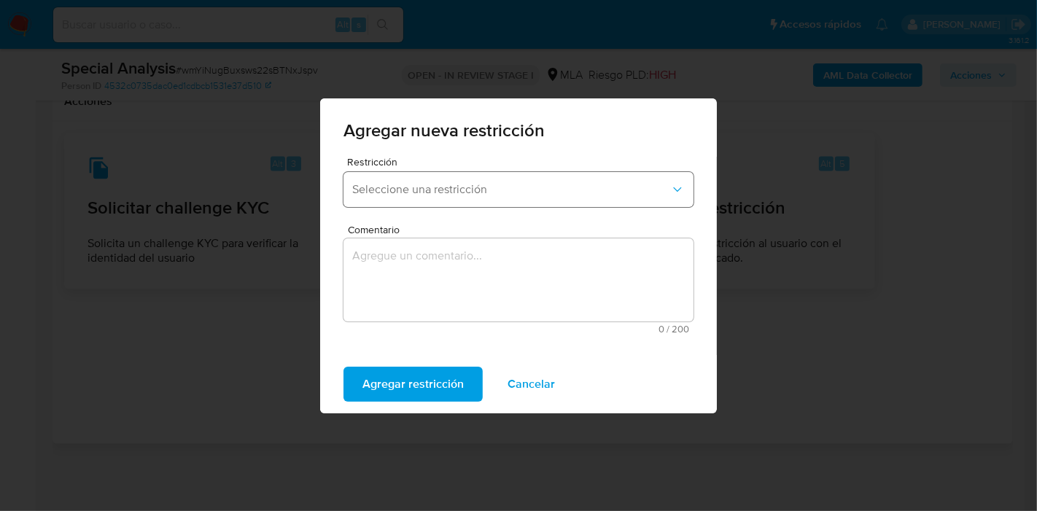
click at [481, 191] on span "Seleccione una restricción" at bounding box center [511, 189] width 318 height 15
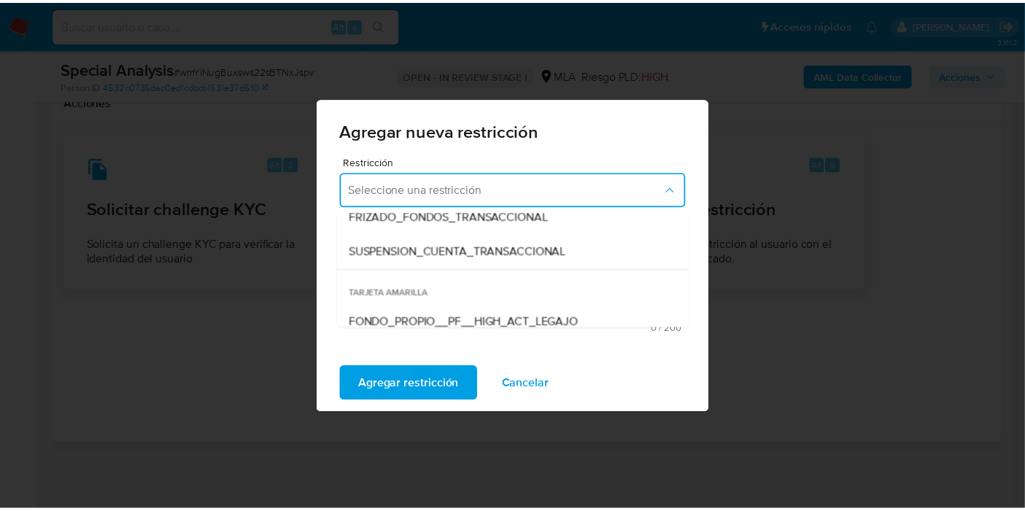
scroll to position [162, 0]
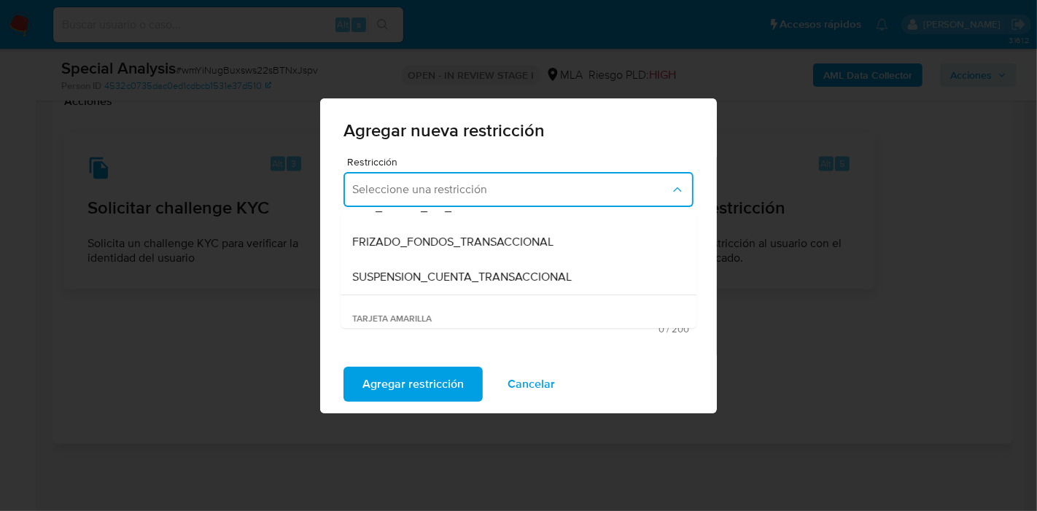
click at [487, 266] on div "SUSPENSION_CUENTA_TRANSACCIONAL" at bounding box center [514, 277] width 324 height 35
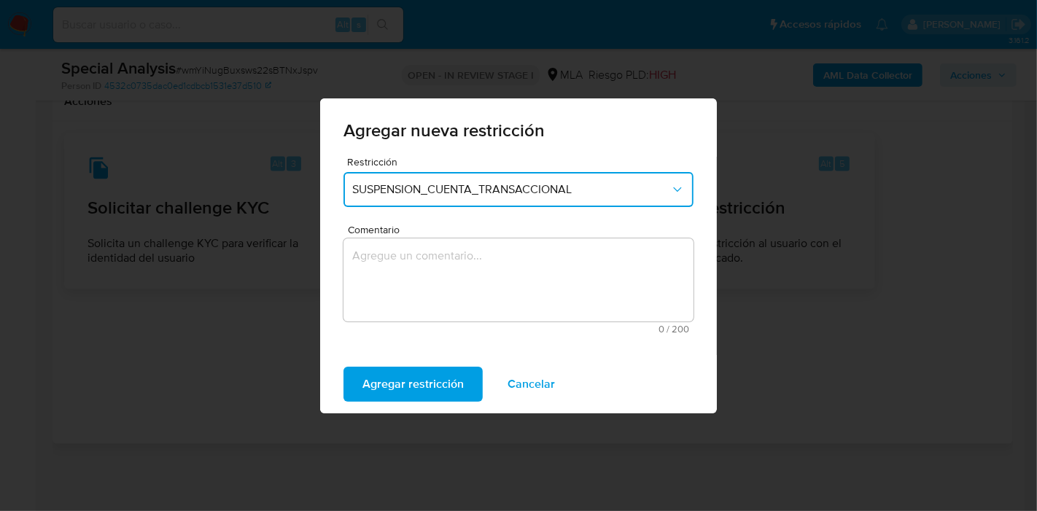
click at [494, 290] on textarea "Comentario" at bounding box center [519, 280] width 350 height 83
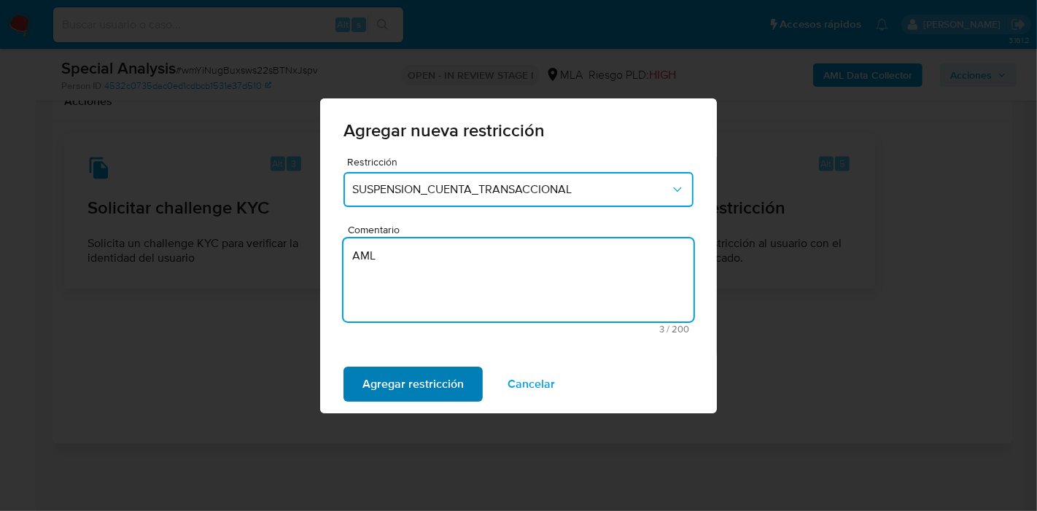
type textarea "AML"
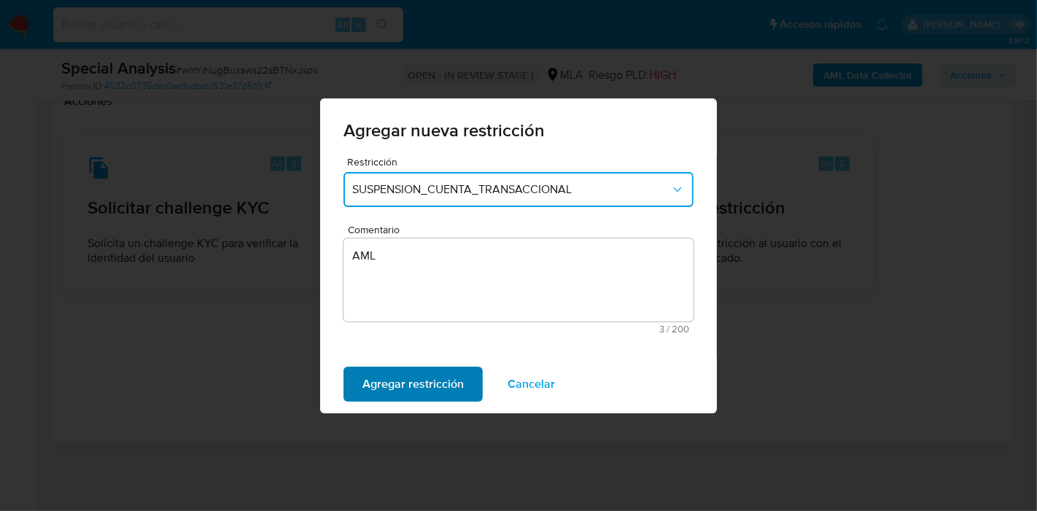
click at [406, 387] on span "Agregar restricción" at bounding box center [413, 384] width 101 height 32
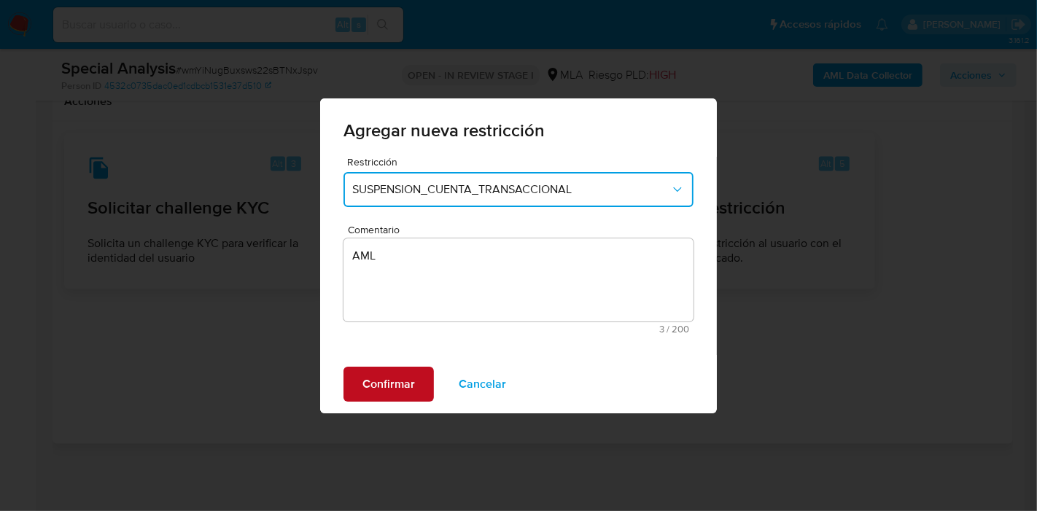
click at [360, 400] on button "Confirmar" at bounding box center [389, 384] width 90 height 35
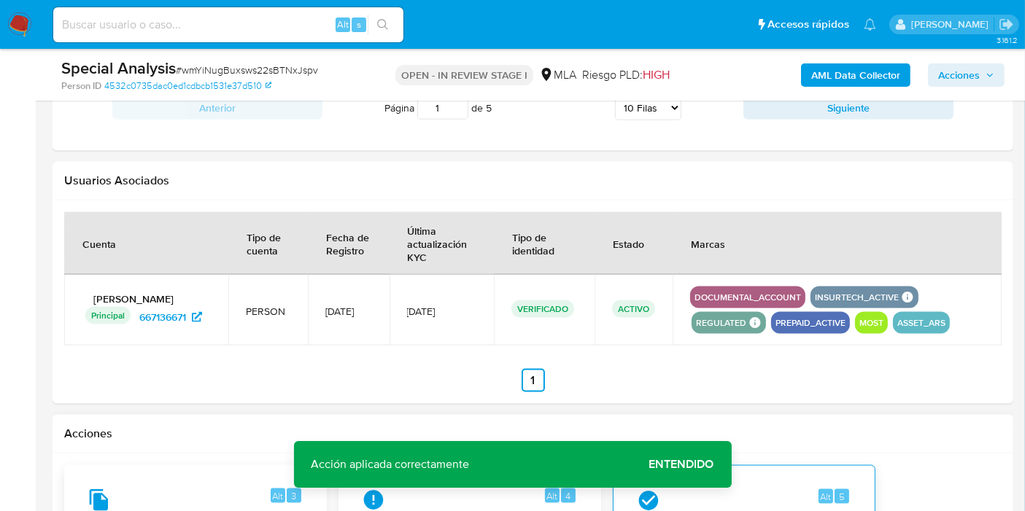
scroll to position [1871, 0]
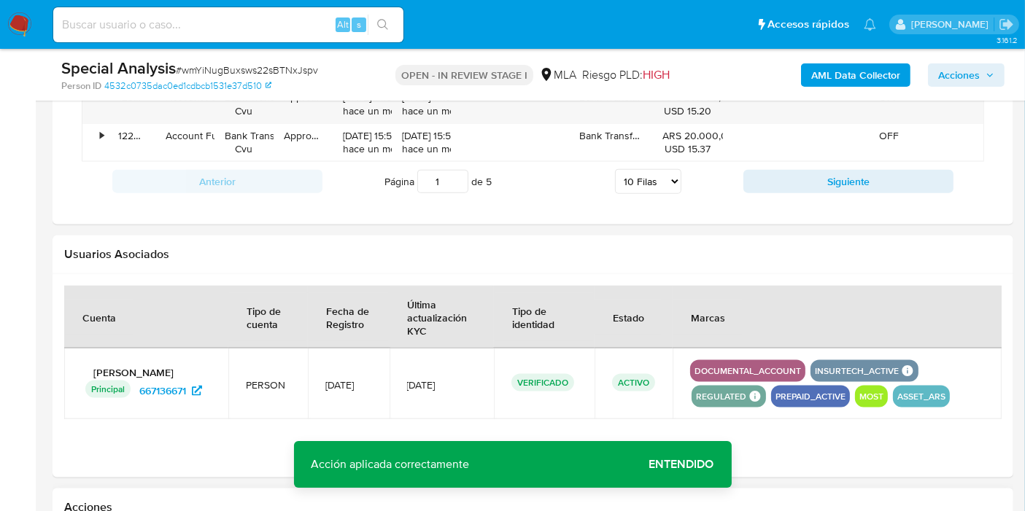
click at [692, 465] on span "Entendido" at bounding box center [681, 465] width 65 height 0
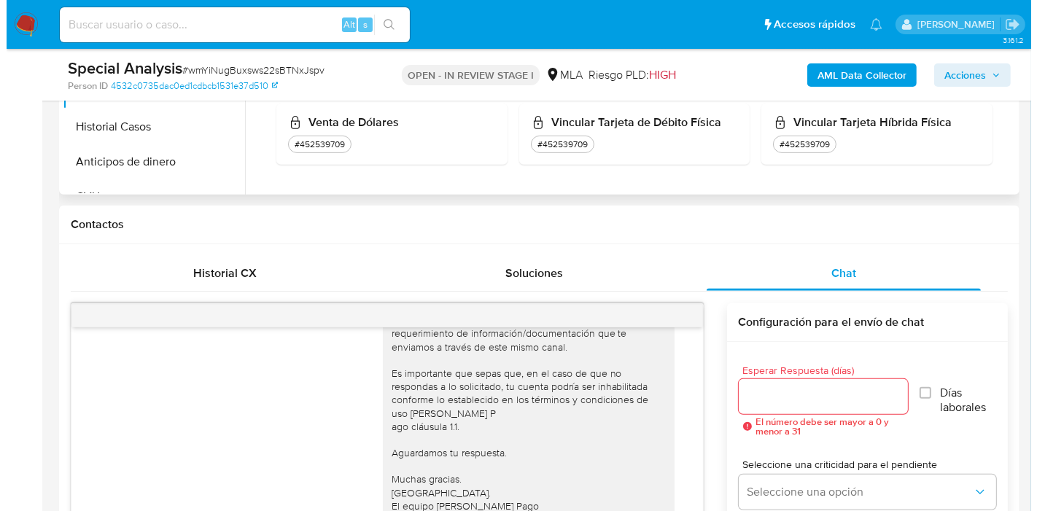
scroll to position [494, 0]
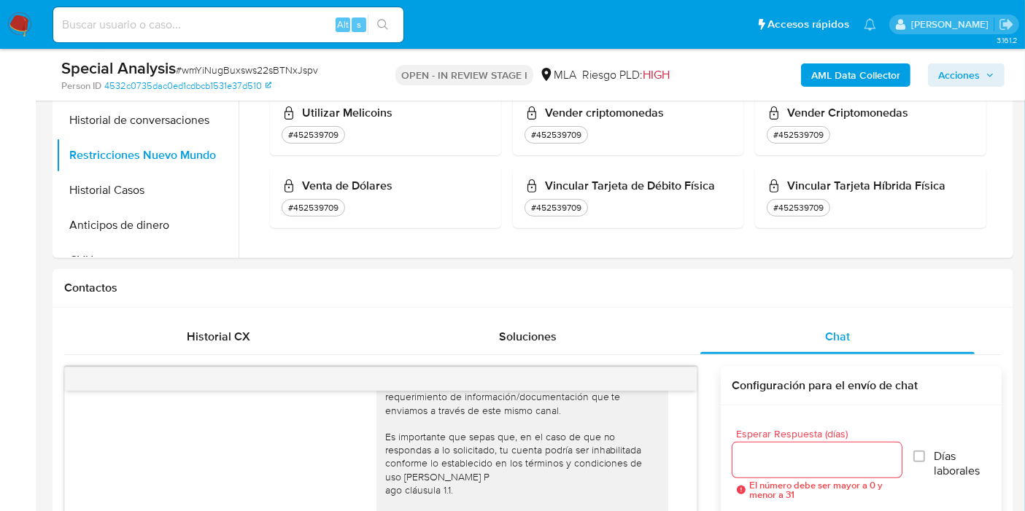
click at [837, 84] on b "AML Data Collector" at bounding box center [855, 74] width 89 height 23
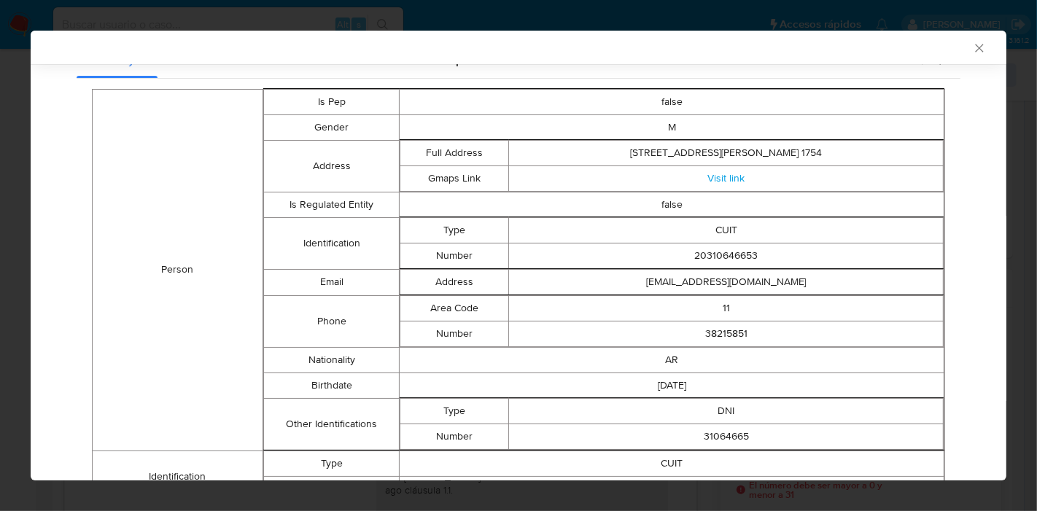
scroll to position [0, 0]
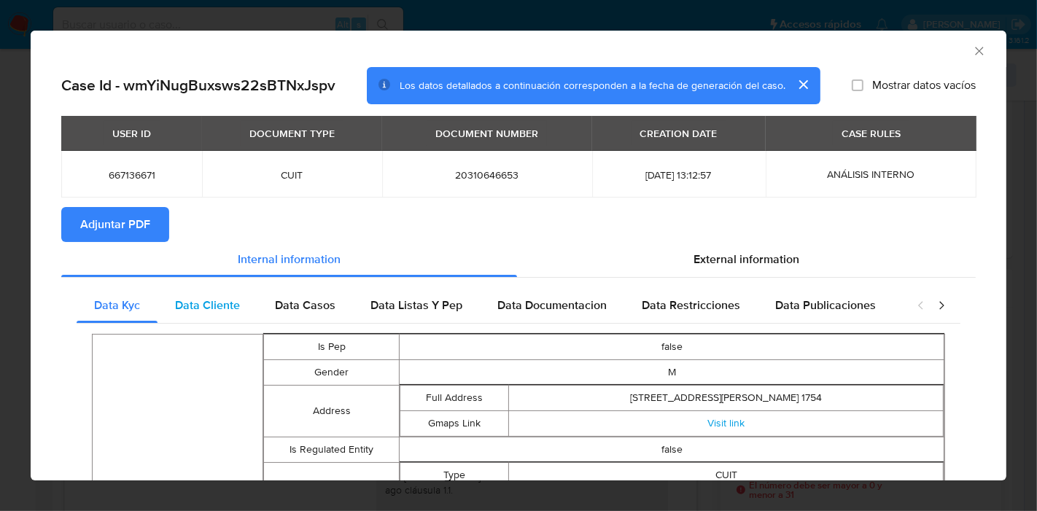
click at [210, 314] on div "Data Cliente" at bounding box center [208, 305] width 100 height 35
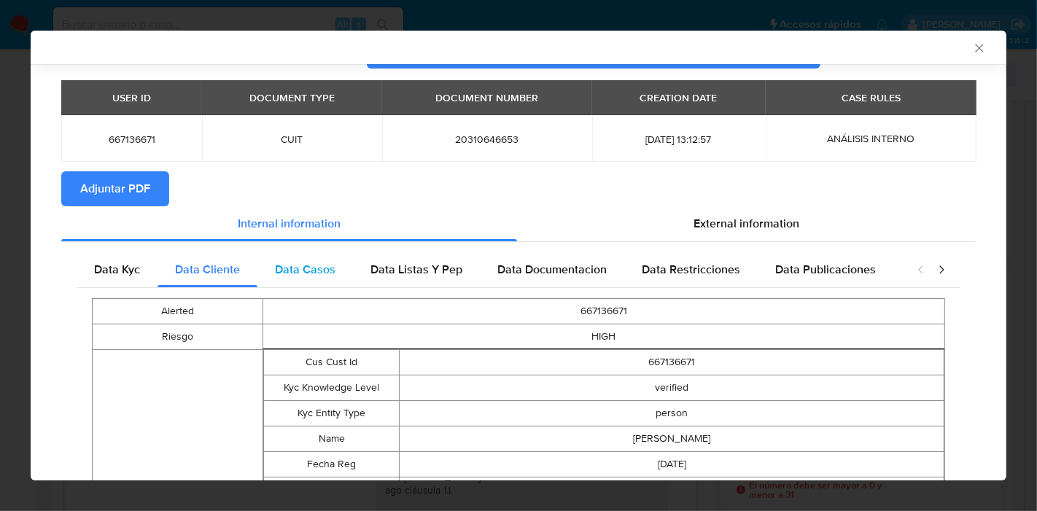
click at [333, 268] on span "Data Casos" at bounding box center [305, 269] width 61 height 17
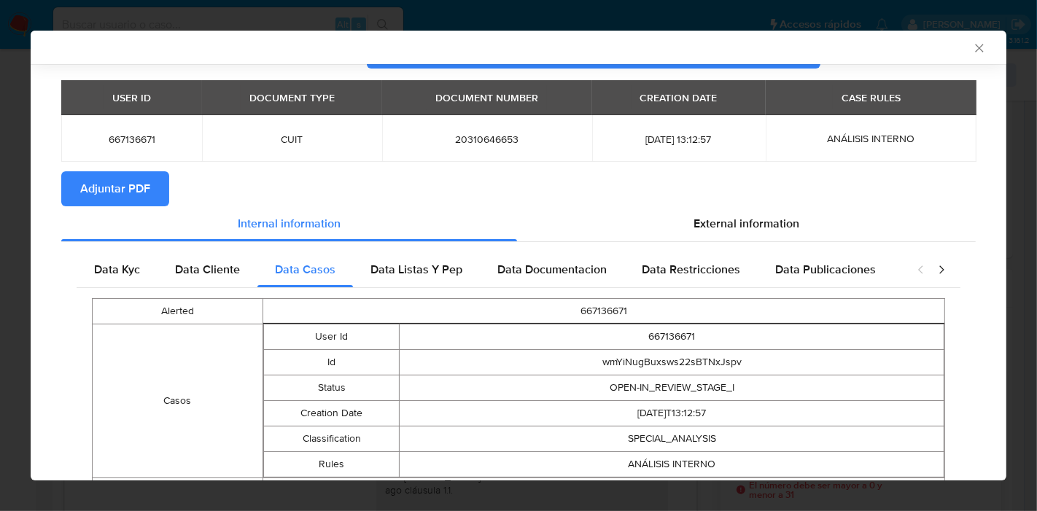
scroll to position [106, 0]
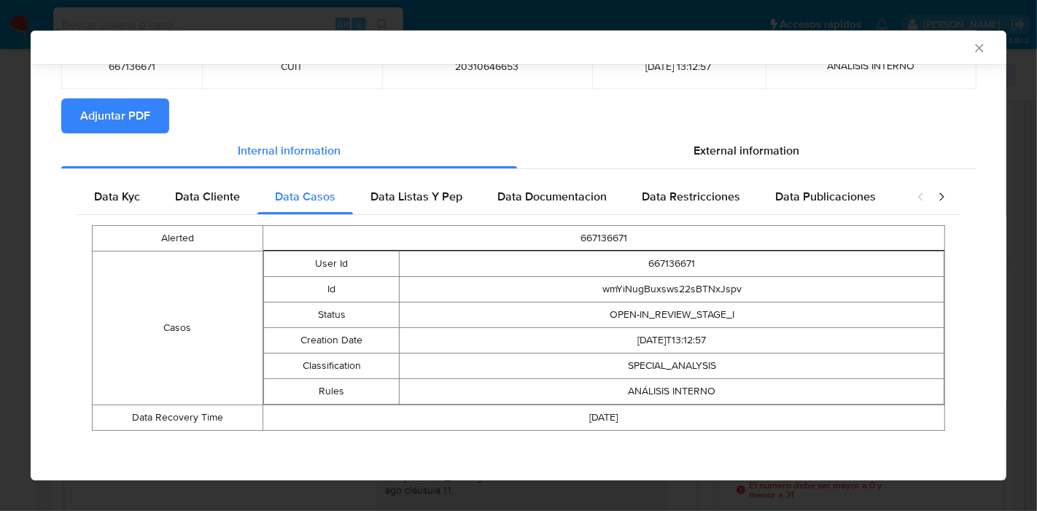
click at [449, 222] on div "Alerted 667136671 Casos User Id 667136671 Id wmYiNugBuxsws22sBTNxJspv Status OP…" at bounding box center [519, 328] width 884 height 226
click at [452, 203] on span "Data Listas Y Pep" at bounding box center [417, 196] width 92 height 17
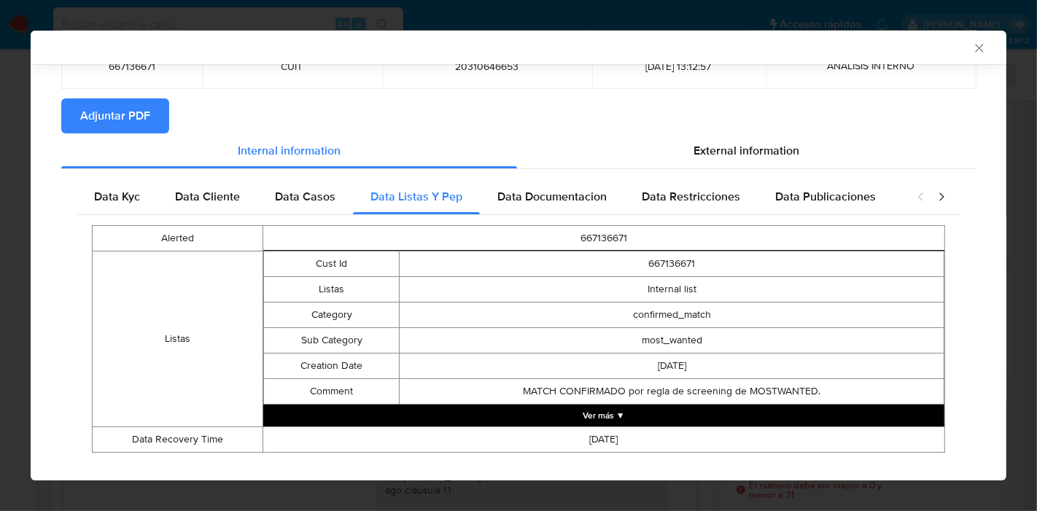
click at [570, 220] on div "Alerted 667136671 Listas Cust Id 667136671 Listas Internal list Category confir…" at bounding box center [519, 339] width 884 height 248
click at [575, 212] on div "Data Documentacion" at bounding box center [552, 196] width 144 height 35
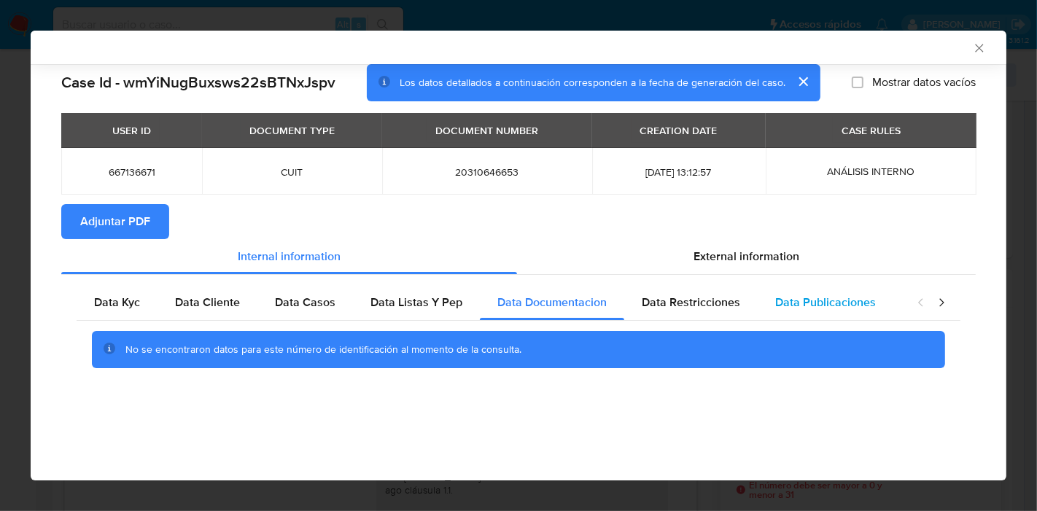
drag, startPoint x: 705, startPoint y: 286, endPoint x: 756, endPoint y: 301, distance: 53.1
click at [710, 290] on div "Data Restricciones" at bounding box center [690, 302] width 133 height 35
click at [759, 300] on div "Data Publicaciones" at bounding box center [826, 302] width 136 height 35
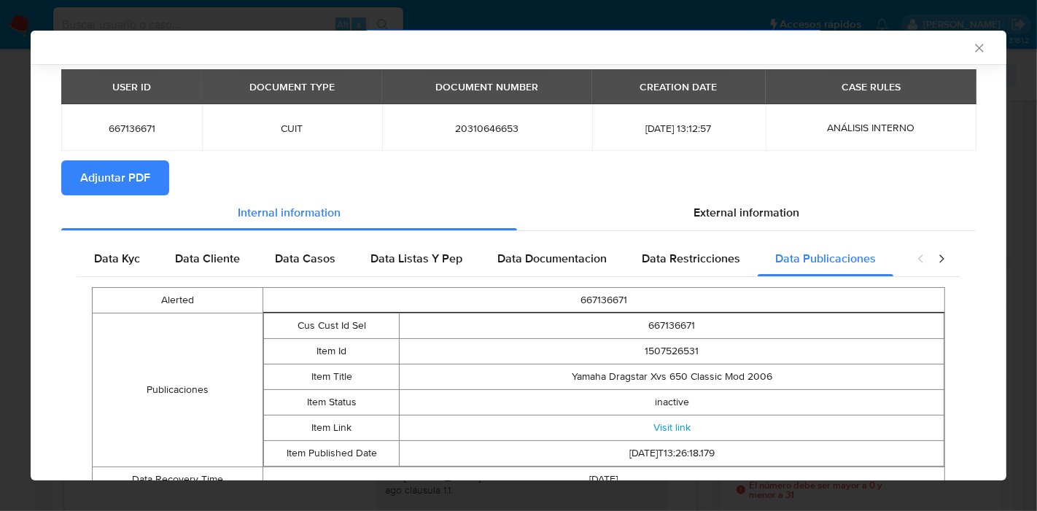
scroll to position [106, 0]
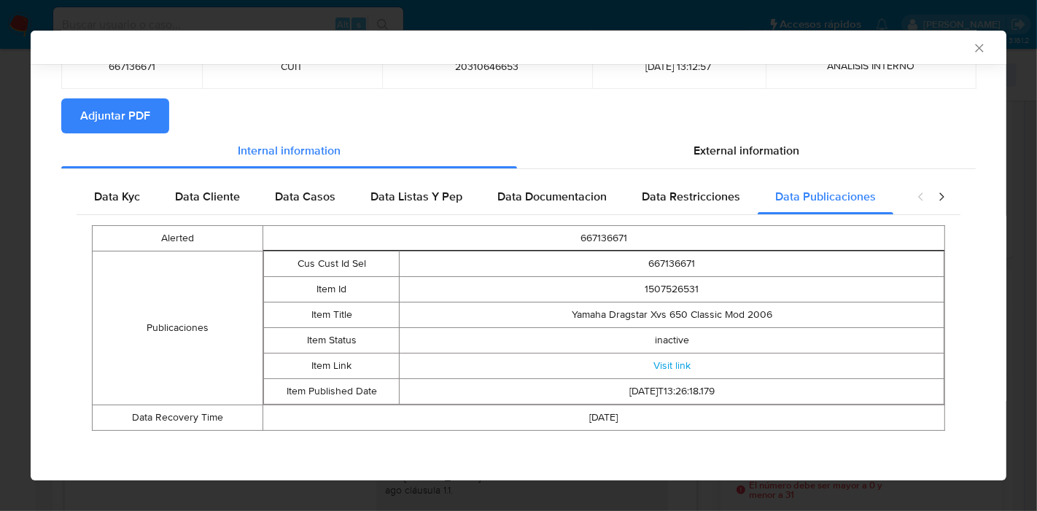
click at [924, 208] on div "closure-recommendation-modal" at bounding box center [931, 196] width 58 height 35
click at [940, 200] on icon "closure-recommendation-modal" at bounding box center [942, 197] width 4 height 8
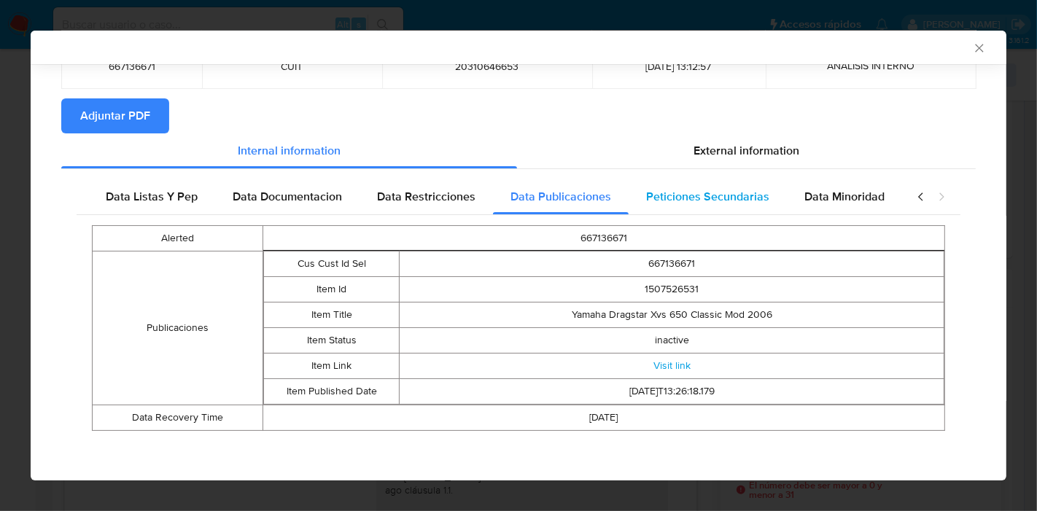
click at [637, 212] on div "Peticiones Secundarias" at bounding box center [708, 196] width 158 height 35
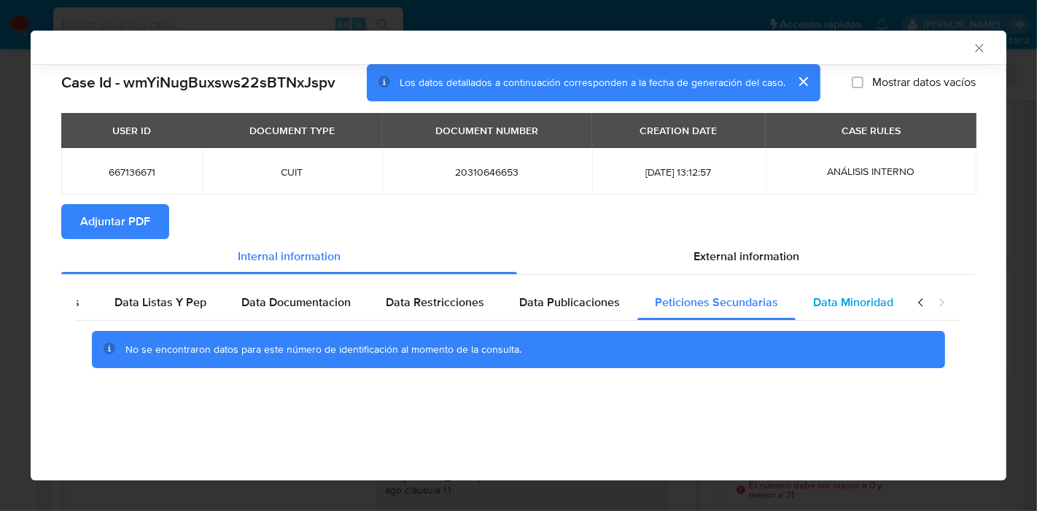
click at [842, 297] on span "Data Minoridad" at bounding box center [853, 302] width 80 height 17
click at [139, 314] on div "Data Listas Y Pep" at bounding box center [160, 302] width 127 height 35
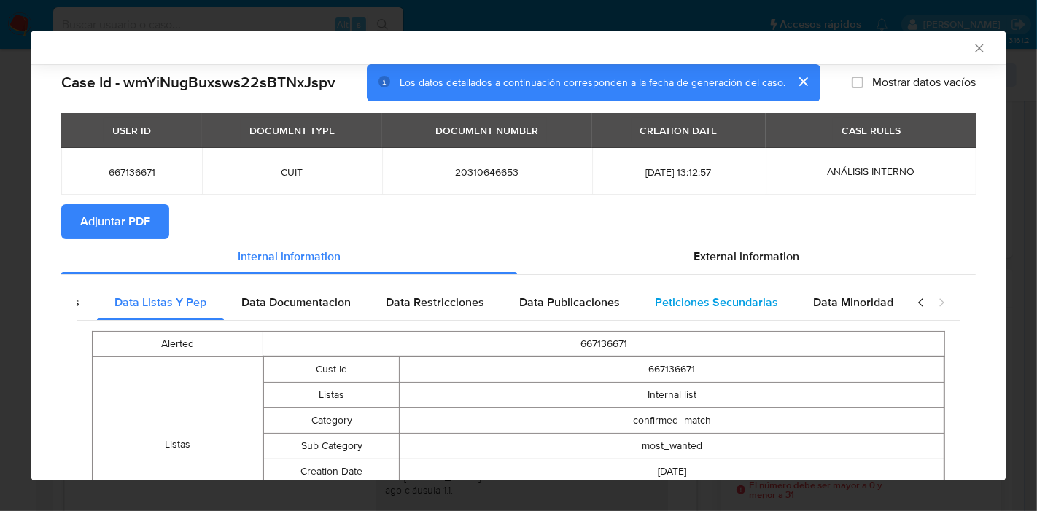
scroll to position [0, 268]
click at [914, 298] on icon "closure-recommendation-modal" at bounding box center [921, 302] width 15 height 15
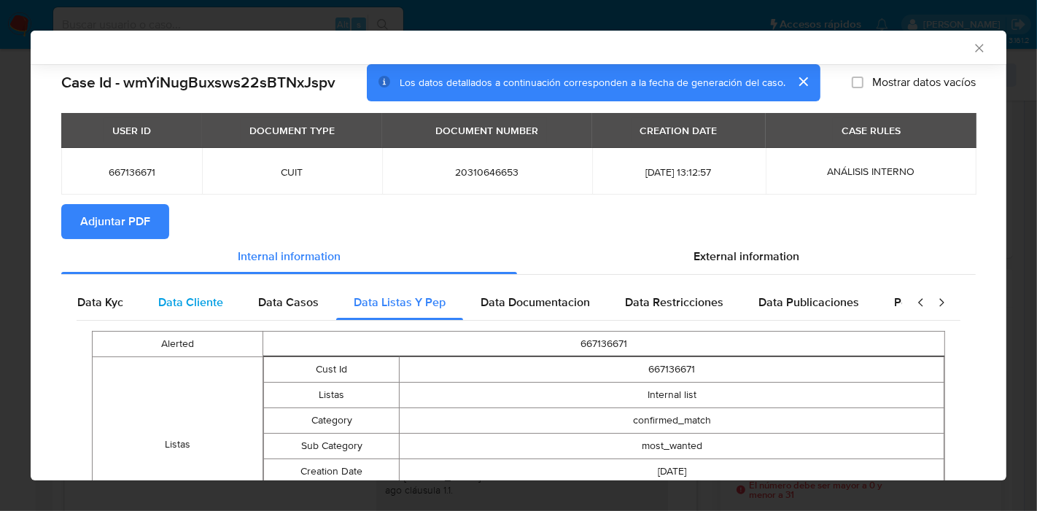
scroll to position [0, 0]
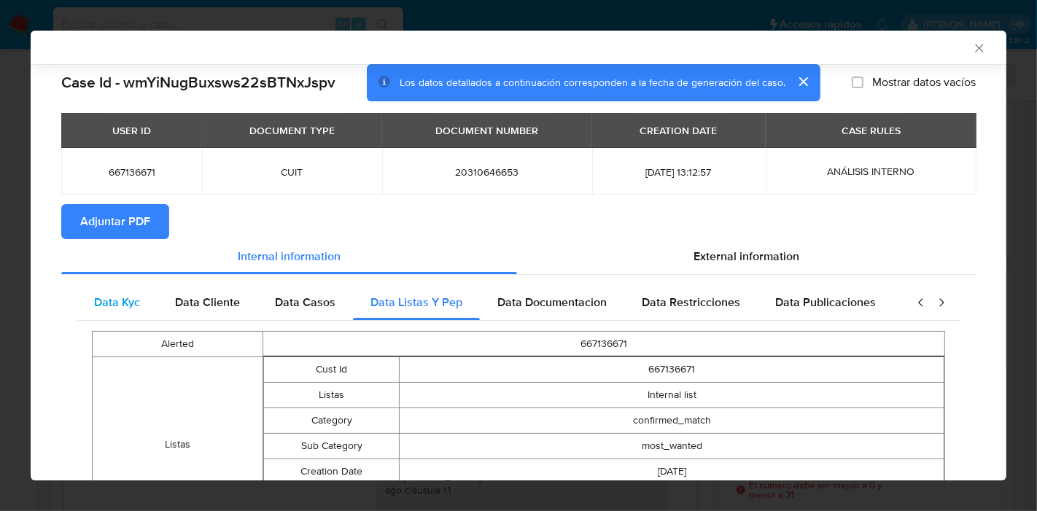
click at [109, 298] on span "Data Kyc" at bounding box center [117, 302] width 46 height 17
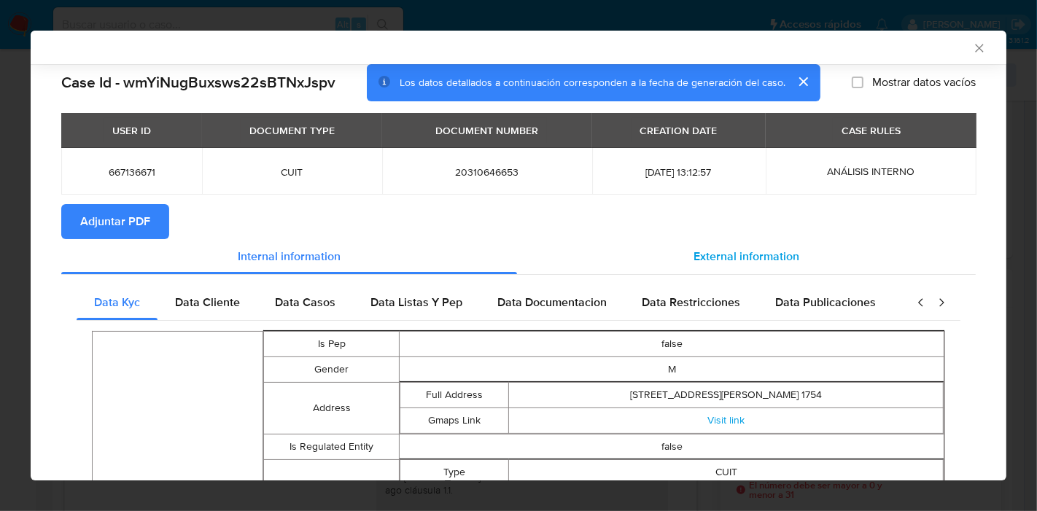
click at [818, 268] on div "External information" at bounding box center [746, 256] width 459 height 35
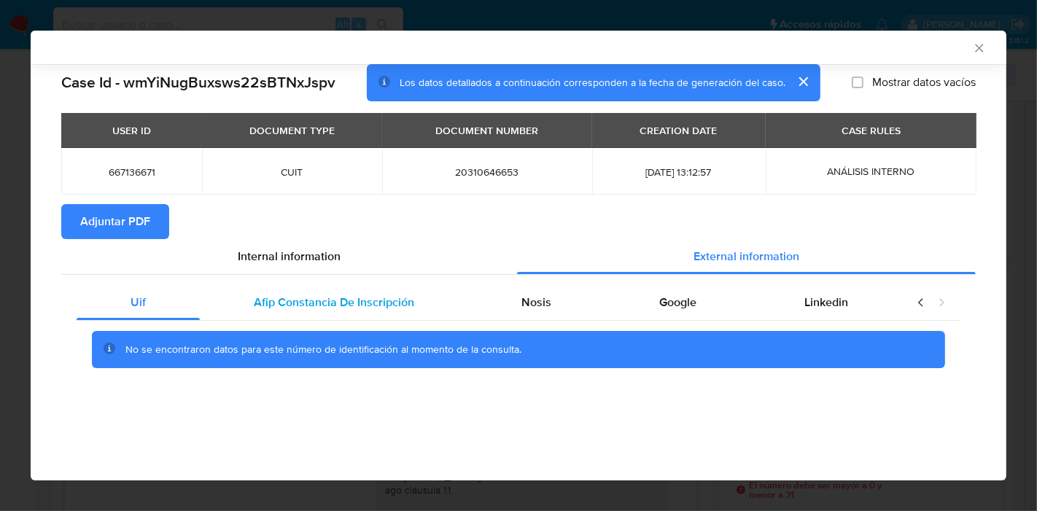
click at [317, 295] on span "Afip Constancia De Inscripción" at bounding box center [334, 302] width 160 height 17
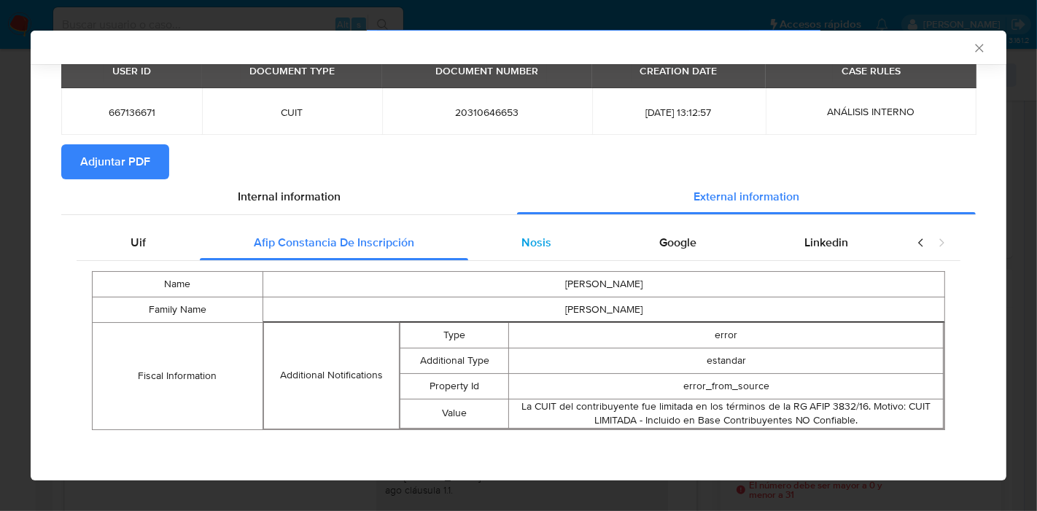
scroll to position [60, 0]
click at [522, 244] on span "Nosis" at bounding box center [537, 242] width 30 height 17
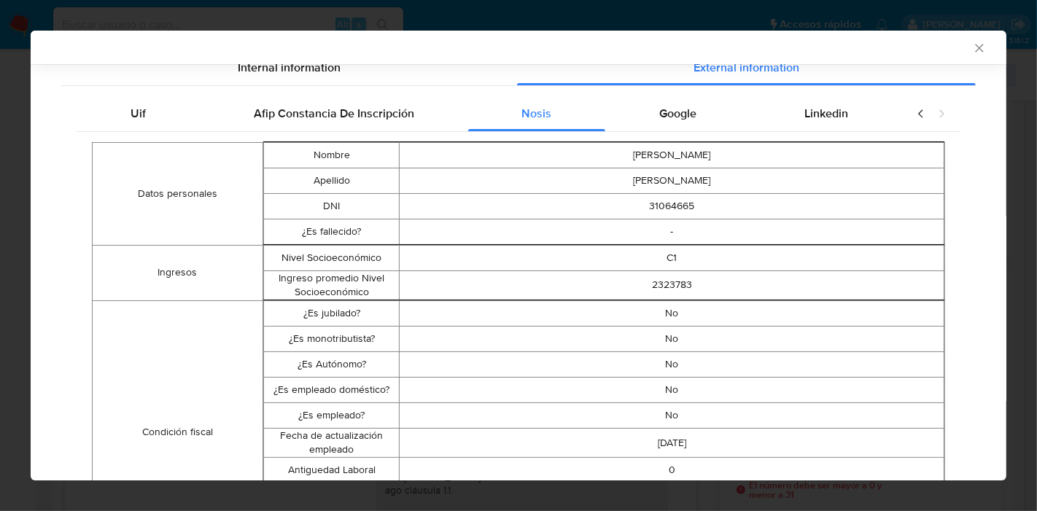
scroll to position [108, 0]
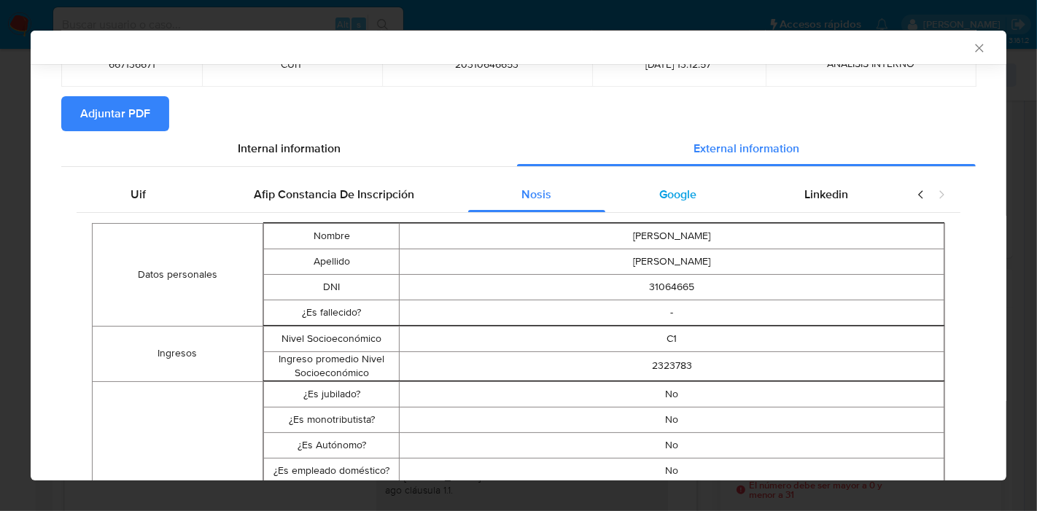
drag, startPoint x: 678, startPoint y: 164, endPoint x: 670, endPoint y: 200, distance: 36.8
click at [670, 200] on span "Google" at bounding box center [677, 194] width 37 height 17
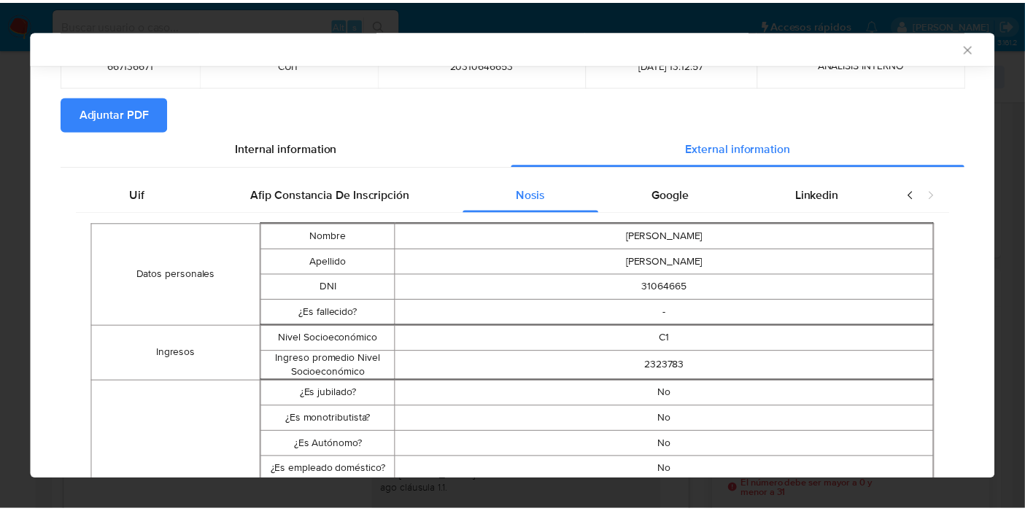
scroll to position [0, 0]
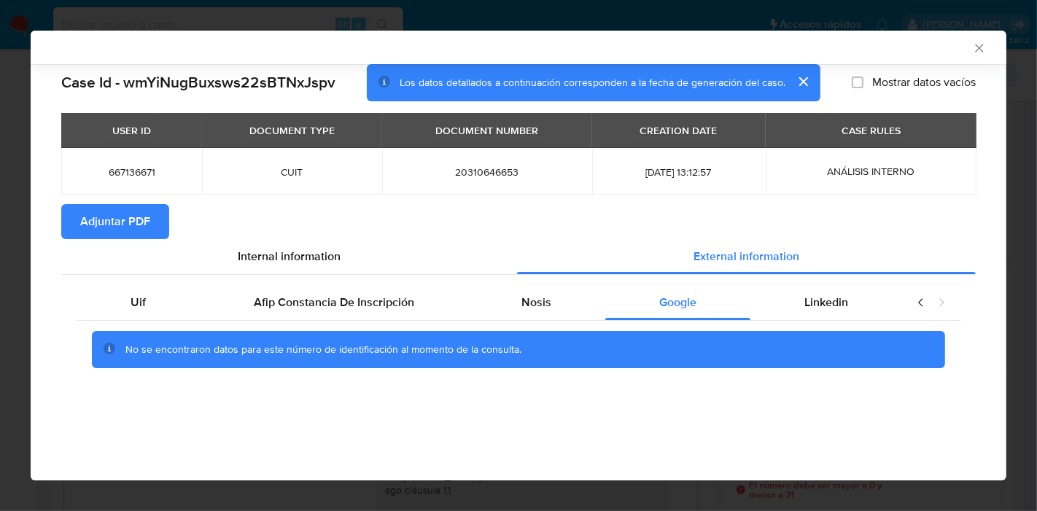
drag, startPoint x: 837, startPoint y: 304, endPoint x: 623, endPoint y: 364, distance: 221.9
click at [835, 305] on span "Linkedin" at bounding box center [827, 302] width 44 height 17
drag, startPoint x: 135, startPoint y: 311, endPoint x: 301, endPoint y: 247, distance: 178.5
click at [135, 311] on div "Uif" at bounding box center [138, 302] width 123 height 35
drag, startPoint x: 302, startPoint y: 245, endPoint x: 266, endPoint y: 242, distance: 35.9
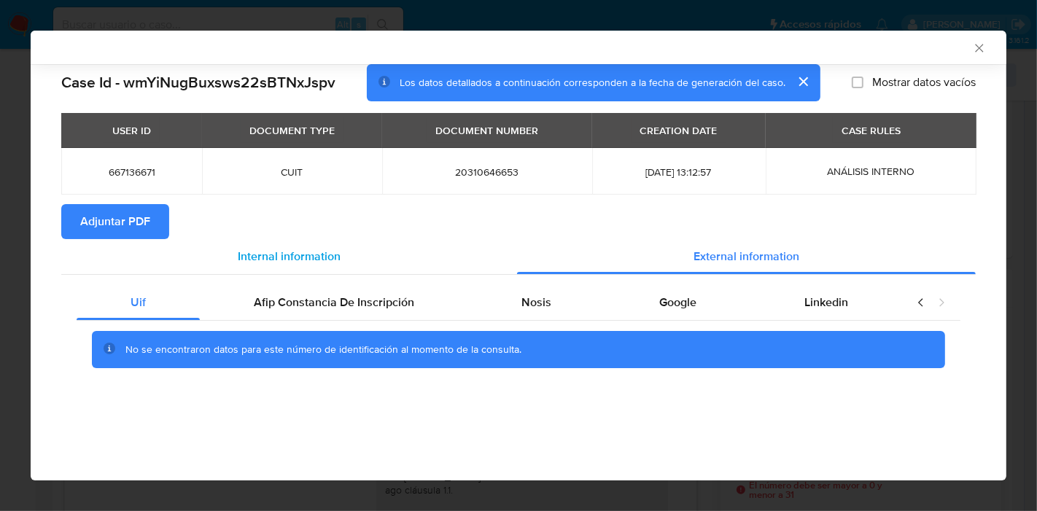
click at [301, 245] on div "Internal information" at bounding box center [289, 256] width 456 height 35
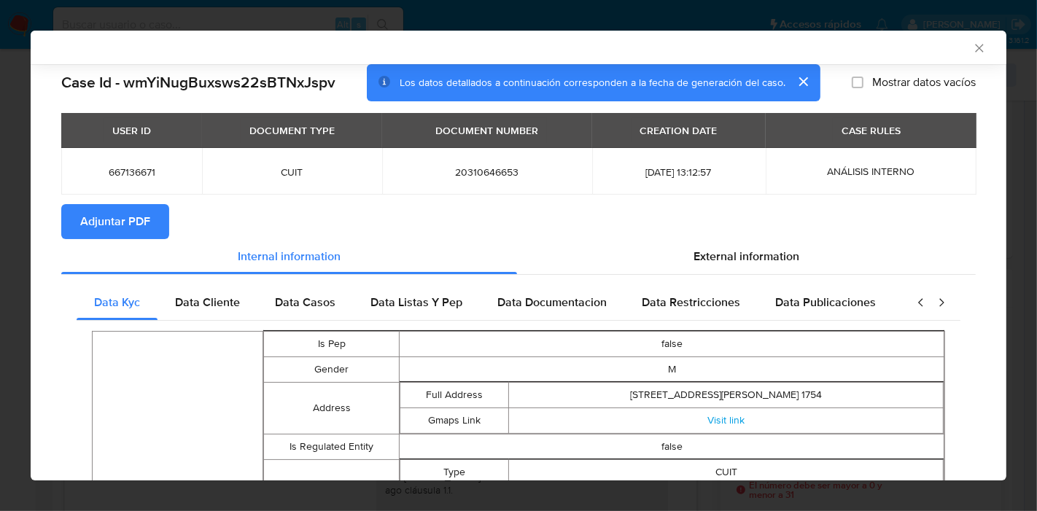
click at [134, 213] on span "Adjuntar PDF" at bounding box center [115, 222] width 70 height 32
click at [972, 52] on icon "Cerrar ventana" at bounding box center [979, 48] width 15 height 15
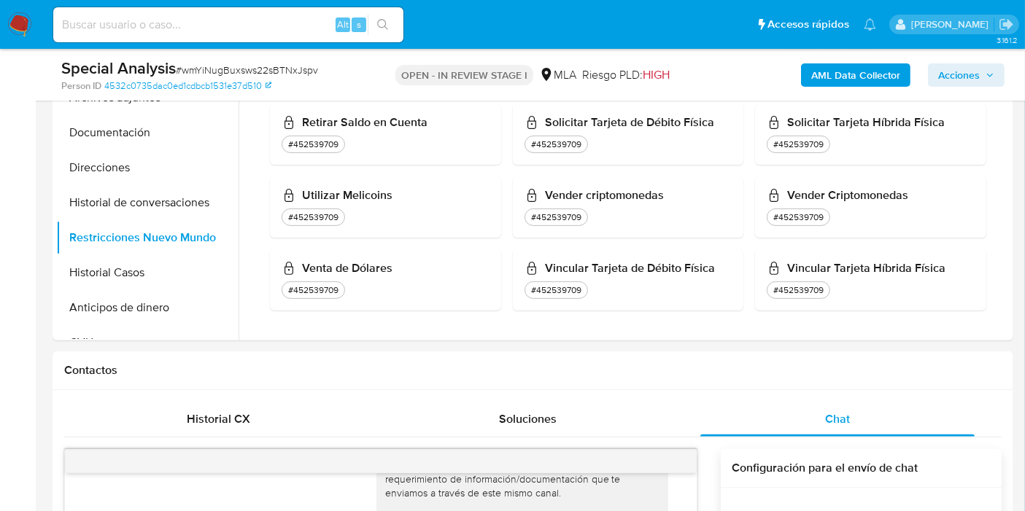
scroll to position [331, 0]
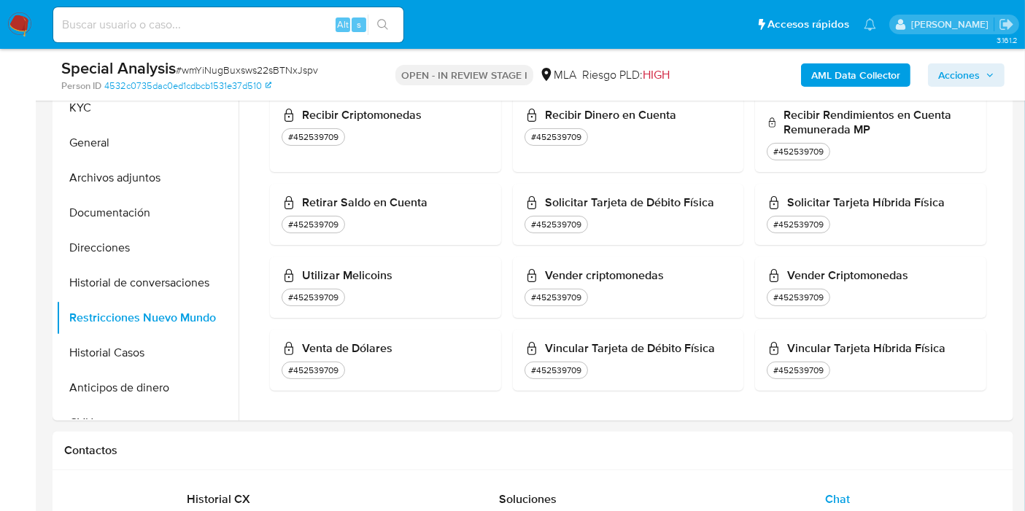
click at [179, 266] on button "Historial de conversaciones" at bounding box center [147, 283] width 182 height 35
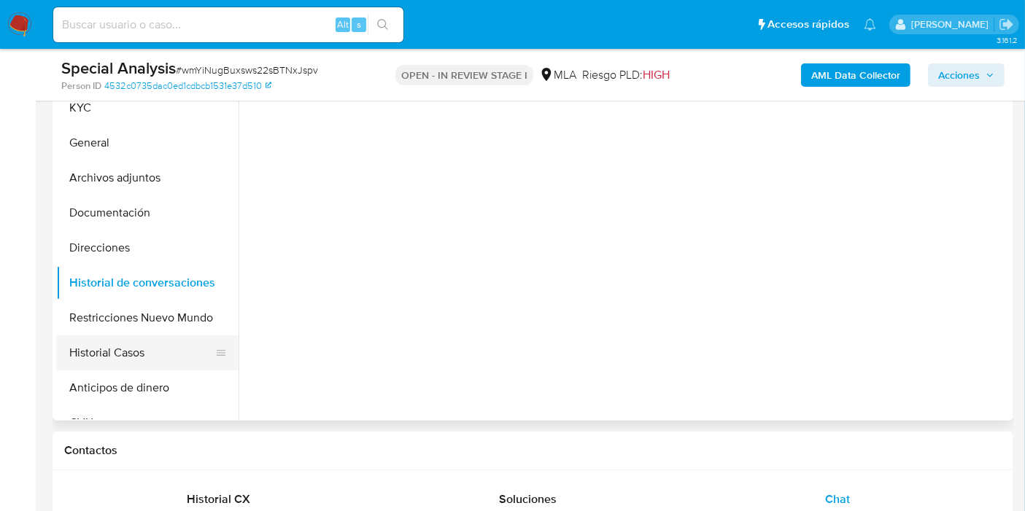
click at [150, 365] on button "Historial Casos" at bounding box center [141, 353] width 171 height 35
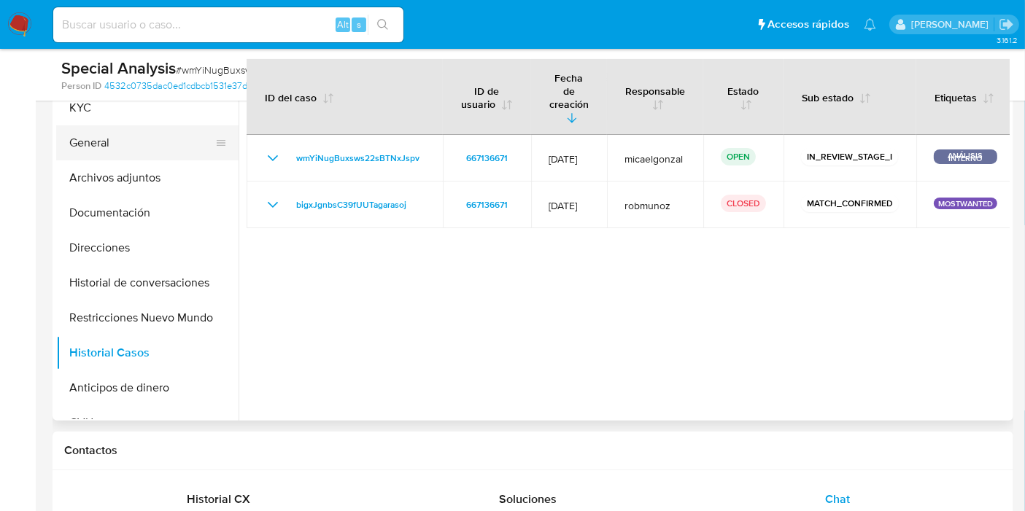
drag, startPoint x: 202, startPoint y: 171, endPoint x: 220, endPoint y: 149, distance: 29.1
click at [220, 149] on ul "KYC General Archivos adjuntos Documentación Direcciones Historial de conversaci…" at bounding box center [147, 254] width 182 height 329
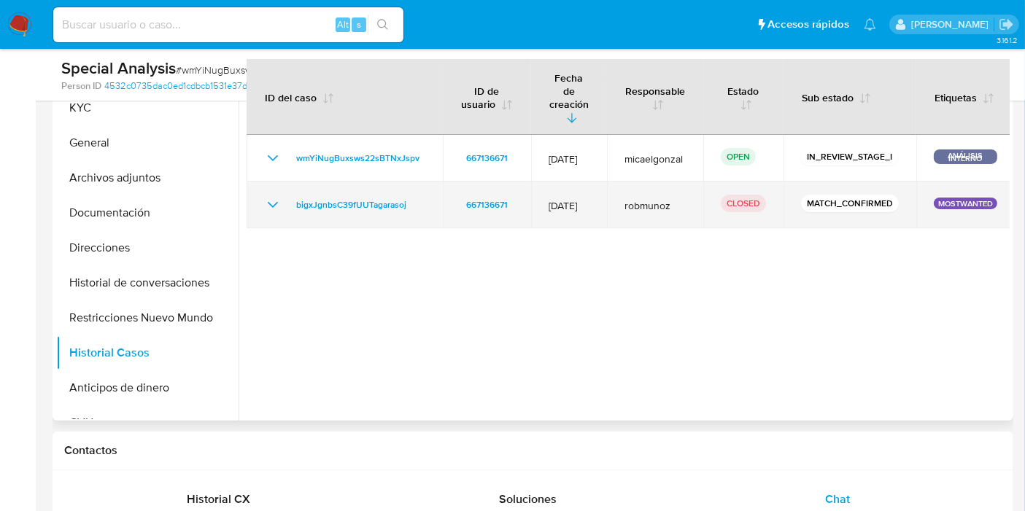
click at [264, 196] on icon "Mostrar/Ocultar" at bounding box center [273, 205] width 18 height 18
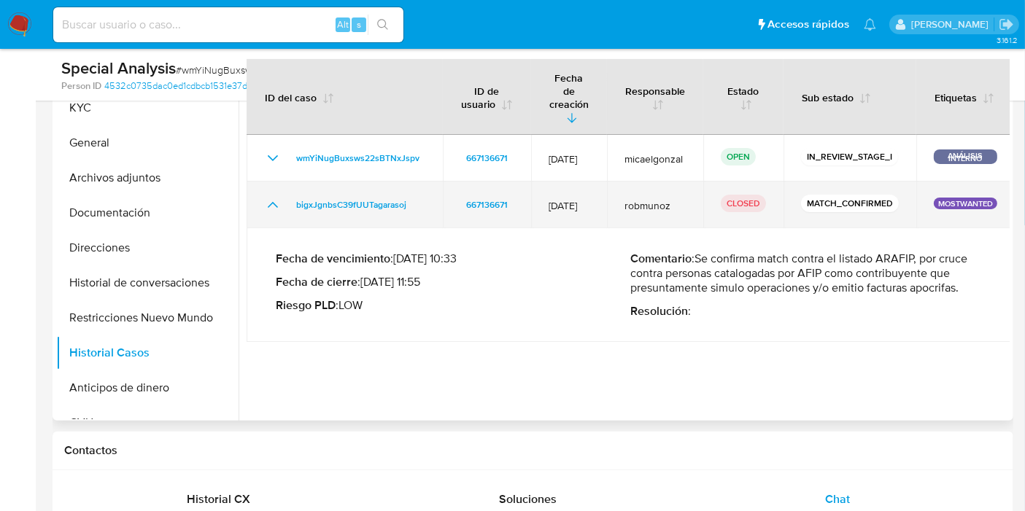
click at [264, 196] on icon "Mostrar/Ocultar" at bounding box center [273, 205] width 18 height 18
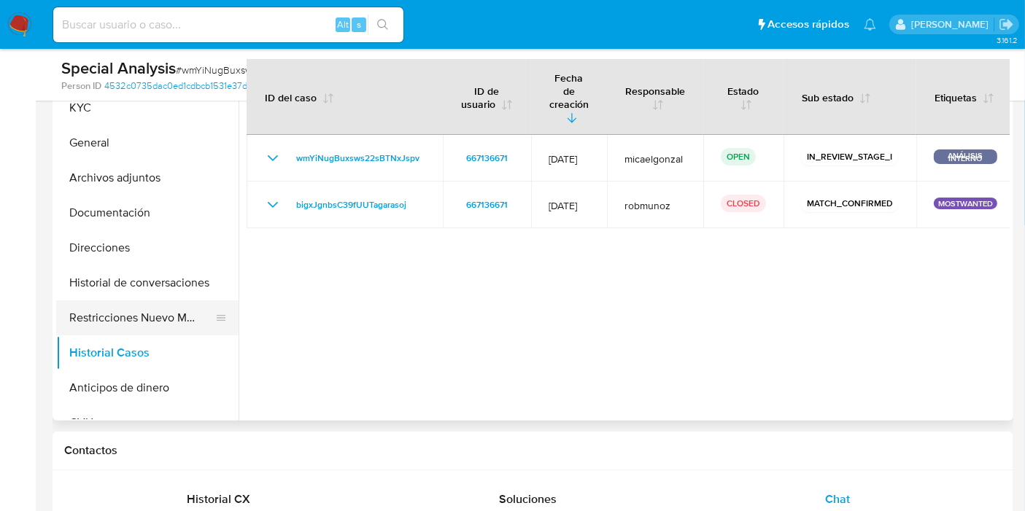
click at [140, 326] on button "Restricciones Nuevo Mundo" at bounding box center [141, 318] width 171 height 35
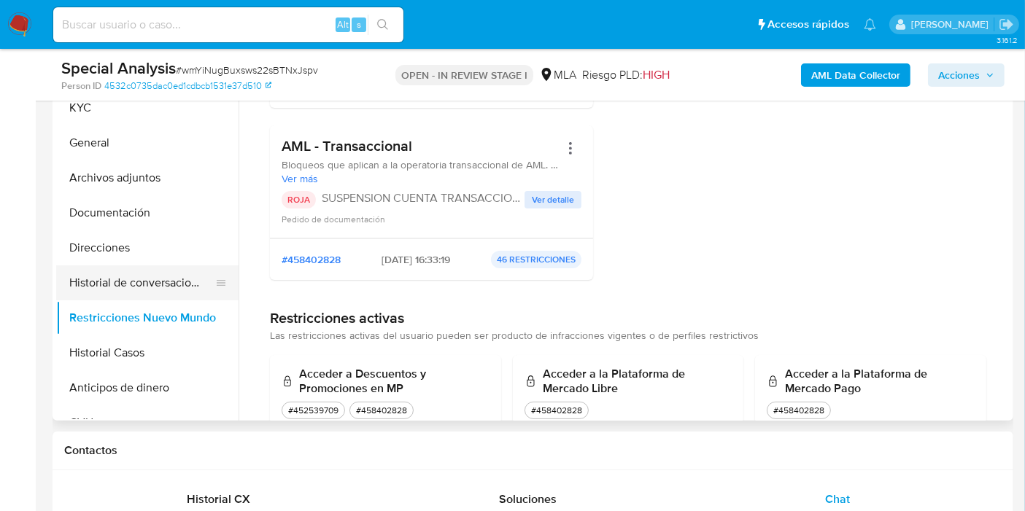
scroll to position [169, 0]
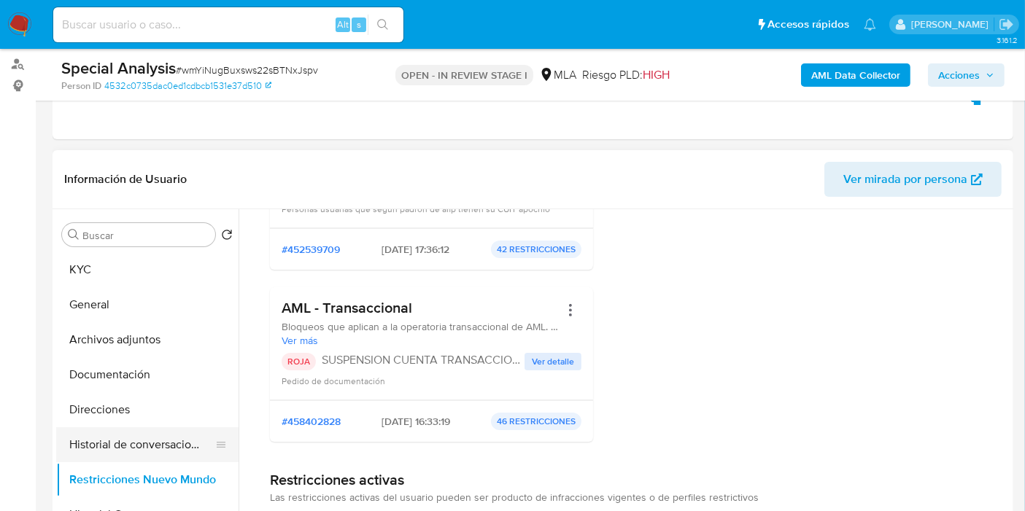
click at [115, 430] on button "Historial de conversaciones" at bounding box center [141, 444] width 171 height 35
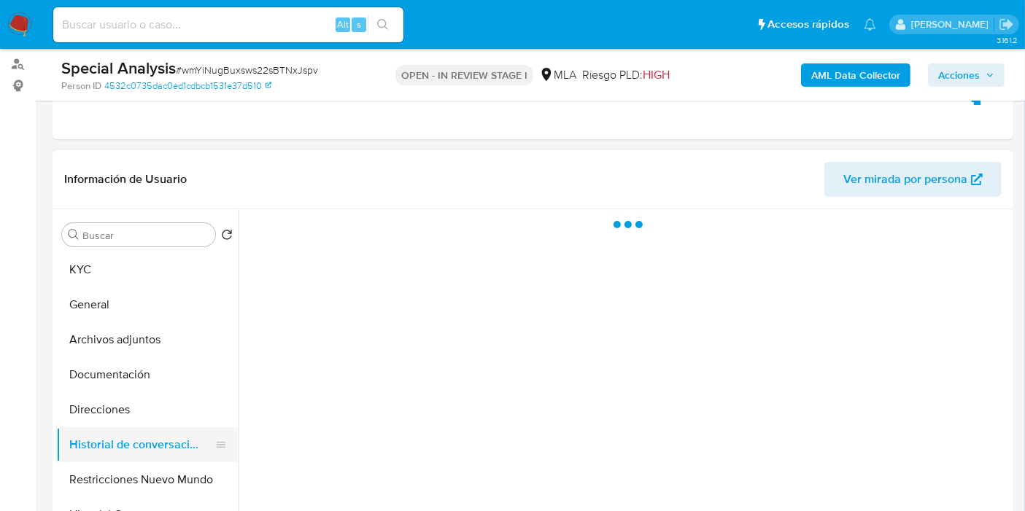
scroll to position [0, 0]
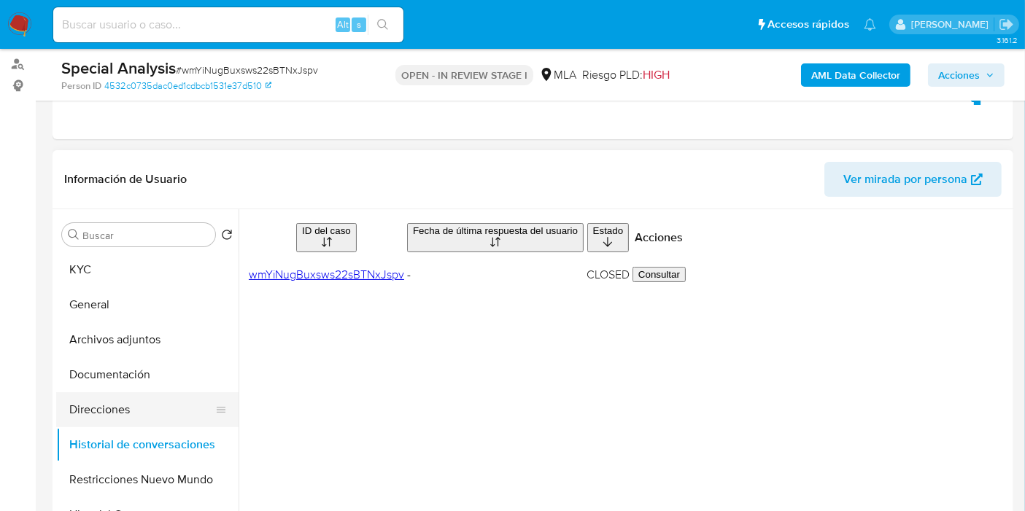
click at [201, 410] on button "Direcciones" at bounding box center [141, 409] width 171 height 35
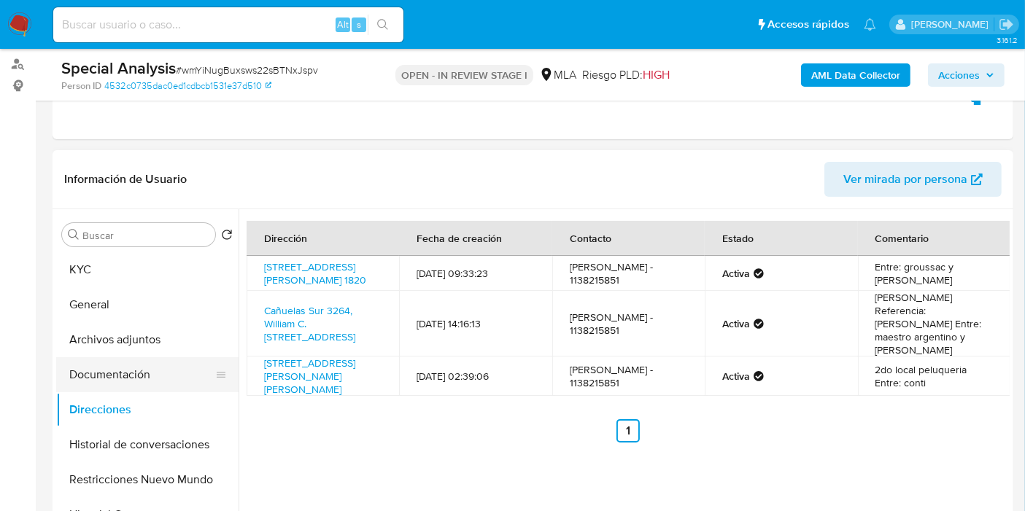
click at [117, 367] on button "Documentación" at bounding box center [141, 374] width 171 height 35
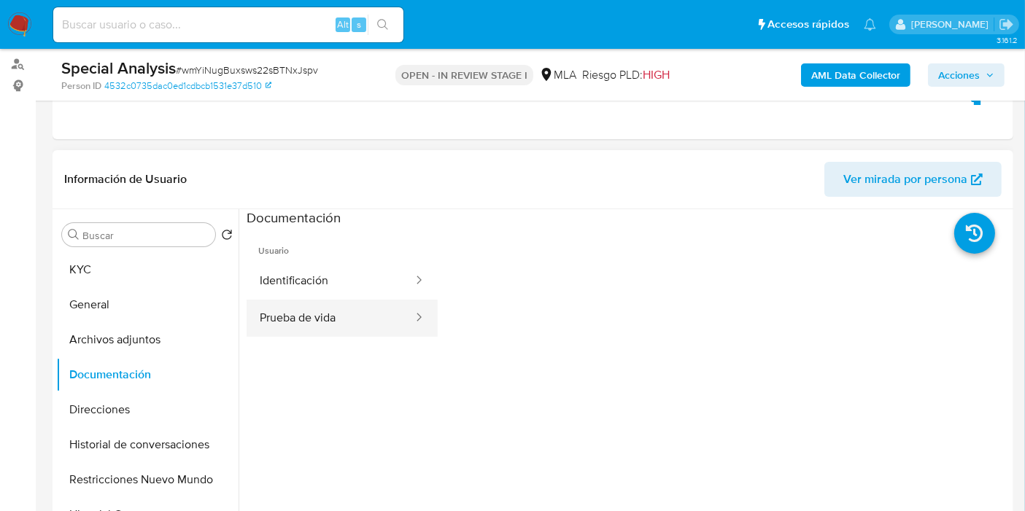
click at [414, 313] on button "Prueba de vida" at bounding box center [331, 318] width 168 height 37
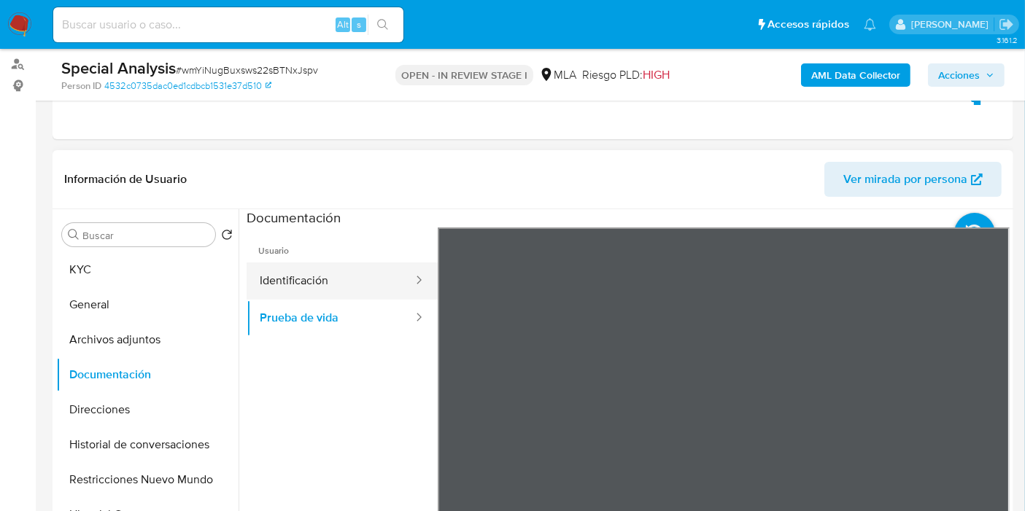
click at [249, 279] on button "Identificación" at bounding box center [331, 281] width 168 height 37
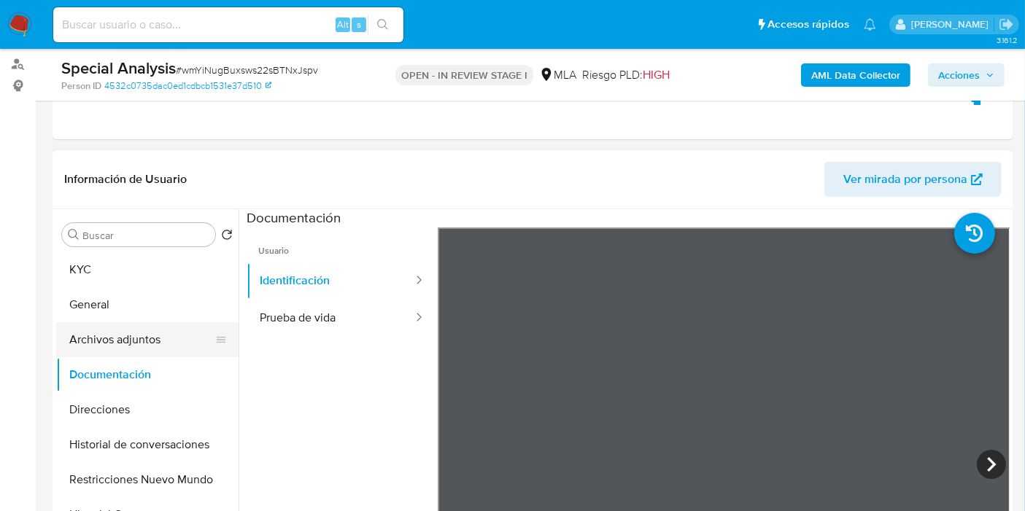
click at [126, 338] on button "Archivos adjuntos" at bounding box center [141, 339] width 171 height 35
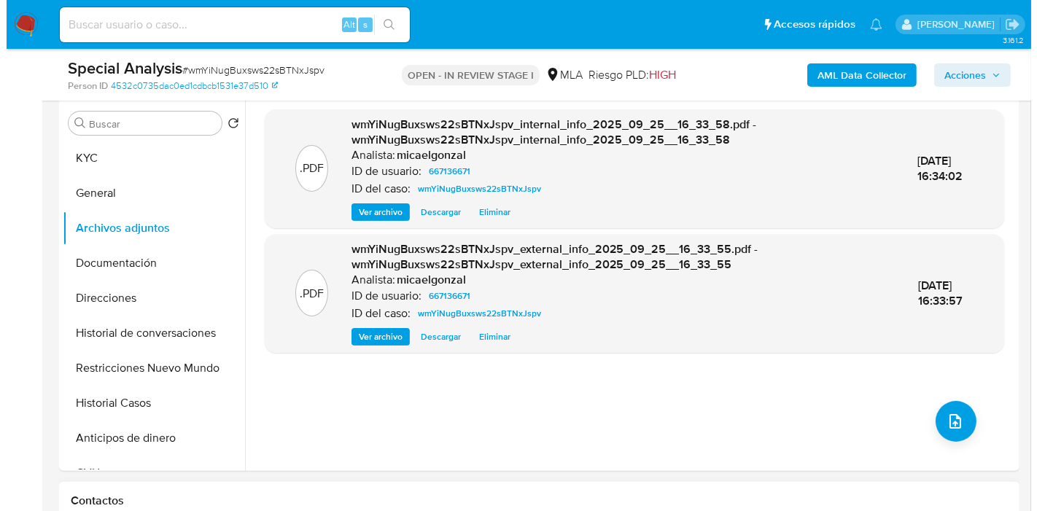
scroll to position [331, 0]
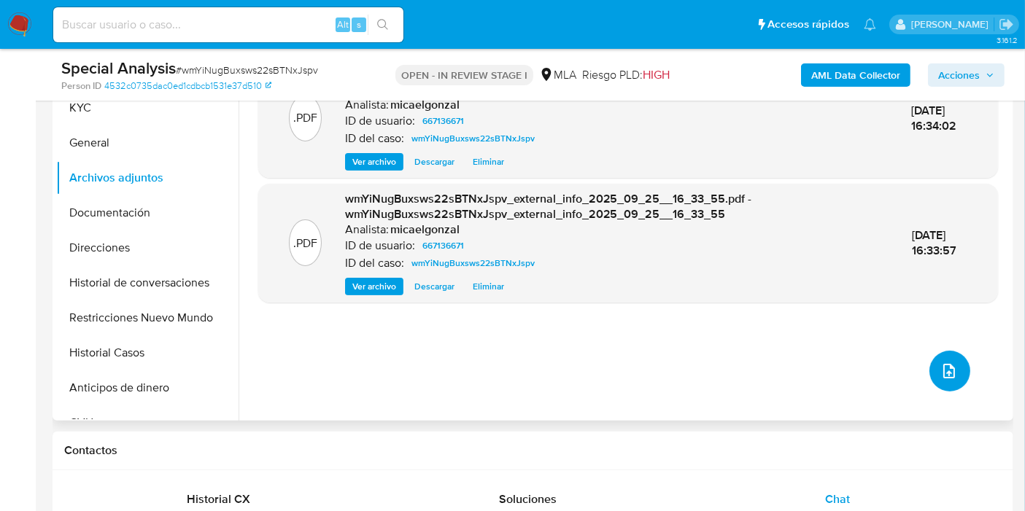
click at [944, 390] on button "upload-file" at bounding box center [949, 371] width 41 height 41
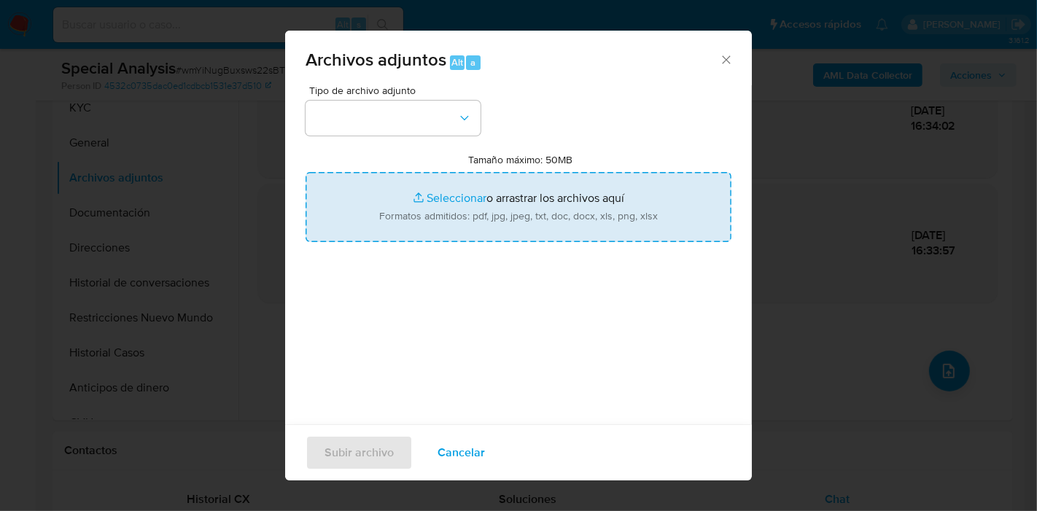
click at [429, 172] on input "Tamaño máximo: 50MB Seleccionar archivos" at bounding box center [519, 207] width 426 height 70
type input "C:\fakepath\AFIP - Administración Federal de Ingresos Públicos.pdf"
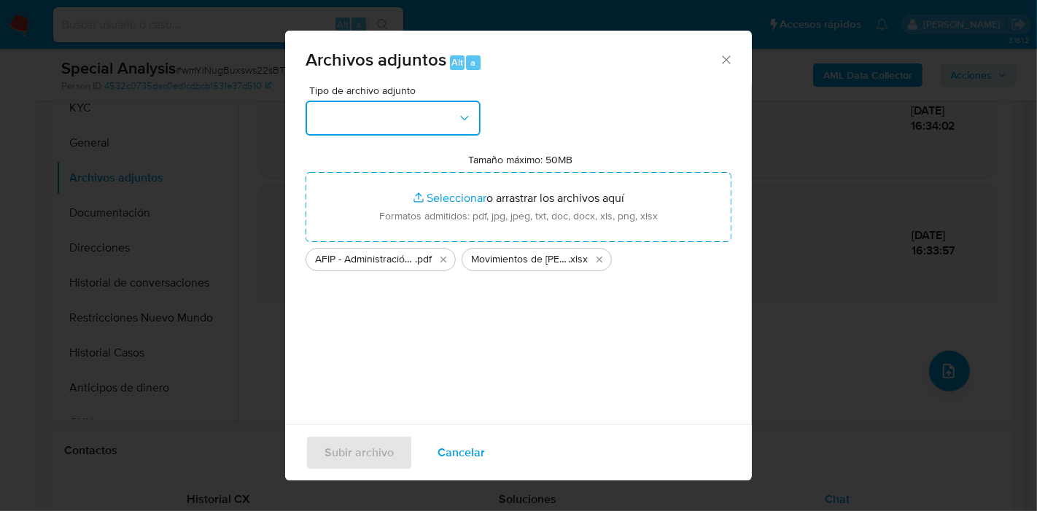
click at [327, 128] on button "button" at bounding box center [393, 118] width 175 height 35
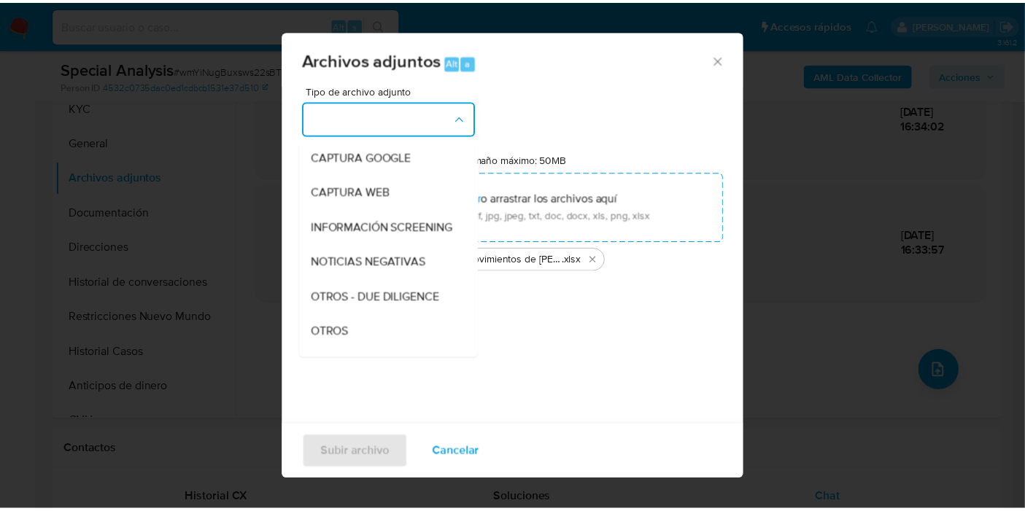
scroll to position [243, 0]
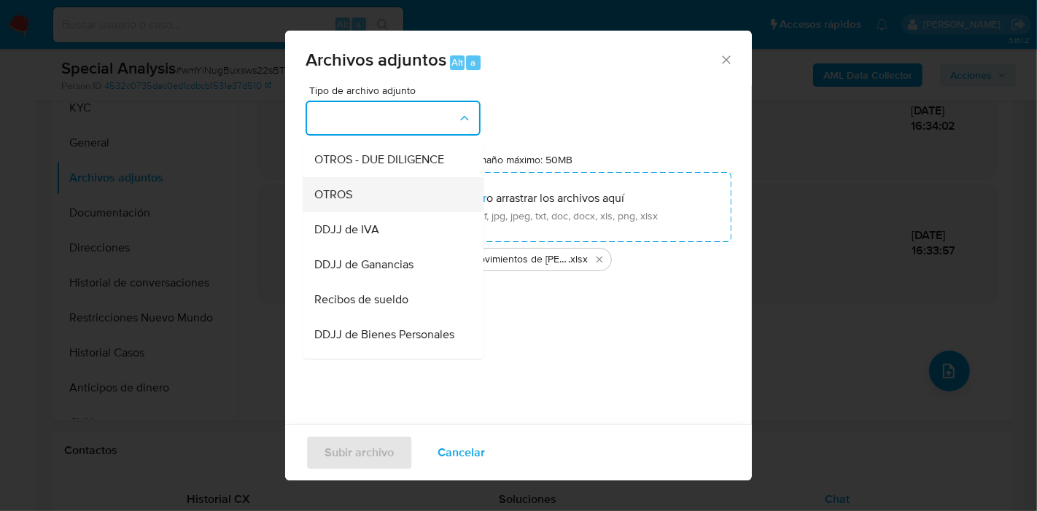
click at [414, 212] on div "OTROS" at bounding box center [388, 194] width 149 height 35
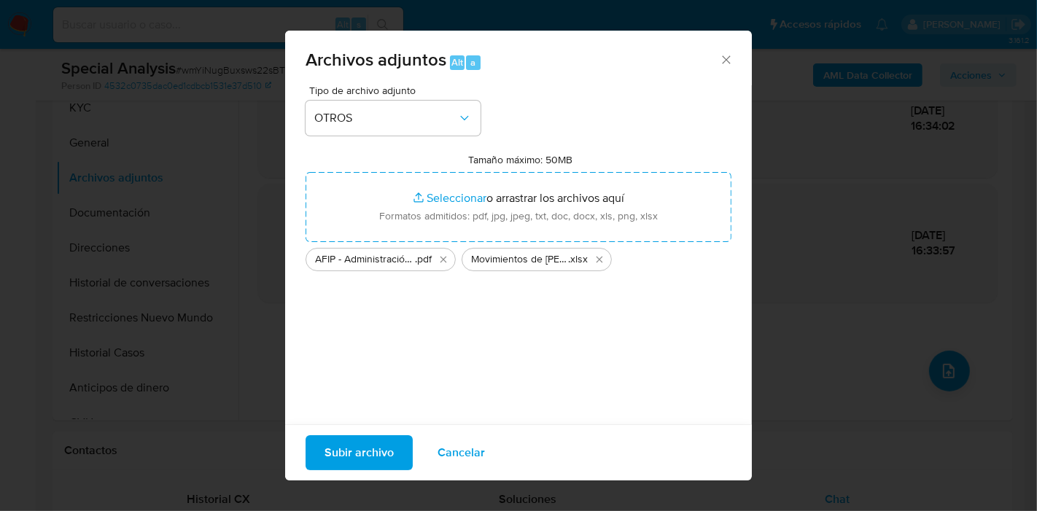
click at [354, 445] on span "Subir archivo" at bounding box center [359, 453] width 69 height 32
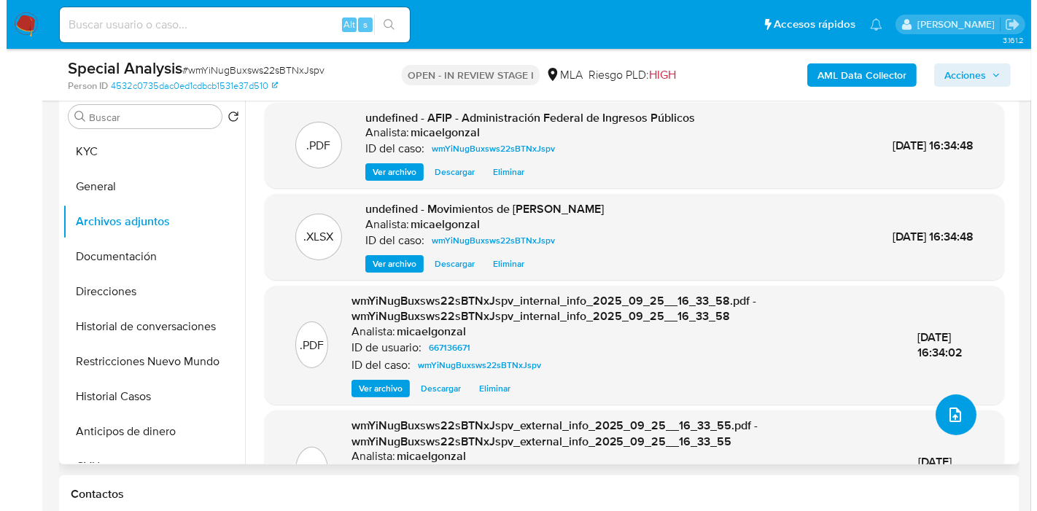
scroll to position [250, 0]
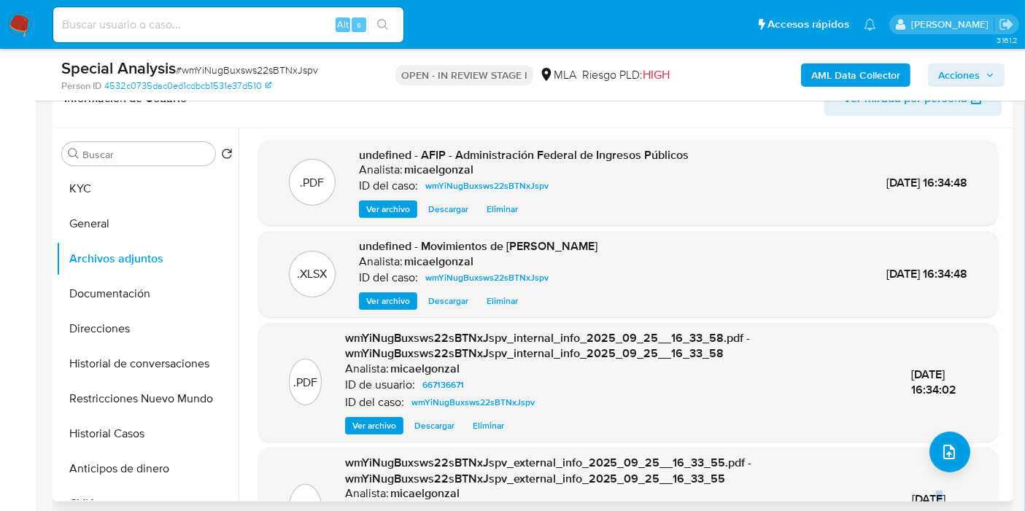
click at [911, 457] on div ".PDF wmYiNugBuxsws22sBTNxJspv_external_info_2025_09_25__16_33_55.pdf - wmYiNugB…" at bounding box center [628, 507] width 725 height 104
click at [926, 453] on div ".PDF undefined - AFIP - Administración Federal de Ingresos Públicos Analista: m…" at bounding box center [628, 353] width 740 height 427
drag, startPoint x: 524, startPoint y: 496, endPoint x: 527, endPoint y: 508, distance: 12.6
click at [940, 458] on span "upload-file" at bounding box center [949, 453] width 18 height 18
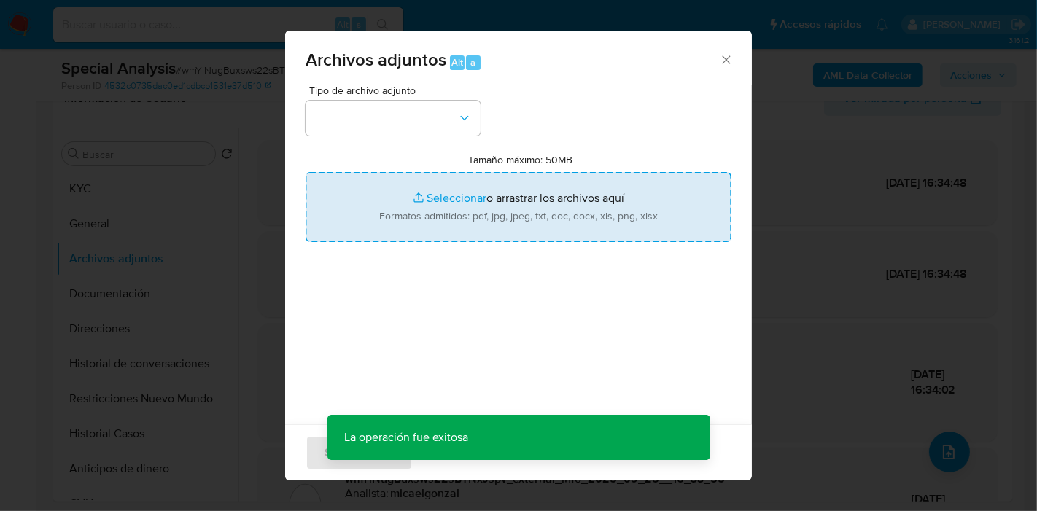
click at [376, 230] on input "Tamaño máximo: 50MB Seleccionar archivos" at bounding box center [519, 207] width 426 height 70
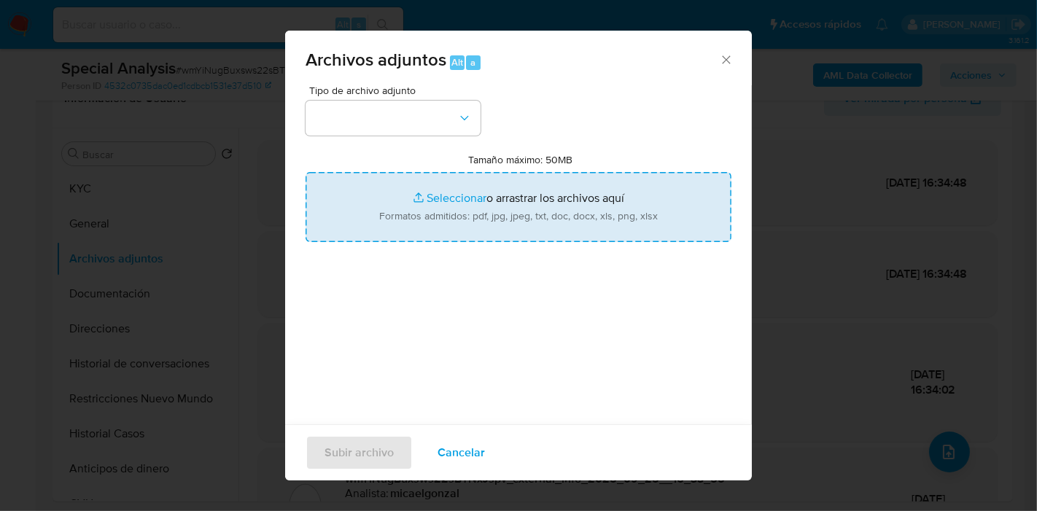
type input "C:\fakepath\Caselog wmYiNugBuxsws22sBTNxJspv_2025_09_23_17_12_43.docx"
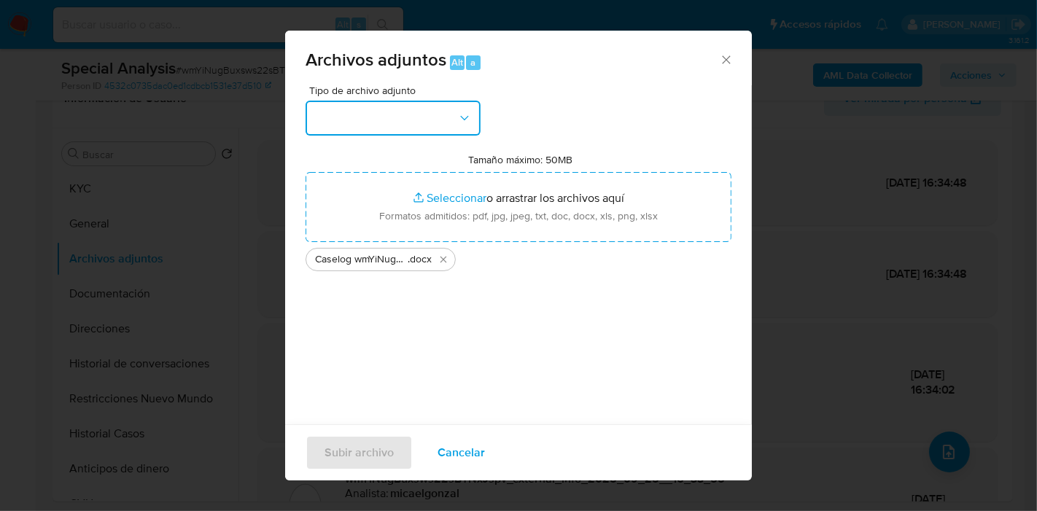
click at [317, 117] on button "button" at bounding box center [393, 118] width 175 height 35
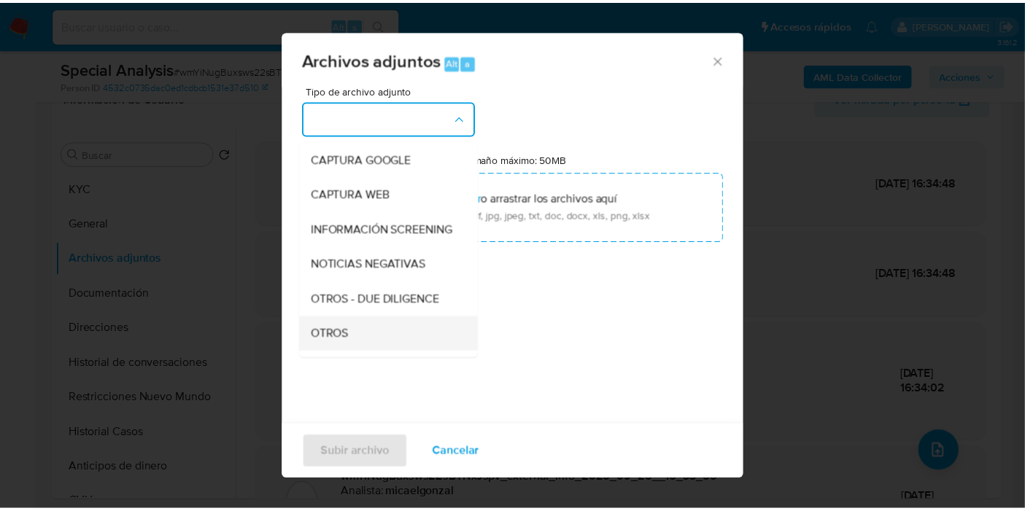
scroll to position [162, 0]
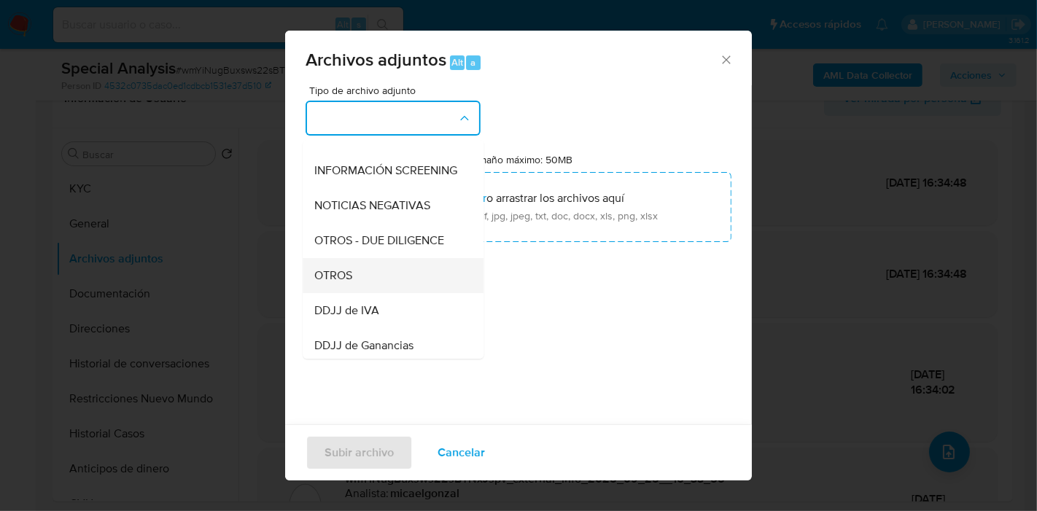
click at [390, 276] on div "OTROS" at bounding box center [388, 275] width 149 height 35
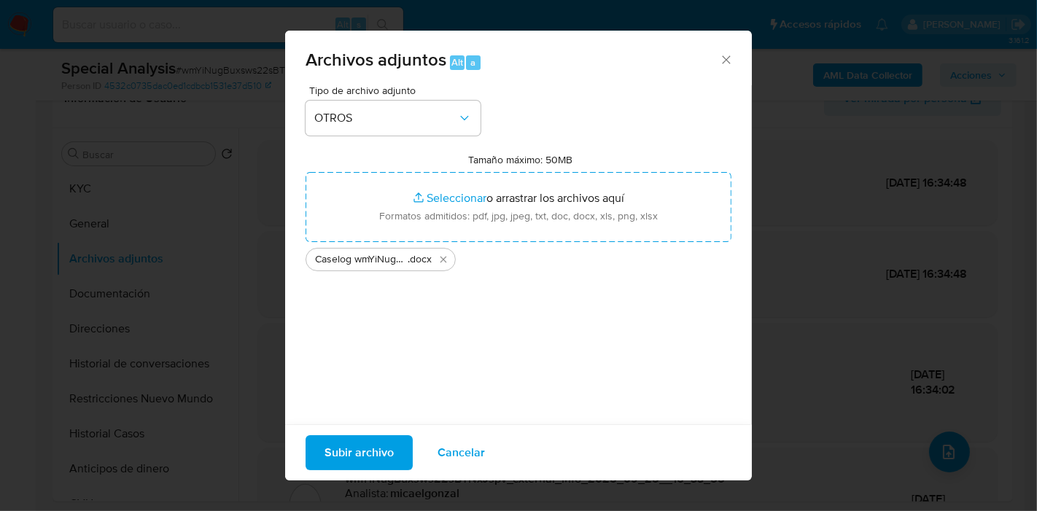
click at [360, 453] on span "Subir archivo" at bounding box center [359, 453] width 69 height 32
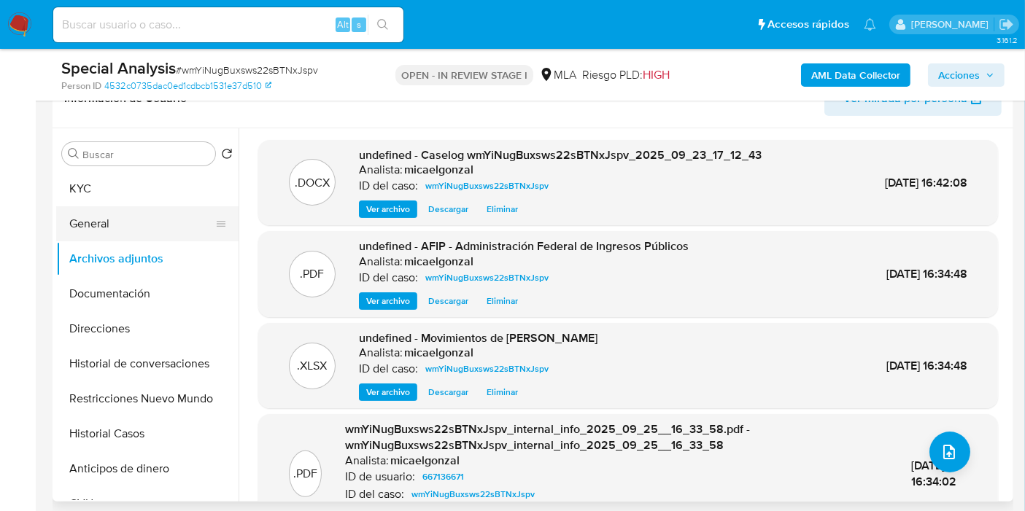
click at [177, 206] on button "General" at bounding box center [141, 223] width 171 height 35
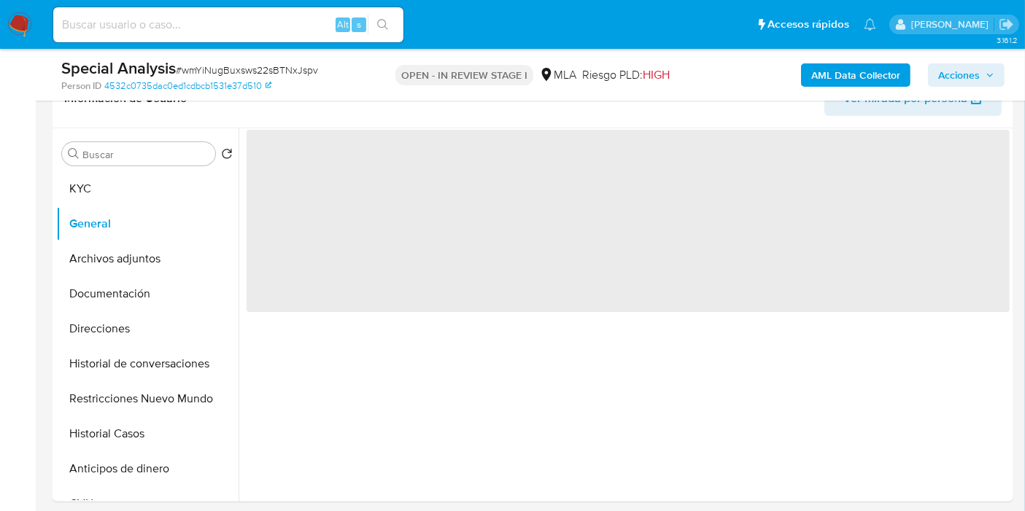
click at [954, 59] on div "AML Data Collector Acciones" at bounding box center [849, 75] width 311 height 34
click at [954, 69] on span "Acciones" at bounding box center [959, 74] width 42 height 23
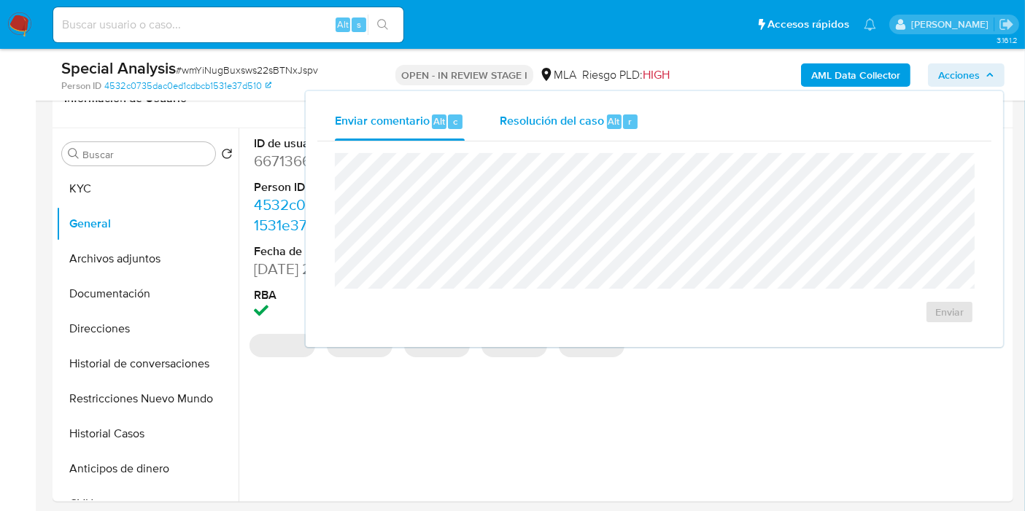
click at [593, 122] on span "Resolución del caso" at bounding box center [552, 120] width 104 height 17
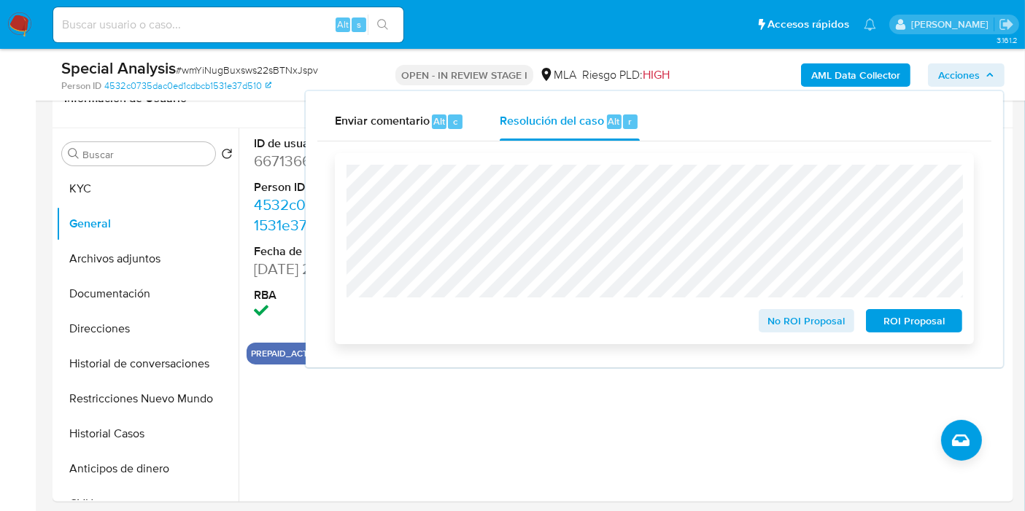
click at [928, 325] on span "ROI Proposal" at bounding box center [914, 321] width 76 height 20
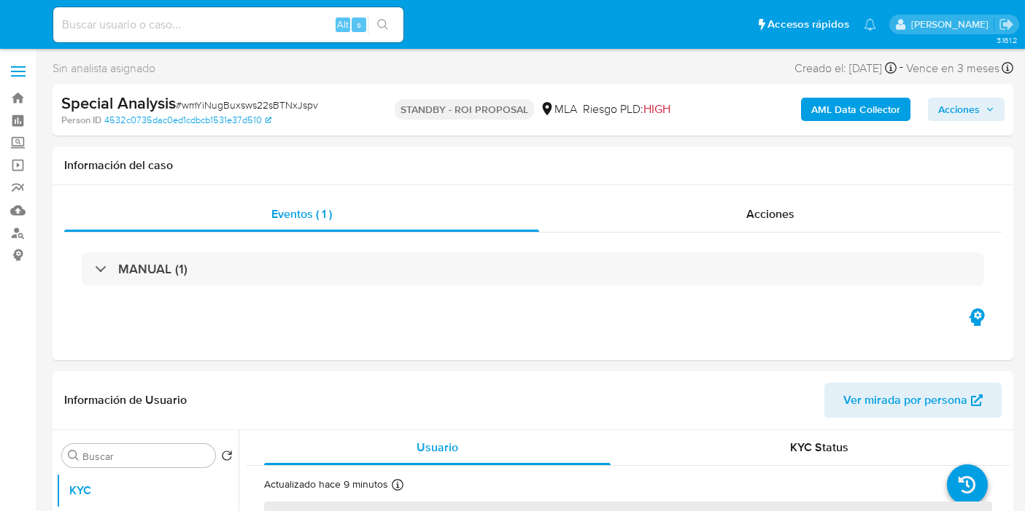
select select "10"
click at [7, 20] on img at bounding box center [19, 24] width 25 height 25
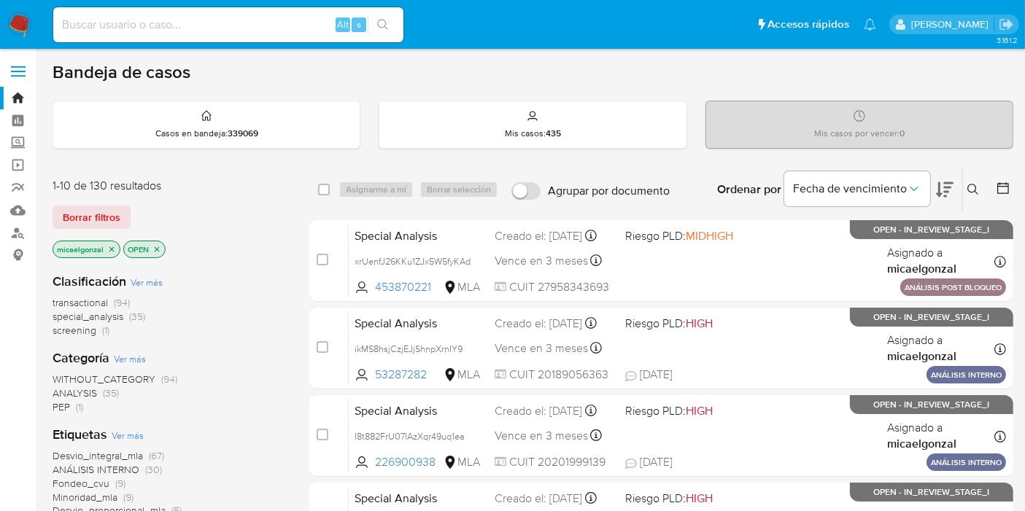
click at [102, 199] on div "1-10 de 130 resultados Borrar filtros micaelgonzal OPEN" at bounding box center [169, 219] width 233 height 83
click at [109, 207] on span "Borrar filtros" at bounding box center [92, 217] width 58 height 20
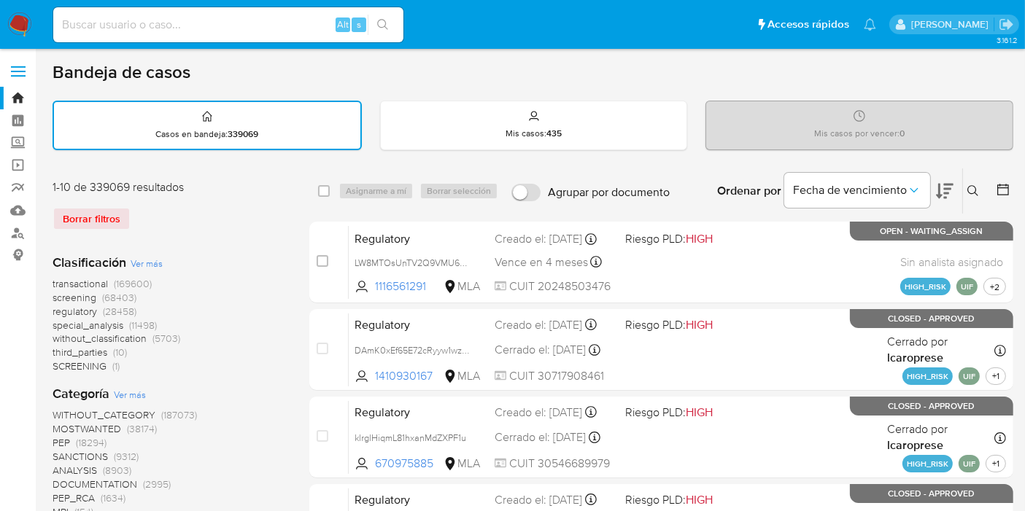
click at [235, 39] on div "Alt s" at bounding box center [228, 24] width 350 height 35
click at [241, 34] on div "Alt s" at bounding box center [228, 24] width 350 height 35
click at [244, 30] on input at bounding box center [228, 24] width 350 height 19
paste input "kpoegw01uK5DM6a7IzwbisYA"
type input "kpoegw01uK5DM6a7IzwbisYA"
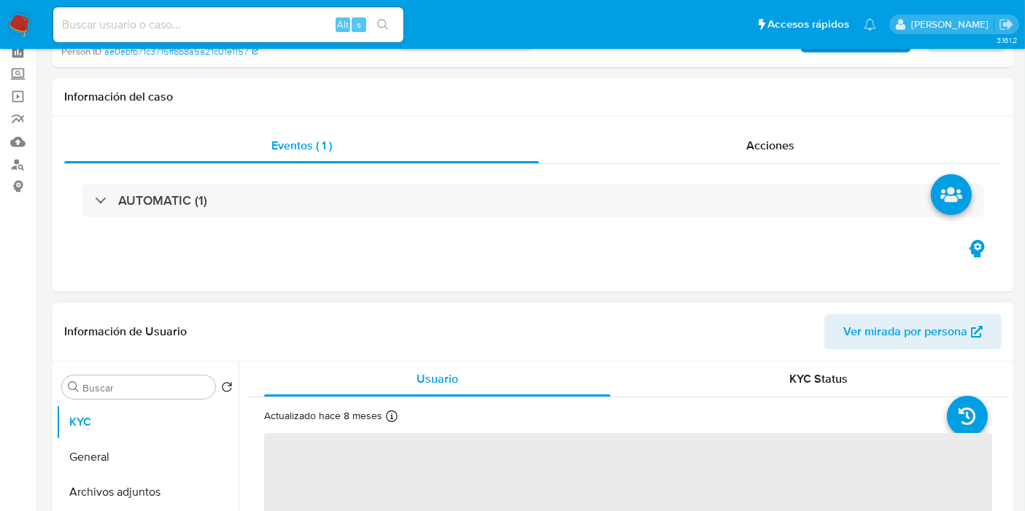
scroll to position [162, 0]
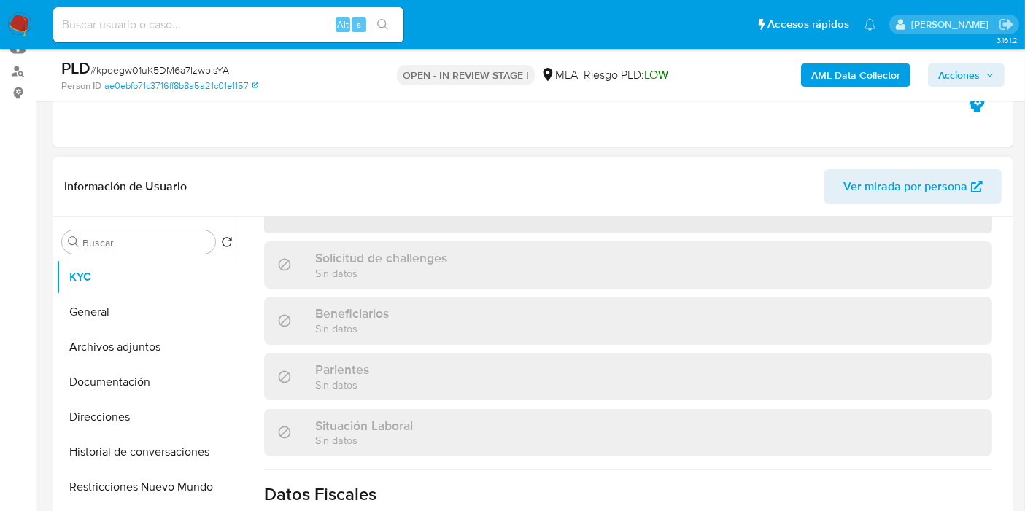
select select "10"
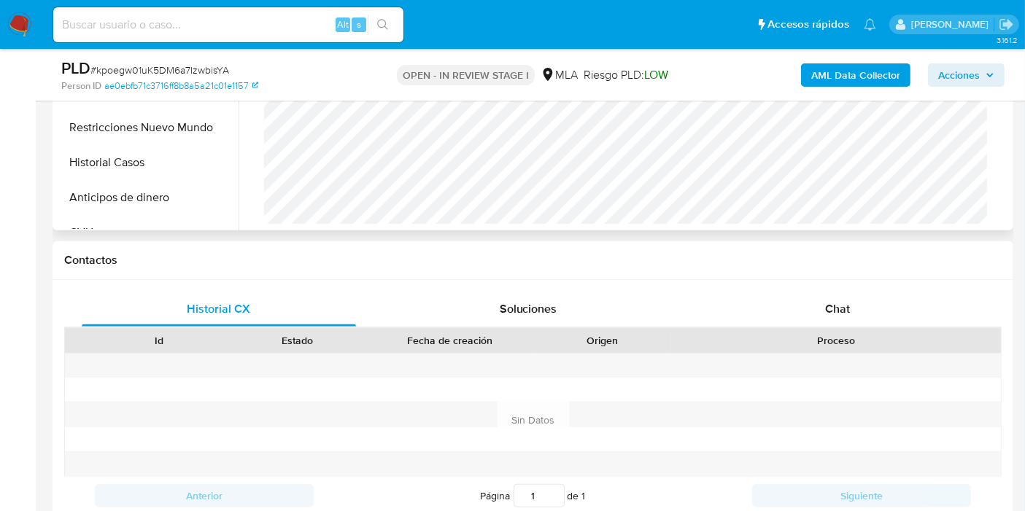
scroll to position [521, 0]
click at [824, 273] on div "Contactos" at bounding box center [533, 261] width 961 height 39
drag, startPoint x: 806, startPoint y: 295, endPoint x: 704, endPoint y: 327, distance: 107.1
click at [808, 293] on div "Chat" at bounding box center [837, 310] width 274 height 35
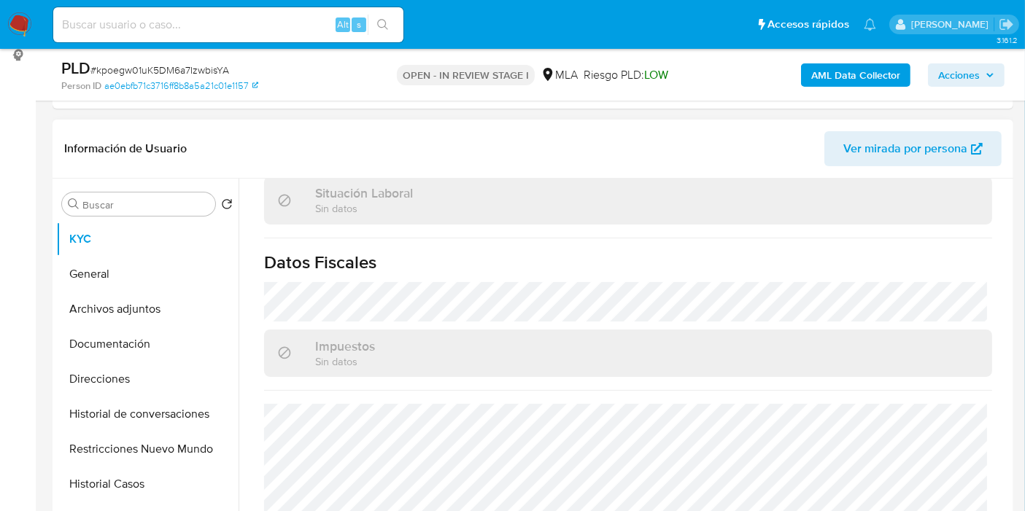
scroll to position [34, 0]
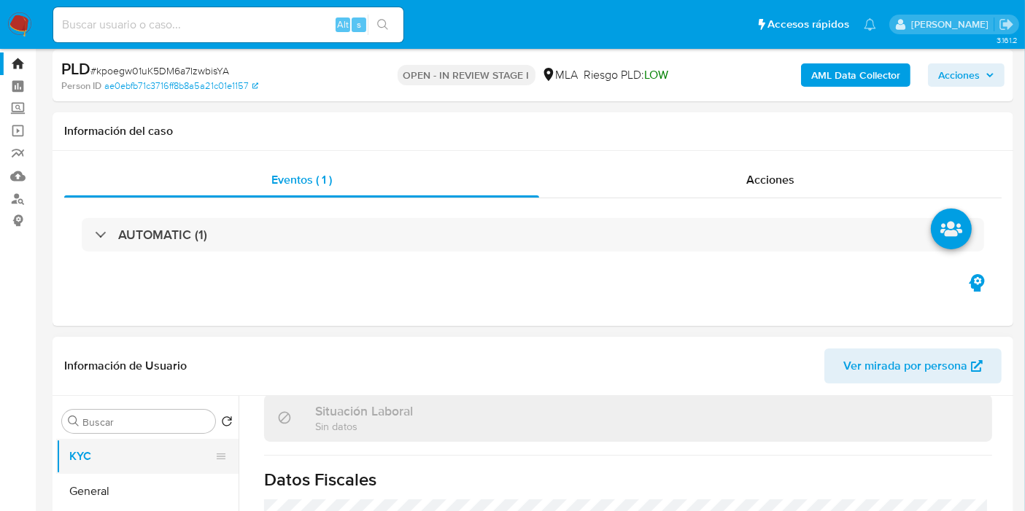
click at [126, 453] on button "KYC" at bounding box center [141, 456] width 171 height 35
click at [129, 487] on button "General" at bounding box center [141, 491] width 171 height 35
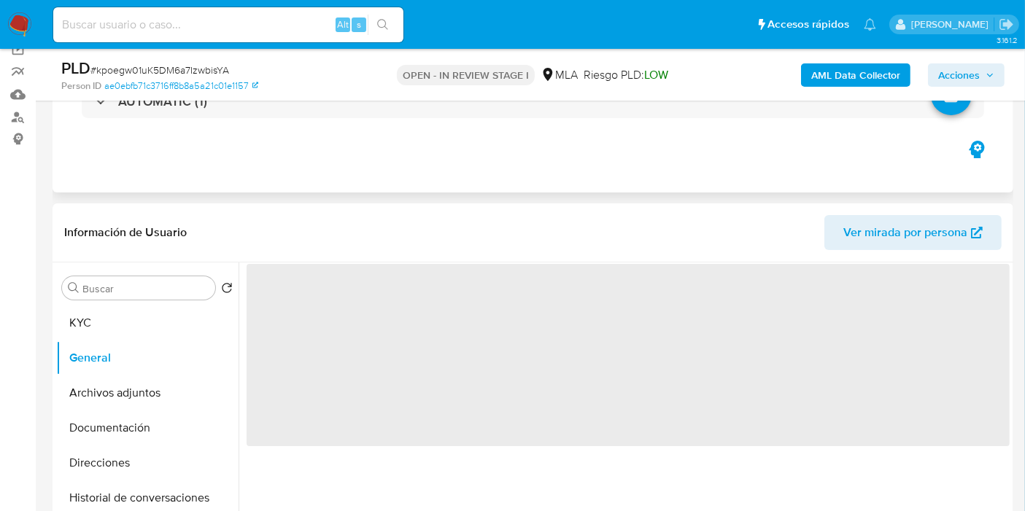
scroll to position [196, 0]
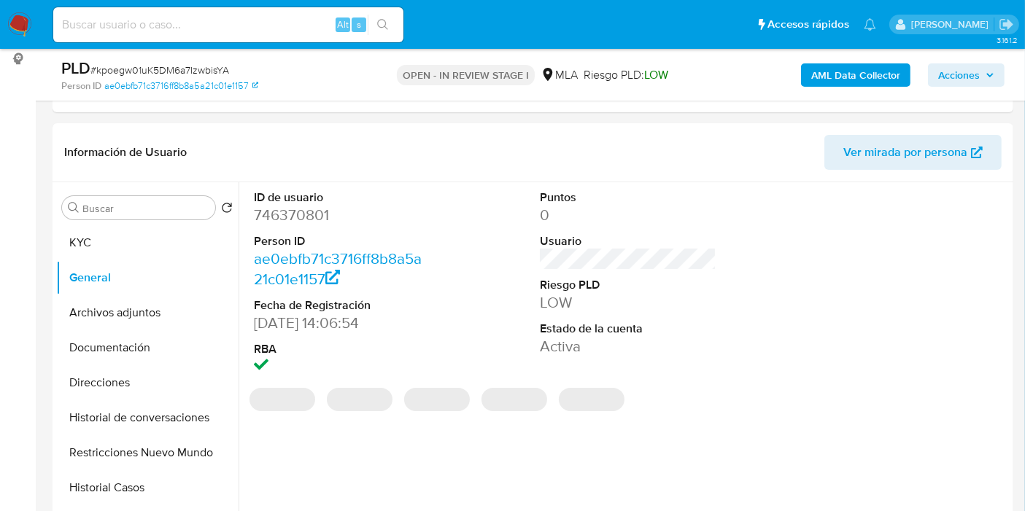
click at [310, 206] on dd "746370801" at bounding box center [342, 215] width 177 height 20
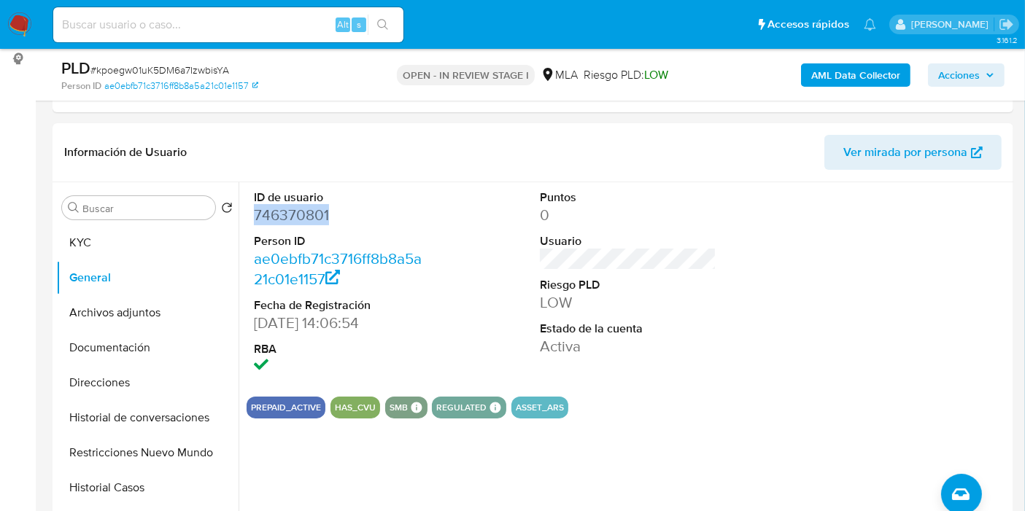
copy dd "746370801"
click at [136, 242] on button "KYC" at bounding box center [141, 242] width 171 height 35
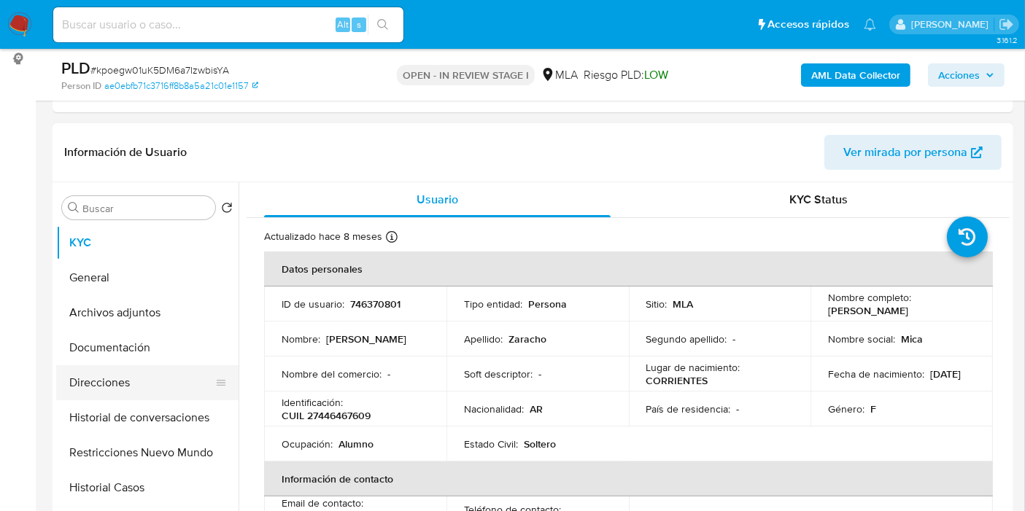
click at [109, 376] on button "Direcciones" at bounding box center [141, 382] width 171 height 35
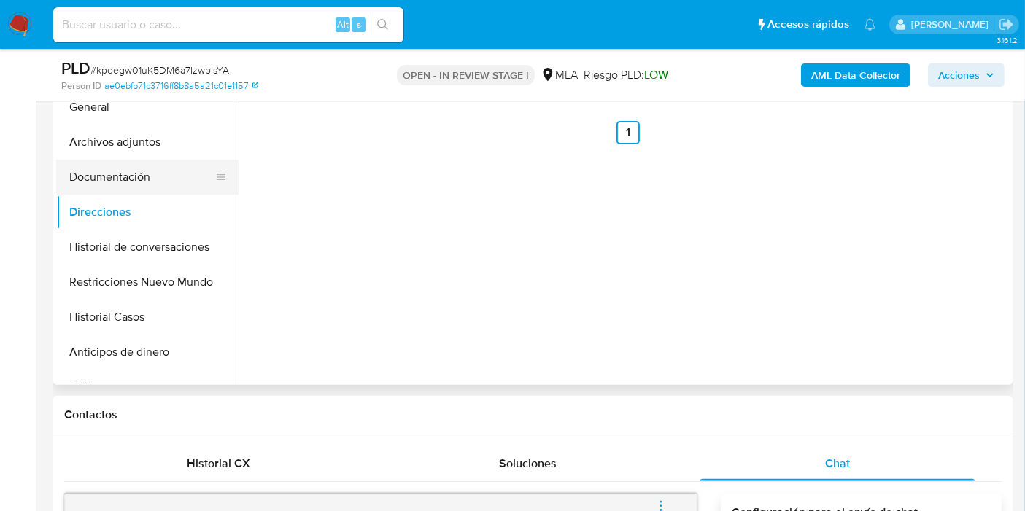
scroll to position [277, 0]
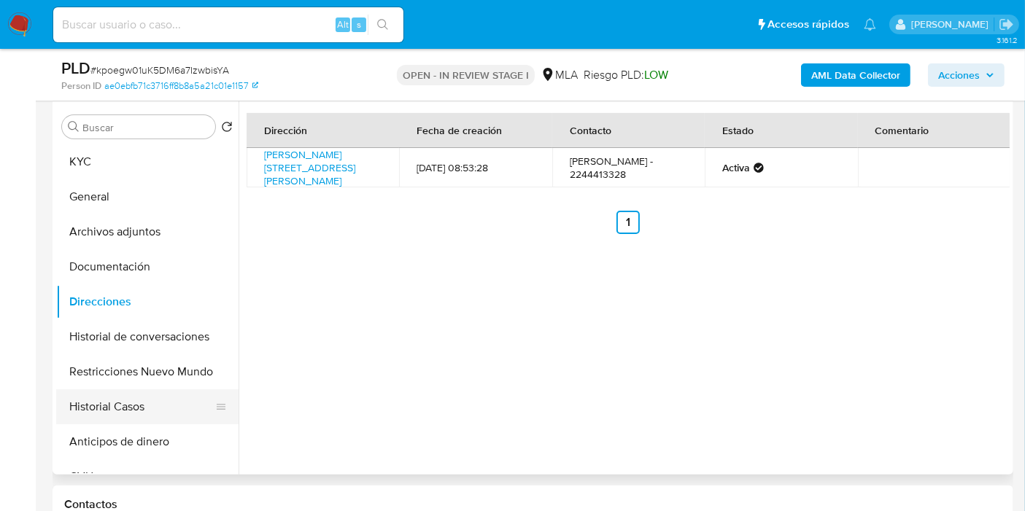
click at [144, 390] on button "Historial Casos" at bounding box center [141, 407] width 171 height 35
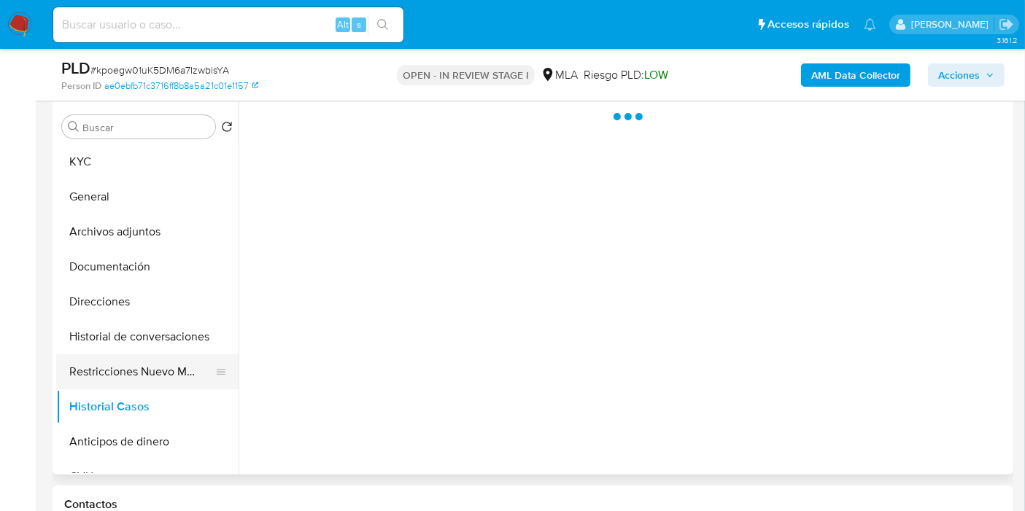
drag, startPoint x: 147, startPoint y: 344, endPoint x: 145, endPoint y: 363, distance: 19.1
click at [147, 349] on button "Historial de conversaciones" at bounding box center [147, 337] width 182 height 35
click at [144, 382] on button "Restricciones Nuevo Mundo" at bounding box center [141, 372] width 171 height 35
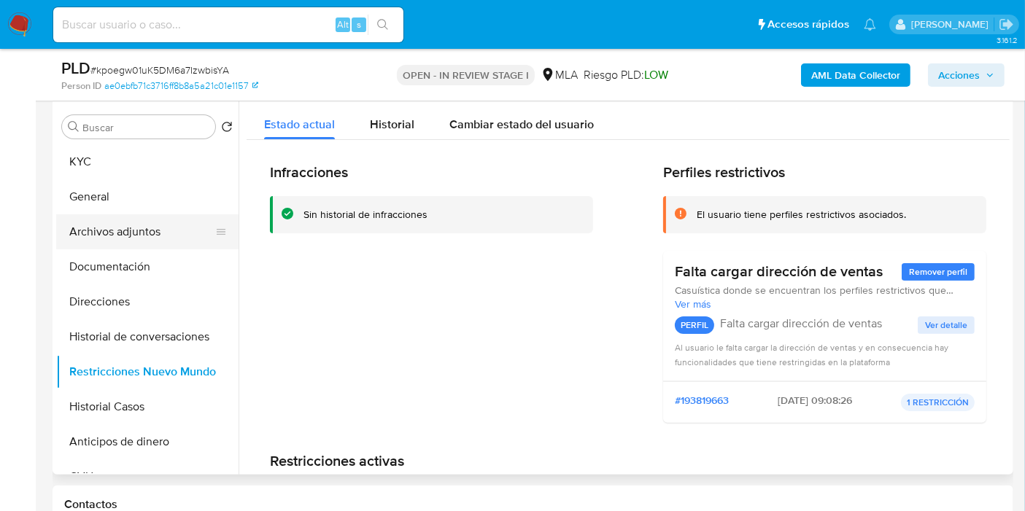
click at [155, 241] on button "Archivos adjuntos" at bounding box center [141, 231] width 171 height 35
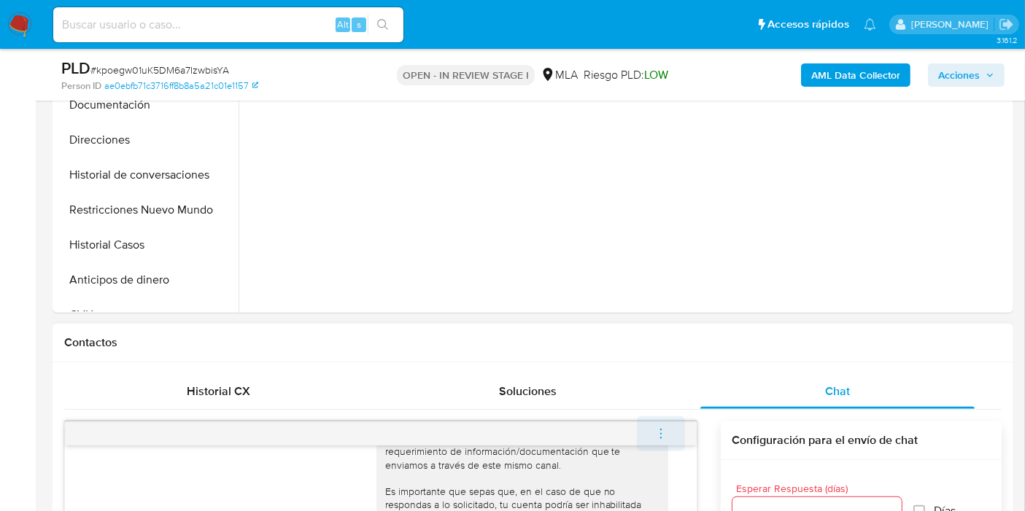
scroll to position [683, 0]
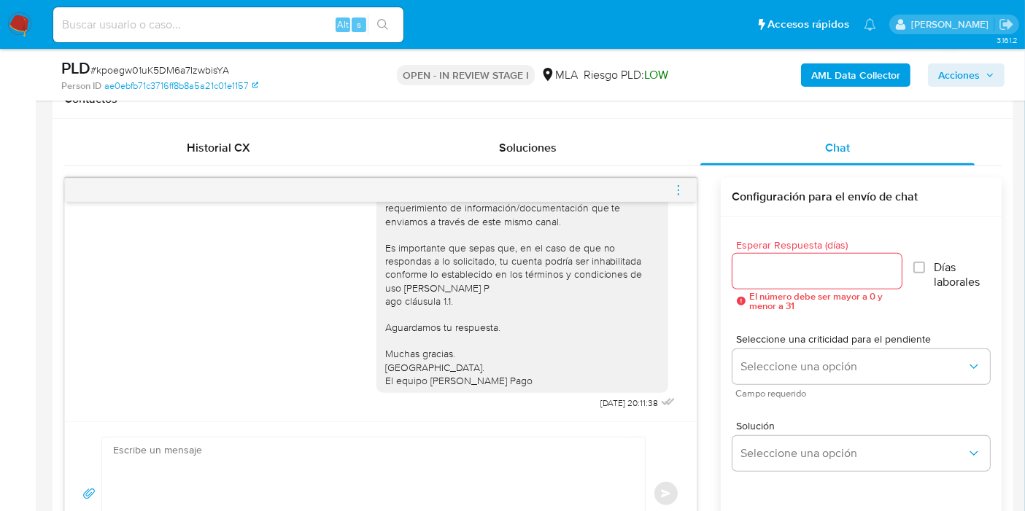
click at [669, 186] on div at bounding box center [381, 190] width 632 height 23
click at [669, 199] on div at bounding box center [381, 190] width 632 height 23
click at [678, 189] on icon "menu-action" at bounding box center [677, 189] width 1 height 1
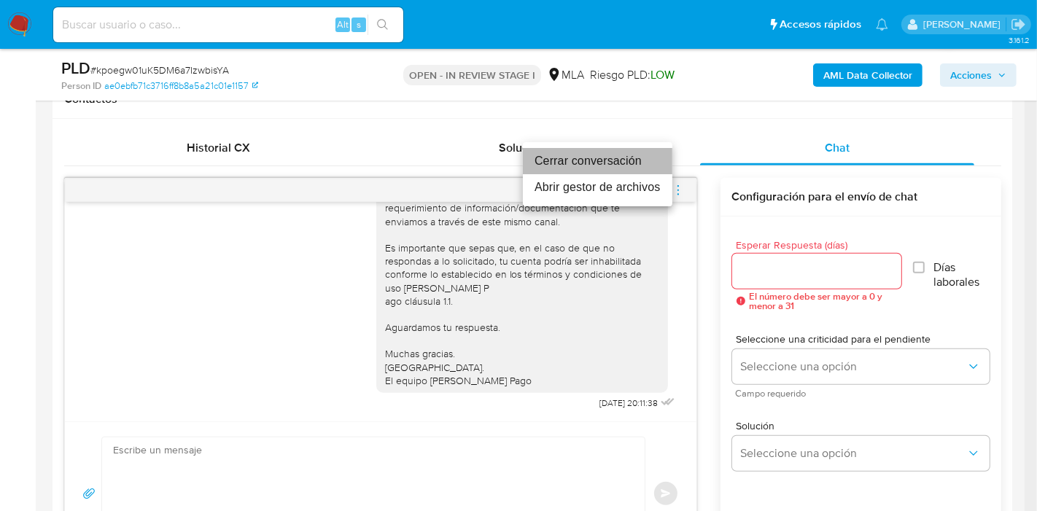
click at [584, 160] on li "Cerrar conversación" at bounding box center [598, 161] width 150 height 26
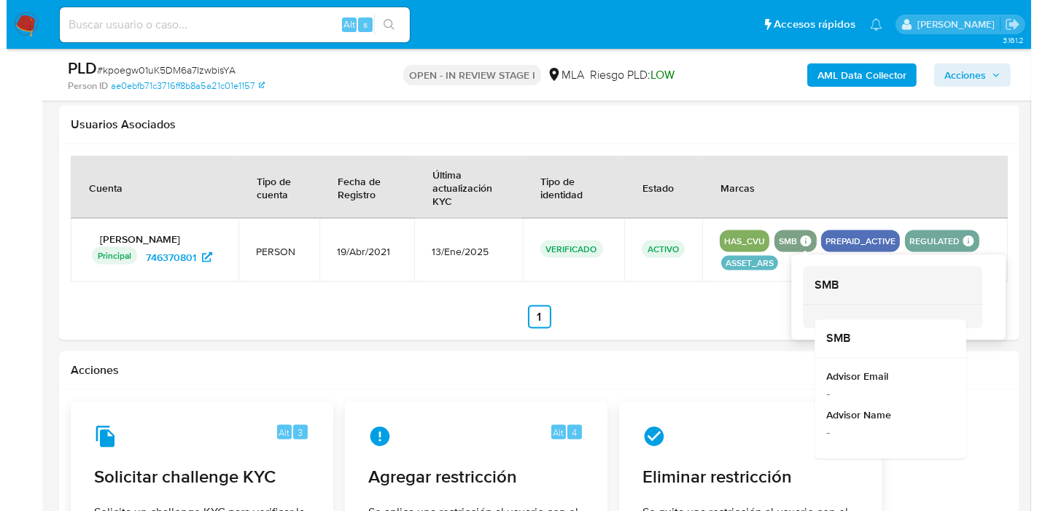
scroll to position [2026, 0]
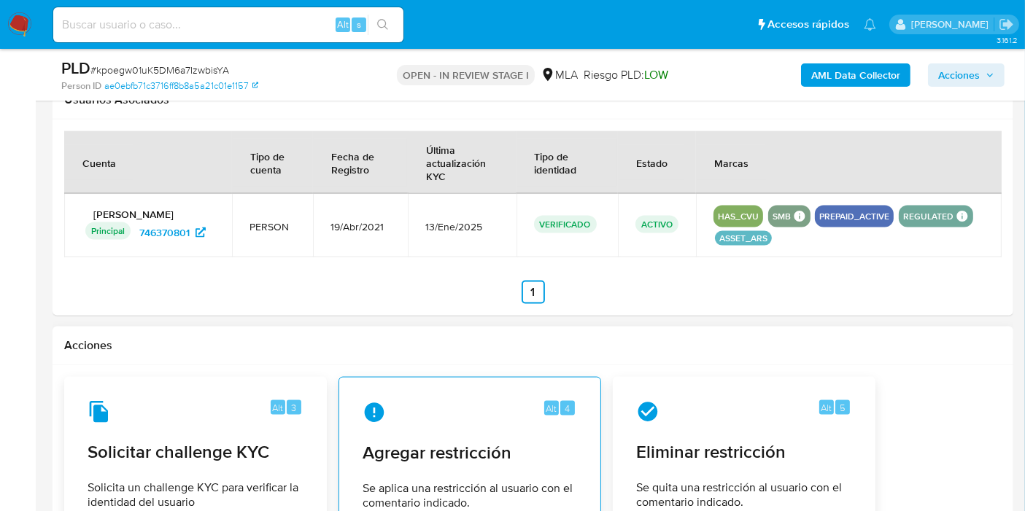
click at [430, 401] on div "Alt 4" at bounding box center [470, 412] width 214 height 23
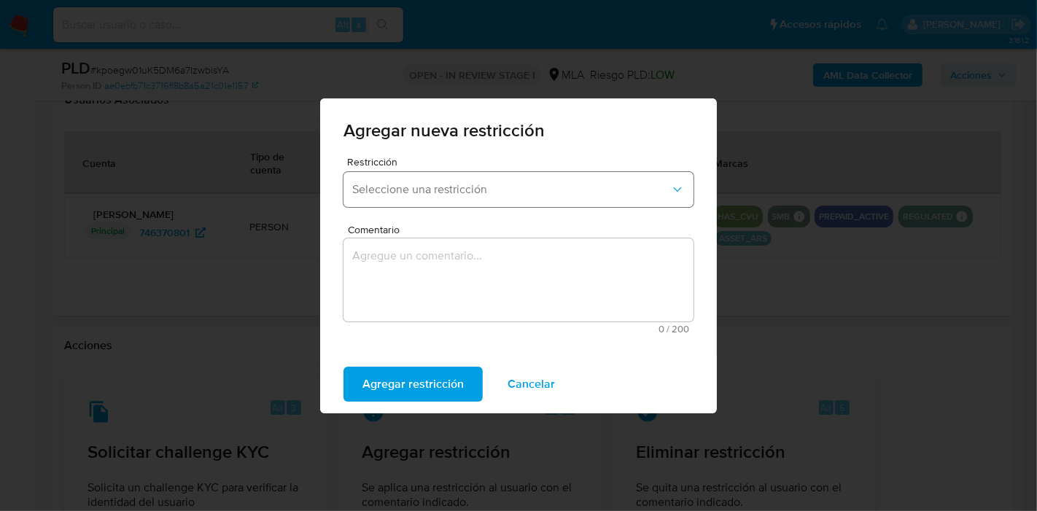
click at [491, 190] on span "Seleccione una restricción" at bounding box center [511, 189] width 318 height 15
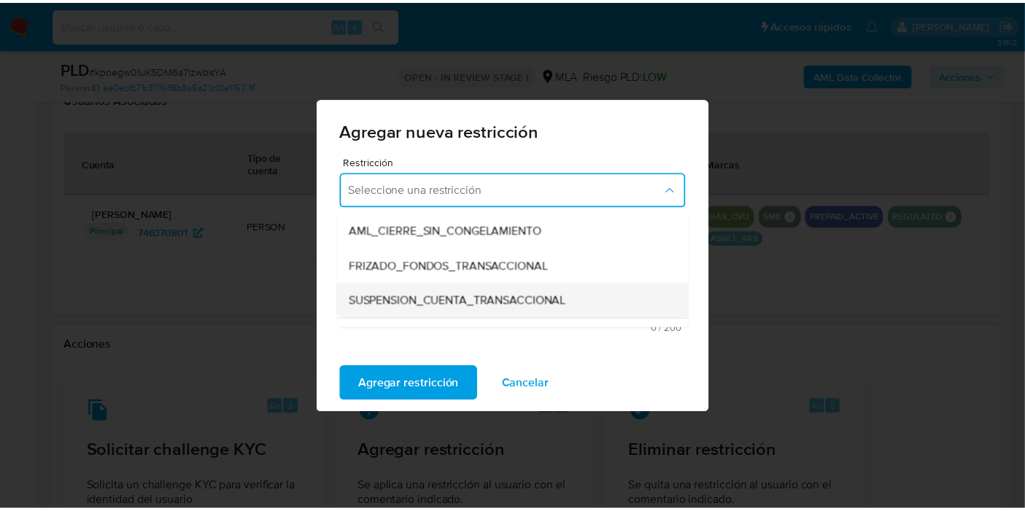
scroll to position [162, 0]
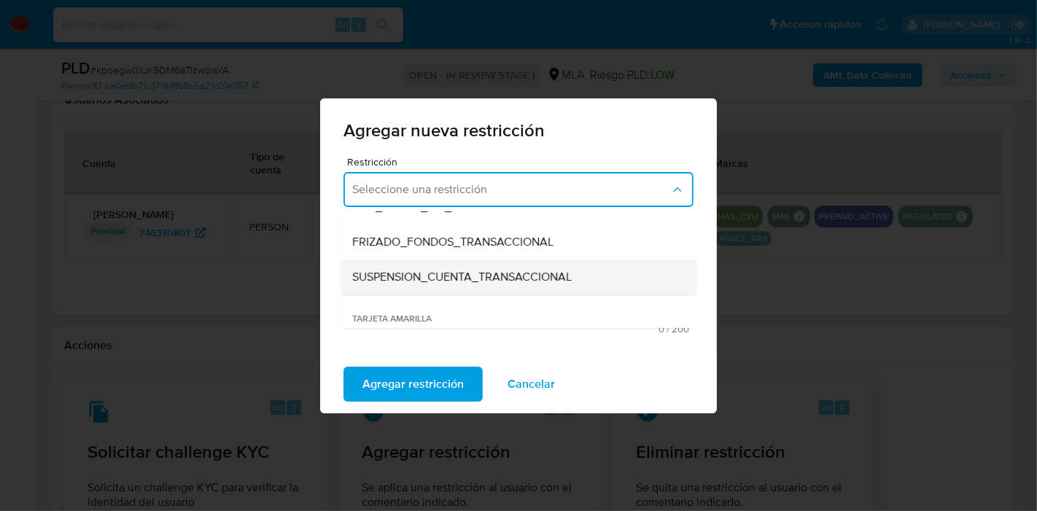
click at [517, 273] on span "SUSPENSION_CUENTA_TRANSACCIONAL" at bounding box center [462, 277] width 220 height 15
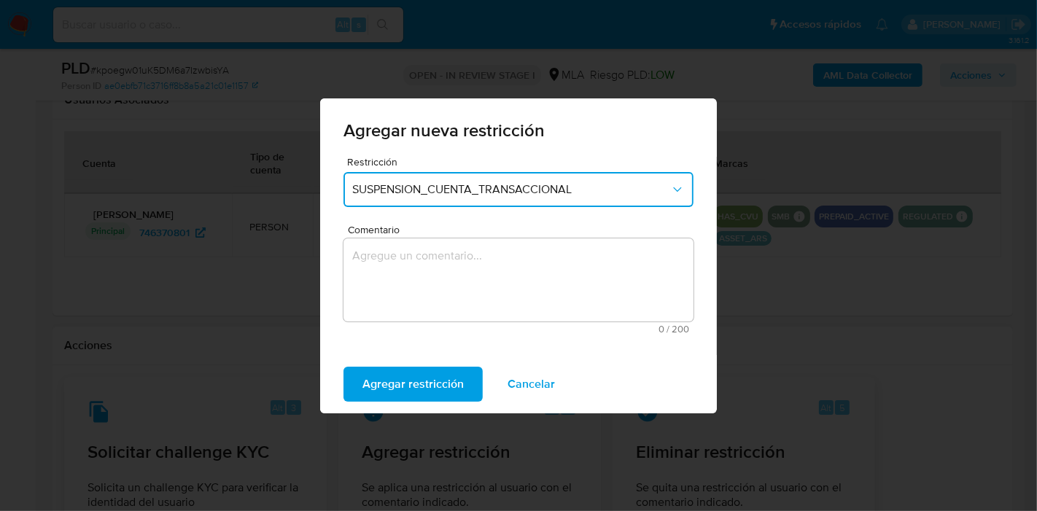
click at [517, 272] on textarea "Comentario" at bounding box center [519, 280] width 350 height 83
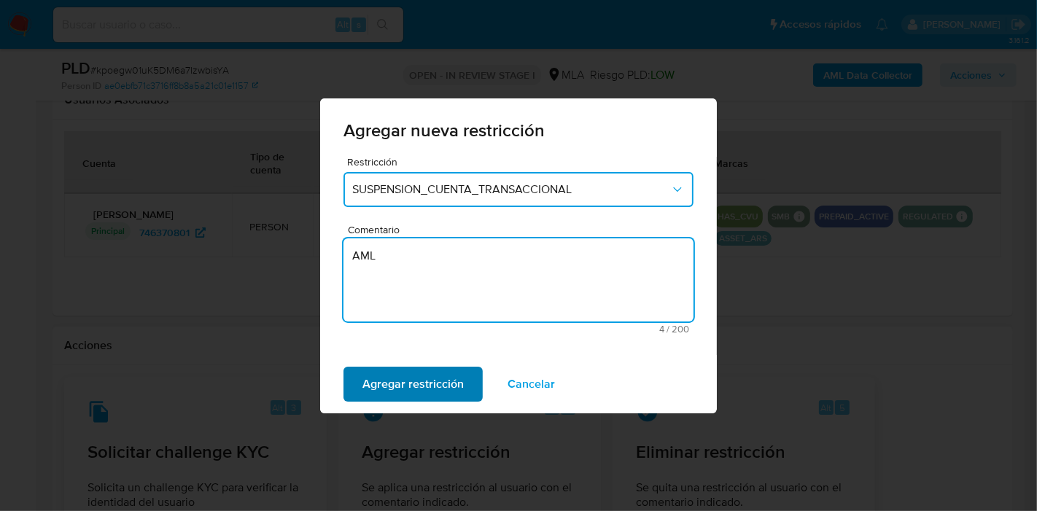
type textarea "AML"
click at [431, 371] on span "Agregar restricción" at bounding box center [413, 384] width 101 height 32
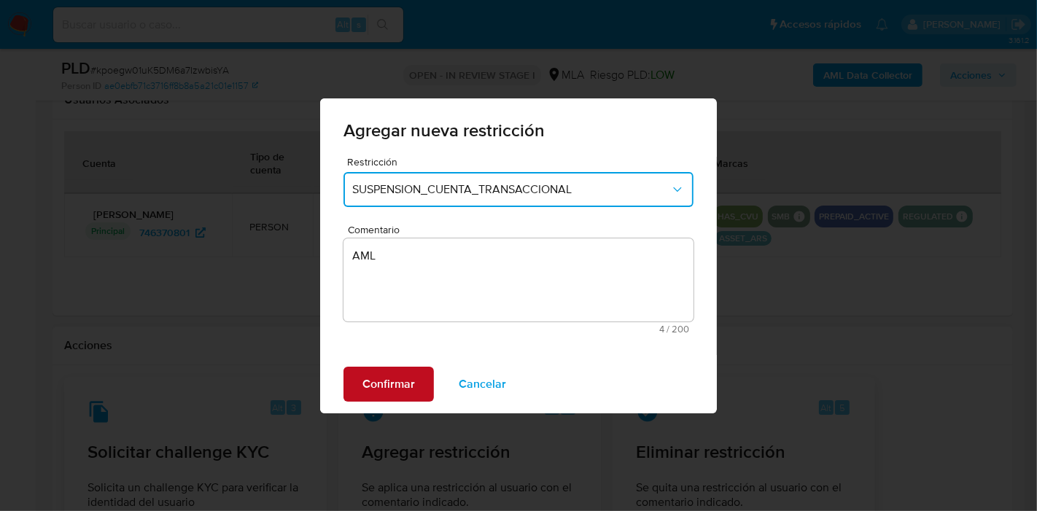
click at [372, 382] on span "Confirmar" at bounding box center [389, 384] width 53 height 32
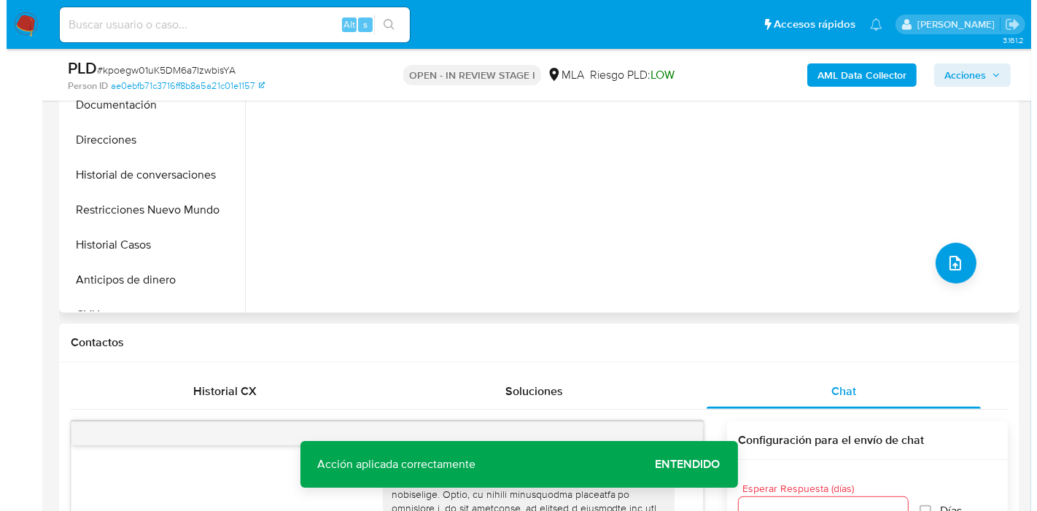
scroll to position [405, 0]
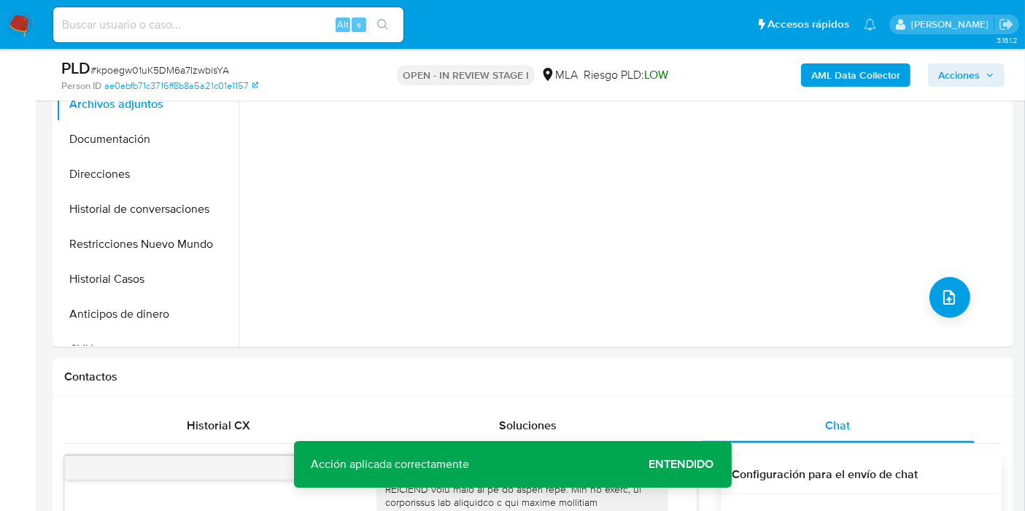
click at [835, 85] on b "AML Data Collector" at bounding box center [855, 74] width 89 height 23
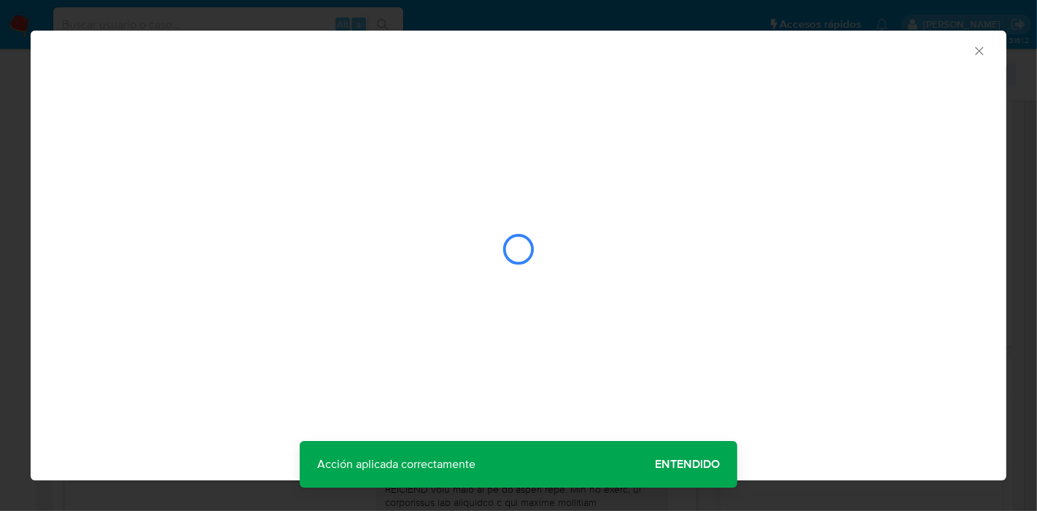
click at [693, 465] on div "AML Data Collector" at bounding box center [519, 256] width 976 height 450
click at [672, 461] on div "AML Data Collector" at bounding box center [519, 256] width 976 height 450
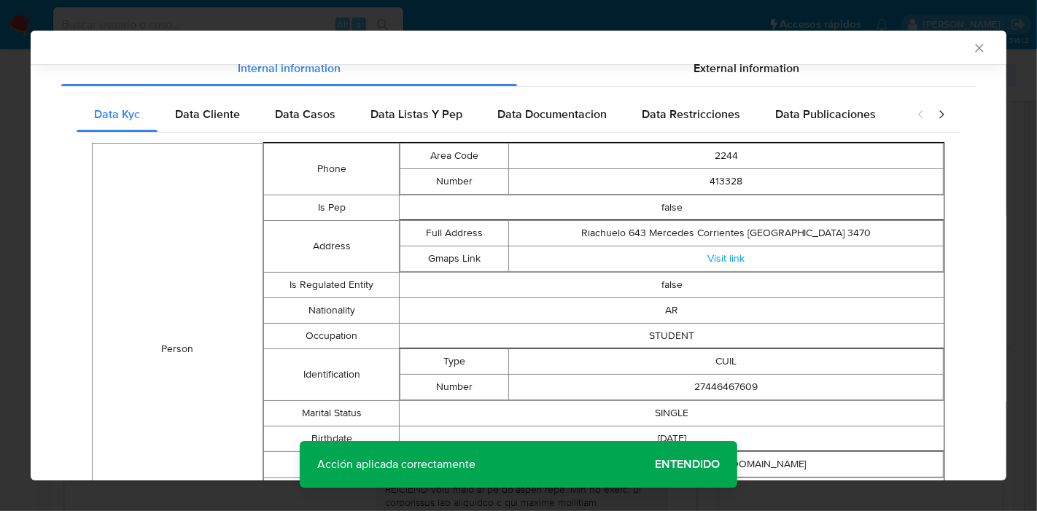
scroll to position [143, 0]
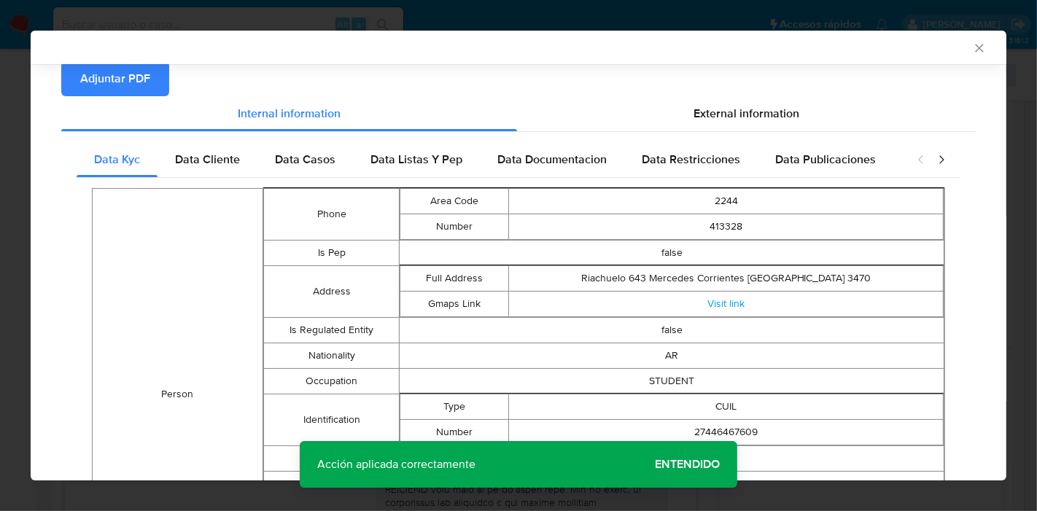
click at [193, 136] on div "Data Kyc Data Cliente Data Casos Data Listas Y Pep Data Documentacion Data Rest…" at bounding box center [518, 493] width 915 height 722
click at [194, 151] on span "Data Cliente" at bounding box center [207, 159] width 65 height 17
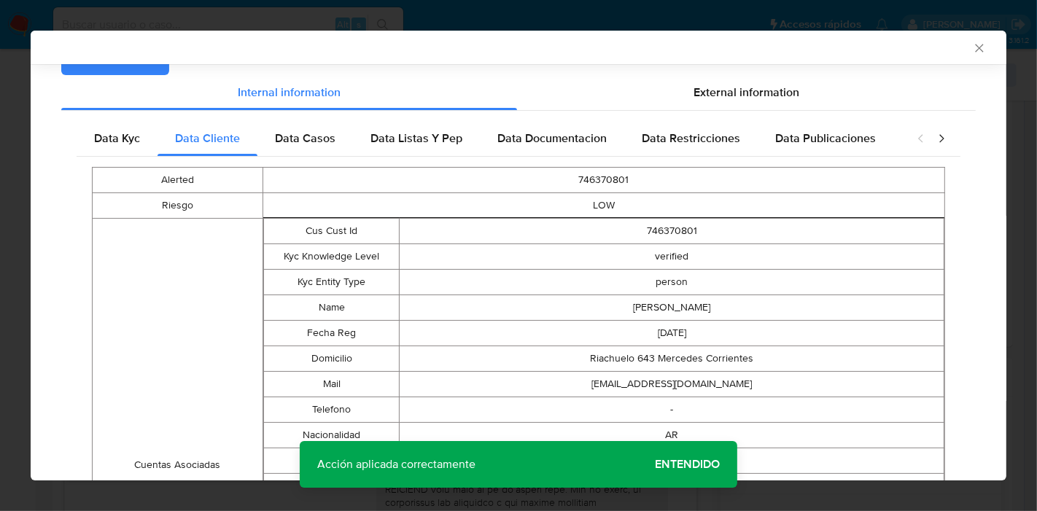
scroll to position [67, 0]
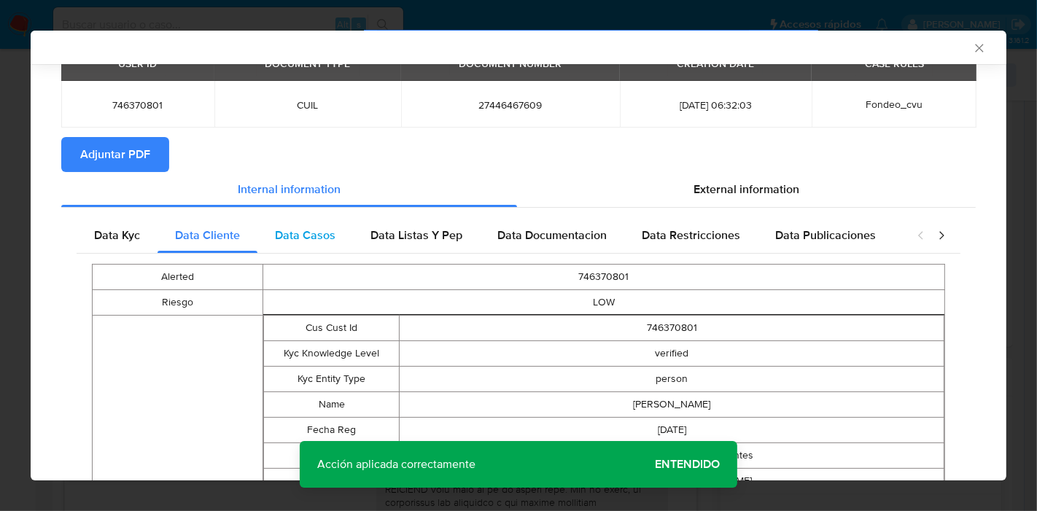
click at [285, 227] on span "Data Casos" at bounding box center [305, 235] width 61 height 17
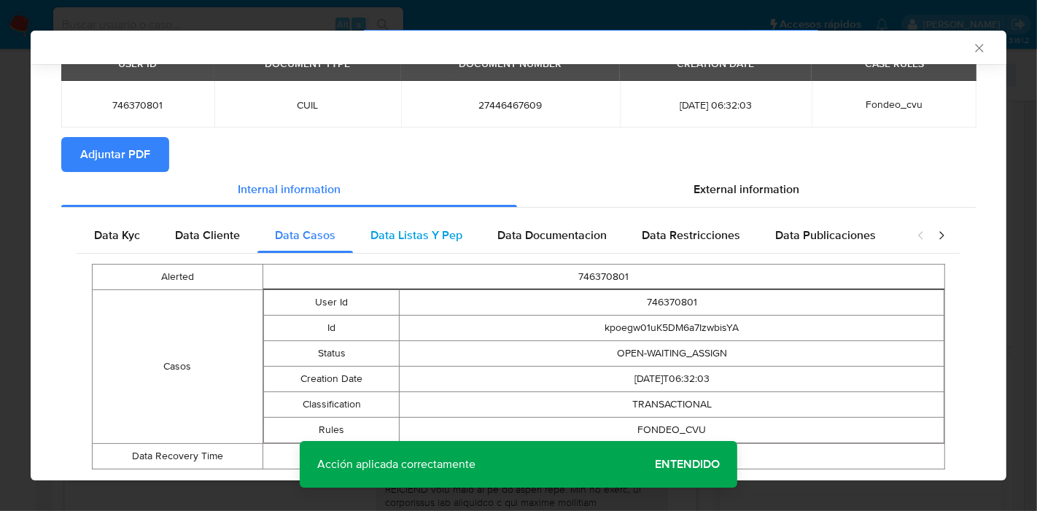
scroll to position [106, 0]
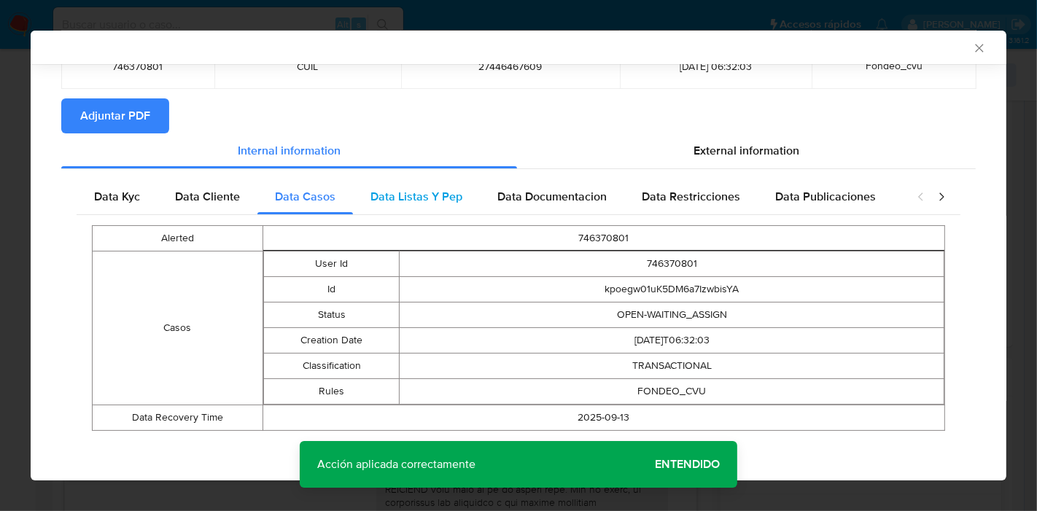
click at [408, 179] on div "Data Listas Y Pep" at bounding box center [416, 196] width 127 height 35
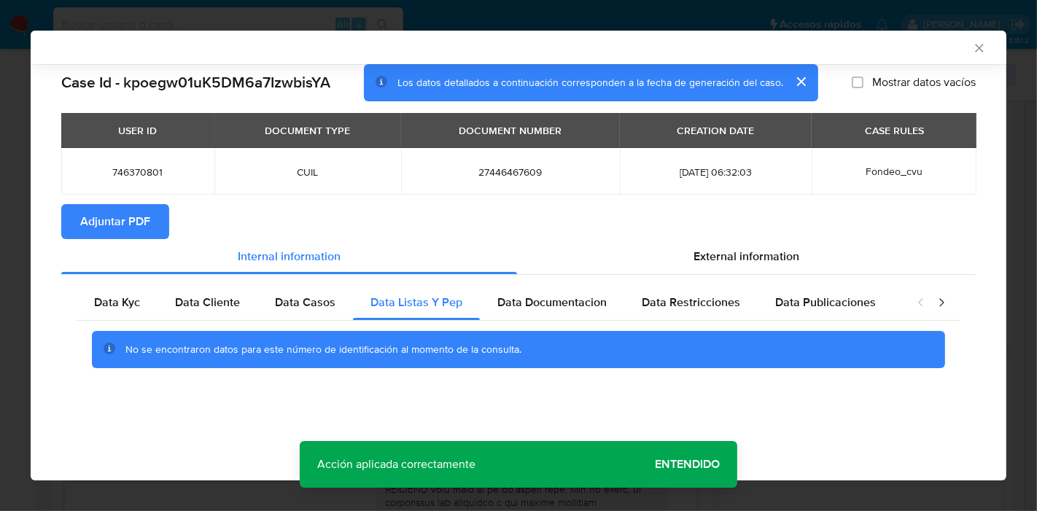
scroll to position [0, 0]
click at [530, 309] on span "Data Documentacion" at bounding box center [551, 302] width 109 height 17
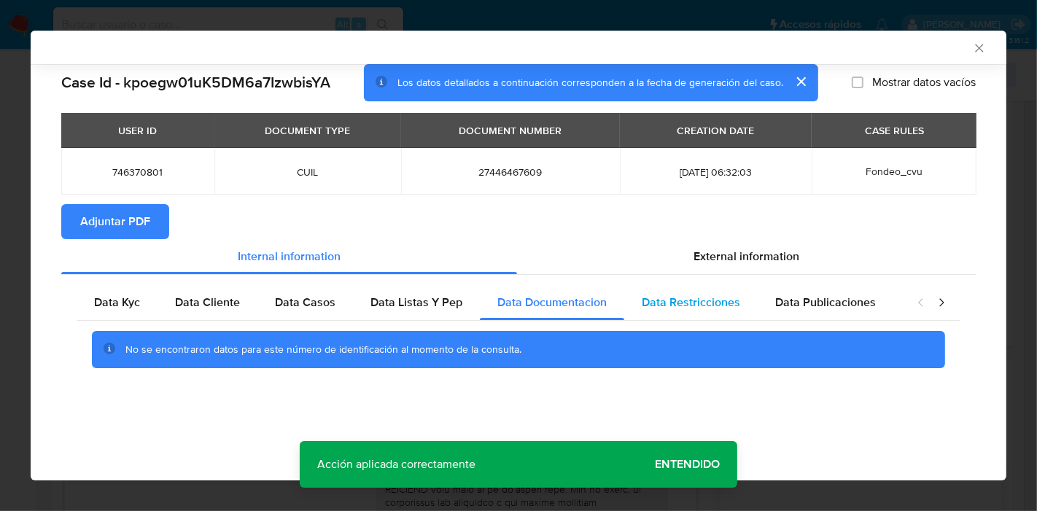
click at [630, 301] on div "Data Restricciones" at bounding box center [690, 302] width 133 height 35
drag, startPoint x: 840, startPoint y: 300, endPoint x: 910, endPoint y: 290, distance: 71.5
click at [872, 294] on div "Data Publicaciones" at bounding box center [826, 302] width 136 height 35
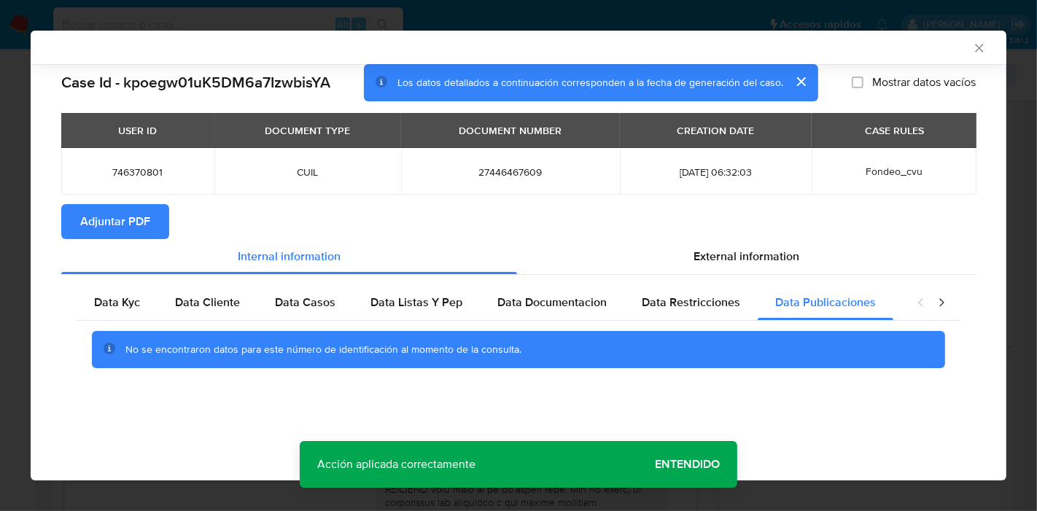
click at [942, 301] on icon "closure-recommendation-modal" at bounding box center [941, 302] width 15 height 15
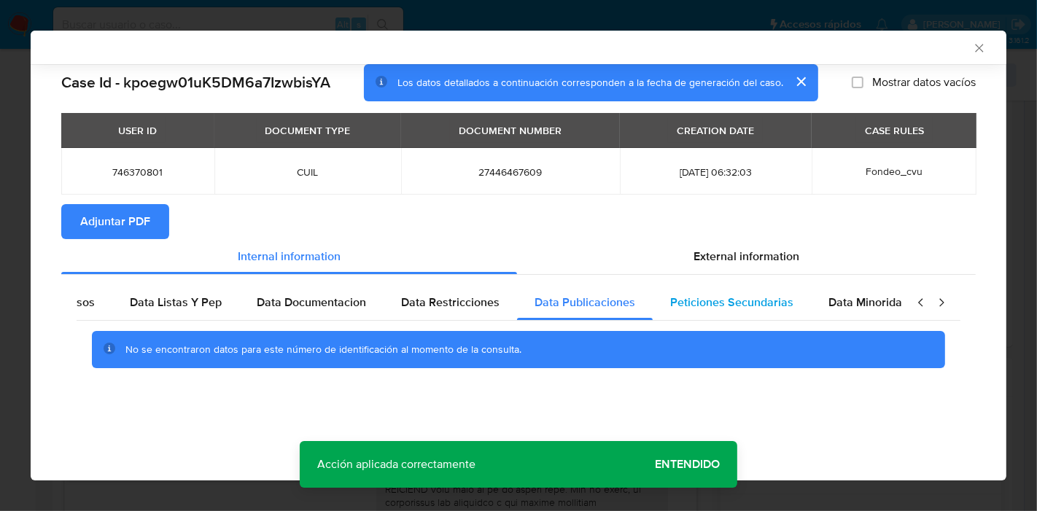
scroll to position [0, 256]
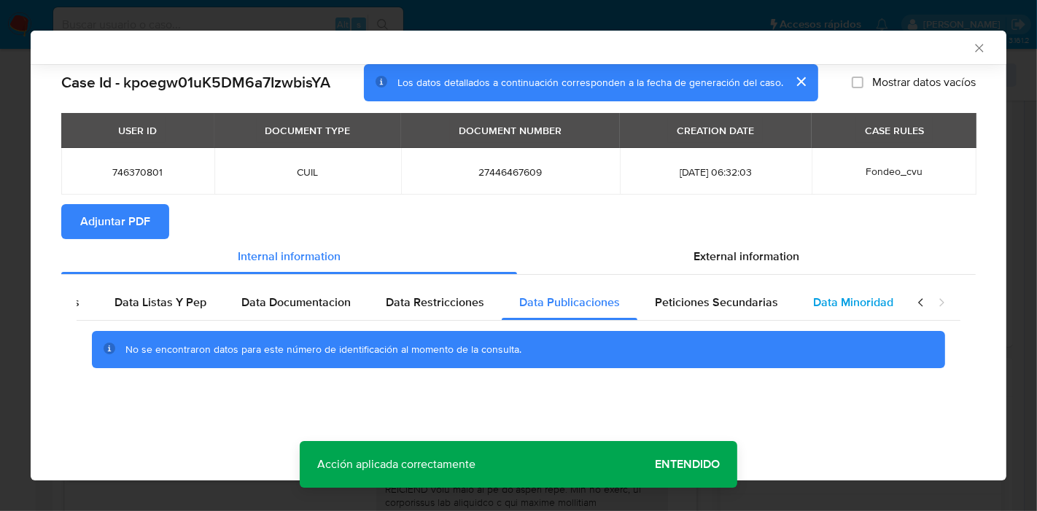
drag, startPoint x: 756, startPoint y: 302, endPoint x: 862, endPoint y: 309, distance: 106.8
click at [646, 309] on div "Data Kyc Data Cliente Data Casos Data Listas Y Pep Data Documentacion Data Rest…" at bounding box center [234, 302] width 826 height 35
drag, startPoint x: 871, startPoint y: 307, endPoint x: 915, endPoint y: 298, distance: 45.4
click at [883, 306] on span "Data Minoridad" at bounding box center [853, 302] width 80 height 17
drag, startPoint x: 917, startPoint y: 298, endPoint x: 675, endPoint y: 339, distance: 245.6
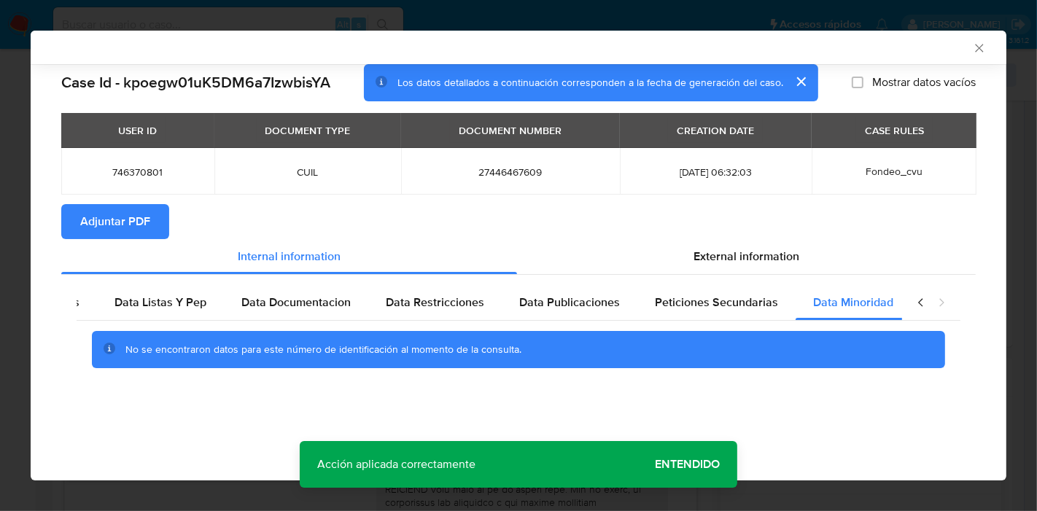
click at [915, 300] on icon "closure-recommendation-modal" at bounding box center [921, 302] width 15 height 15
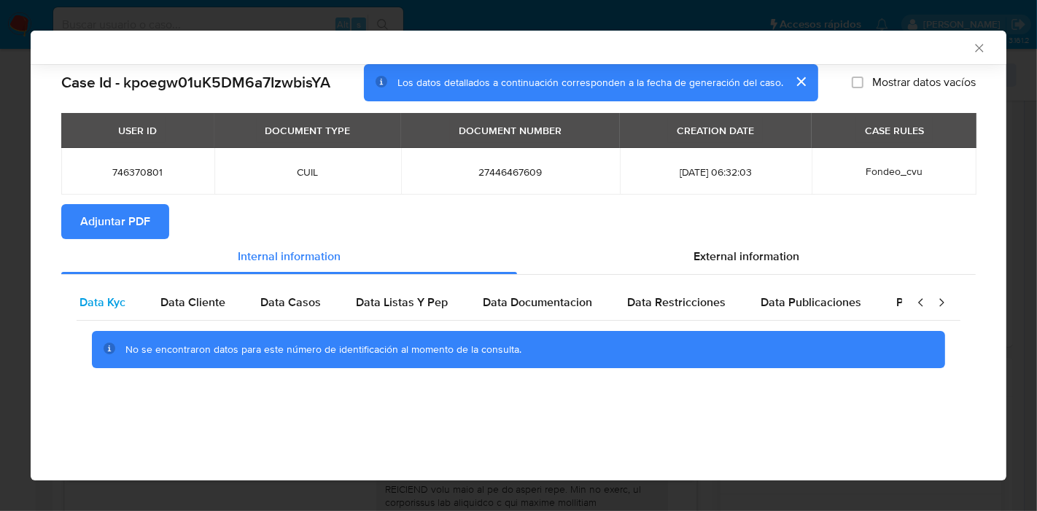
scroll to position [0, 0]
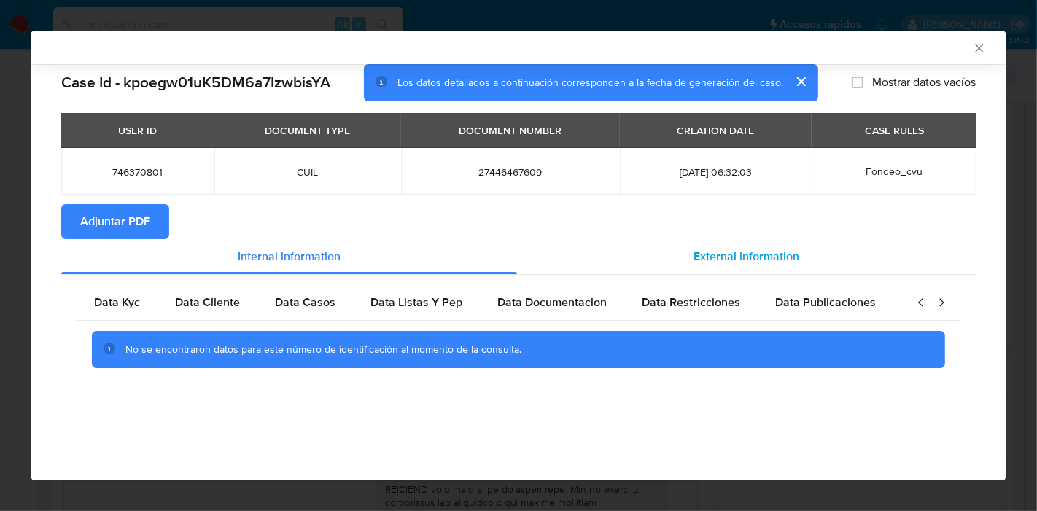
drag, startPoint x: 98, startPoint y: 302, endPoint x: 745, endPoint y: 263, distance: 648.2
click at [99, 301] on span "Data Kyc" at bounding box center [117, 302] width 46 height 17
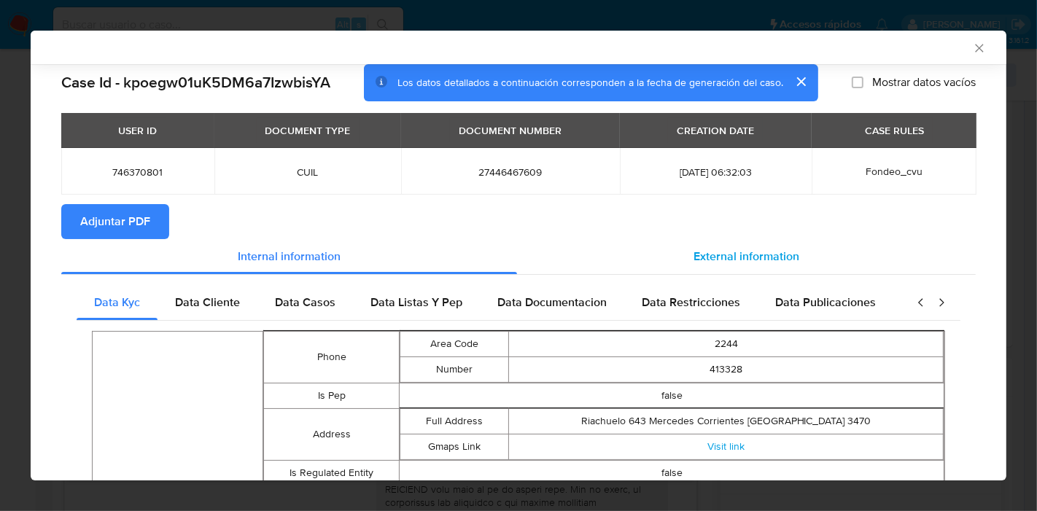
click at [855, 253] on div "External information" at bounding box center [746, 256] width 459 height 35
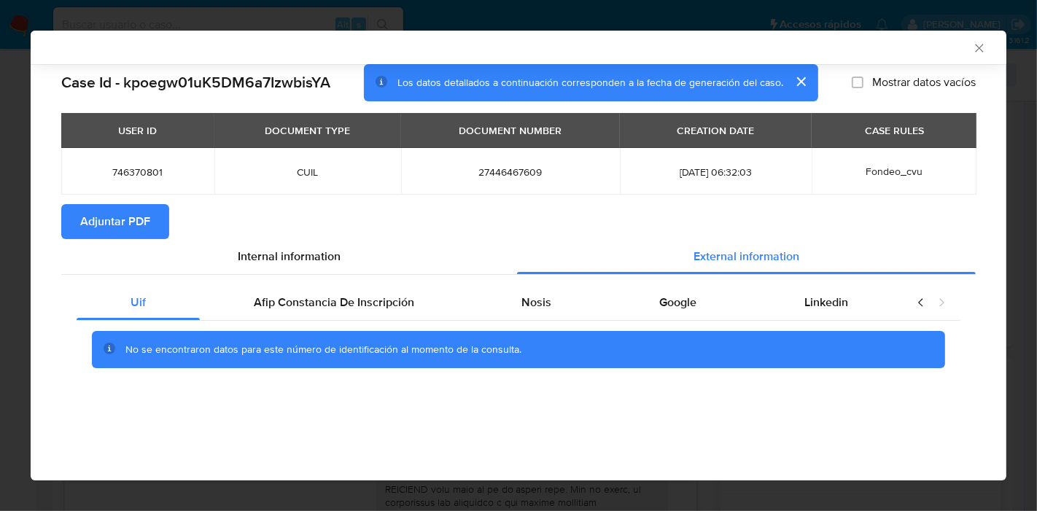
click at [299, 280] on div "Uif Afip Constancia De Inscripción Nosis Google Linkedin No se encontraron dato…" at bounding box center [518, 332] width 915 height 115
click at [325, 299] on span "Afip Constancia De Inscripción" at bounding box center [334, 302] width 160 height 17
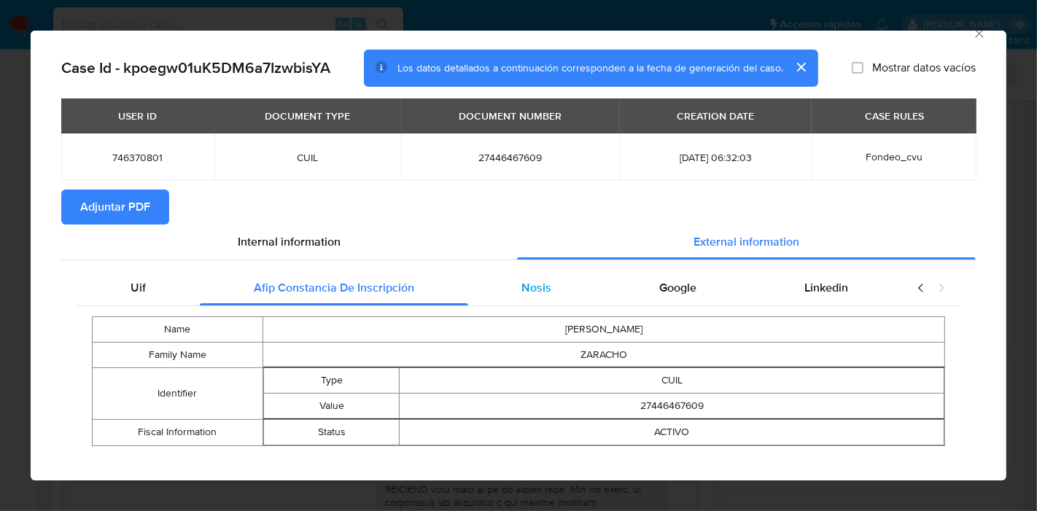
scroll to position [33, 0]
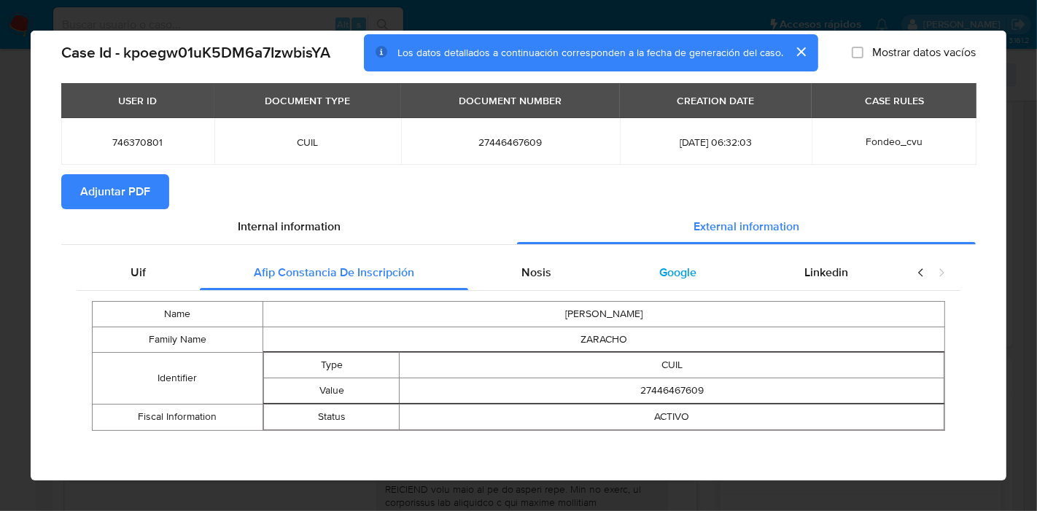
drag, startPoint x: 551, startPoint y: 274, endPoint x: 616, endPoint y: 282, distance: 65.5
click at [554, 273] on div "Nosis" at bounding box center [537, 272] width 138 height 35
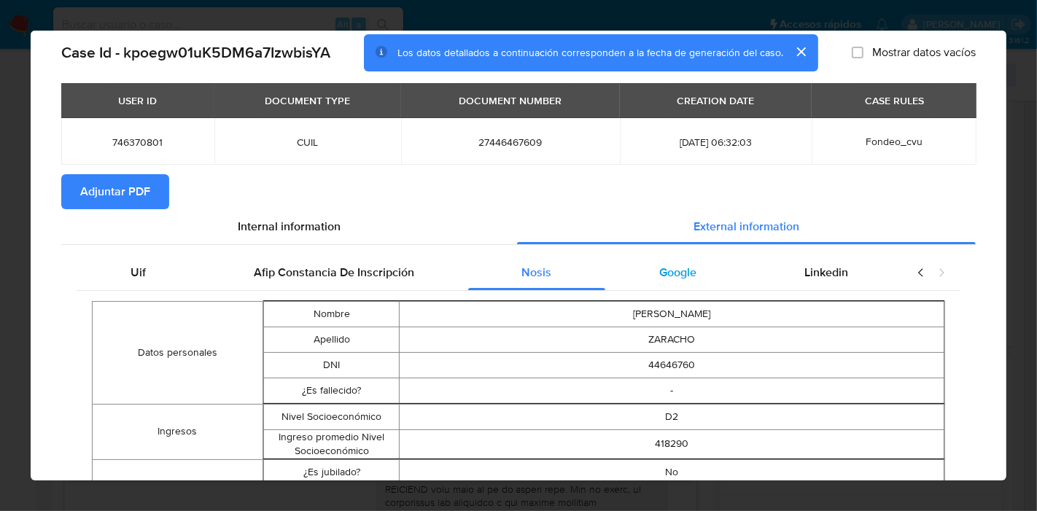
click at [646, 282] on div "Google" at bounding box center [677, 272] width 145 height 35
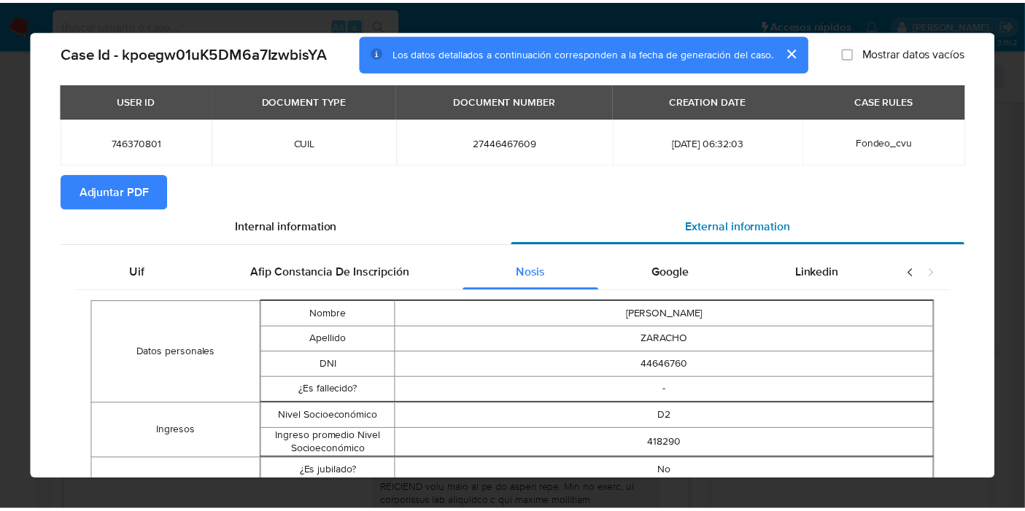
scroll to position [0, 0]
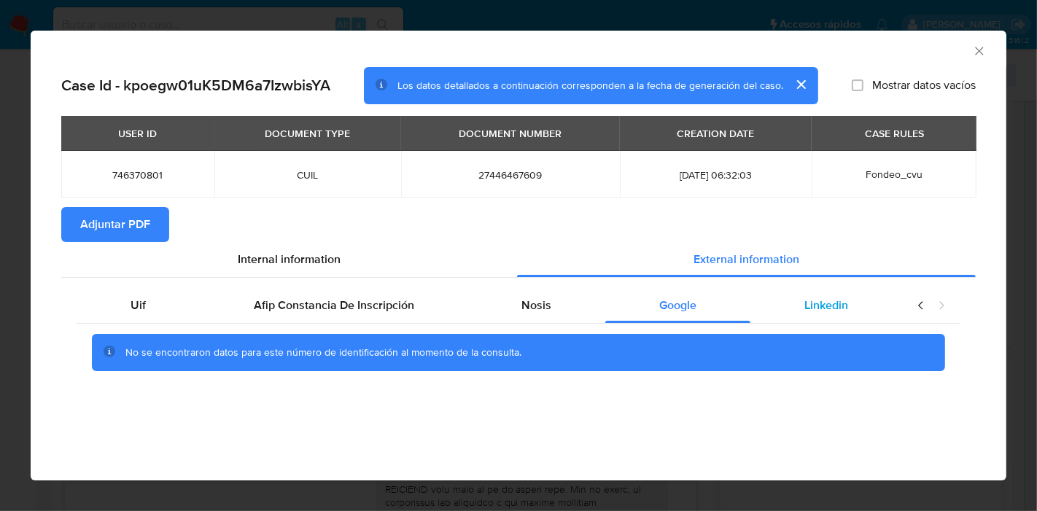
click at [779, 294] on div "Linkedin" at bounding box center [827, 305] width 152 height 35
drag, startPoint x: 138, startPoint y: 298, endPoint x: 321, endPoint y: 268, distance: 185.6
click at [150, 295] on div "Uif" at bounding box center [138, 305] width 123 height 35
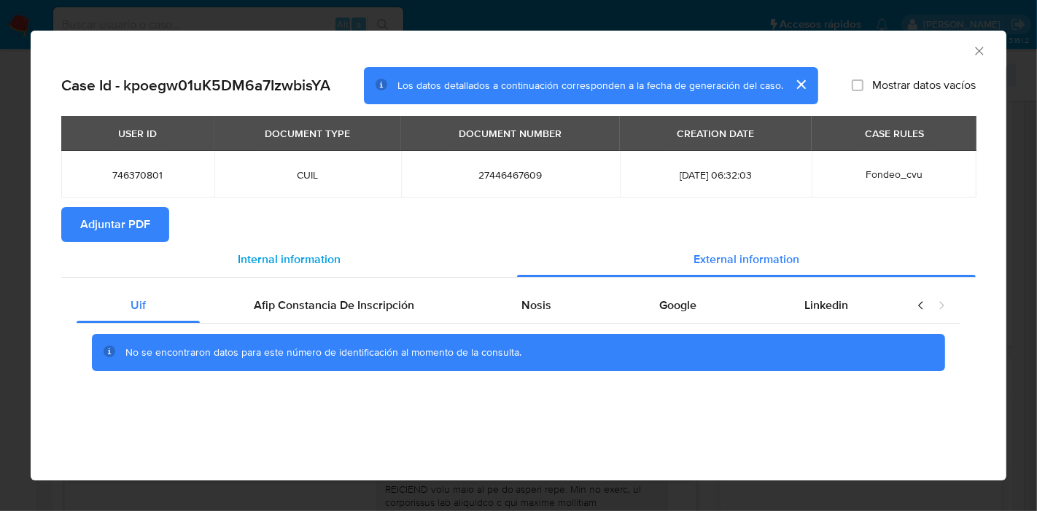
click at [322, 268] on div "Internal information" at bounding box center [289, 259] width 456 height 35
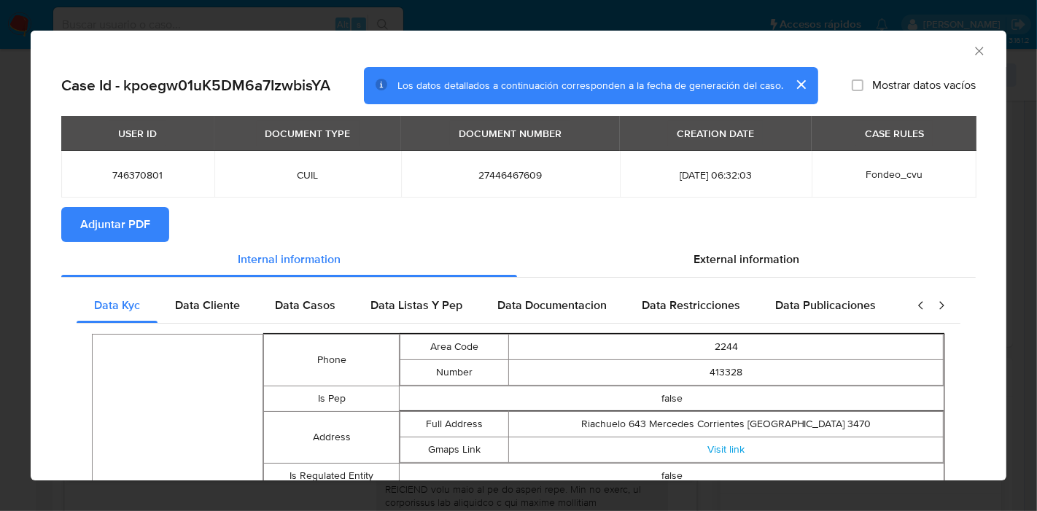
click at [142, 230] on span "Adjuntar PDF" at bounding box center [115, 225] width 70 height 32
drag, startPoint x: 963, startPoint y: 47, endPoint x: 921, endPoint y: 133, distance: 95.9
click at [972, 50] on icon "Cerrar ventana" at bounding box center [979, 51] width 15 height 15
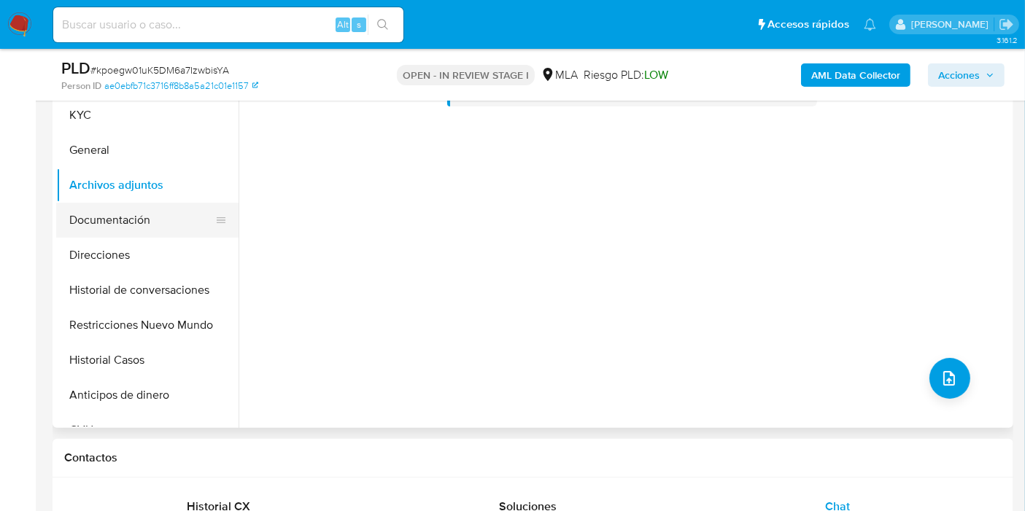
click at [163, 226] on button "Documentación" at bounding box center [141, 220] width 171 height 35
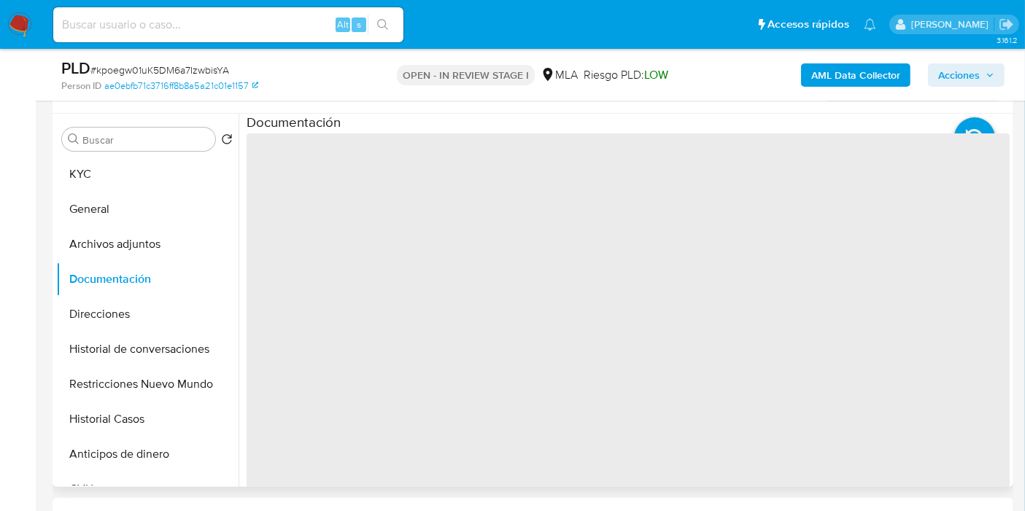
scroll to position [243, 0]
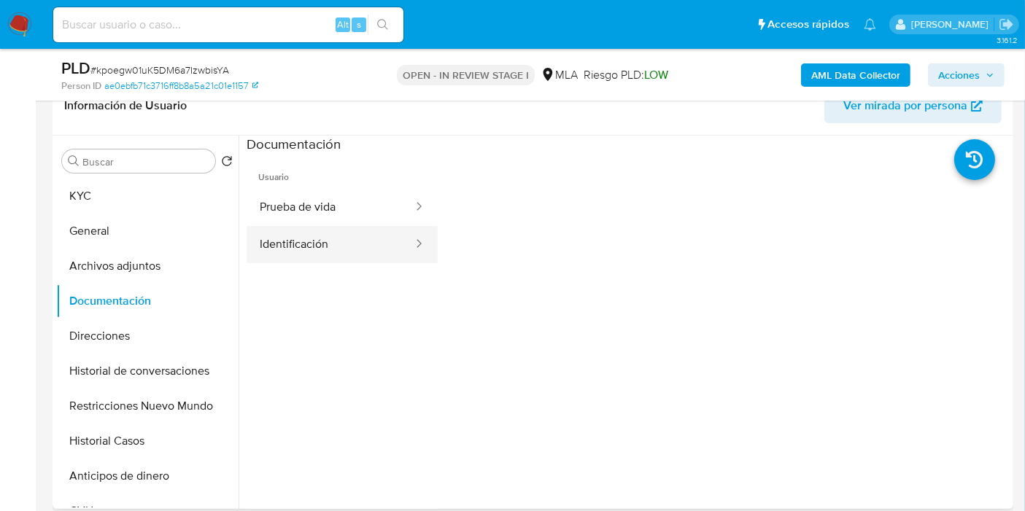
click at [328, 249] on button "Identificación" at bounding box center [331, 244] width 168 height 37
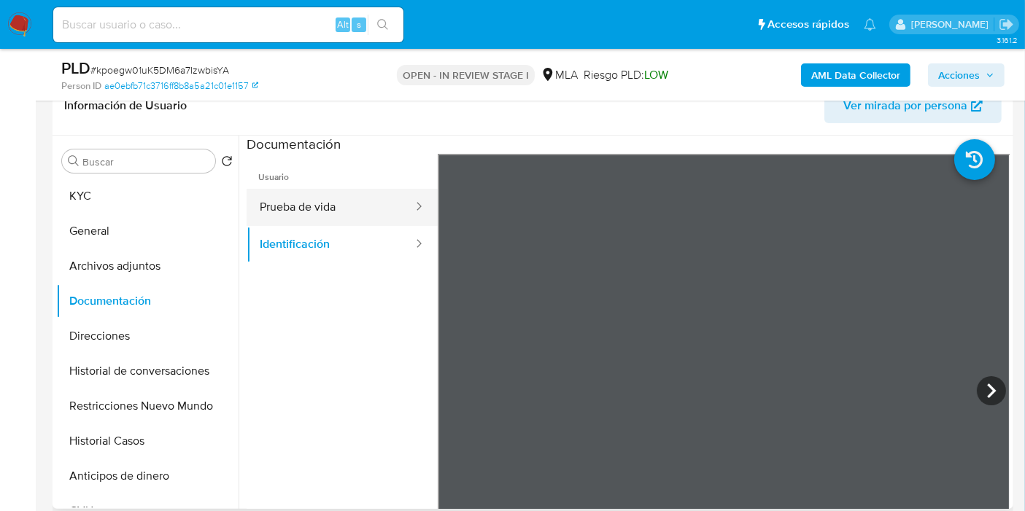
click at [368, 210] on button "Prueba de vida" at bounding box center [331, 207] width 168 height 37
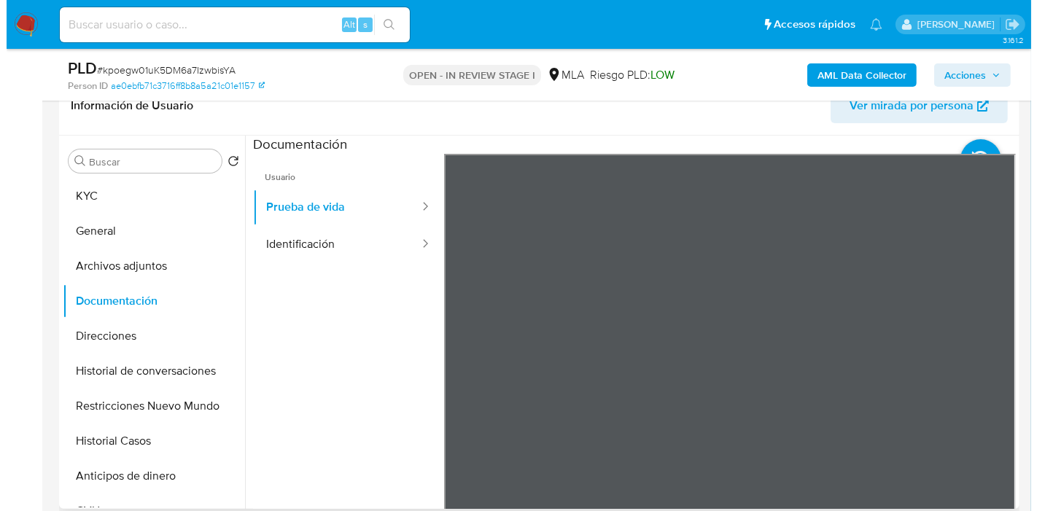
scroll to position [24, 0]
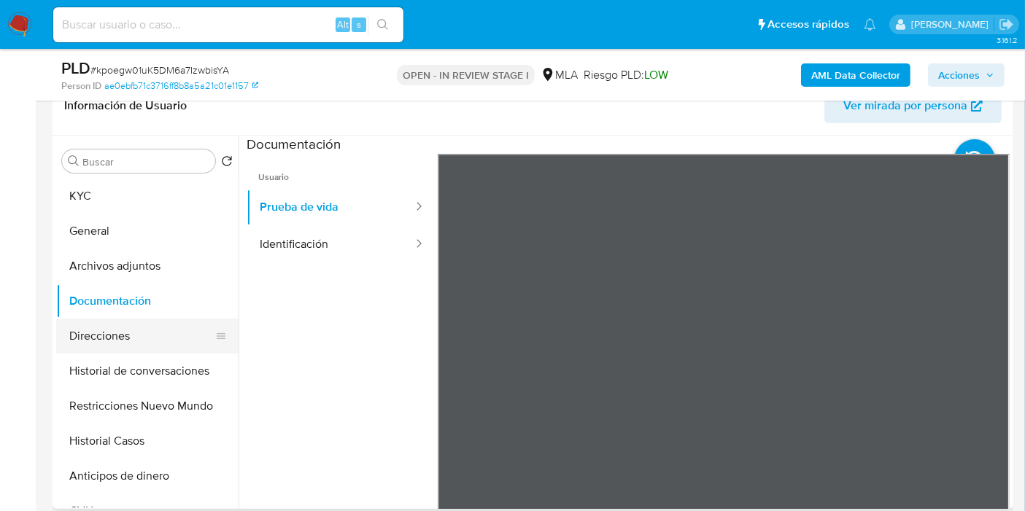
click at [124, 344] on button "Direcciones" at bounding box center [141, 336] width 171 height 35
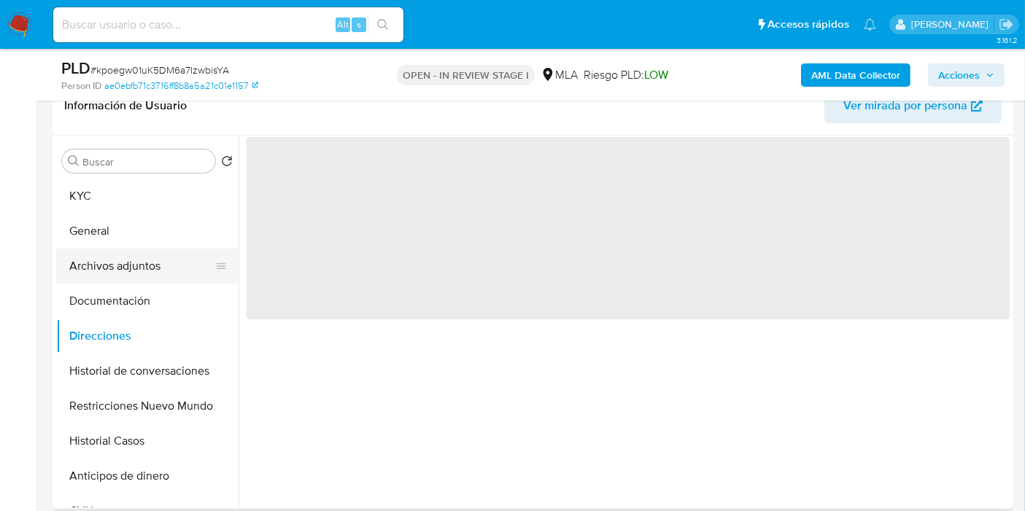
click at [147, 277] on button "Archivos adjuntos" at bounding box center [141, 266] width 171 height 35
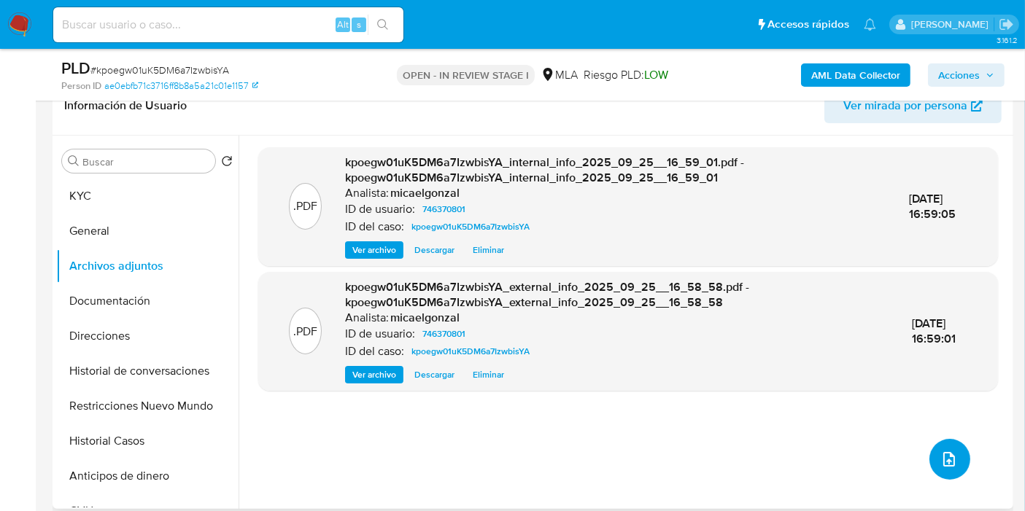
click at [950, 460] on icon "upload-file" at bounding box center [949, 460] width 18 height 18
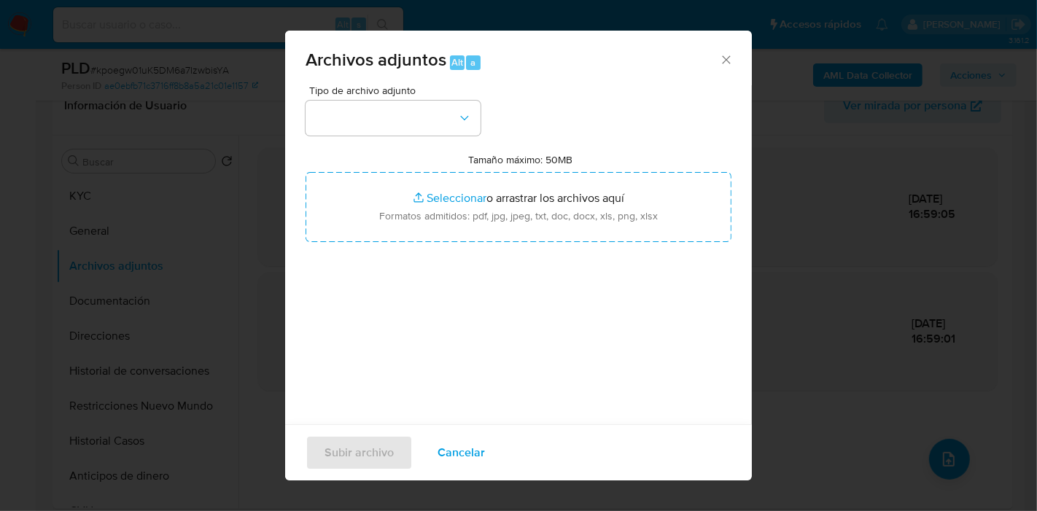
click at [445, 143] on div "Tipo de archivo adjunto Tamaño máximo: 50MB Seleccionar archivos Seleccionar o …" at bounding box center [519, 257] width 426 height 344
click at [452, 124] on button "button" at bounding box center [393, 118] width 175 height 35
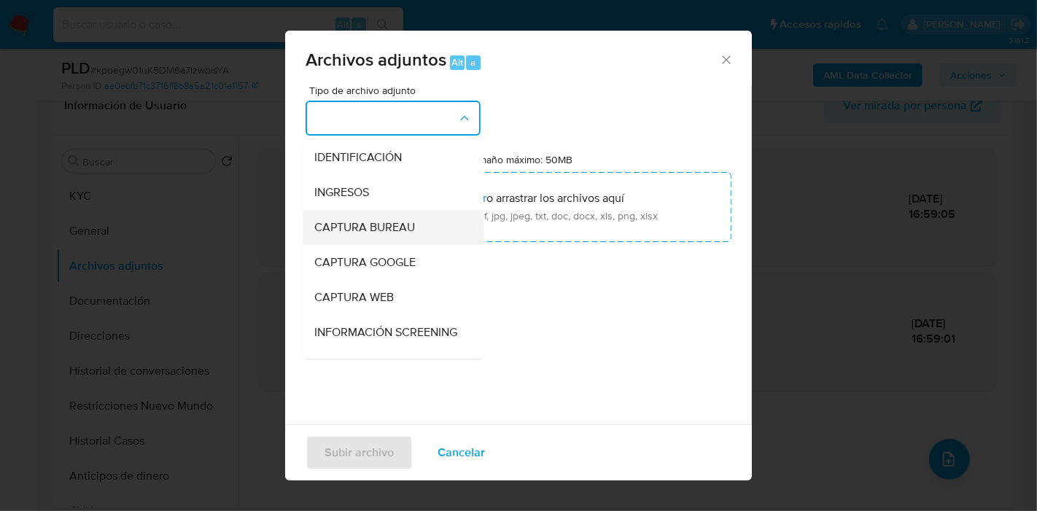
scroll to position [162, 0]
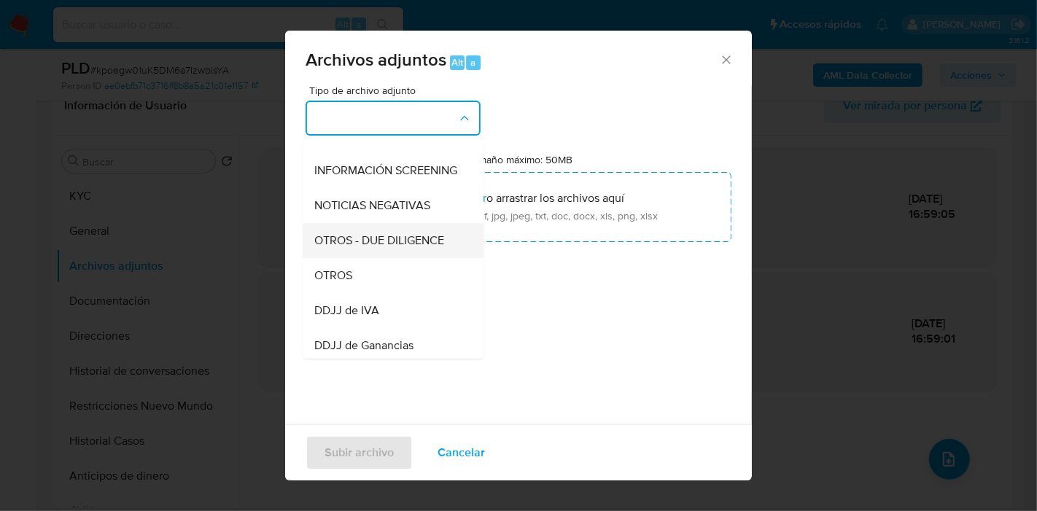
click at [385, 258] on div "OTROS - DUE DILIGENCE" at bounding box center [388, 240] width 149 height 35
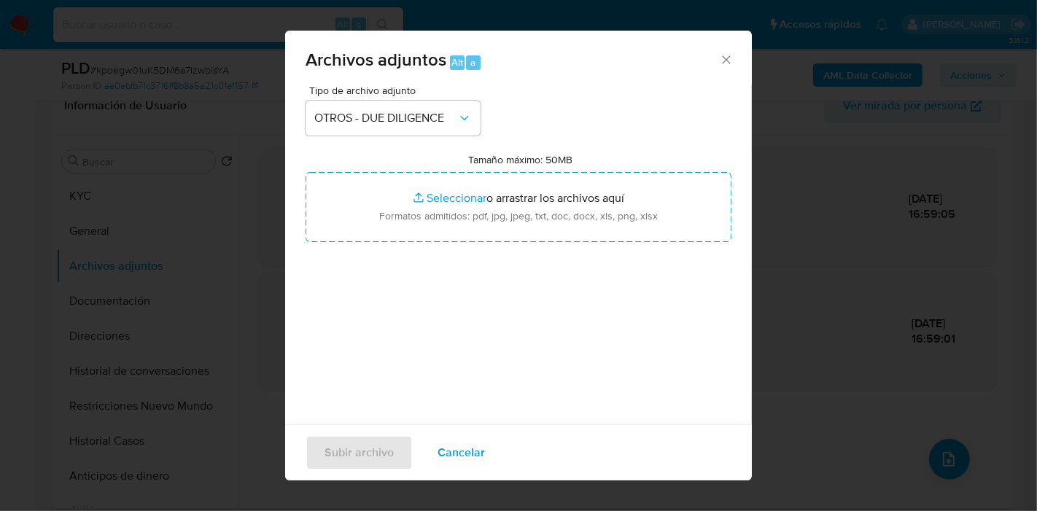
click at [446, 98] on div "Tipo de archivo adjunto OTROS - DUE DILIGENCE" at bounding box center [393, 110] width 175 height 50
drag, startPoint x: 459, startPoint y: 116, endPoint x: 455, endPoint y: 130, distance: 14.3
click at [458, 123] on icon "button" at bounding box center [464, 118] width 15 height 15
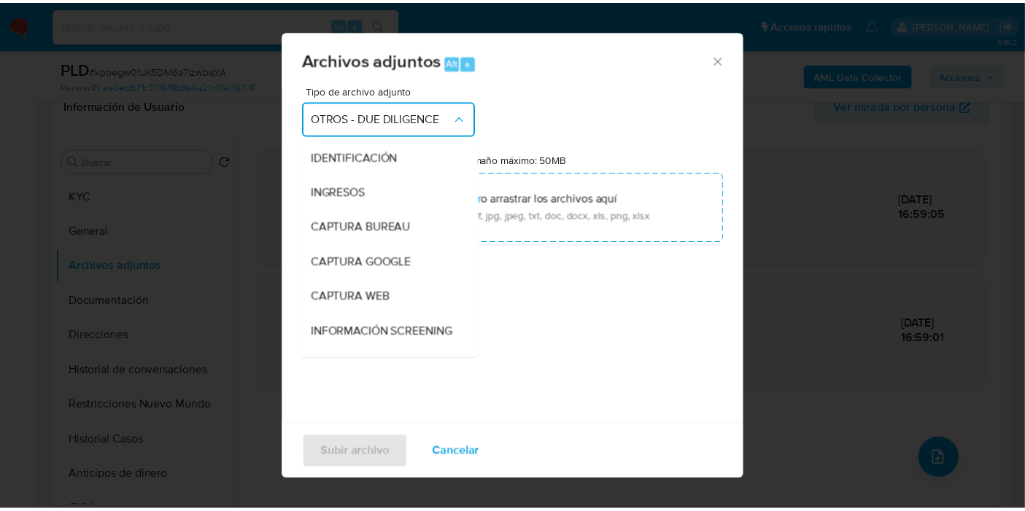
scroll to position [167, 0]
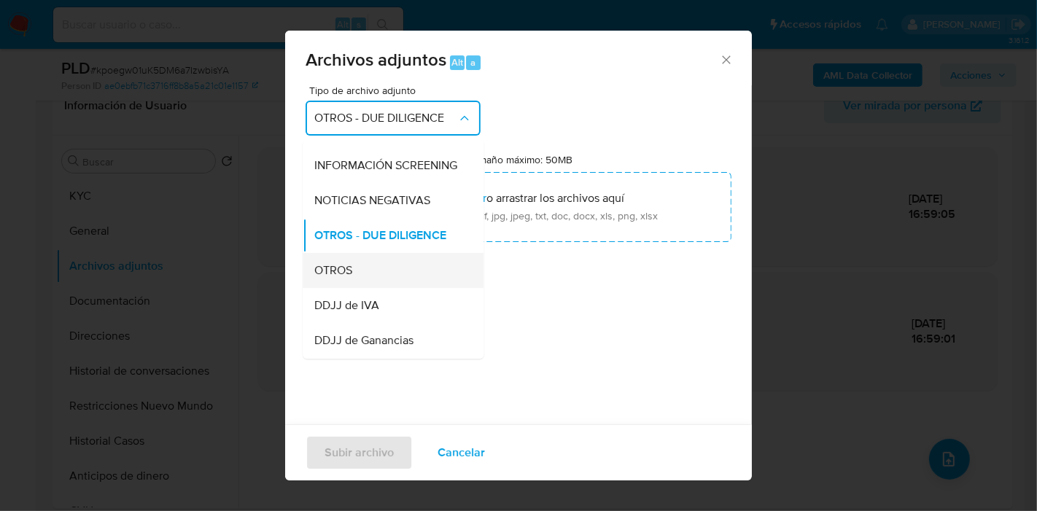
click at [366, 277] on div "OTROS" at bounding box center [388, 270] width 149 height 35
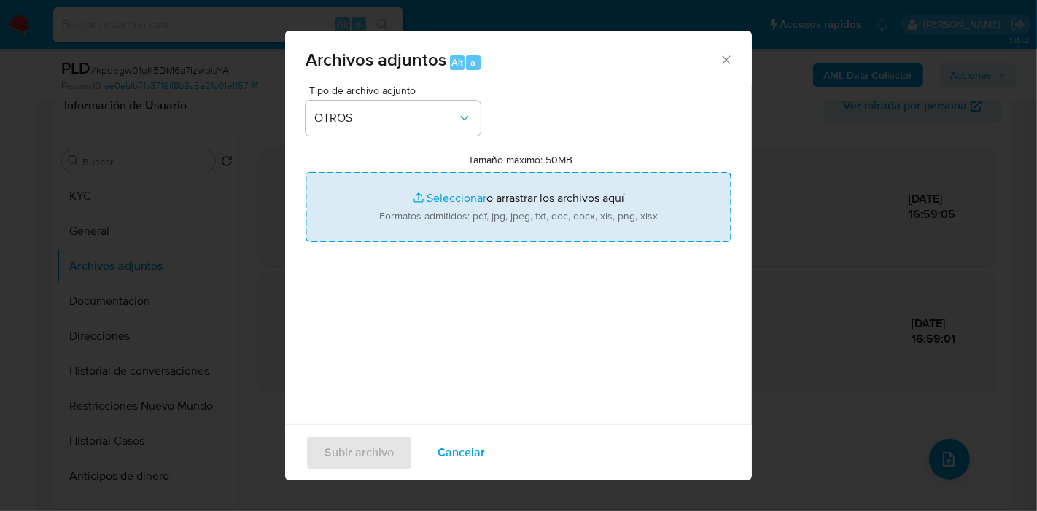
click at [446, 218] on input "Tamaño máximo: 50MB Seleccionar archivos" at bounding box center [519, 207] width 426 height 70
type input "C:\fakepath\Certificacion Negativa - Tatiana Micaela Zaracho.pdf"
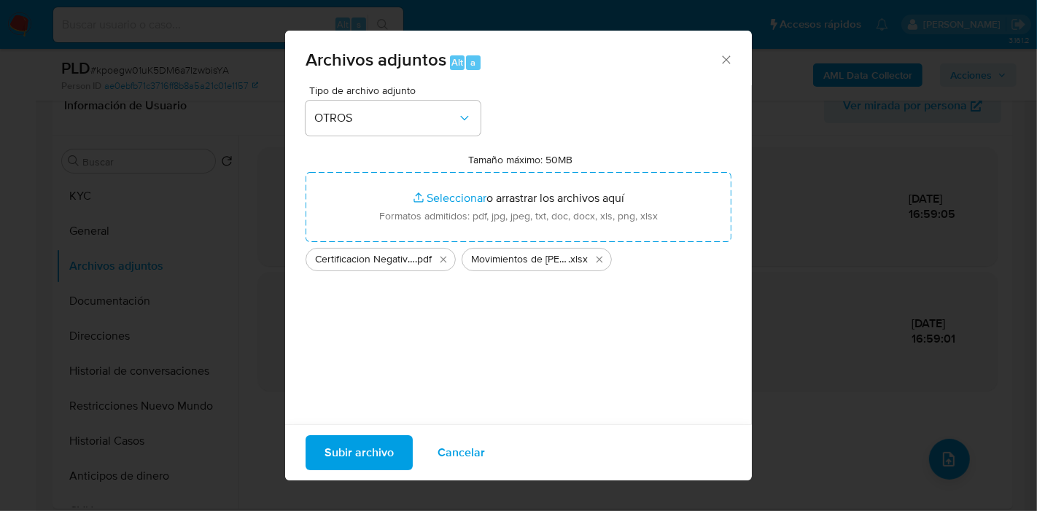
click at [339, 452] on span "Subir archivo" at bounding box center [359, 453] width 69 height 32
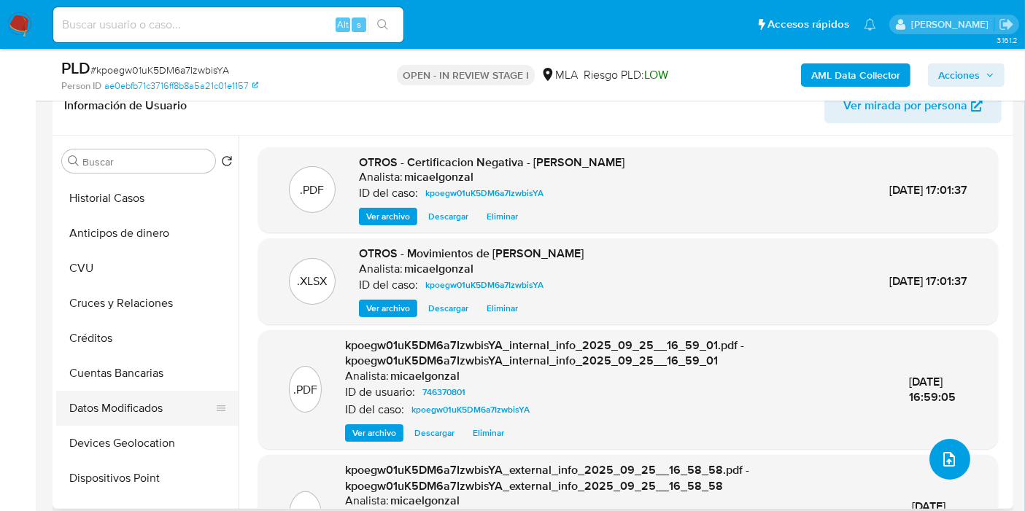
scroll to position [162, 0]
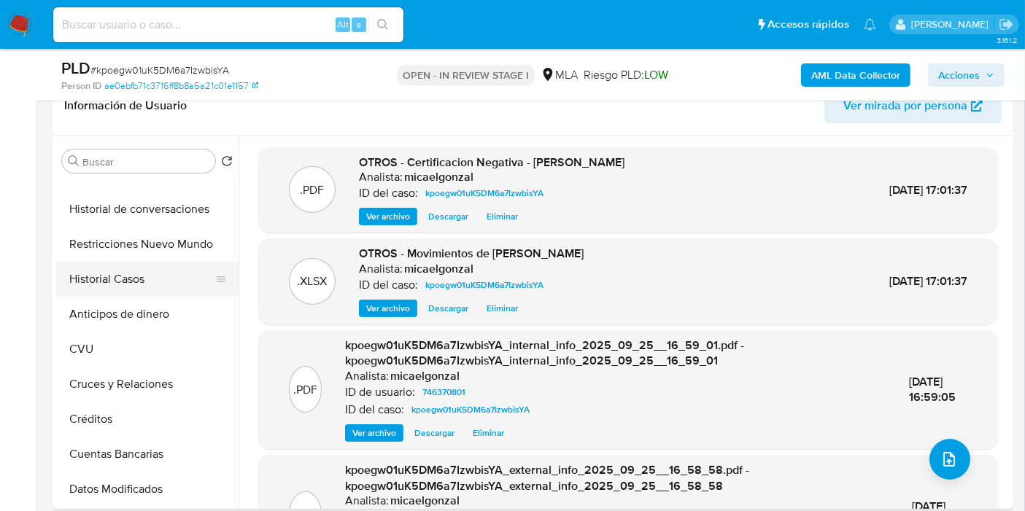
click at [156, 281] on button "Historial Casos" at bounding box center [141, 279] width 171 height 35
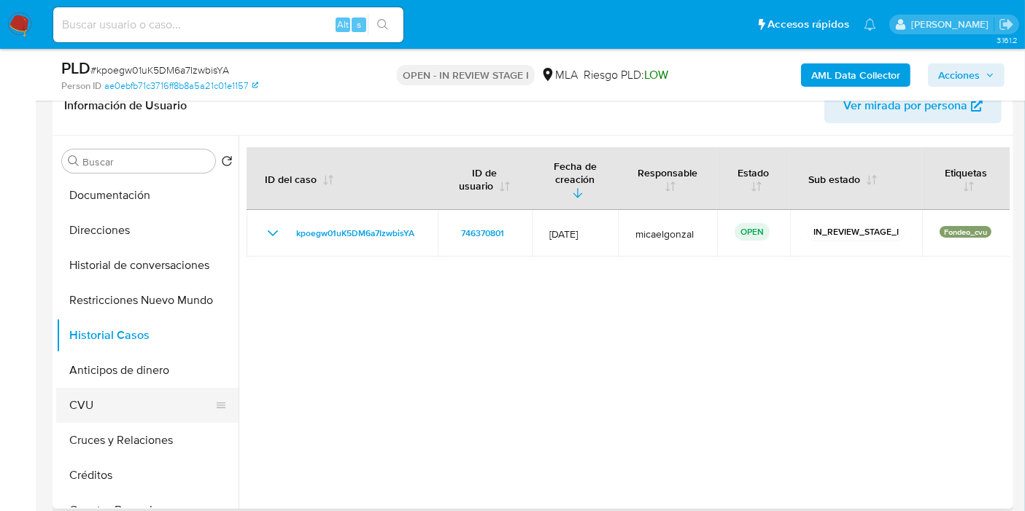
scroll to position [81, 0]
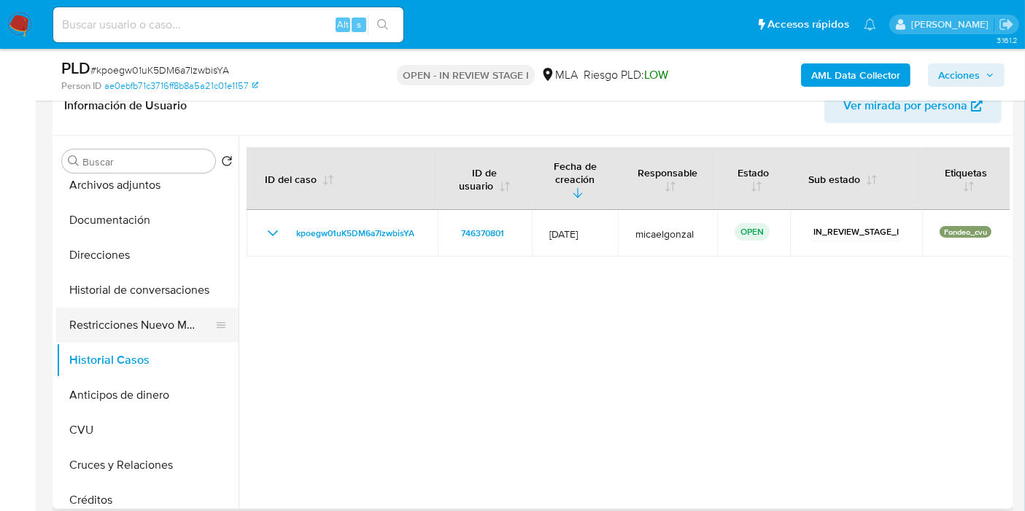
click at [135, 314] on button "Restricciones Nuevo Mundo" at bounding box center [141, 325] width 171 height 35
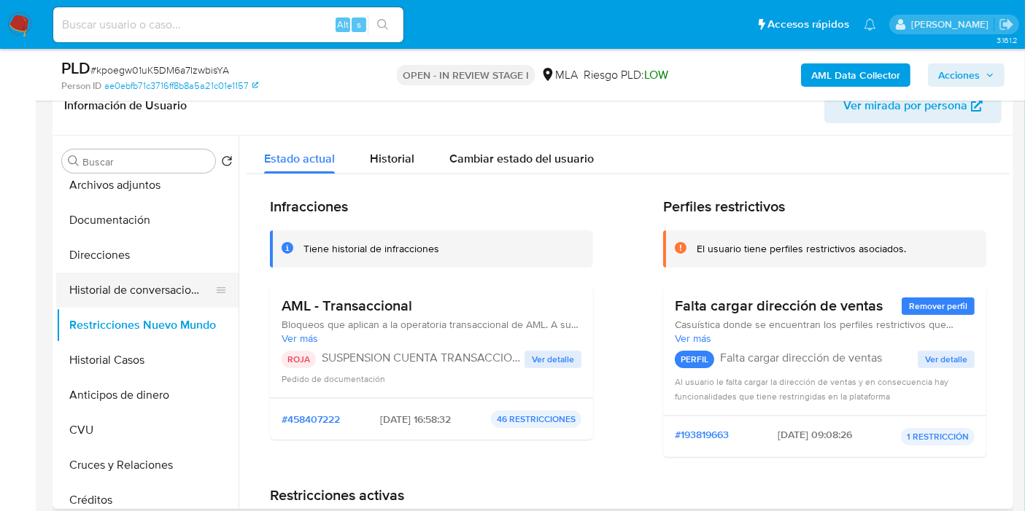
click at [156, 280] on button "Historial de conversaciones" at bounding box center [141, 290] width 171 height 35
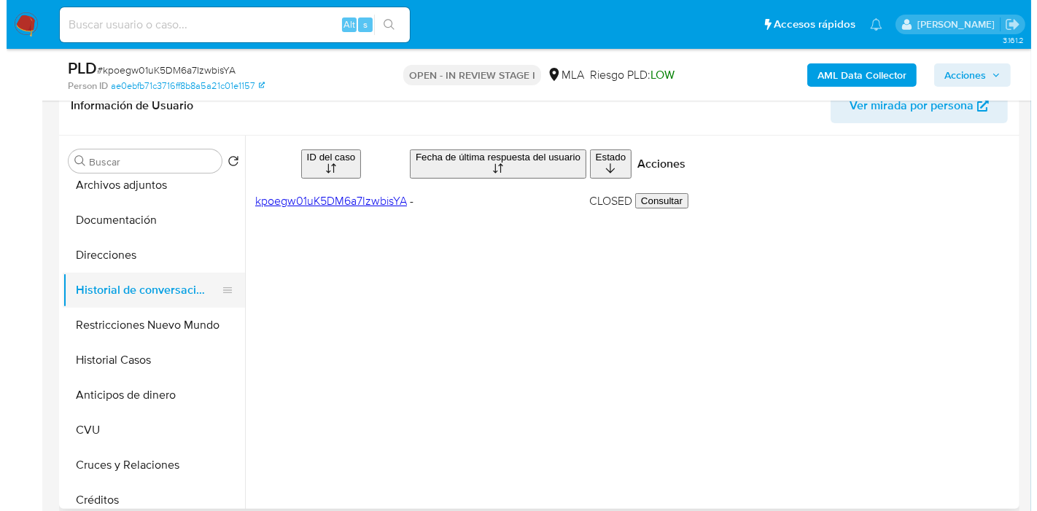
scroll to position [0, 0]
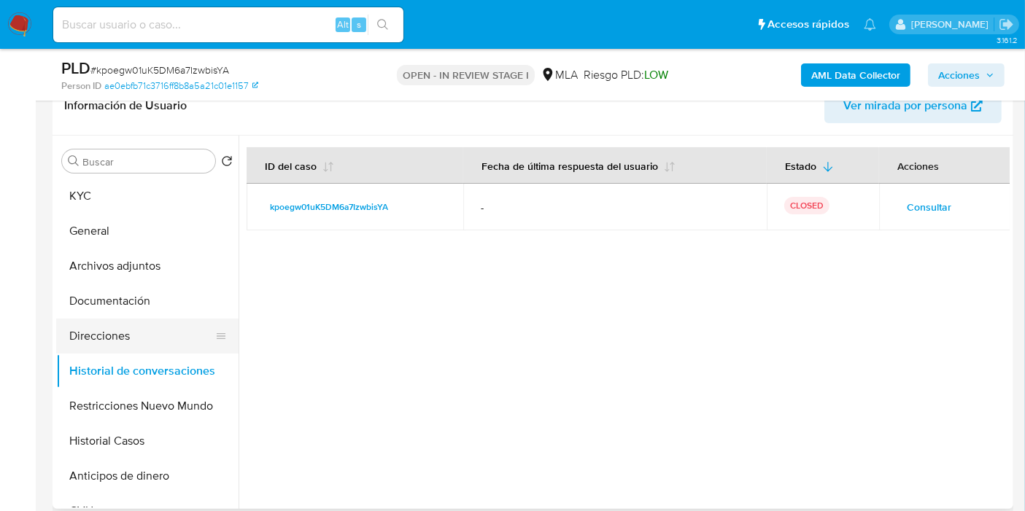
click at [127, 320] on button "Direcciones" at bounding box center [141, 336] width 171 height 35
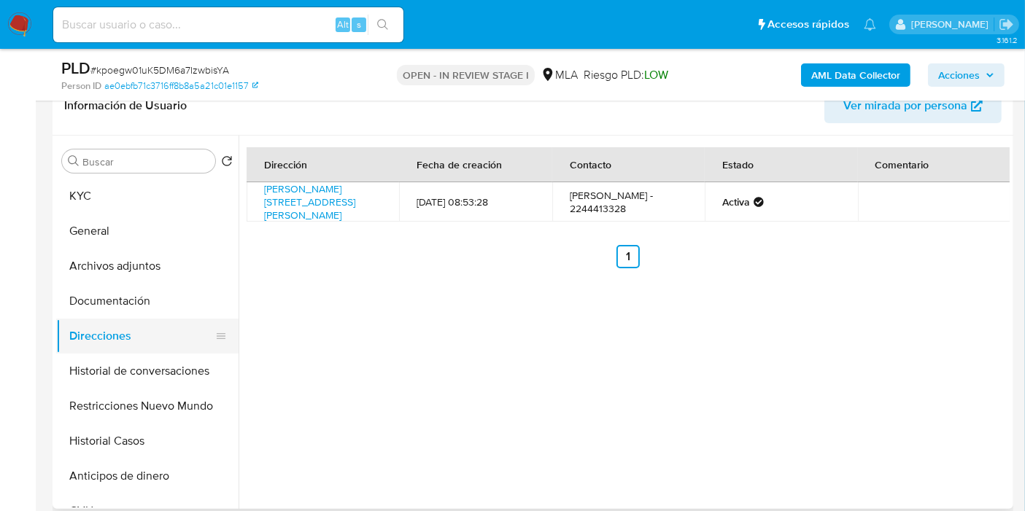
click at [125, 317] on button "Documentación" at bounding box center [147, 301] width 182 height 35
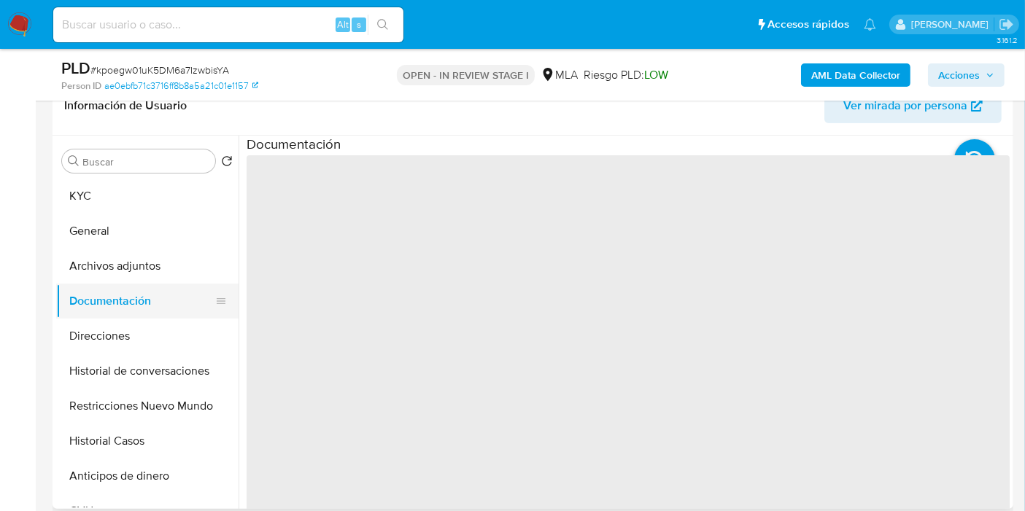
click at [133, 296] on button "Documentación" at bounding box center [141, 301] width 171 height 35
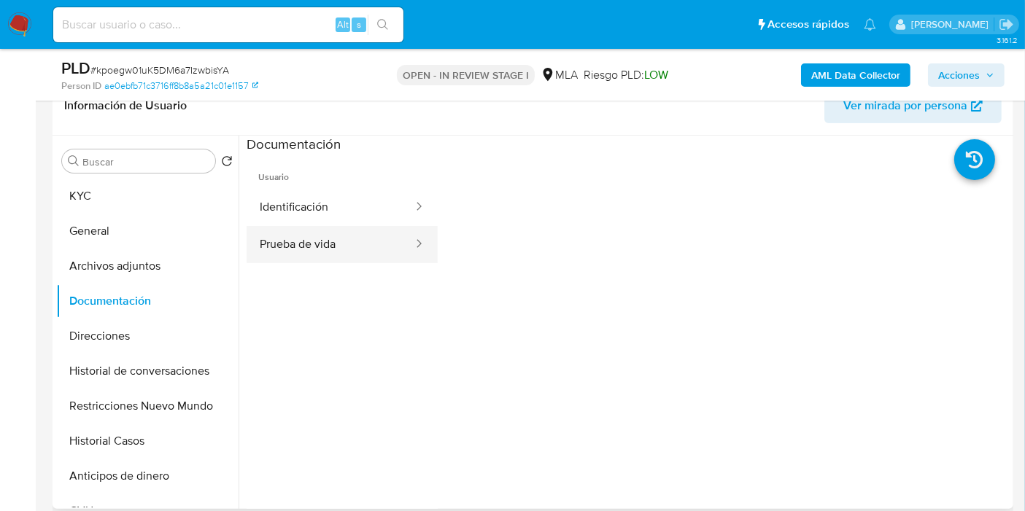
click at [325, 255] on button "Prueba de vida" at bounding box center [331, 244] width 168 height 37
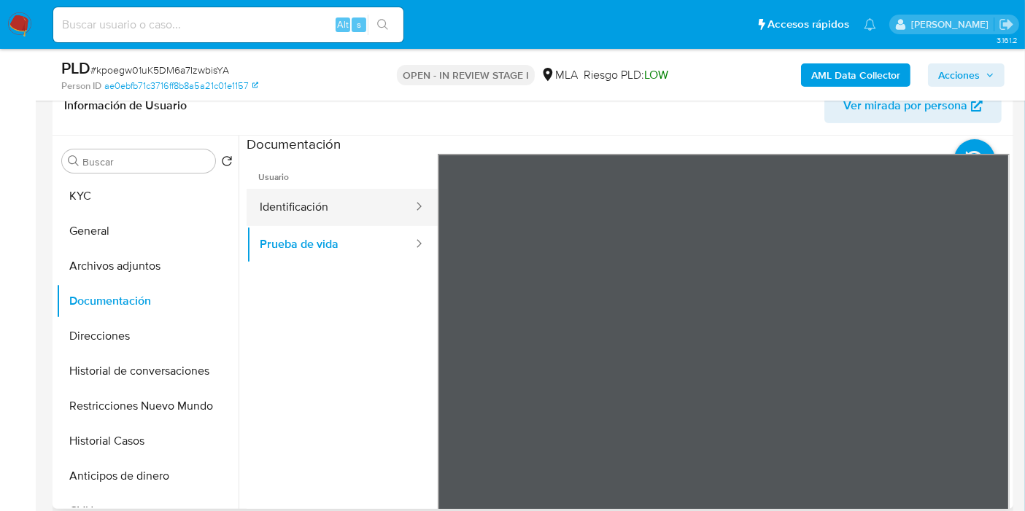
click at [341, 214] on button "Identificación" at bounding box center [331, 207] width 168 height 37
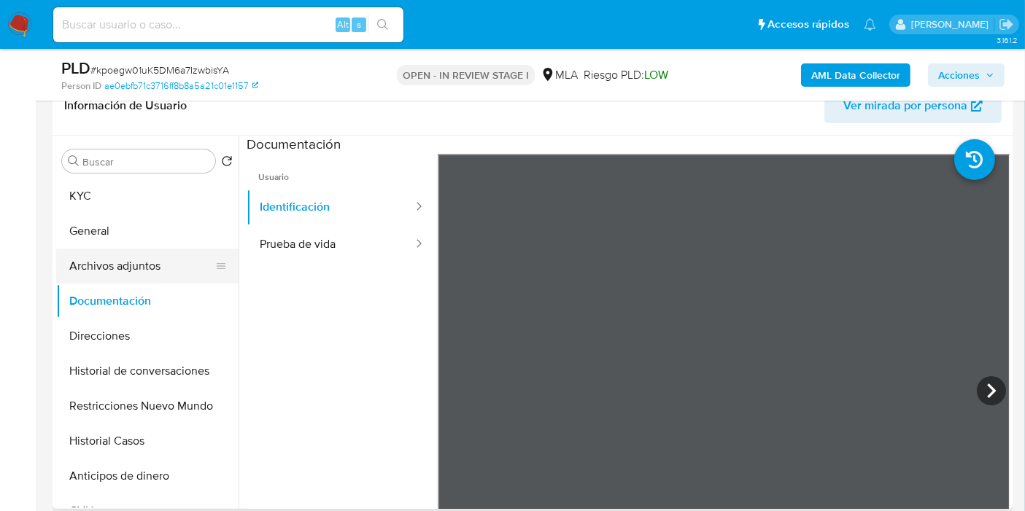
click at [93, 266] on button "Archivos adjuntos" at bounding box center [141, 266] width 171 height 35
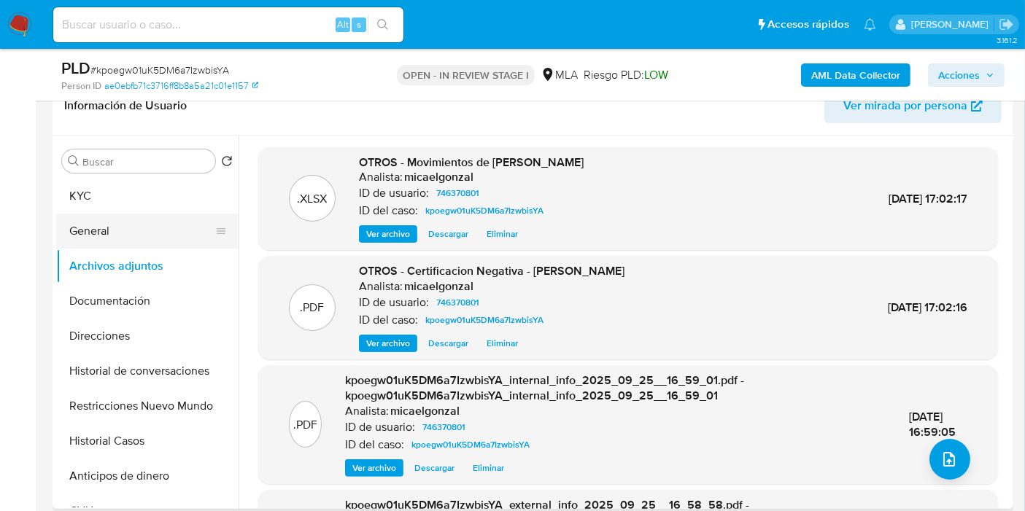
click at [117, 228] on button "General" at bounding box center [141, 231] width 171 height 35
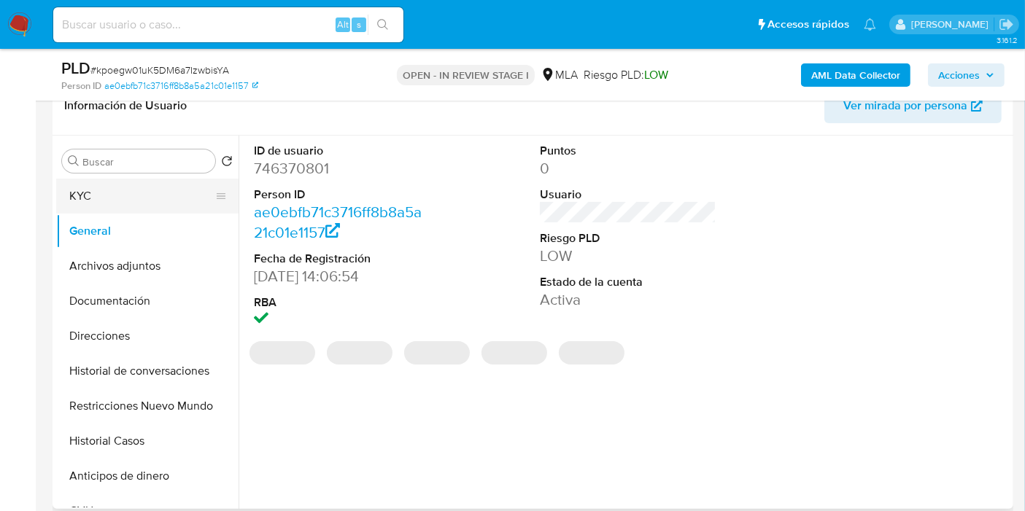
click at [130, 200] on button "KYC" at bounding box center [141, 196] width 171 height 35
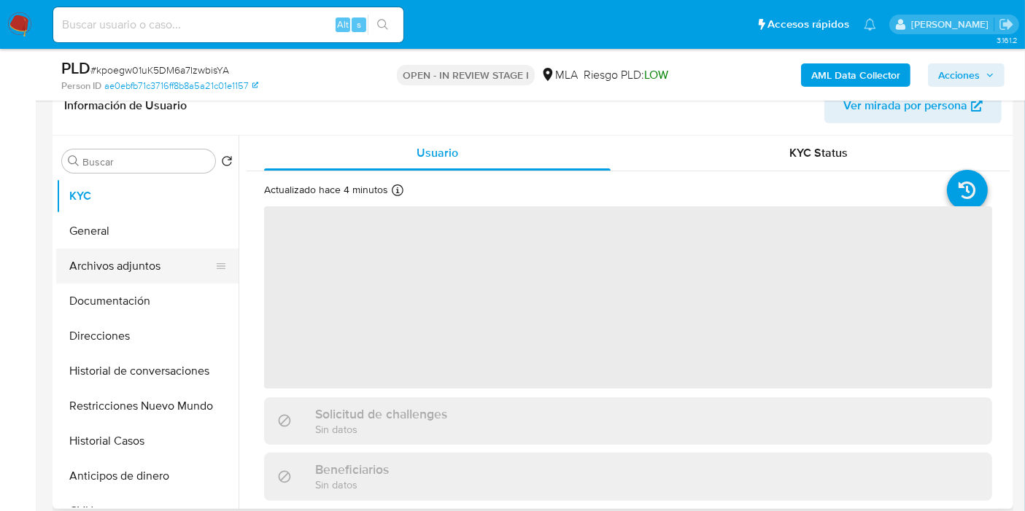
click at [139, 271] on button "Archivos adjuntos" at bounding box center [141, 266] width 171 height 35
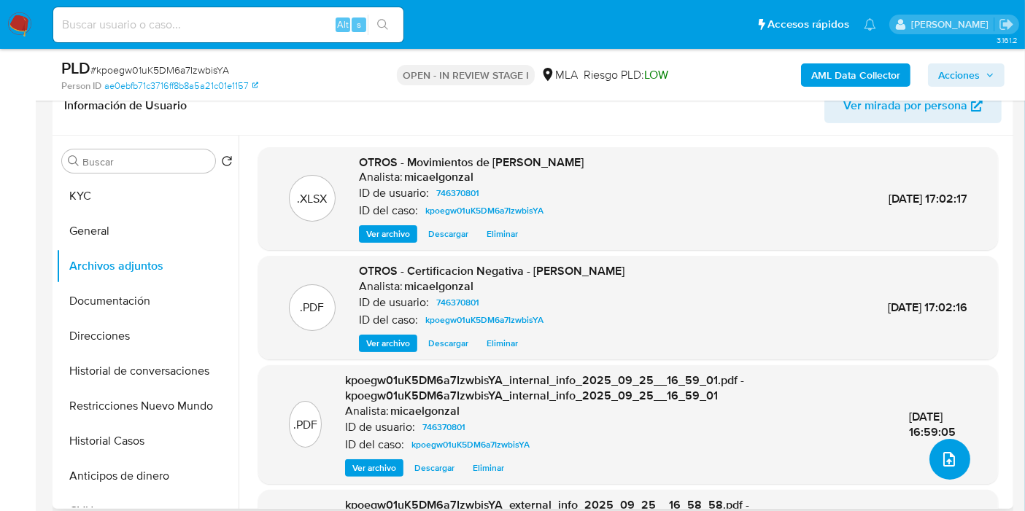
click at [944, 452] on icon "upload-file" at bounding box center [949, 460] width 18 height 18
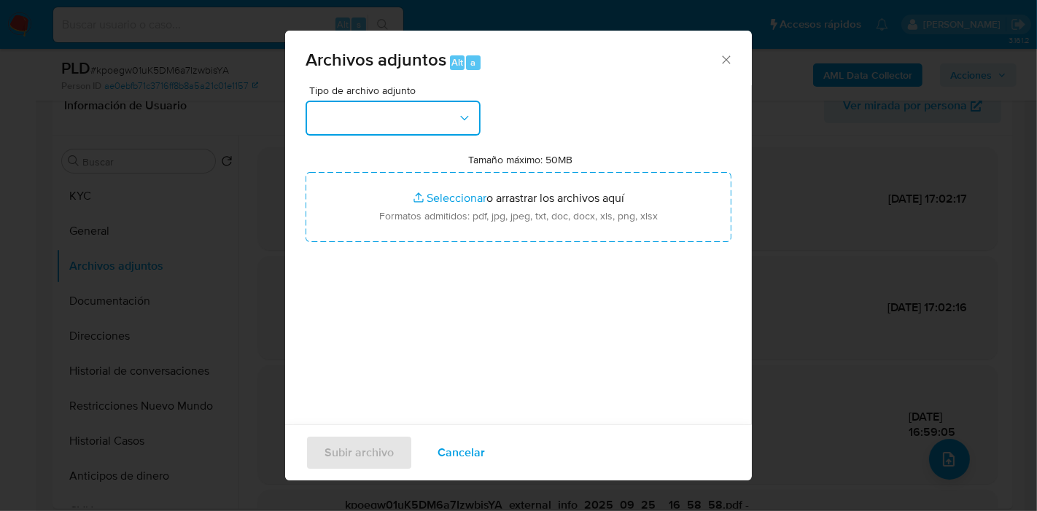
click at [435, 123] on button "button" at bounding box center [393, 118] width 175 height 35
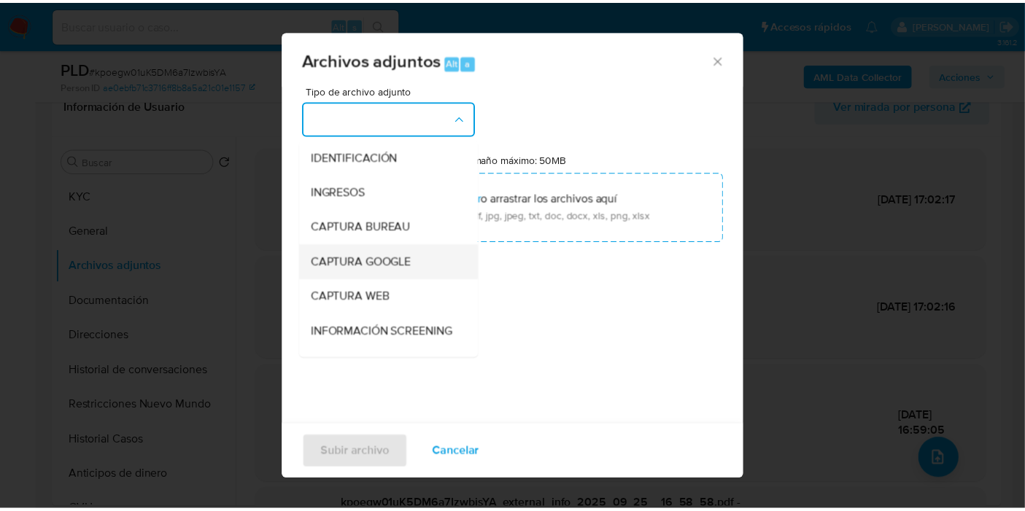
scroll to position [162, 0]
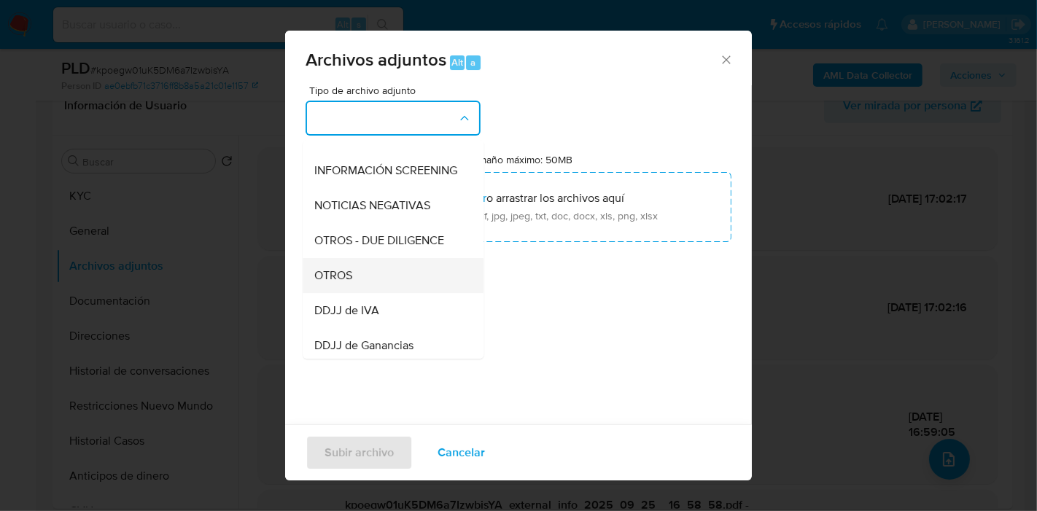
click at [392, 277] on div "OTROS" at bounding box center [388, 275] width 149 height 35
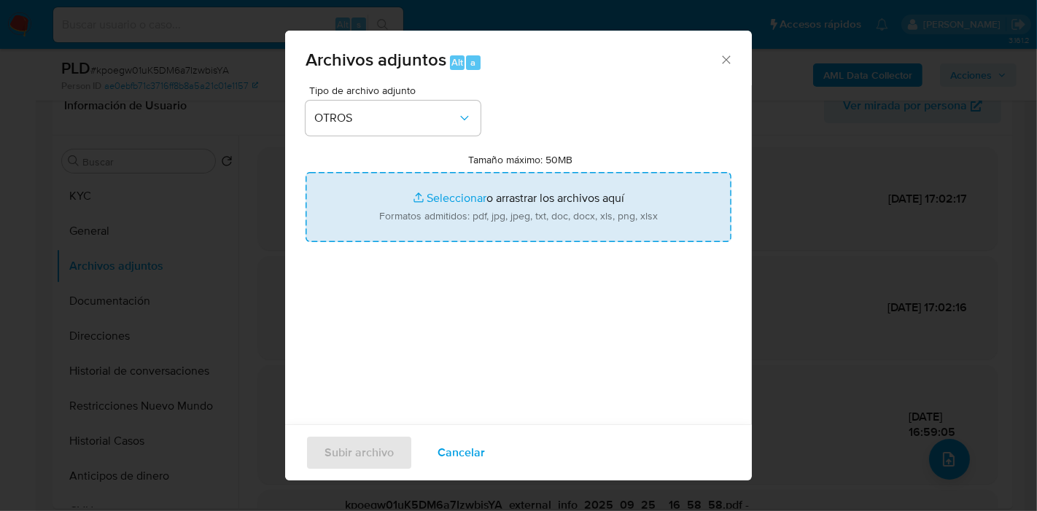
click at [471, 224] on input "Tamaño máximo: 50MB Seleccionar archivos" at bounding box center [519, 207] width 426 height 70
type input "C:\fakepath\Caselog kpoegw01uK5DM6a7IzwbisYA_2025_09_18_02_09_00.docx"
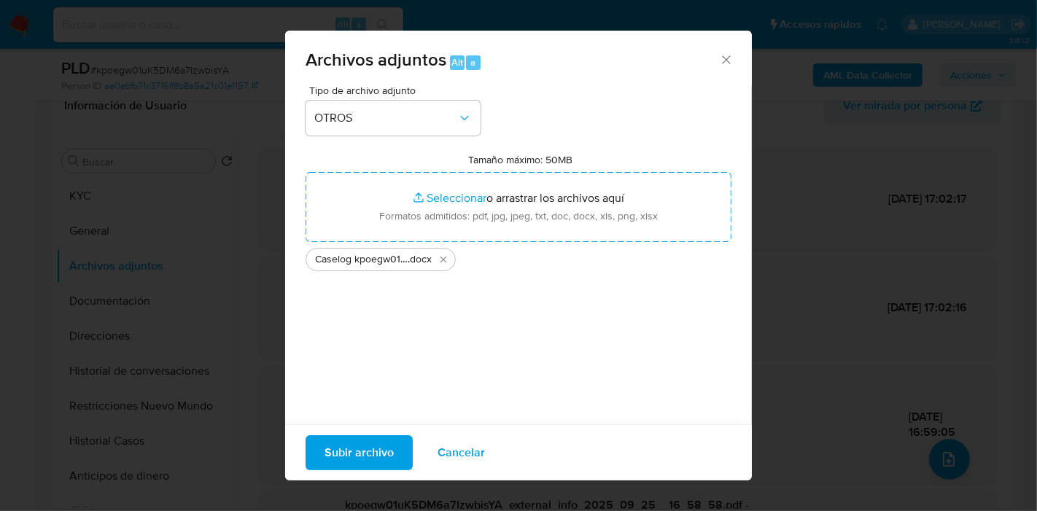
click at [371, 435] on div "Subir archivo Cancelar" at bounding box center [518, 453] width 467 height 56
click at [375, 443] on span "Subir archivo" at bounding box center [359, 453] width 69 height 32
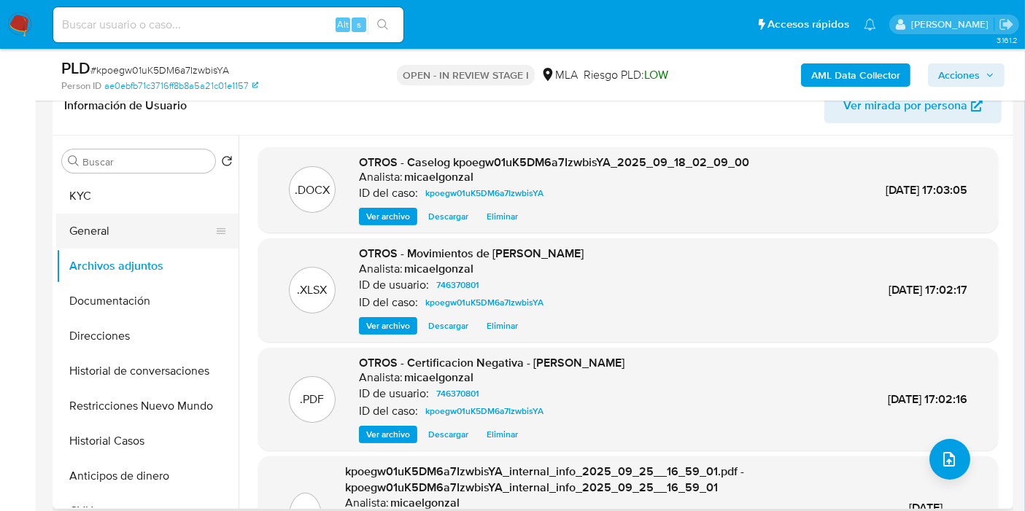
click at [141, 215] on button "General" at bounding box center [141, 231] width 171 height 35
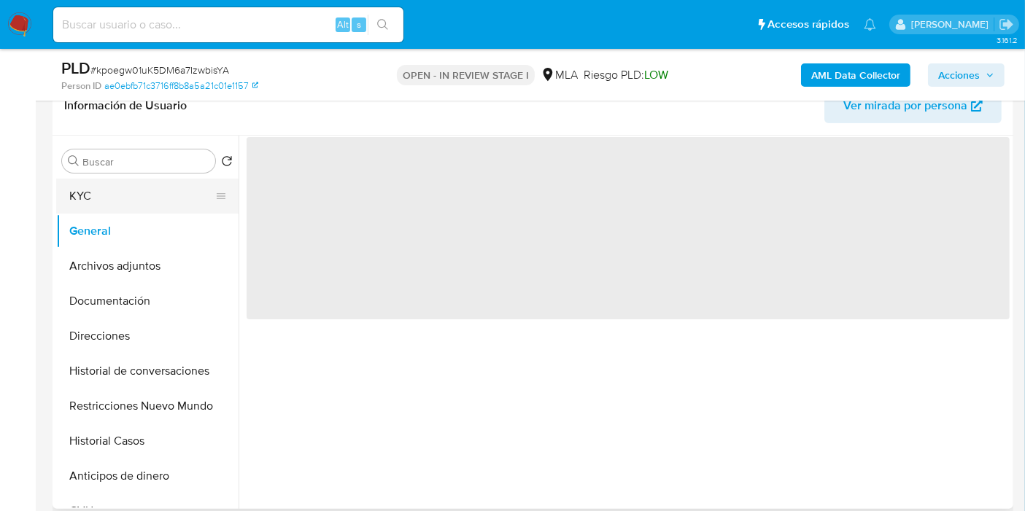
click at [157, 193] on button "KYC" at bounding box center [141, 196] width 171 height 35
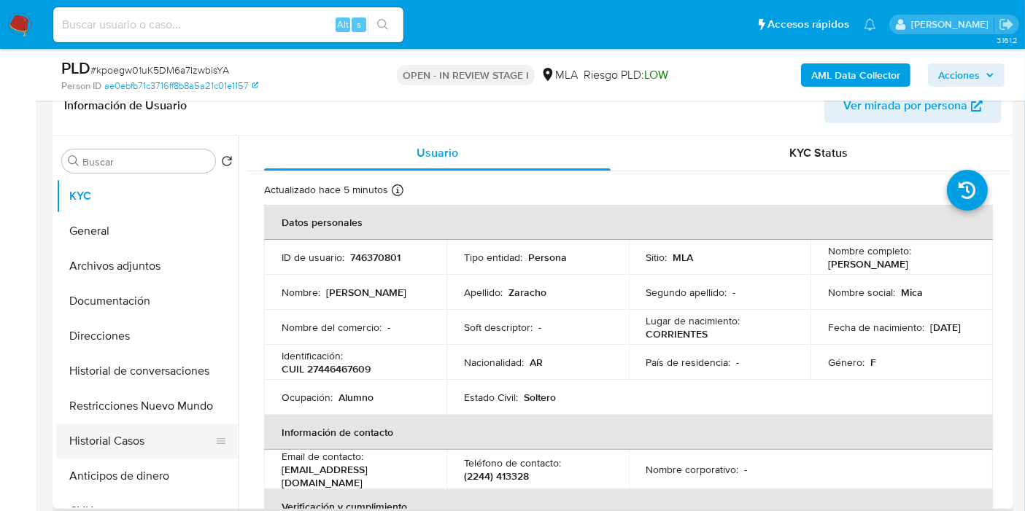
click at [104, 426] on button "Historial Casos" at bounding box center [141, 441] width 171 height 35
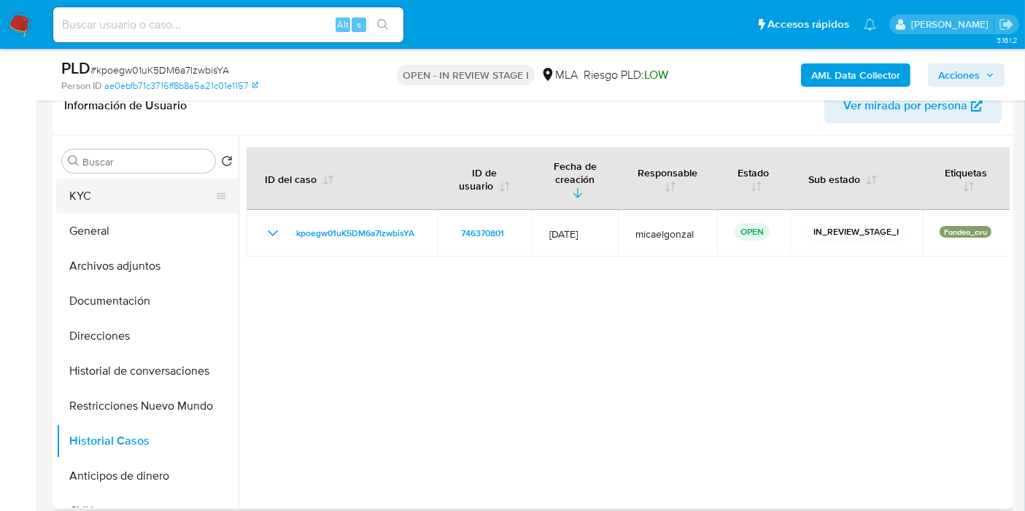
click at [146, 183] on button "KYC" at bounding box center [141, 196] width 171 height 35
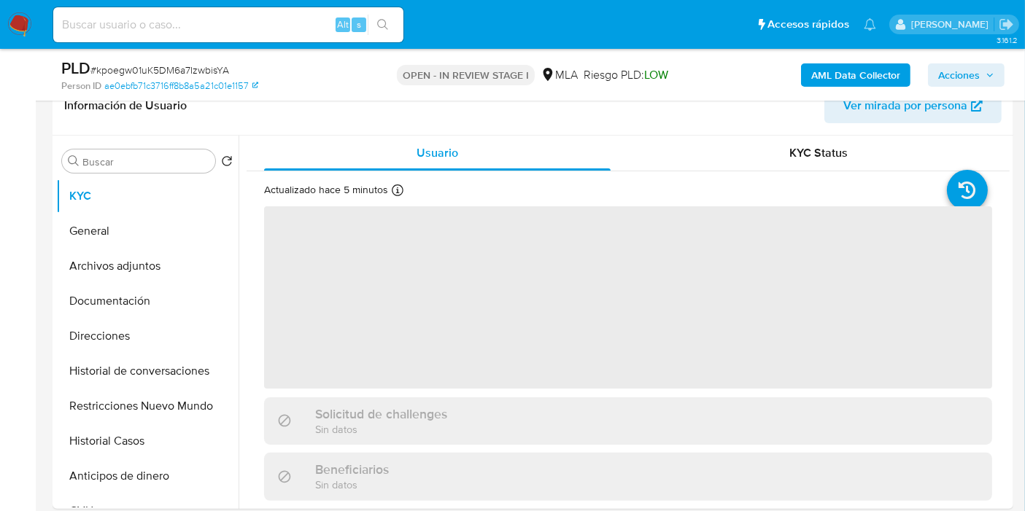
click at [963, 67] on span "Acciones" at bounding box center [959, 74] width 42 height 23
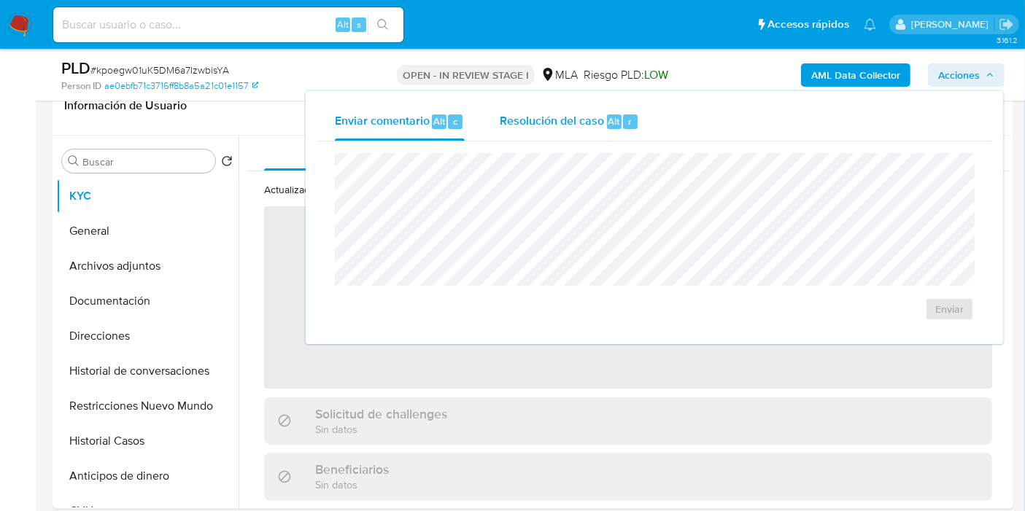
click at [573, 117] on span "Resolución del caso" at bounding box center [552, 120] width 104 height 17
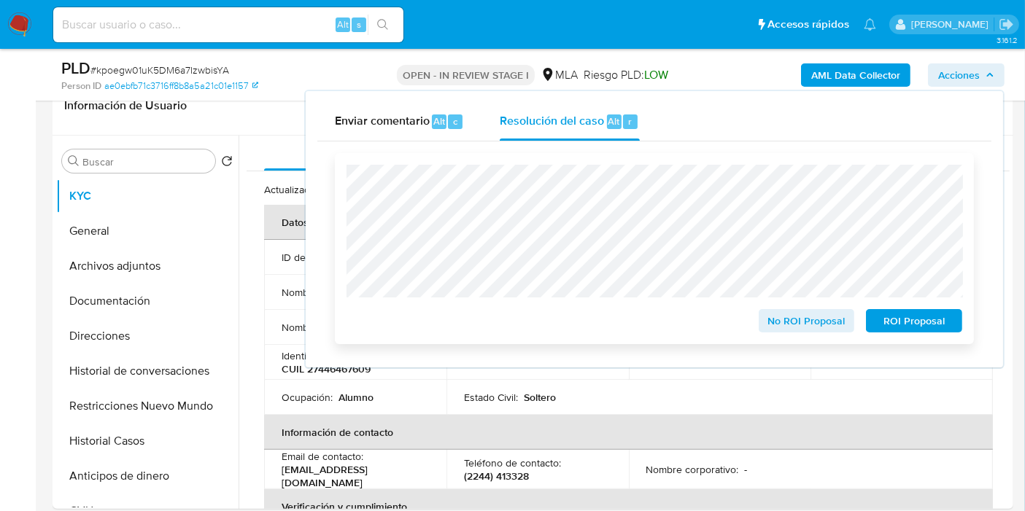
click at [926, 325] on span "ROI Proposal" at bounding box center [914, 321] width 76 height 20
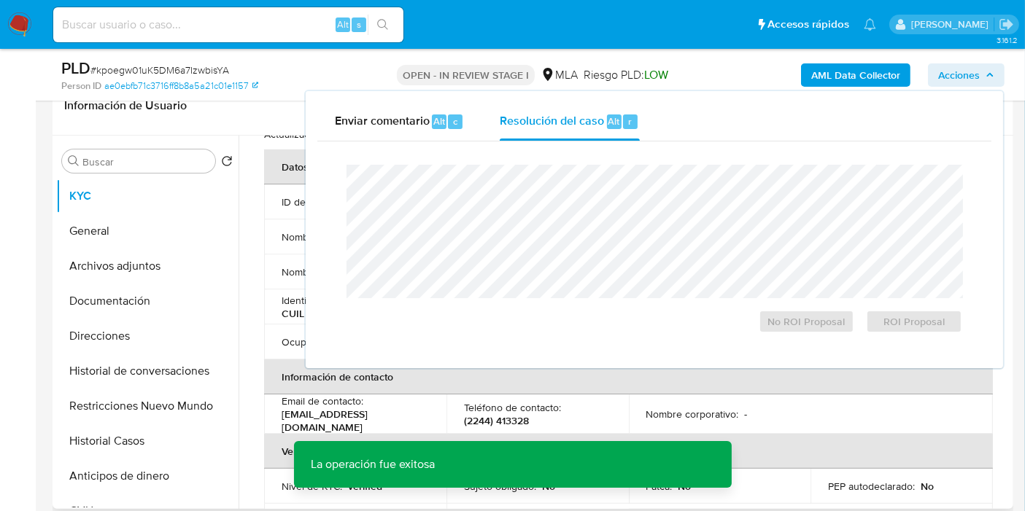
scroll to position [81, 0]
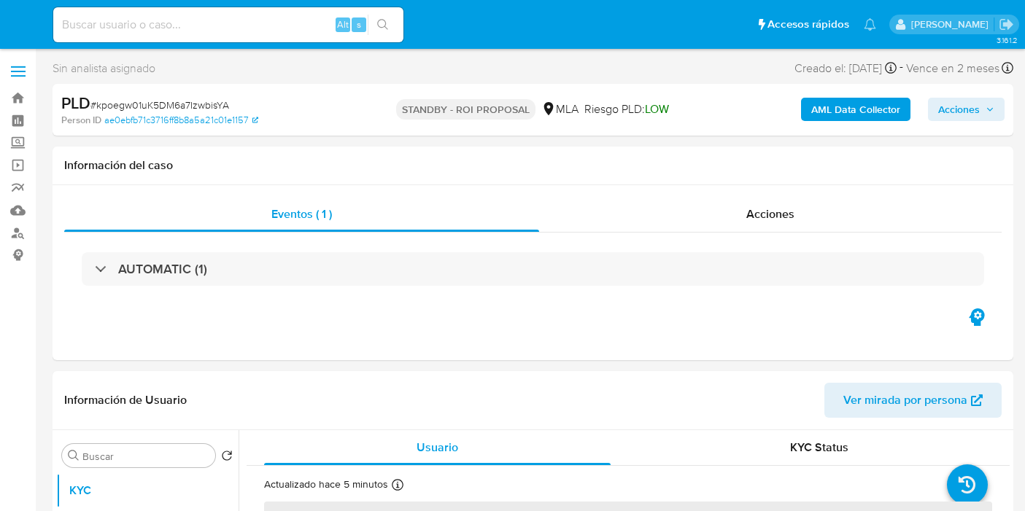
select select "10"
click at [3, 23] on nav "Pausado Ver notificaciones Alt s Accesos rápidos Presiona las siguientes teclas…" at bounding box center [512, 24] width 1025 height 49
click at [10, 21] on img at bounding box center [19, 24] width 25 height 25
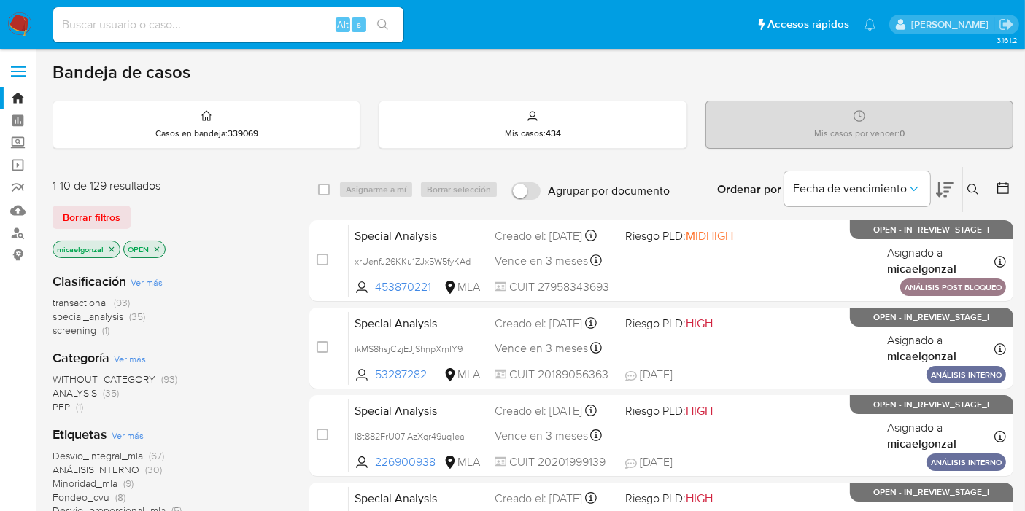
click at [98, 228] on div "1-10 de 129 resultados Borrar filtros micaelgonzal OPEN" at bounding box center [169, 219] width 233 height 83
click at [110, 216] on span "Borrar filtros" at bounding box center [92, 217] width 58 height 20
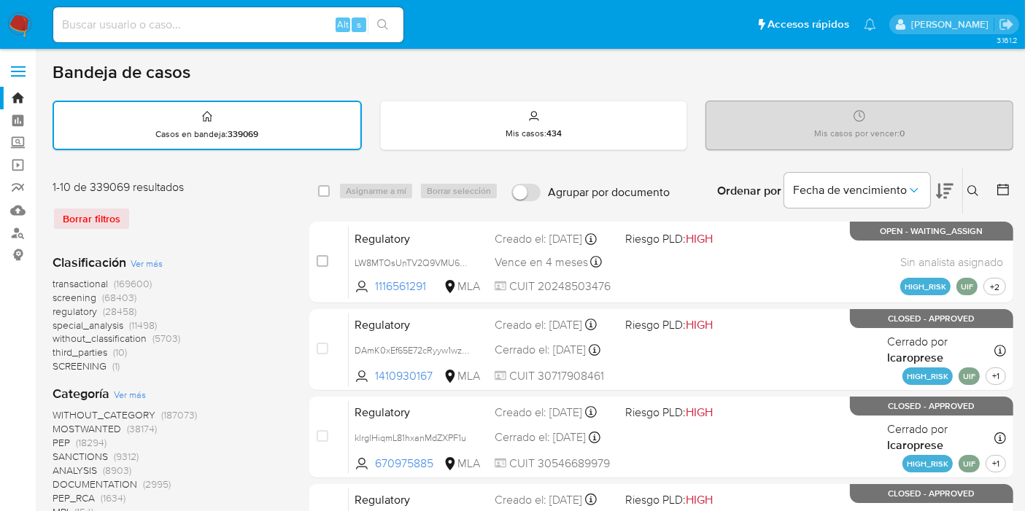
click at [969, 182] on button at bounding box center [975, 191] width 24 height 18
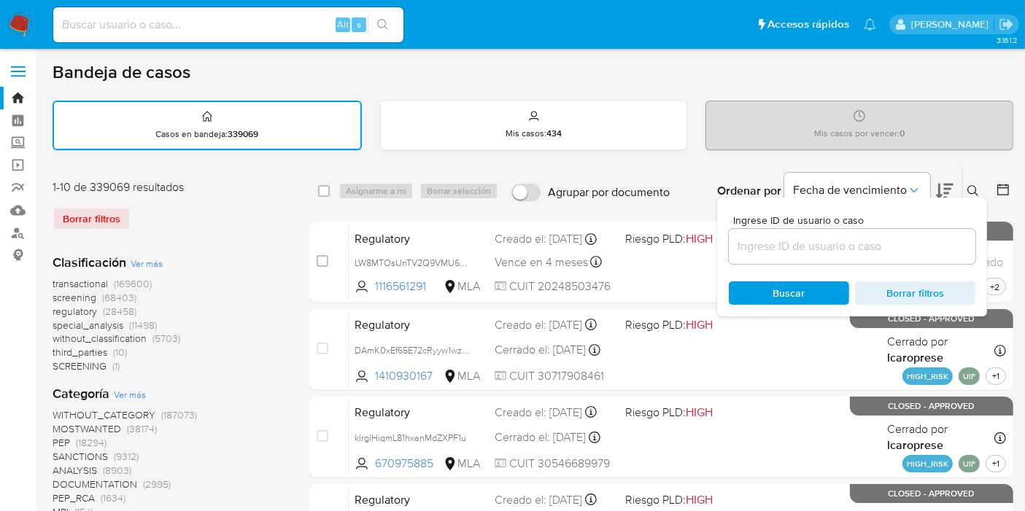
click at [854, 251] on input at bounding box center [852, 246] width 247 height 19
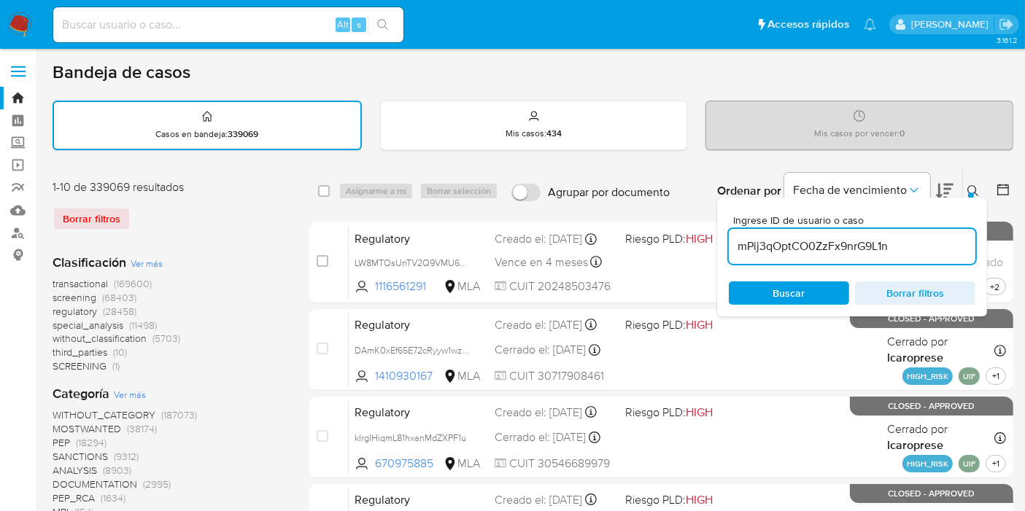
type input "mPij3qOptCO0ZzFx9nrG9L1n"
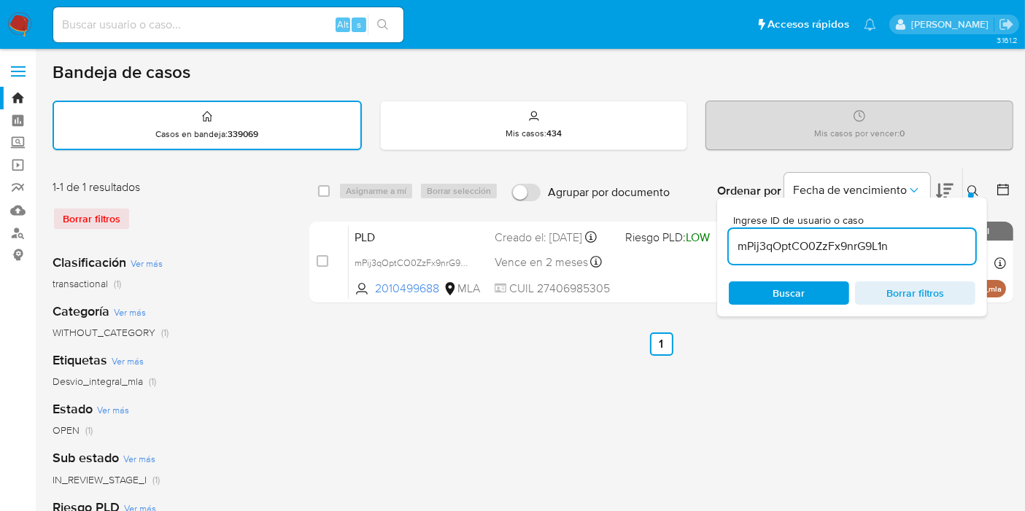
click at [309, 187] on div "select-all-cases-checkbox Asignarme a mí Borrar selección Agrupar por documento…" at bounding box center [661, 191] width 704 height 45
click at [315, 186] on div "select-all-cases-checkbox Asignarme a mí Borrar selección Agrupar por documento…" at bounding box center [661, 191] width 704 height 45
click at [325, 185] on input "checkbox" at bounding box center [324, 191] width 12 height 12
checkbox input "true"
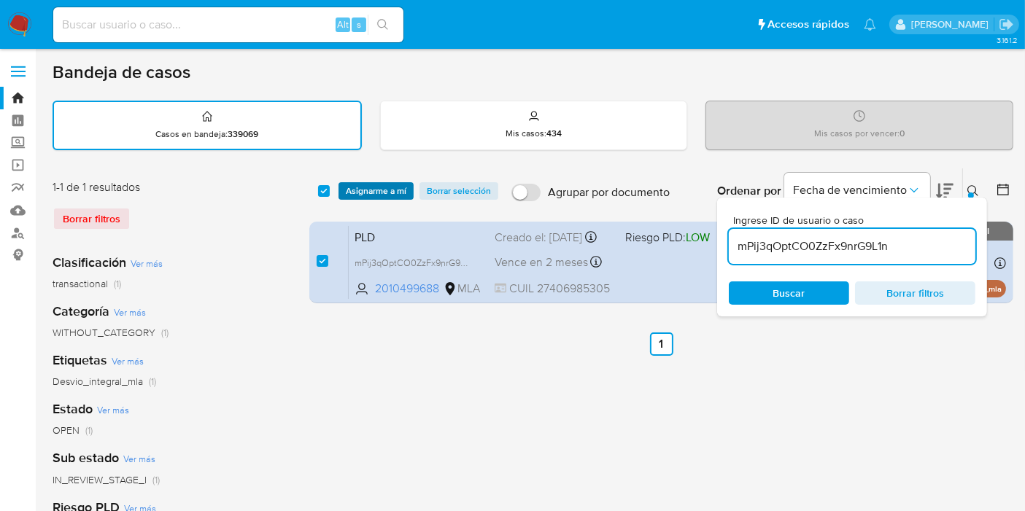
click at [366, 188] on span "Asignarme a mí" at bounding box center [376, 191] width 61 height 15
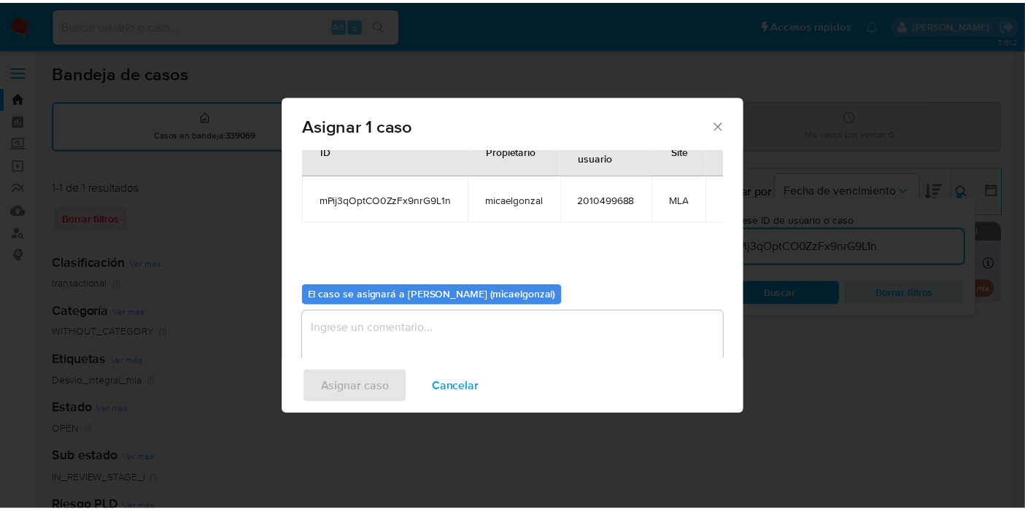
scroll to position [74, 0]
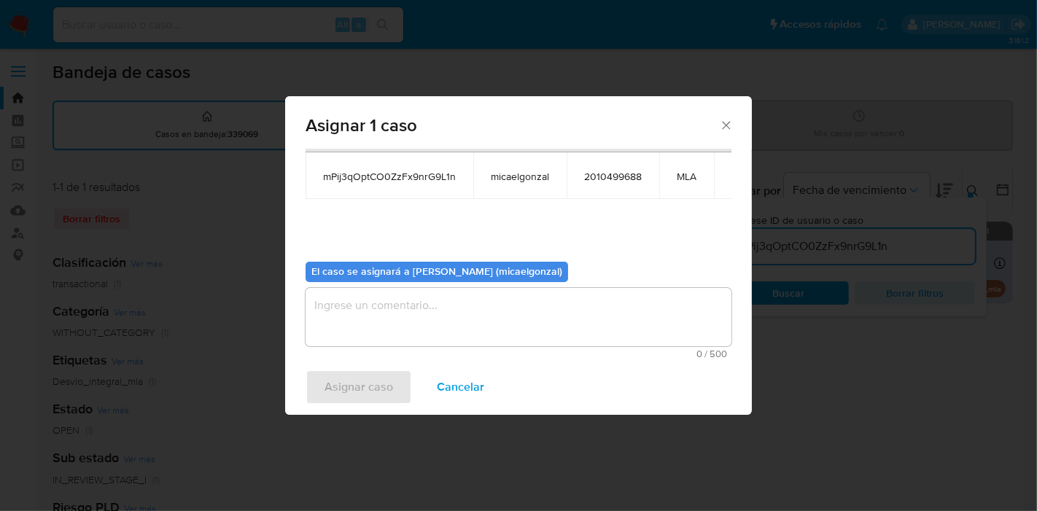
click at [533, 322] on textarea "assign-modal" at bounding box center [519, 317] width 426 height 58
click at [385, 400] on span "Asignar caso" at bounding box center [359, 387] width 69 height 32
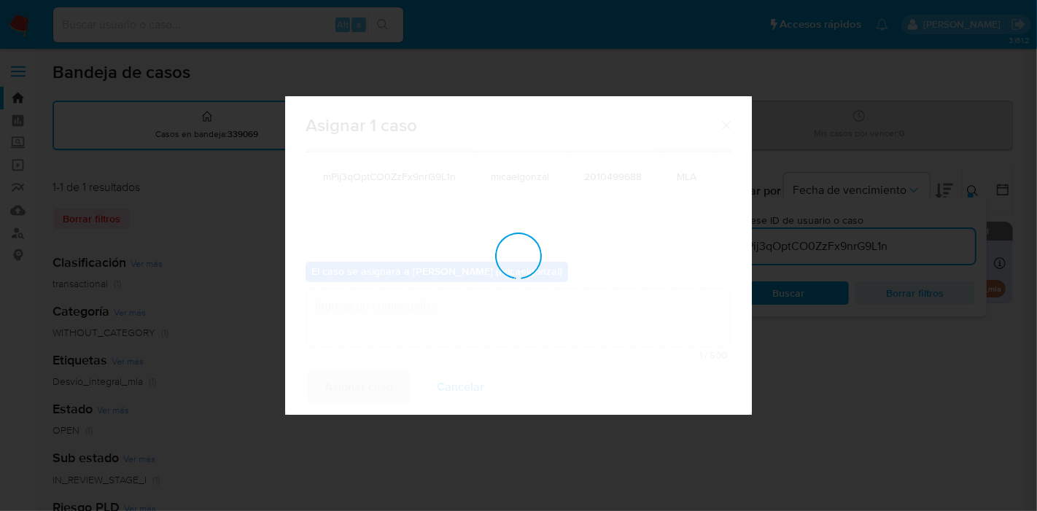
checkbox input "false"
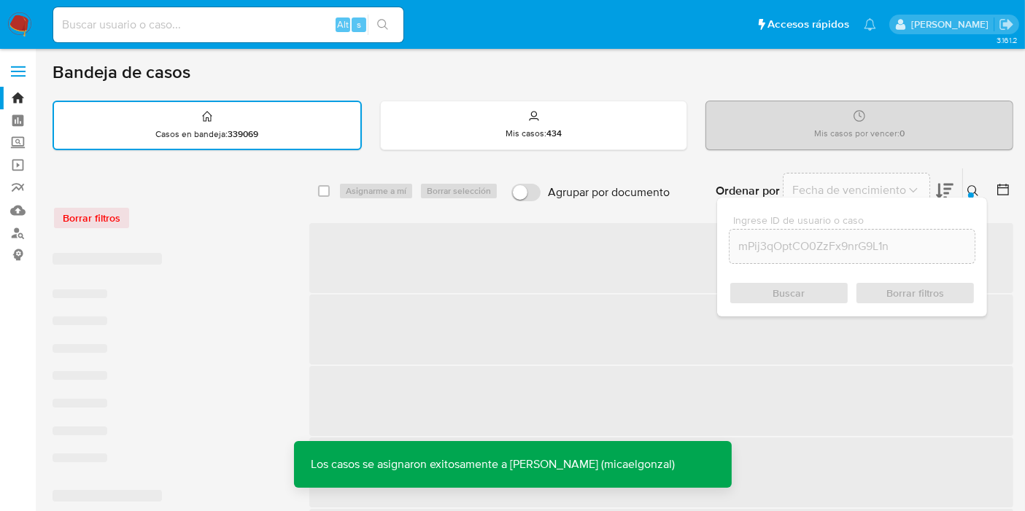
click at [196, 34] on div "Alt s" at bounding box center [228, 24] width 350 height 35
click at [192, 22] on input at bounding box center [228, 24] width 350 height 19
paste input "mPij3qOptCO0ZzFx9nrG9L1n"
type input "mPij3qOptCO0ZzFx9nrG9L1n"
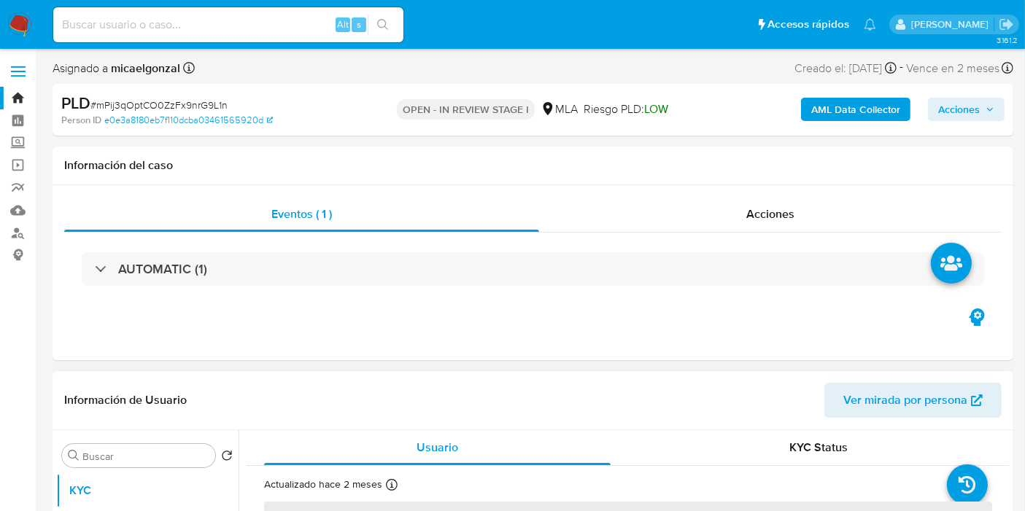
select select "10"
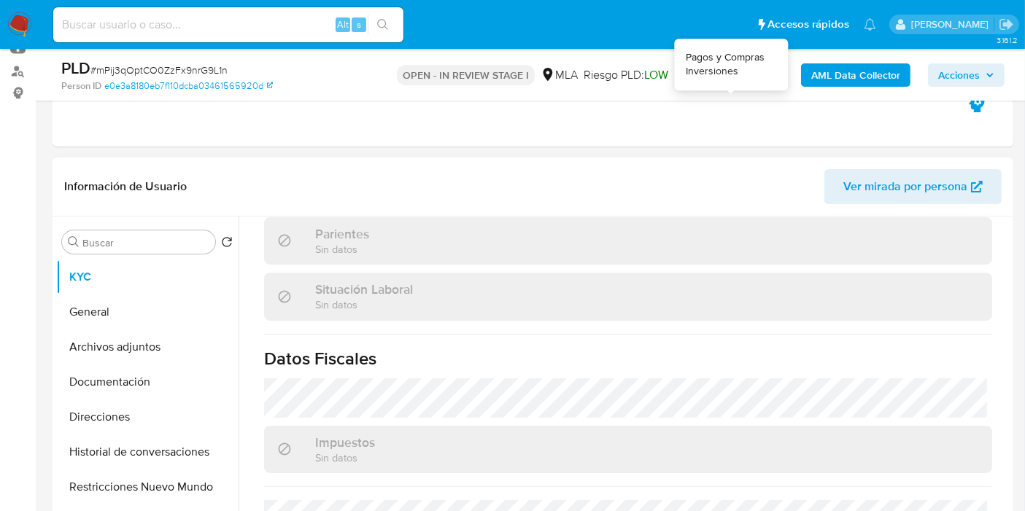
scroll to position [781, 0]
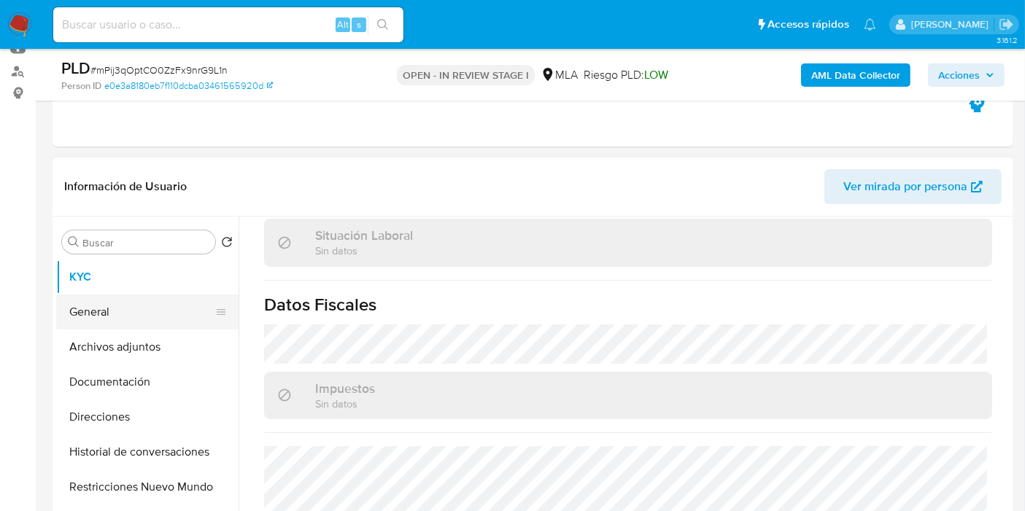
click at [154, 310] on button "General" at bounding box center [141, 312] width 171 height 35
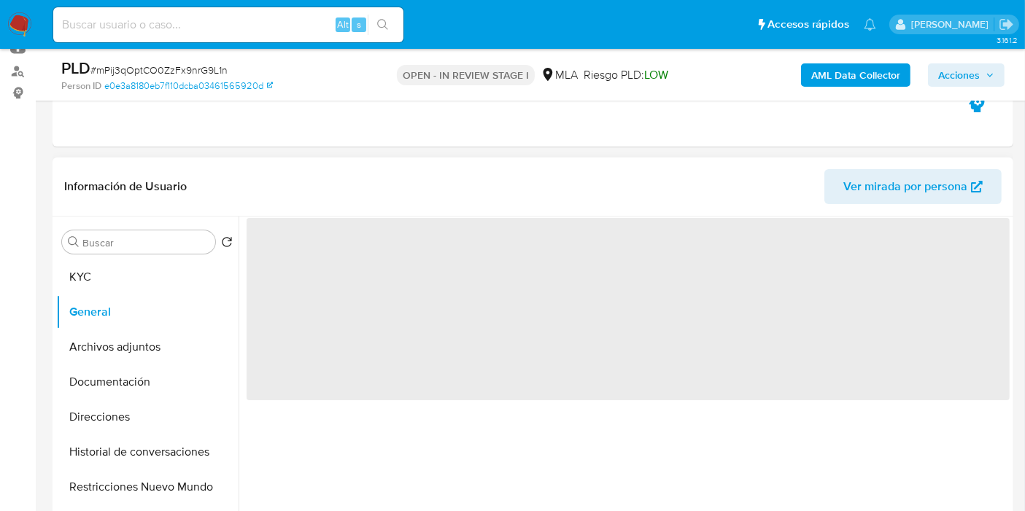
scroll to position [0, 0]
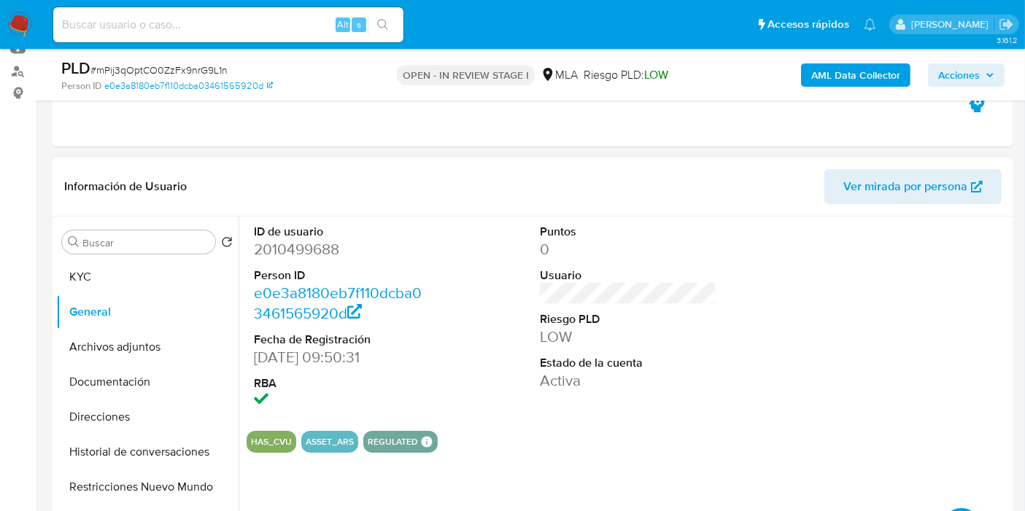
click at [286, 244] on dd "2010499688" at bounding box center [342, 249] width 177 height 20
copy dd "2010499688"
click at [172, 285] on button "KYC" at bounding box center [141, 277] width 171 height 35
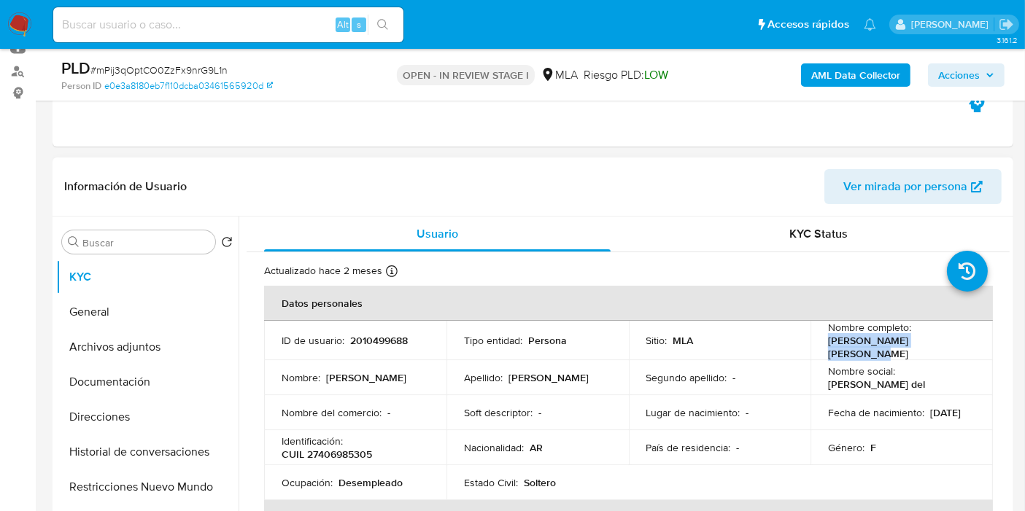
drag, startPoint x: 948, startPoint y: 340, endPoint x: 824, endPoint y: 344, distance: 124.1
click at [828, 344] on div "Nombre completo : Maria del Rosario Abregu" at bounding box center [901, 340] width 147 height 39
copy p "Maria del Rosario Abregu"
click at [161, 408] on button "Direcciones" at bounding box center [141, 417] width 171 height 35
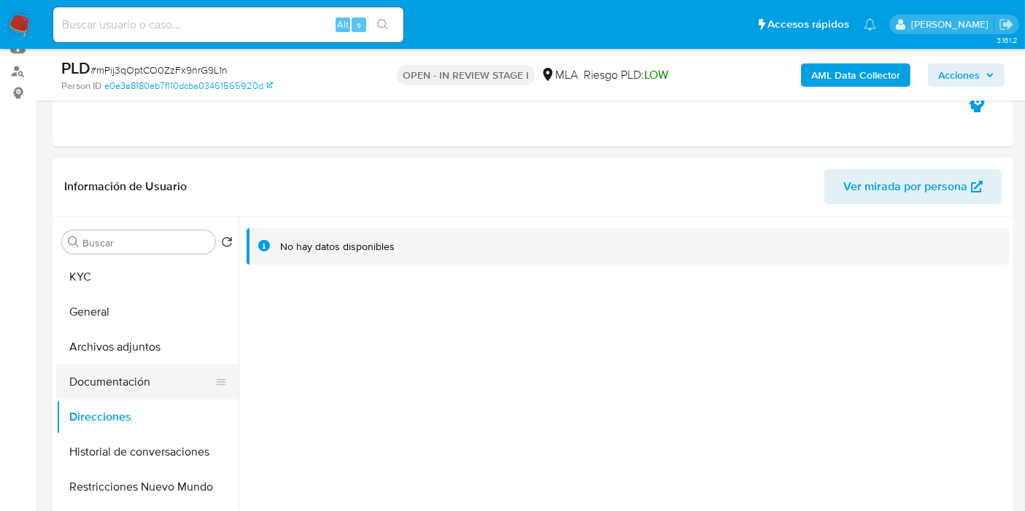
click at [132, 365] on button "Documentación" at bounding box center [141, 382] width 171 height 35
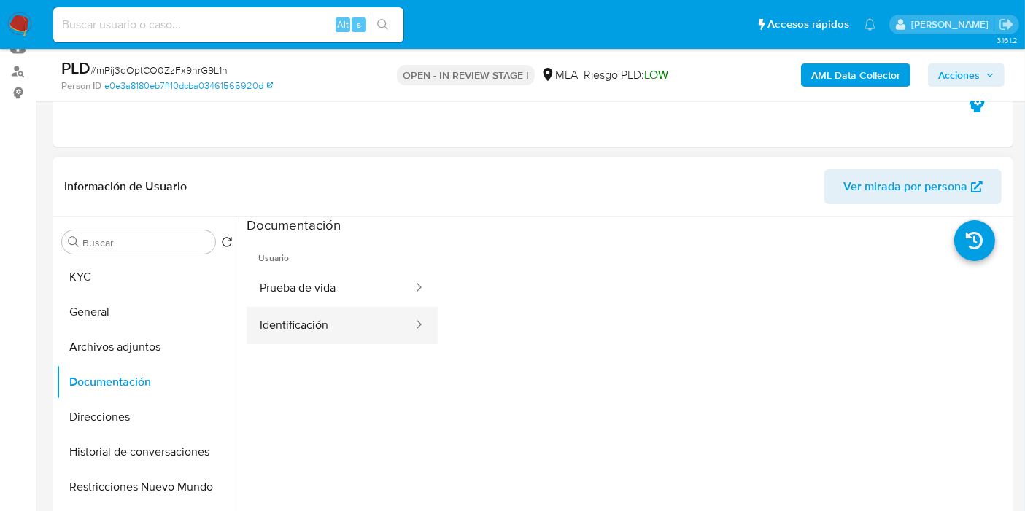
click at [337, 317] on button "Identificación" at bounding box center [331, 325] width 168 height 37
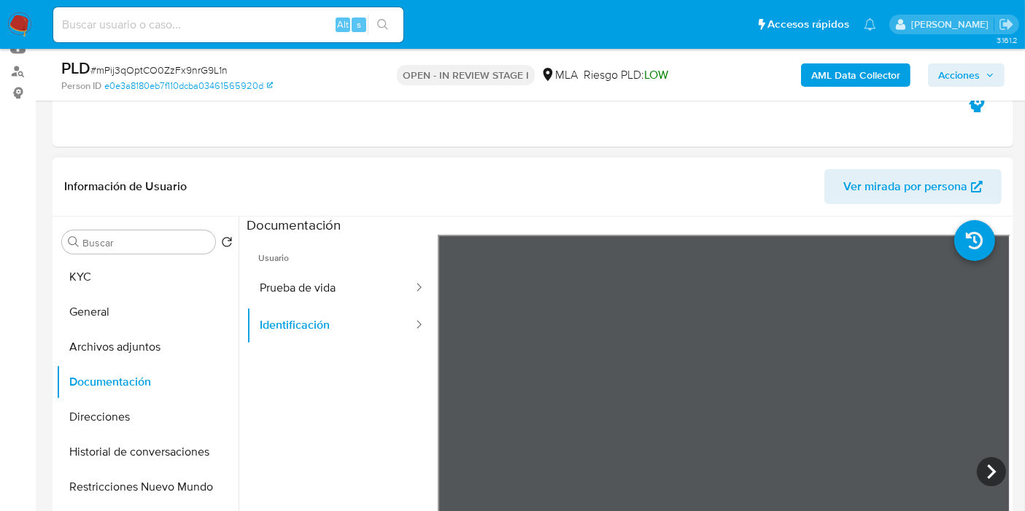
scroll to position [24, 0]
click at [987, 469] on icon at bounding box center [991, 472] width 9 height 15
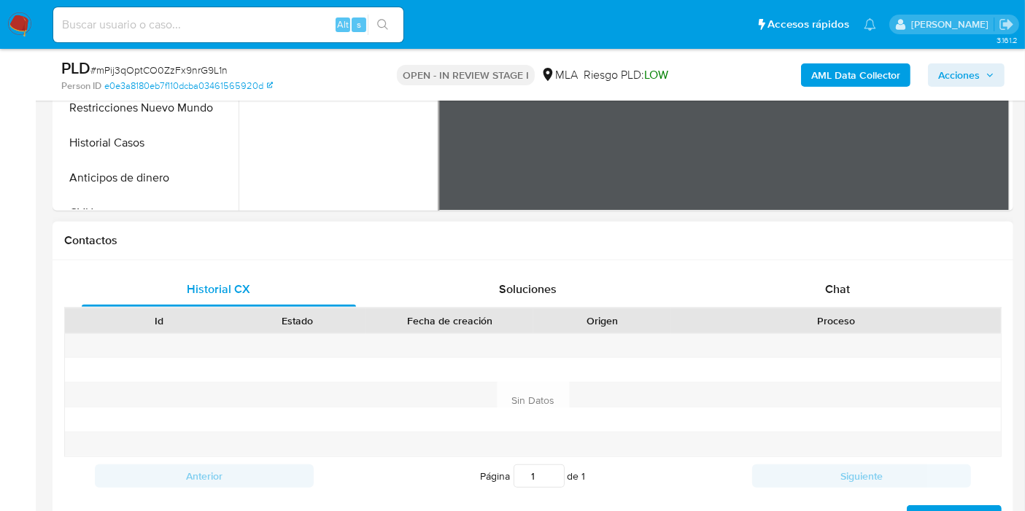
scroll to position [567, 0]
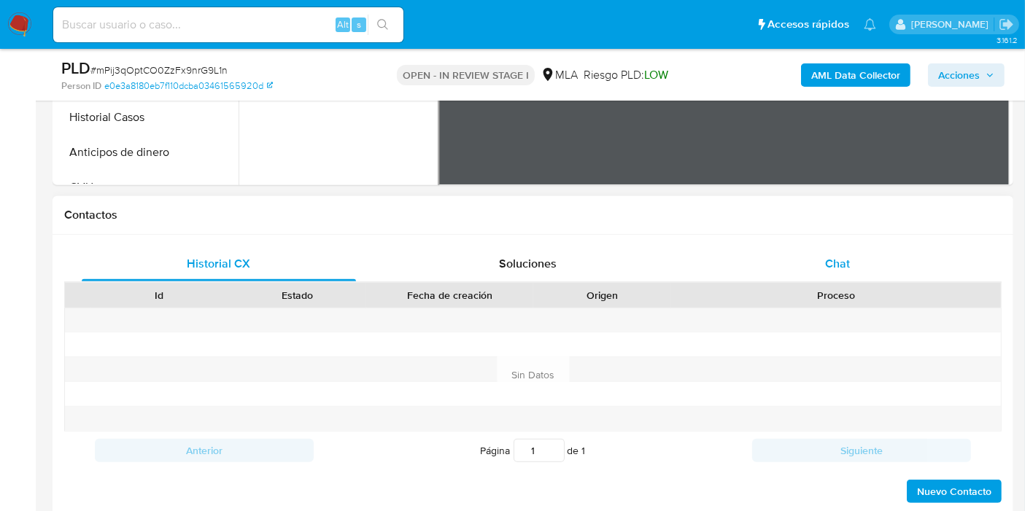
click at [813, 264] on div "Chat" at bounding box center [837, 264] width 274 height 35
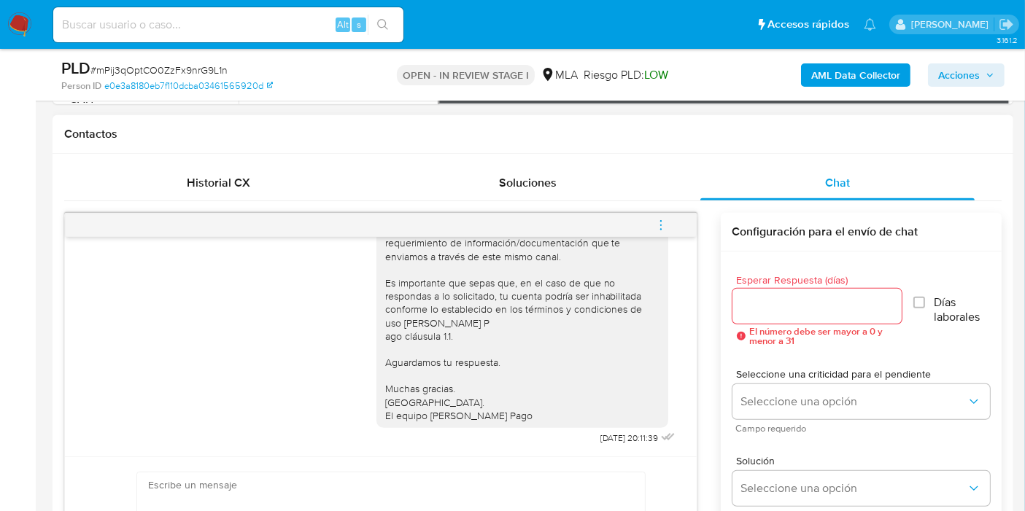
scroll to position [929, 0]
click at [667, 220] on button "menu-action" at bounding box center [661, 225] width 48 height 35
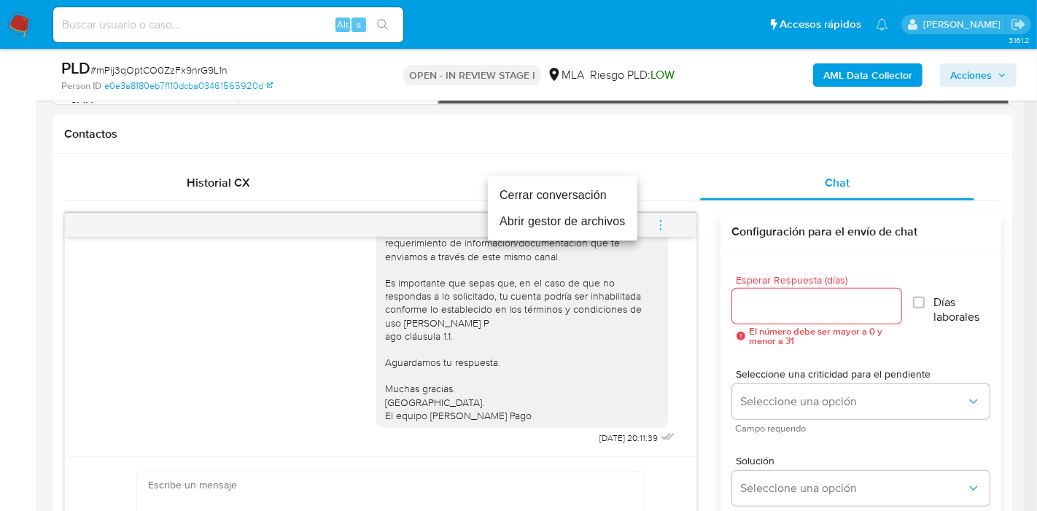
click at [607, 189] on li "Cerrar conversación" at bounding box center [563, 195] width 150 height 26
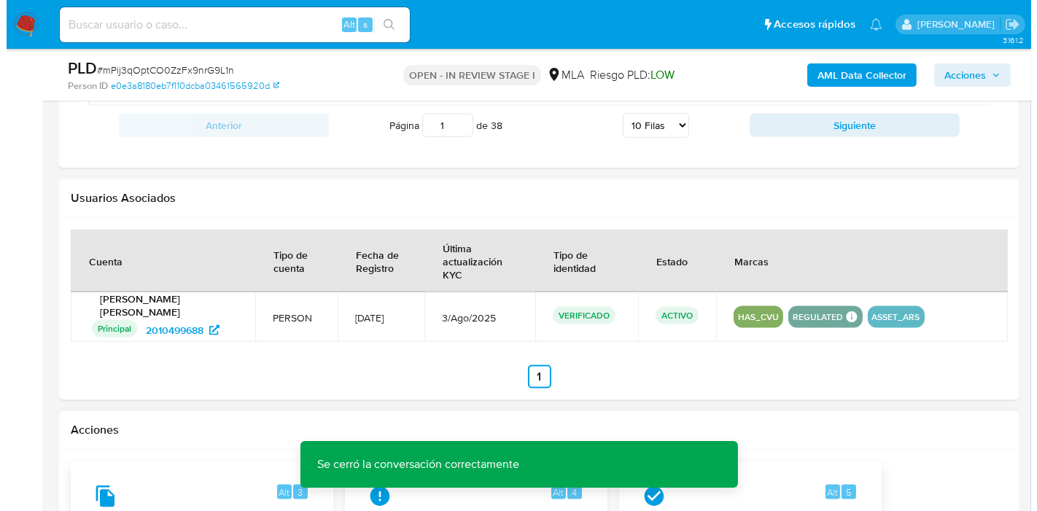
scroll to position [2252, 0]
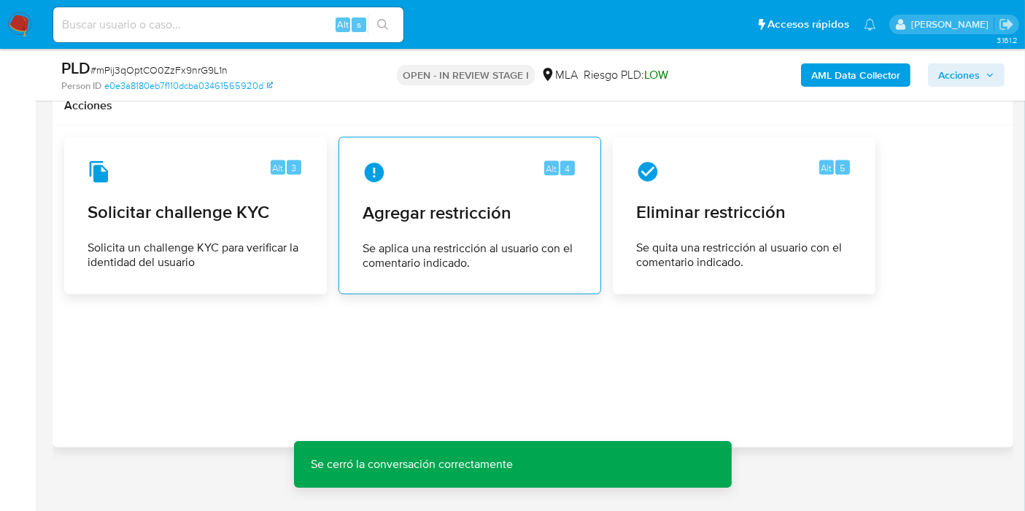
click at [557, 202] on span "Agregar restricción" at bounding box center [470, 213] width 214 height 22
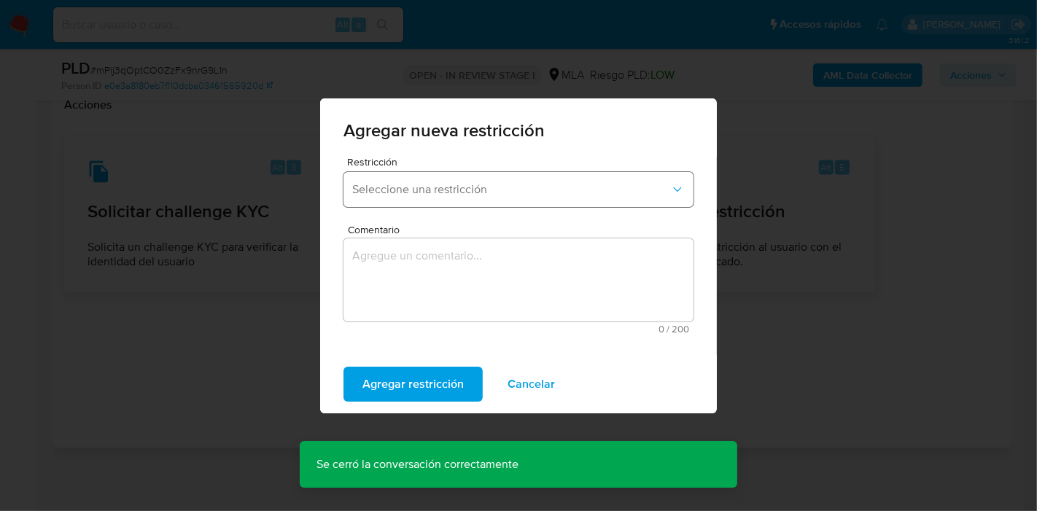
click at [429, 187] on span "Seleccione una restricción" at bounding box center [511, 189] width 318 height 15
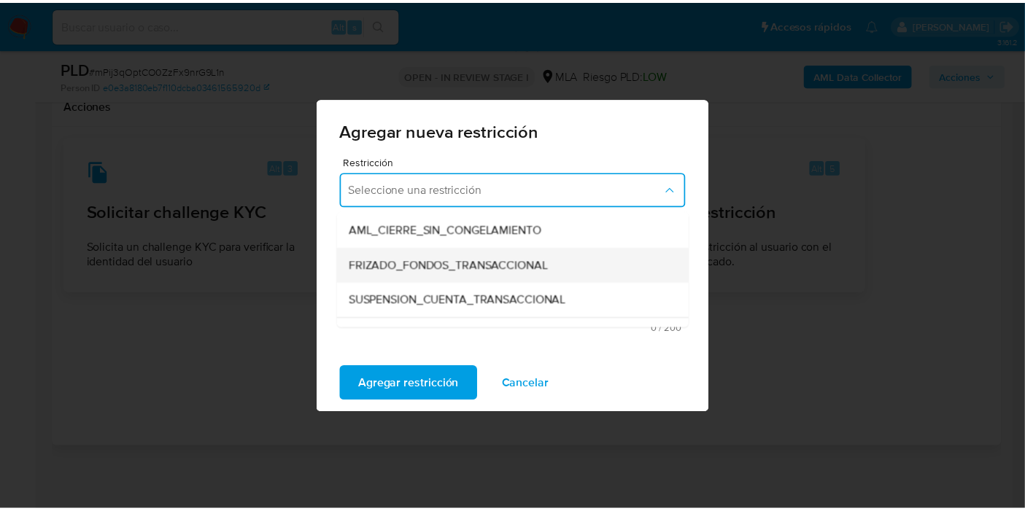
scroll to position [162, 0]
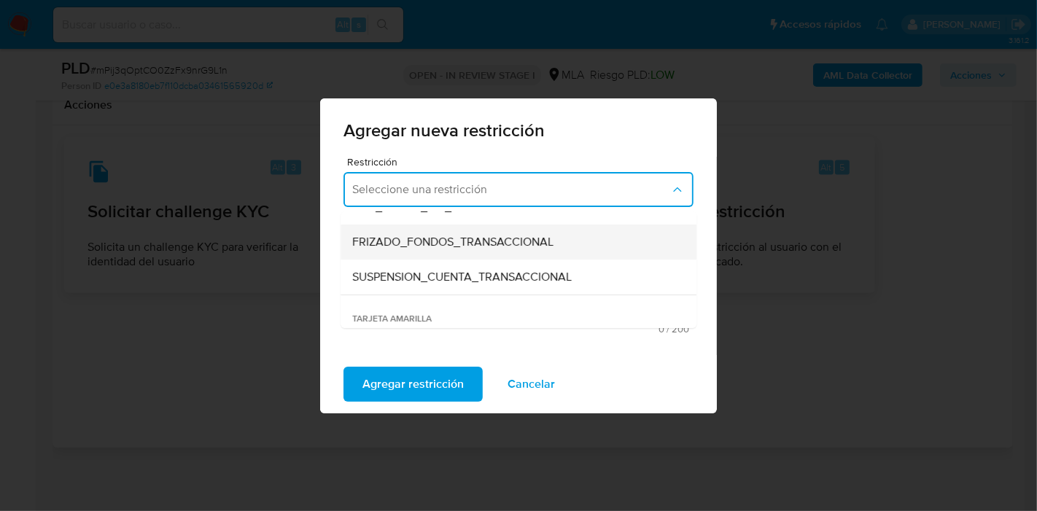
click at [435, 279] on span "SUSPENSION_CUENTA_TRANSACCIONAL" at bounding box center [462, 277] width 220 height 15
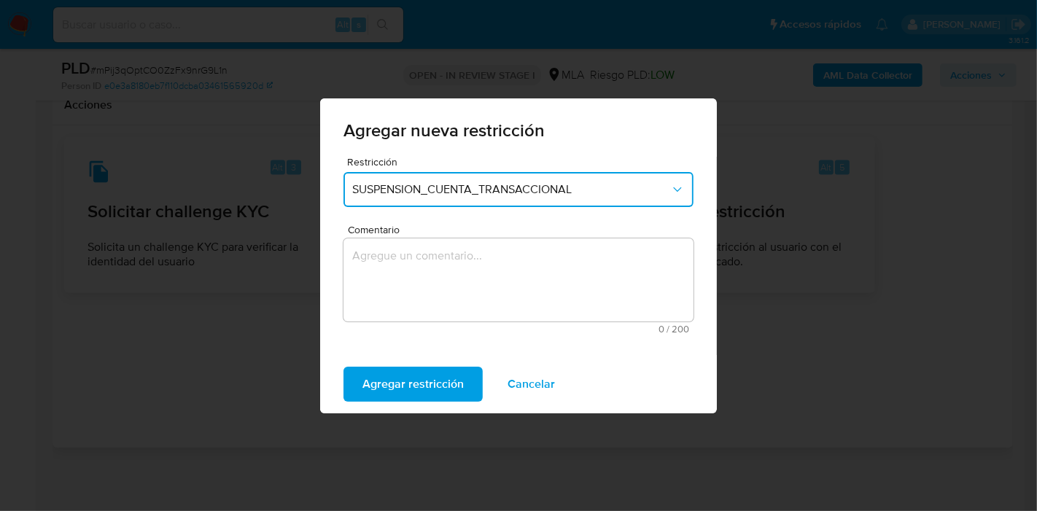
click at [431, 303] on textarea "Comentario" at bounding box center [519, 280] width 350 height 83
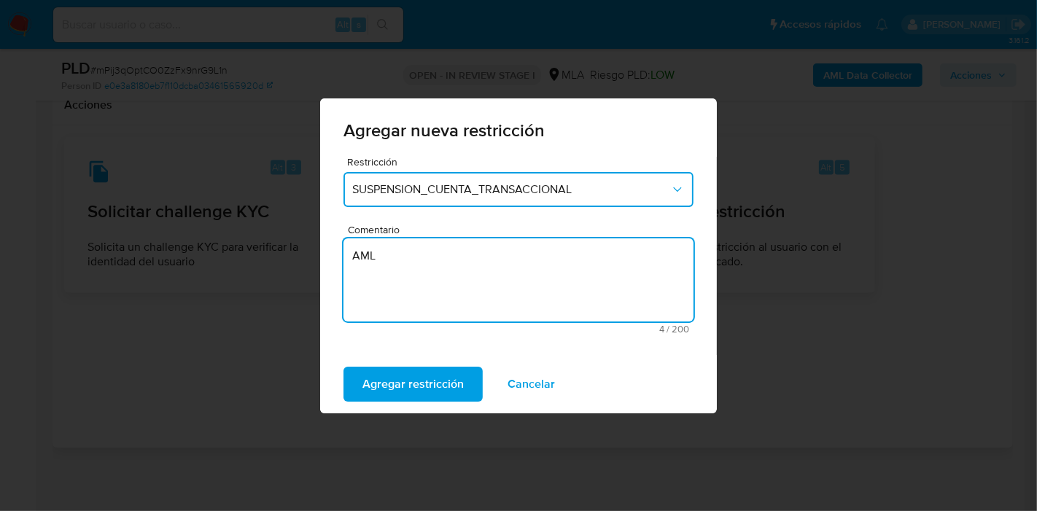
type textarea "AML"
drag, startPoint x: 412, startPoint y: 363, endPoint x: 414, endPoint y: 372, distance: 8.9
click at [411, 365] on div "Agregar restricción Cancelar" at bounding box center [518, 384] width 397 height 58
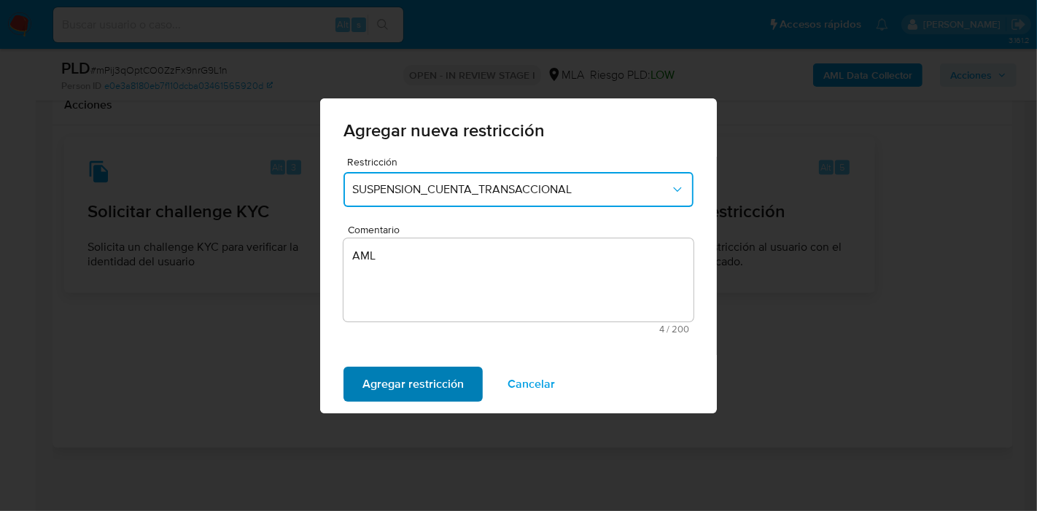
click at [414, 372] on span "Agregar restricción" at bounding box center [413, 384] width 101 height 32
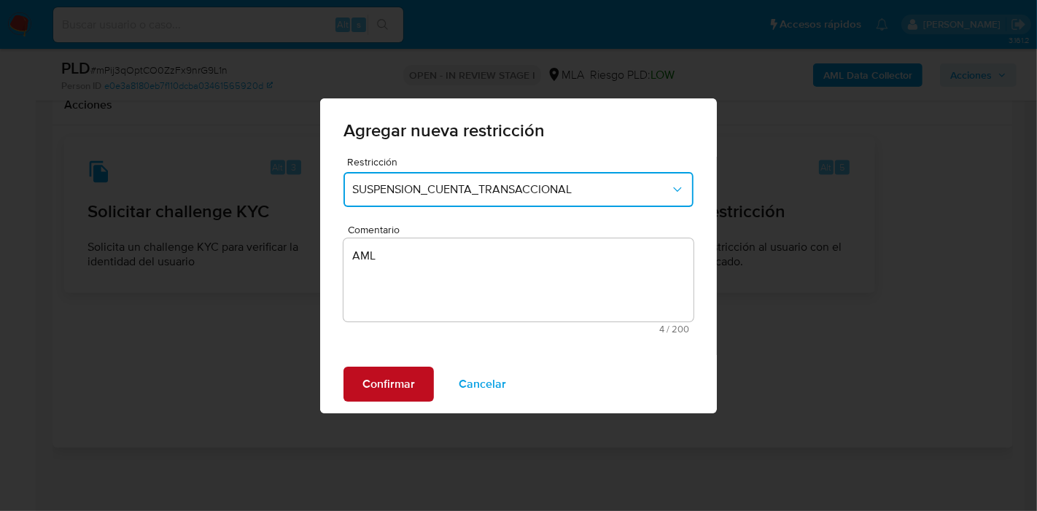
click at [386, 395] on span "Confirmar" at bounding box center [389, 384] width 53 height 32
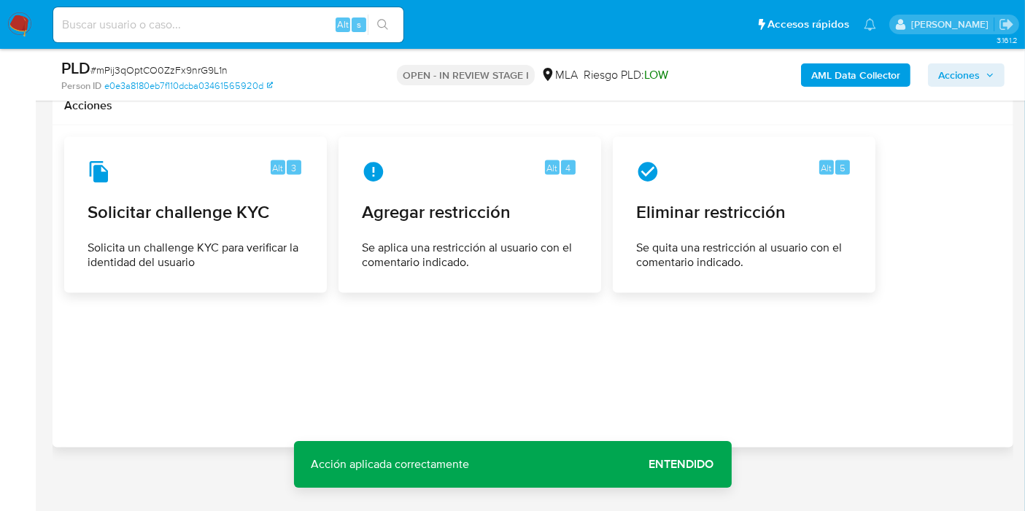
click at [500, 396] on div at bounding box center [532, 286] width 937 height 299
click at [696, 465] on span "Entendido" at bounding box center [681, 465] width 65 height 0
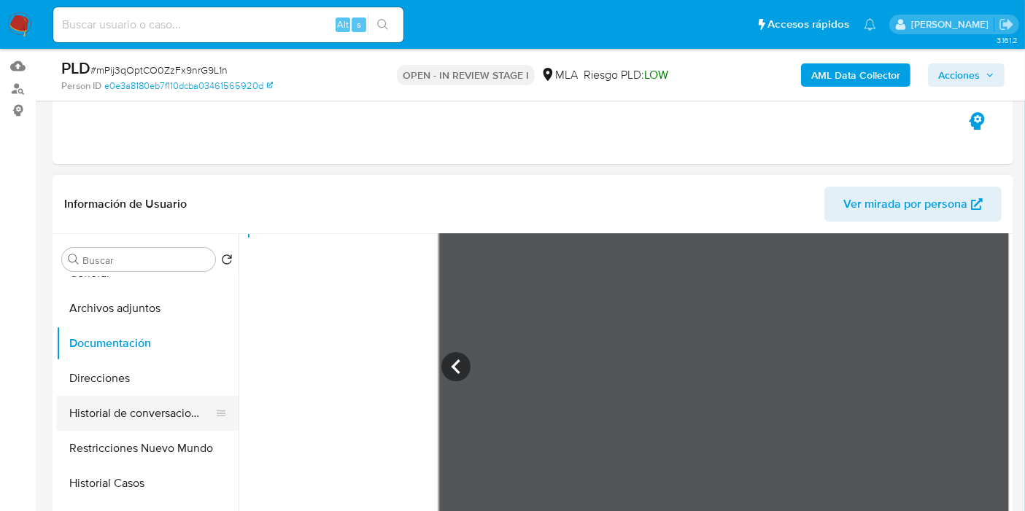
scroll to position [81, 0]
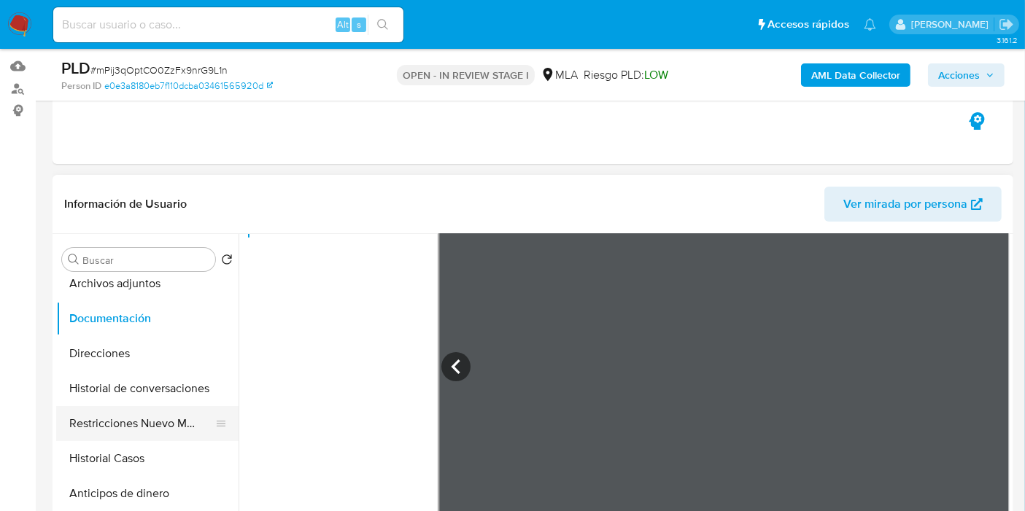
click at [166, 416] on button "Restricciones Nuevo Mundo" at bounding box center [141, 423] width 171 height 35
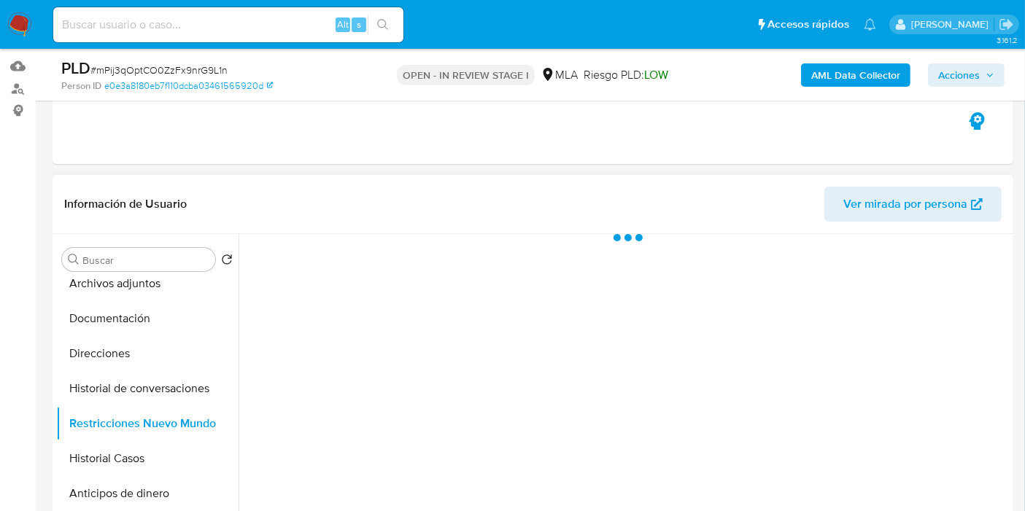
scroll to position [0, 0]
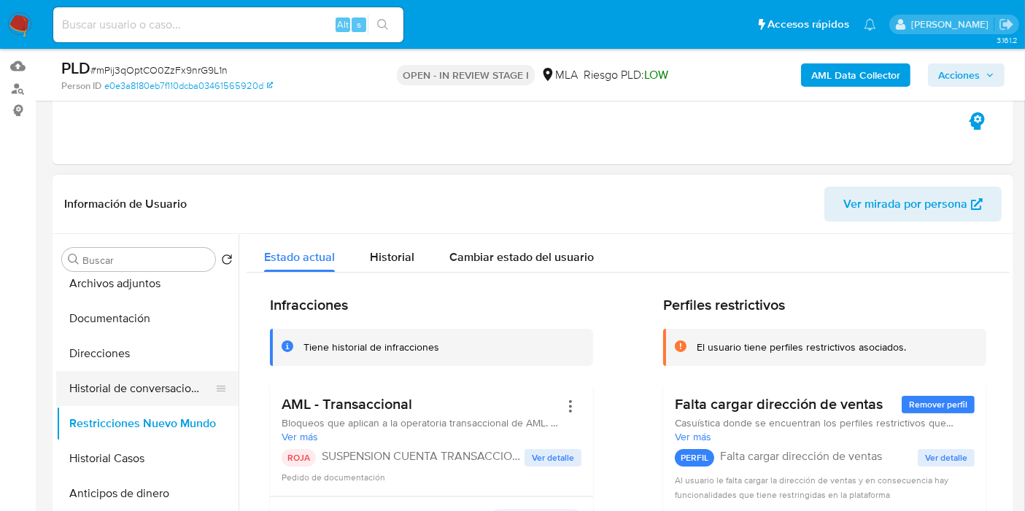
click at [175, 389] on button "Historial de conversaciones" at bounding box center [141, 388] width 171 height 35
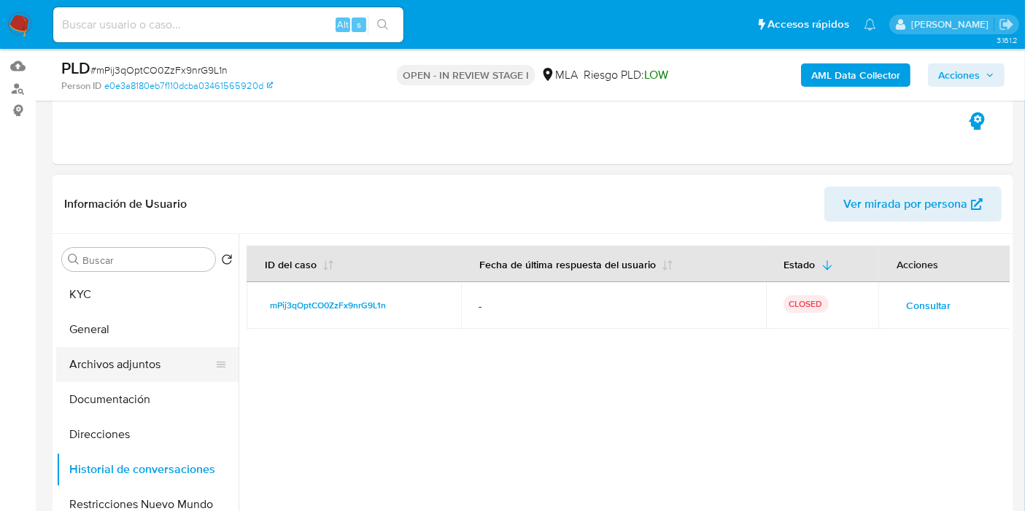
click at [156, 370] on button "Archivos adjuntos" at bounding box center [141, 364] width 171 height 35
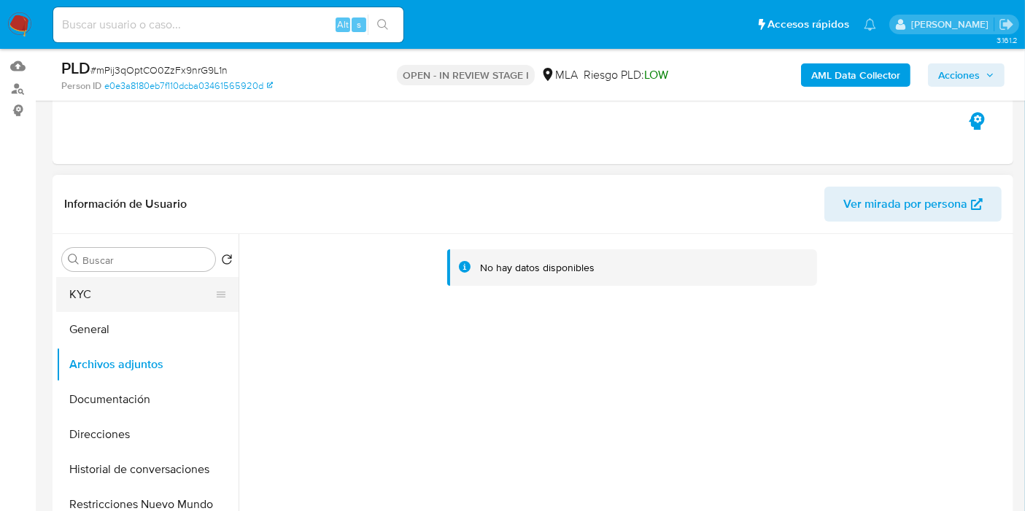
click at [126, 287] on button "KYC" at bounding box center [141, 294] width 171 height 35
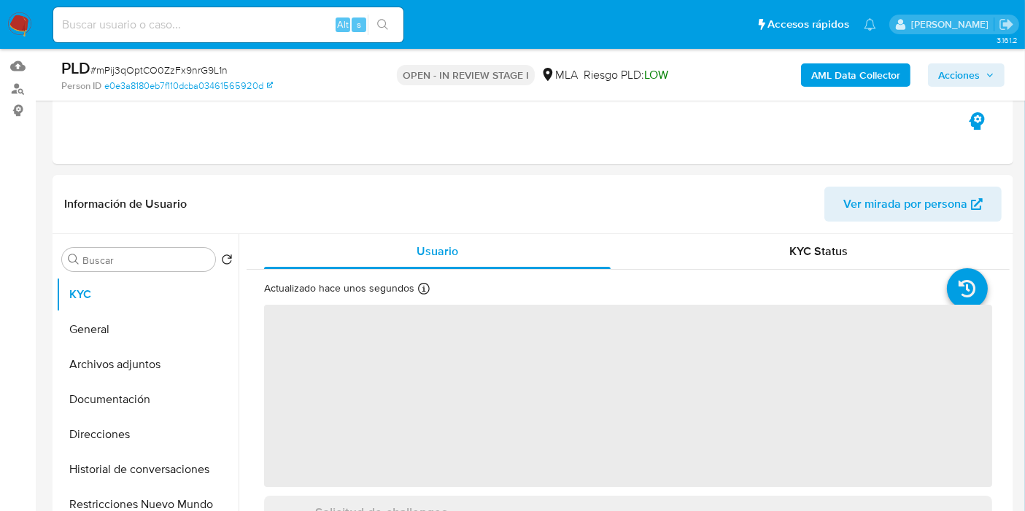
click at [821, 88] on div "AML Data Collector Acciones" at bounding box center [849, 75] width 311 height 34
click at [831, 72] on b "AML Data Collector" at bounding box center [855, 74] width 89 height 23
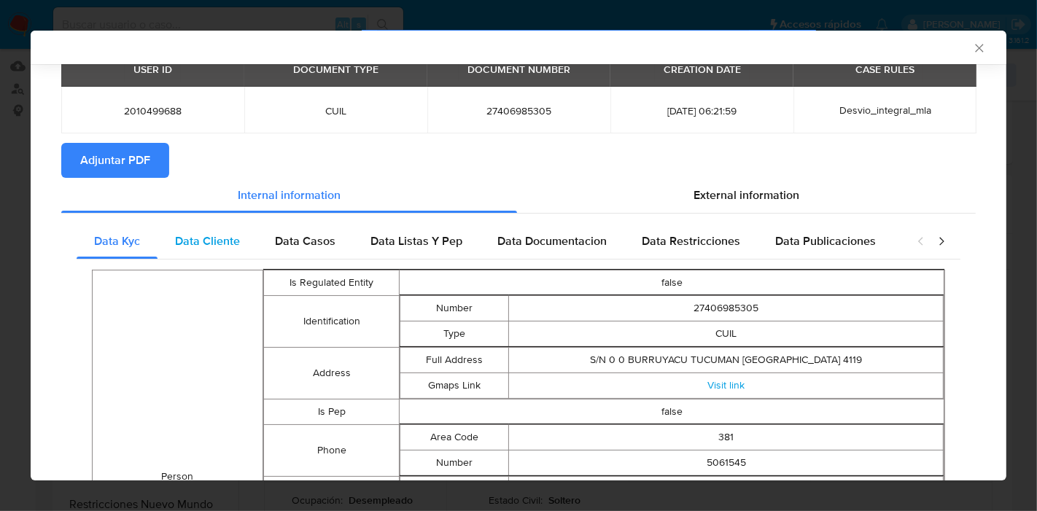
click at [206, 244] on span "Data Cliente" at bounding box center [207, 241] width 65 height 17
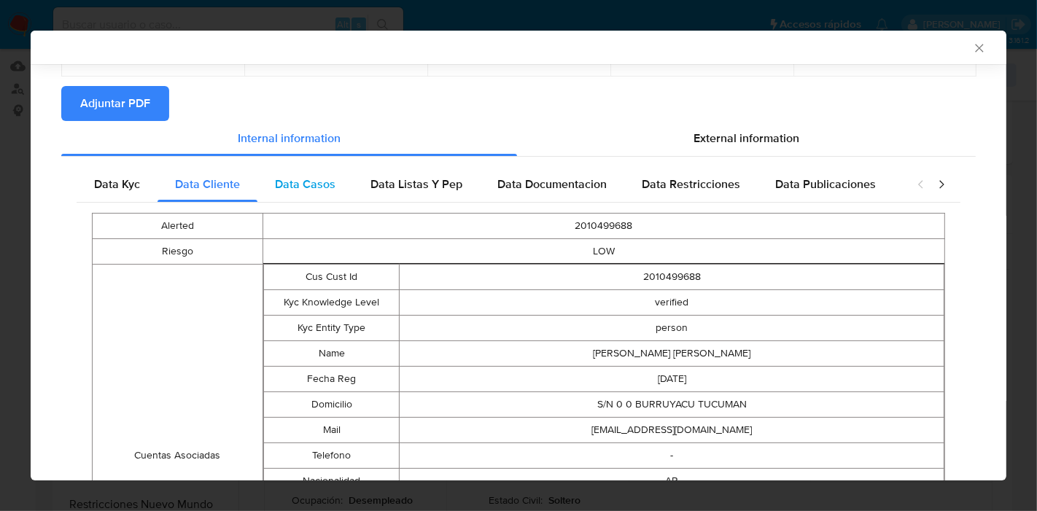
click at [293, 186] on span "Data Casos" at bounding box center [305, 184] width 61 height 17
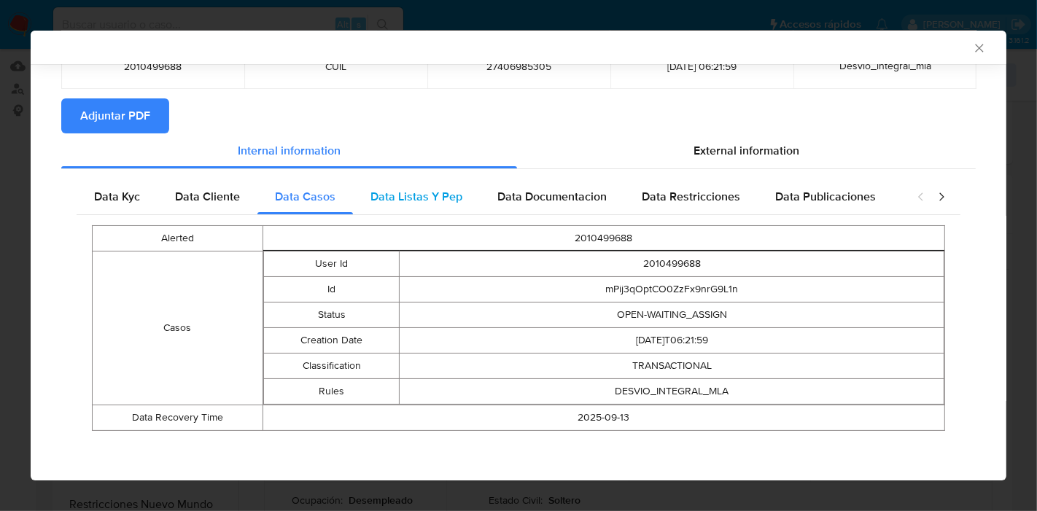
click at [403, 192] on span "Data Listas Y Pep" at bounding box center [417, 196] width 92 height 17
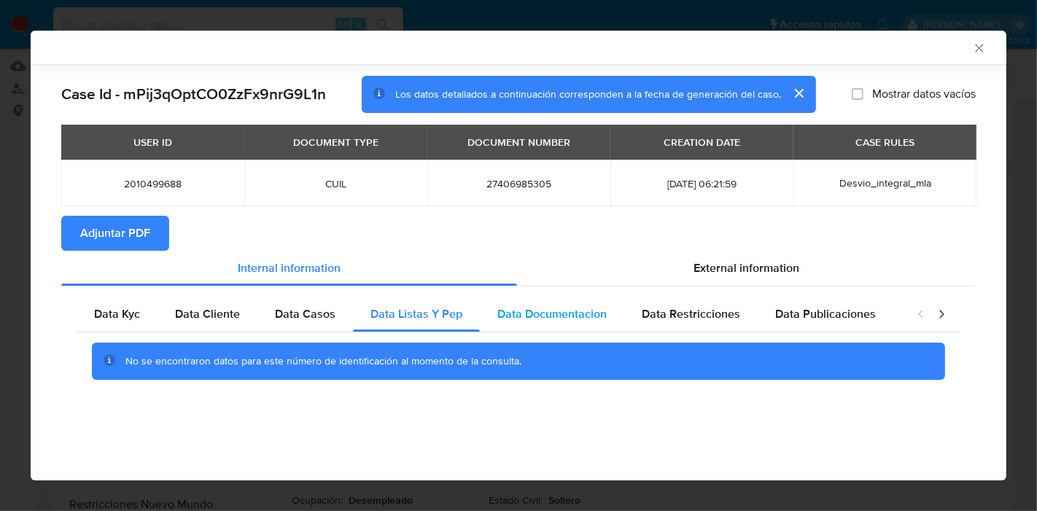
click at [535, 327] on div "Data Documentacion" at bounding box center [552, 314] width 144 height 35
click at [714, 338] on div "No se encontraron datos para este número de identificación al momento de la con…" at bounding box center [519, 362] width 884 height 58
drag, startPoint x: 710, startPoint y: 311, endPoint x: 821, endPoint y: 334, distance: 113.2
click at [713, 311] on span "Data Restricciones" at bounding box center [691, 314] width 98 height 17
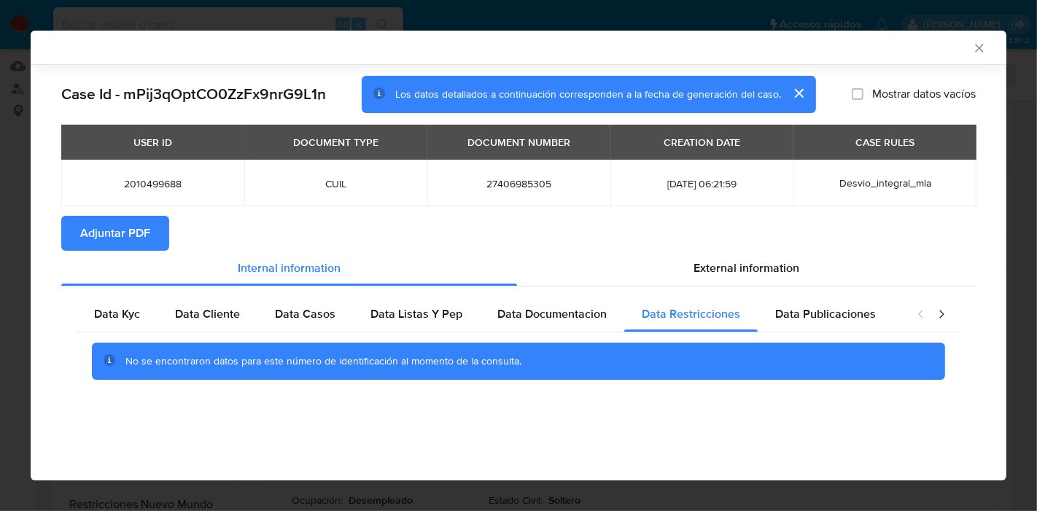
drag, startPoint x: 851, startPoint y: 328, endPoint x: 904, endPoint y: 311, distance: 56.1
click at [854, 324] on div "Data Publicaciones" at bounding box center [826, 314] width 136 height 35
click at [940, 311] on icon "closure-recommendation-modal" at bounding box center [941, 314] width 15 height 15
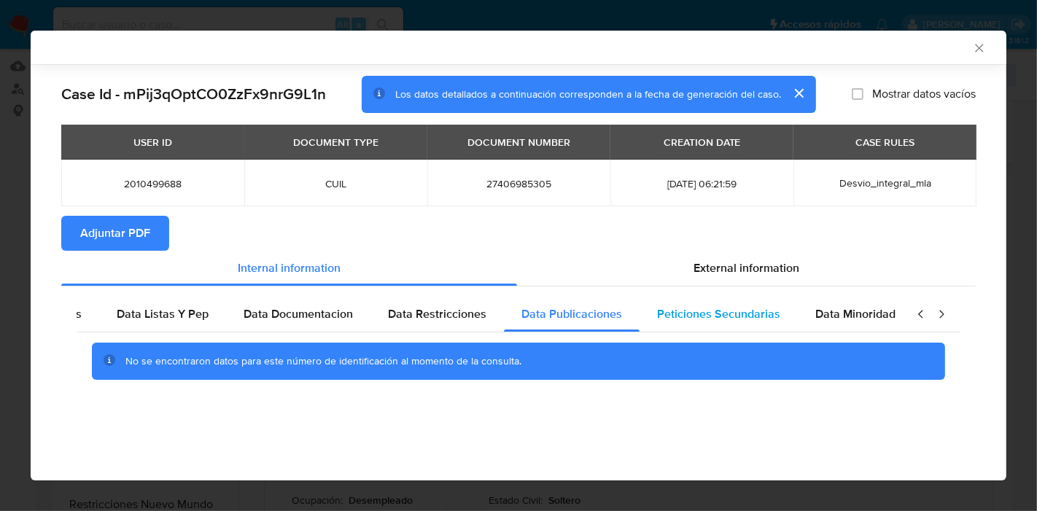
scroll to position [0, 256]
drag, startPoint x: 728, startPoint y: 310, endPoint x: 829, endPoint y: 313, distance: 100.7
click at [770, 315] on div "Peticiones Secundarias" at bounding box center [717, 314] width 158 height 35
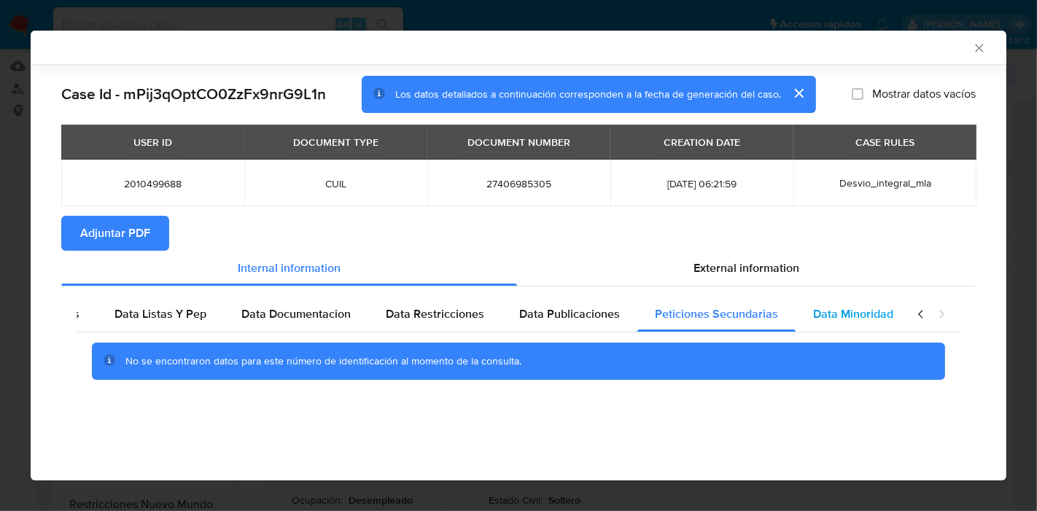
click at [832, 314] on span "Data Minoridad" at bounding box center [853, 314] width 80 height 17
click at [930, 315] on div "closure-recommendation-modal" at bounding box center [931, 314] width 58 height 35
drag, startPoint x: 927, startPoint y: 313, endPoint x: 946, endPoint y: 322, distance: 20.9
click at [945, 322] on div "closure-recommendation-modal" at bounding box center [931, 314] width 58 height 35
click at [912, 311] on div "closure-recommendation-modal" at bounding box center [931, 314] width 58 height 35
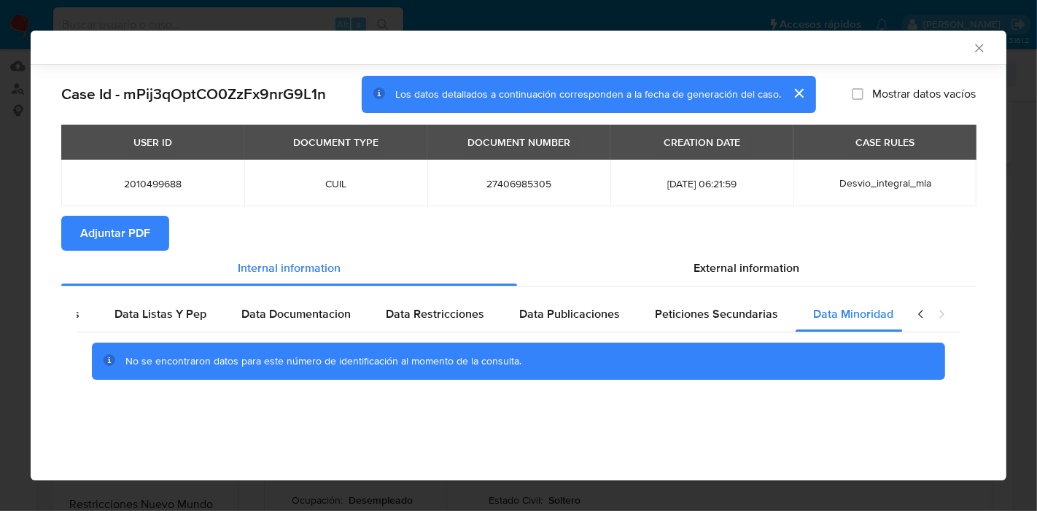
click at [921, 313] on icon "closure-recommendation-modal" at bounding box center [920, 314] width 4 height 8
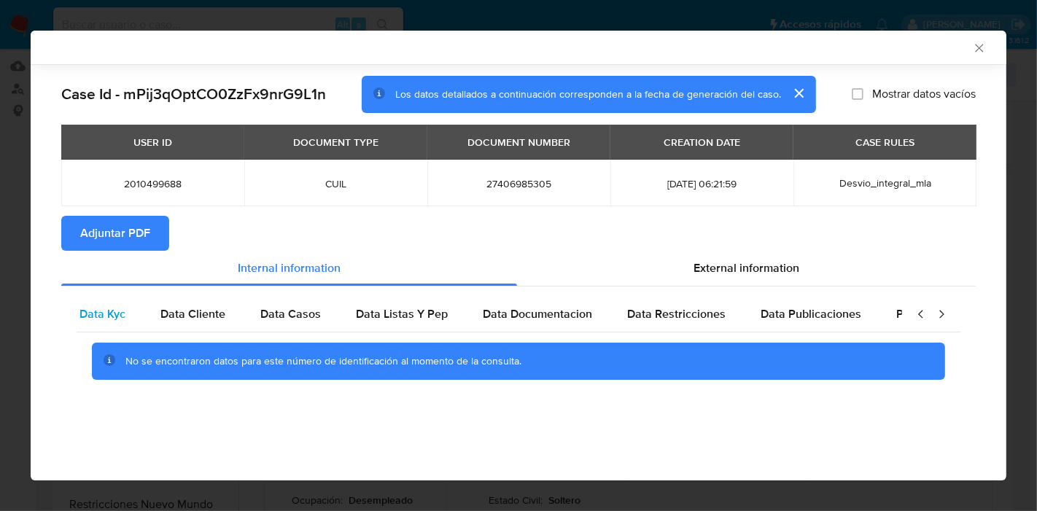
scroll to position [0, 0]
click at [110, 316] on span "Data Kyc" at bounding box center [117, 314] width 46 height 17
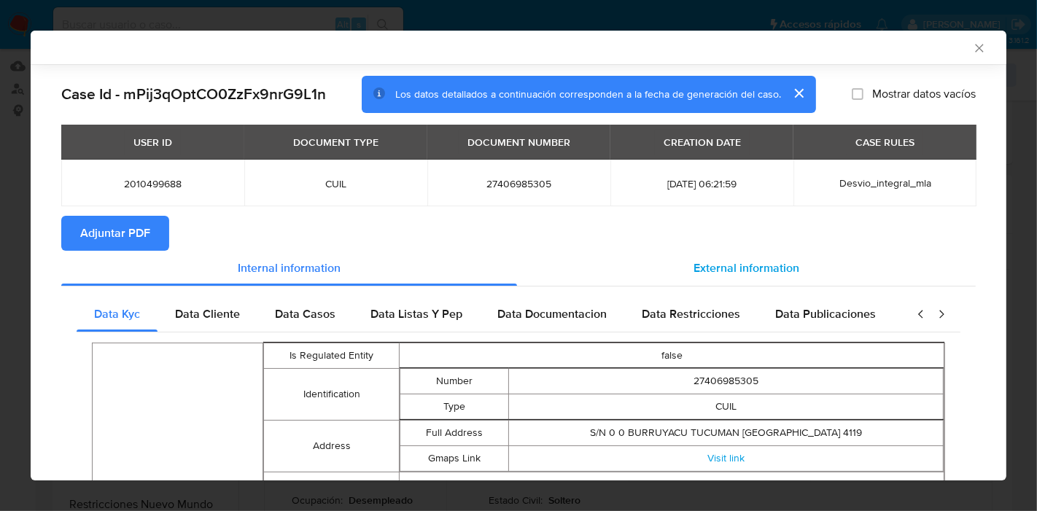
click at [673, 259] on div "External information" at bounding box center [746, 268] width 459 height 35
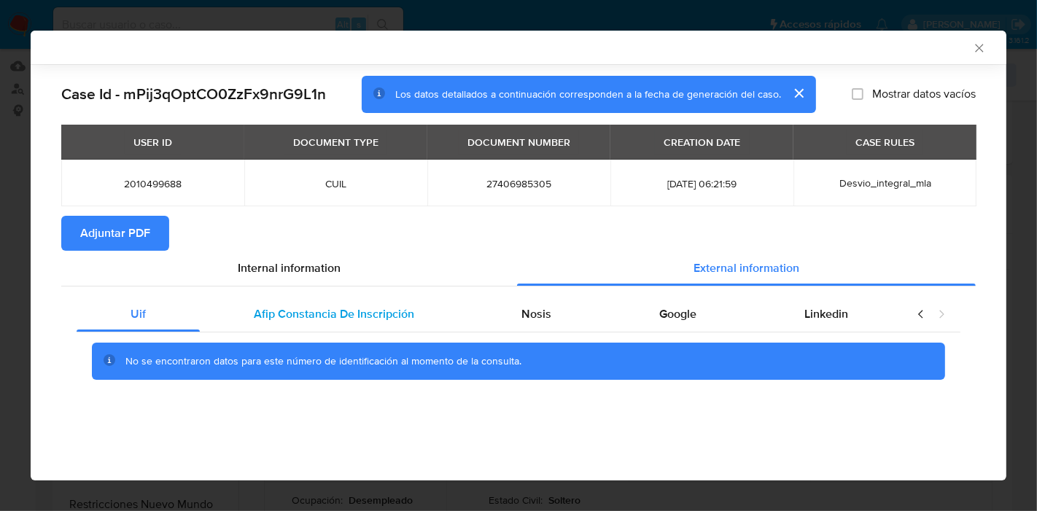
click at [392, 330] on div "Afip Constancia De Inscripción" at bounding box center [334, 314] width 268 height 35
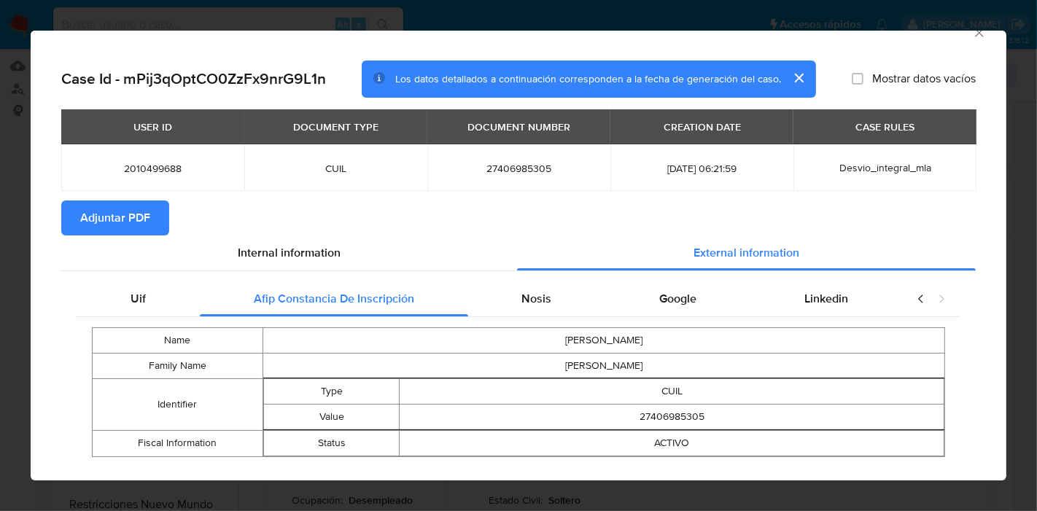
scroll to position [42, 0]
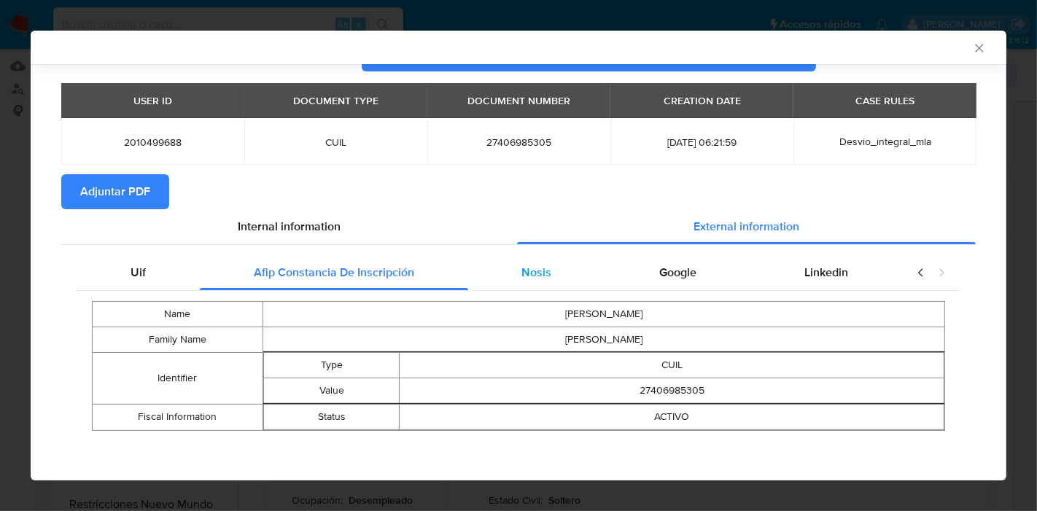
click at [553, 259] on div "Nosis" at bounding box center [537, 272] width 138 height 35
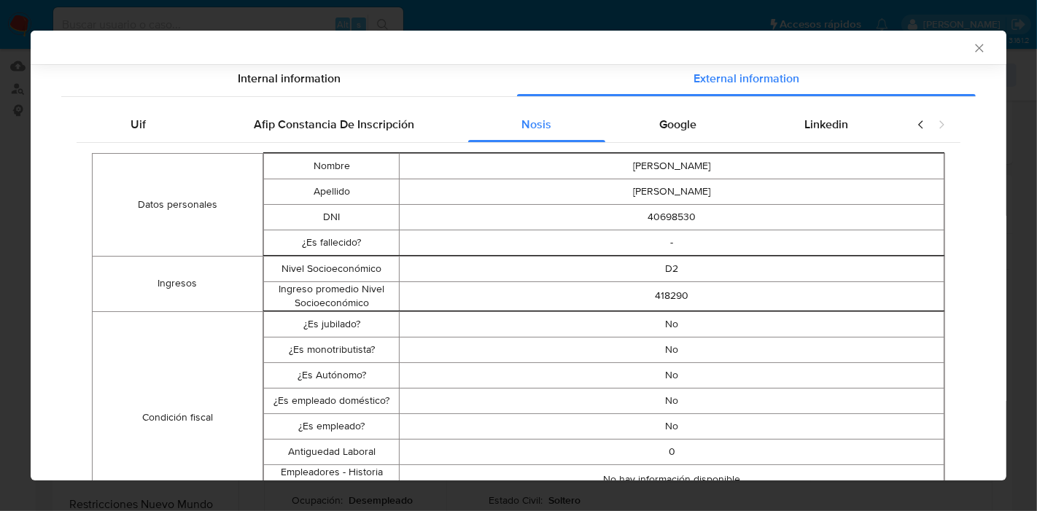
scroll to position [123, 0]
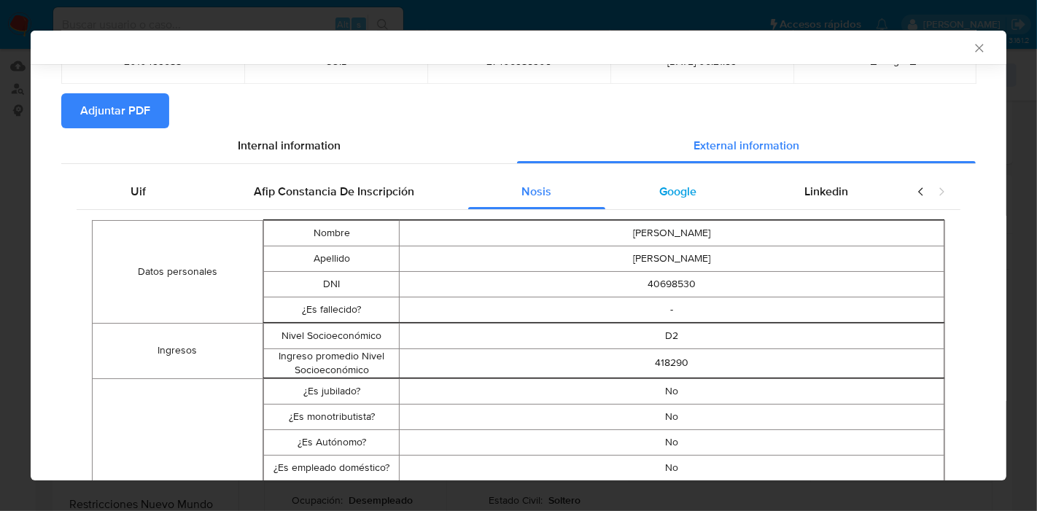
click at [667, 176] on div "Google" at bounding box center [677, 191] width 145 height 35
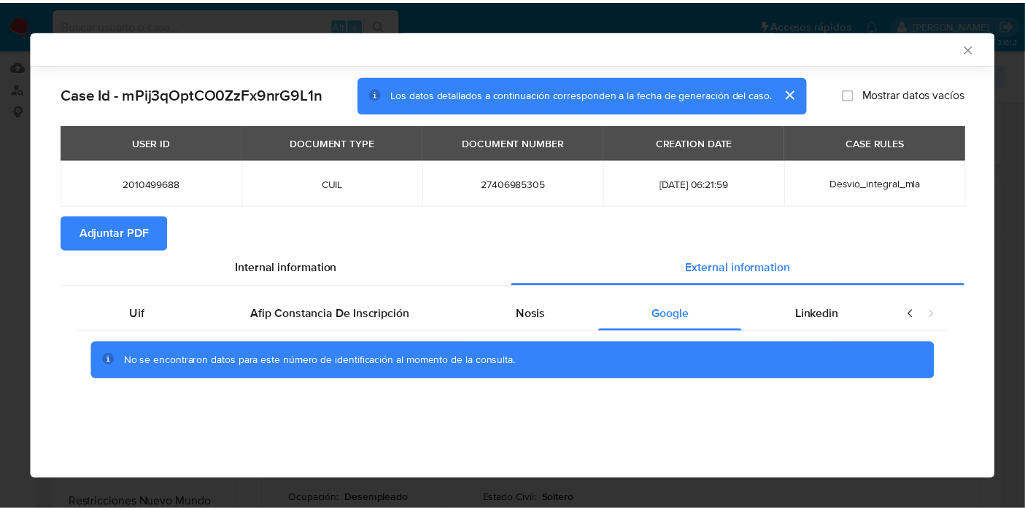
scroll to position [0, 0]
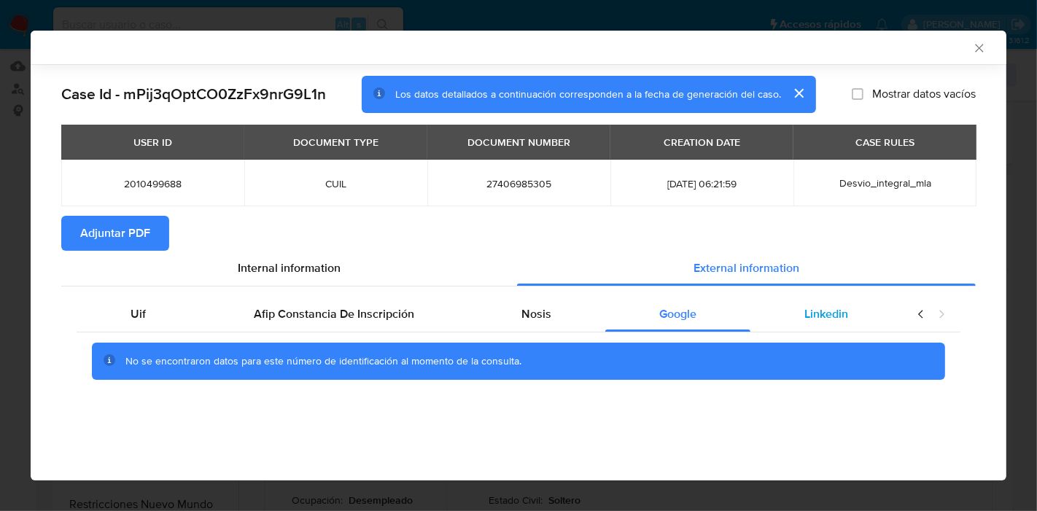
click at [810, 313] on span "Linkedin" at bounding box center [827, 314] width 44 height 17
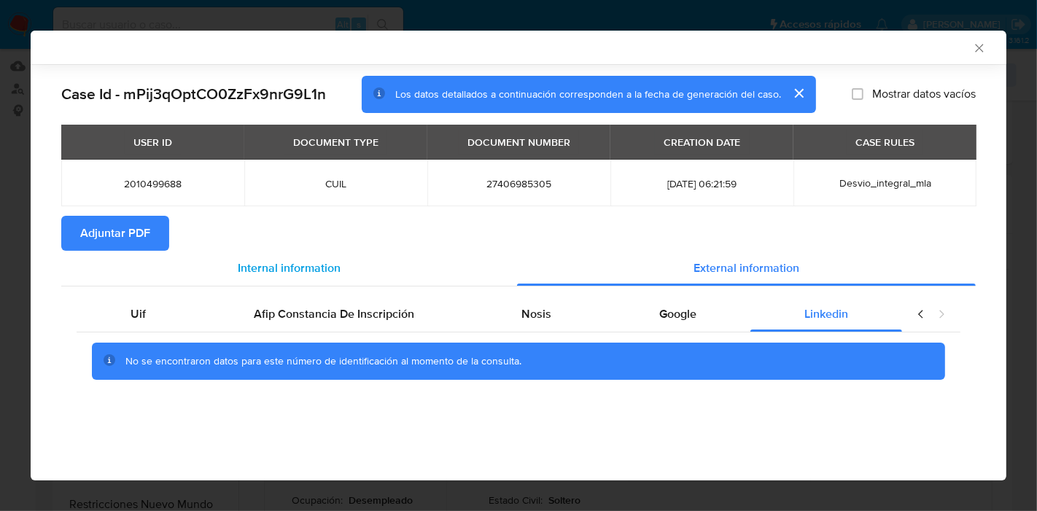
drag, startPoint x: 174, startPoint y: 324, endPoint x: 312, endPoint y: 285, distance: 143.2
click at [190, 317] on div "Uif" at bounding box center [138, 314] width 123 height 35
click at [312, 285] on div "Internal information" at bounding box center [289, 268] width 456 height 35
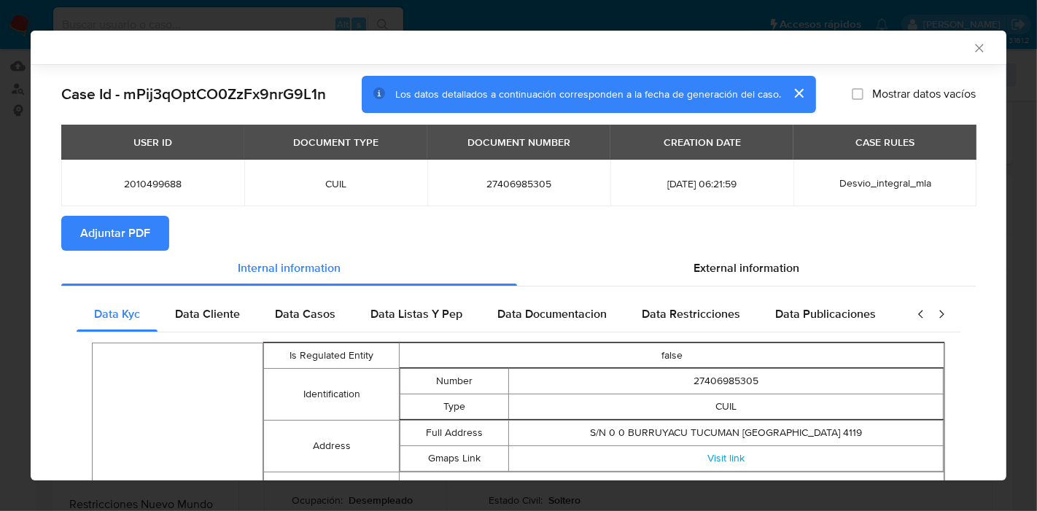
click at [108, 234] on span "Adjuntar PDF" at bounding box center [115, 233] width 70 height 32
click at [977, 50] on div "AML Data Collector" at bounding box center [519, 48] width 976 height 34
click at [974, 50] on icon "Cerrar ventana" at bounding box center [979, 48] width 15 height 15
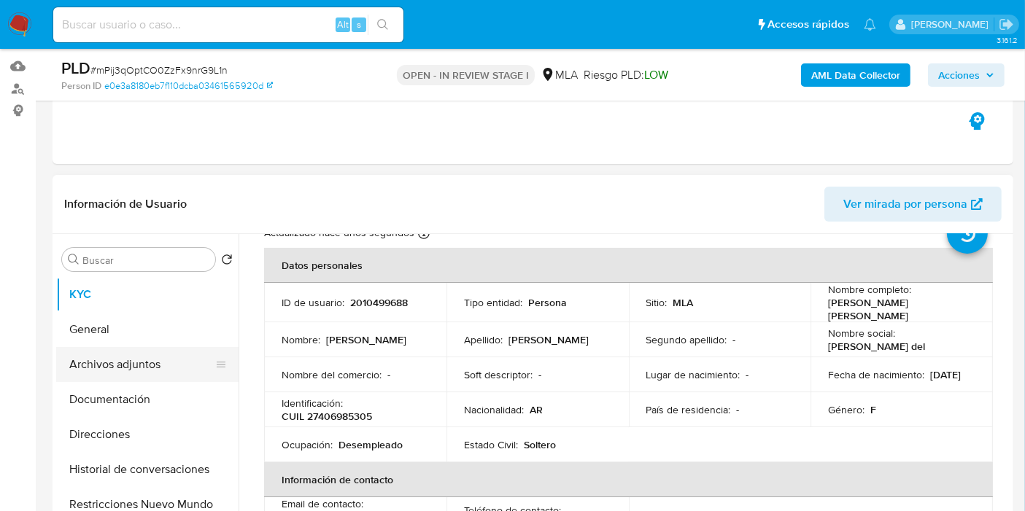
scroll to position [81, 0]
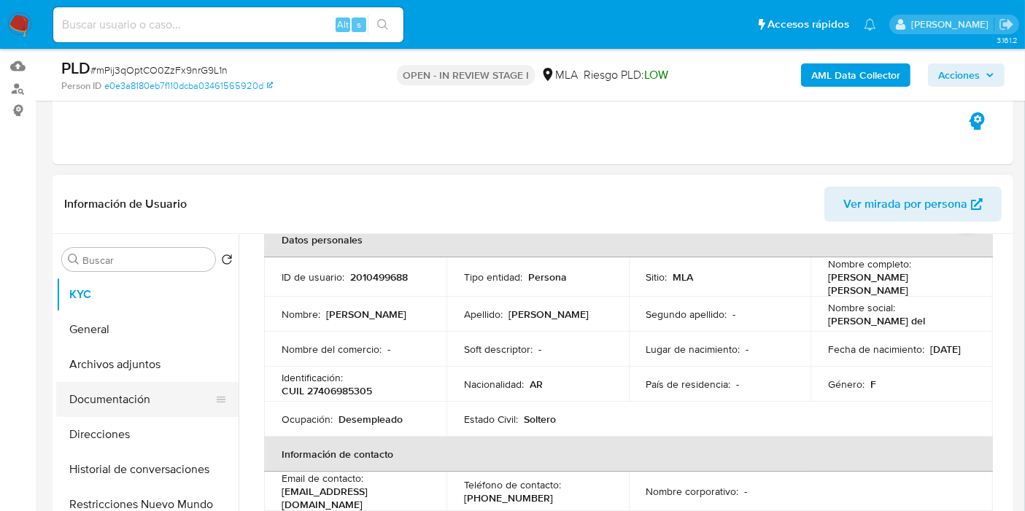
click at [92, 399] on button "Documentación" at bounding box center [141, 399] width 171 height 35
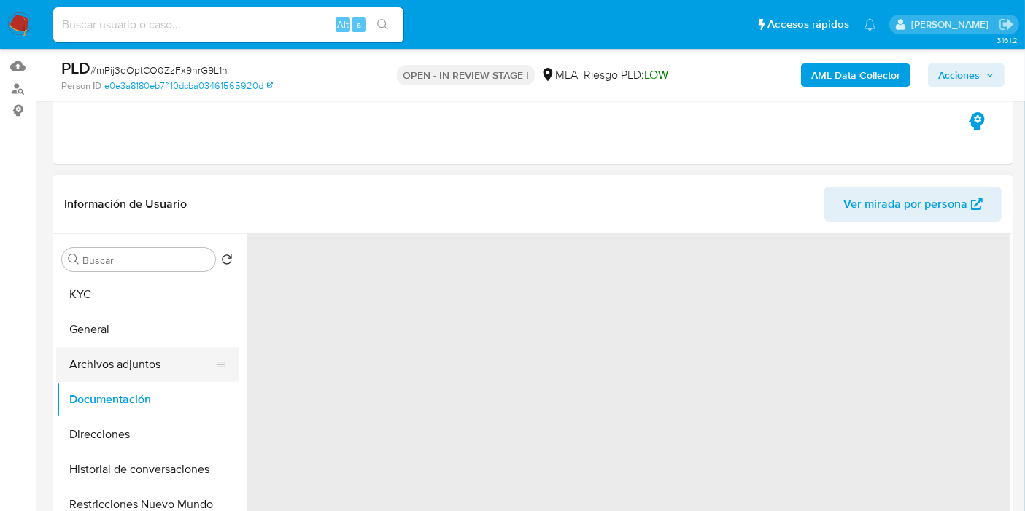
scroll to position [0, 0]
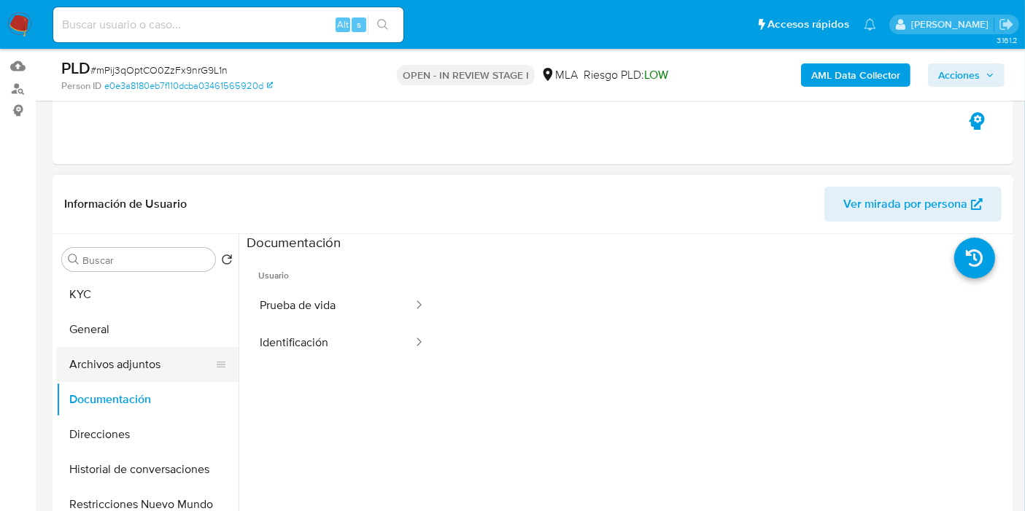
click at [138, 370] on button "Archivos adjuntos" at bounding box center [141, 364] width 171 height 35
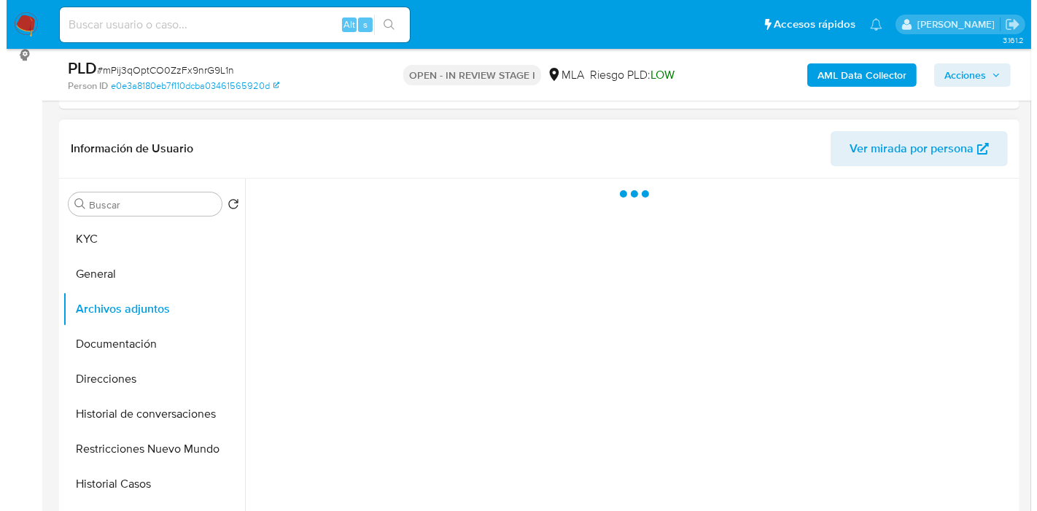
scroll to position [225, 0]
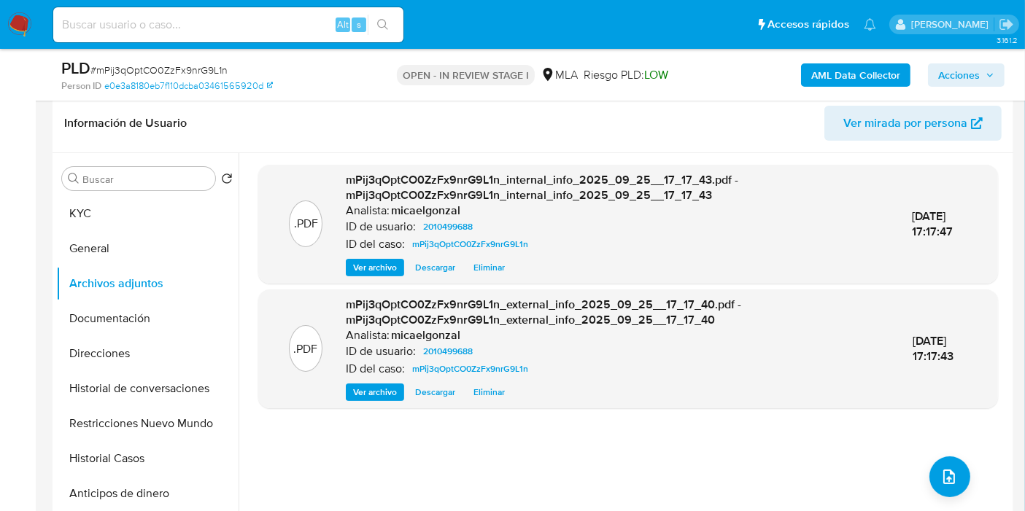
click at [919, 484] on div ".PDF mPij3qOptCO0ZzFx9nrG9L1n_internal_info_2025_09_25__17_17_43.pdf - mPij3qOp…" at bounding box center [628, 340] width 740 height 350
click at [951, 471] on icon "upload-file" at bounding box center [949, 477] width 18 height 18
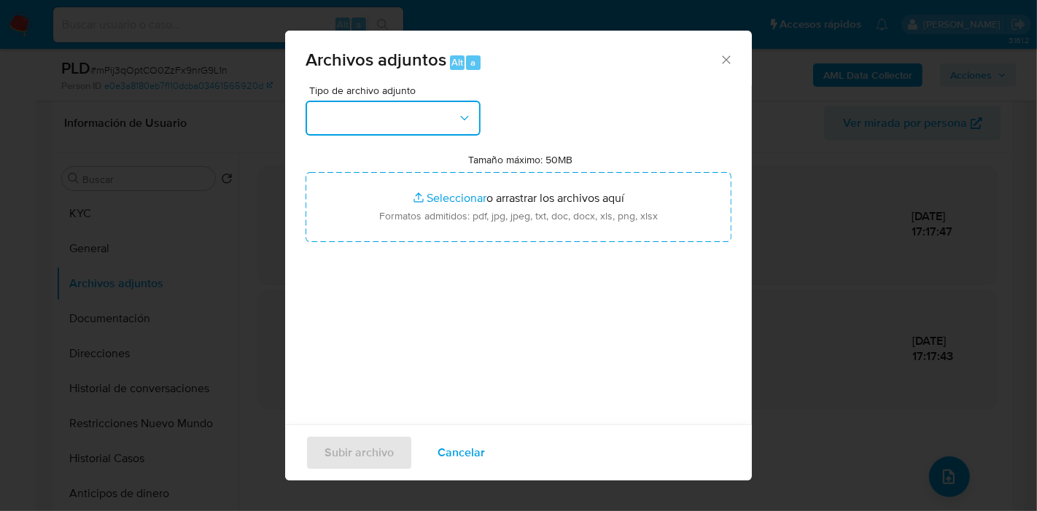
click at [431, 115] on button "button" at bounding box center [393, 118] width 175 height 35
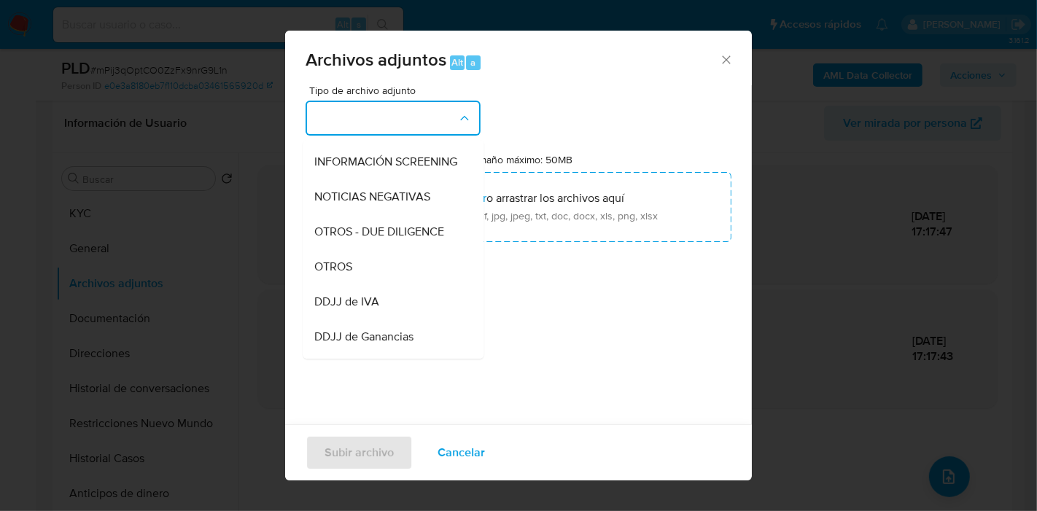
scroll to position [243, 0]
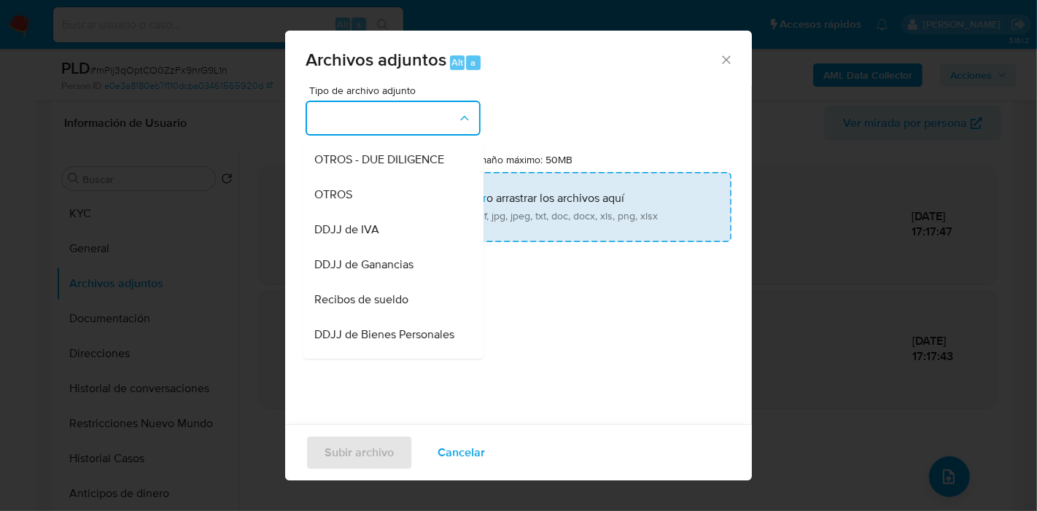
drag, startPoint x: 392, startPoint y: 219, endPoint x: 461, endPoint y: 206, distance: 69.7
click at [398, 212] on div "OTROS" at bounding box center [388, 194] width 149 height 35
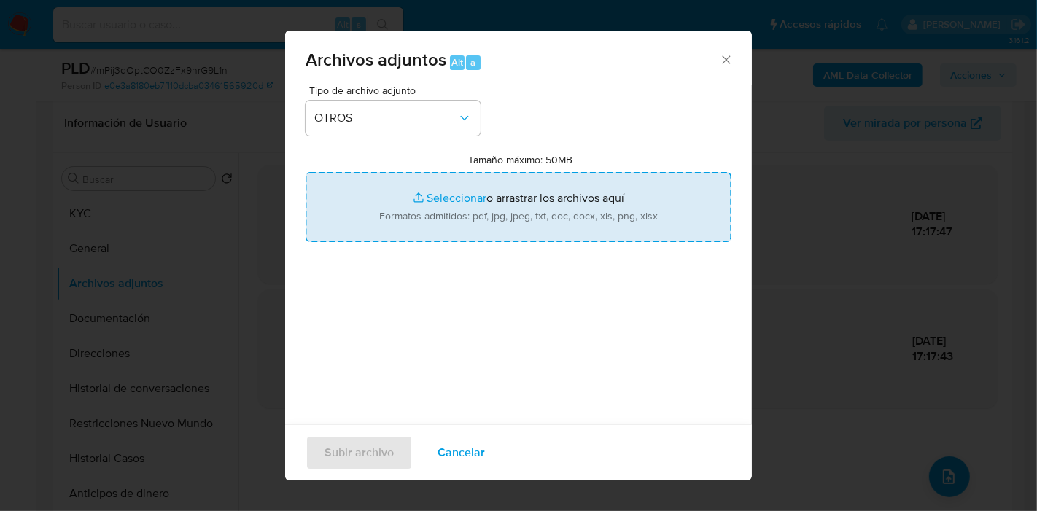
click at [468, 205] on input "Tamaño máximo: 50MB Seleccionar archivos" at bounding box center [519, 207] width 426 height 70
type input "C:\fakepath\Certificacion Negativa - Maria del Rosario Abregu.pdf"
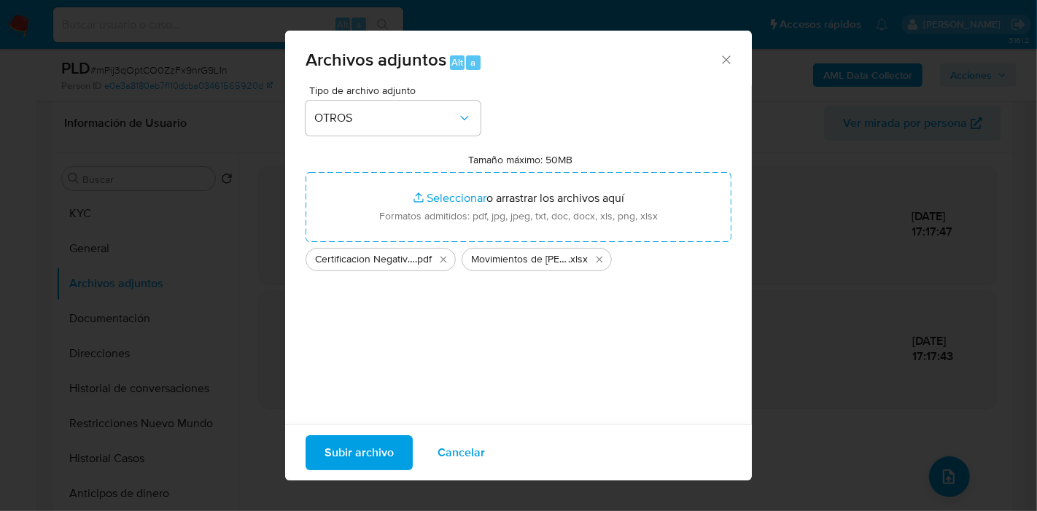
click at [329, 453] on span "Subir archivo" at bounding box center [359, 453] width 69 height 32
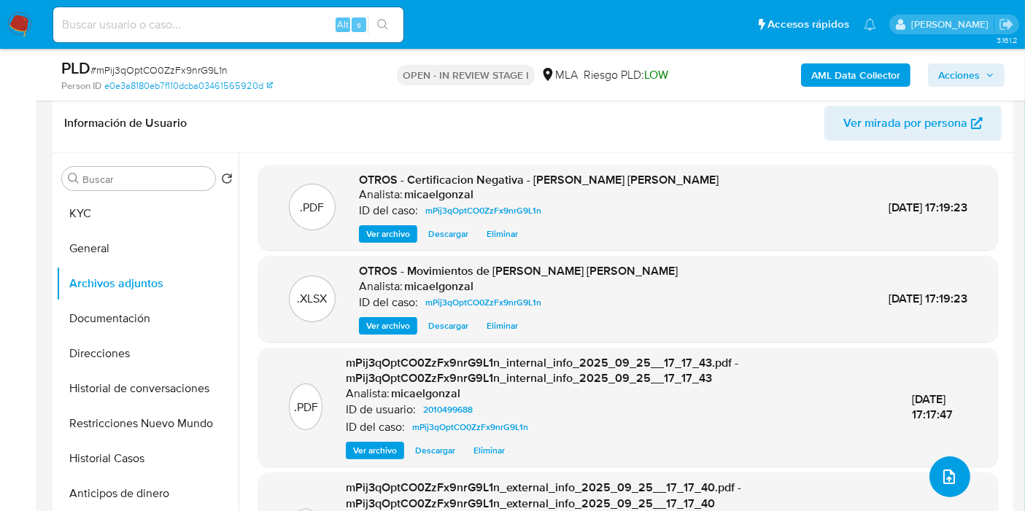
click at [948, 477] on icon "upload-file" at bounding box center [949, 477] width 18 height 18
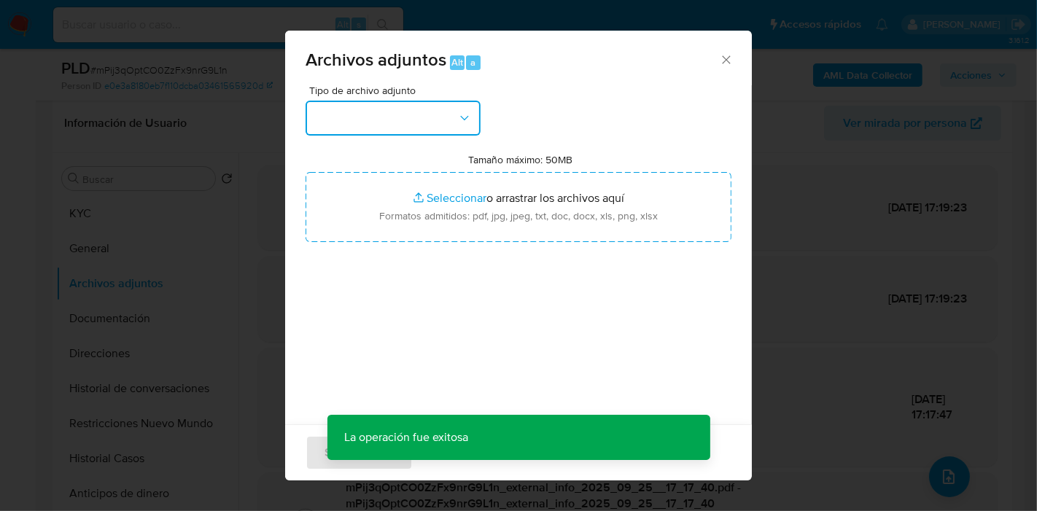
click at [454, 112] on button "button" at bounding box center [393, 118] width 175 height 35
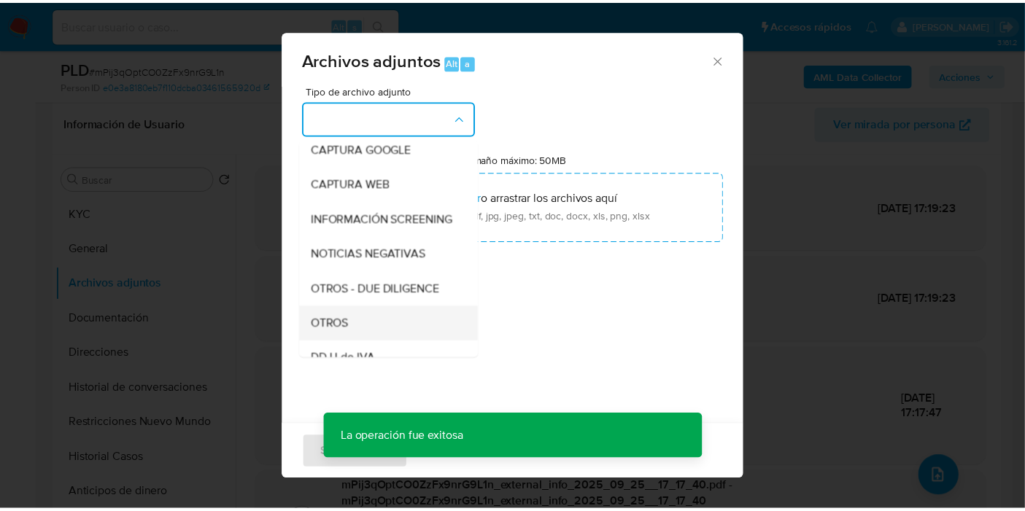
scroll to position [162, 0]
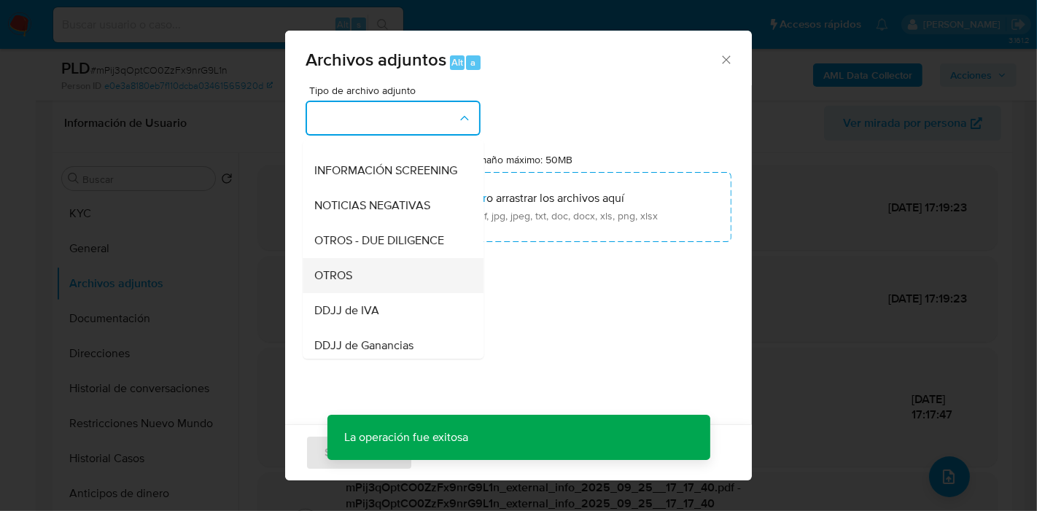
click at [394, 287] on div "OTROS" at bounding box center [388, 275] width 149 height 35
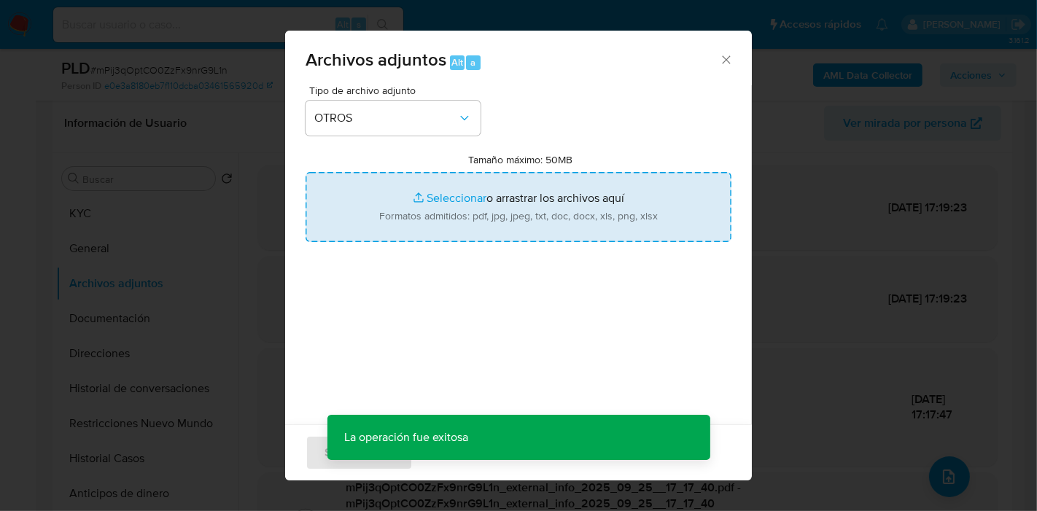
click at [460, 220] on input "Tamaño máximo: 50MB Seleccionar archivos" at bounding box center [519, 207] width 426 height 70
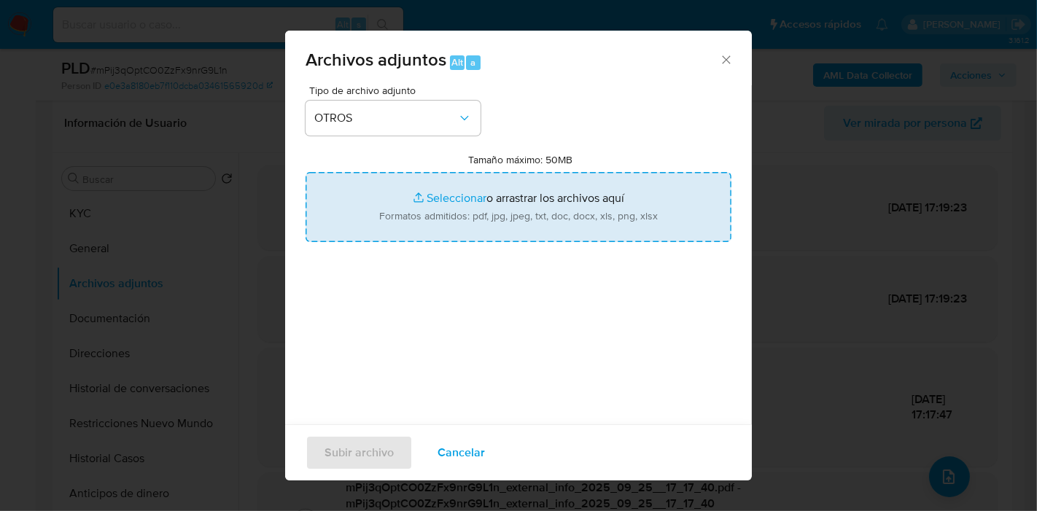
type input "C:\fakepath\Caselog mPij3qOptCO0ZzFx9nrG9L1n_2025_09_18_00_36_23.docx"
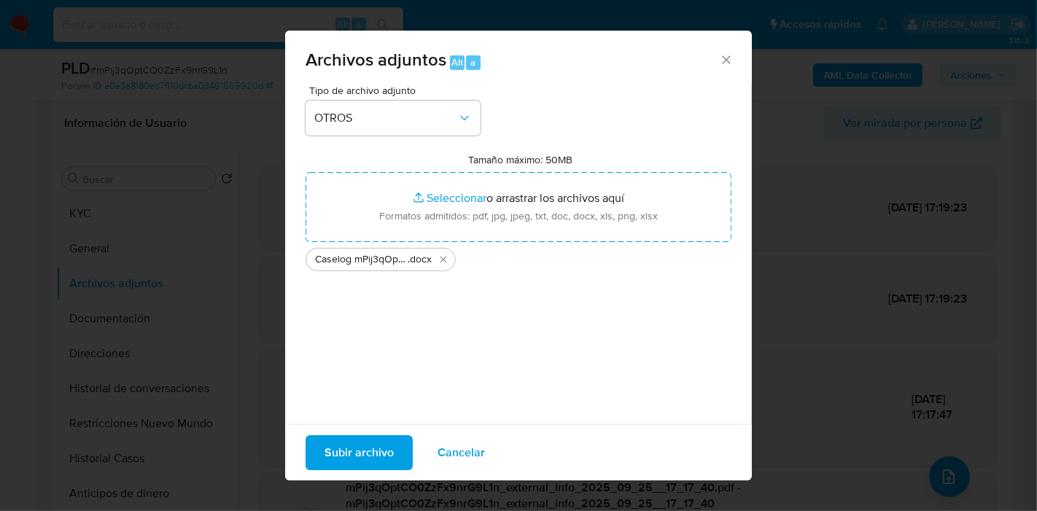
click at [418, 395] on div "Tipo de archivo adjunto OTROS Tamaño máximo: 50MB Seleccionar archivos Seleccio…" at bounding box center [519, 257] width 426 height 344
click at [369, 457] on span "Subir archivo" at bounding box center [359, 453] width 69 height 32
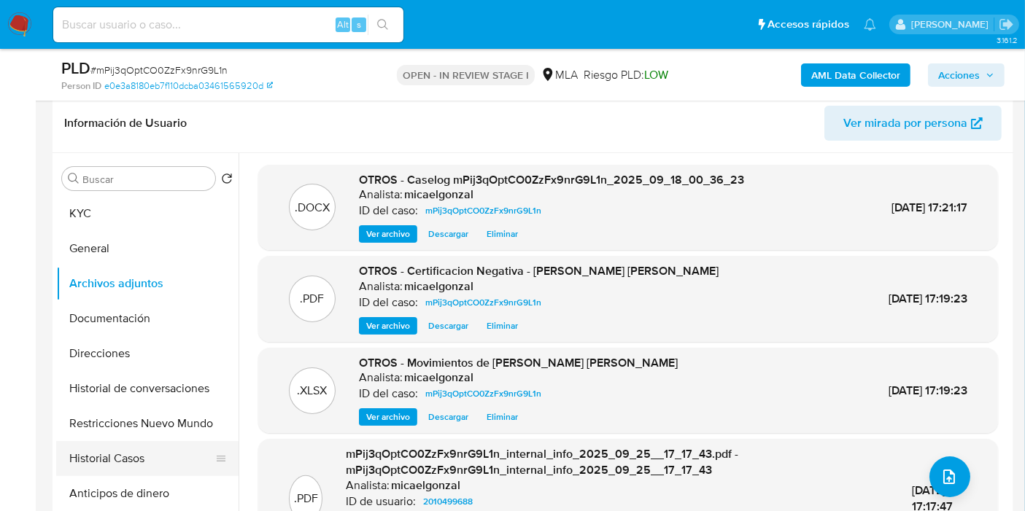
click at [150, 471] on button "Historial Casos" at bounding box center [141, 458] width 171 height 35
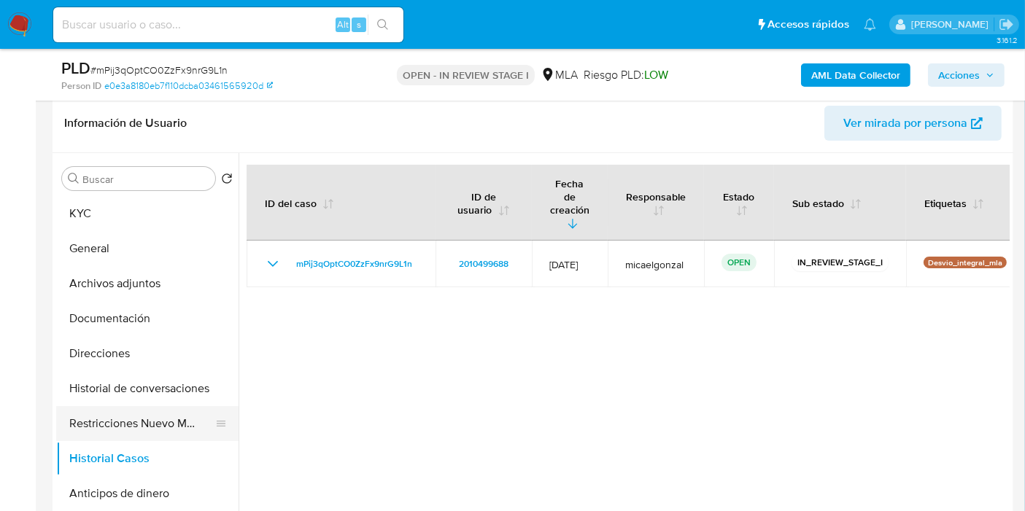
click at [146, 427] on button "Restricciones Nuevo Mundo" at bounding box center [141, 423] width 171 height 35
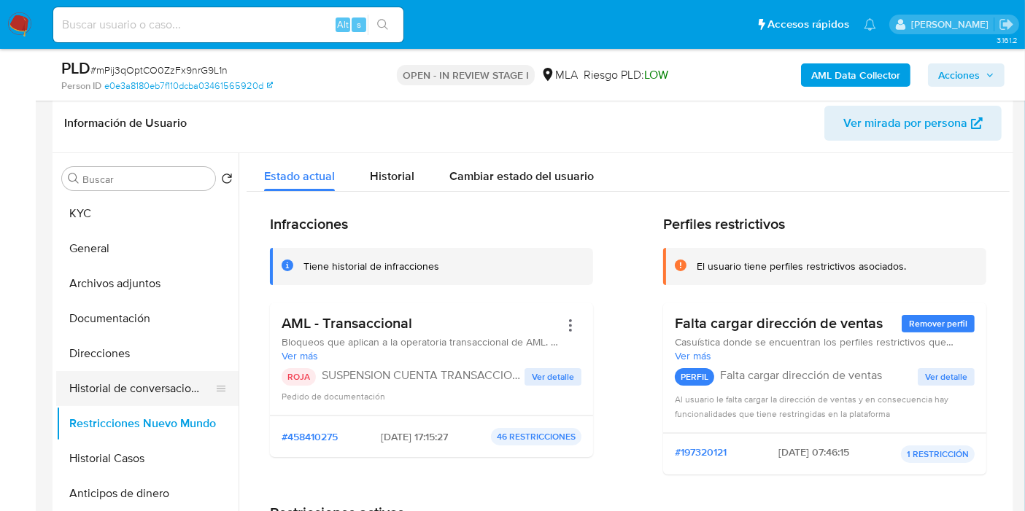
click at [158, 398] on button "Historial de conversaciones" at bounding box center [141, 388] width 171 height 35
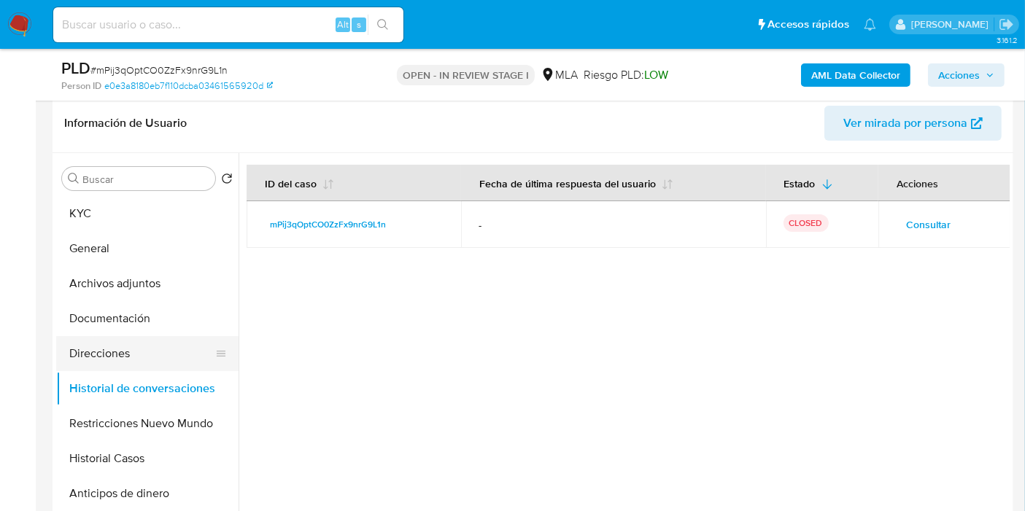
click at [162, 359] on button "Direcciones" at bounding box center [141, 353] width 171 height 35
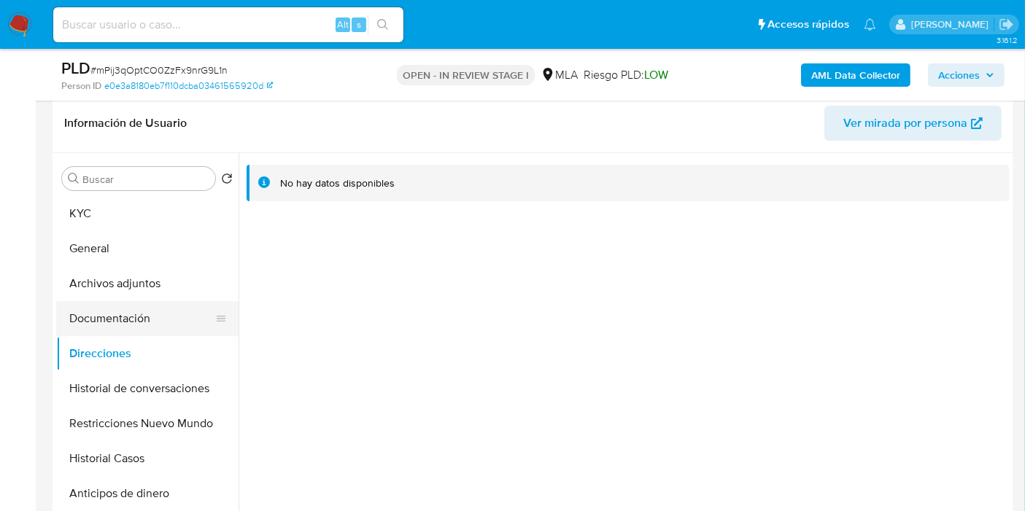
click at [172, 306] on button "Documentación" at bounding box center [141, 318] width 171 height 35
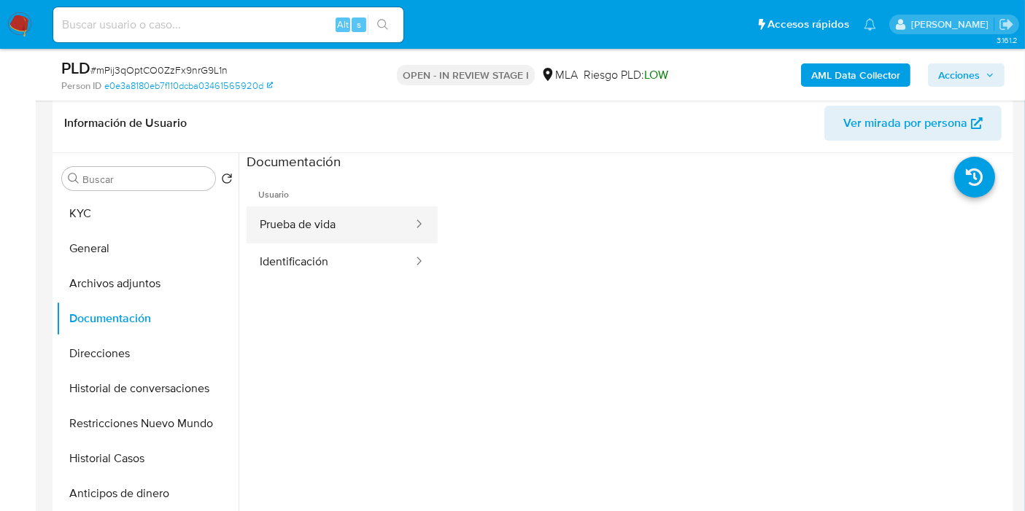
click at [317, 221] on button "Prueba de vida" at bounding box center [331, 224] width 168 height 37
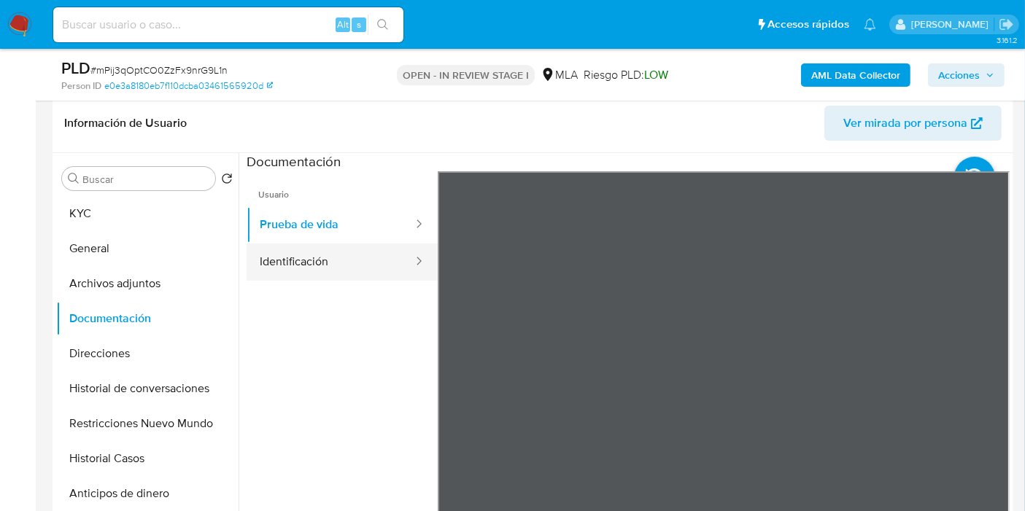
drag, startPoint x: 311, startPoint y: 255, endPoint x: 403, endPoint y: 255, distance: 91.9
click at [314, 255] on button "Identificación" at bounding box center [331, 262] width 168 height 37
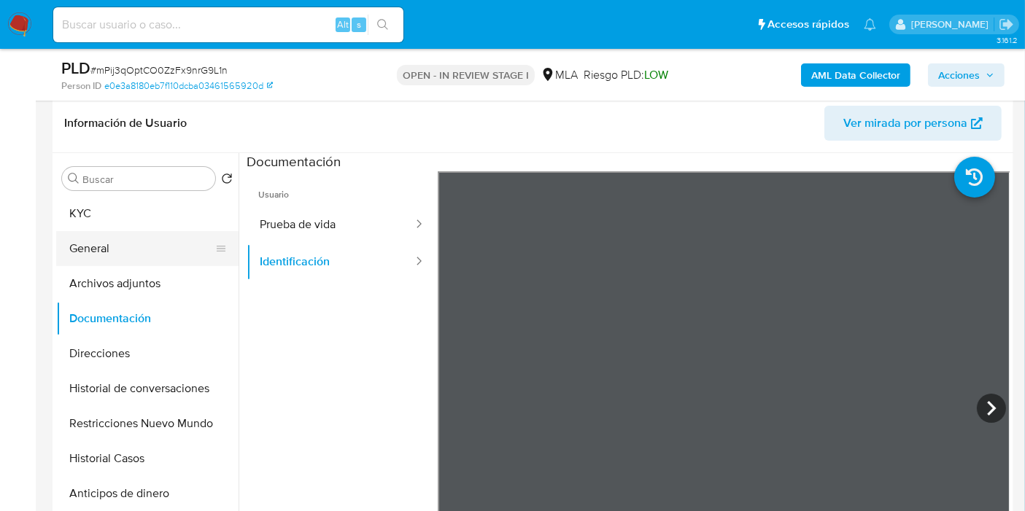
click at [139, 257] on button "General" at bounding box center [141, 248] width 171 height 35
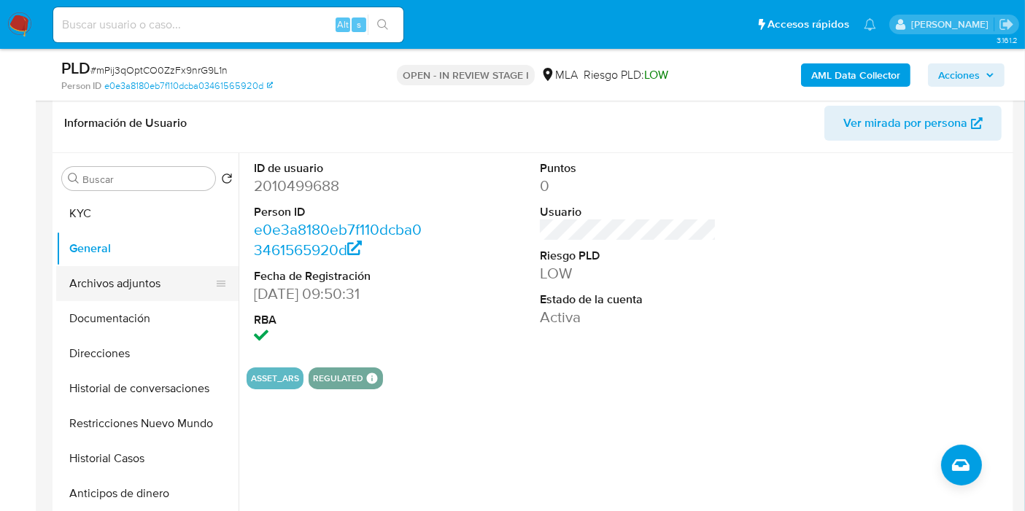
click at [139, 288] on button "Archivos adjuntos" at bounding box center [141, 283] width 171 height 35
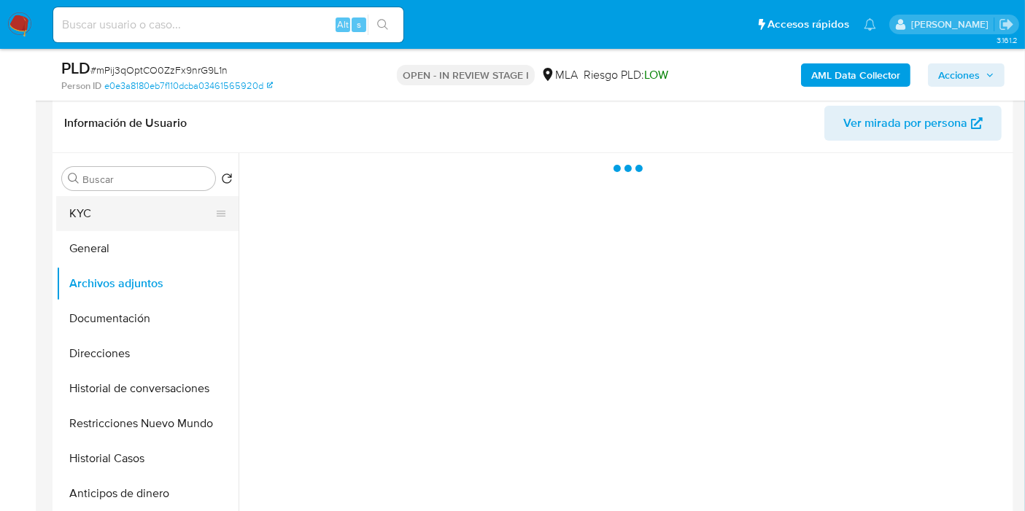
click at [154, 205] on button "KYC" at bounding box center [141, 213] width 171 height 35
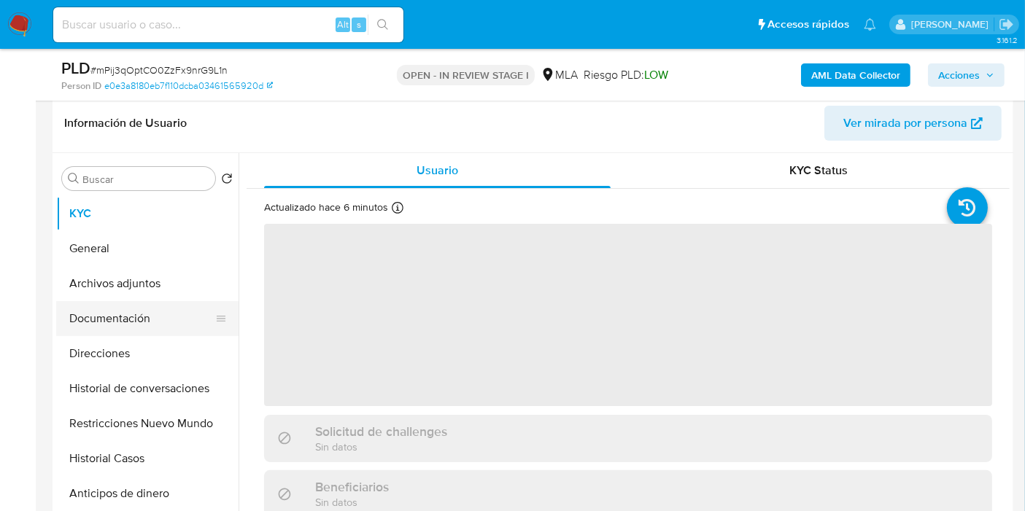
click at [104, 301] on button "Documentación" at bounding box center [141, 318] width 171 height 35
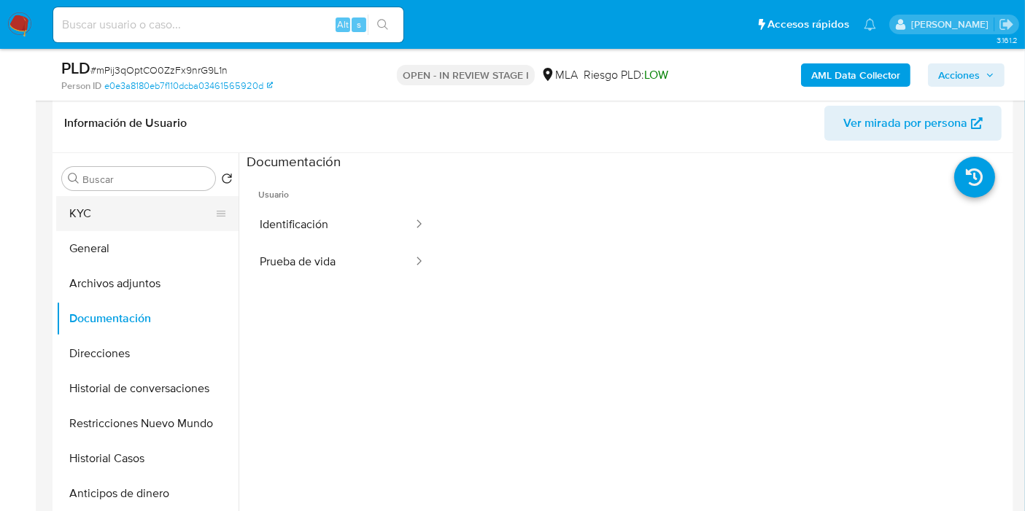
click at [157, 210] on button "KYC" at bounding box center [141, 213] width 171 height 35
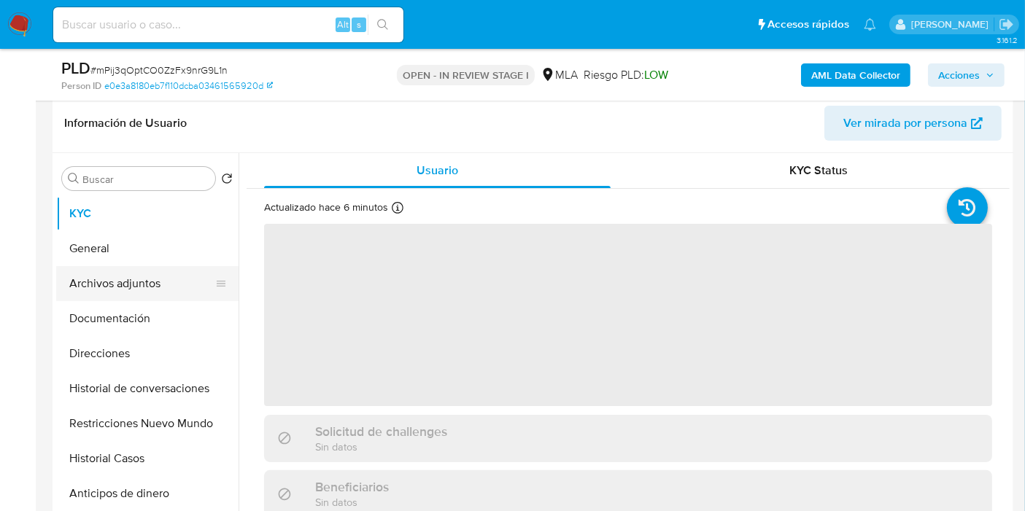
click at [144, 279] on button "Archivos adjuntos" at bounding box center [141, 283] width 171 height 35
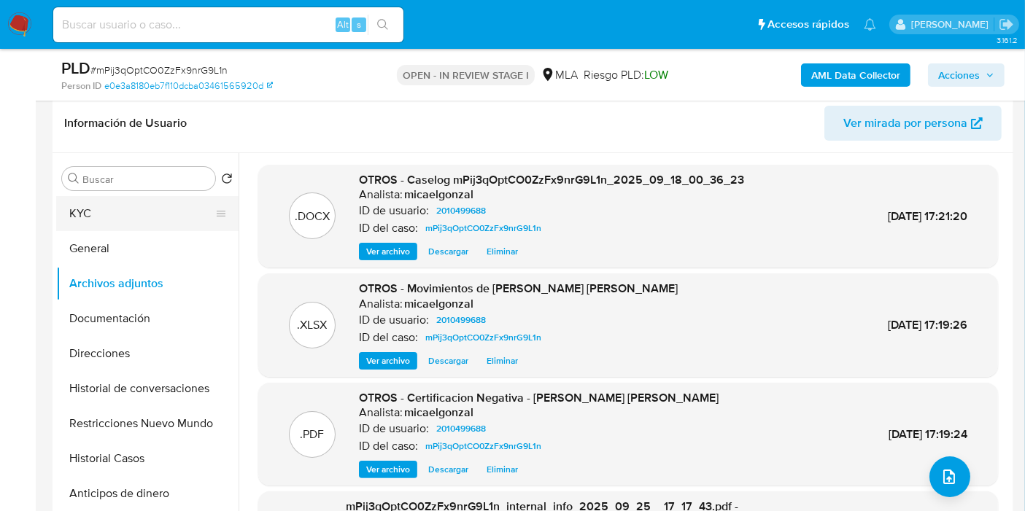
click at [152, 213] on button "KYC" at bounding box center [141, 213] width 171 height 35
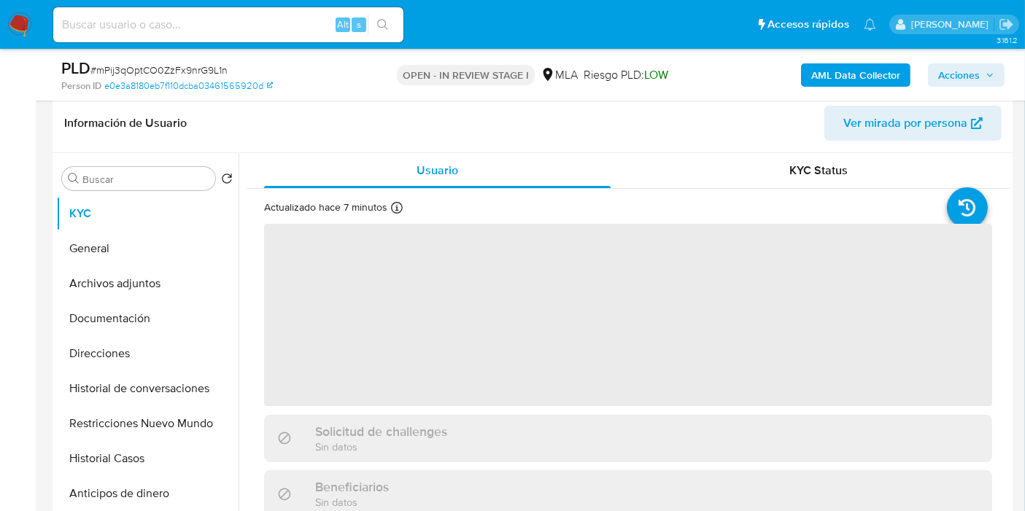
click at [966, 73] on span "Acciones" at bounding box center [959, 74] width 42 height 23
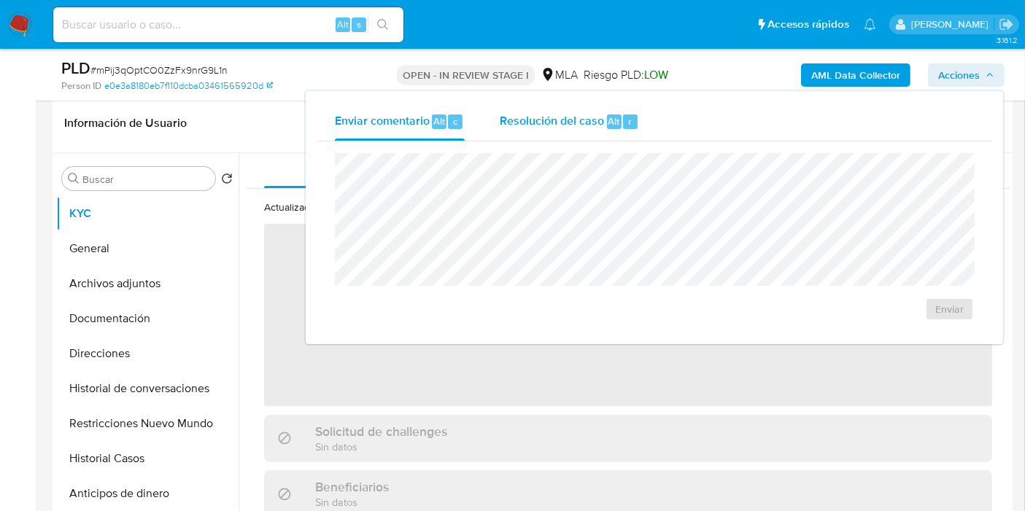
click at [601, 120] on span "Resolución del caso" at bounding box center [552, 120] width 104 height 17
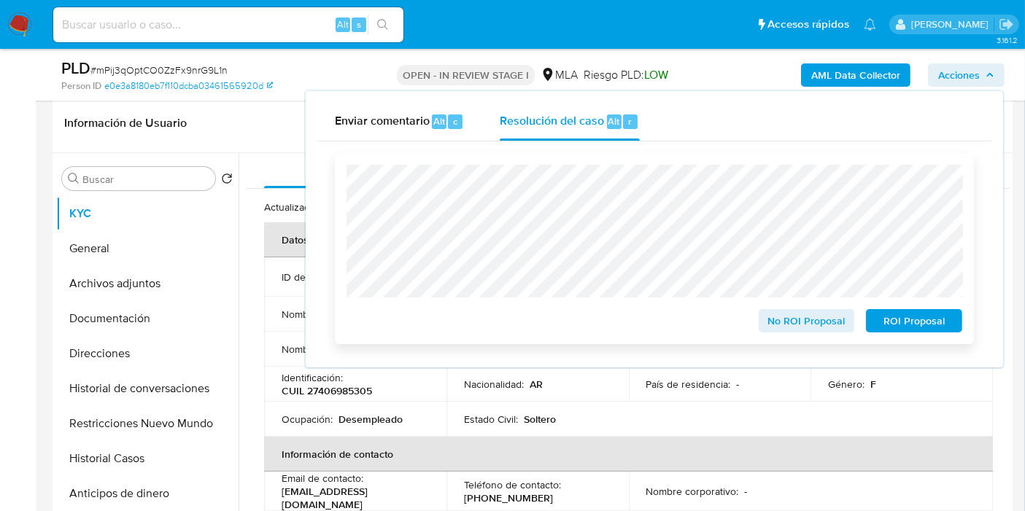
click at [906, 311] on span "ROI Proposal" at bounding box center [914, 321] width 76 height 20
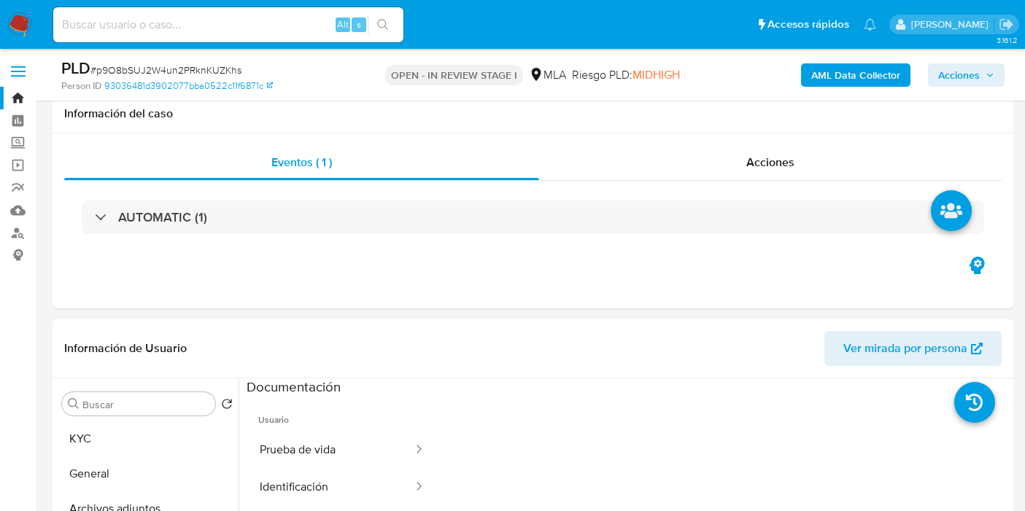
select select "10"
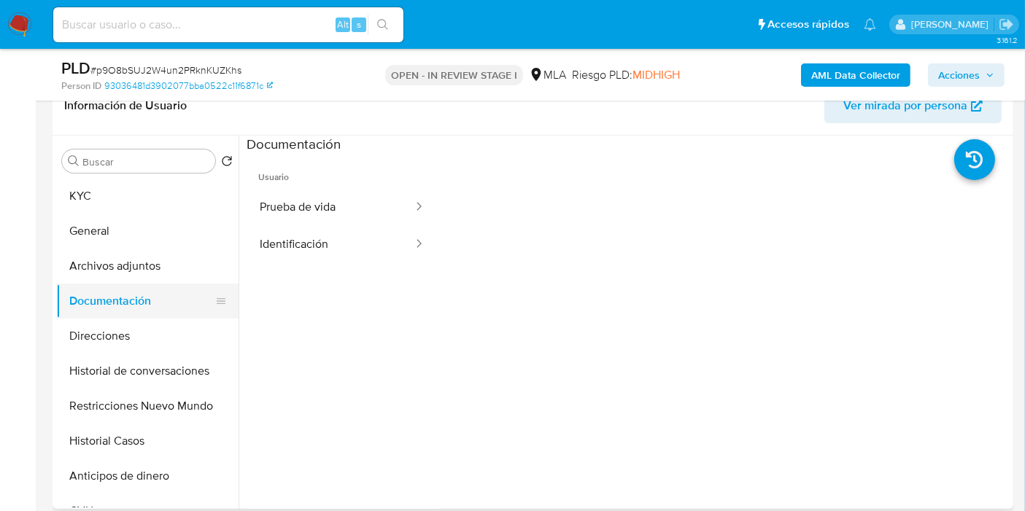
scroll to position [162, 0]
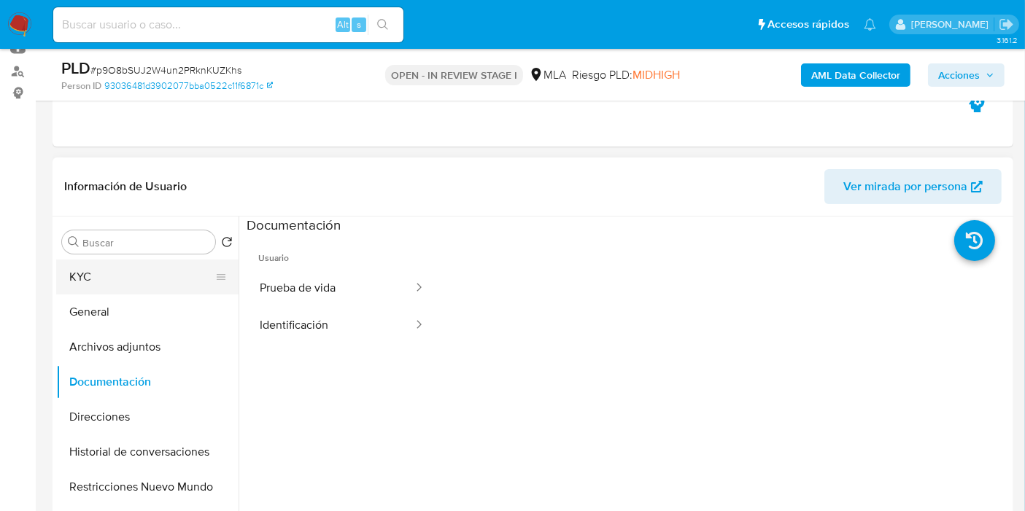
drag, startPoint x: 101, startPoint y: 304, endPoint x: 125, endPoint y: 284, distance: 30.5
click at [102, 304] on button "General" at bounding box center [147, 312] width 182 height 35
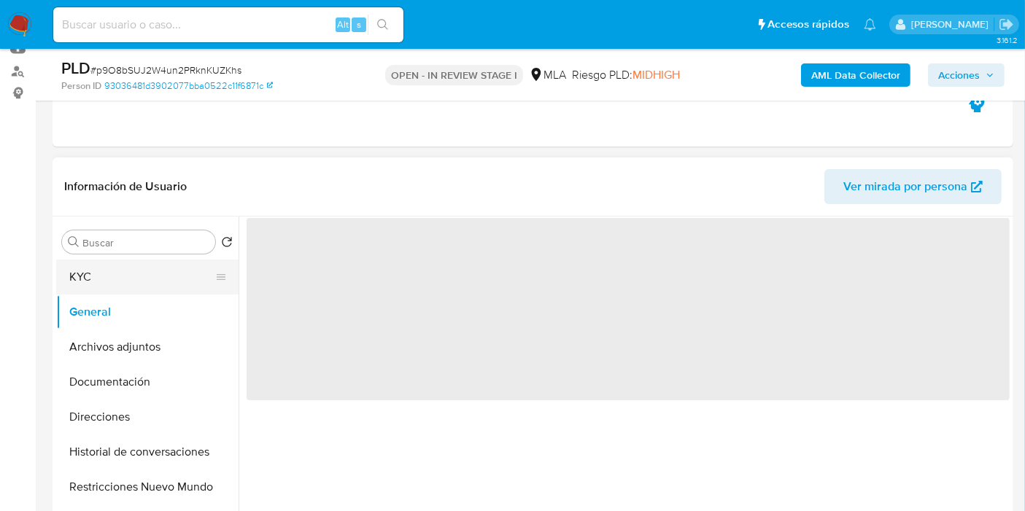
click at [129, 282] on button "KYC" at bounding box center [141, 277] width 171 height 35
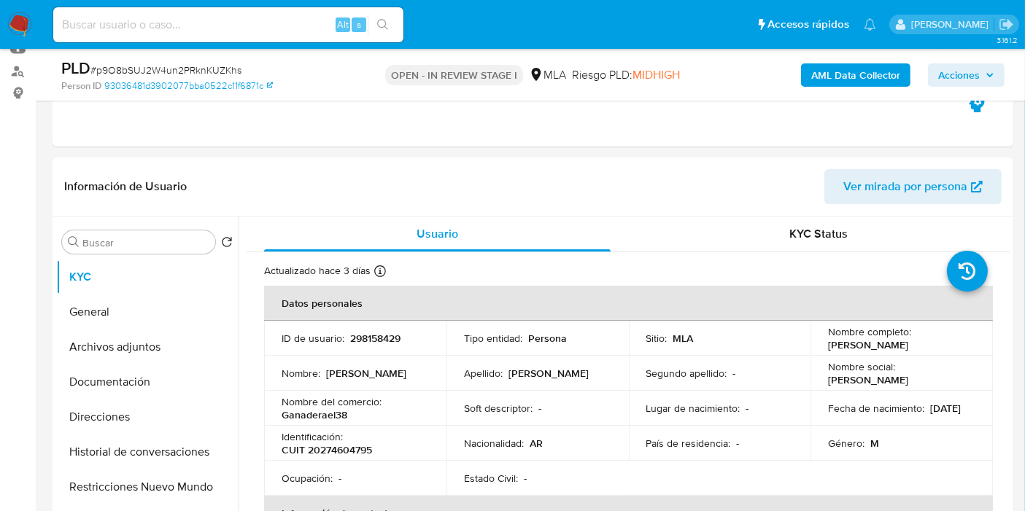
click at [23, 31] on img at bounding box center [19, 24] width 25 height 25
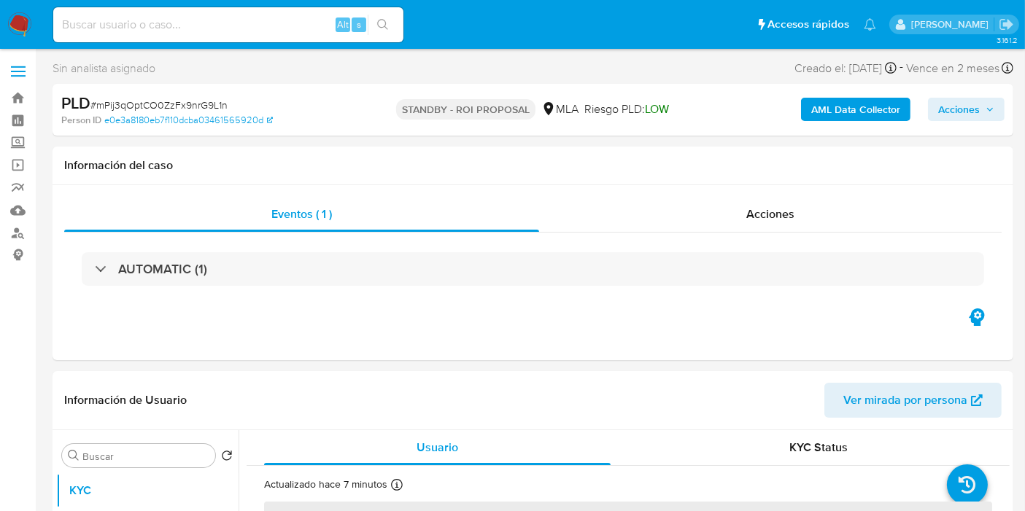
click at [12, 14] on img at bounding box center [19, 24] width 25 height 25
select select "10"
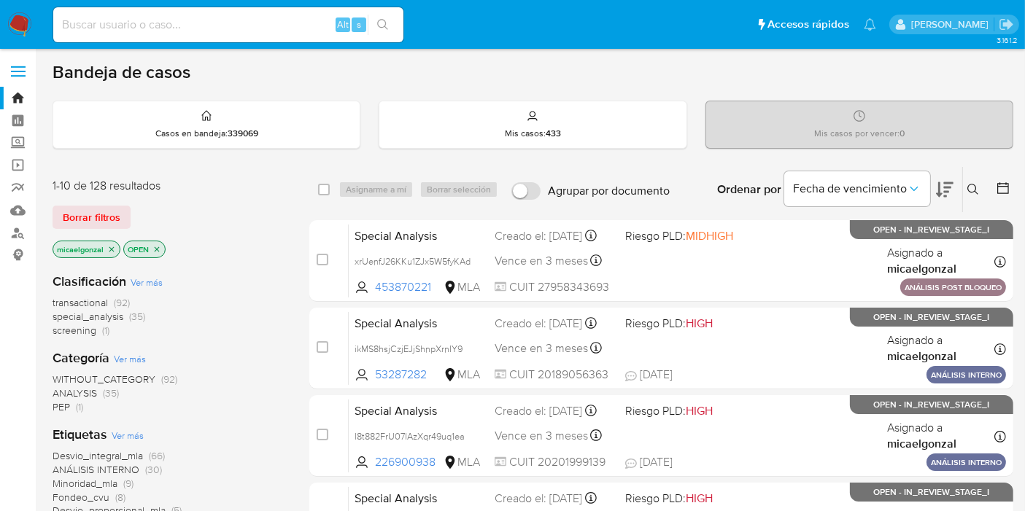
click at [25, 34] on img at bounding box center [19, 24] width 25 height 25
click at [114, 249] on icon "close-filter" at bounding box center [111, 249] width 9 height 9
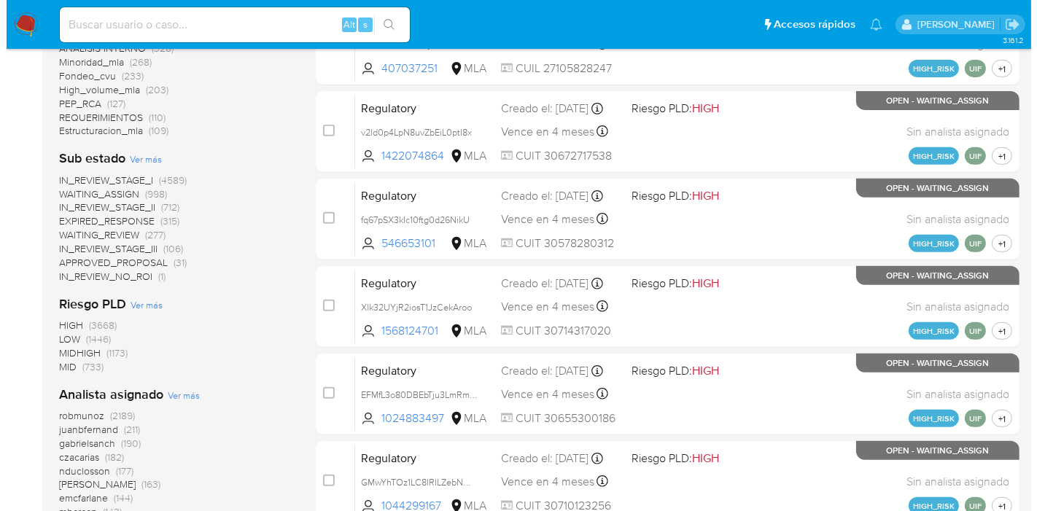
scroll to position [781, 0]
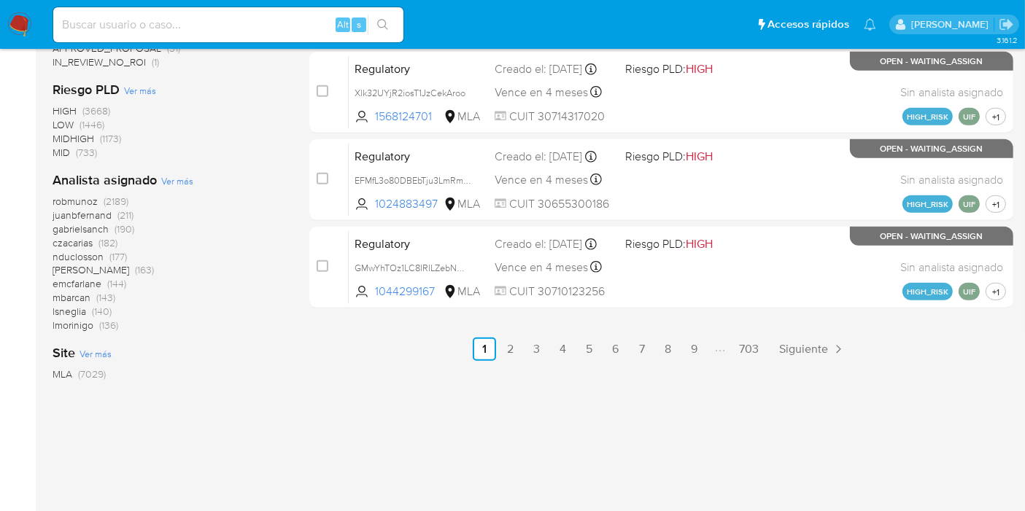
click at [187, 174] on span "Ver más" at bounding box center [177, 180] width 32 height 13
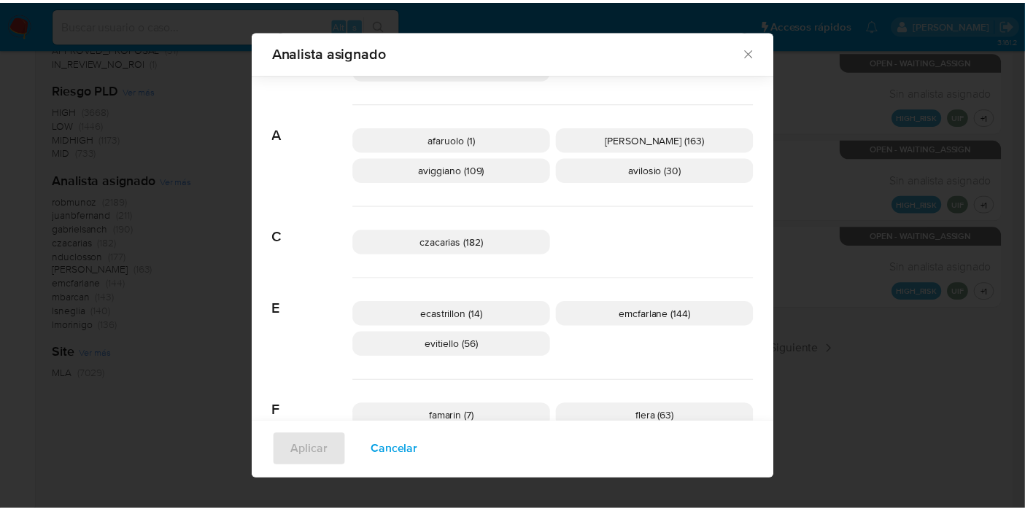
scroll to position [0, 0]
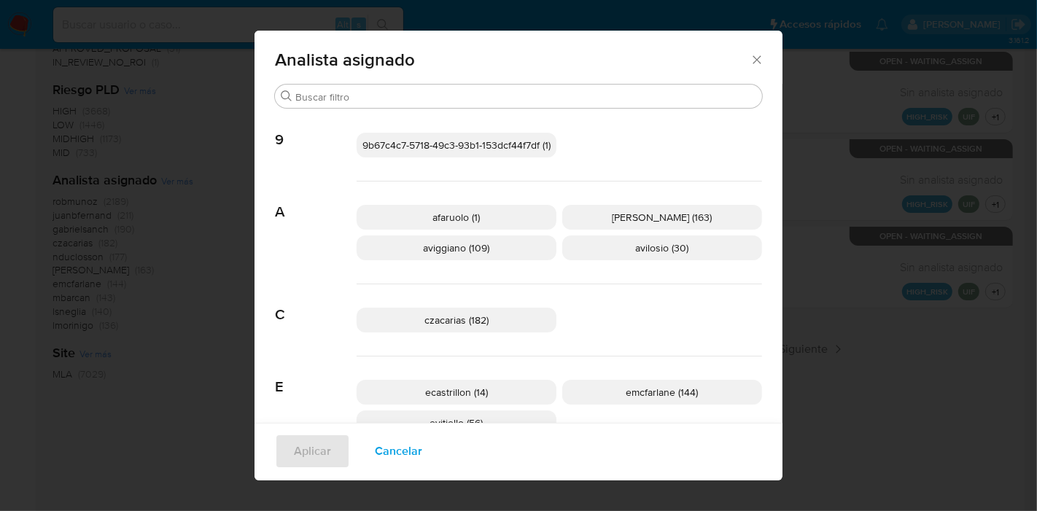
click at [754, 61] on icon "Cerrar" at bounding box center [757, 60] width 15 height 15
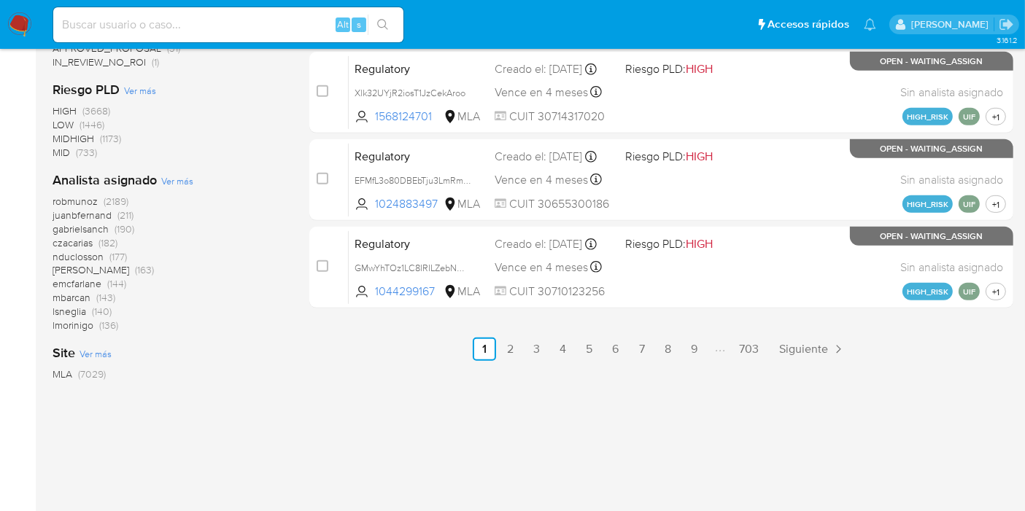
click at [3, 20] on nav "Pausado Ver notificaciones Alt s Accesos rápidos Presiona las siguientes teclas…" at bounding box center [512, 24] width 1025 height 49
click at [4, 20] on nav "Pausado Ver notificaciones Alt s Accesos rápidos Presiona las siguientes teclas…" at bounding box center [512, 24] width 1025 height 49
click at [15, 18] on img at bounding box center [19, 24] width 25 height 25
